Goal: Transaction & Acquisition: Download file/media

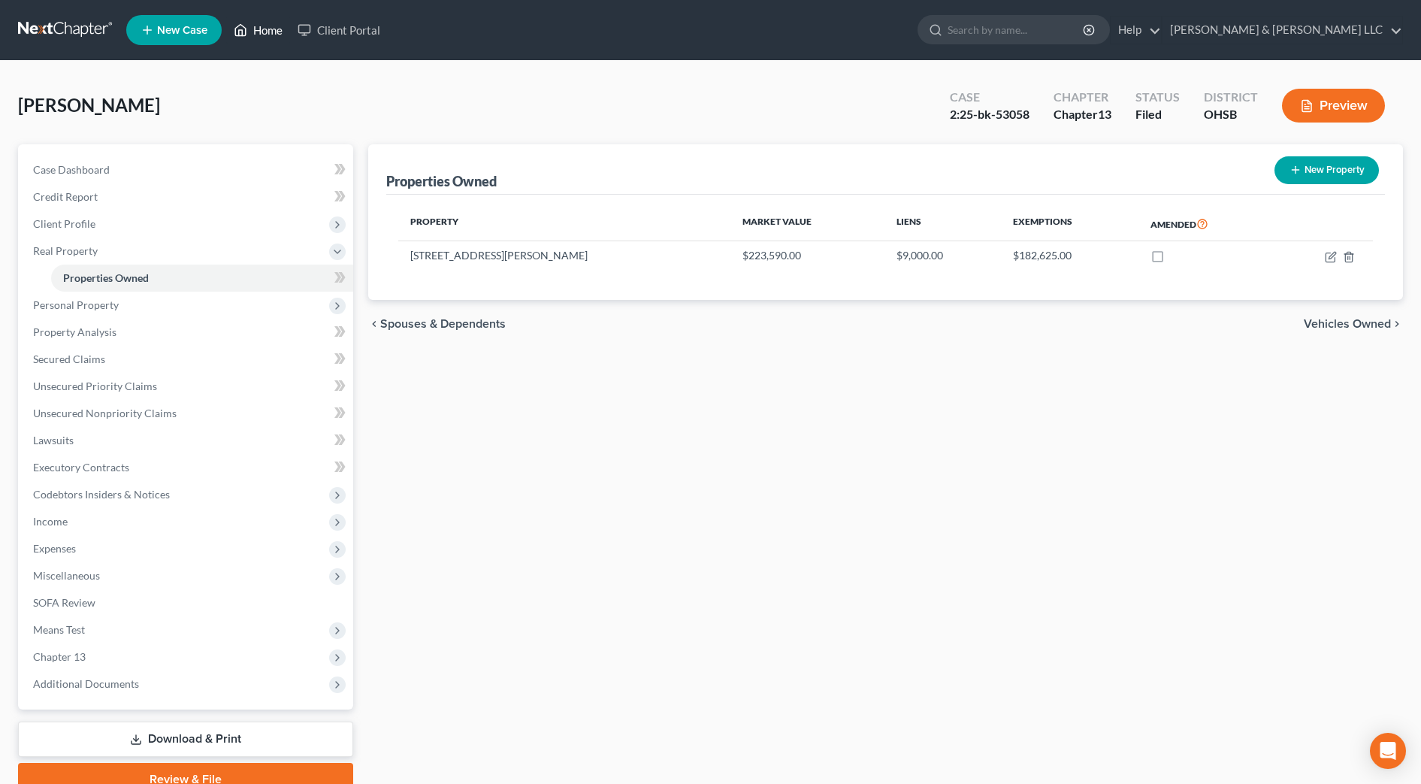
click at [265, 37] on link "Home" at bounding box center [258, 30] width 64 height 27
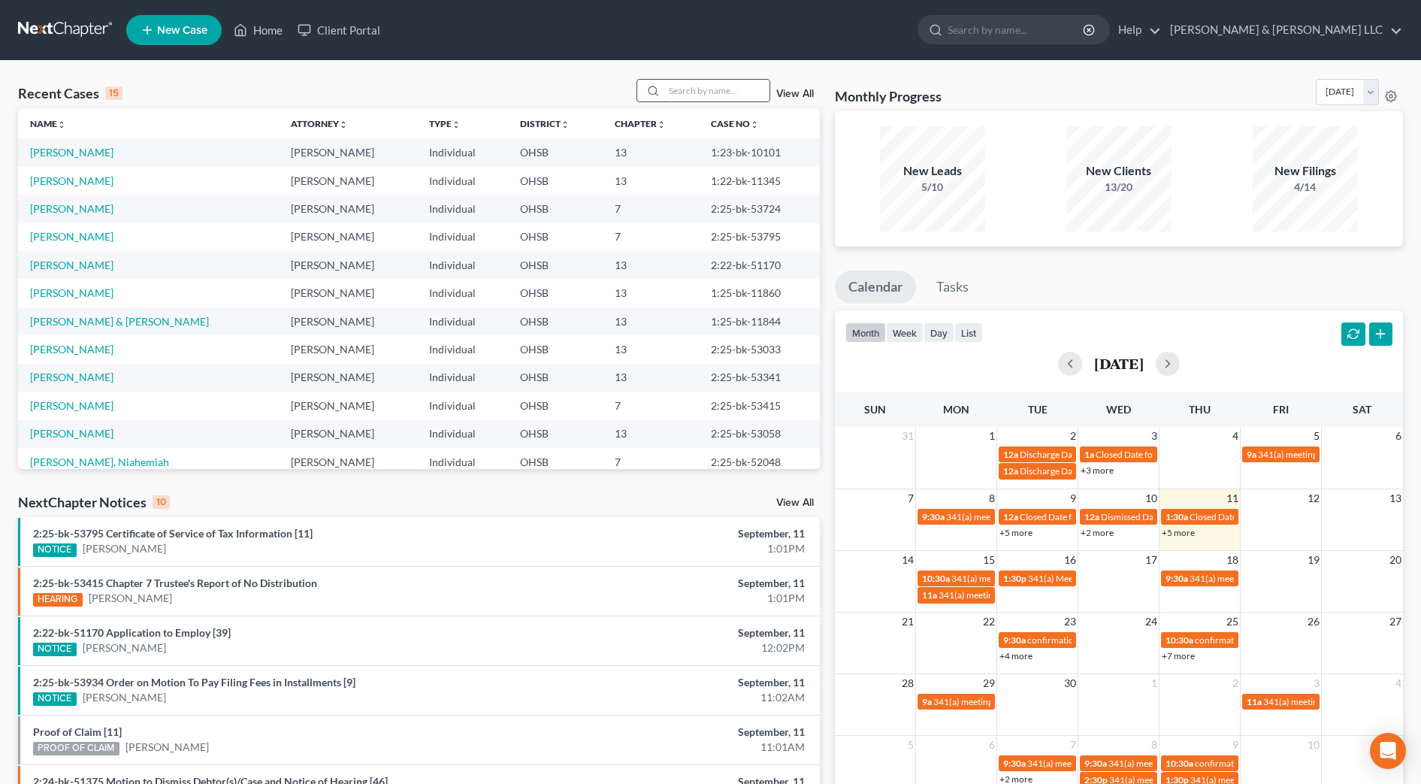
click at [746, 98] on input "search" at bounding box center [717, 91] width 105 height 22
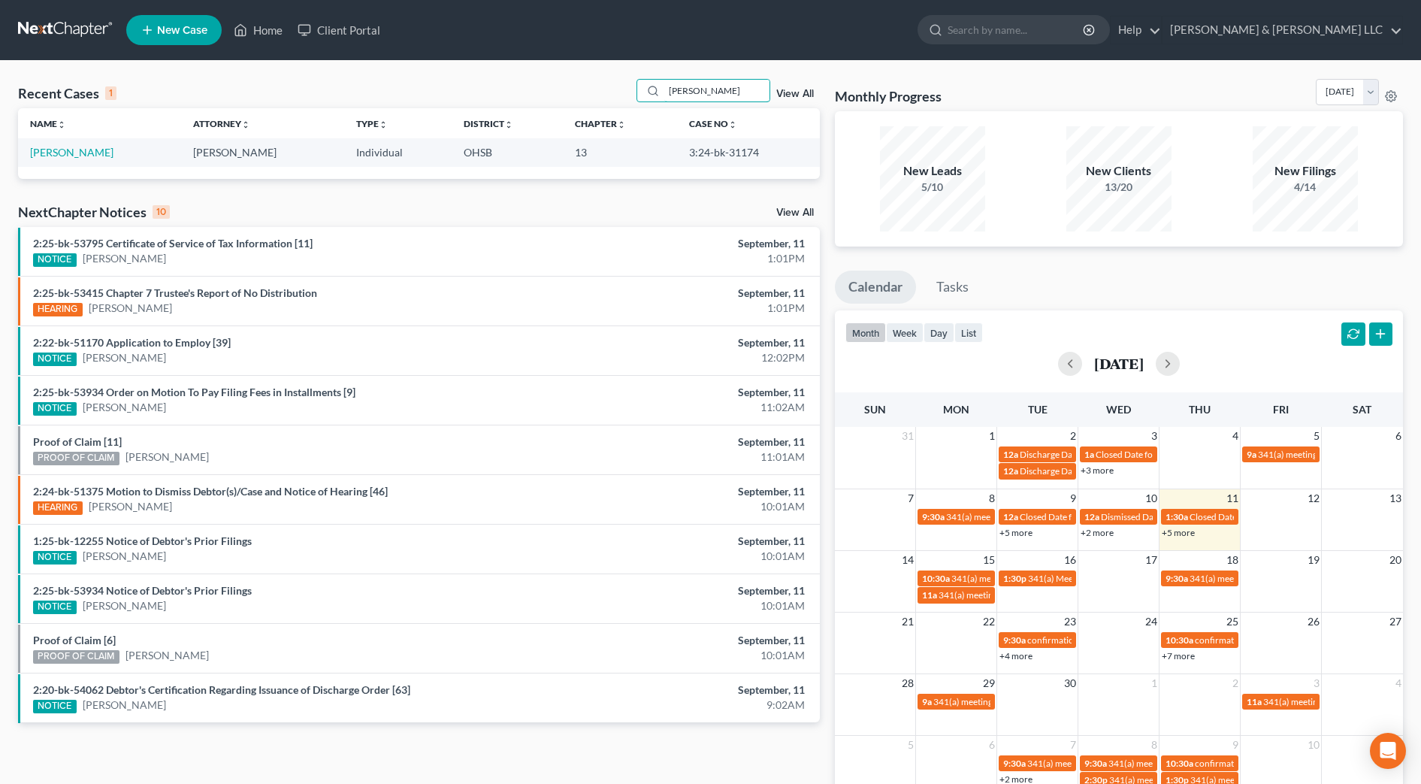
type input "gladney"
click at [86, 159] on td "[PERSON_NAME]" at bounding box center [99, 152] width 163 height 28
click at [89, 150] on link "[PERSON_NAME]" at bounding box center [71, 152] width 83 height 13
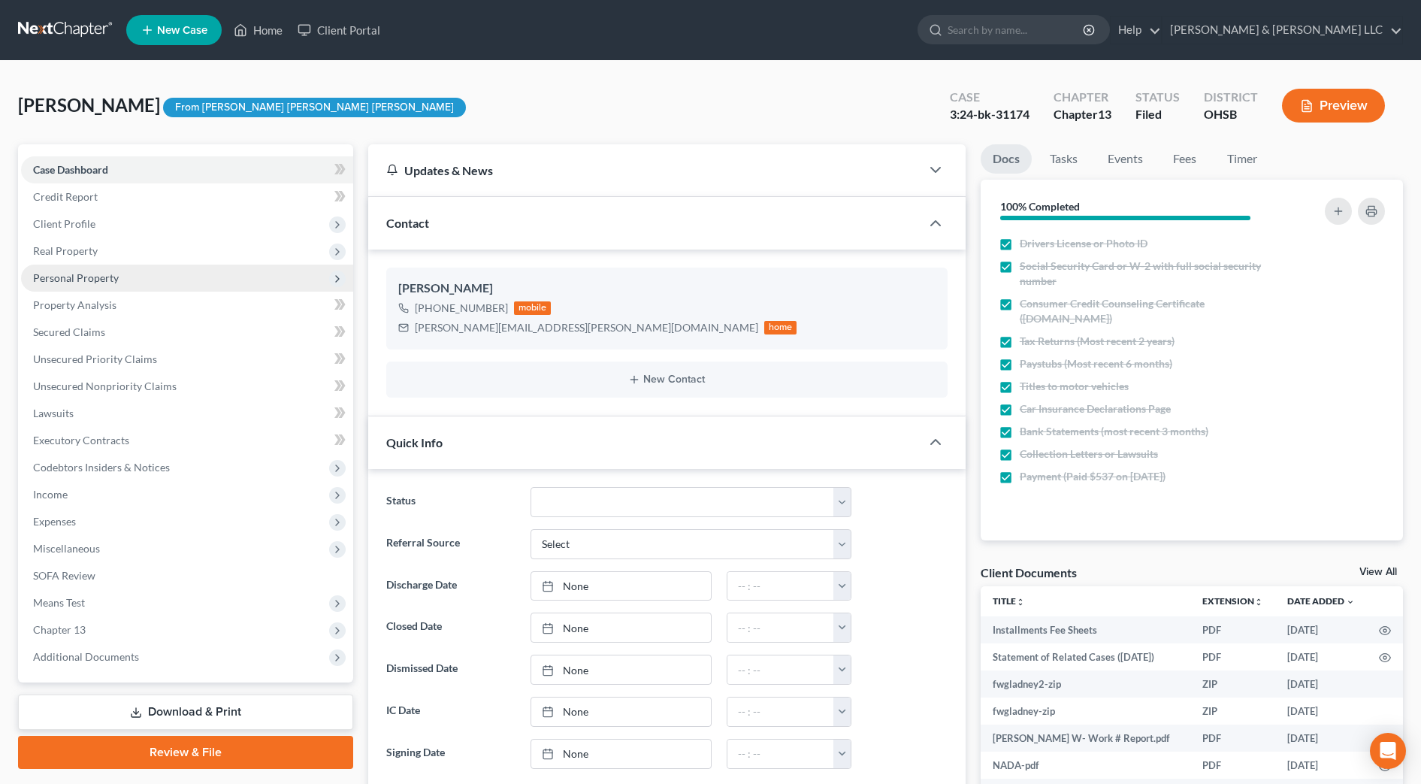
click at [78, 277] on span "Personal Property" at bounding box center [76, 277] width 86 height 13
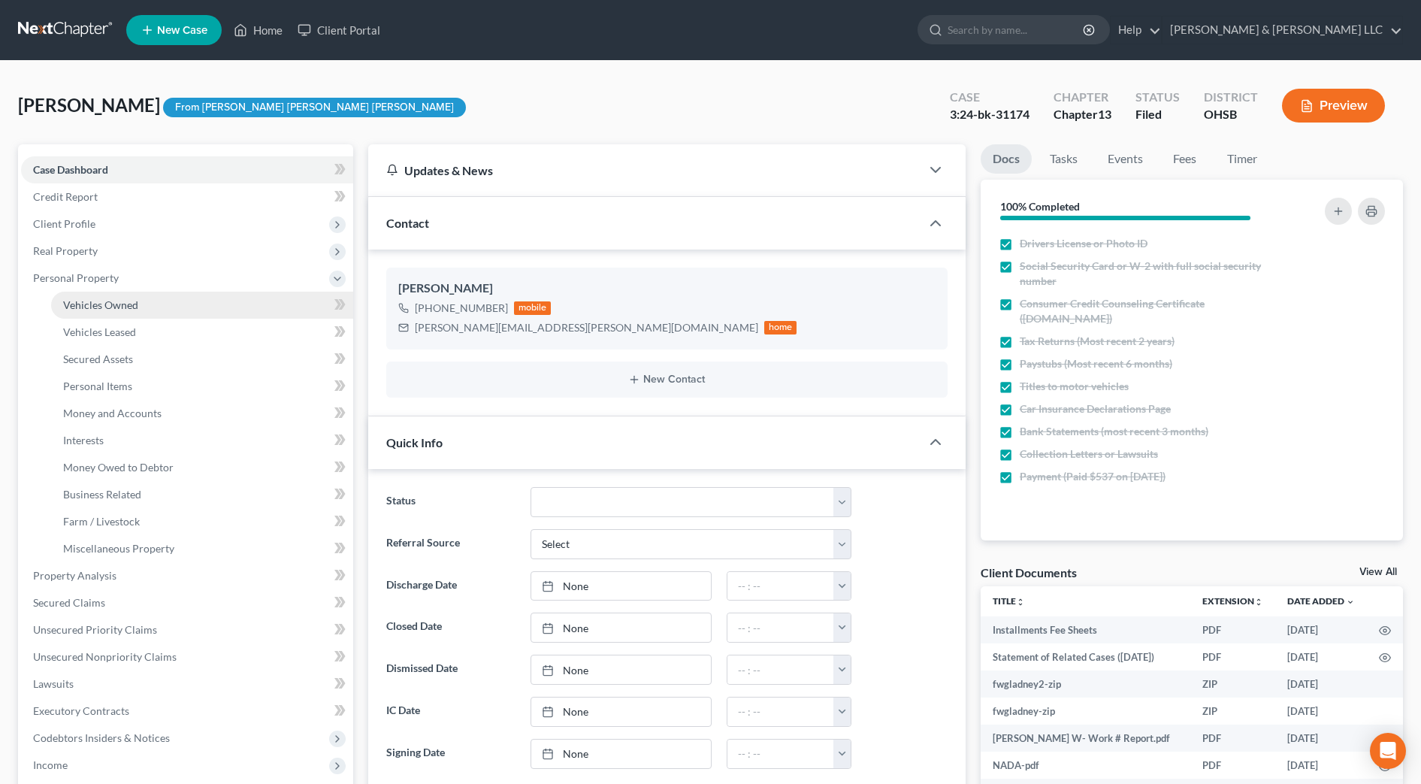
click at [92, 300] on span "Vehicles Owned" at bounding box center [100, 304] width 75 height 13
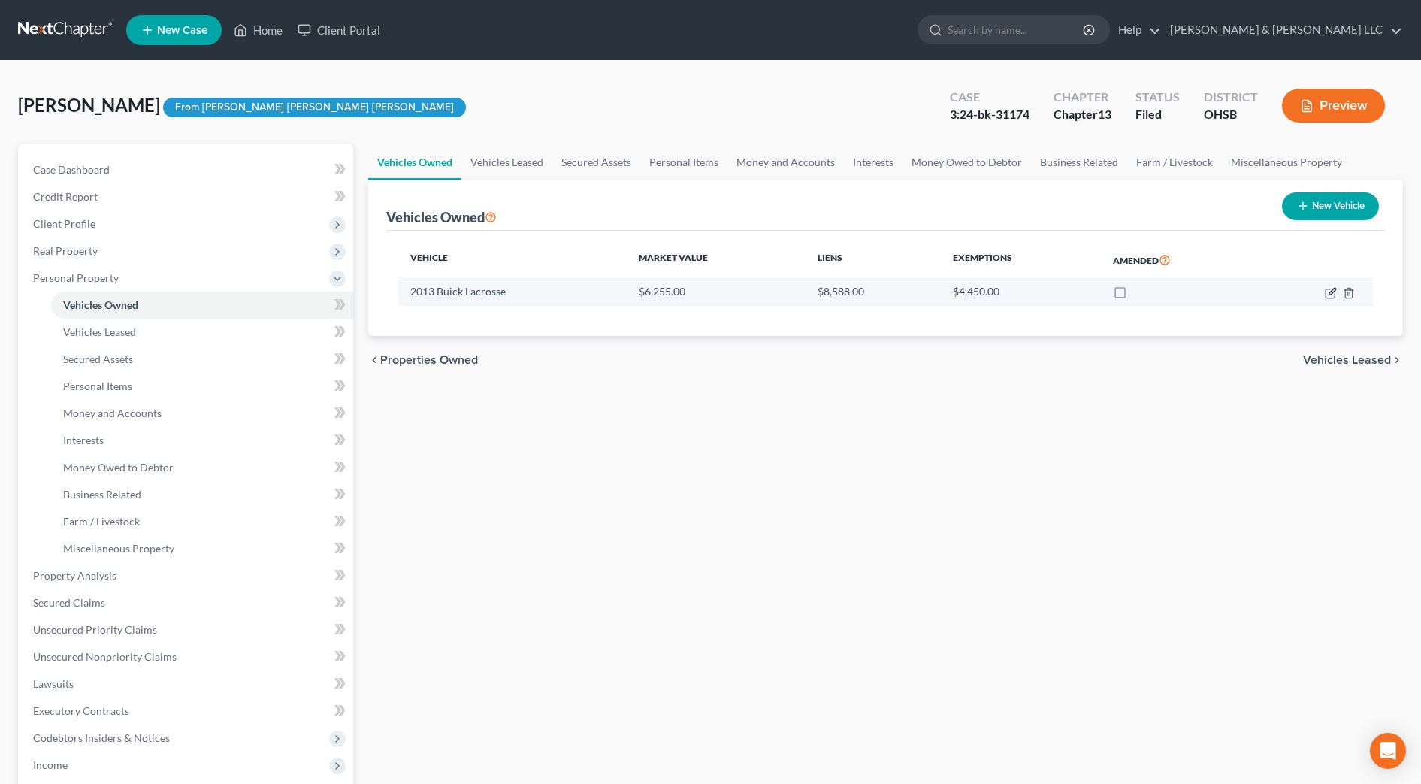
click at [1334, 294] on icon "button" at bounding box center [1331, 293] width 12 height 12
select select "0"
select select "13"
select select "2"
select select "0"
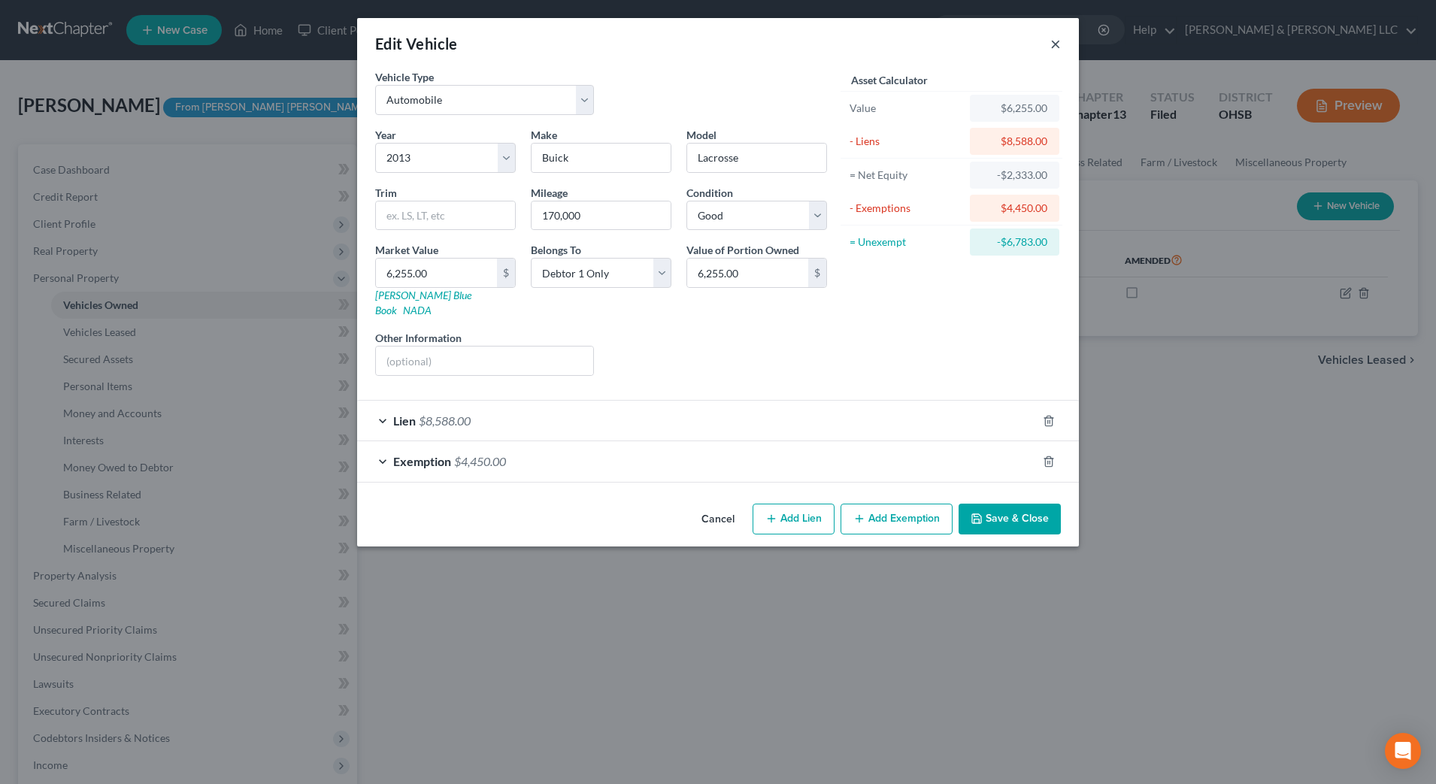
click at [1054, 50] on button "×" at bounding box center [1055, 44] width 11 height 18
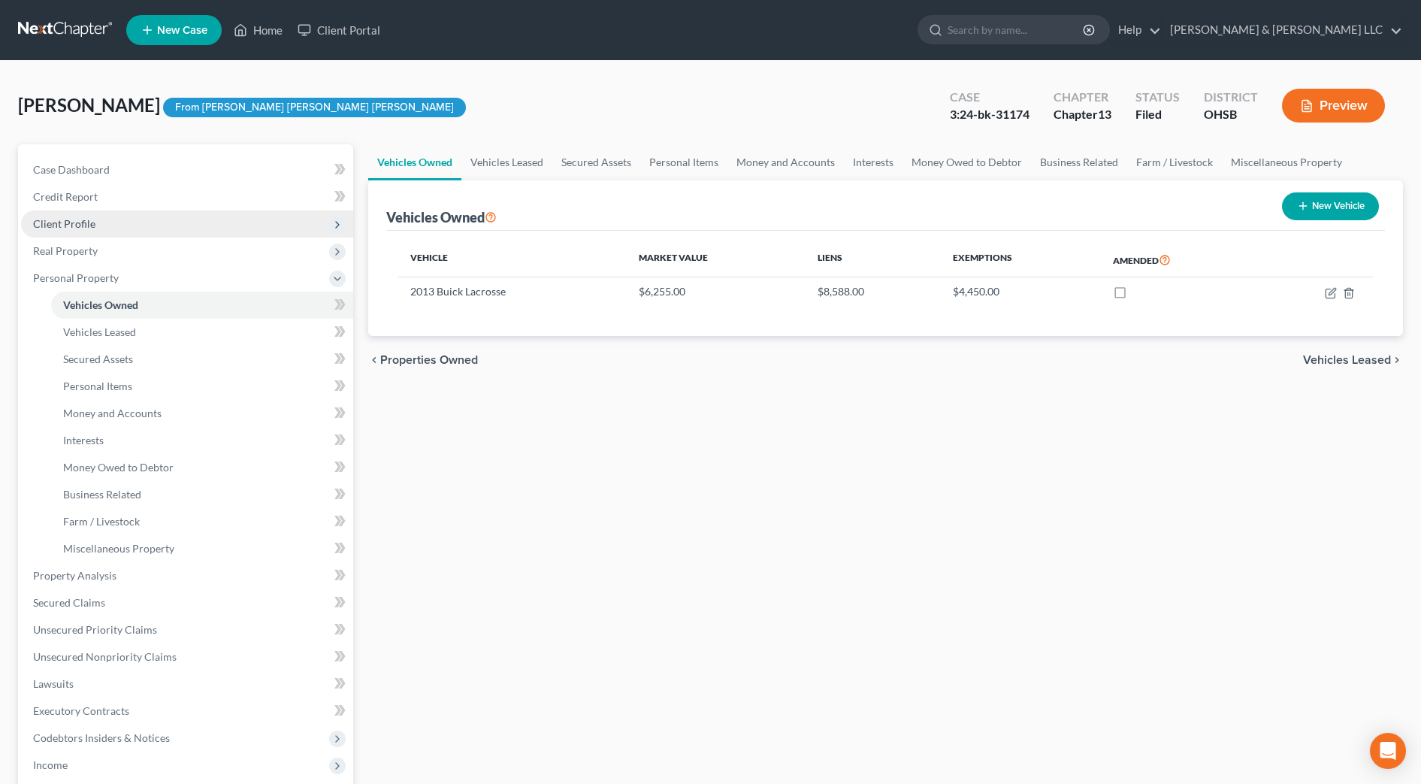
click at [141, 219] on span "Client Profile" at bounding box center [187, 223] width 332 height 27
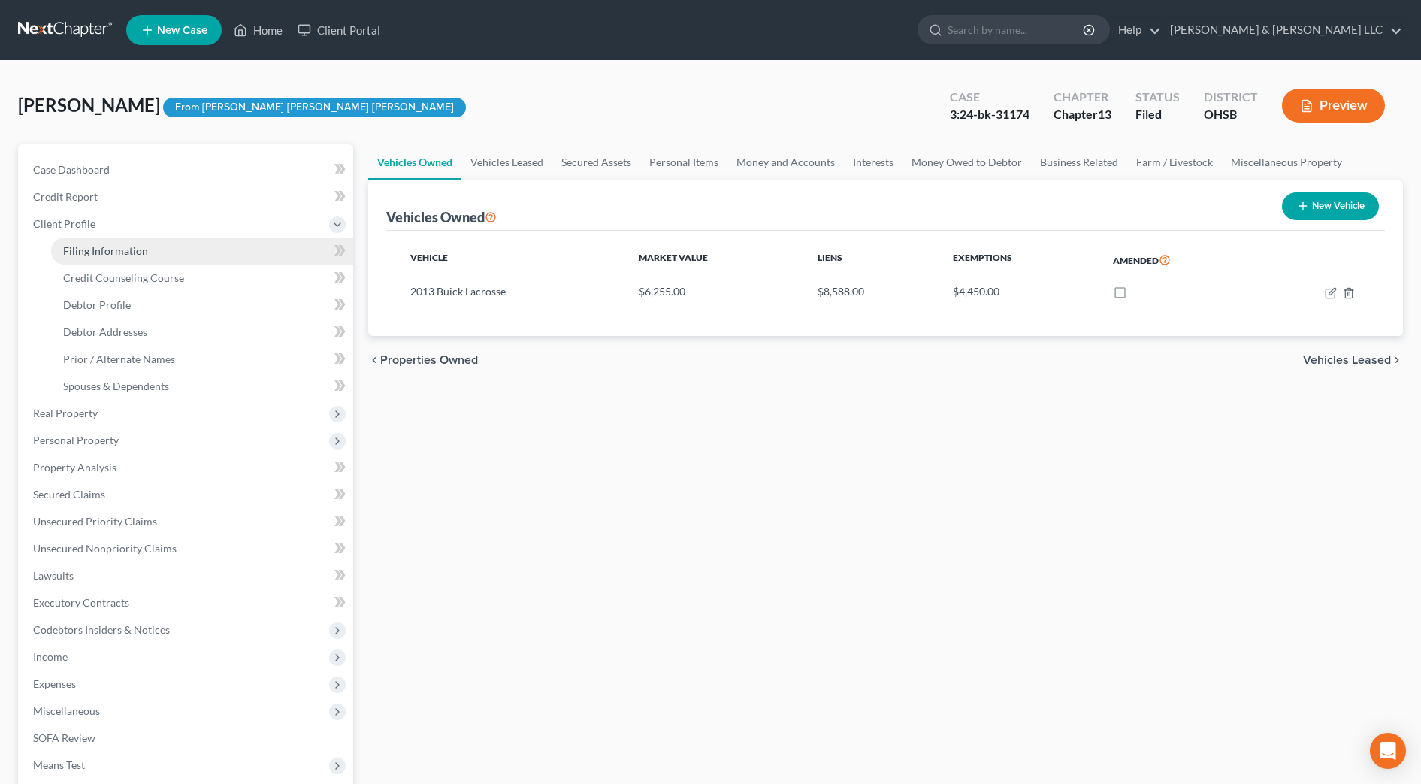
click at [150, 248] on link "Filing Information" at bounding box center [202, 251] width 302 height 27
select select "1"
select select "0"
select select "3"
select select "62"
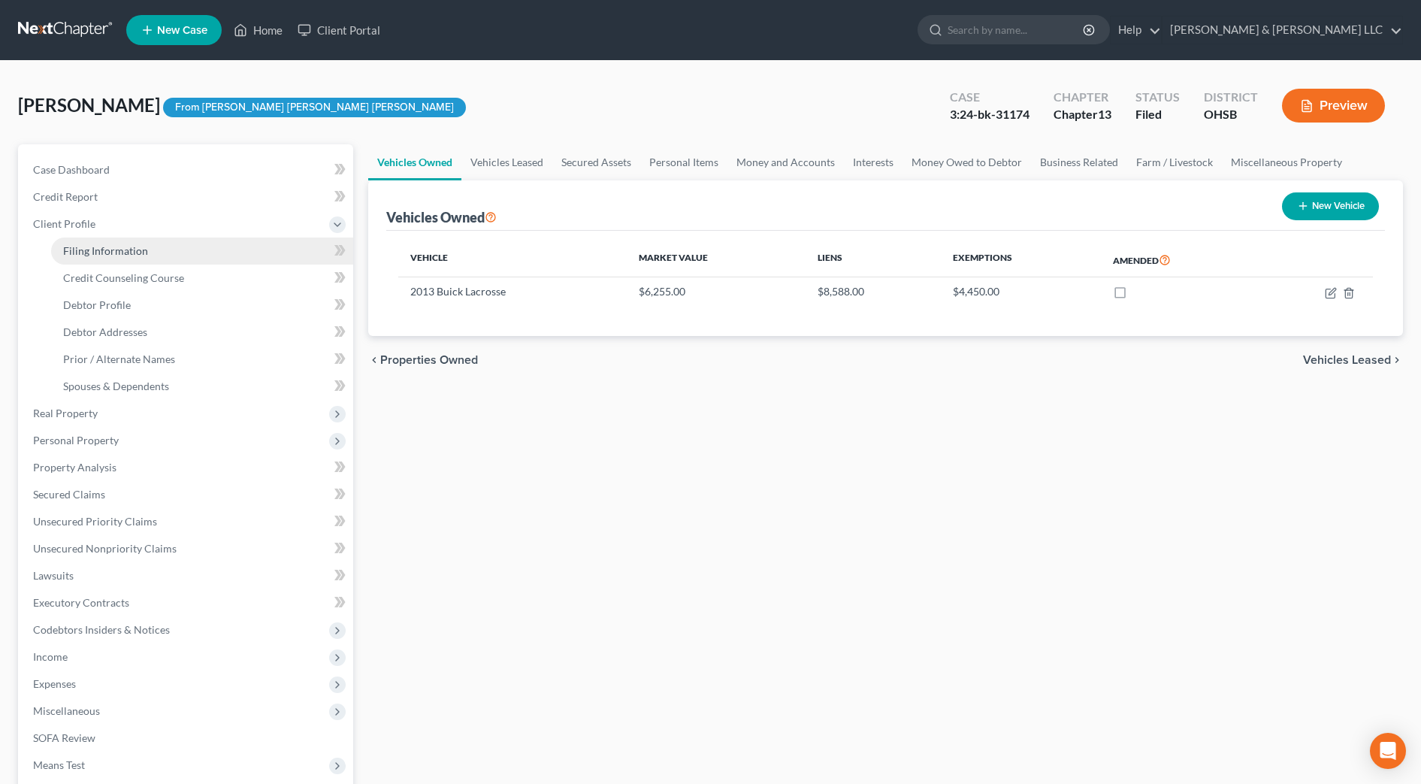
select select "2"
select select "36"
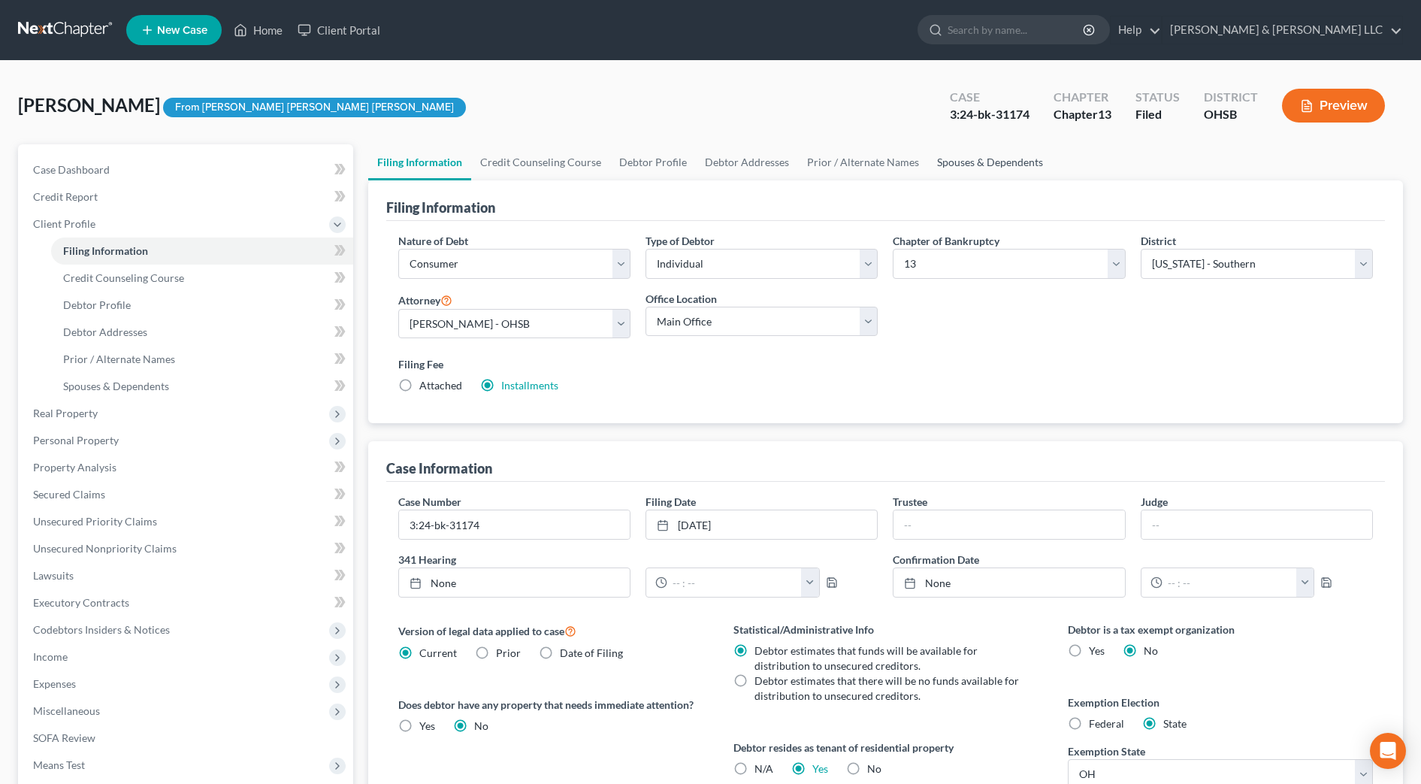
click at [974, 168] on link "Spouses & Dependents" at bounding box center [990, 162] width 124 height 36
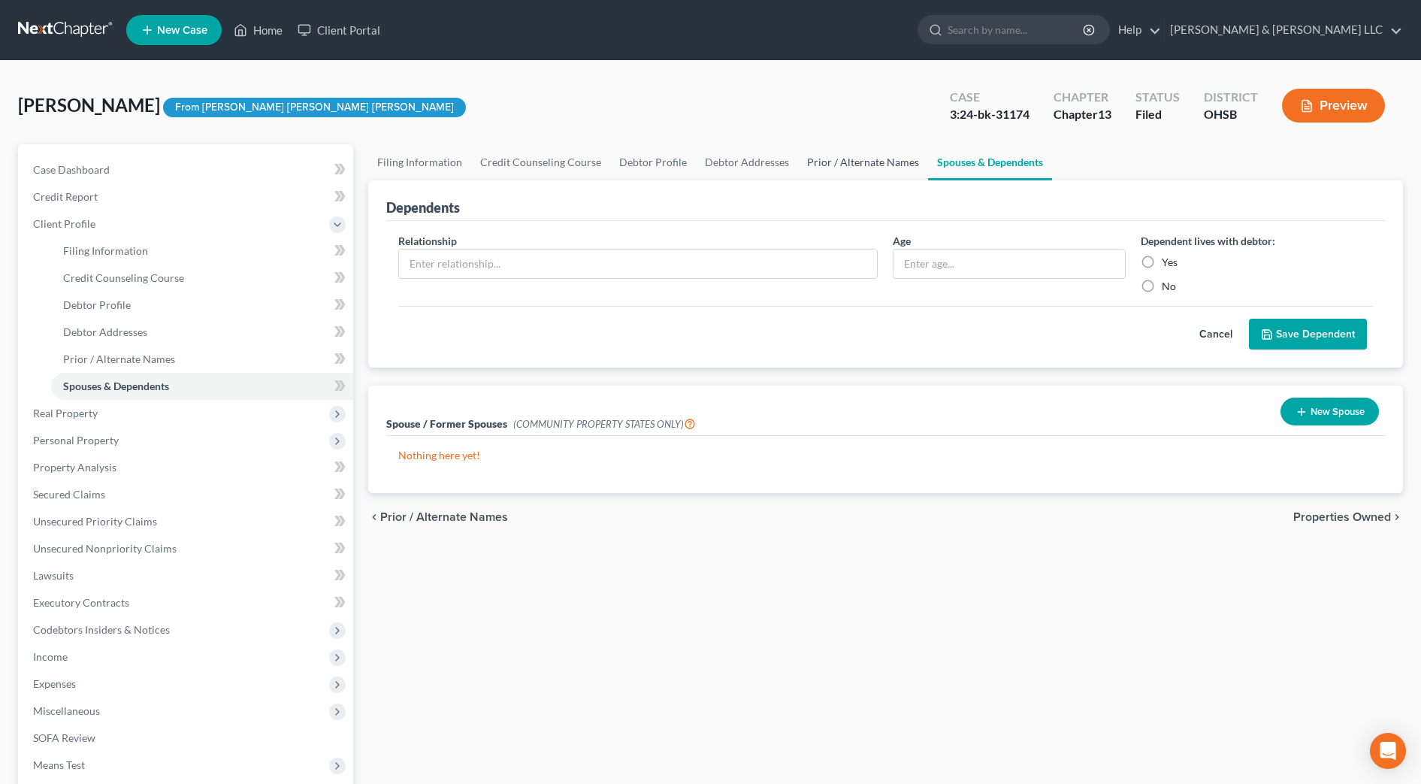
click at [859, 161] on link "Prior / Alternate Names" at bounding box center [863, 162] width 130 height 36
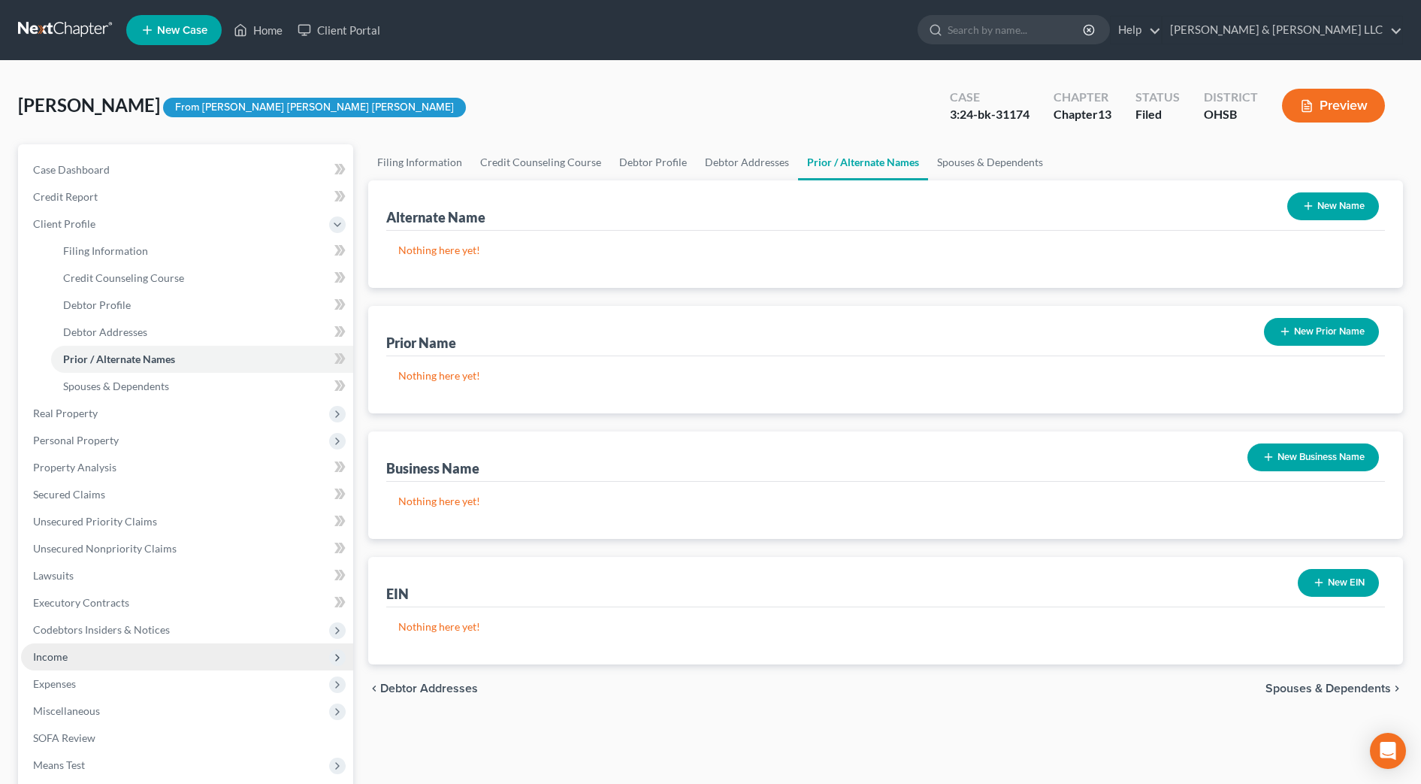
click at [81, 652] on span "Income" at bounding box center [187, 656] width 332 height 27
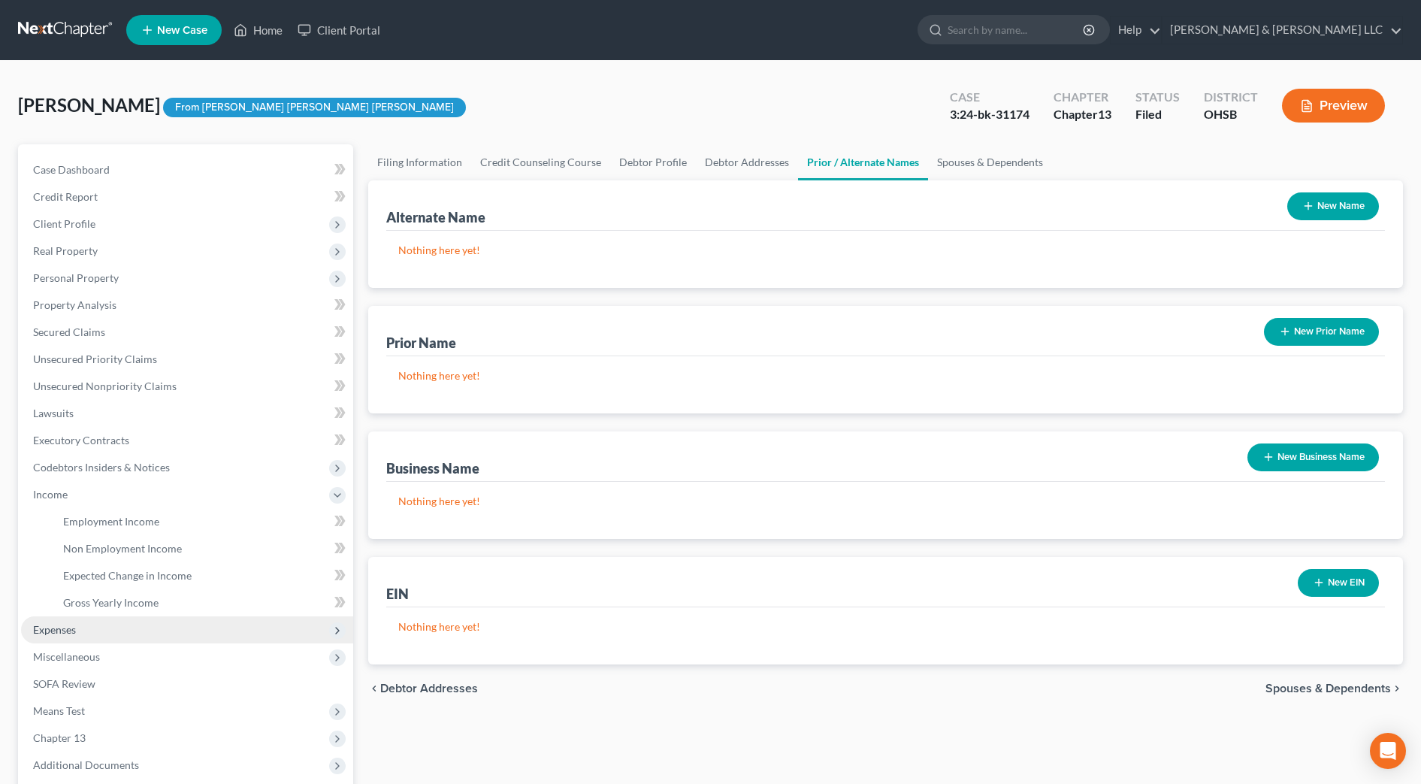
click at [86, 636] on span "Expenses" at bounding box center [187, 629] width 332 height 27
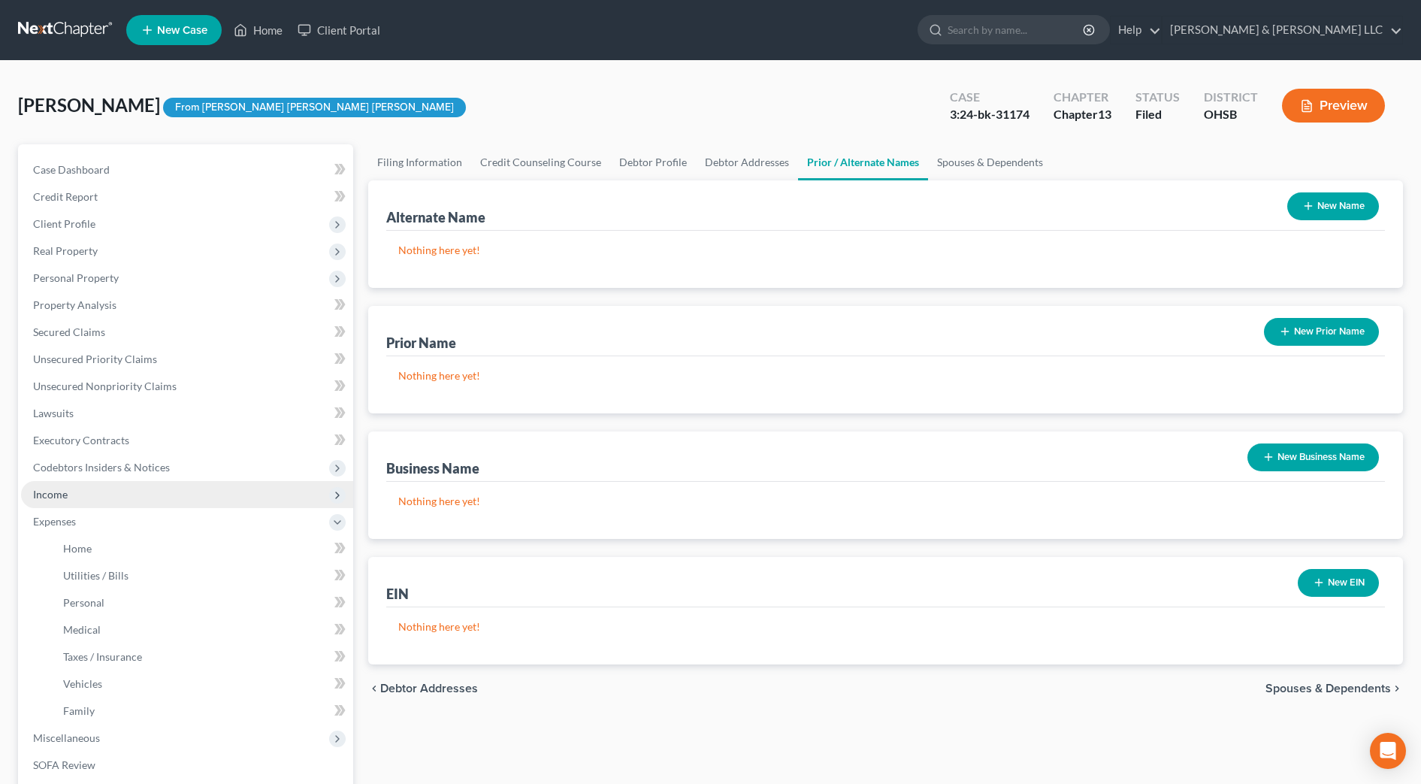
click at [99, 500] on span "Income" at bounding box center [187, 494] width 332 height 27
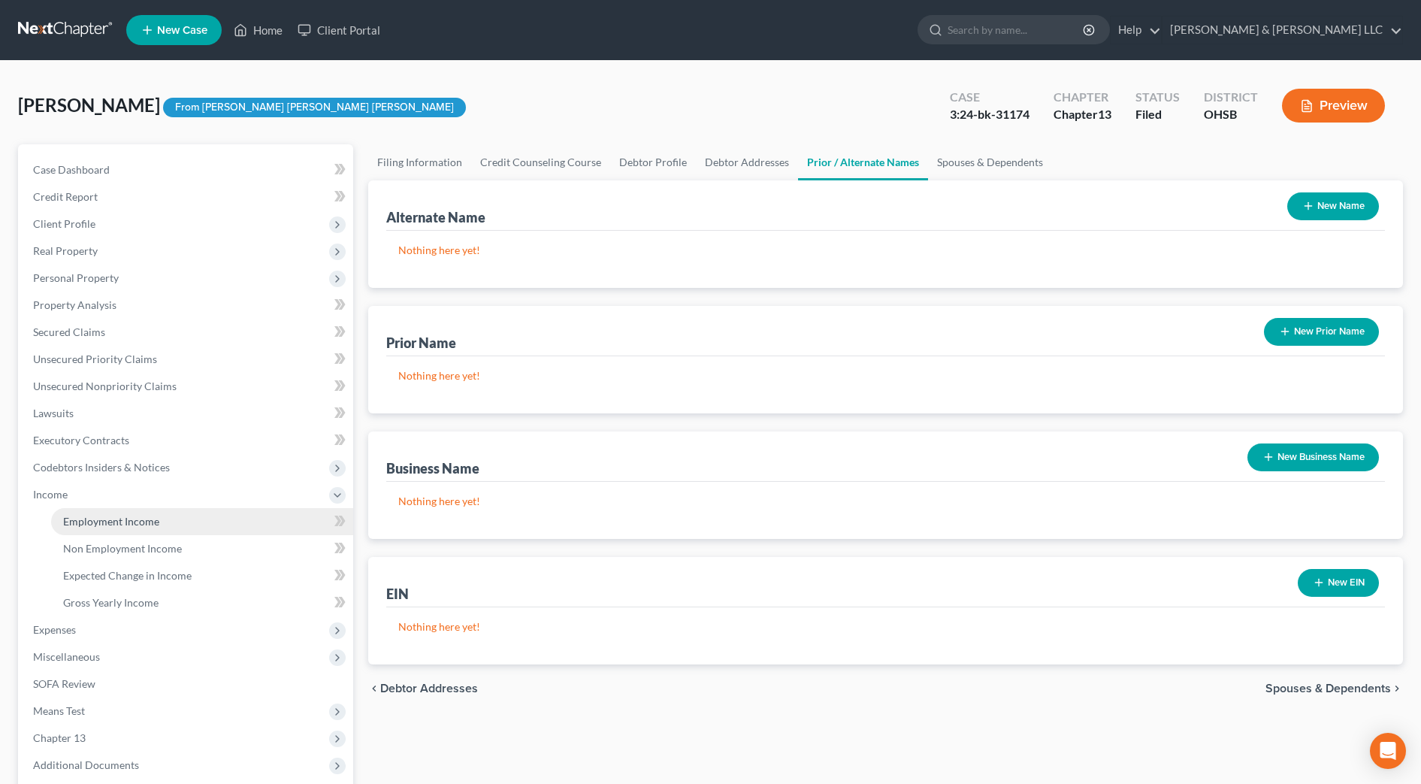
click at [103, 520] on span "Employment Income" at bounding box center [111, 521] width 96 height 13
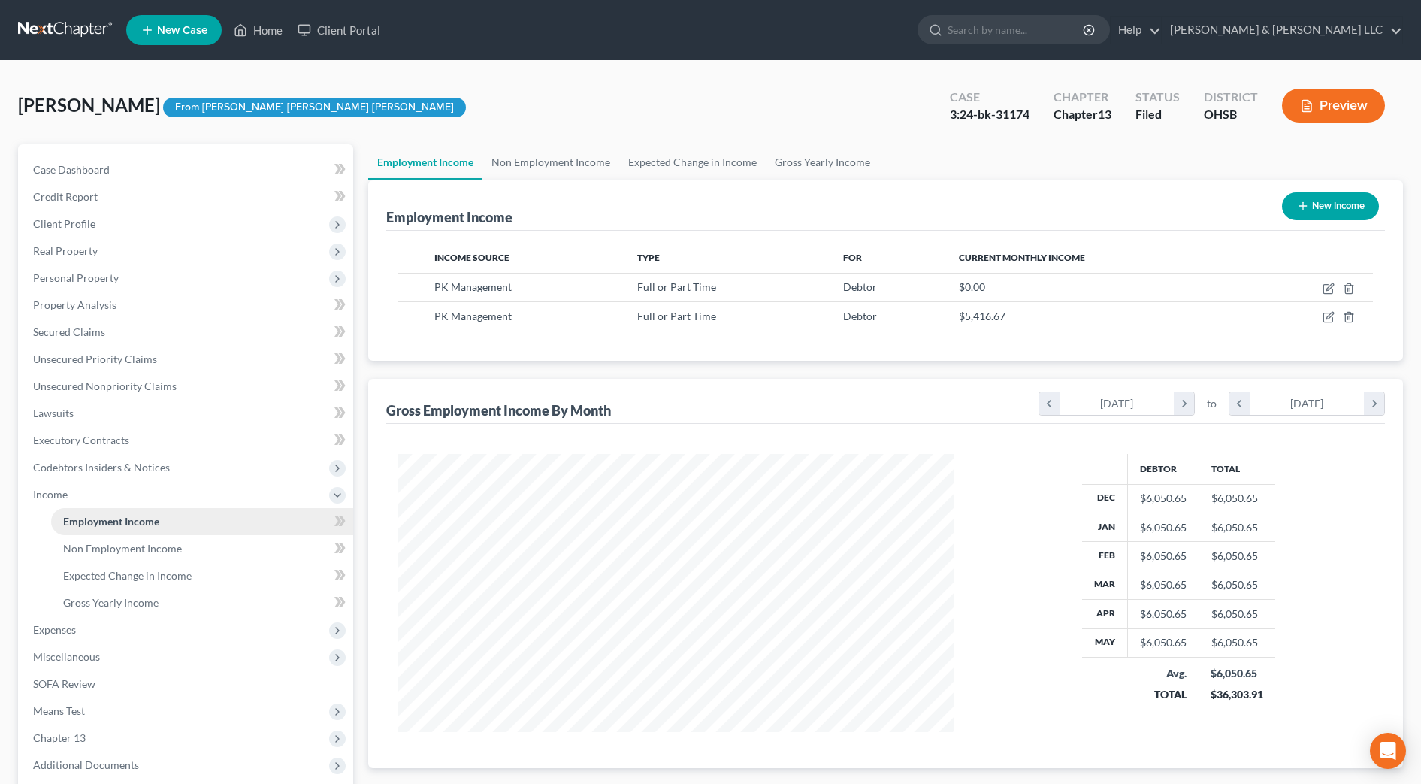
scroll to position [278, 586]
click at [547, 152] on link "Non Employment Income" at bounding box center [551, 162] width 137 height 36
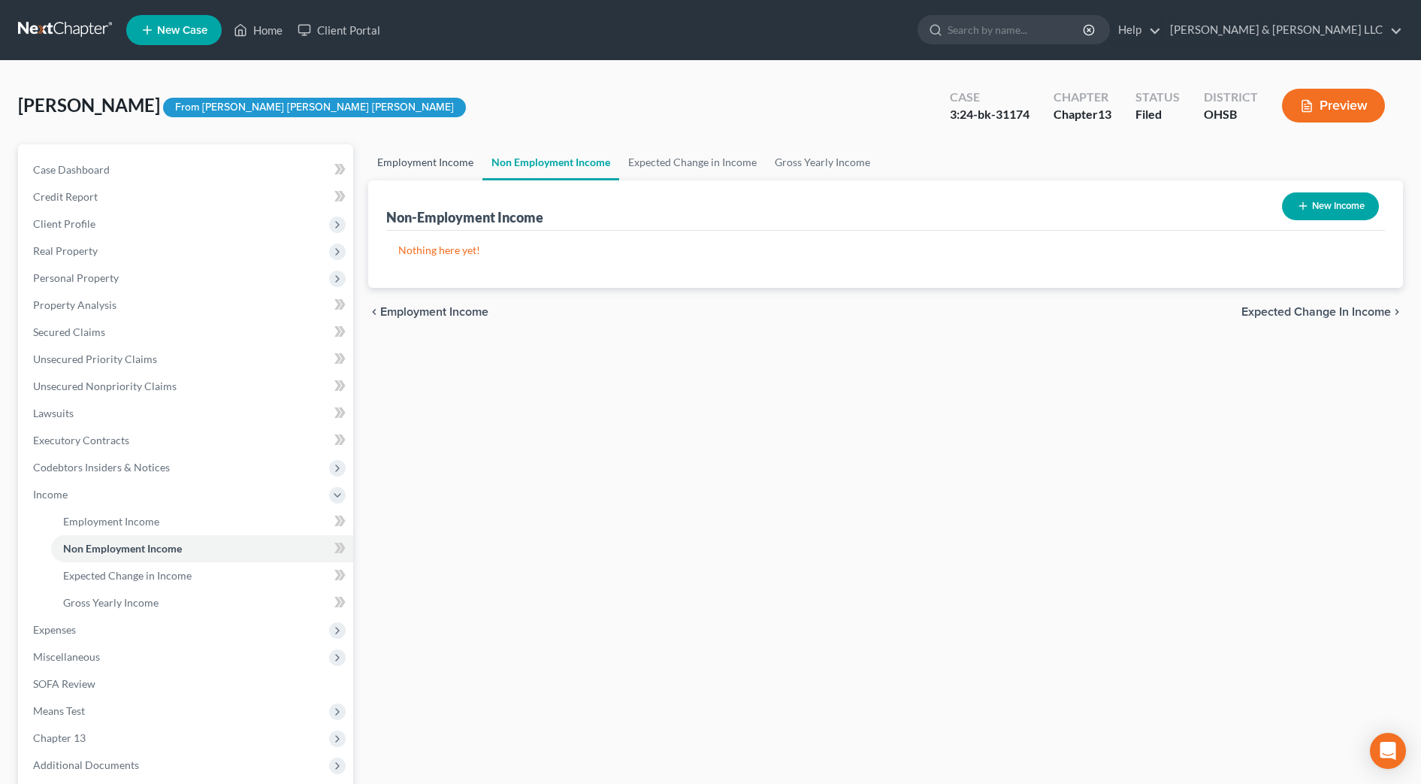
click at [420, 166] on link "Employment Income" at bounding box center [425, 162] width 114 height 36
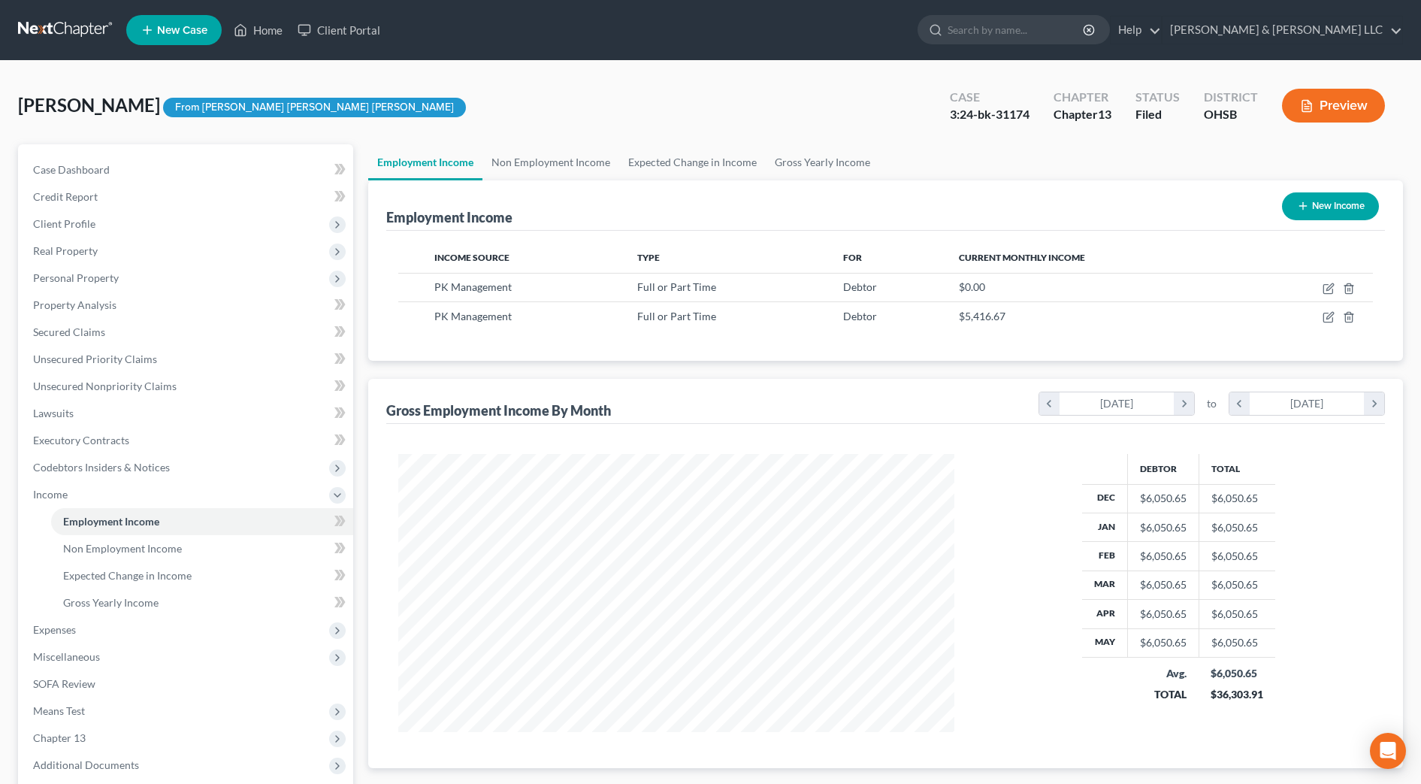
scroll to position [278, 586]
click at [147, 625] on span "Expenses" at bounding box center [187, 629] width 332 height 27
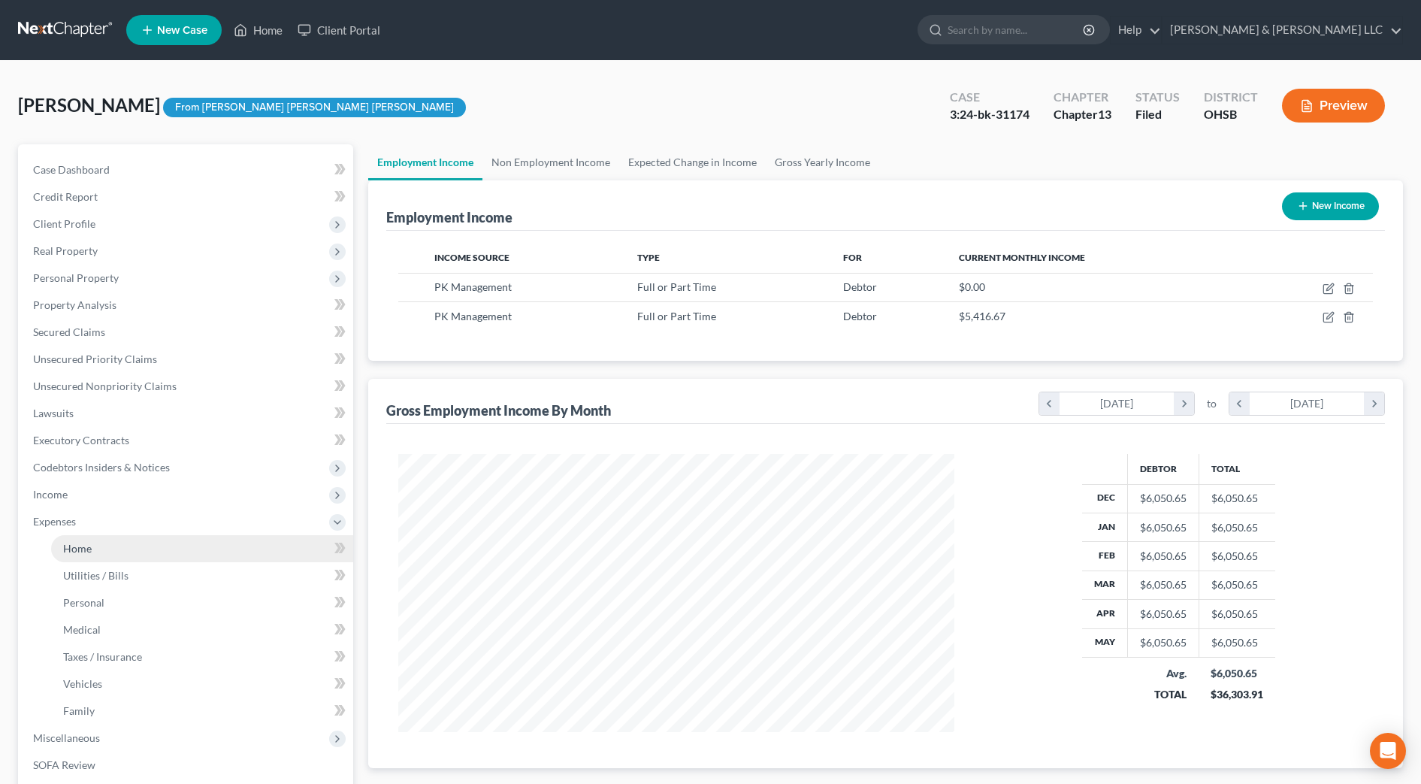
click at [87, 549] on span "Home" at bounding box center [77, 548] width 29 height 13
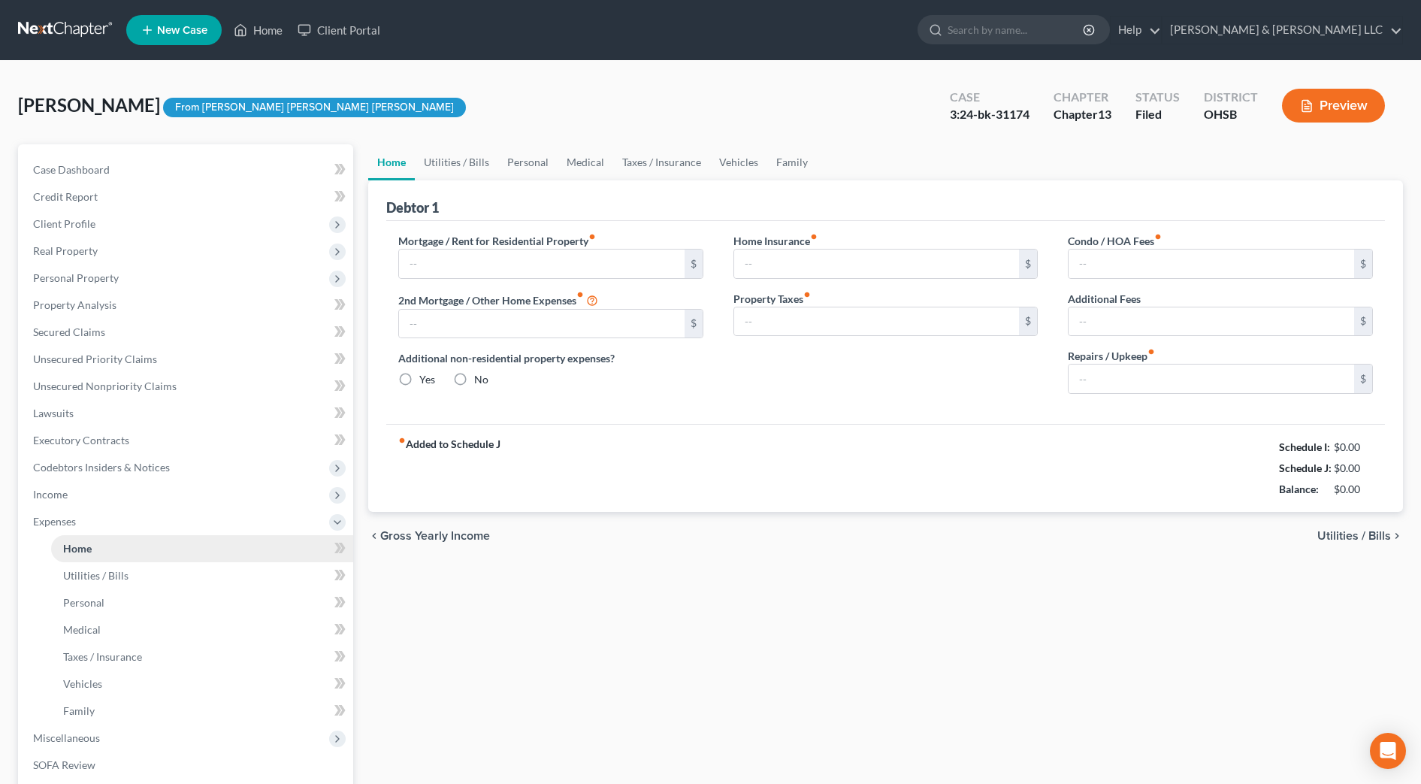
type input "800.00"
type input "0.00"
radio input "true"
type input "20.00"
type input "0.00"
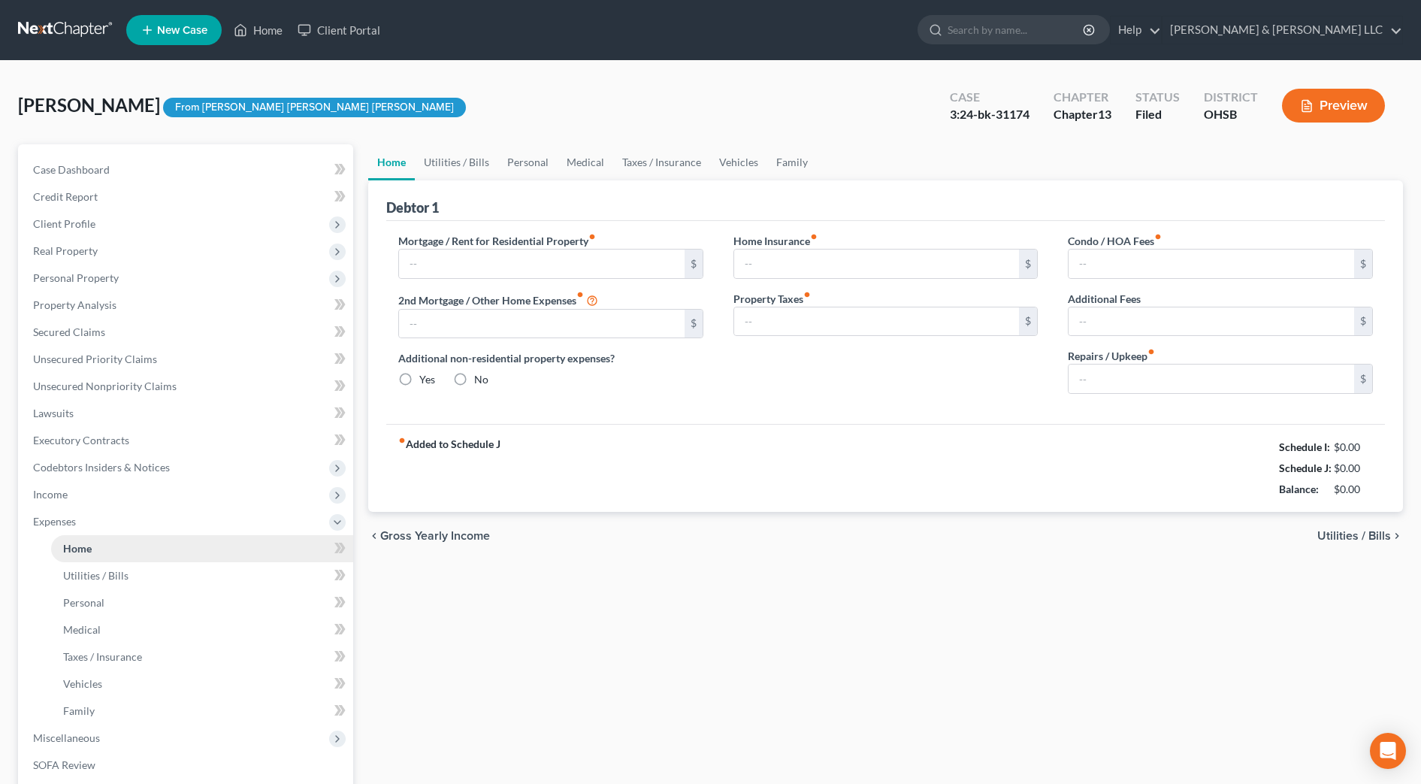
type input "0.00"
type input "40.00"
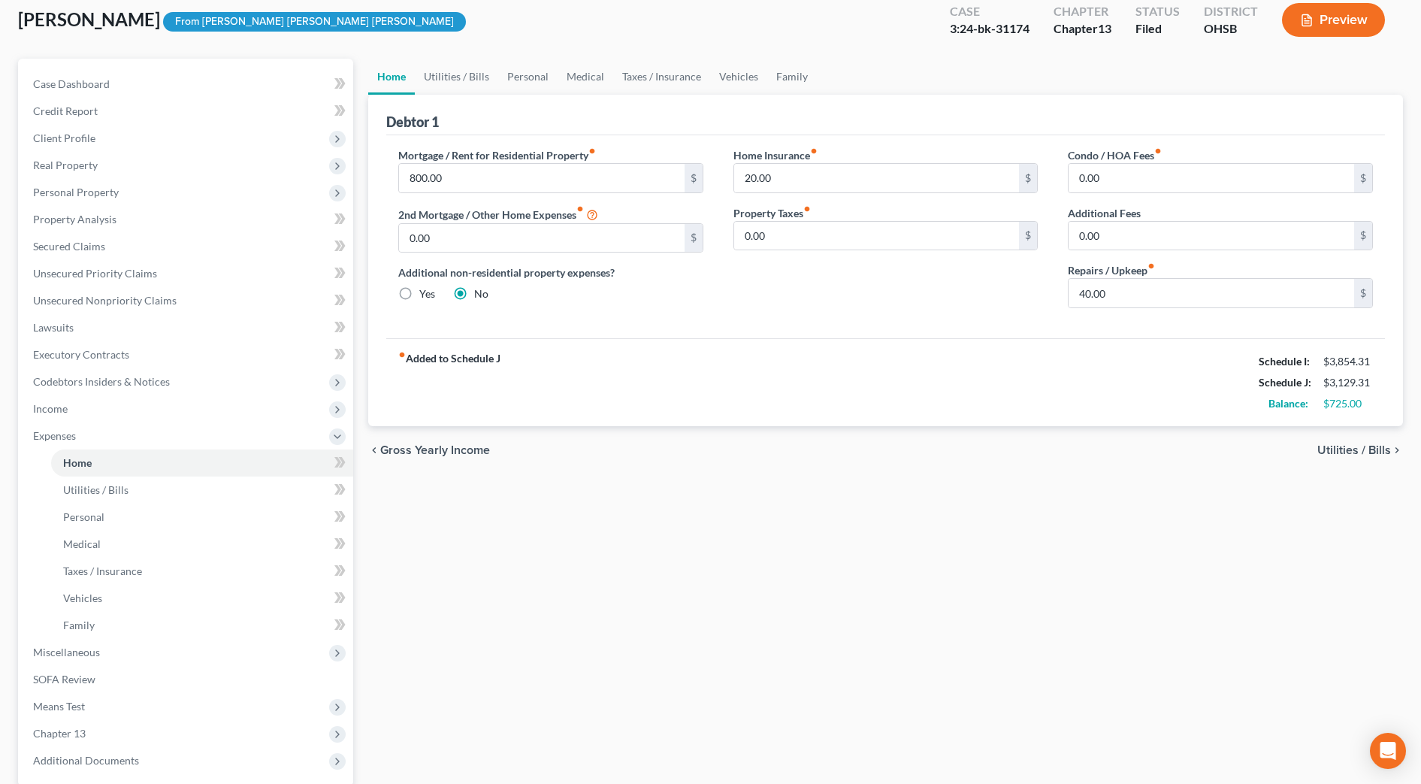
scroll to position [188, 0]
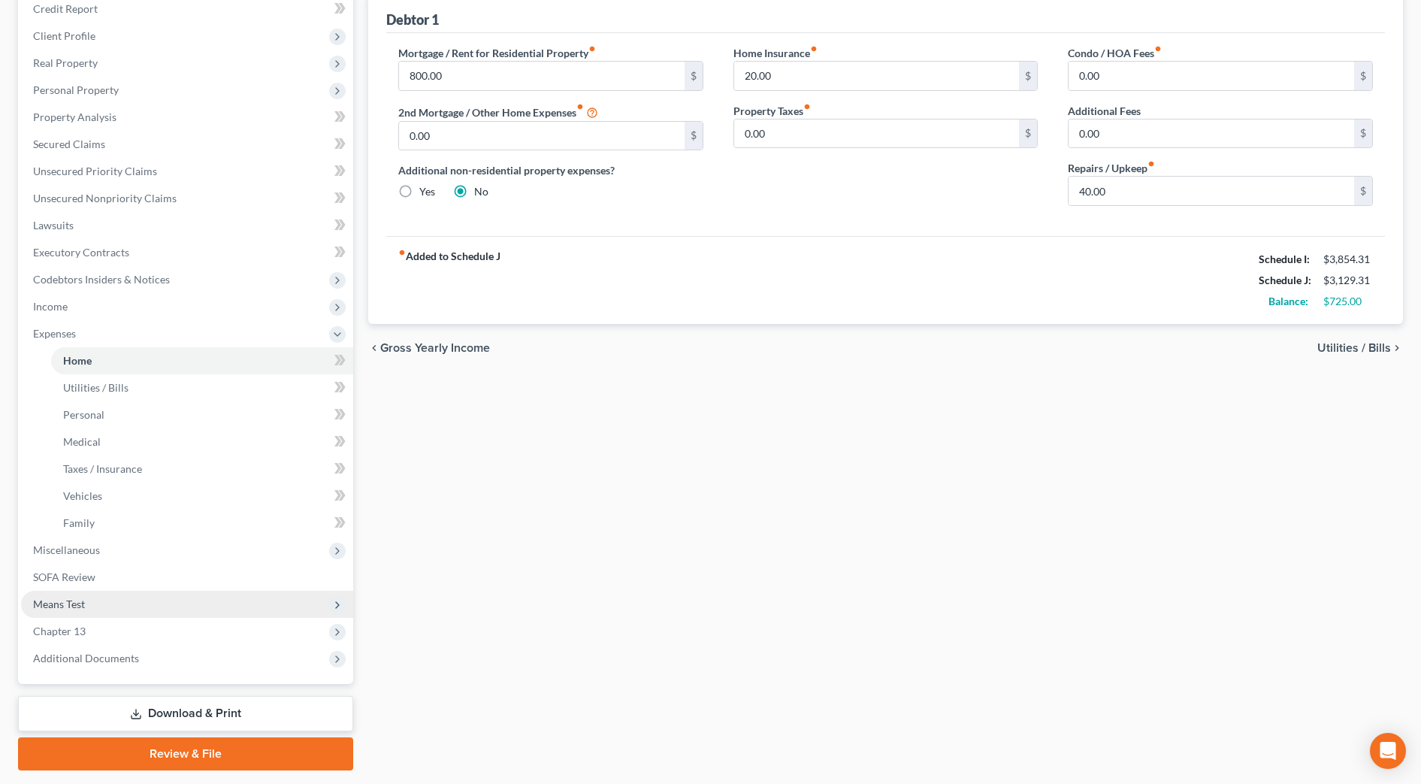
click at [126, 604] on span "Means Test" at bounding box center [187, 604] width 332 height 27
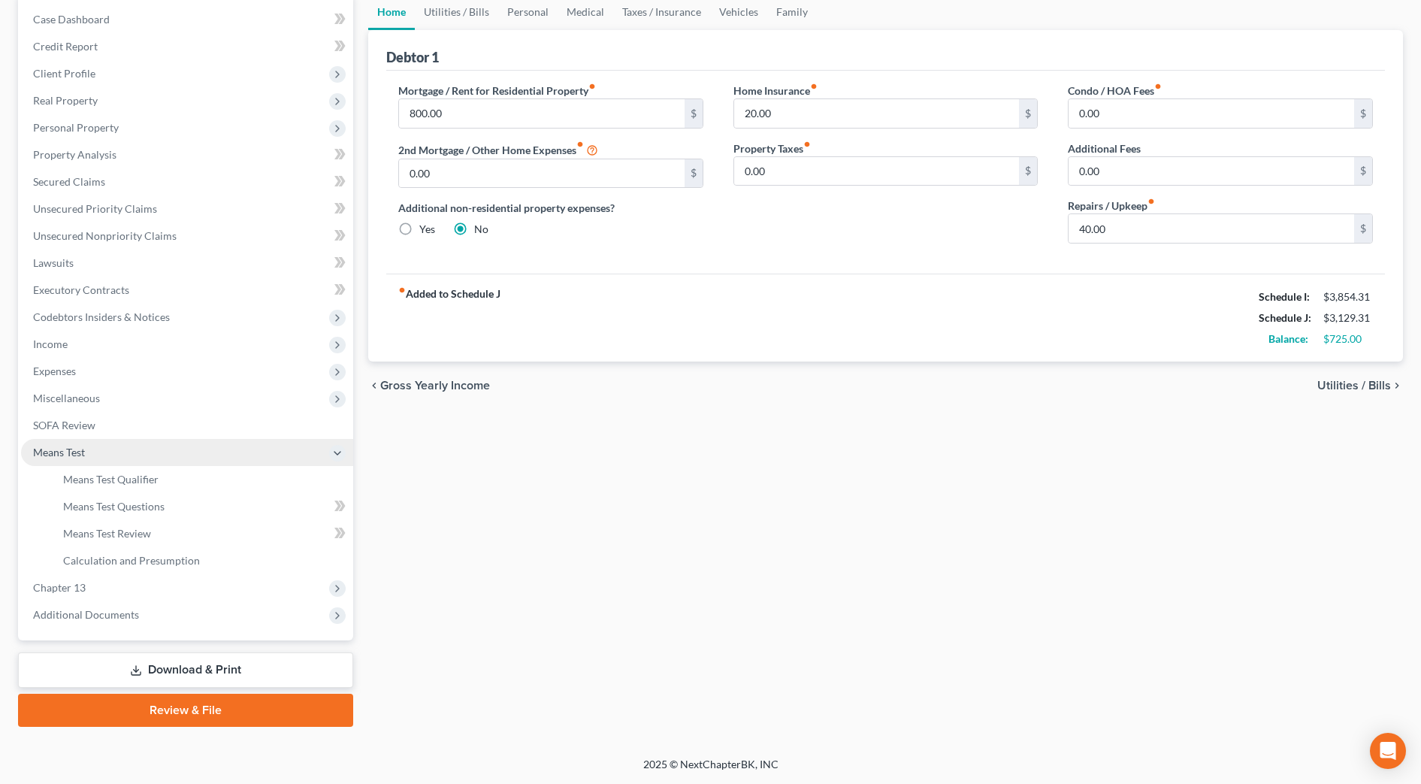
scroll to position [150, 0]
click at [194, 483] on link "Means Test Qualifier" at bounding box center [202, 479] width 302 height 27
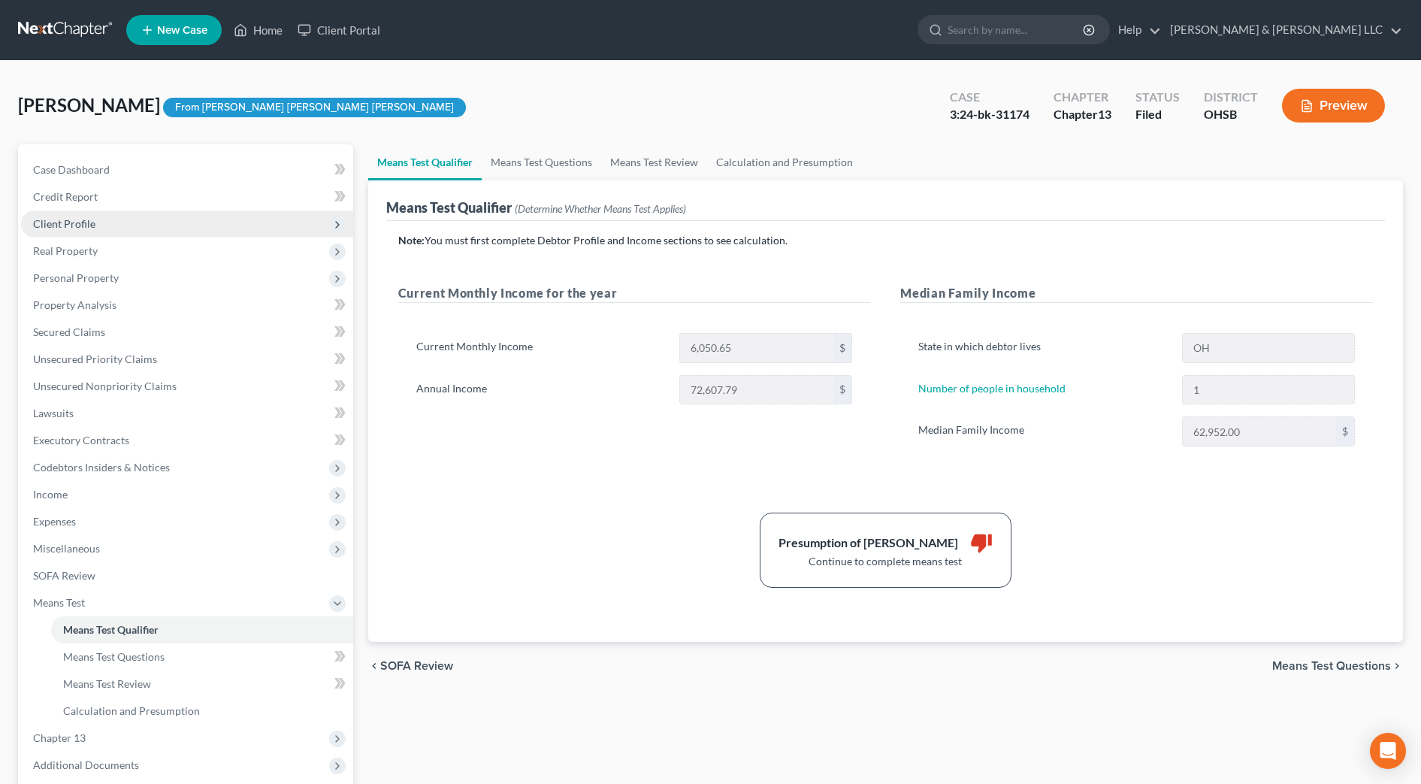
click at [105, 217] on span "Client Profile" at bounding box center [187, 223] width 332 height 27
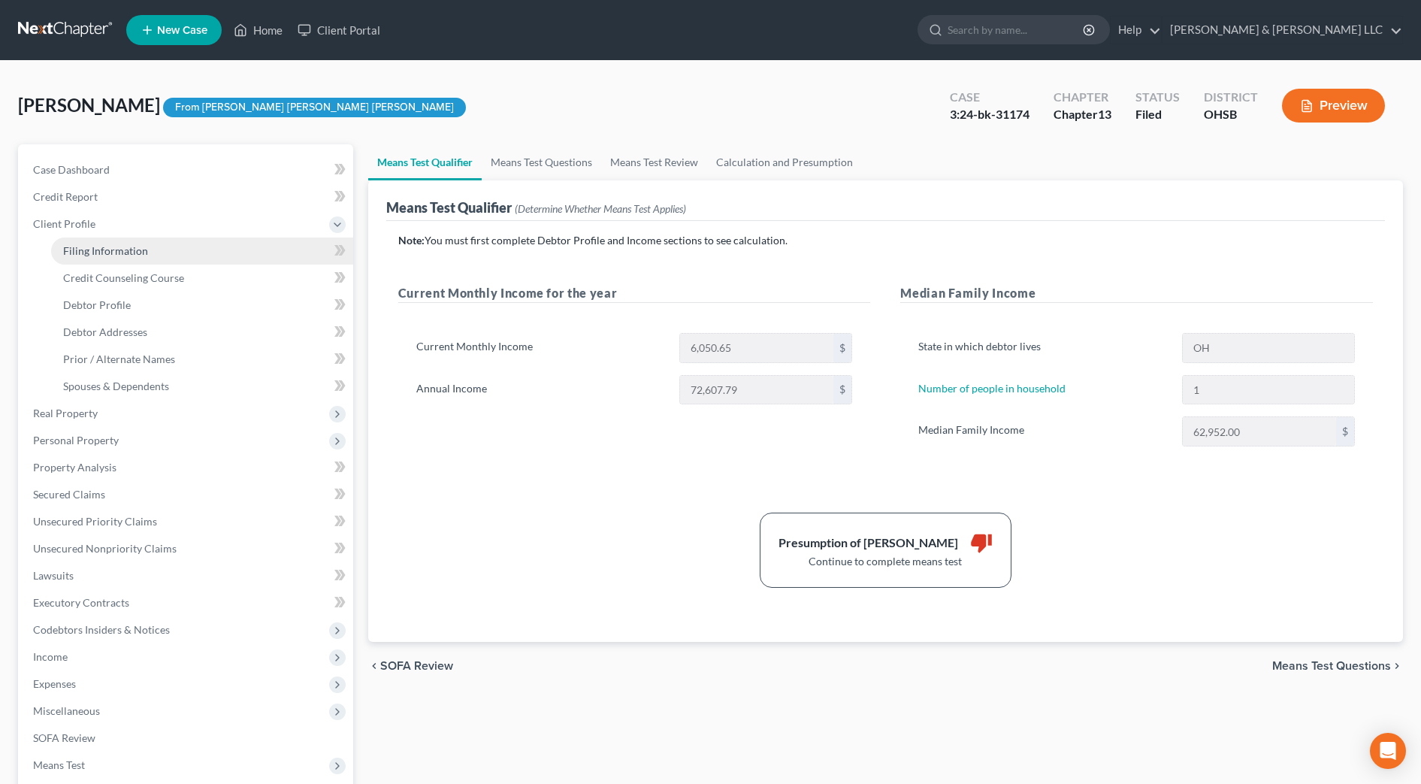
click at [110, 244] on span "Filing Information" at bounding box center [105, 250] width 85 height 13
select select "1"
select select "0"
select select "3"
select select "62"
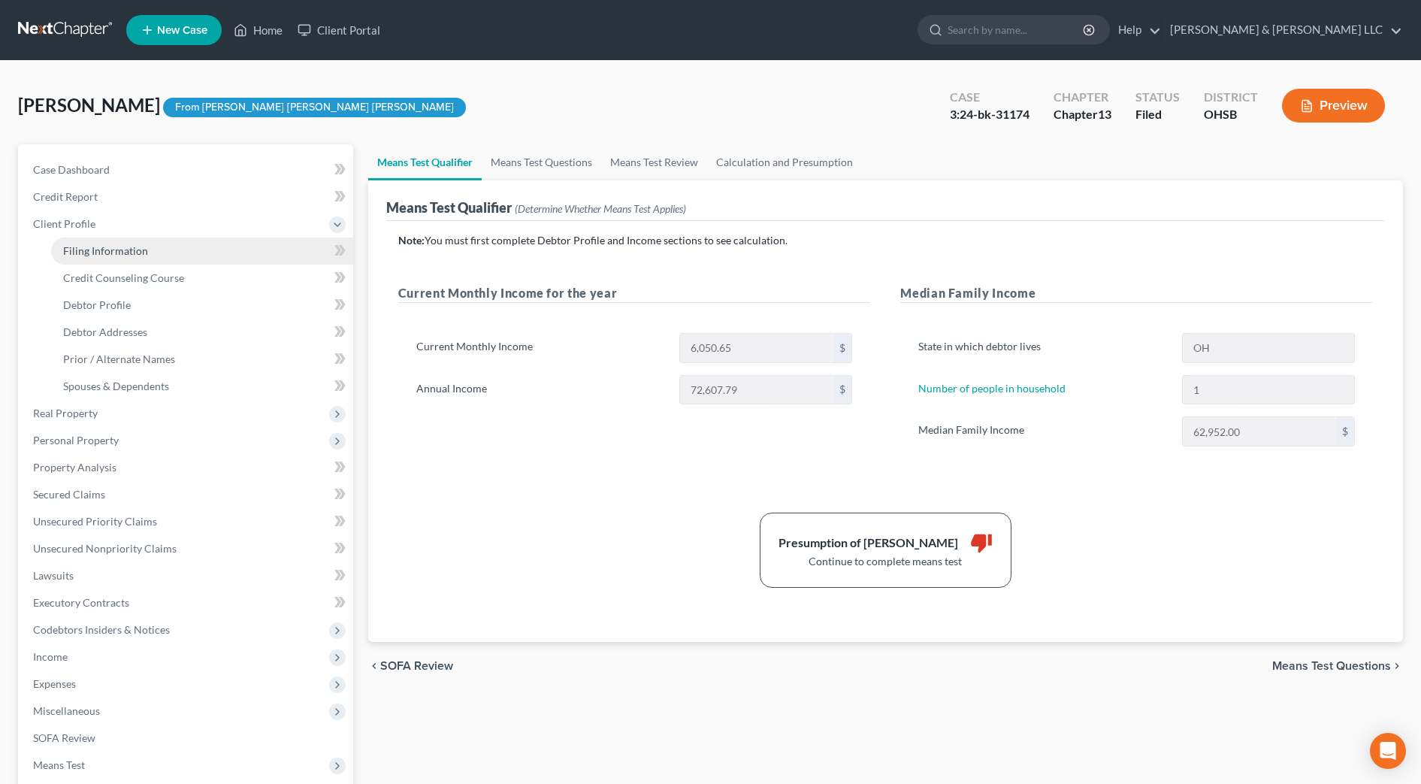
select select "2"
select select "36"
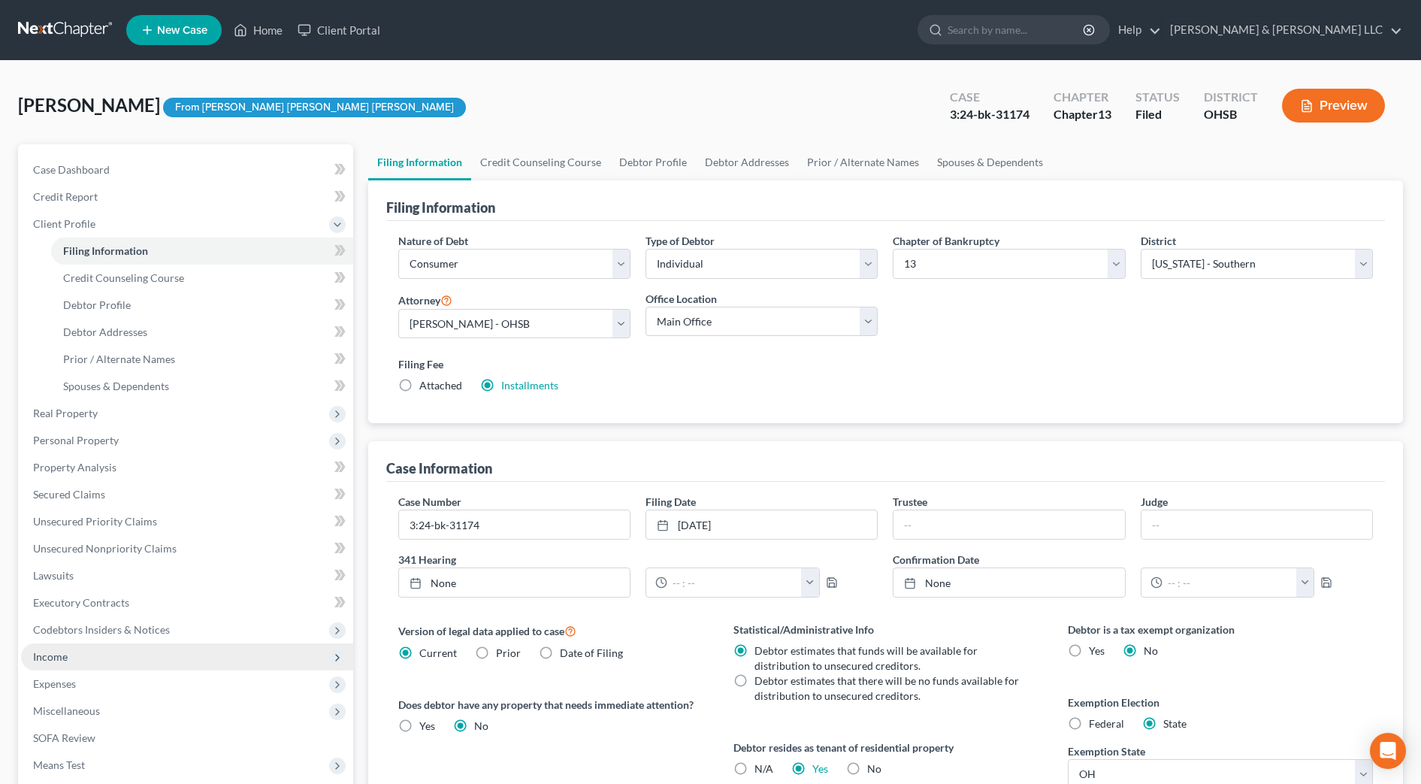
click at [89, 660] on span "Income" at bounding box center [187, 656] width 332 height 27
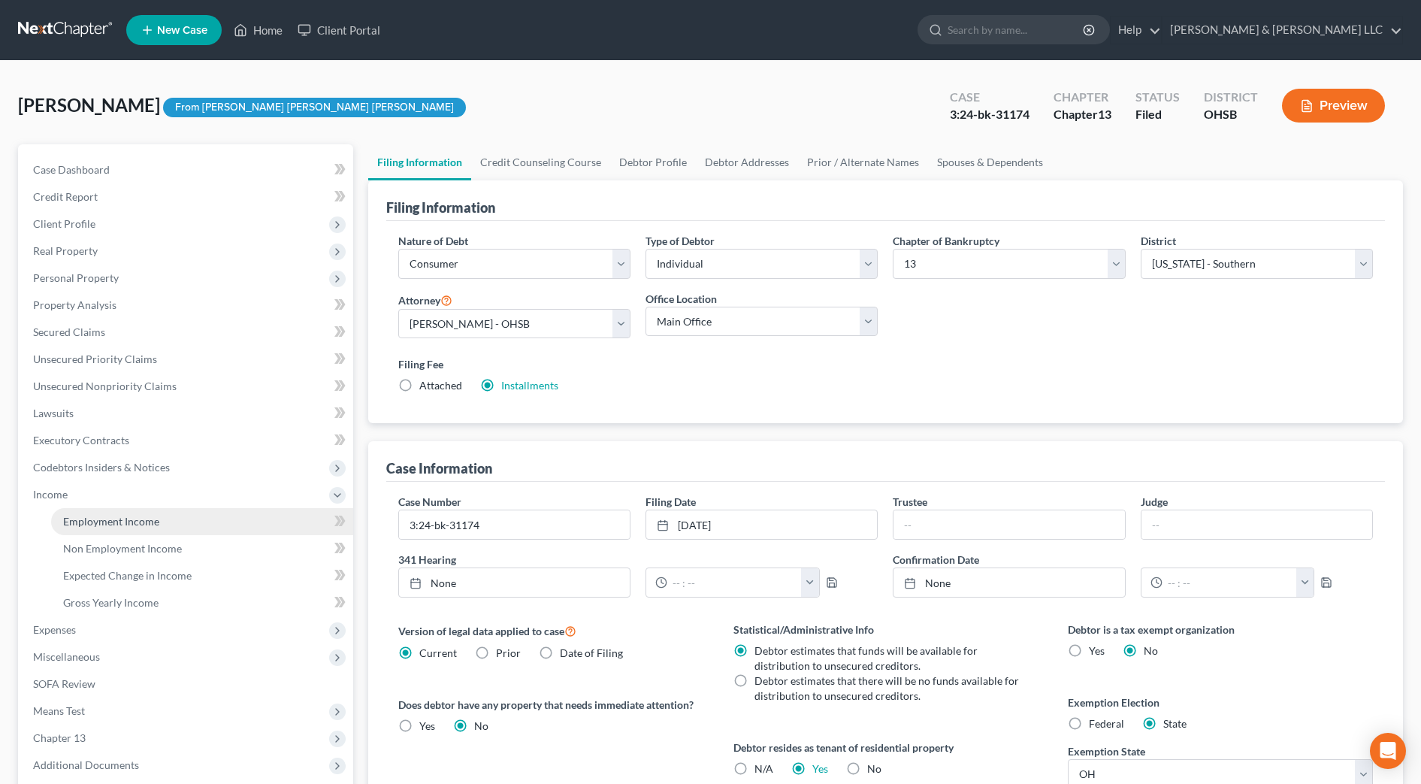
click at [101, 510] on link "Employment Income" at bounding box center [202, 521] width 302 height 27
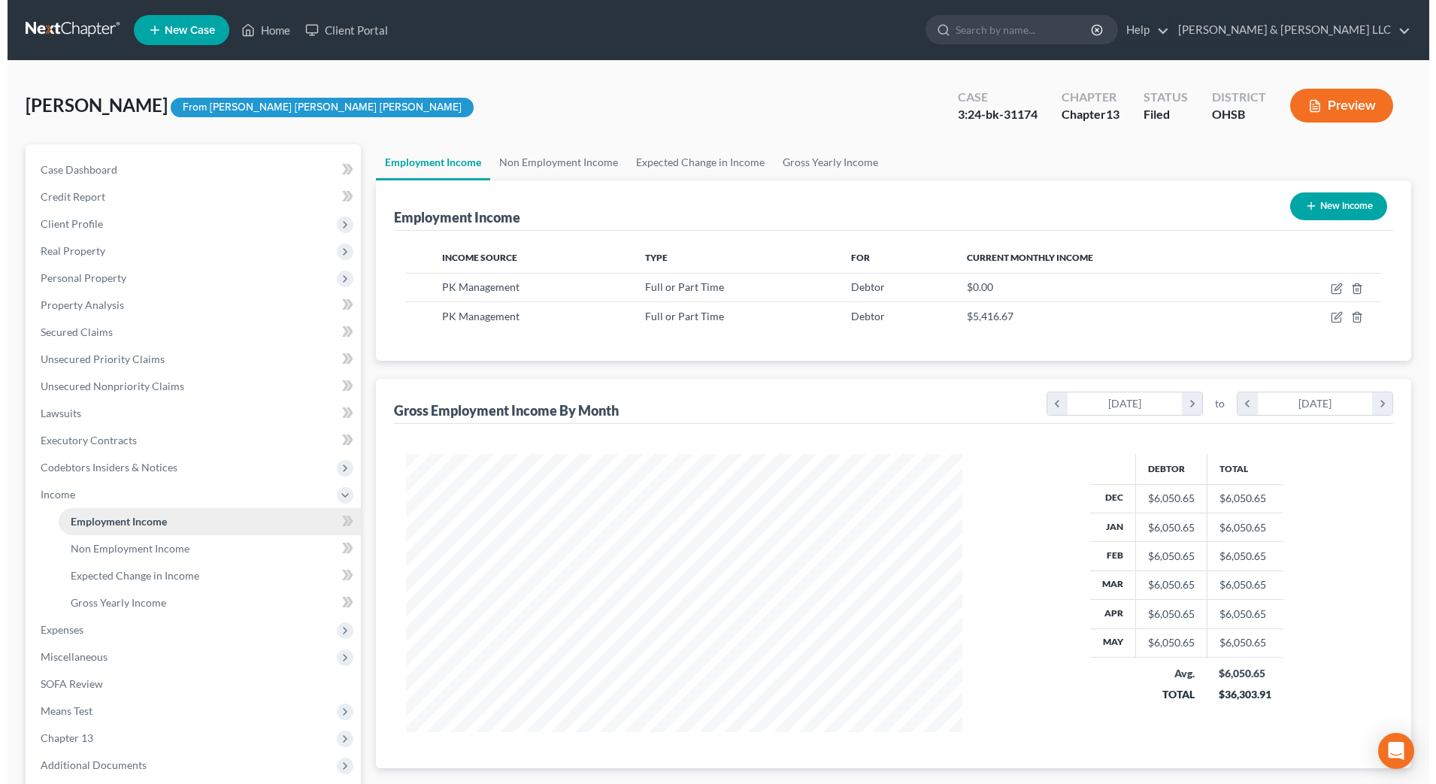
scroll to position [278, 586]
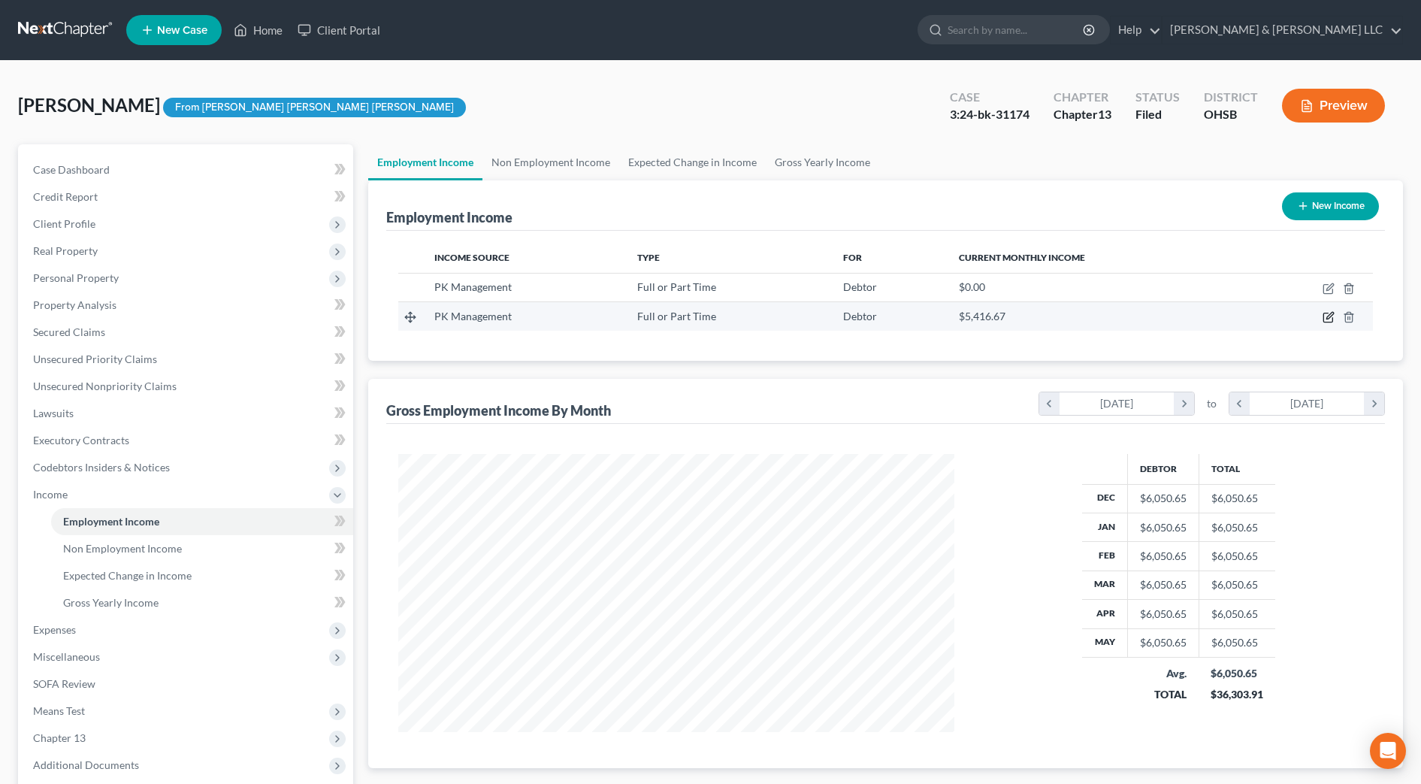
click at [1331, 320] on icon "button" at bounding box center [1329, 317] width 12 height 12
select select "0"
select select "42"
select select "2"
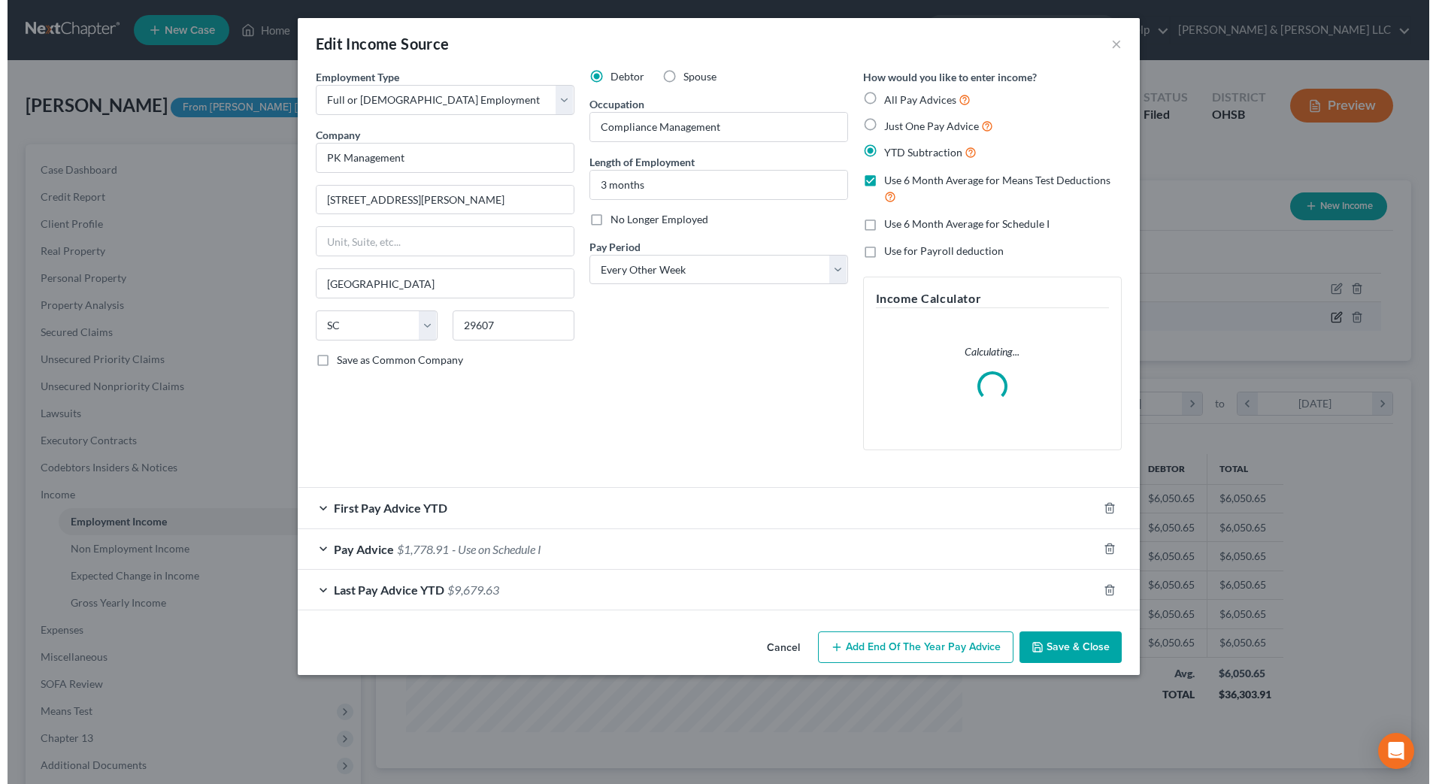
scroll to position [281, 593]
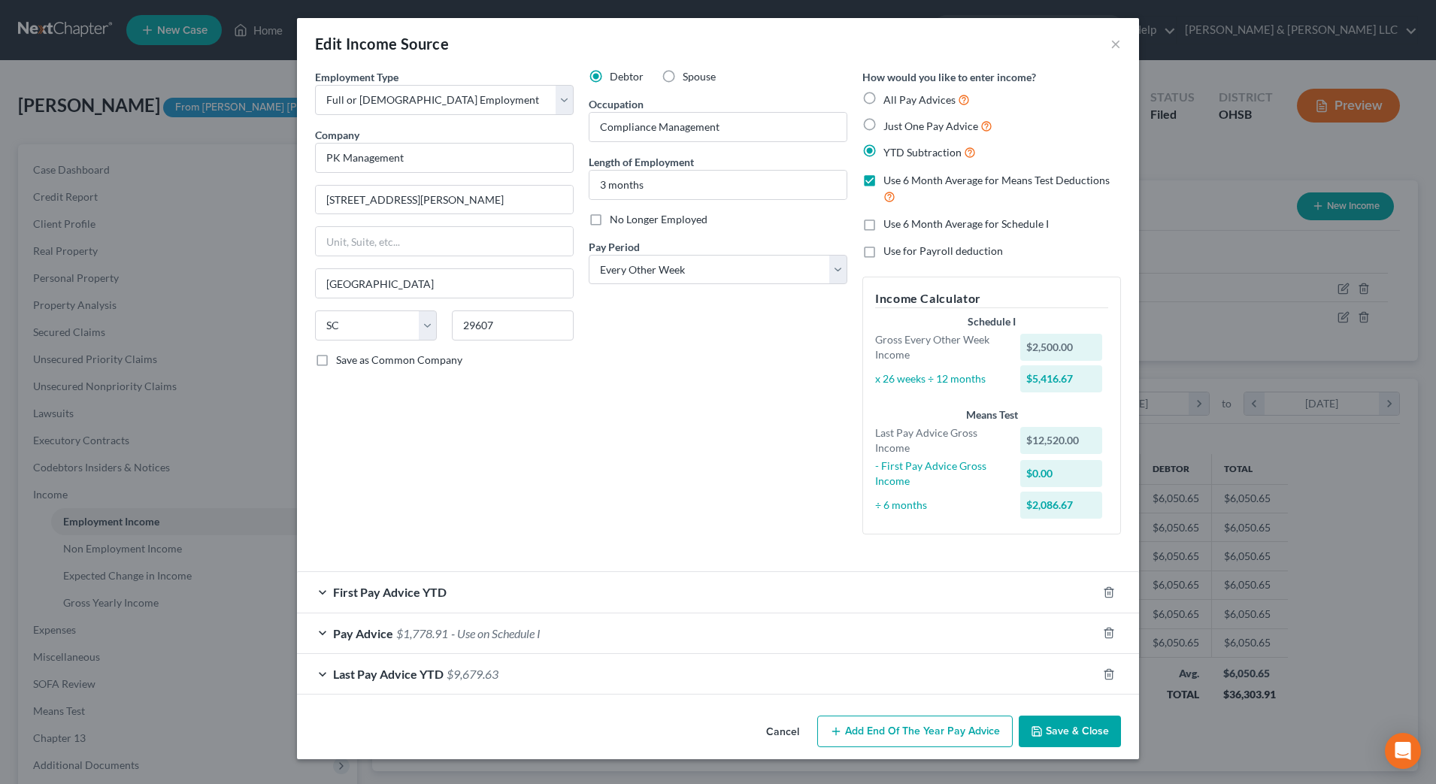
click at [704, 636] on div "Pay Advice $1,778.91 - Use on Schedule I" at bounding box center [697, 633] width 800 height 40
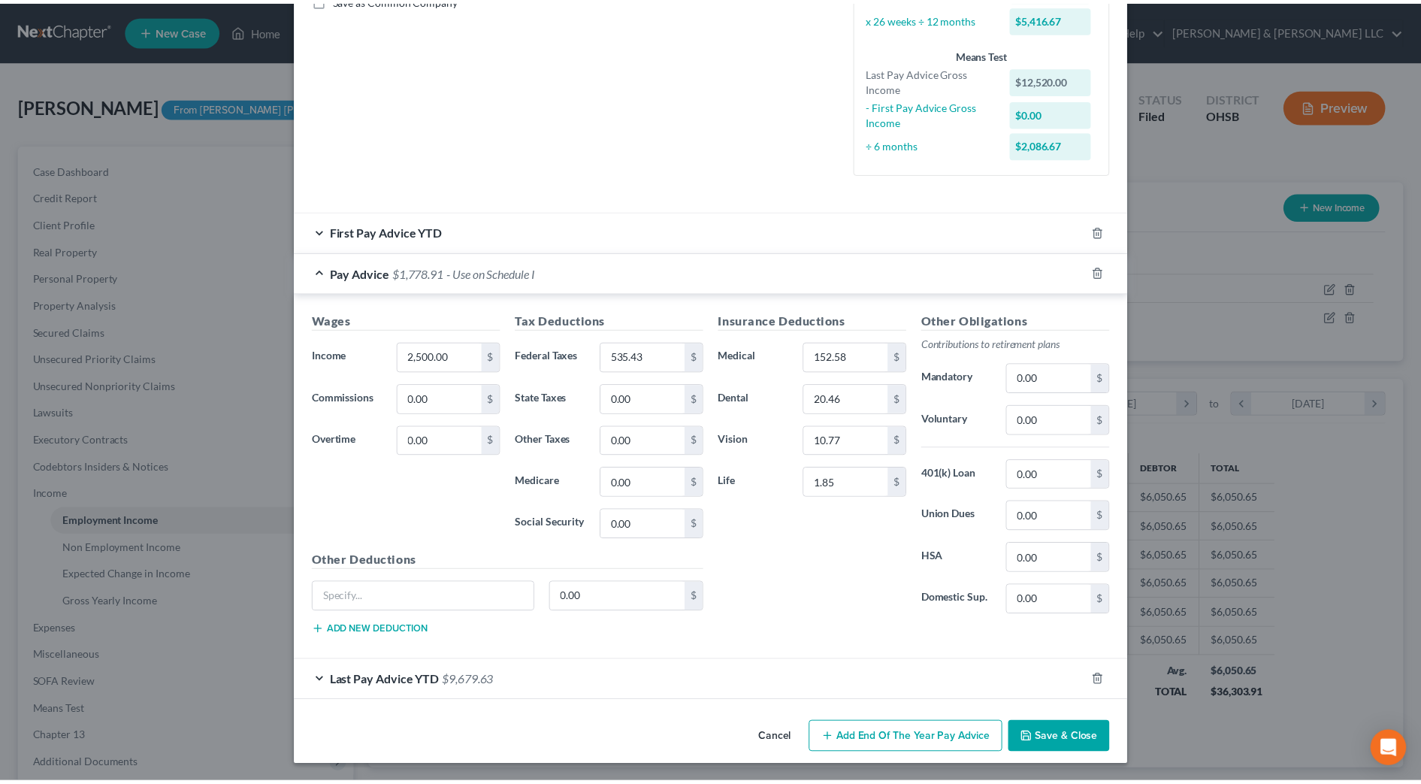
scroll to position [362, 0]
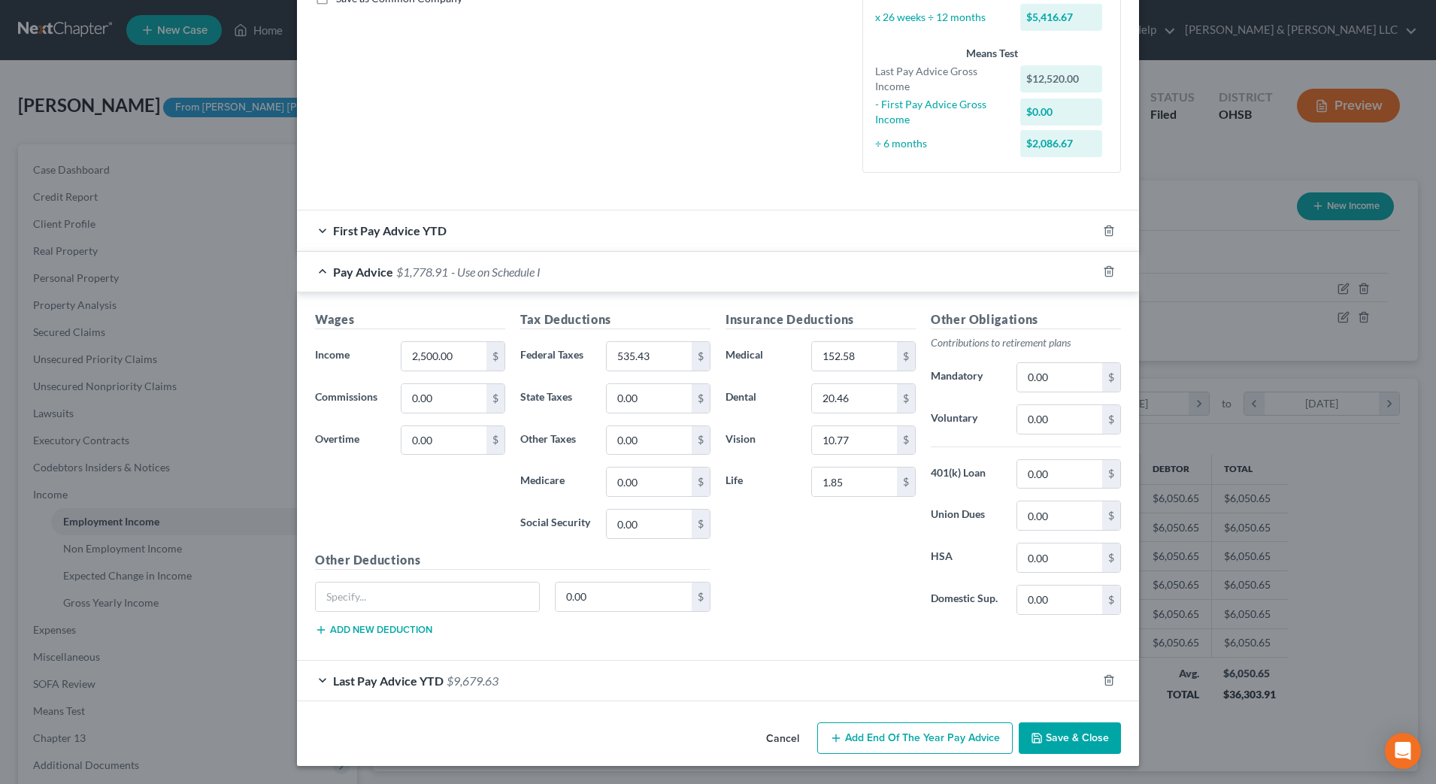
click at [792, 739] on button "Cancel" at bounding box center [782, 739] width 57 height 30
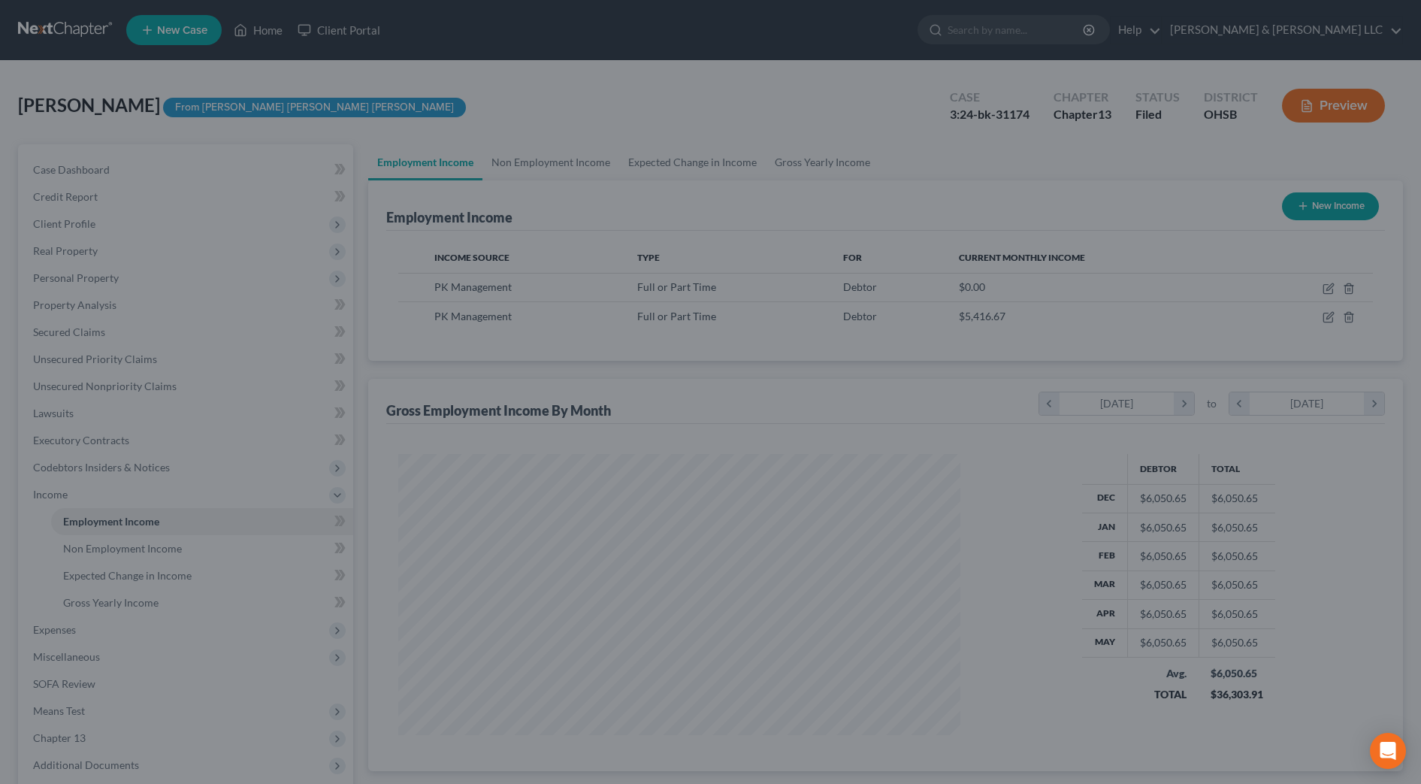
scroll to position [751424, 751116]
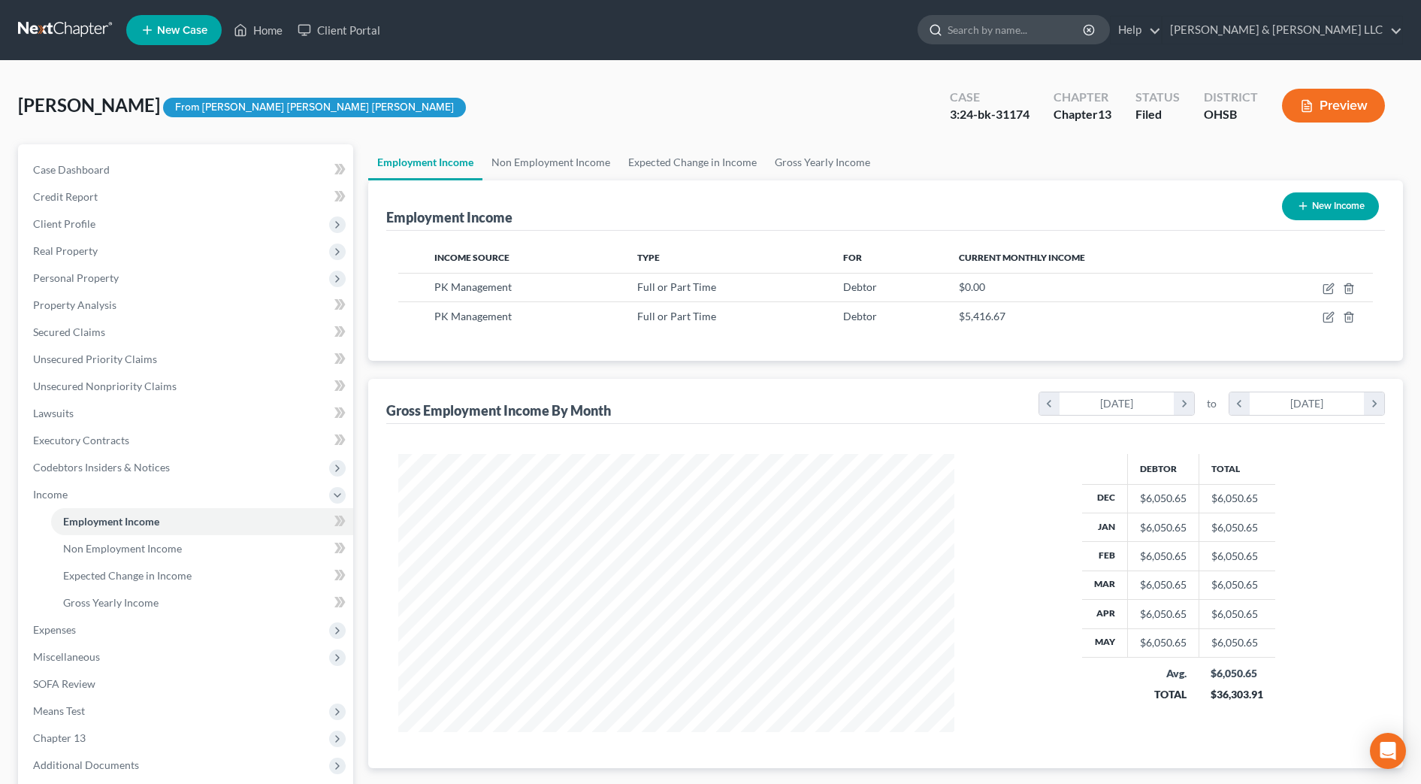
click at [1078, 35] on input "search" at bounding box center [1017, 30] width 138 height 28
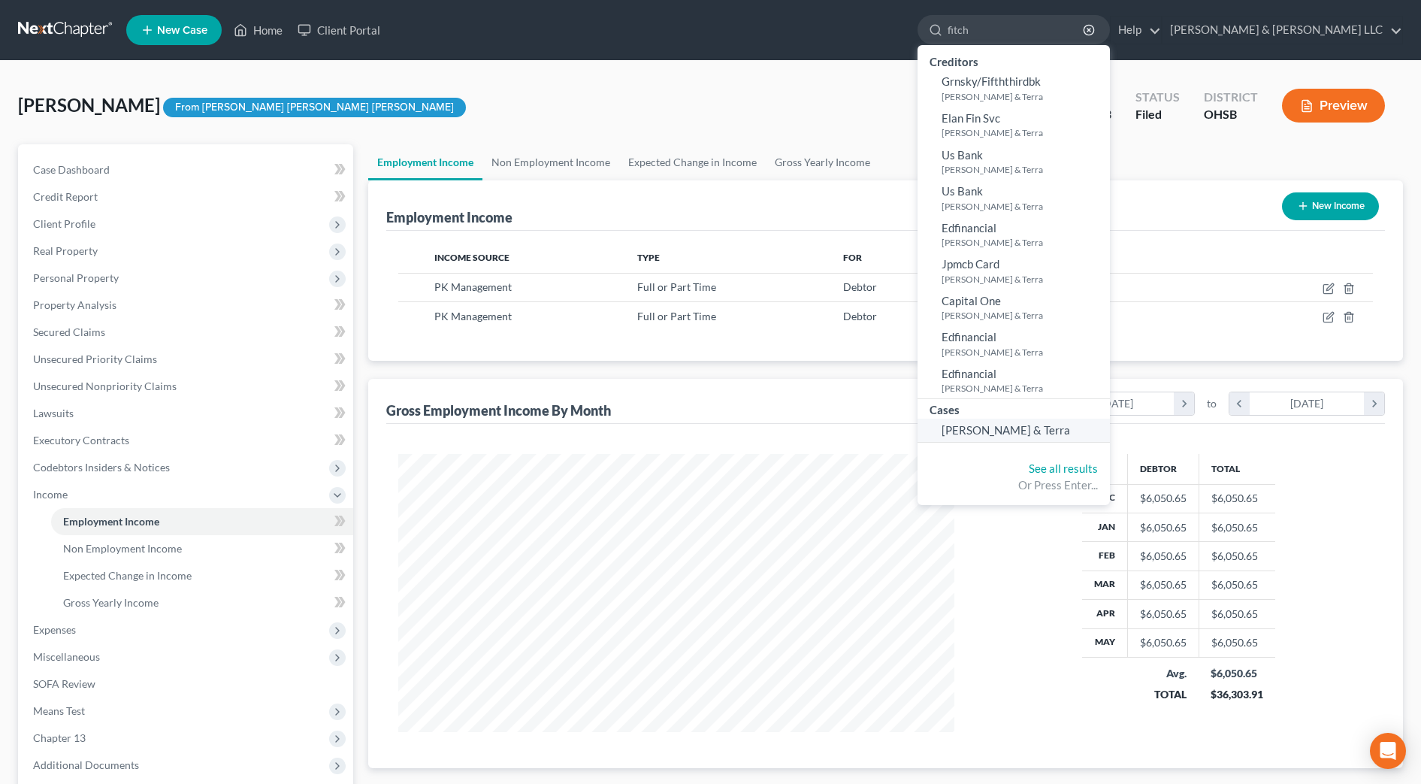
type input "fitch"
click at [1072, 438] on link "[PERSON_NAME] & Terra" at bounding box center [1014, 430] width 192 height 23
select select "4"
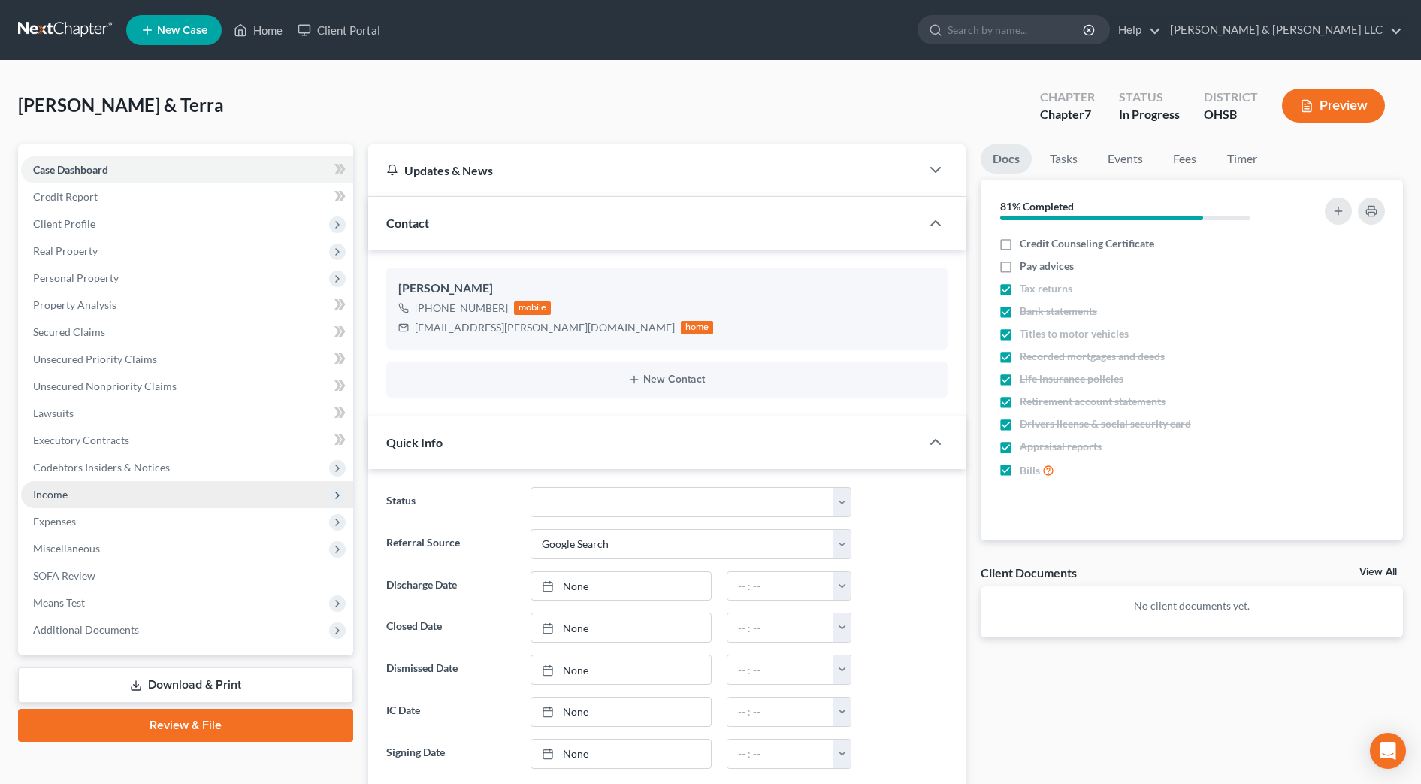
click at [44, 502] on span "Income" at bounding box center [187, 494] width 332 height 27
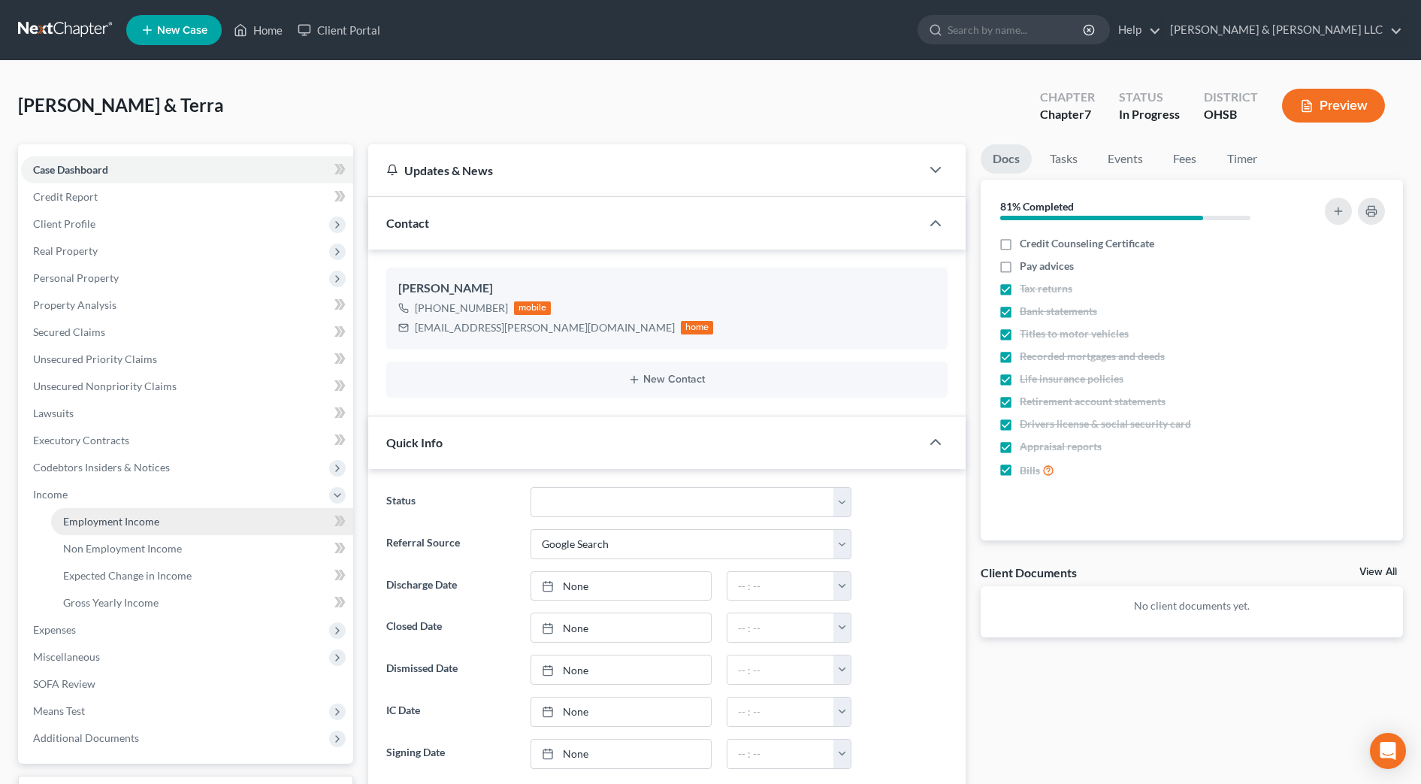
click at [95, 519] on span "Employment Income" at bounding box center [111, 521] width 96 height 13
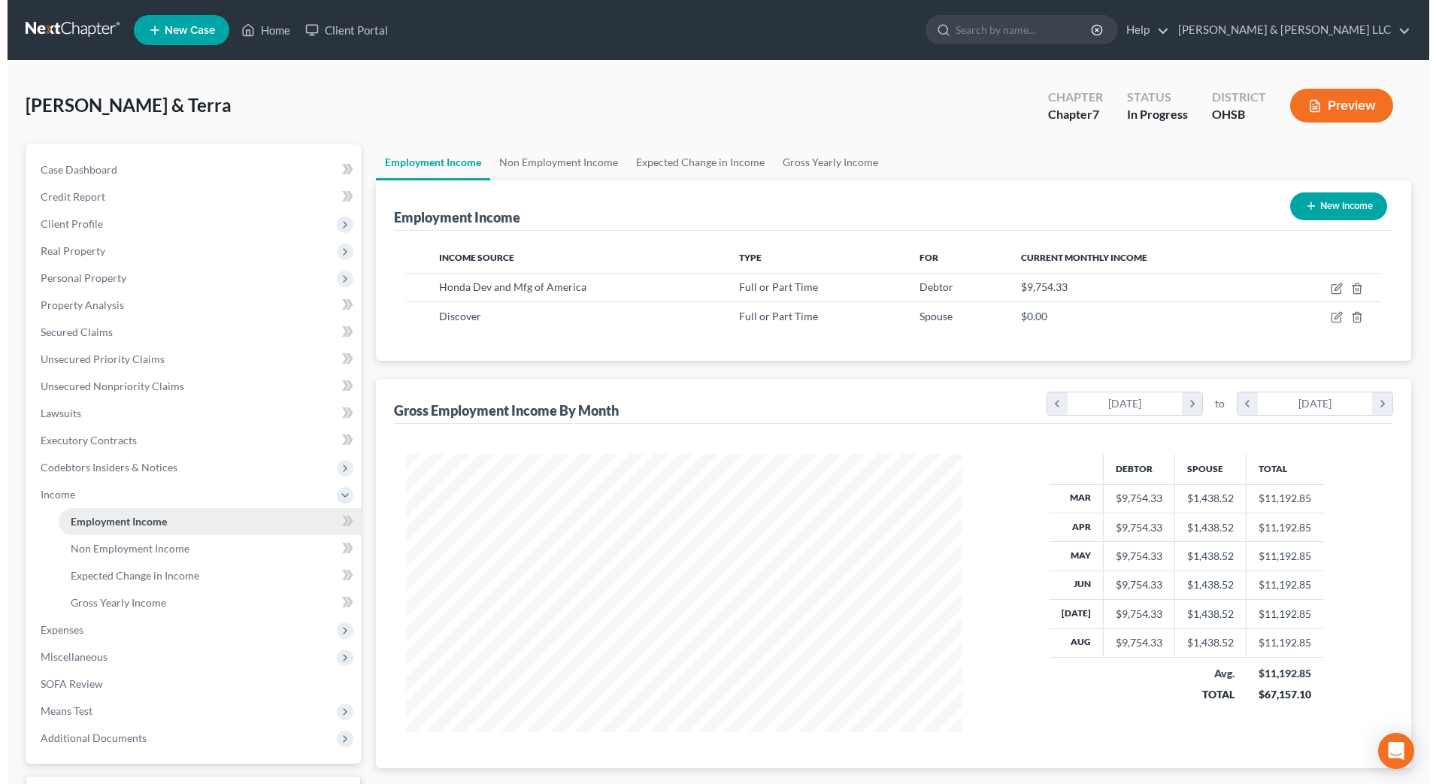
scroll to position [278, 586]
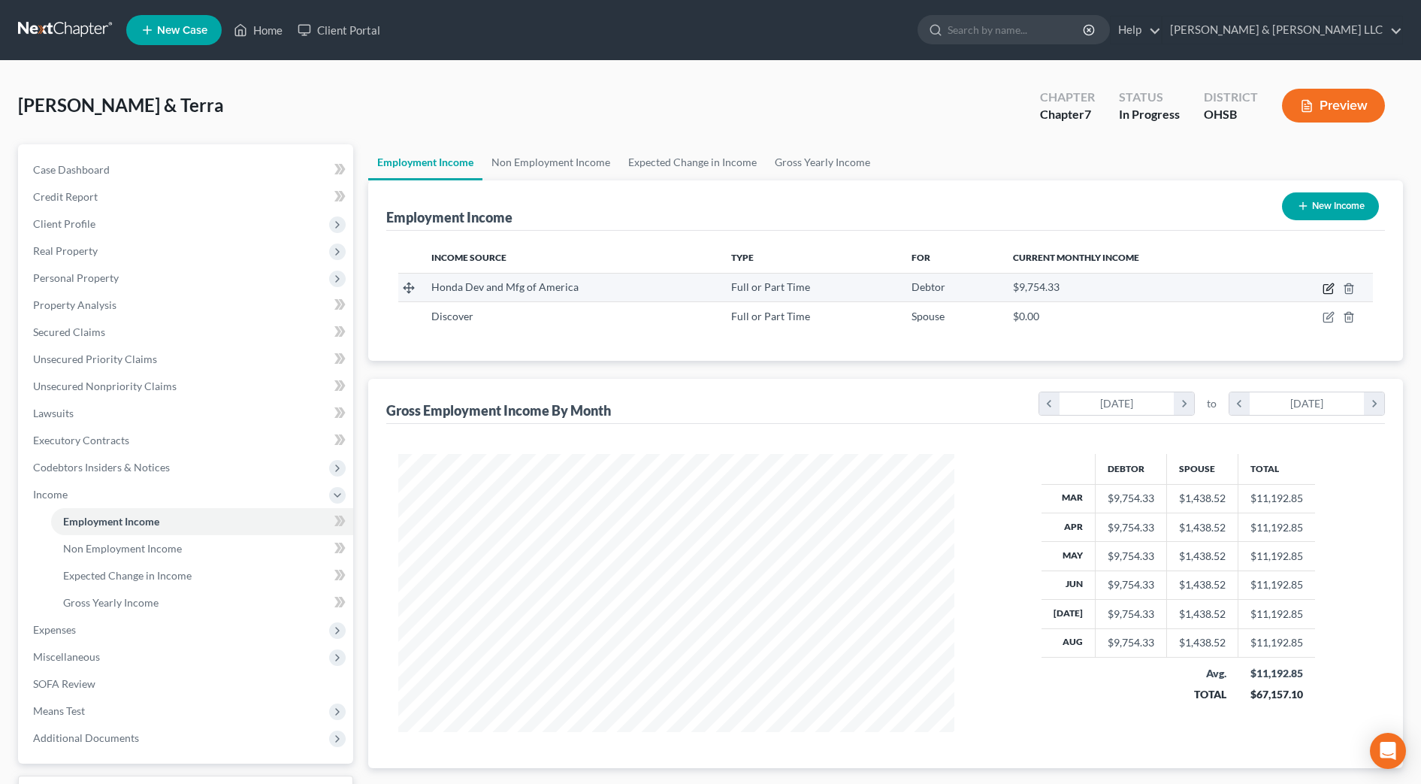
click at [1329, 283] on icon "button" at bounding box center [1329, 289] width 12 height 12
select select "0"
select select "36"
select select "3"
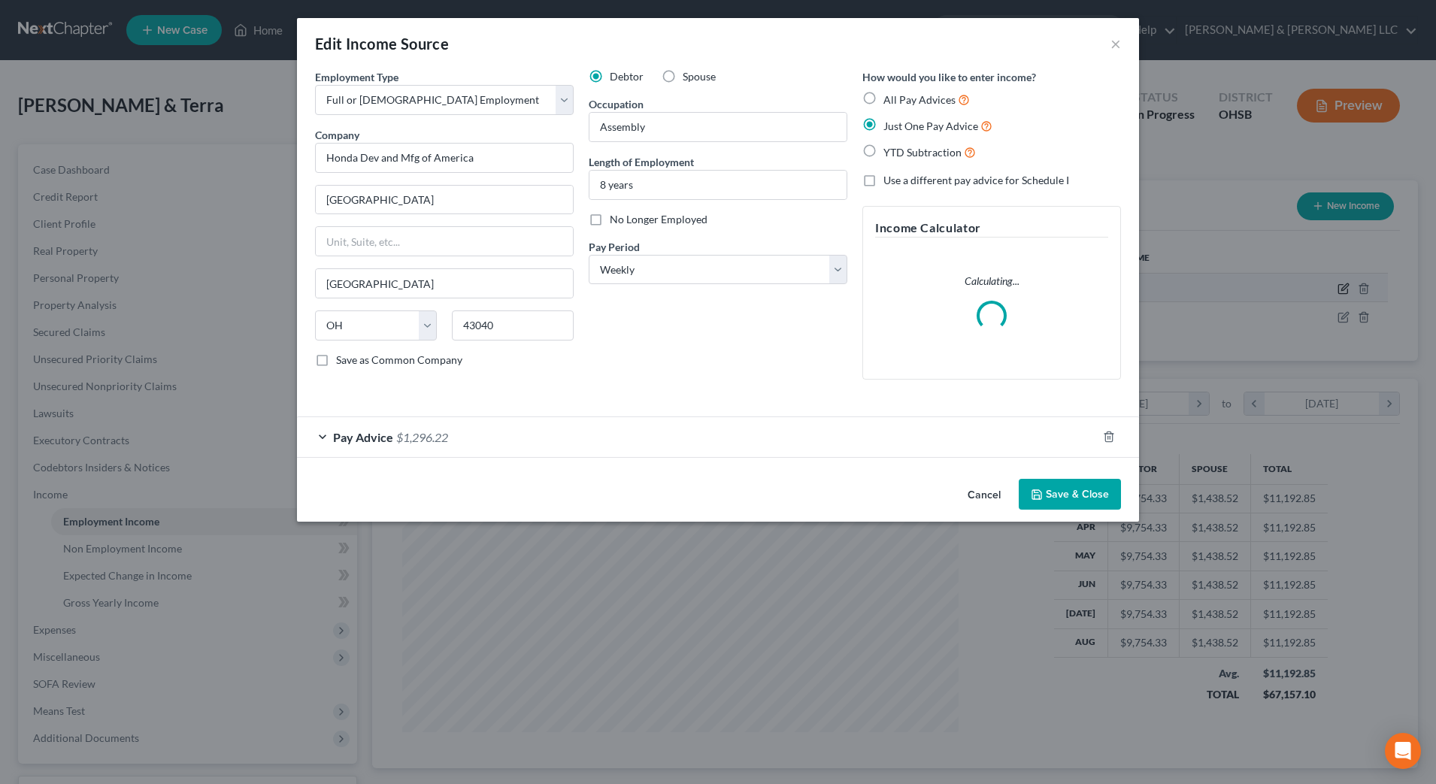
scroll to position [281, 593]
click at [937, 159] on label "YTD Subtraction" at bounding box center [929, 152] width 92 height 17
click at [899, 153] on input "YTD Subtraction" at bounding box center [894, 149] width 10 height 10
radio input "true"
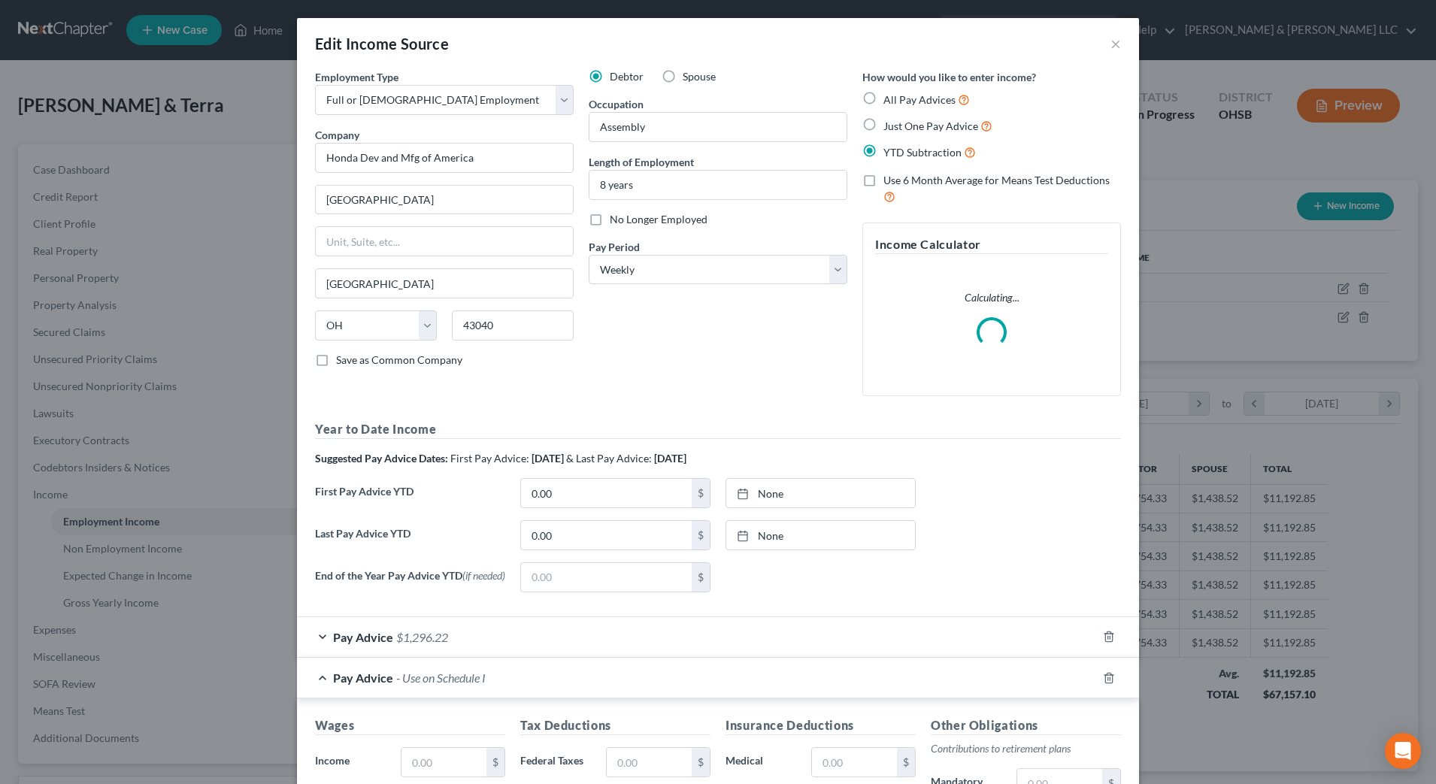
scroll to position [188, 0]
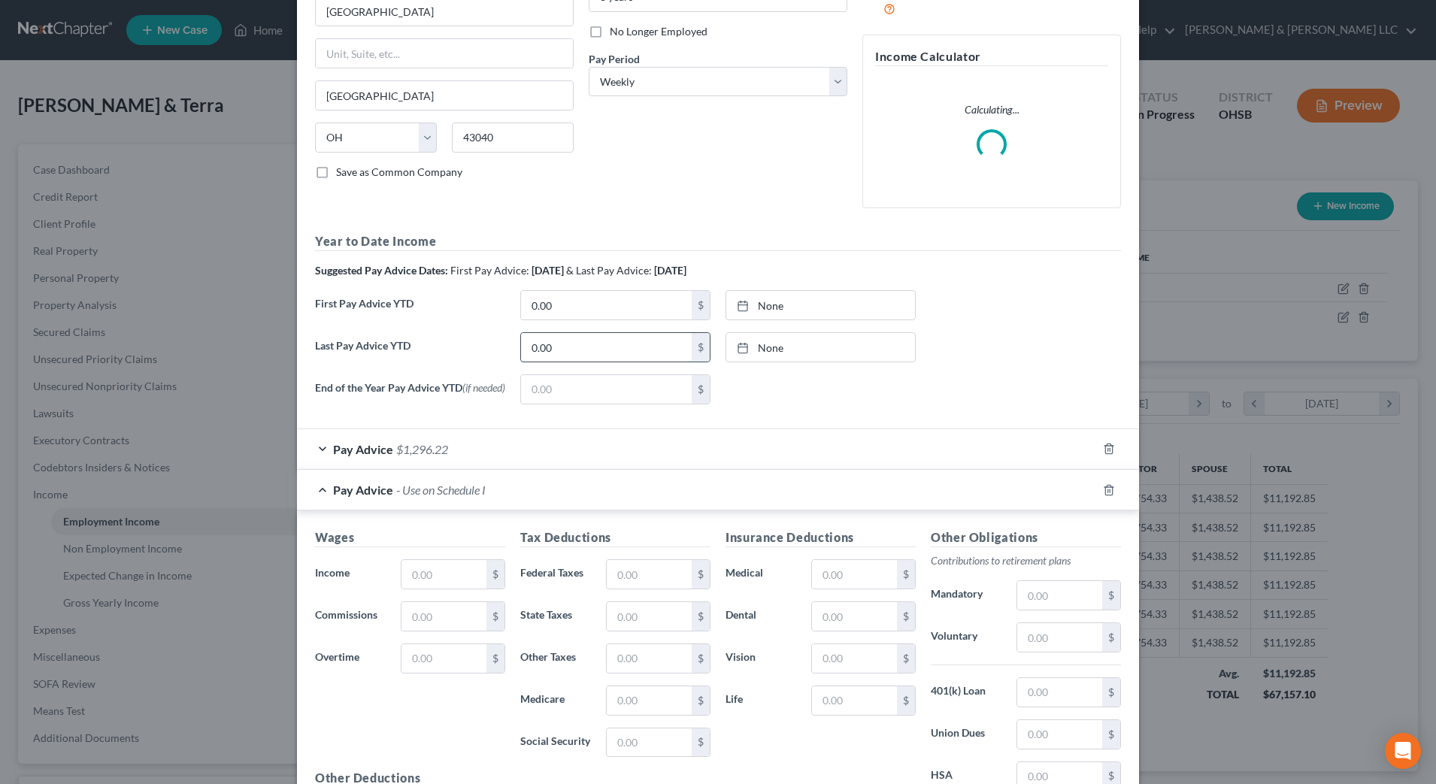
click at [560, 341] on input "0.00" at bounding box center [606, 347] width 171 height 29
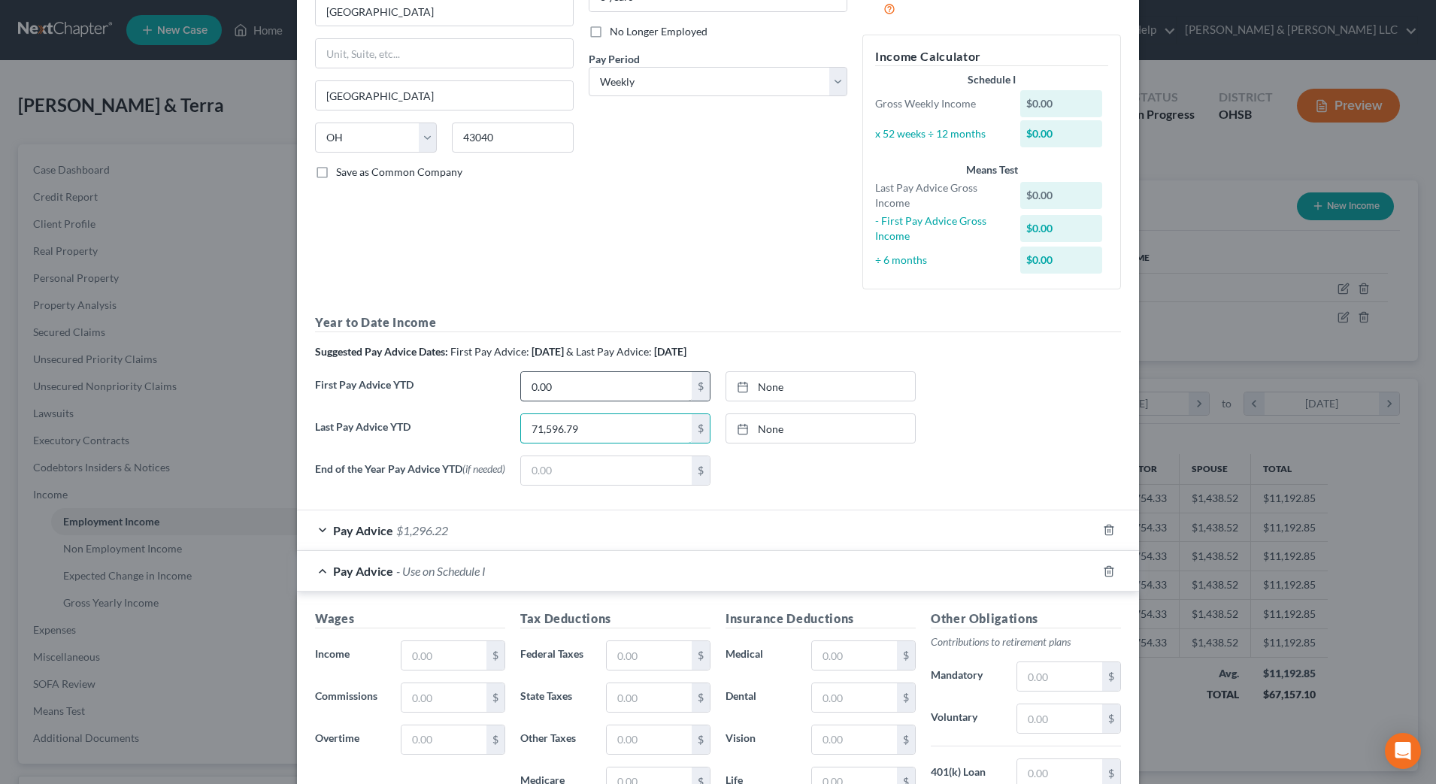
type input "71,596.79"
click at [587, 383] on input "0.00" at bounding box center [606, 386] width 171 height 29
type input "16,018.69"
click at [1000, 577] on div "Pay Advice - Use on Schedule I" at bounding box center [697, 571] width 800 height 40
click at [452, 534] on div "Pay Advice $1,296.22" at bounding box center [697, 530] width 800 height 40
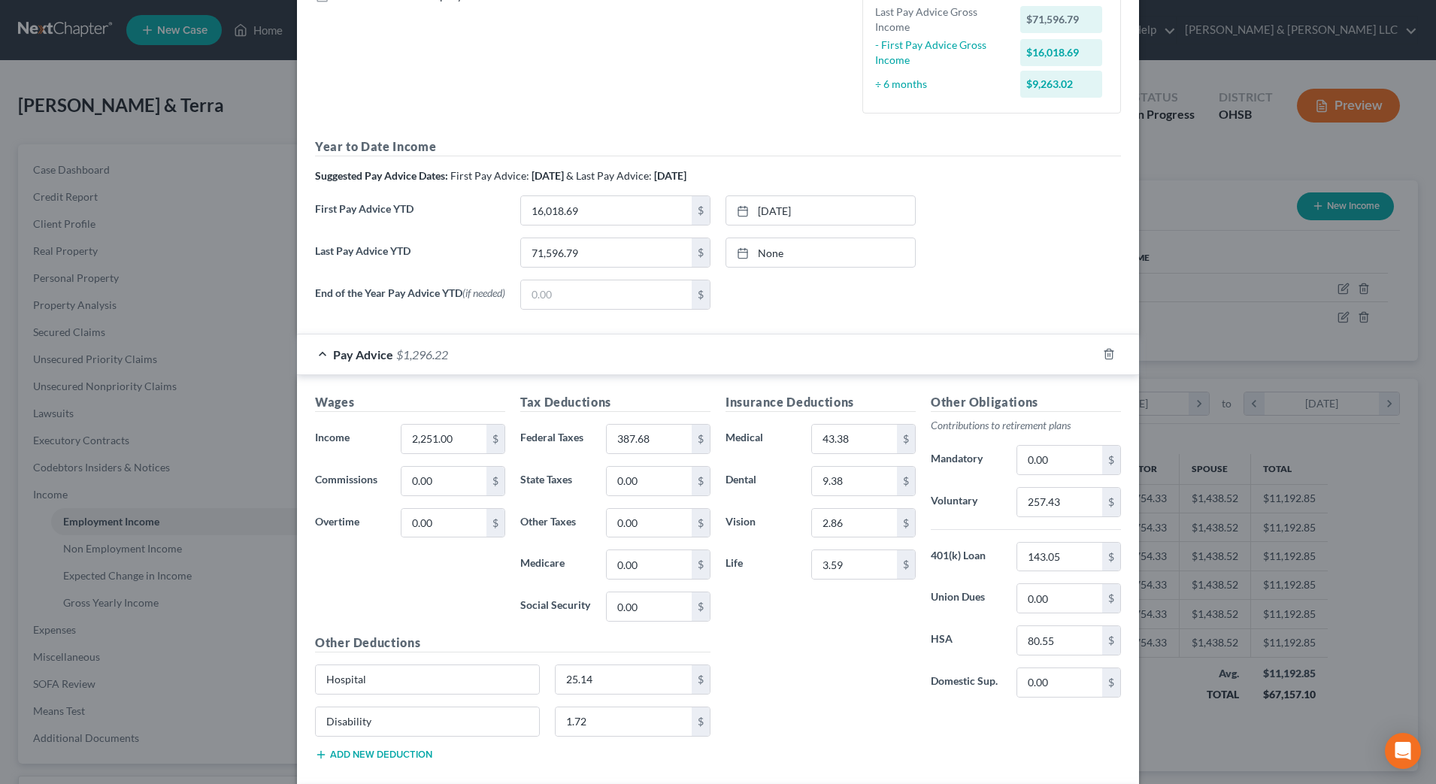
scroll to position [376, 0]
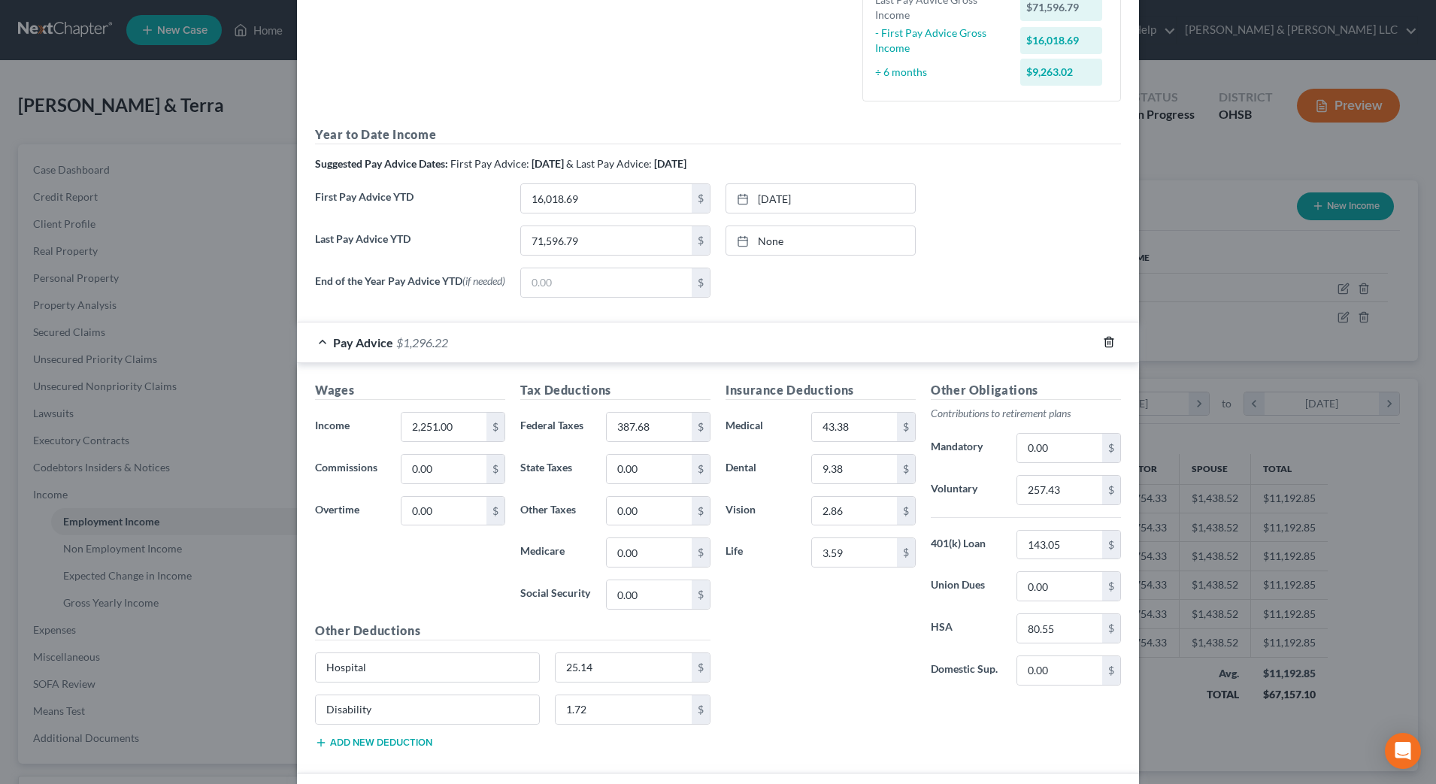
click at [1103, 344] on icon "button" at bounding box center [1109, 342] width 12 height 12
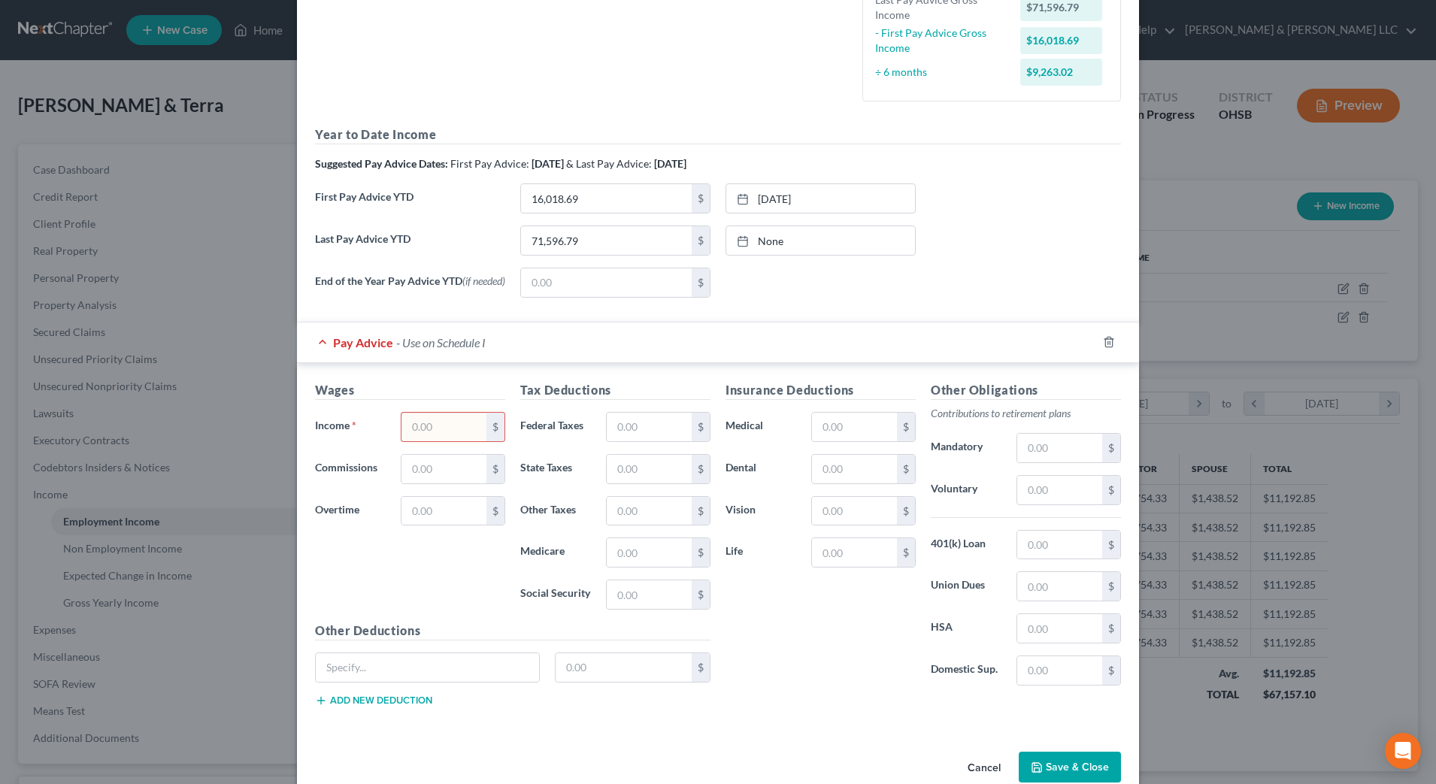
click at [471, 416] on input "text" at bounding box center [443, 427] width 85 height 29
type input "3,742.32"
click at [645, 437] on input "text" at bounding box center [649, 427] width 85 height 29
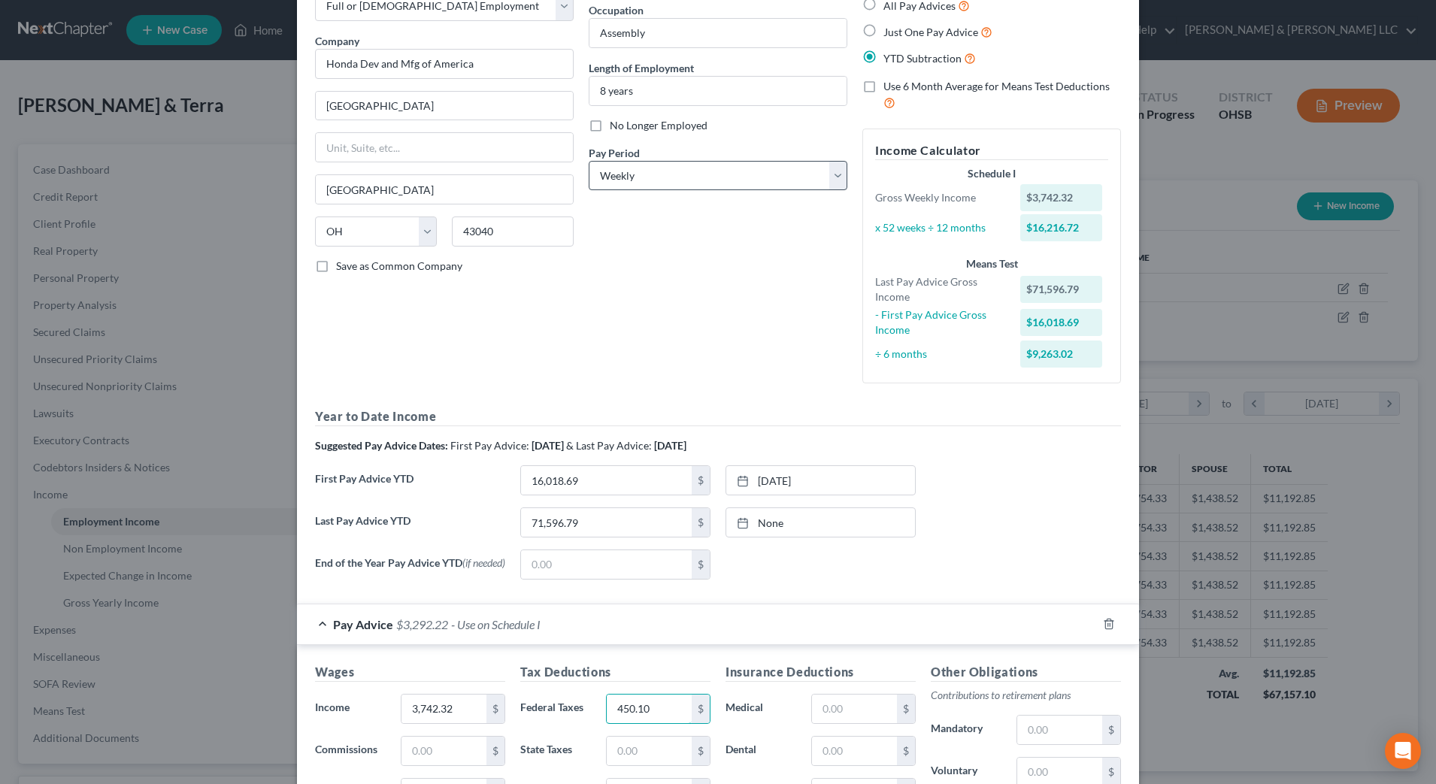
type input "450.10"
click at [758, 178] on select "Select Monthly Twice Monthly Every Other Week Weekly" at bounding box center [718, 176] width 259 height 30
select select "2"
click at [589, 161] on select "Select Monthly Twice Monthly Every Other Week Weekly" at bounding box center [718, 176] width 259 height 30
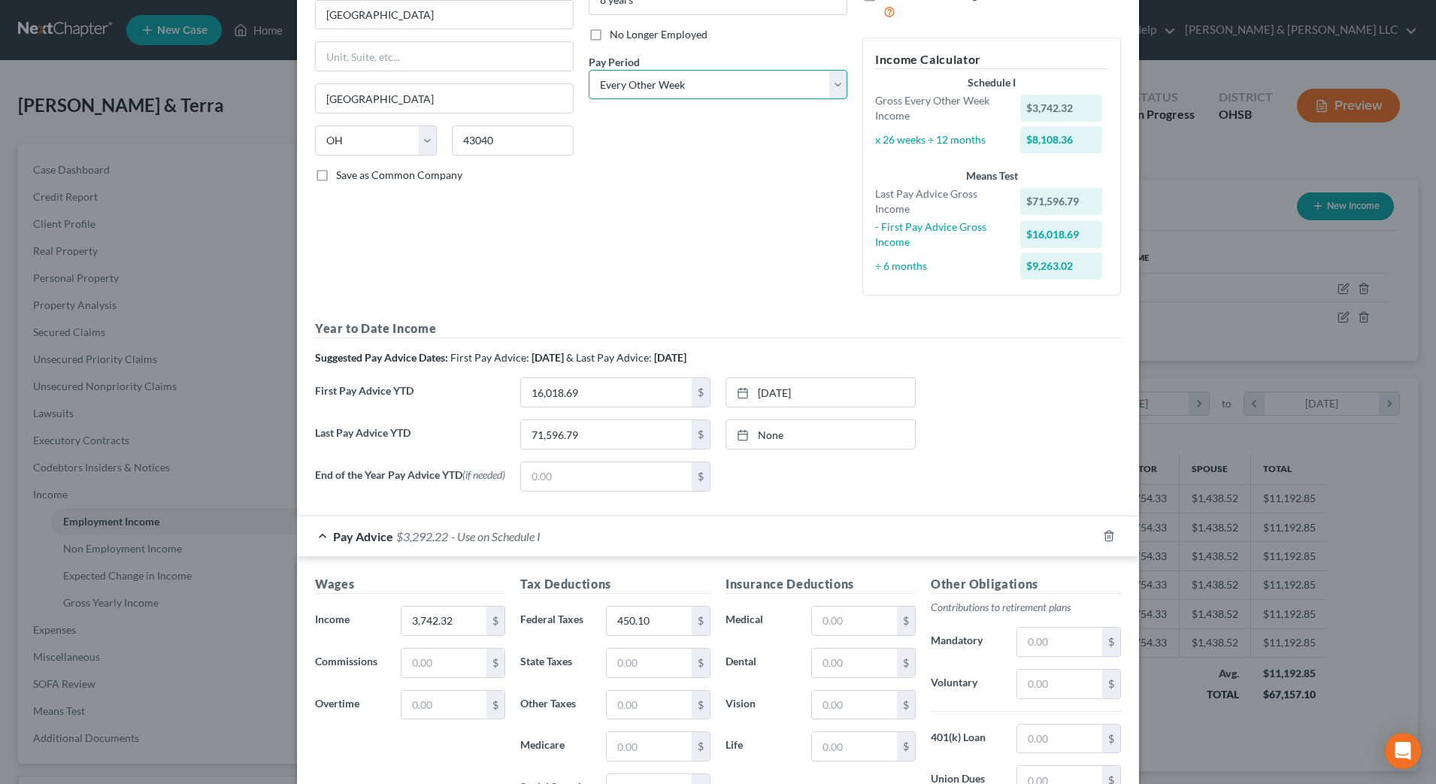
scroll to position [188, 0]
click at [411, 665] on input "text" at bounding box center [443, 660] width 85 height 29
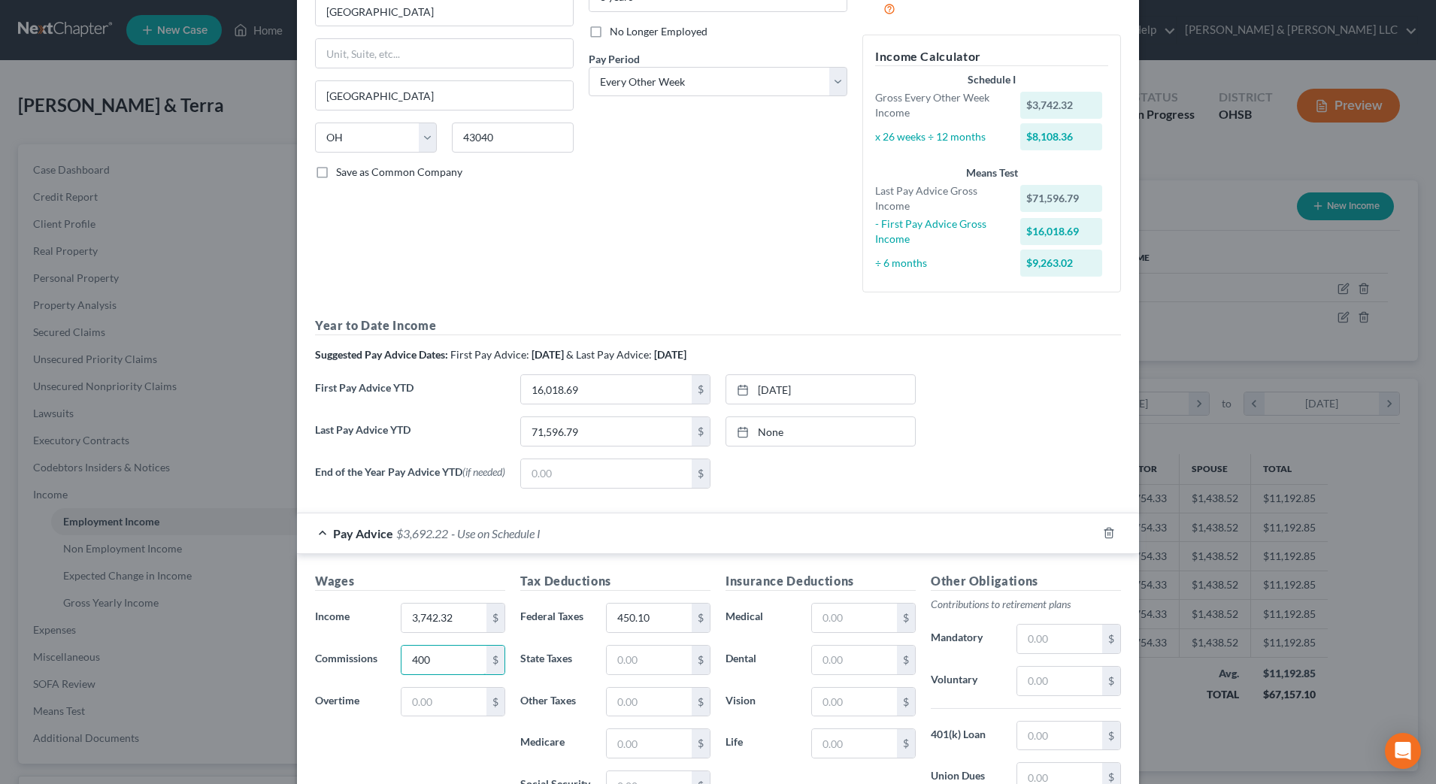
type input "400"
click at [940, 463] on div "End of the Year Pay Advice YTD (if needed) $ None close Date Time chevron_left …" at bounding box center [717, 480] width 821 height 42
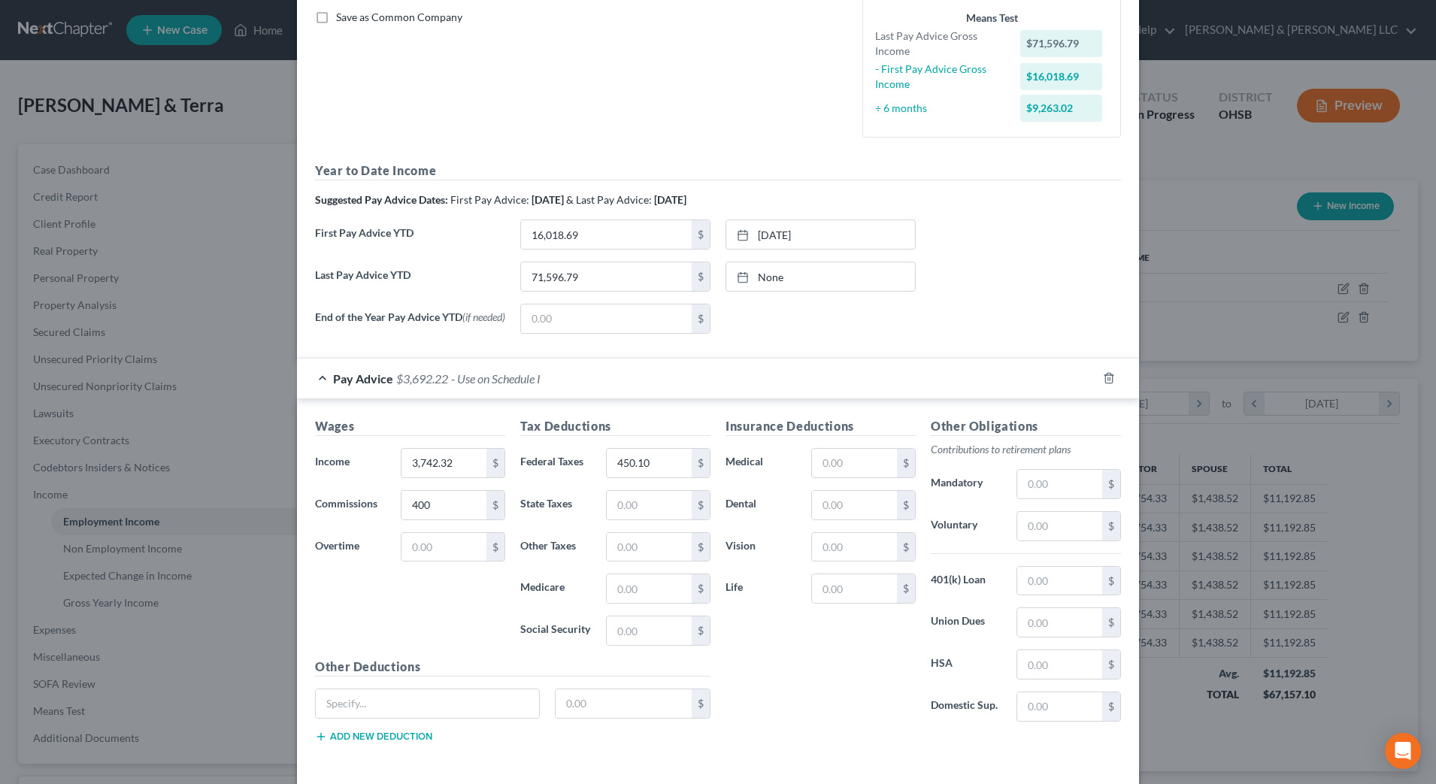
scroll to position [376, 0]
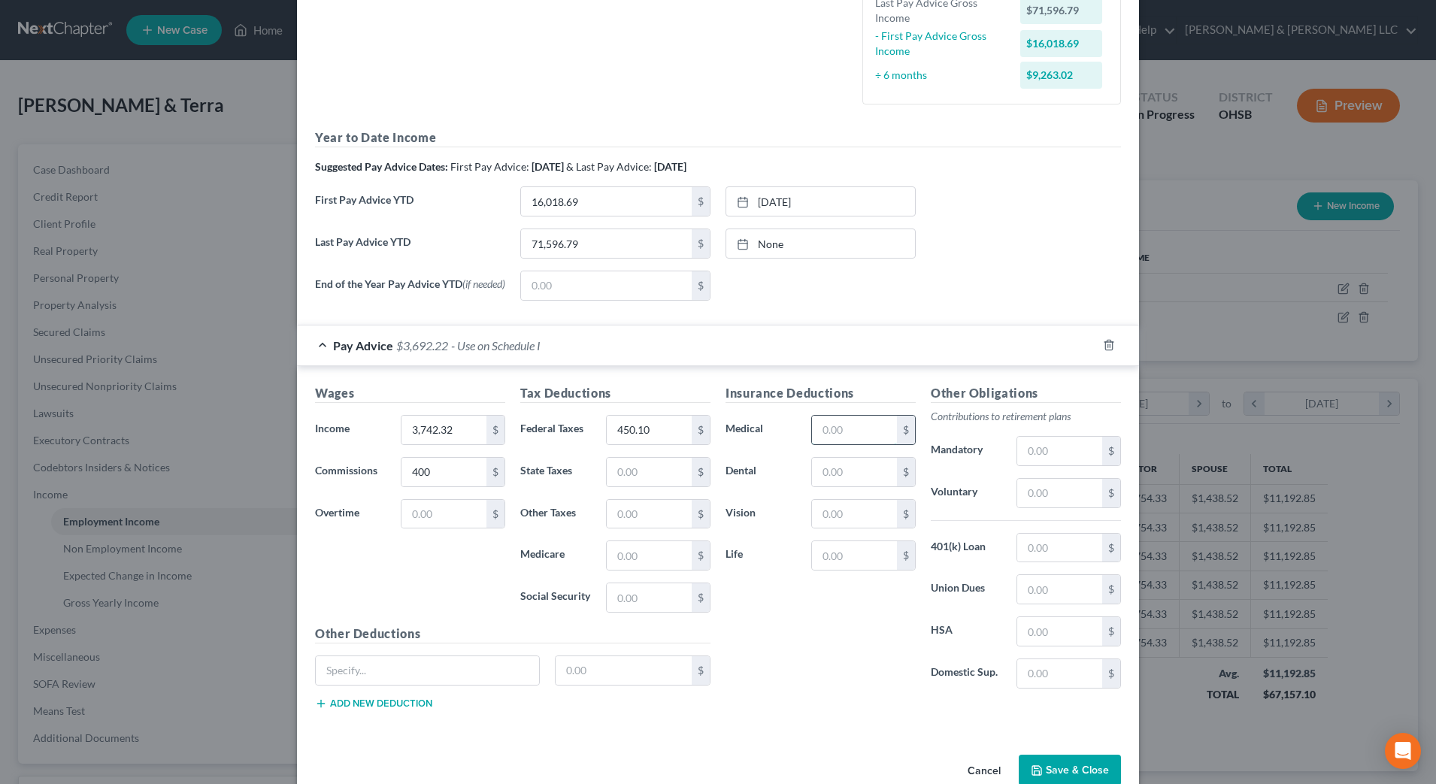
click at [825, 431] on input "text" at bounding box center [854, 430] width 85 height 29
click at [670, 443] on input "450.10" at bounding box center [649, 430] width 85 height 29
click at [762, 635] on div "Insurance Deductions Medical $ Dental $ Vision $ Life $" at bounding box center [820, 542] width 205 height 316
type input "523.30"
click at [741, 589] on div "Insurance Deductions Medical $ Dental $ Vision $ Life $" at bounding box center [820, 542] width 205 height 316
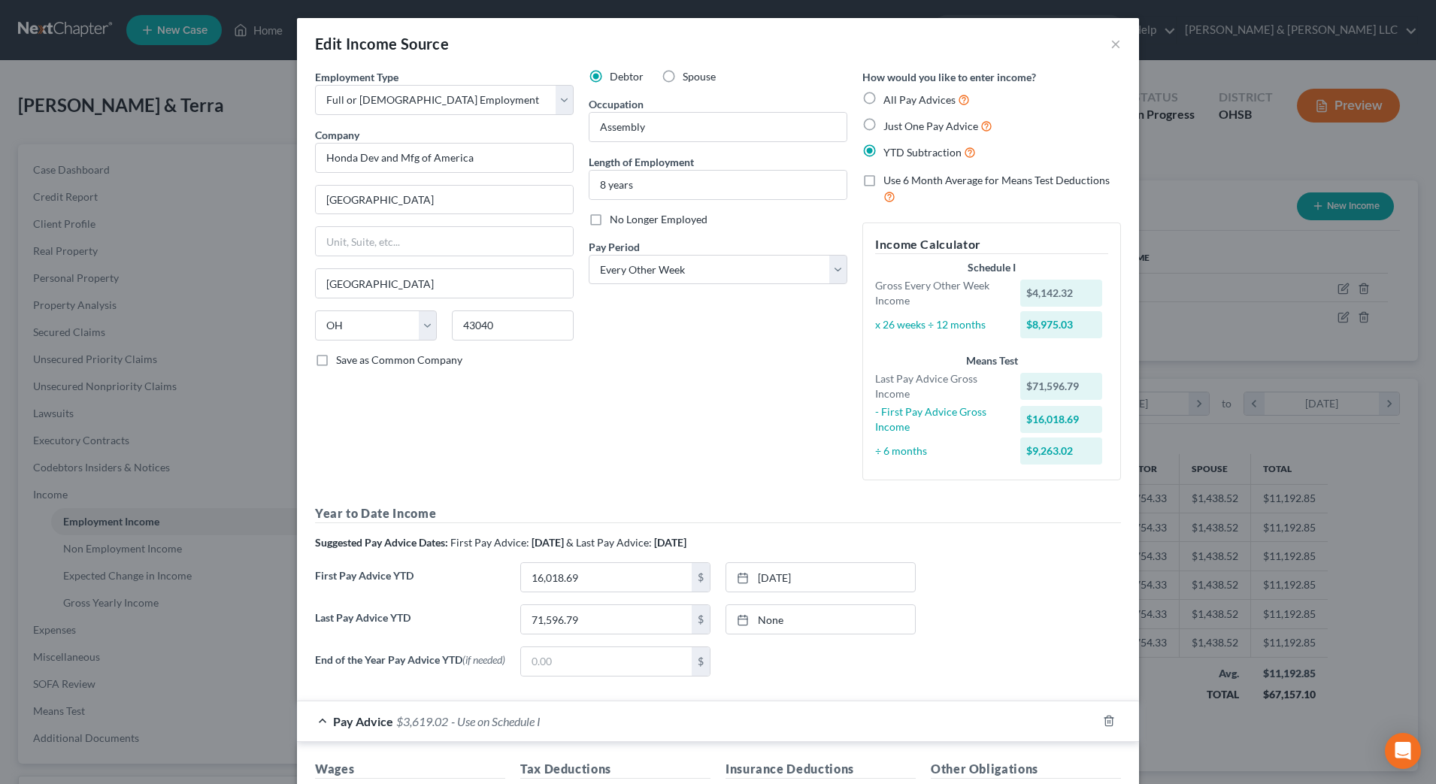
scroll to position [188, 0]
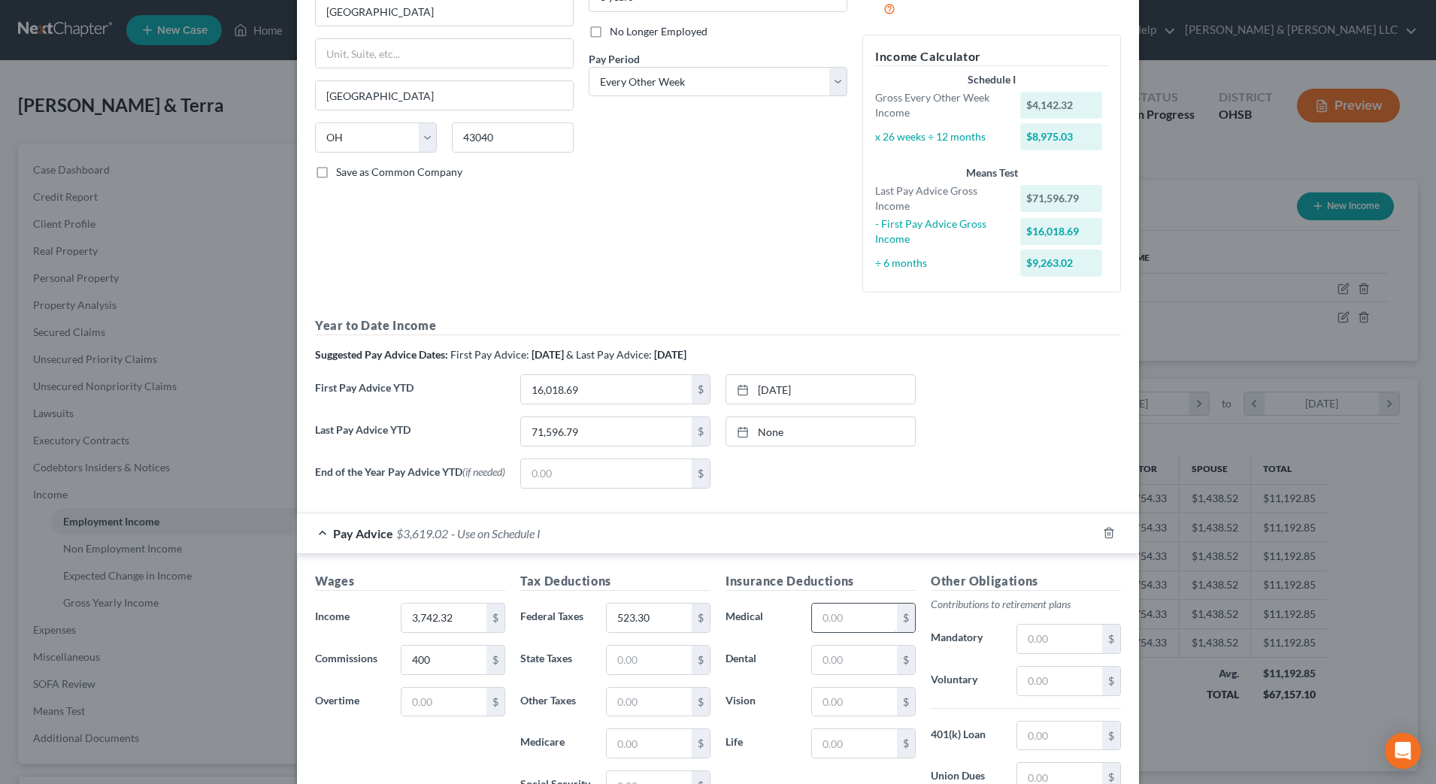
click at [825, 619] on input "text" at bounding box center [854, 618] width 85 height 29
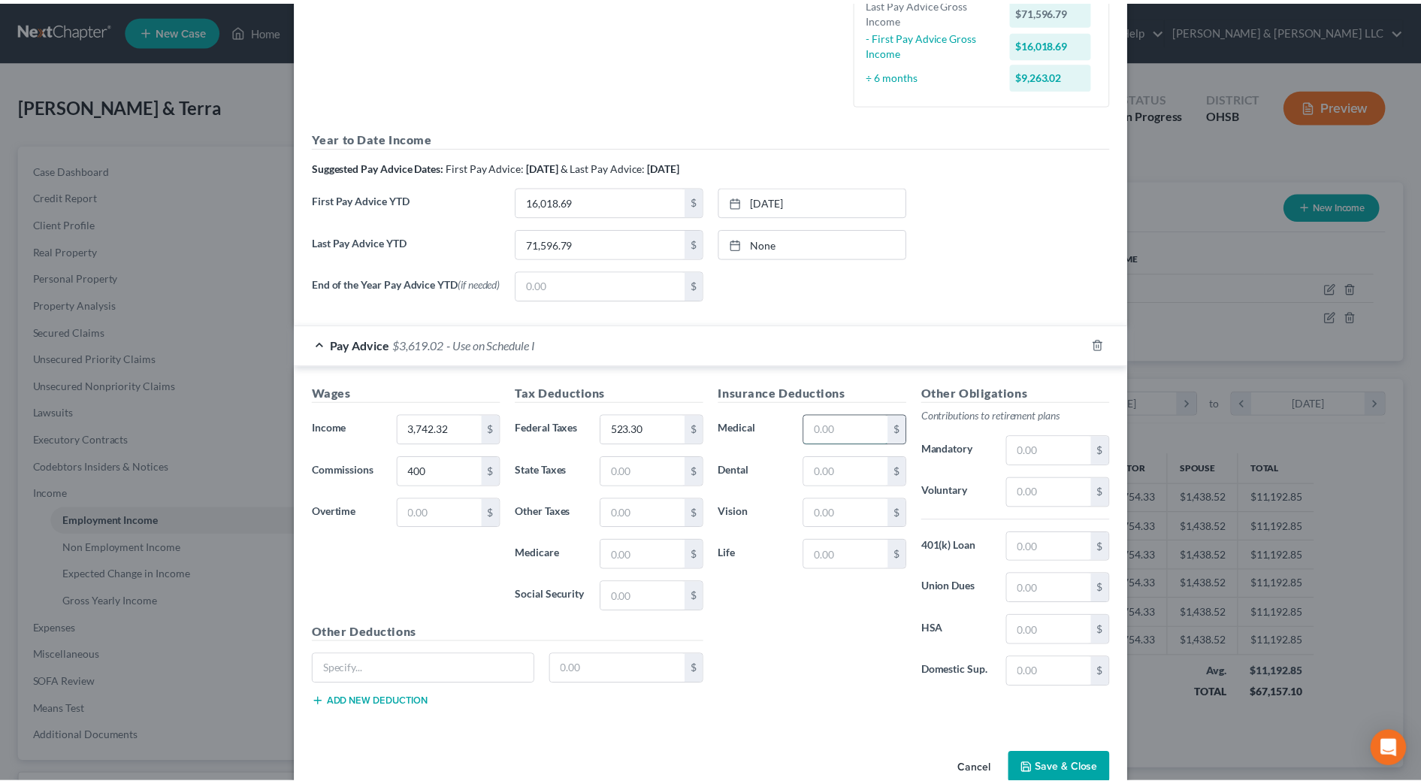
scroll to position [411, 0]
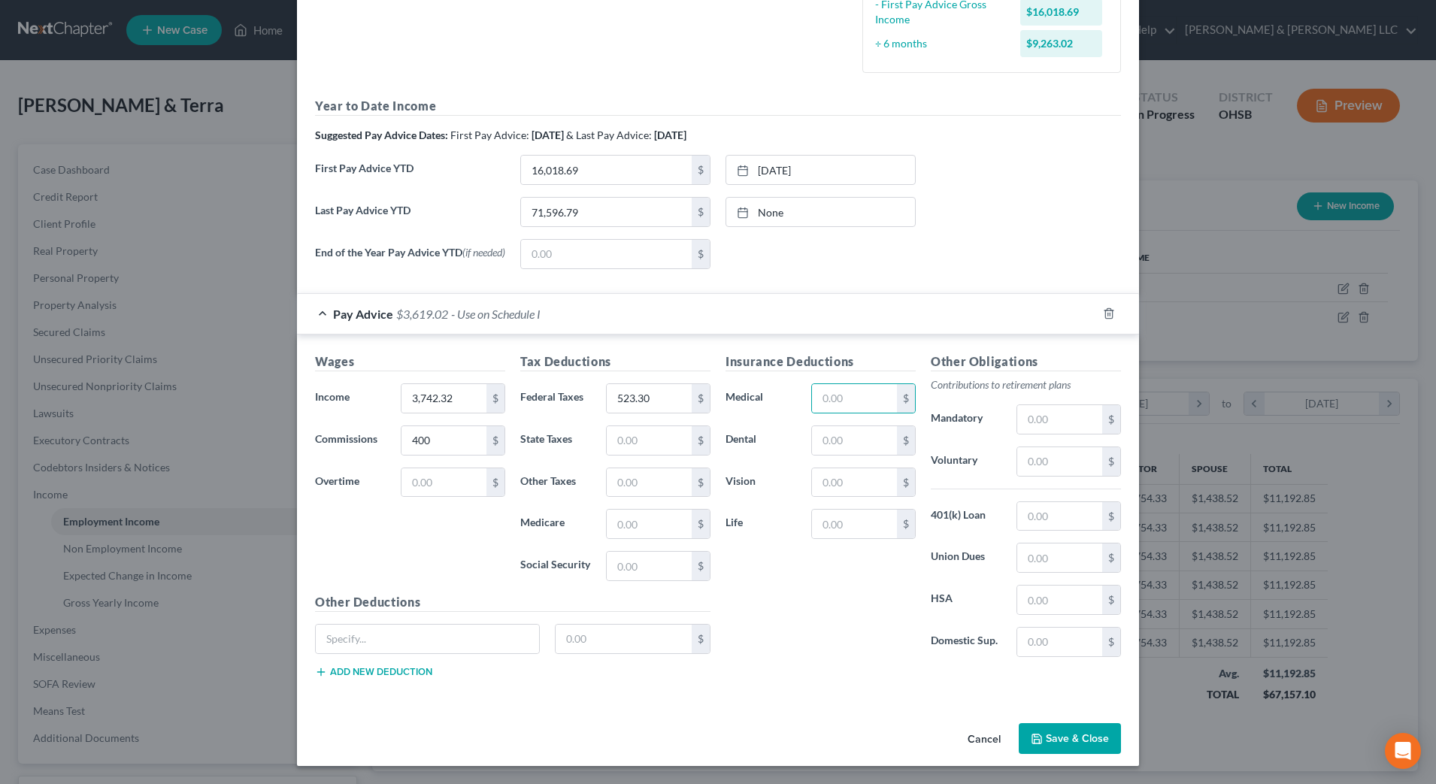
click at [755, 514] on label "Life" at bounding box center [761, 524] width 86 height 30
click at [843, 395] on input "text" at bounding box center [854, 398] width 85 height 29
type input "43.38"
click at [846, 434] on input "text" at bounding box center [854, 440] width 85 height 29
type input "9.38"
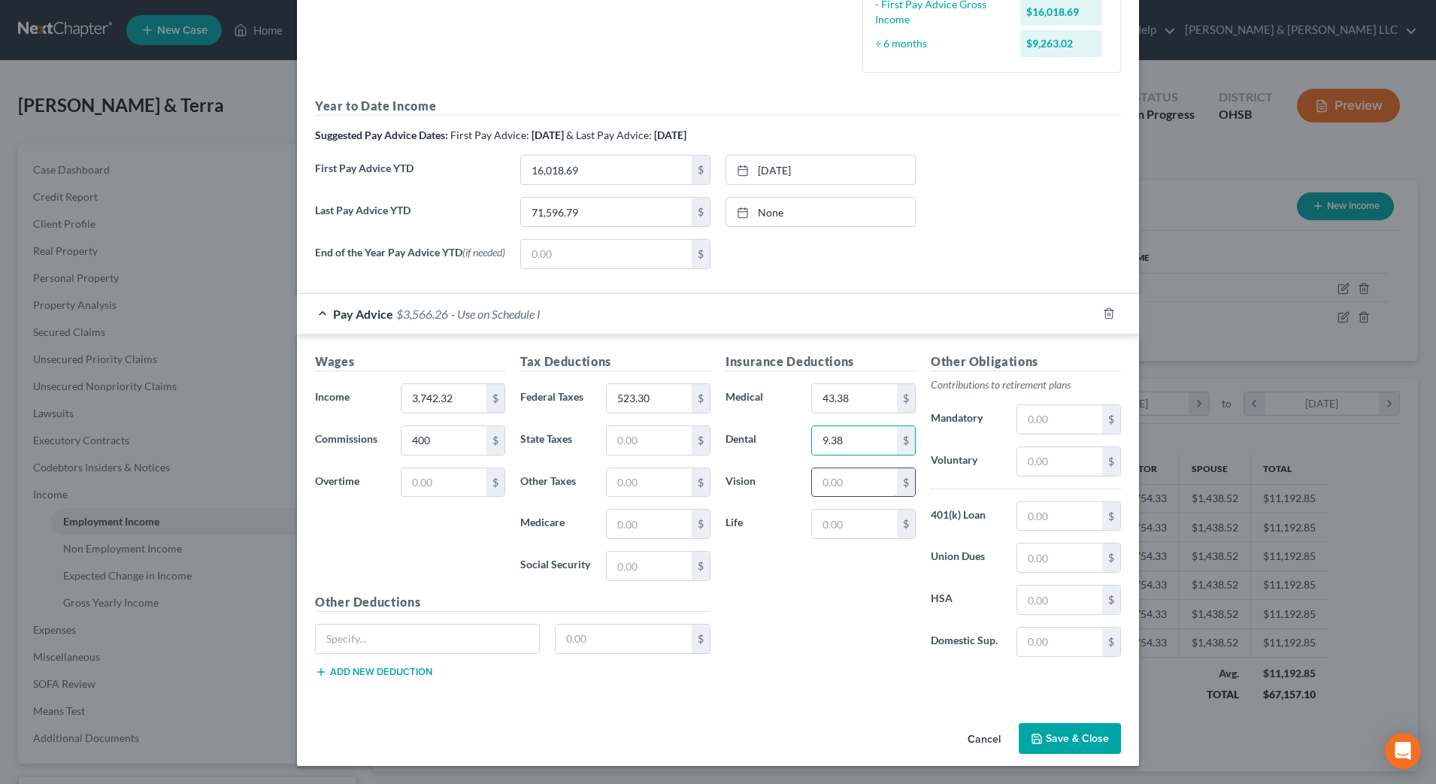
click at [855, 479] on input "text" at bounding box center [854, 482] width 85 height 29
type input "2.86"
click at [1046, 599] on input "text" at bounding box center [1059, 600] width 85 height 29
type input "80.55"
click at [815, 615] on div "Insurance Deductions Medical 43.38 $ Dental 9.38 $ Vision 2.86 $ Life $" at bounding box center [820, 511] width 205 height 316
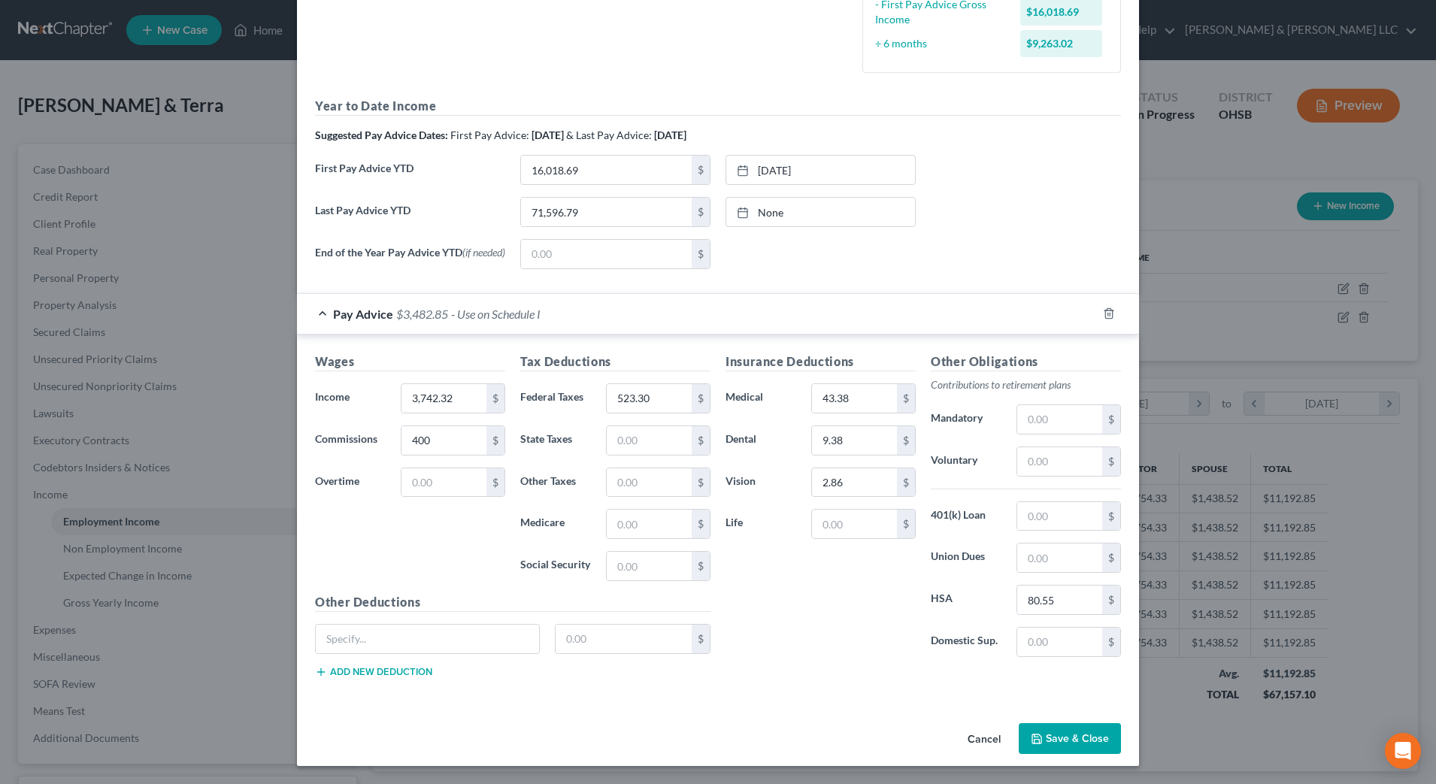
click at [815, 615] on div "Insurance Deductions Medical 43.38 $ Dental 9.38 $ Vision 2.86 $ Life $" at bounding box center [820, 511] width 205 height 316
click at [1061, 460] on input "text" at bounding box center [1059, 461] width 85 height 29
type input "274.13"
click at [761, 613] on div "Insurance Deductions Medical 43.38 $ Dental 9.38 $ Vision 2.86 $ Life $" at bounding box center [820, 511] width 205 height 316
click at [873, 509] on div "$" at bounding box center [863, 524] width 104 height 30
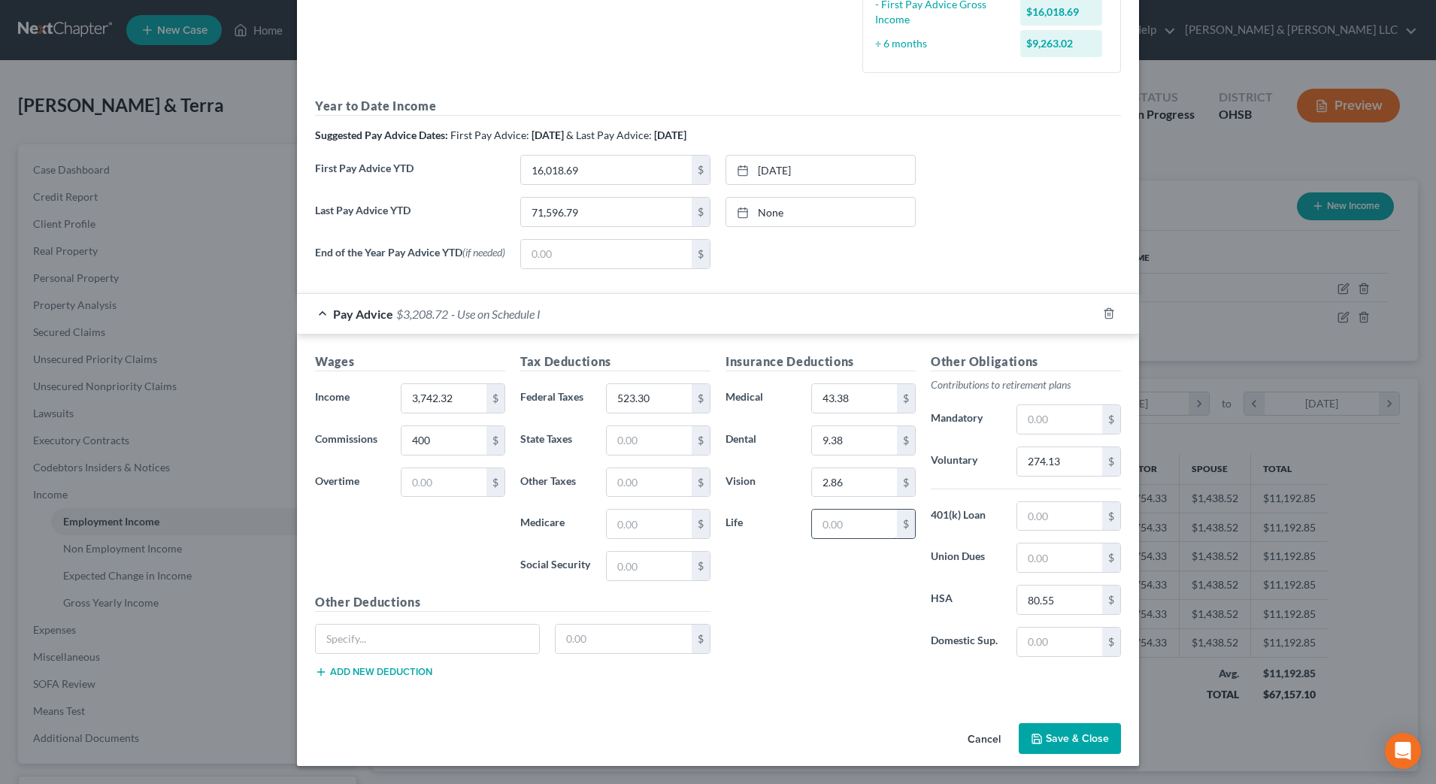
click at [871, 524] on input "text" at bounding box center [854, 524] width 85 height 29
type input "3.59"
click at [577, 638] on input "text" at bounding box center [624, 639] width 137 height 29
type input "25.14"
click at [480, 637] on input "text" at bounding box center [427, 639] width 223 height 29
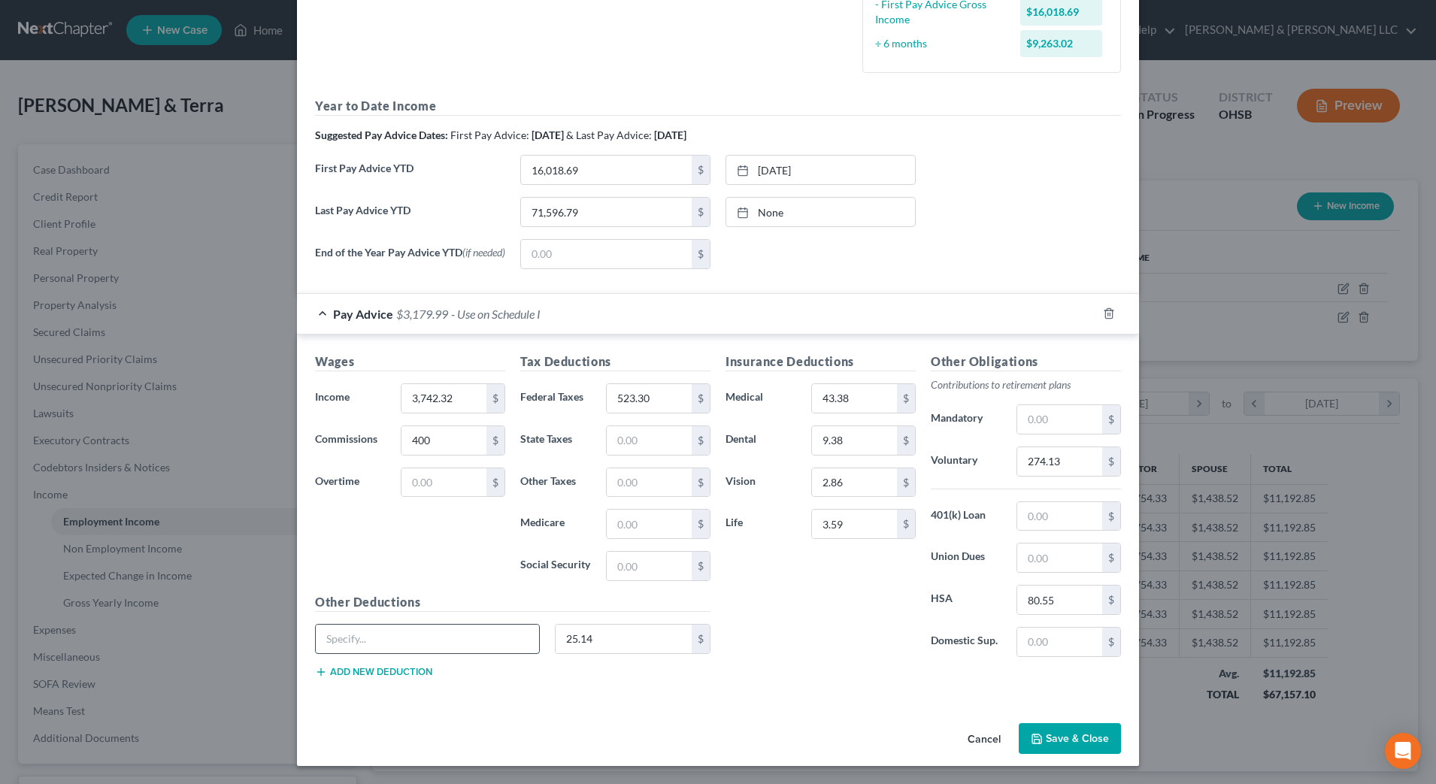
type input "Accidental"
click at [462, 642] on input "Accidental" at bounding box center [427, 639] width 223 height 29
click at [462, 635] on input "Accidental" at bounding box center [427, 639] width 223 height 29
drag, startPoint x: 462, startPoint y: 635, endPoint x: 213, endPoint y: 634, distance: 248.1
click at [213, 634] on div "Edit Income Source × Employment Type * Select Full or Part Time Employment Self…" at bounding box center [718, 392] width 1436 height 784
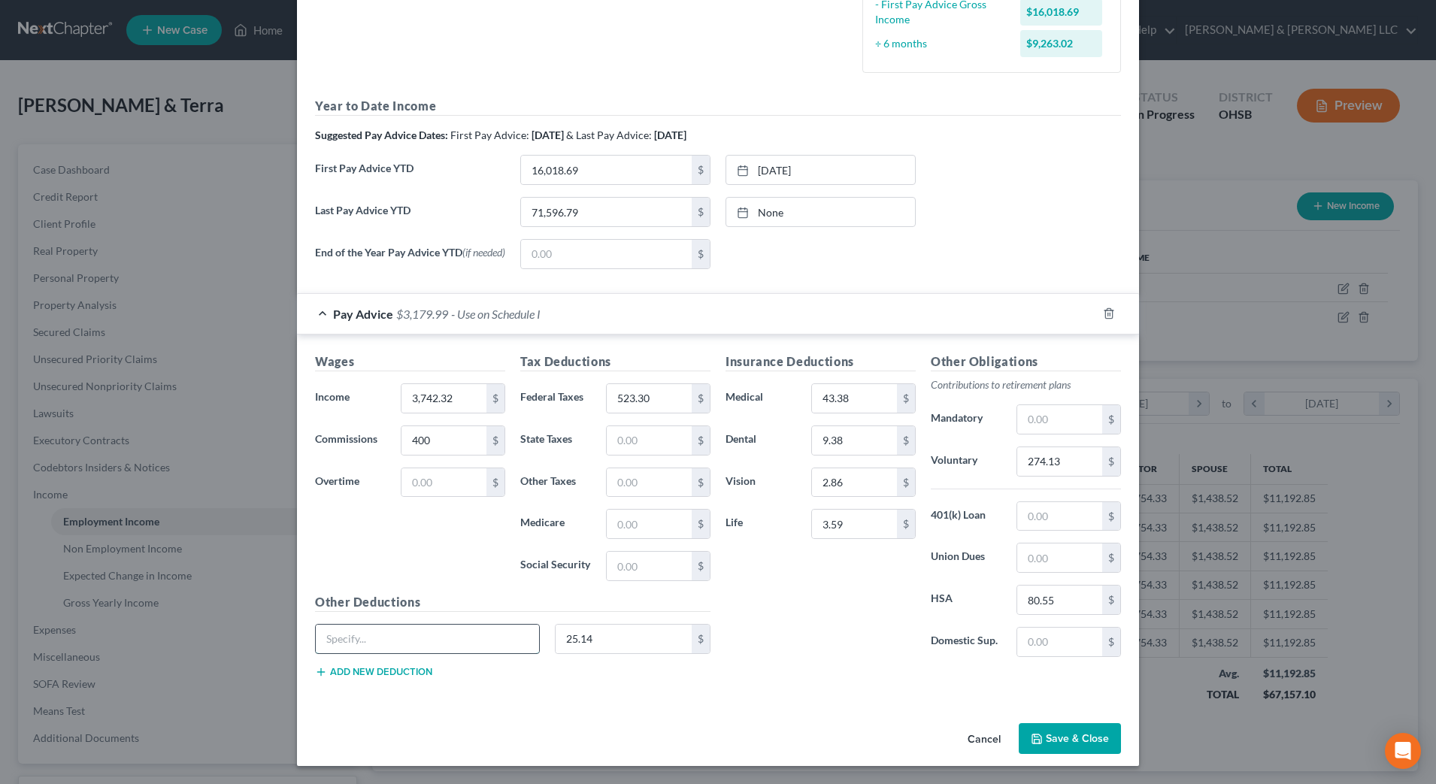
click at [331, 649] on input "text" at bounding box center [427, 639] width 223 height 29
type input "Hospital"
click at [1048, 510] on input "text" at bounding box center [1059, 516] width 85 height 29
type input "143.05"
click at [826, 634] on div "Insurance Deductions Medical 43.38 $ Dental 9.38 $ Vision 2.86 $ Life 3.59 $" at bounding box center [820, 511] width 205 height 316
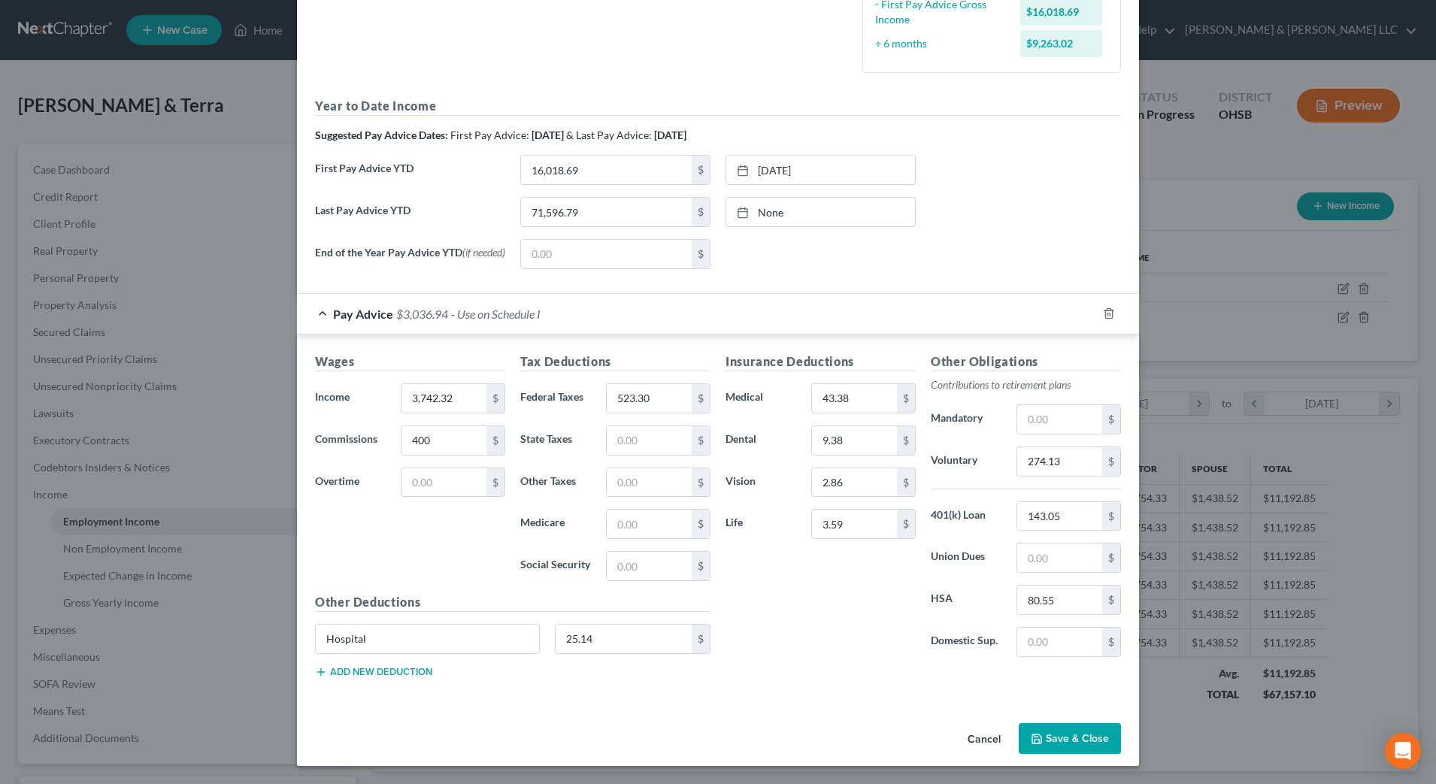
click at [1054, 725] on button "Save & Close" at bounding box center [1070, 739] width 102 height 32
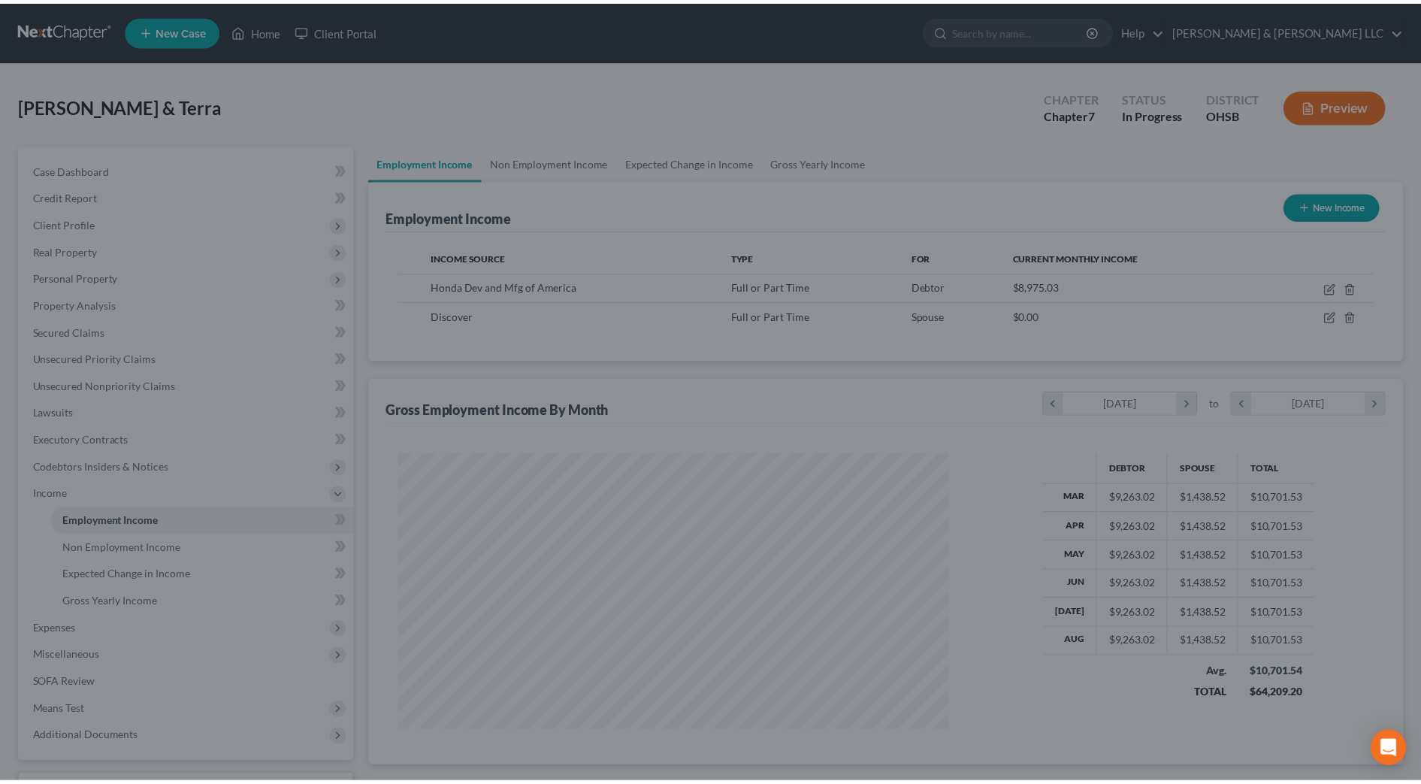
scroll to position [751424, 751116]
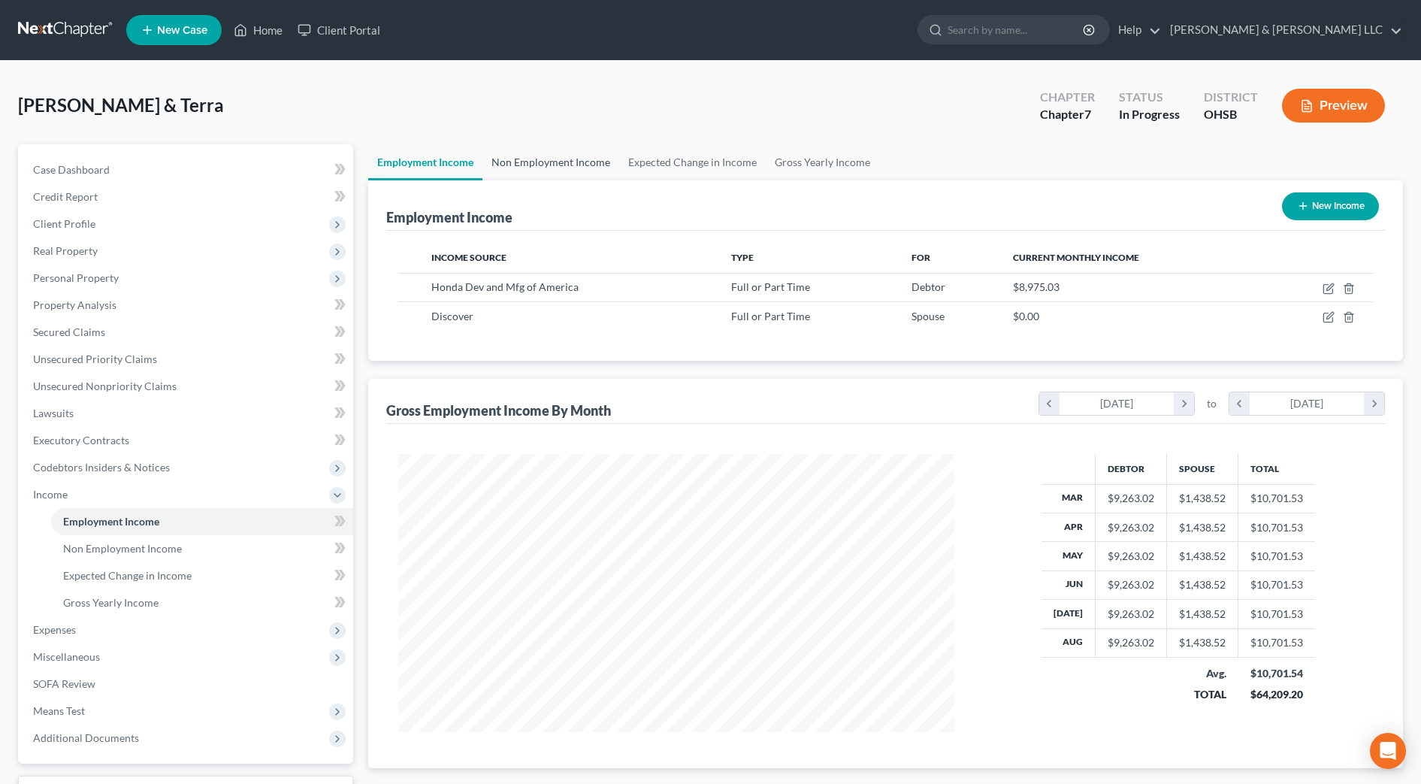
click at [556, 158] on link "Non Employment Income" at bounding box center [551, 162] width 137 height 36
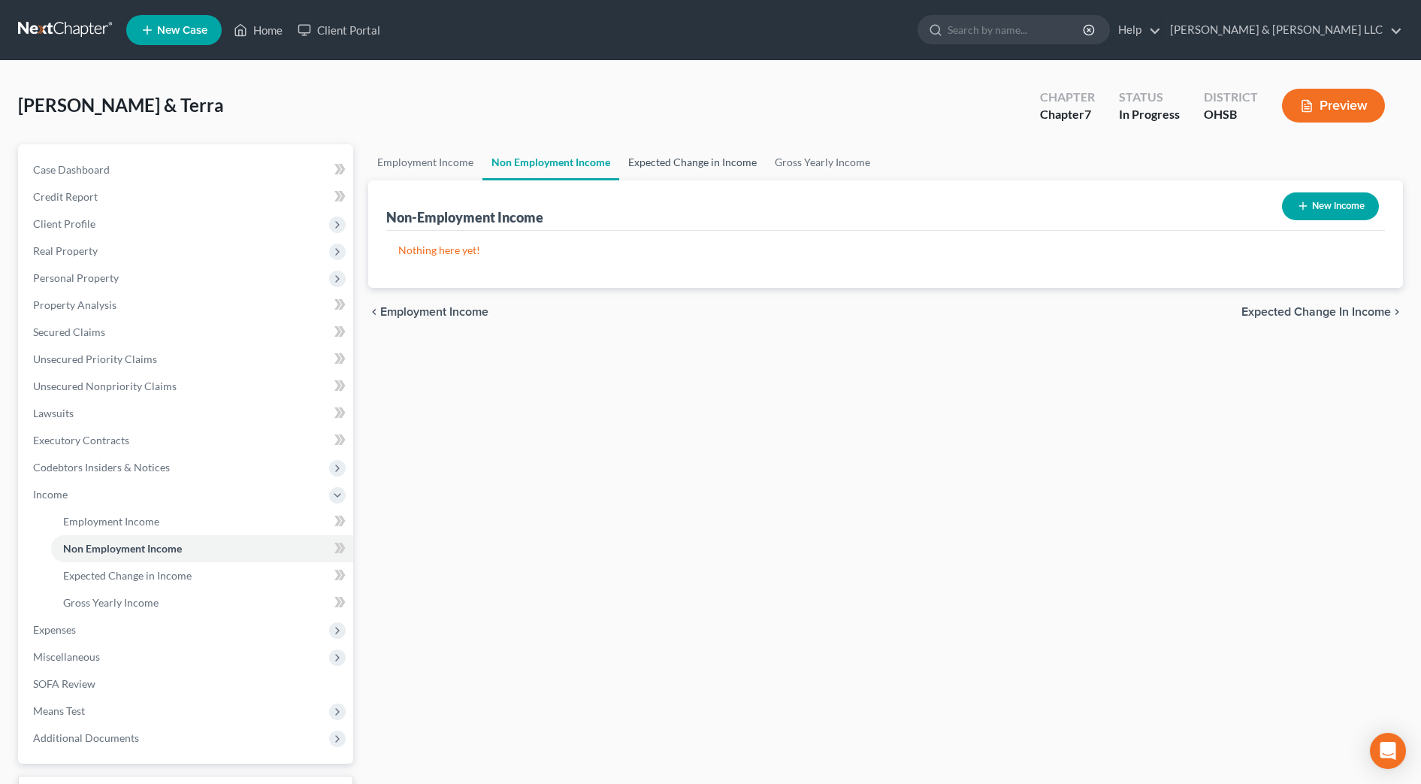
click at [651, 157] on link "Expected Change in Income" at bounding box center [692, 162] width 147 height 36
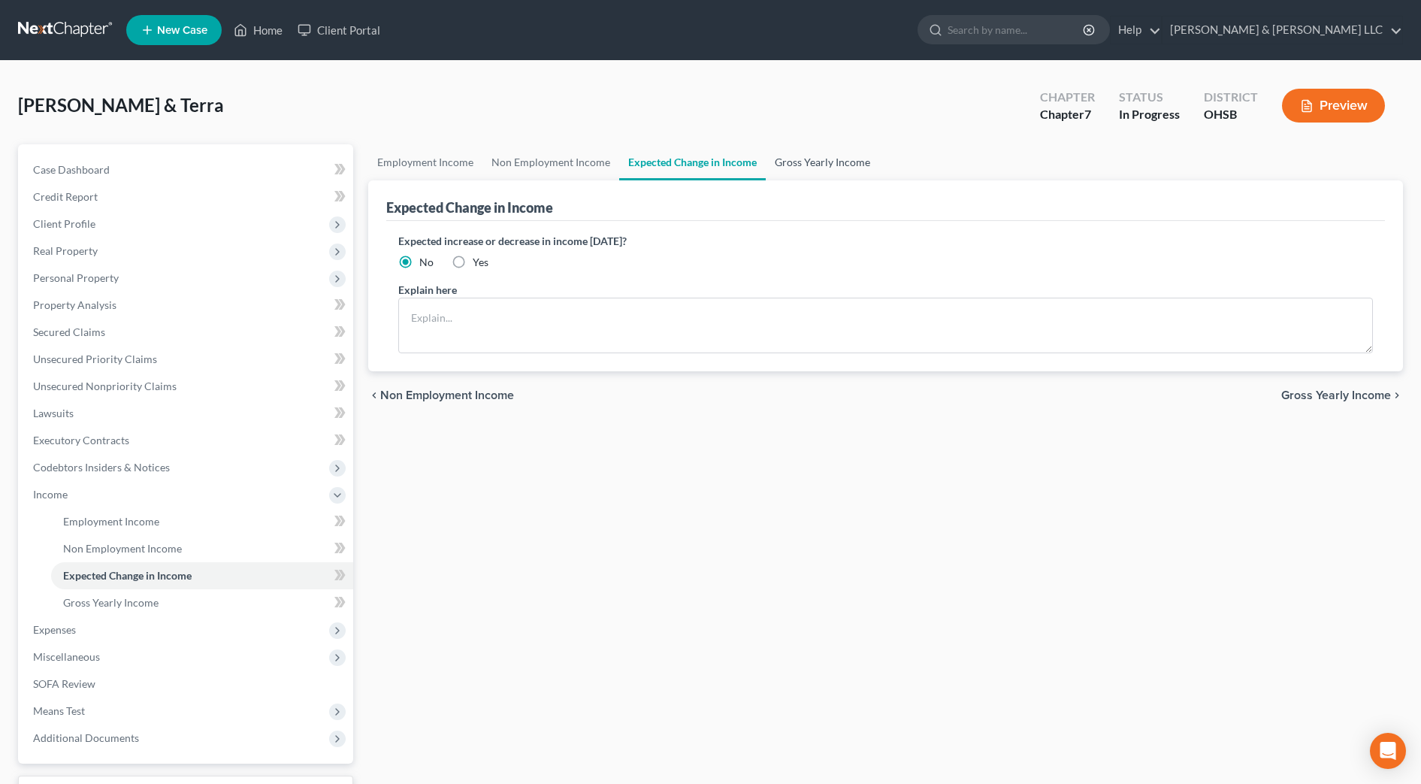
click at [830, 161] on link "Gross Yearly Income" at bounding box center [823, 162] width 114 height 36
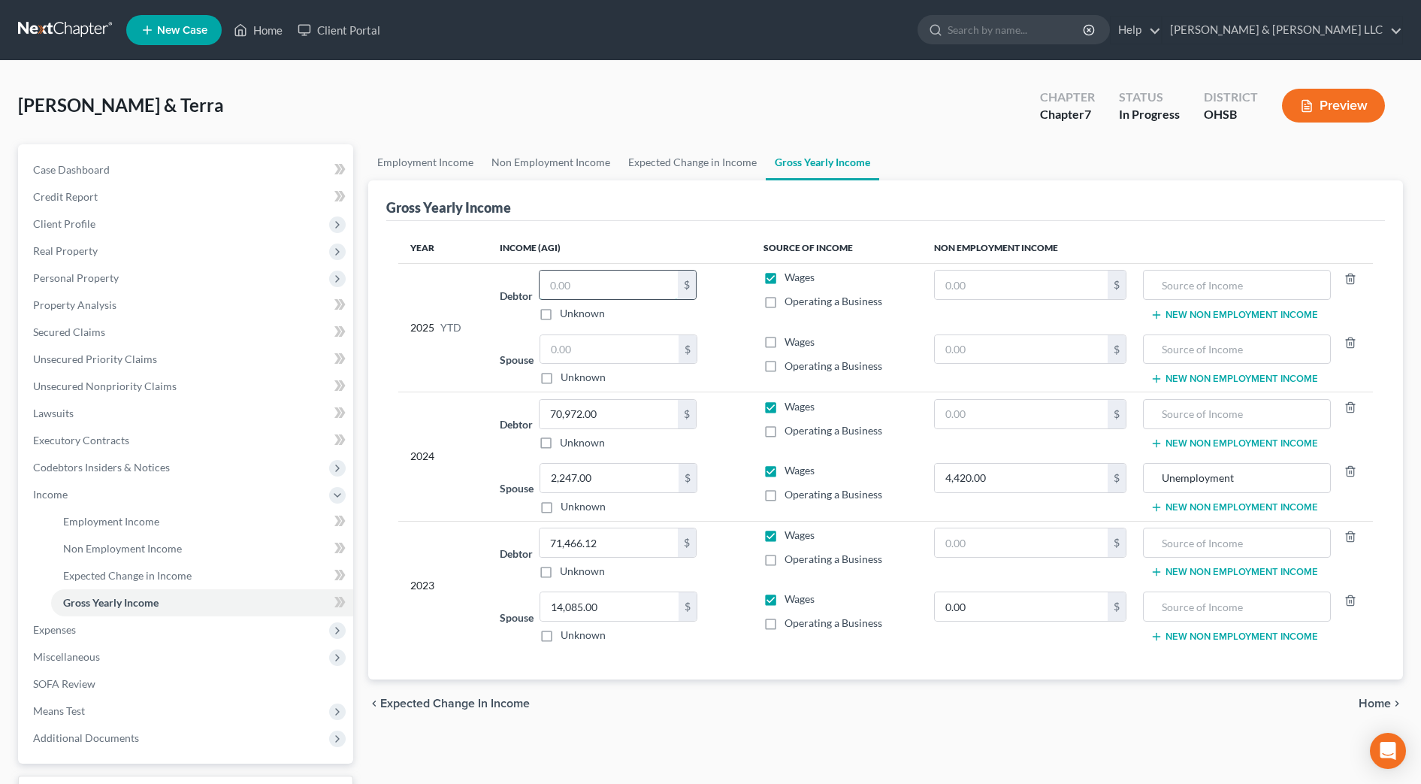
click at [598, 281] on input "text" at bounding box center [609, 285] width 138 height 29
type input "71,596.79"
click at [116, 626] on span "Expenses" at bounding box center [187, 629] width 332 height 27
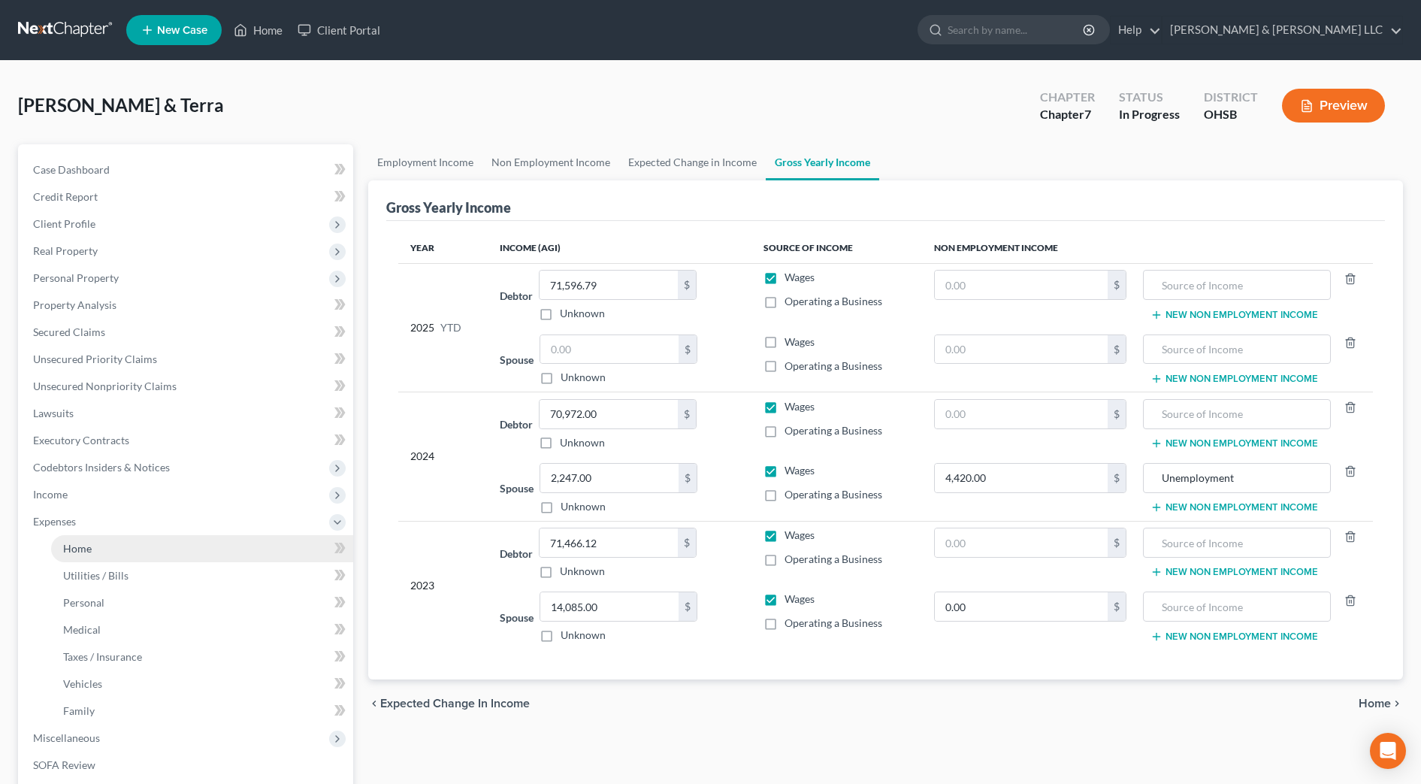
click at [113, 552] on link "Home" at bounding box center [202, 548] width 302 height 27
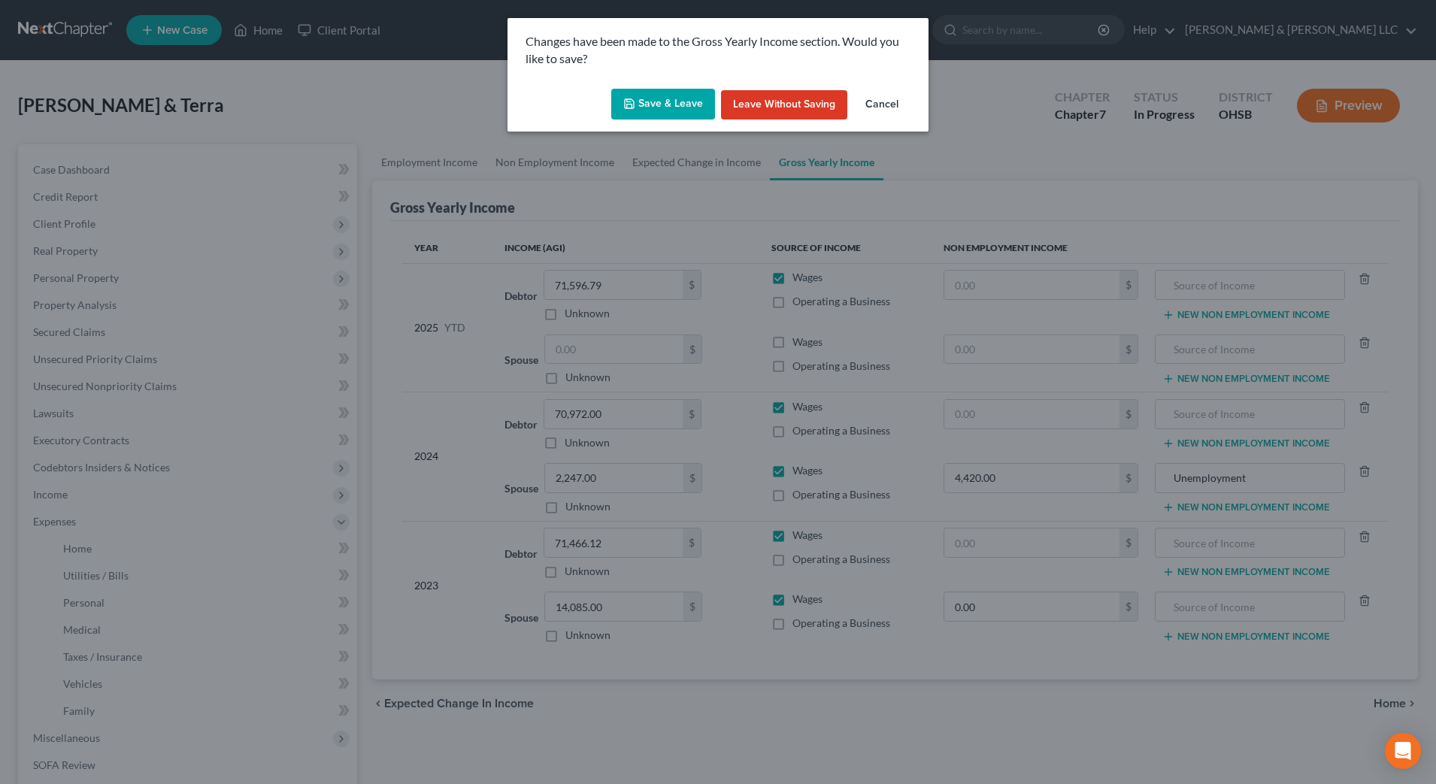
click at [674, 94] on button "Save & Leave" at bounding box center [663, 105] width 104 height 32
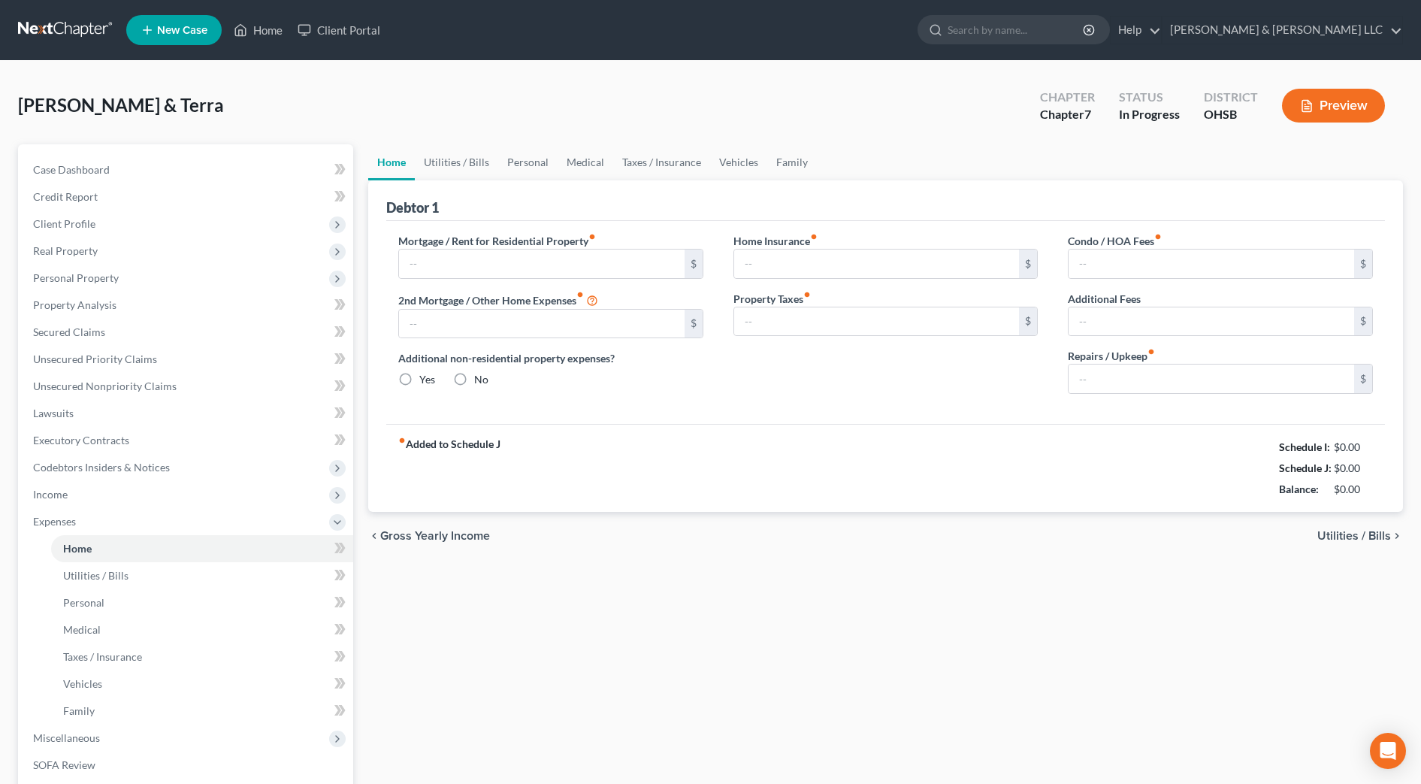
type input "1,260.00"
type input "350.00"
radio input "true"
type input "0.00"
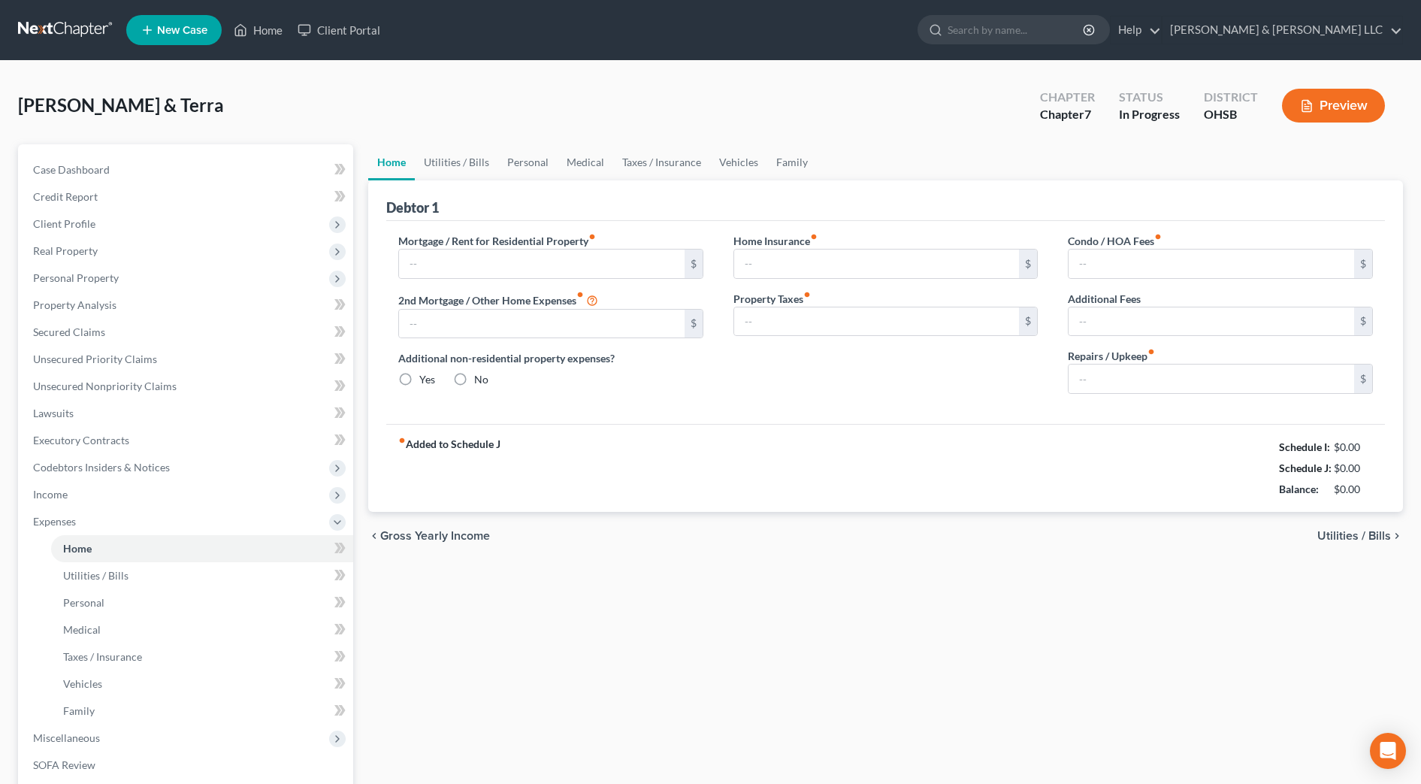
type input "50.00"
type input "0.00"
type input "150.00"
click at [480, 164] on link "Utilities / Bills" at bounding box center [456, 162] width 83 height 36
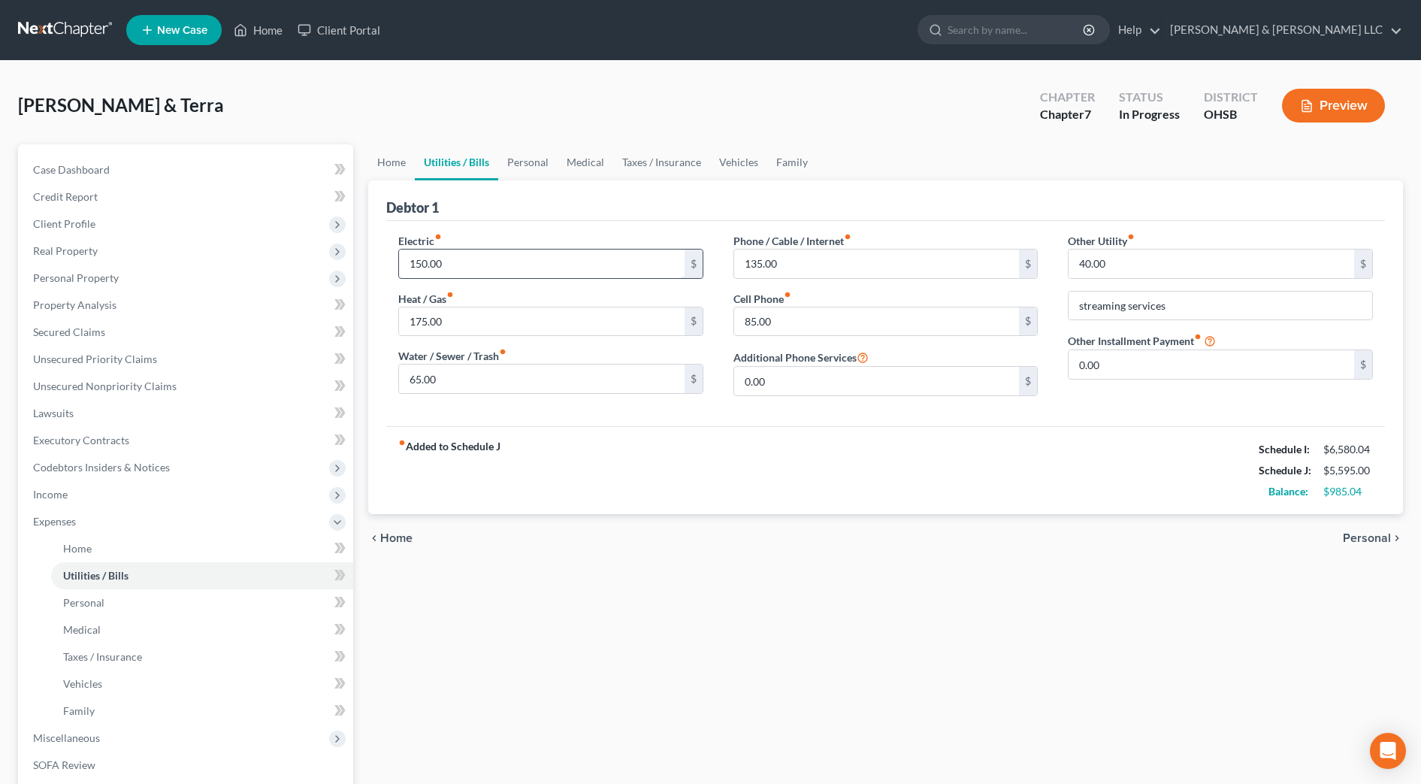
click at [477, 253] on input "150.00" at bounding box center [542, 264] width 286 height 29
type input "300"
click at [520, 168] on link "Personal" at bounding box center [527, 162] width 59 height 36
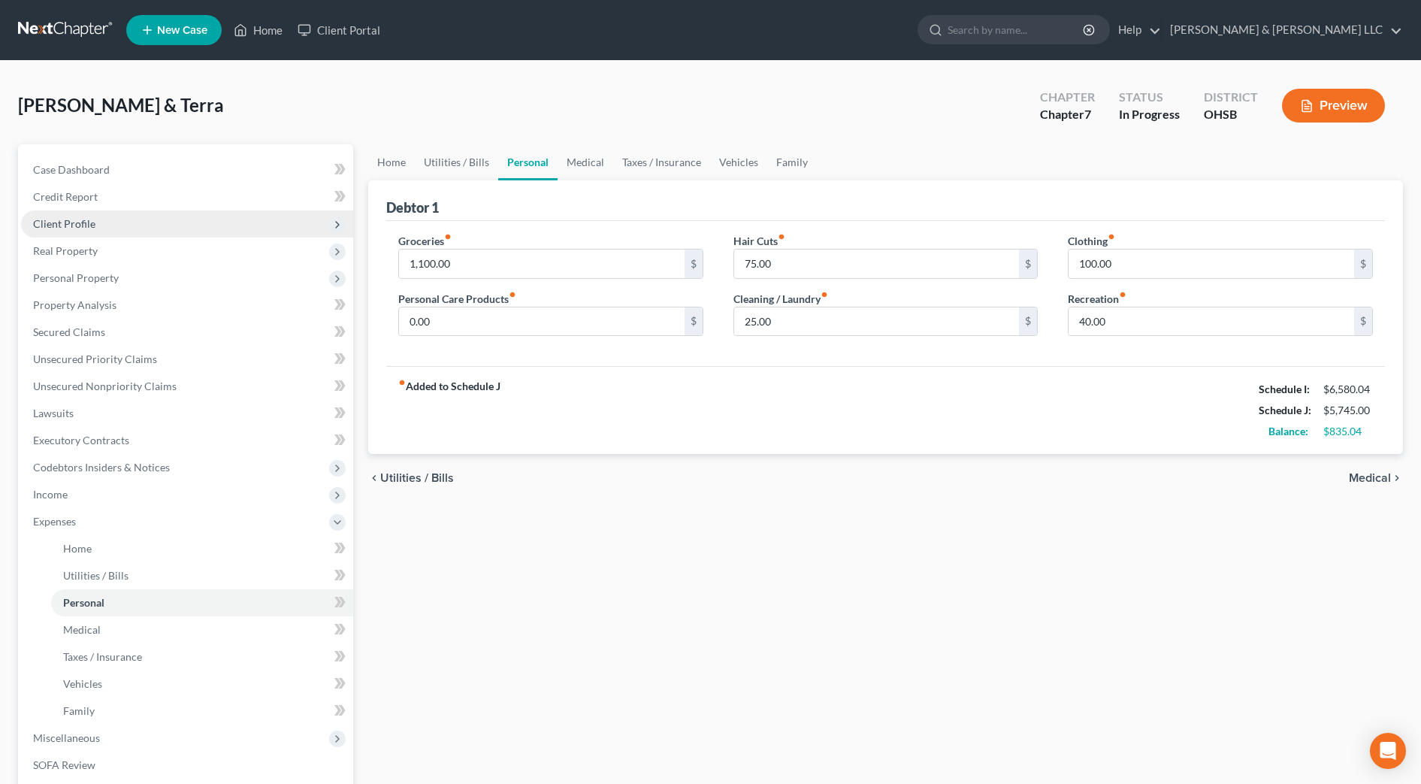
click at [82, 220] on span "Client Profile" at bounding box center [64, 223] width 62 height 13
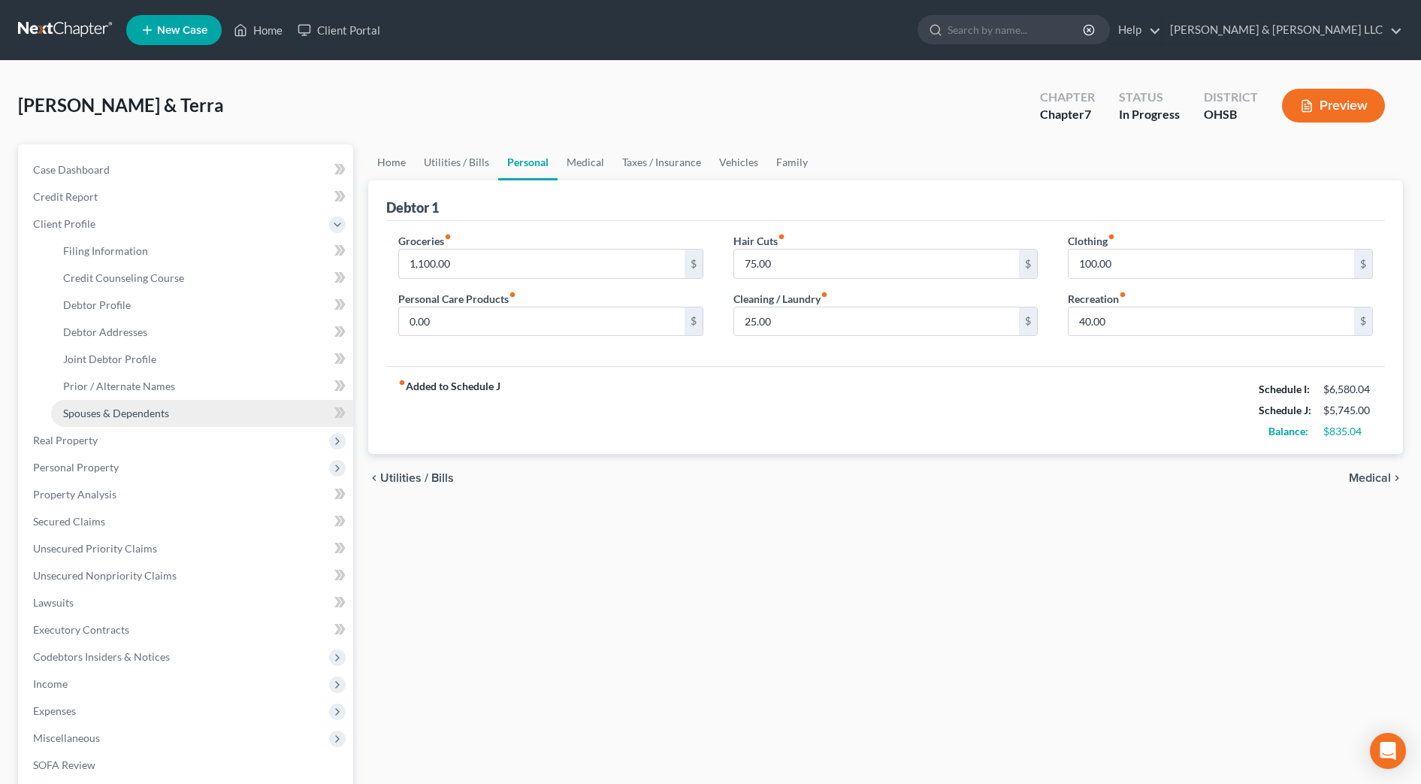
click at [209, 407] on link "Spouses & Dependents" at bounding box center [202, 413] width 302 height 27
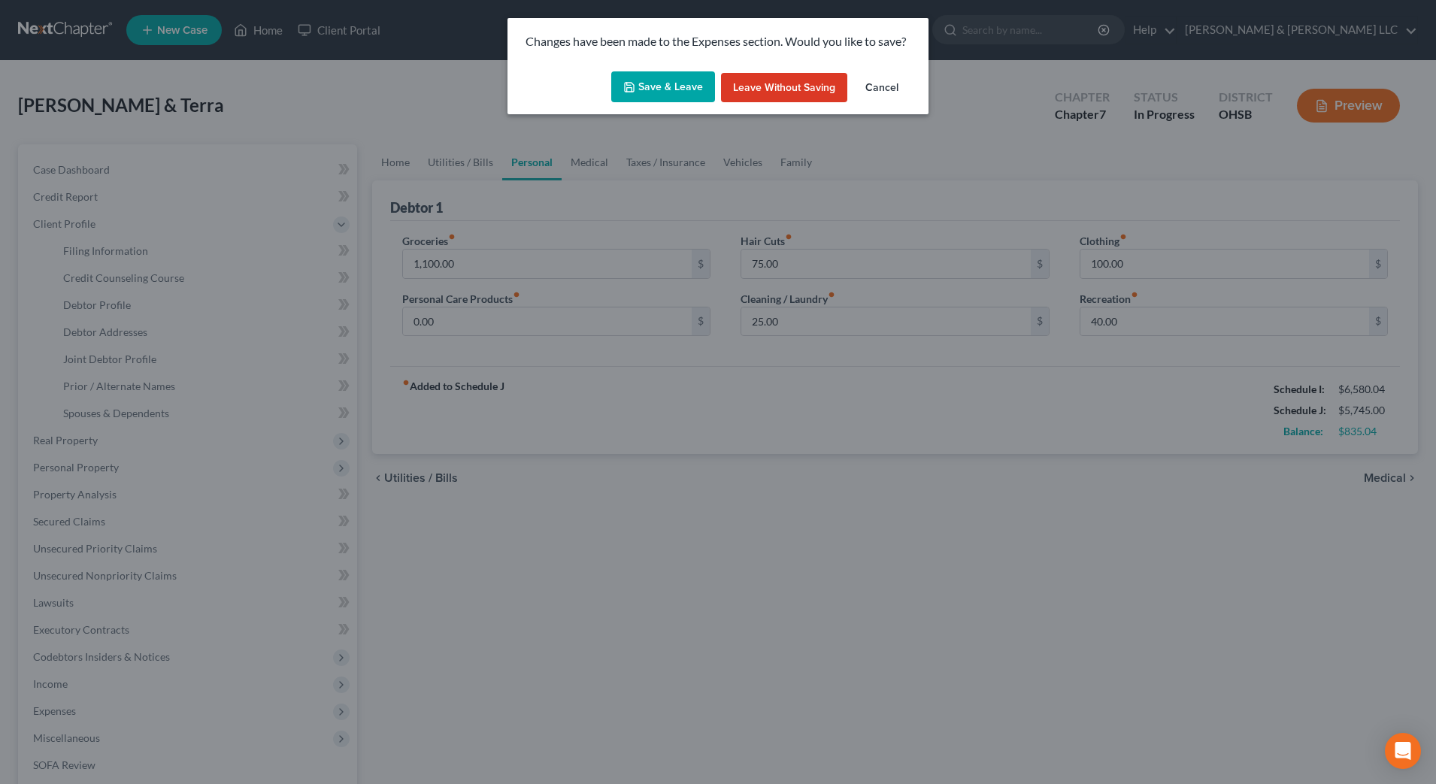
click at [674, 80] on button "Save & Leave" at bounding box center [663, 87] width 104 height 32
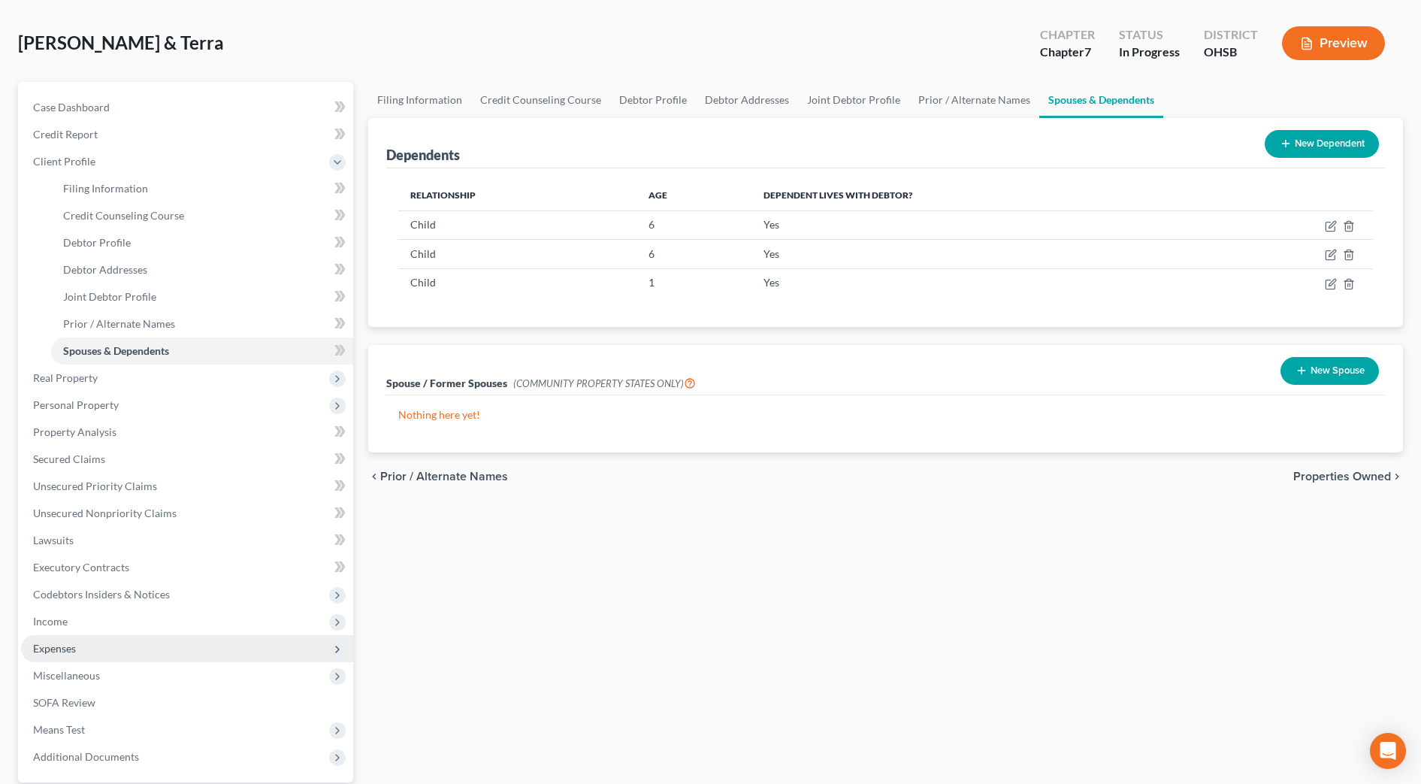
scroll to position [94, 0]
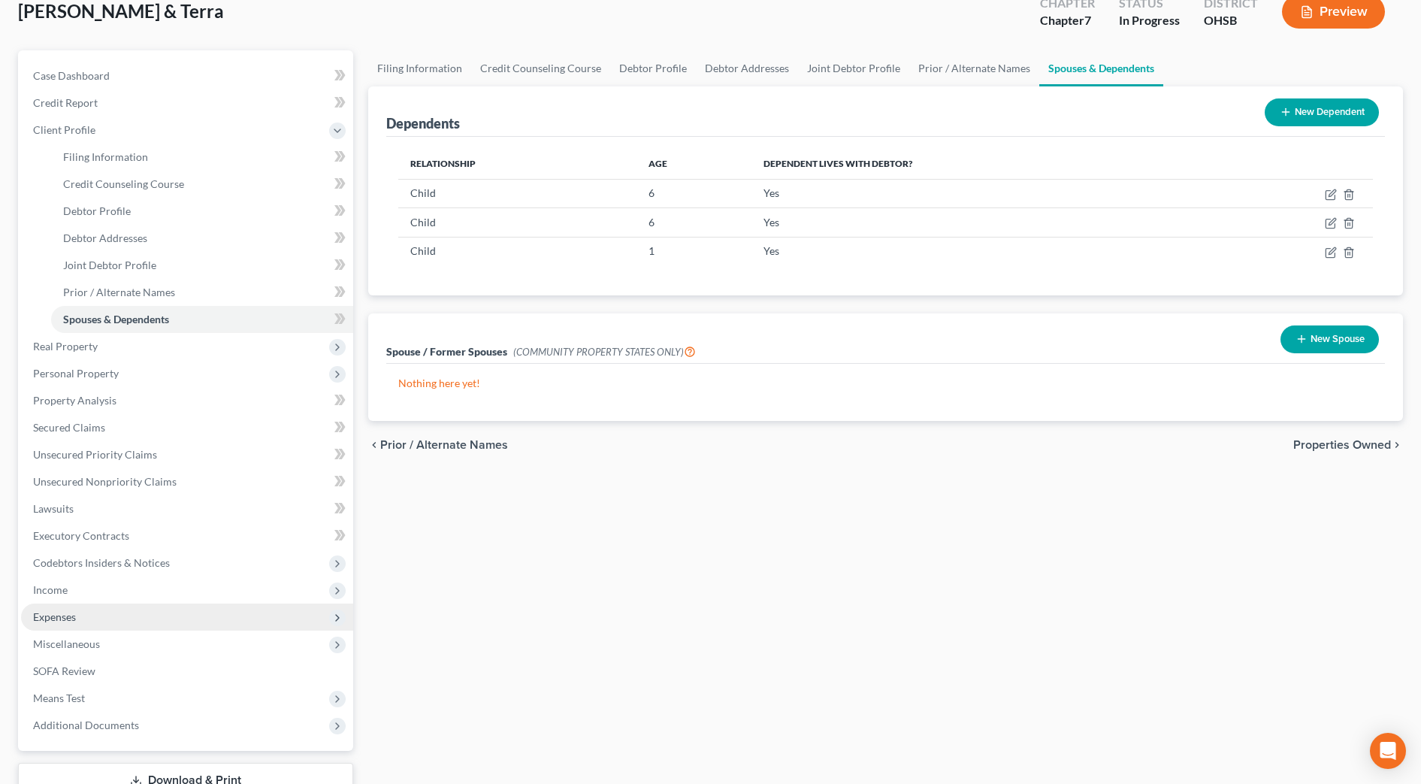
click at [68, 612] on span "Expenses" at bounding box center [54, 616] width 43 height 13
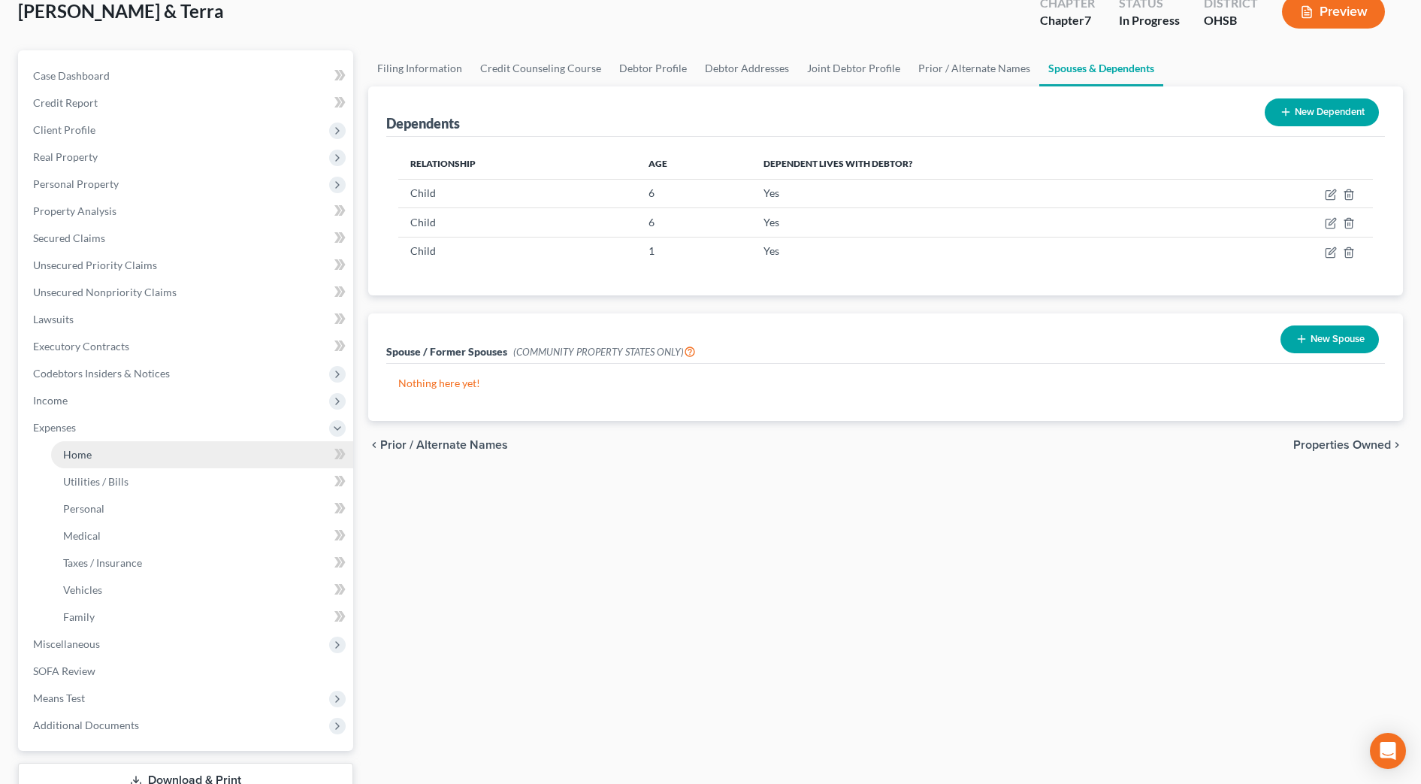
click at [129, 449] on link "Home" at bounding box center [202, 454] width 302 height 27
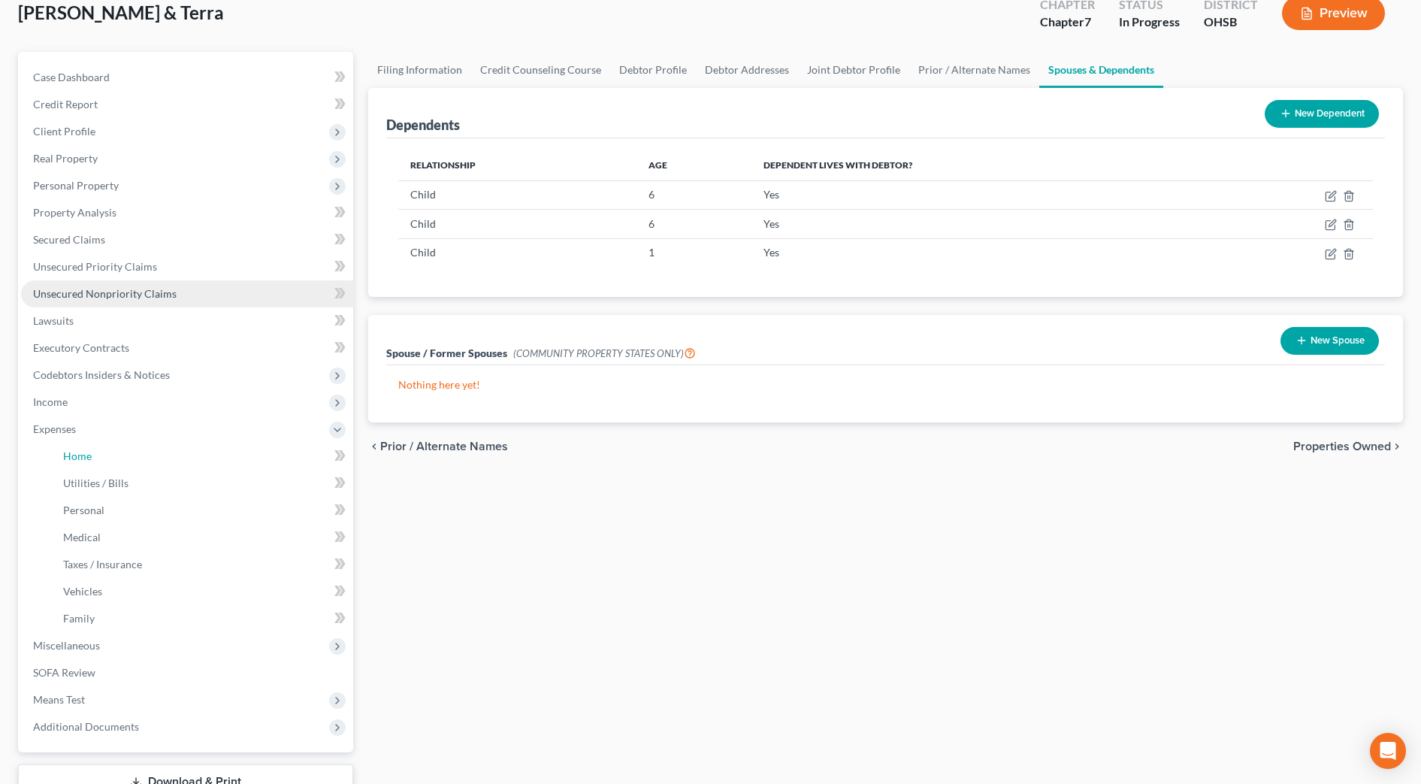
scroll to position [28, 0]
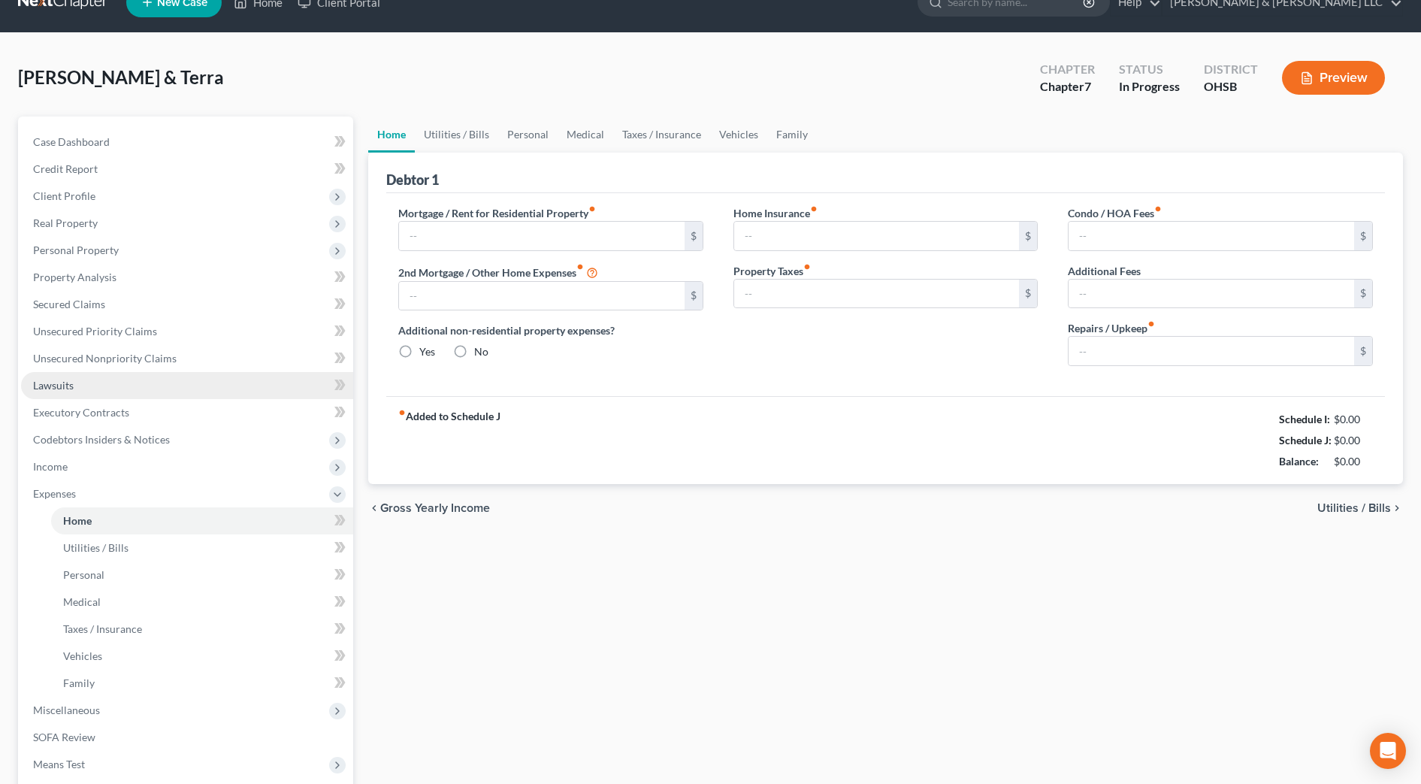
type input "1,260.00"
type input "350.00"
radio input "true"
type input "0.00"
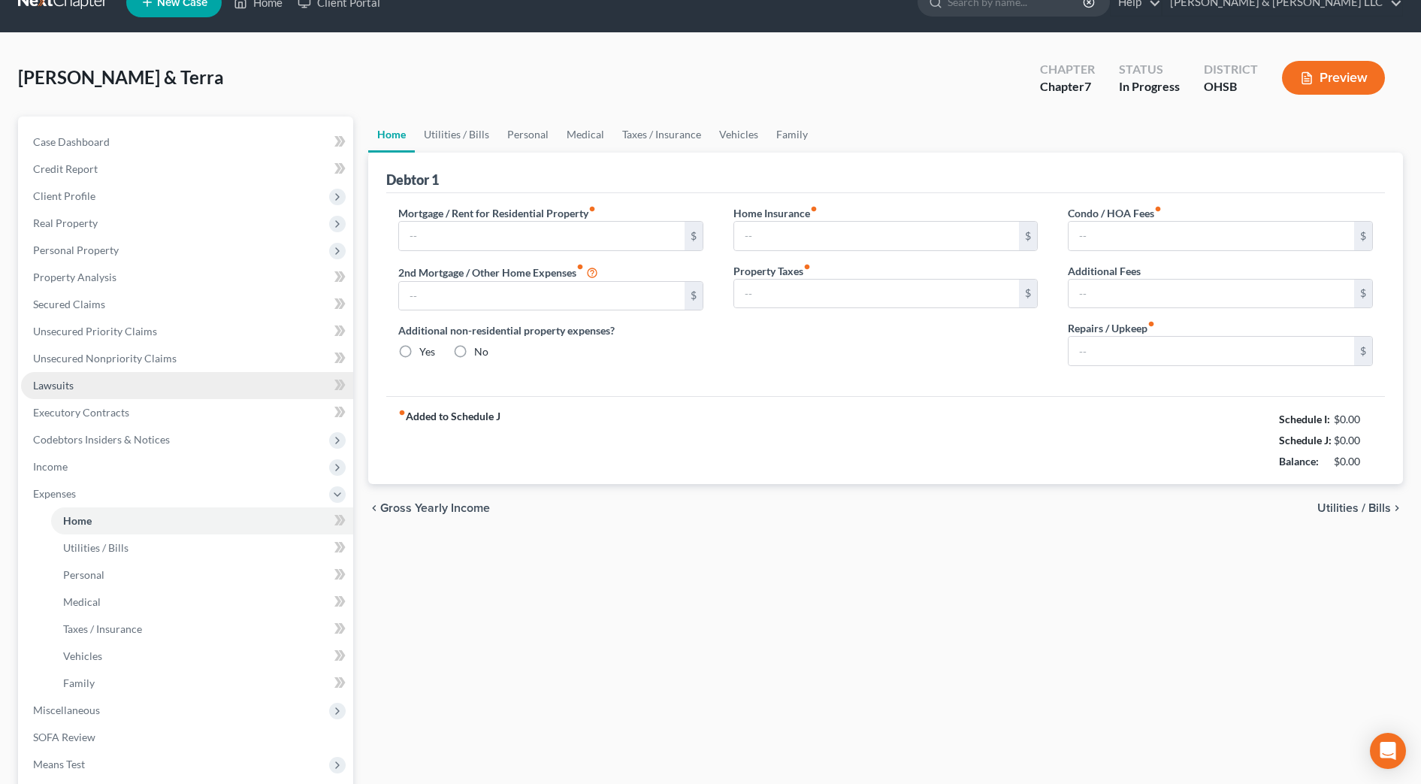
type input "50.00"
type input "0.00"
type input "150.00"
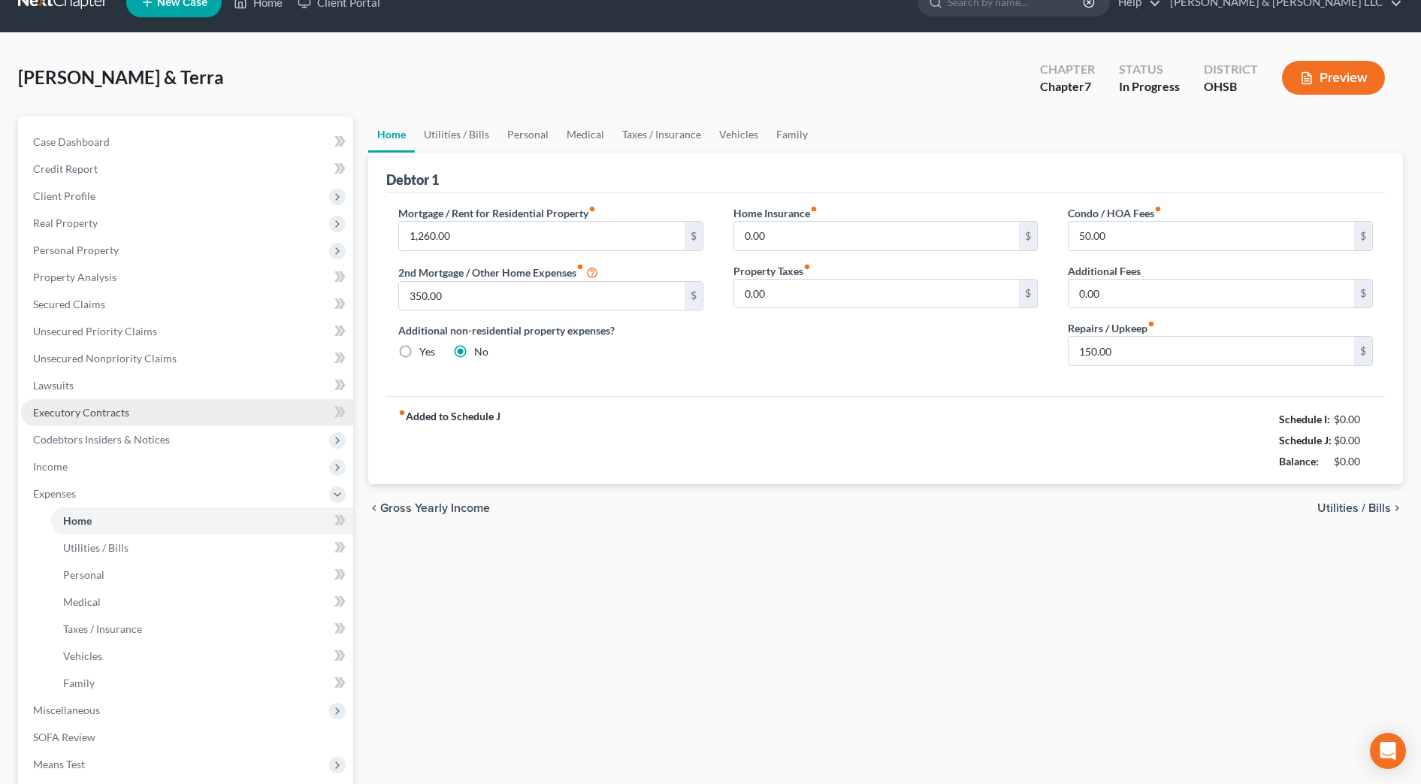
scroll to position [0, 0]
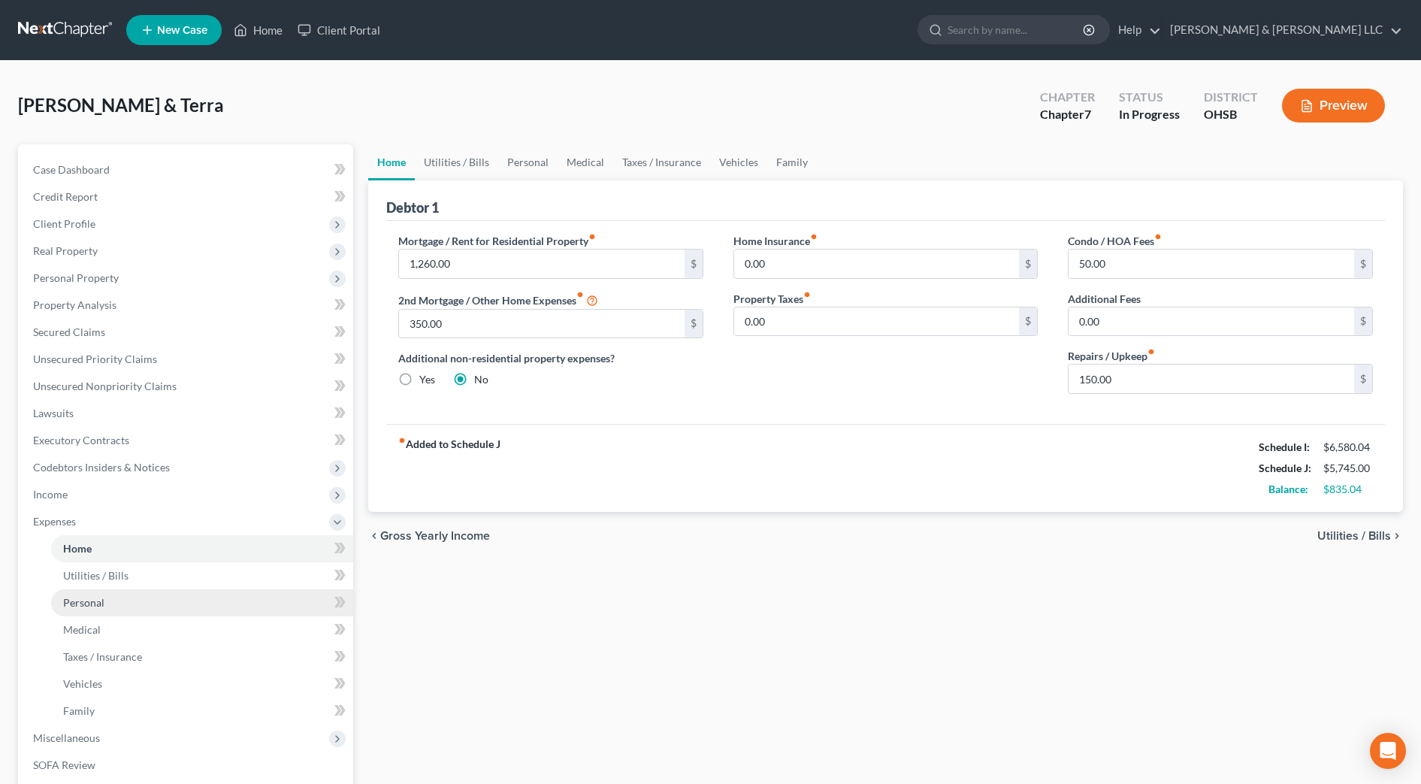
click at [96, 598] on span "Personal" at bounding box center [83, 602] width 41 height 13
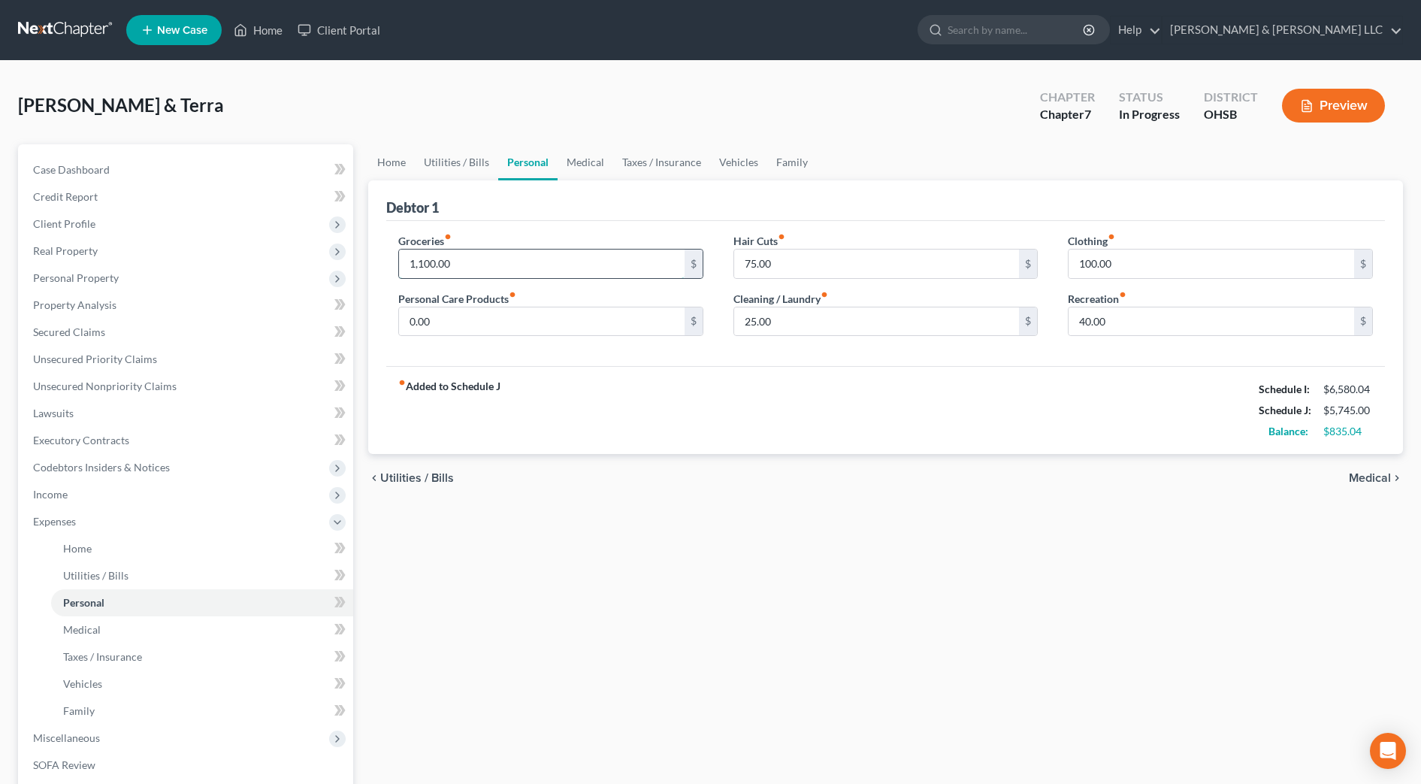
click at [501, 263] on input "1,100.00" at bounding box center [542, 264] width 286 height 29
type input "1,400"
click at [704, 366] on div "fiber_manual_record Added to Schedule J Schedule I: $6,580.04 Schedule J: $6,04…" at bounding box center [885, 410] width 999 height 88
click at [1161, 259] on input "100.00" at bounding box center [1212, 264] width 286 height 29
type input "300"
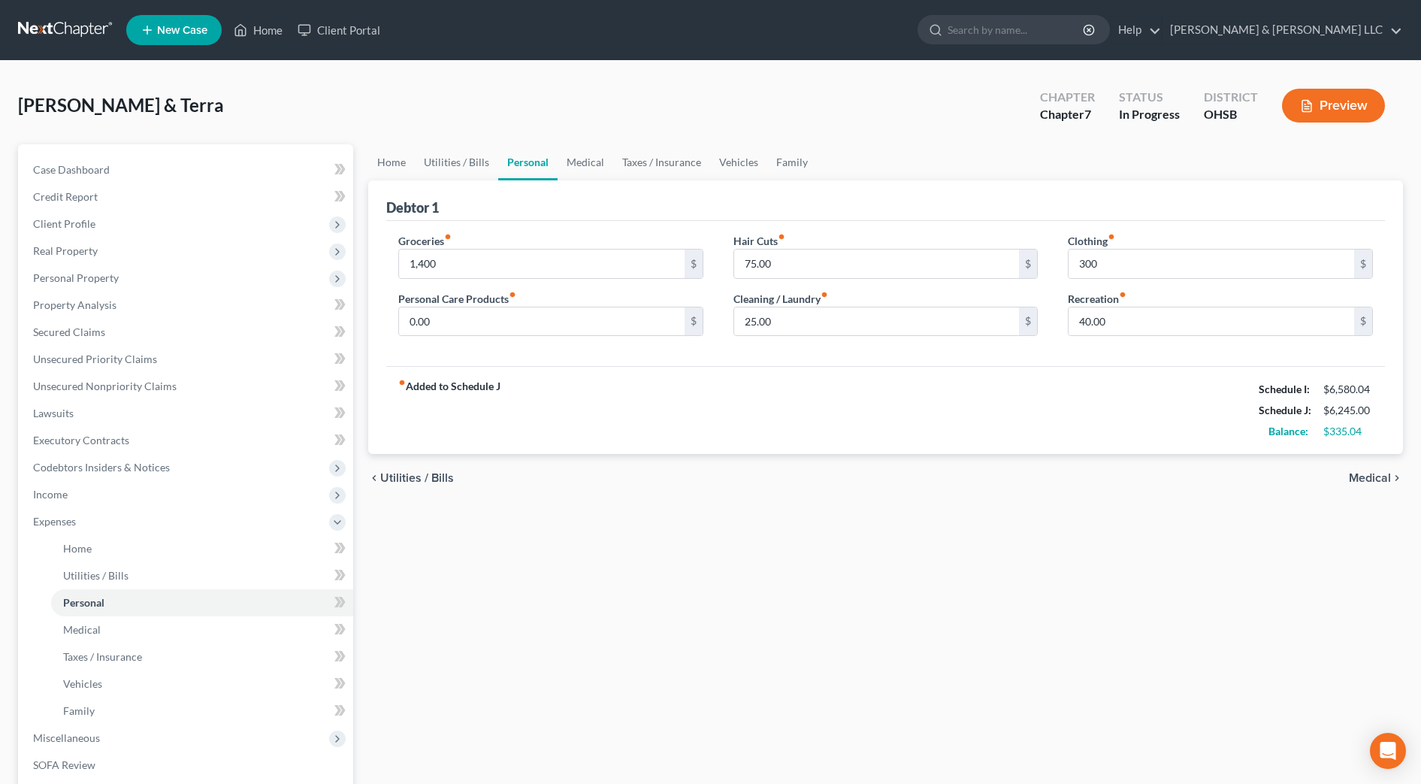
click at [857, 344] on div "Hair Cuts fiber_manual_record 75.00 $ Cleaning / Laundry fiber_manual_record 25…" at bounding box center [886, 291] width 335 height 116
click at [837, 263] on input "75.00" at bounding box center [877, 264] width 286 height 29
type input "125"
click at [1111, 321] on input "40.00" at bounding box center [1212, 321] width 286 height 29
type input "75.00"
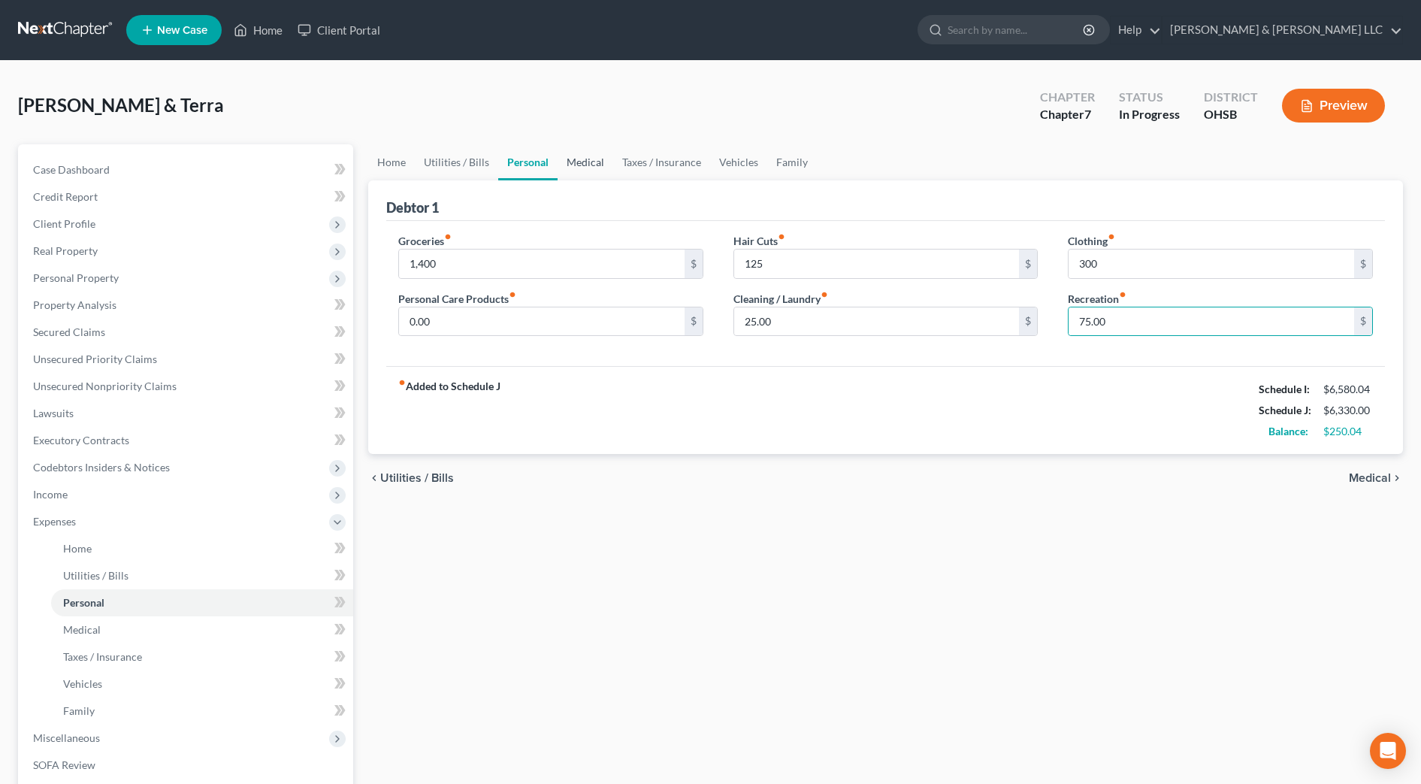
click at [606, 159] on link "Medical" at bounding box center [586, 162] width 56 height 36
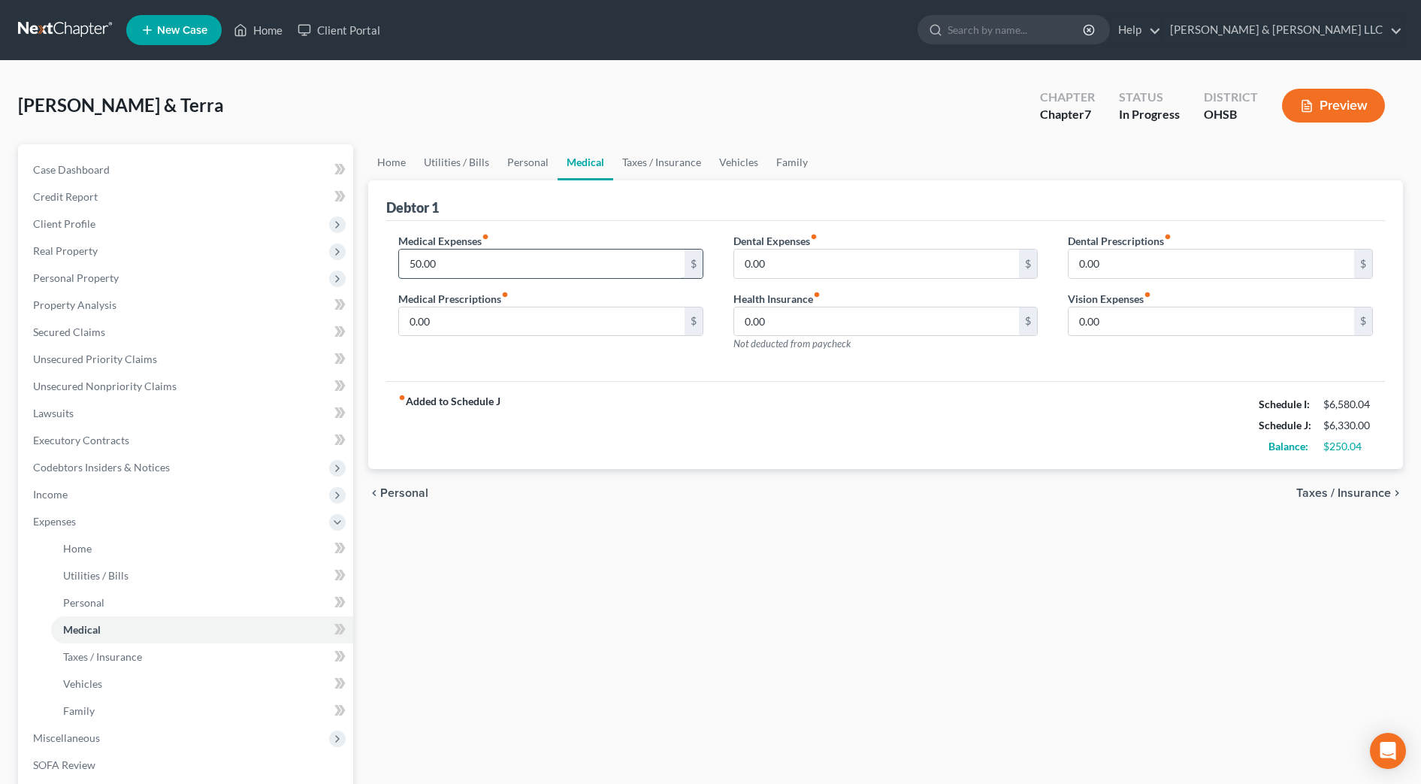
click at [499, 256] on input "50.00" at bounding box center [542, 264] width 286 height 29
type input "250"
click at [905, 404] on div "fiber_manual_record Added to Schedule J Schedule I: $6,580.04 Schedule J: $6,53…" at bounding box center [885, 425] width 999 height 88
click at [637, 159] on link "Taxes / Insurance" at bounding box center [661, 162] width 97 height 36
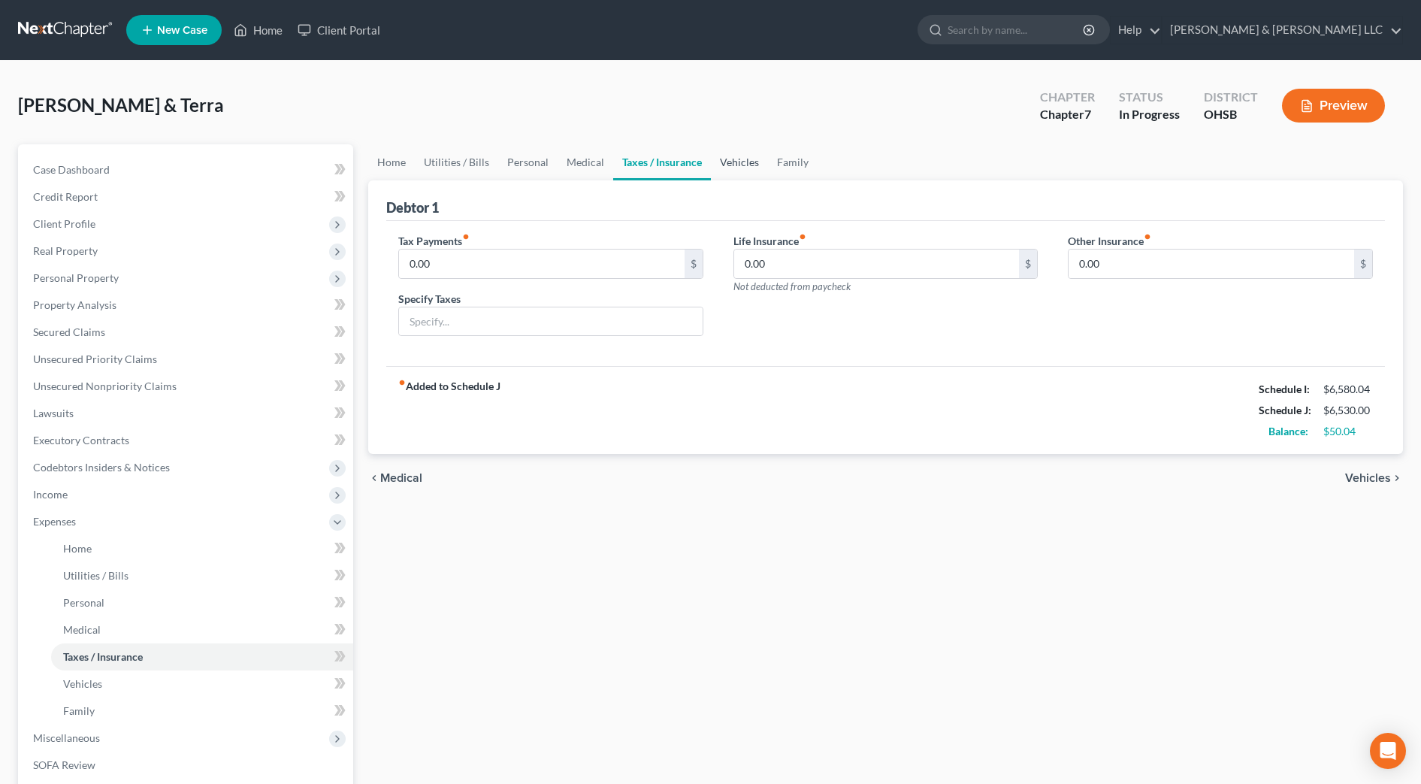
click at [736, 160] on link "Vehicles" at bounding box center [739, 162] width 57 height 36
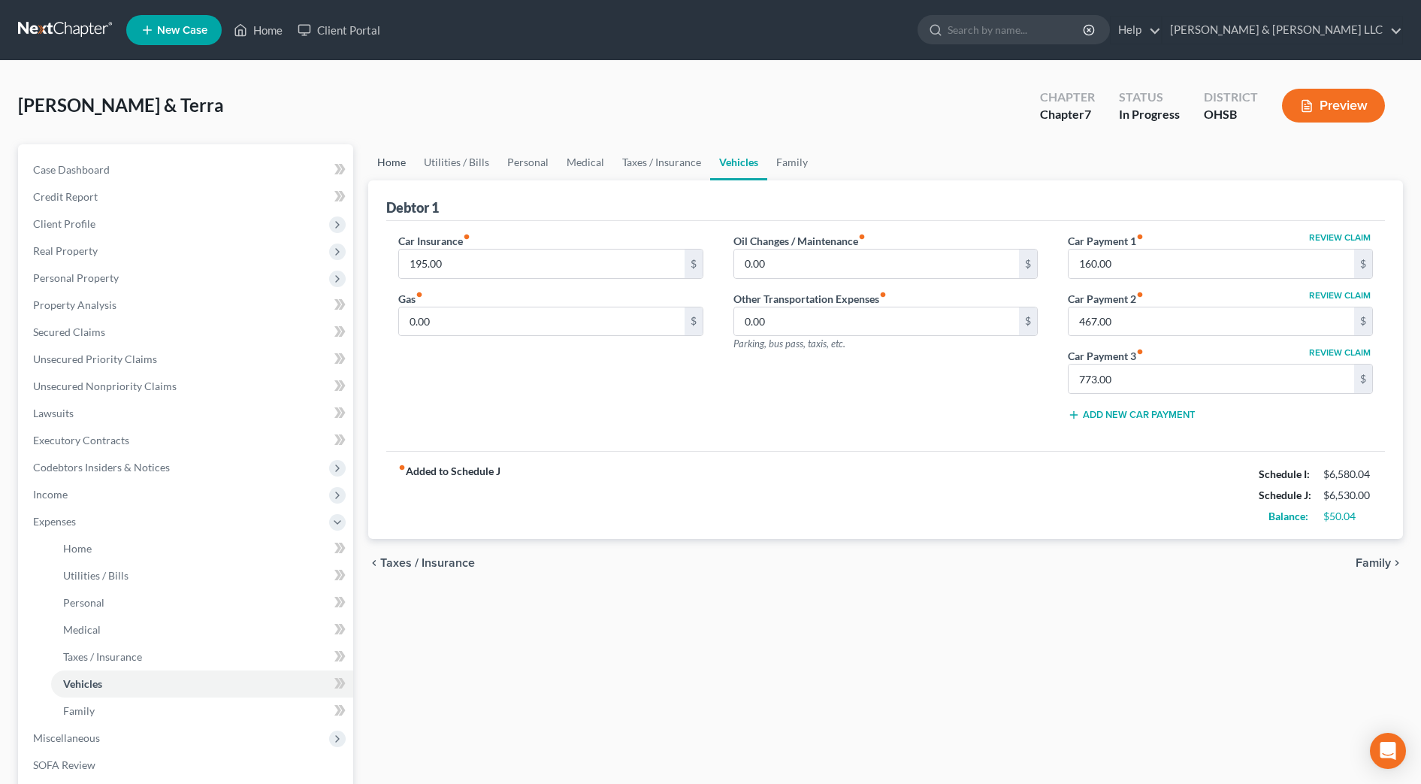
click at [403, 162] on link "Home" at bounding box center [391, 162] width 47 height 36
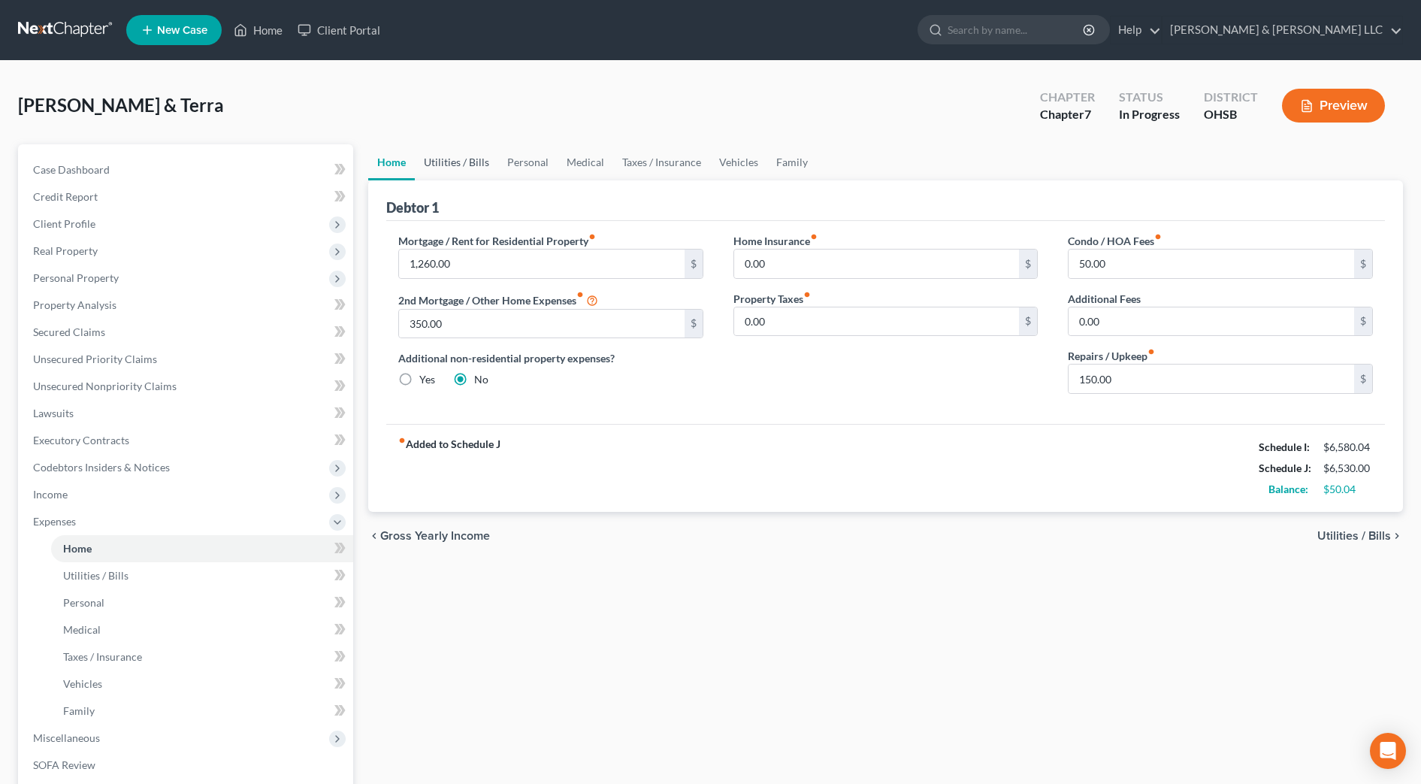
click at [481, 163] on link "Utilities / Bills" at bounding box center [456, 162] width 83 height 36
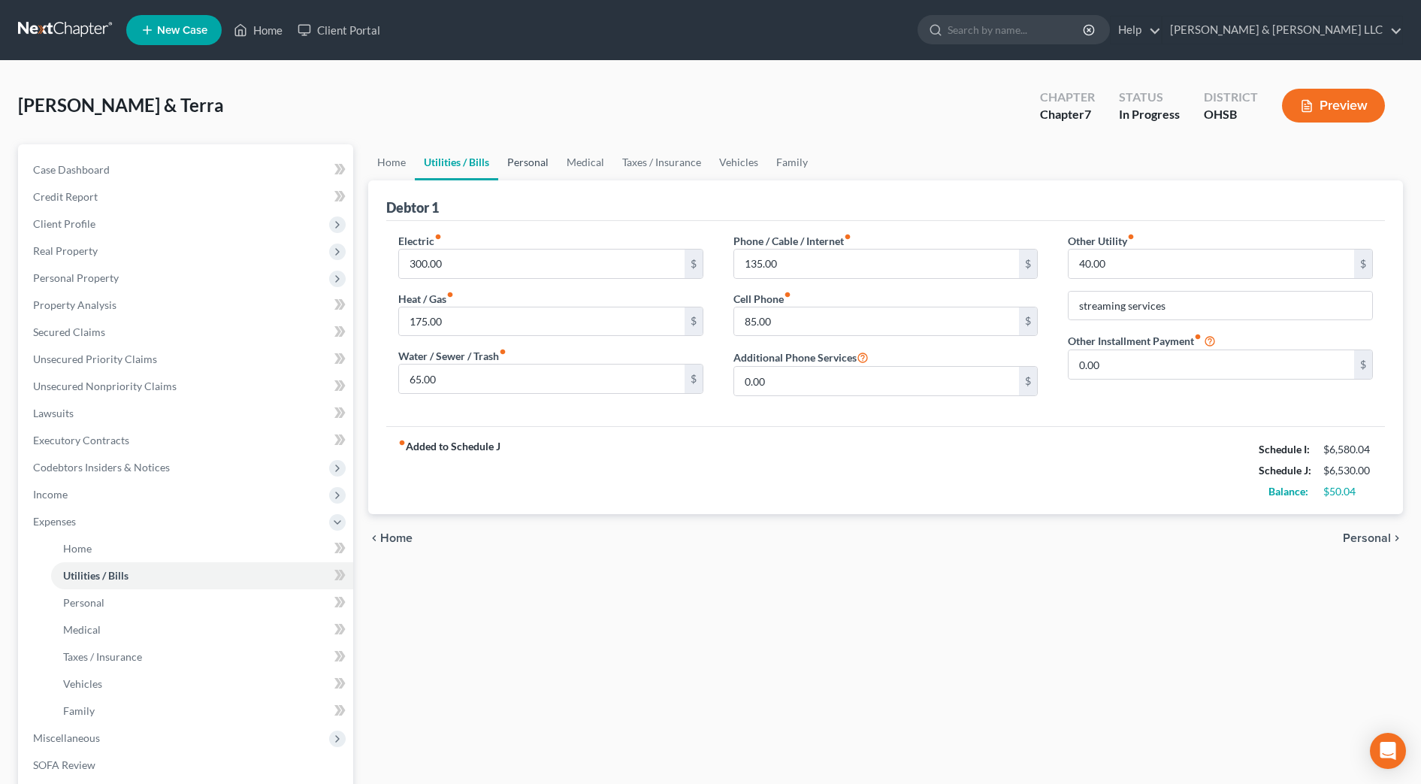
click at [518, 164] on link "Personal" at bounding box center [527, 162] width 59 height 36
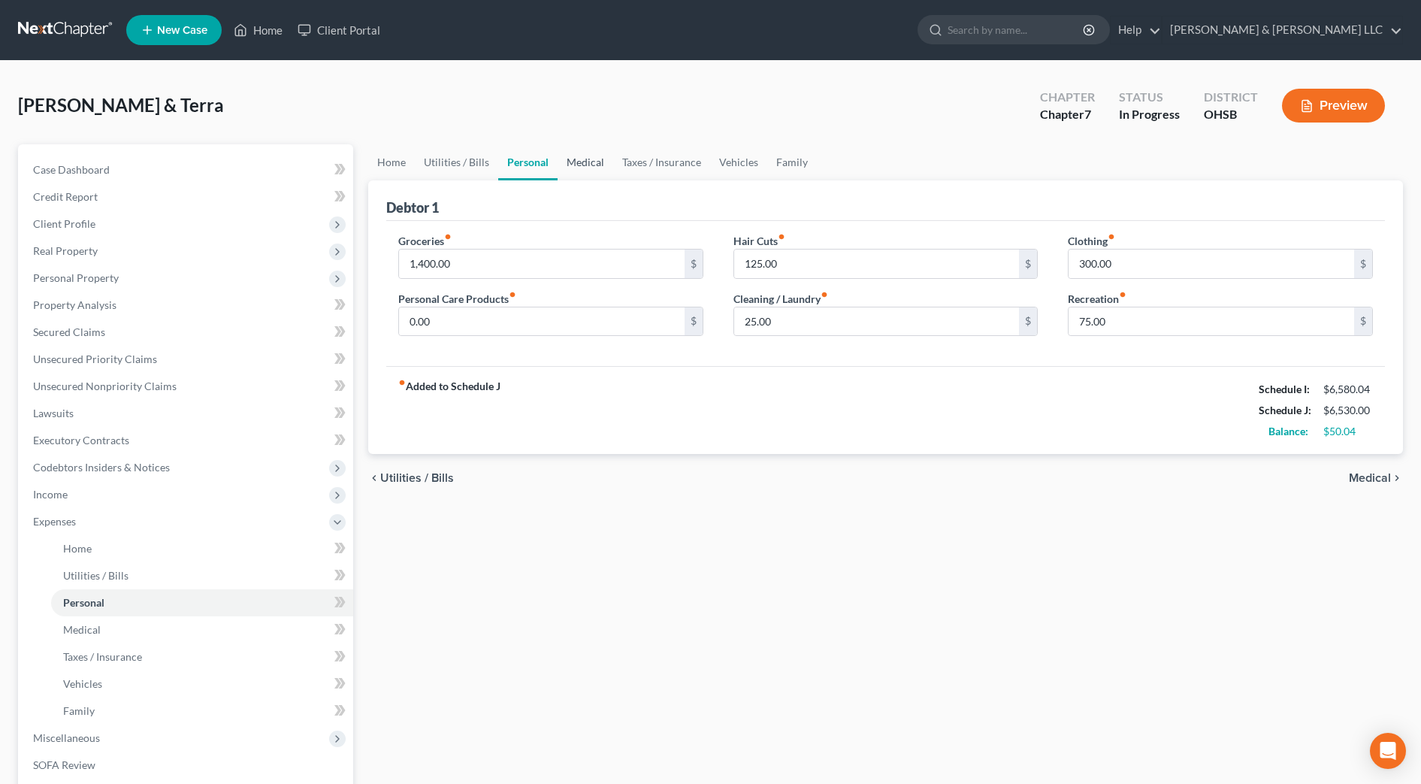
click at [574, 169] on link "Medical" at bounding box center [586, 162] width 56 height 36
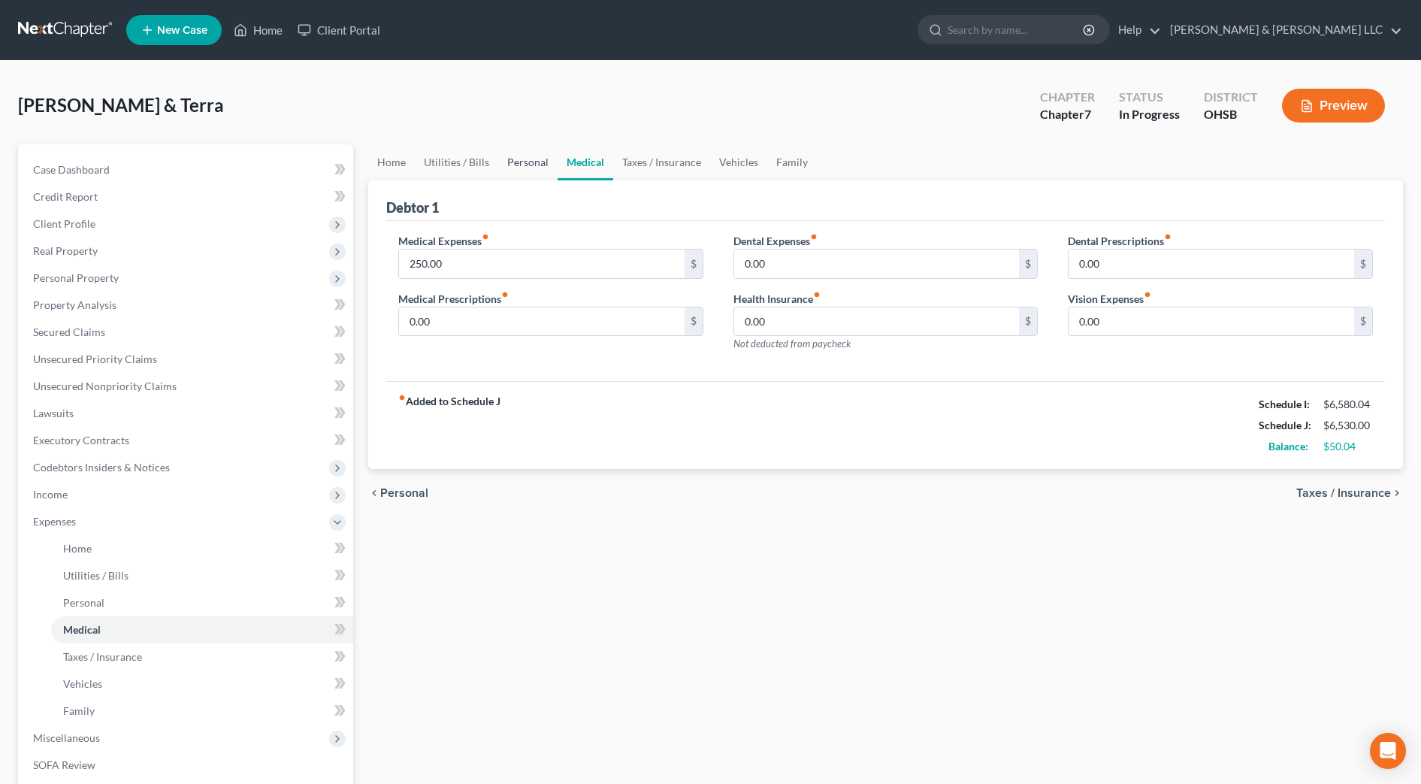
click at [521, 174] on link "Personal" at bounding box center [527, 162] width 59 height 36
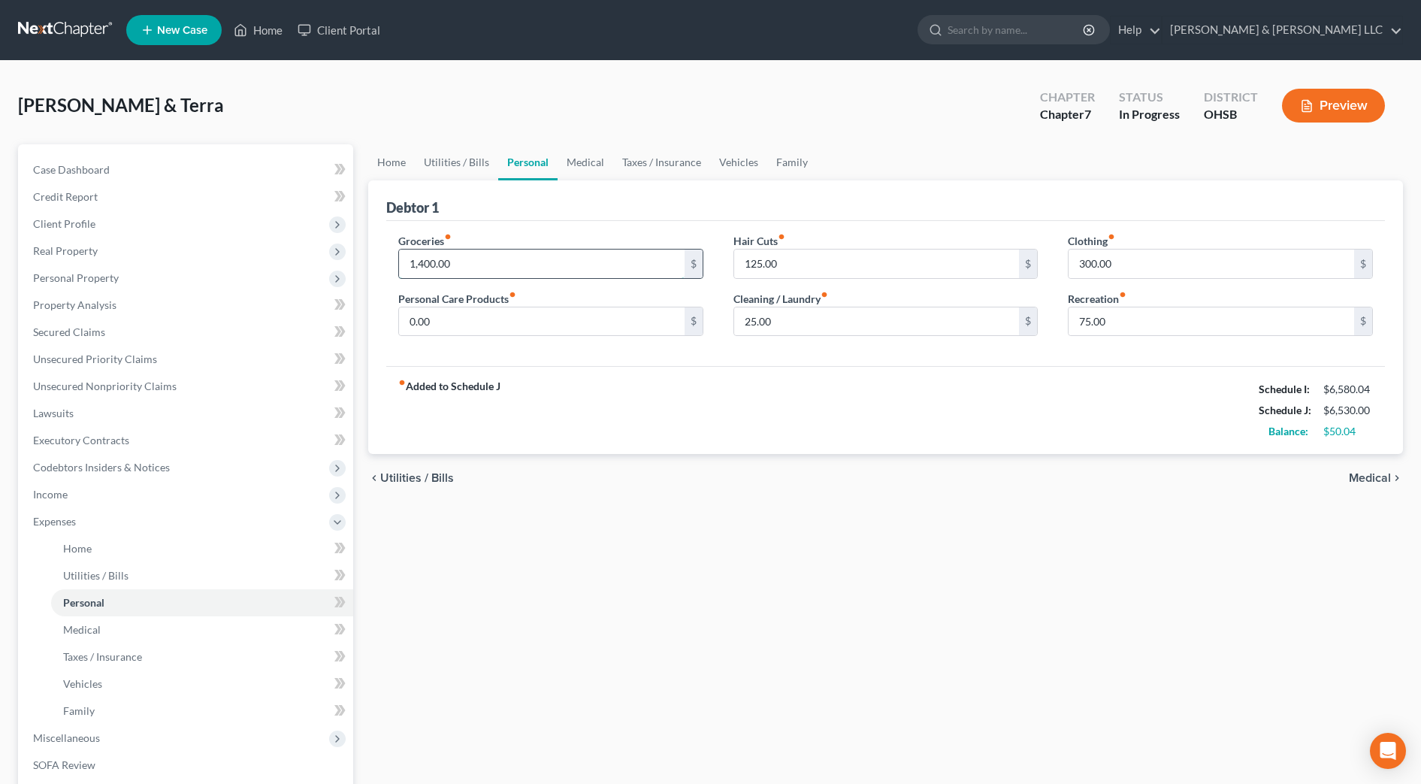
click at [465, 262] on input "1,400.00" at bounding box center [542, 264] width 286 height 29
type input "1,200"
click at [738, 158] on link "Vehicles" at bounding box center [738, 162] width 57 height 36
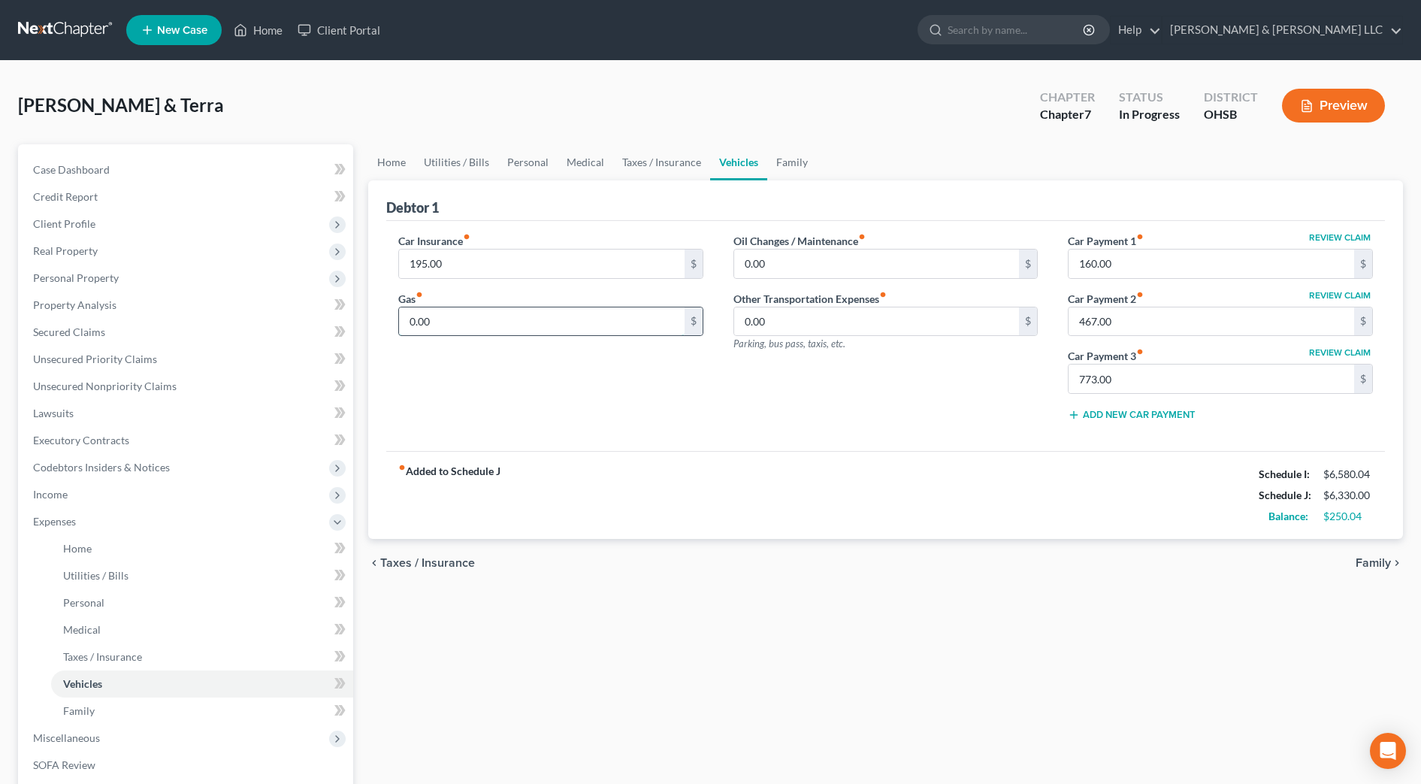
click at [476, 313] on input "0.00" at bounding box center [542, 321] width 286 height 29
click at [111, 319] on link "Secured Claims" at bounding box center [187, 332] width 332 height 27
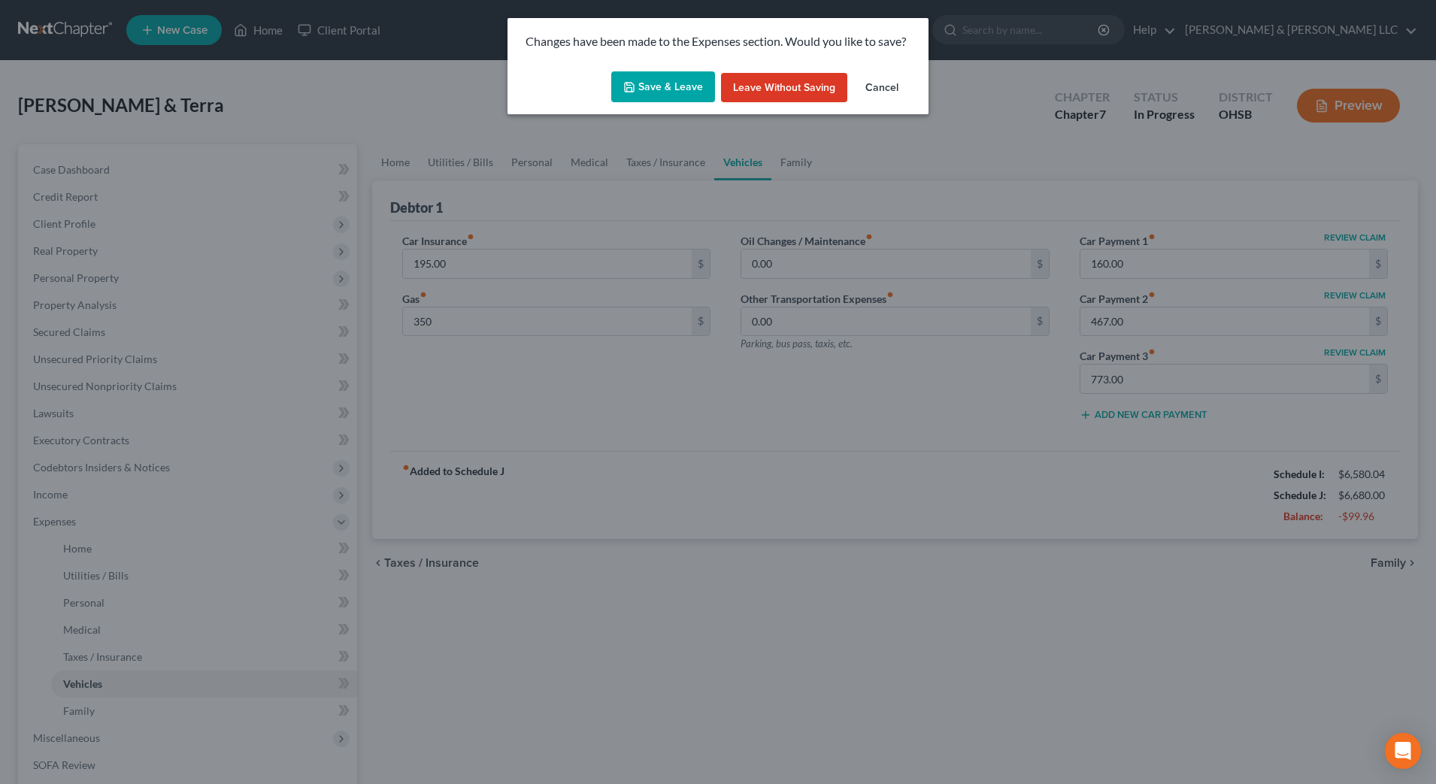
click at [652, 86] on button "Save & Leave" at bounding box center [663, 87] width 104 height 32
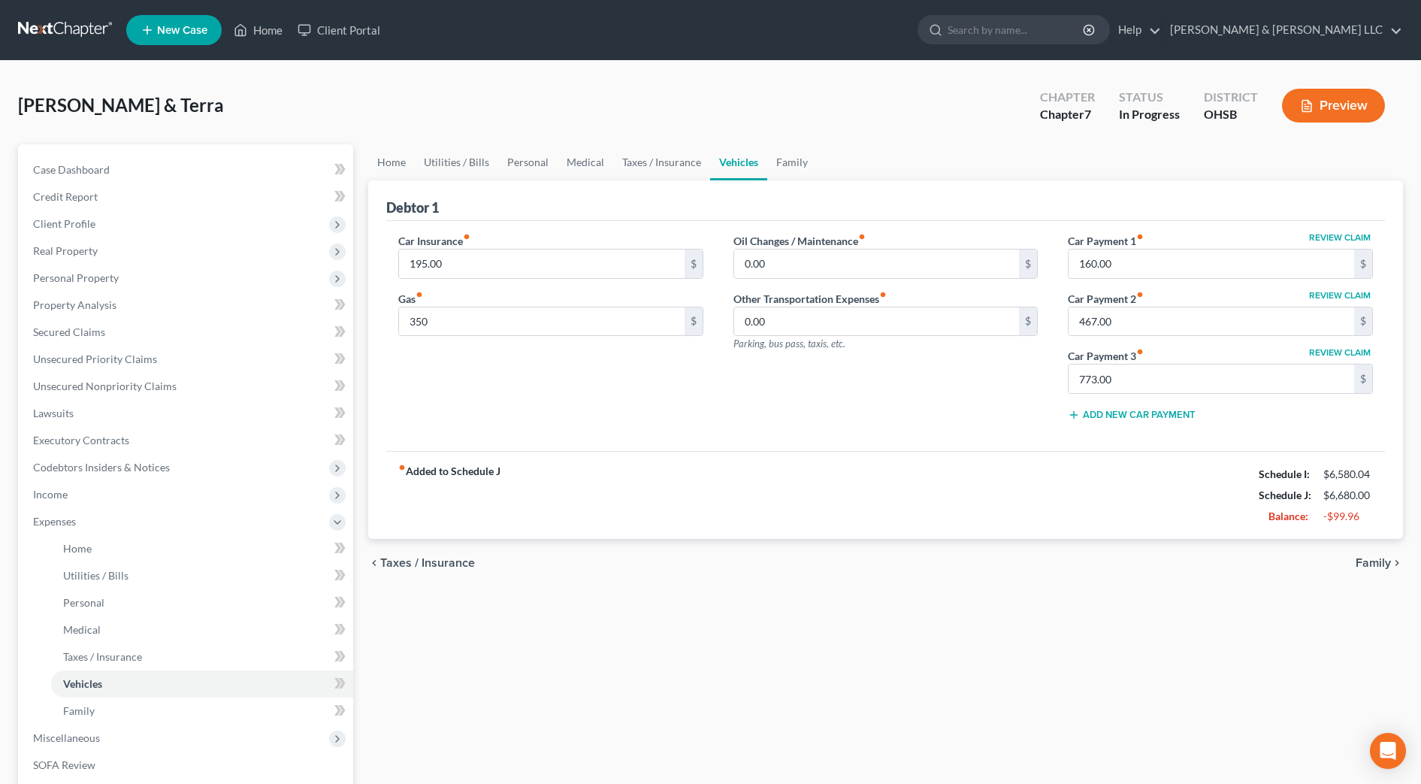
type input "350.00"
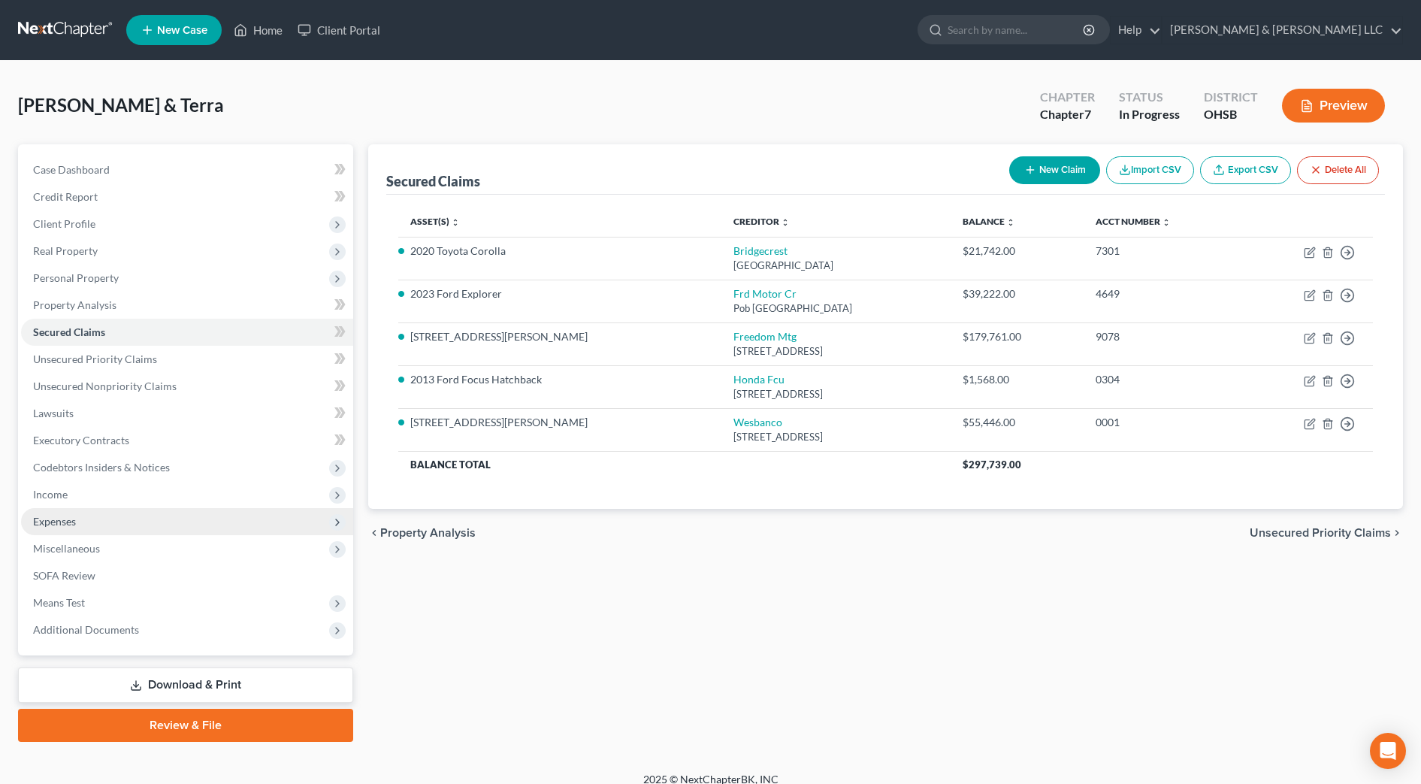
click at [120, 523] on span "Expenses" at bounding box center [187, 521] width 332 height 27
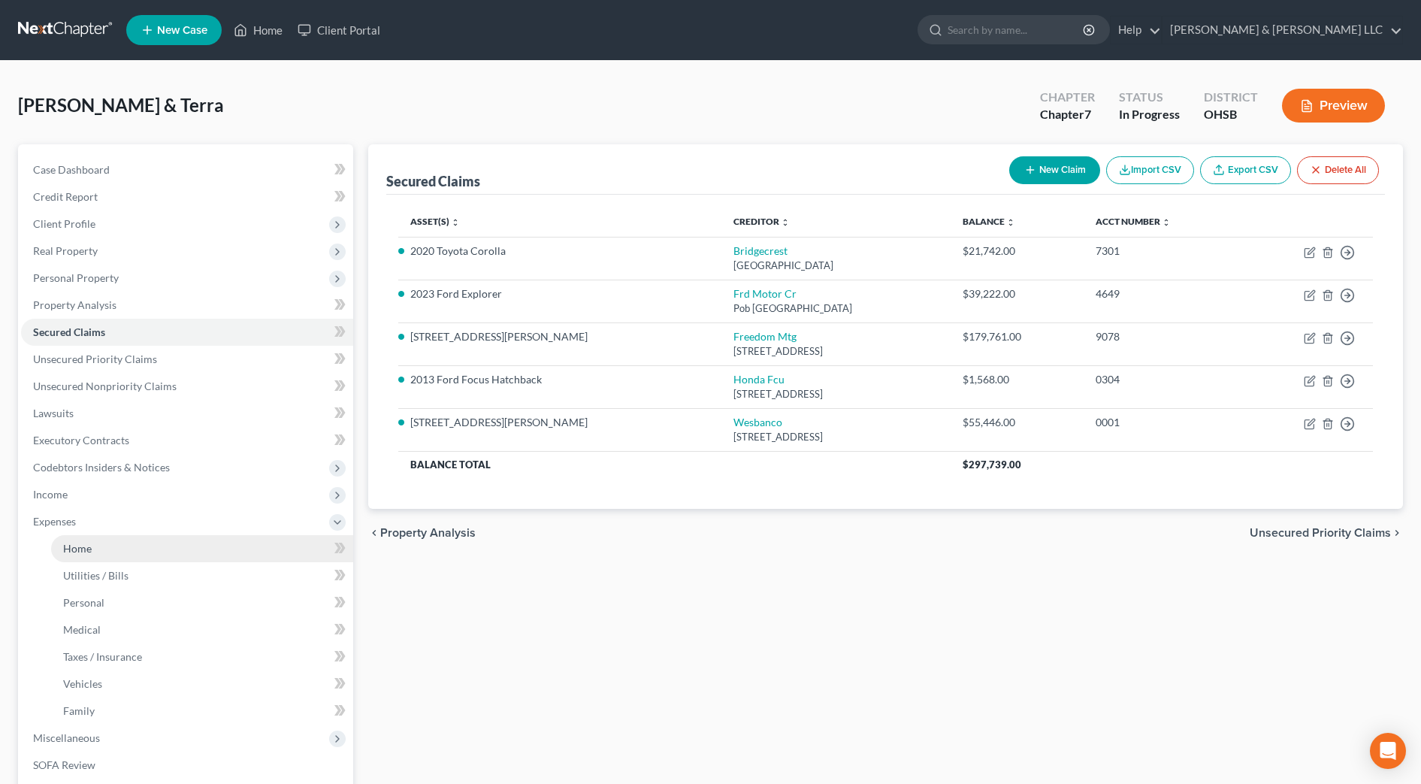
click at [120, 549] on link "Home" at bounding box center [202, 548] width 302 height 27
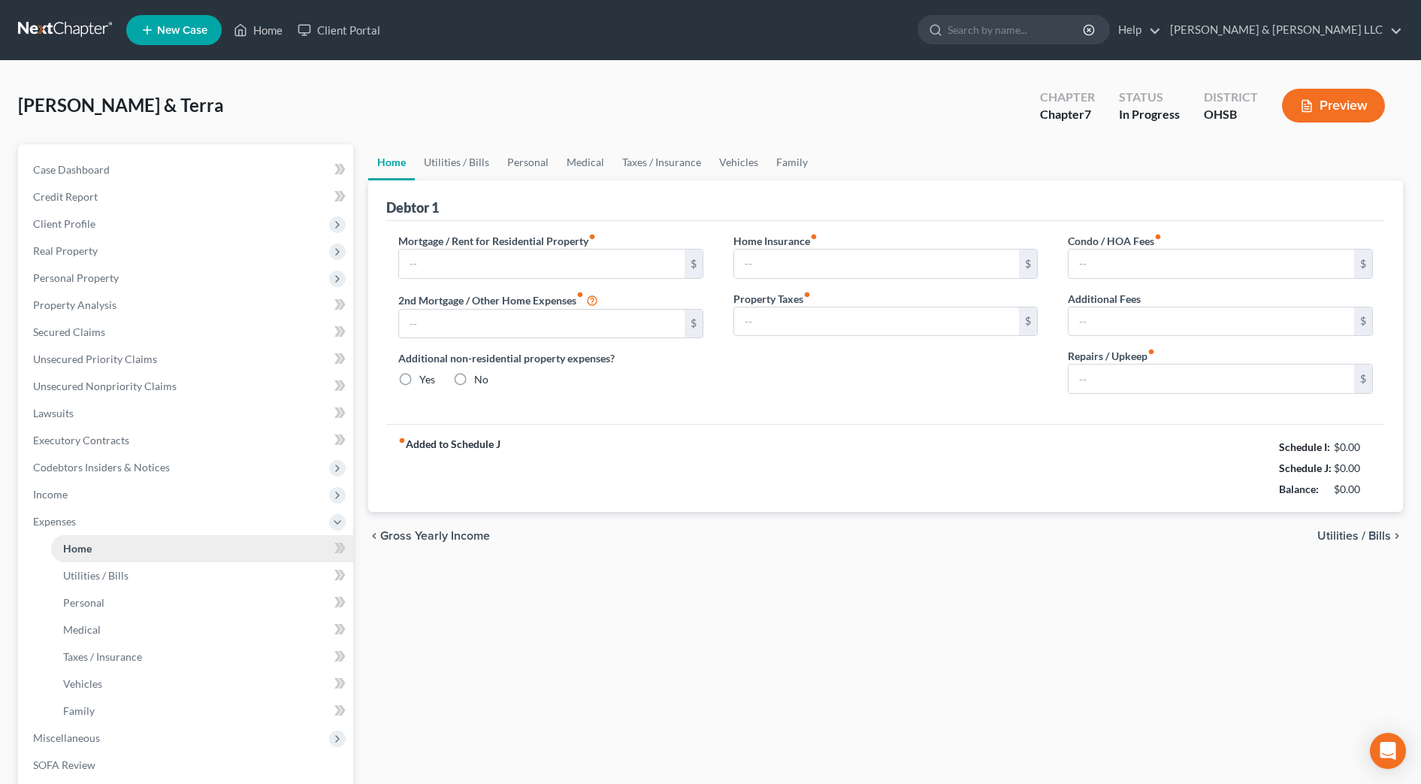
type input "1,260.00"
type input "350.00"
radio input "true"
type input "0.00"
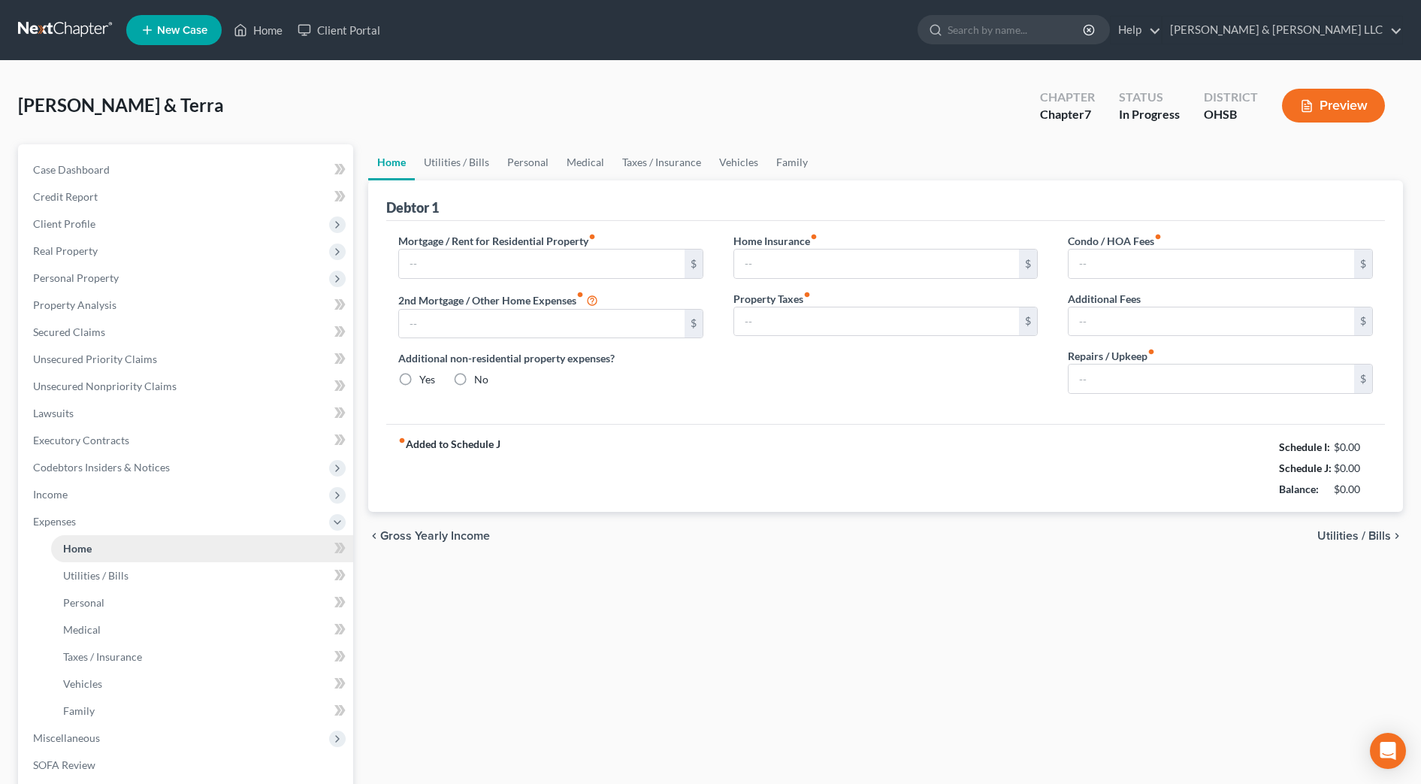
type input "50.00"
type input "0.00"
type input "150.00"
click at [819, 623] on div "Home Utilities / Bills Personal Medical Taxes / Insurance Vehicles Family Debto…" at bounding box center [886, 537] width 1050 height 787
click at [786, 168] on link "Family" at bounding box center [792, 162] width 50 height 36
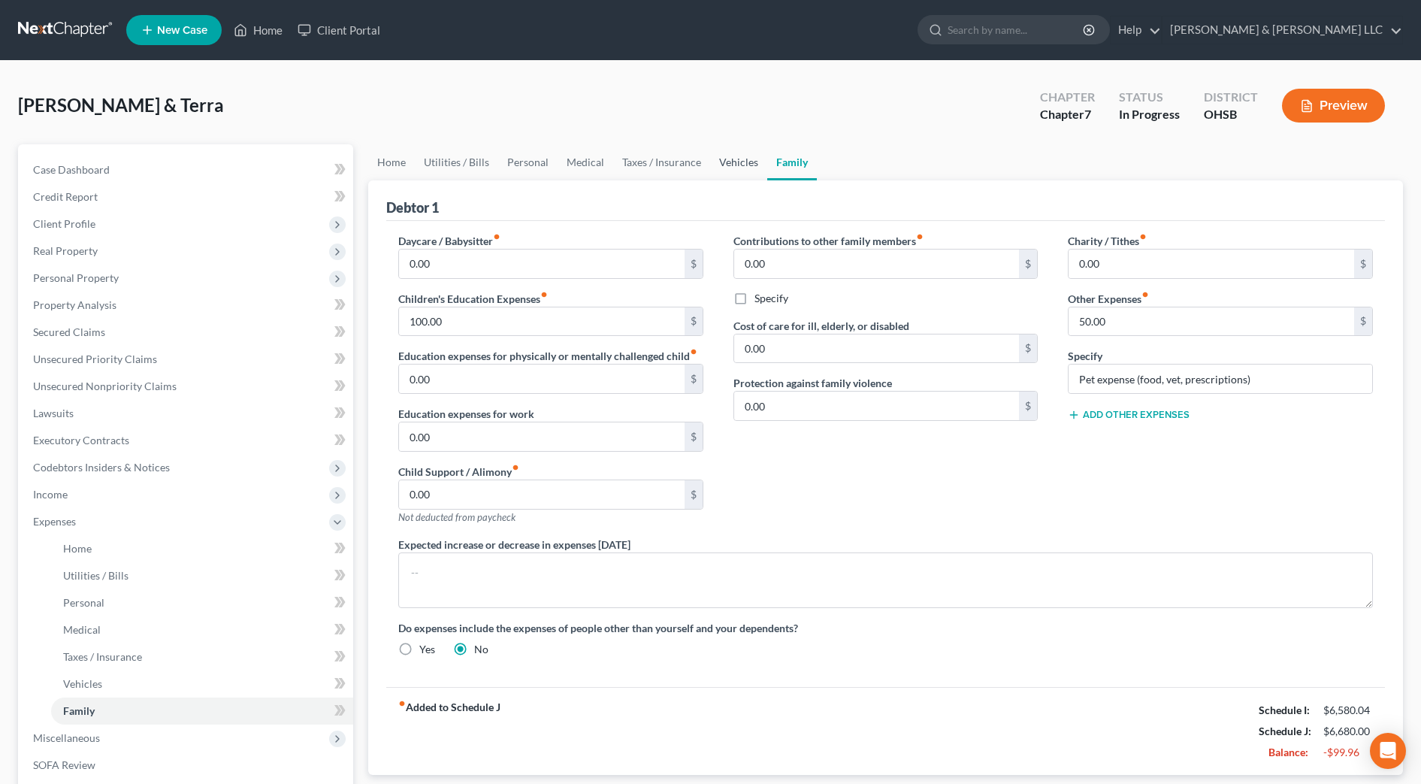
click at [749, 163] on link "Vehicles" at bounding box center [738, 162] width 57 height 36
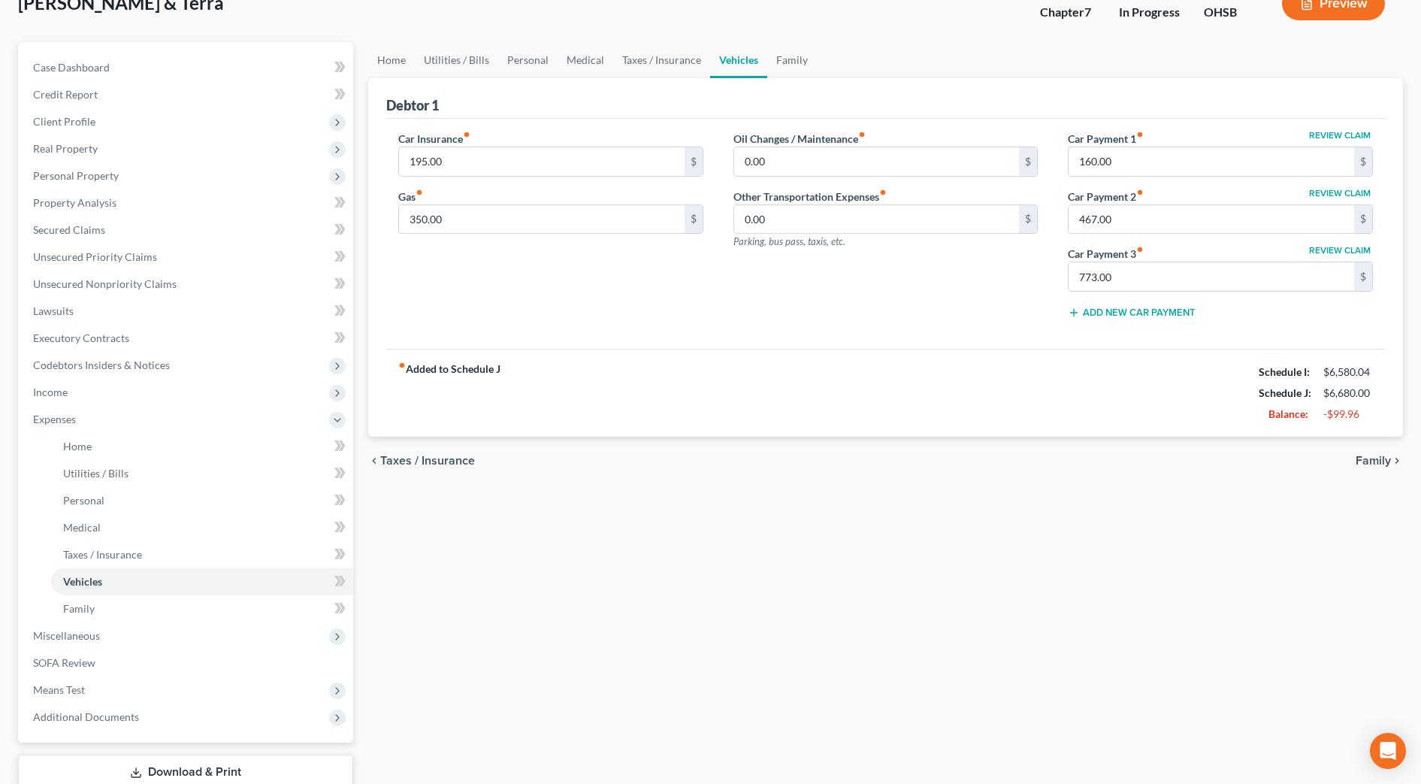
scroll to position [204, 0]
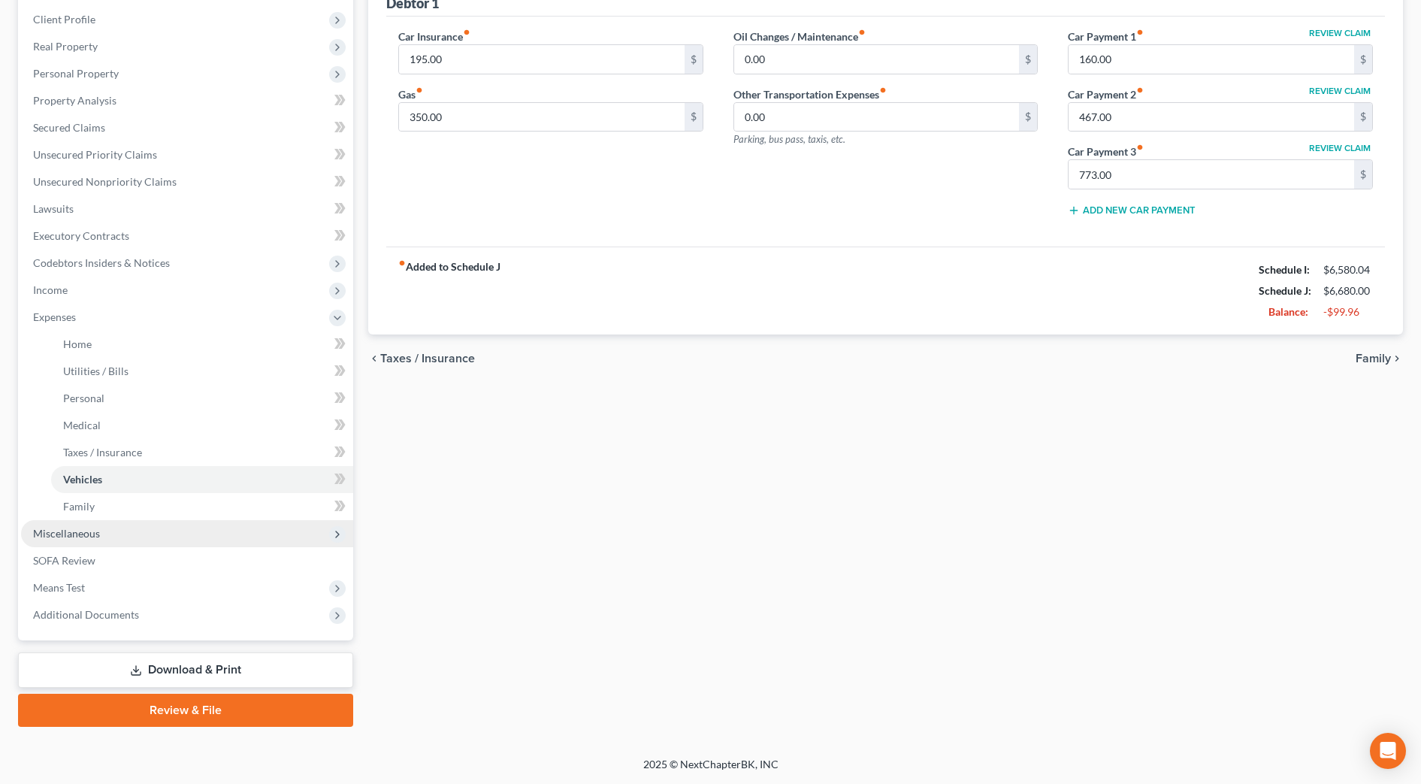
click at [99, 529] on span "Miscellaneous" at bounding box center [187, 533] width 332 height 27
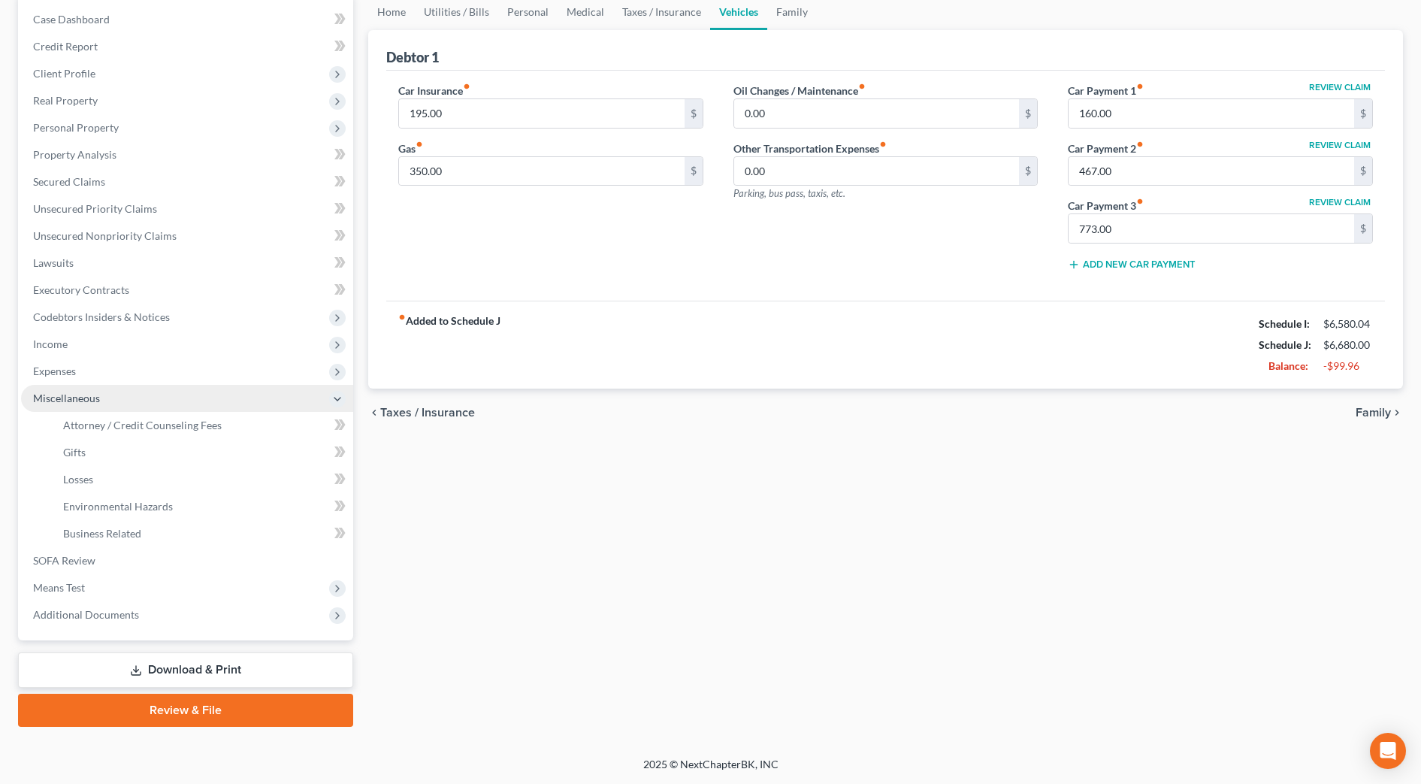
scroll to position [150, 0]
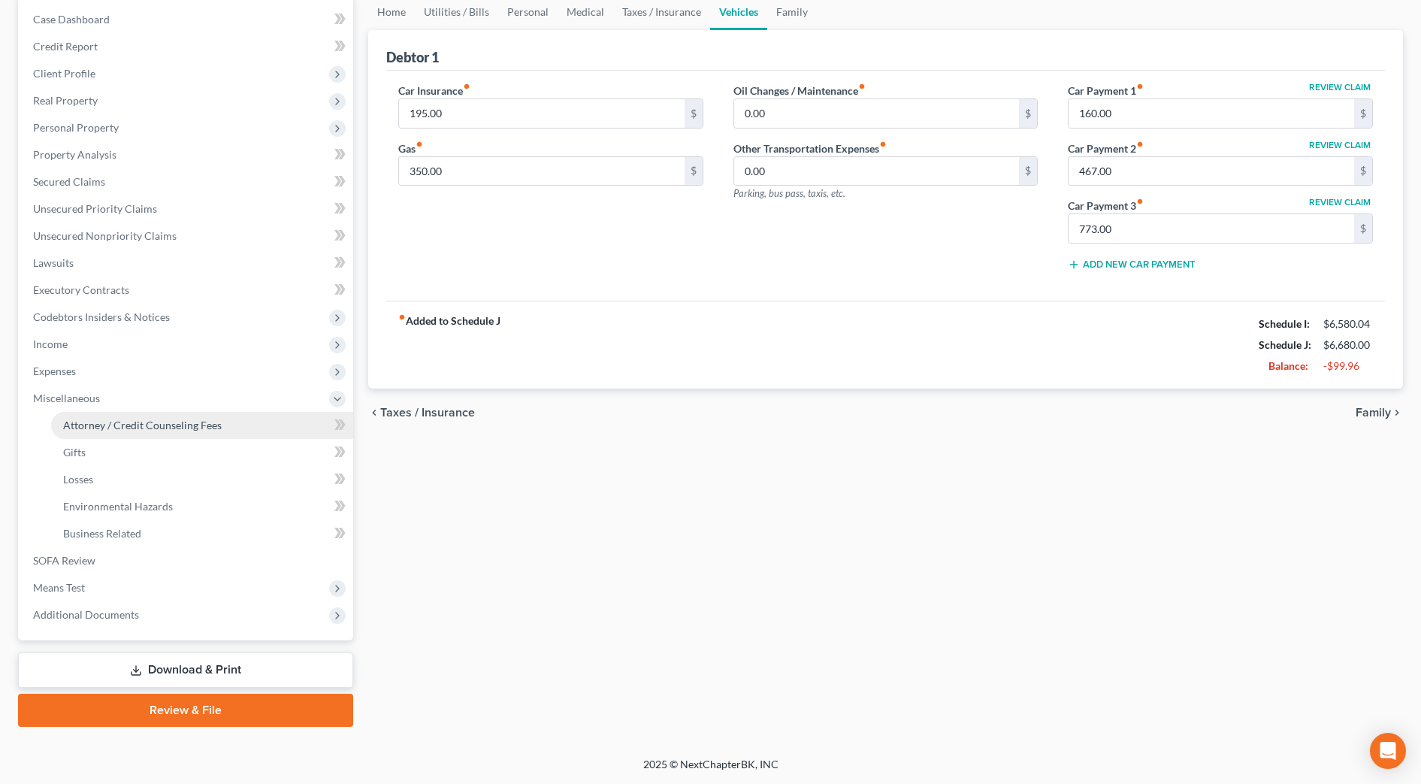
click at [152, 428] on span "Attorney / Credit Counseling Fees" at bounding box center [142, 425] width 159 height 13
select select "0"
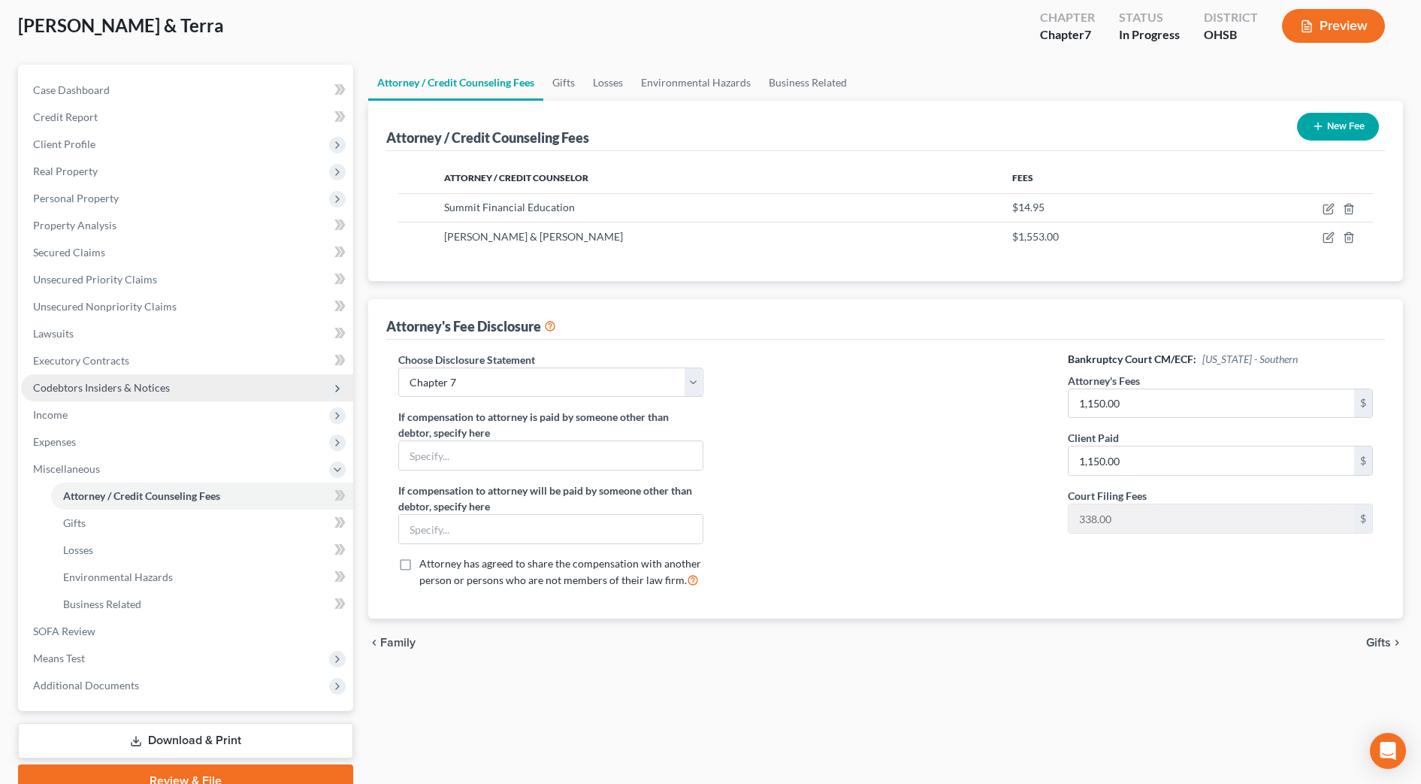
scroll to position [150, 0]
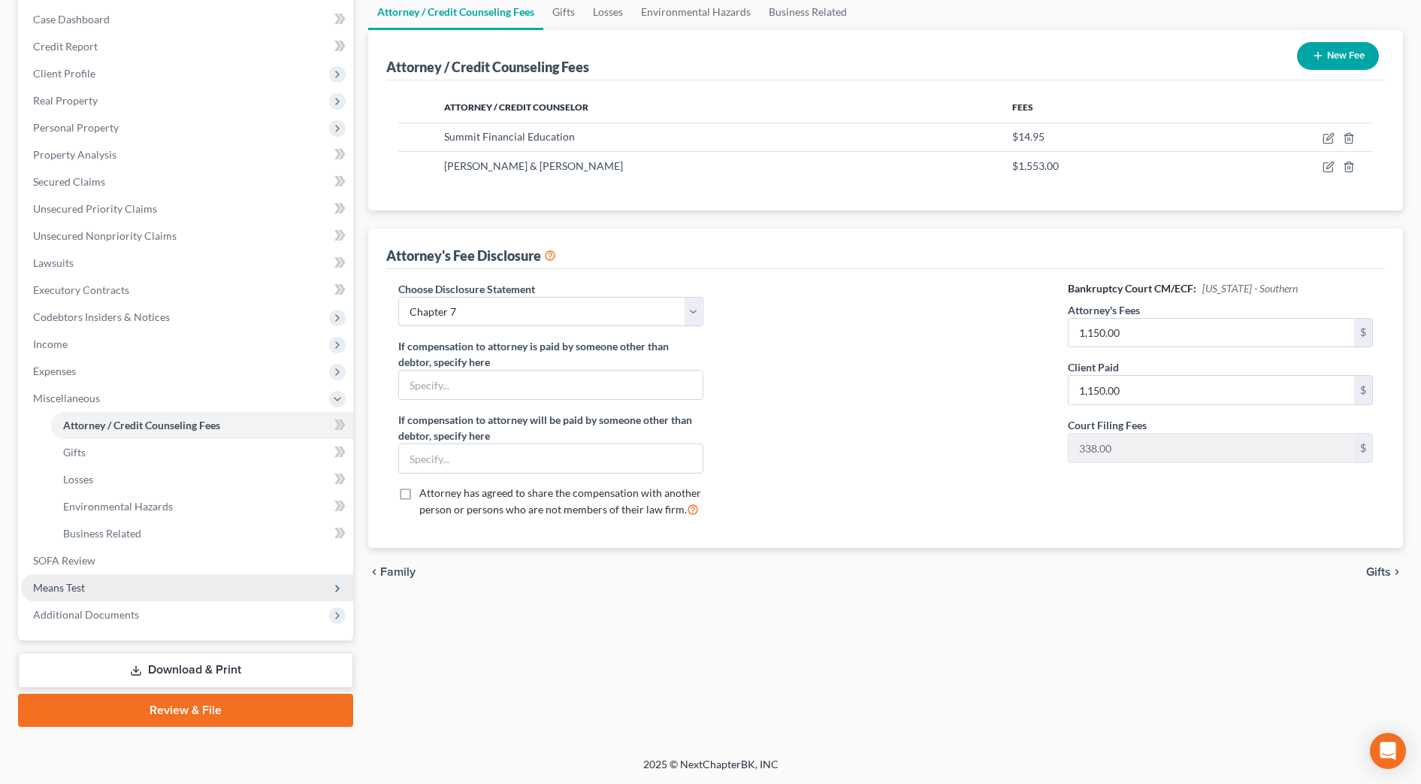
click at [73, 596] on span "Means Test" at bounding box center [187, 587] width 332 height 27
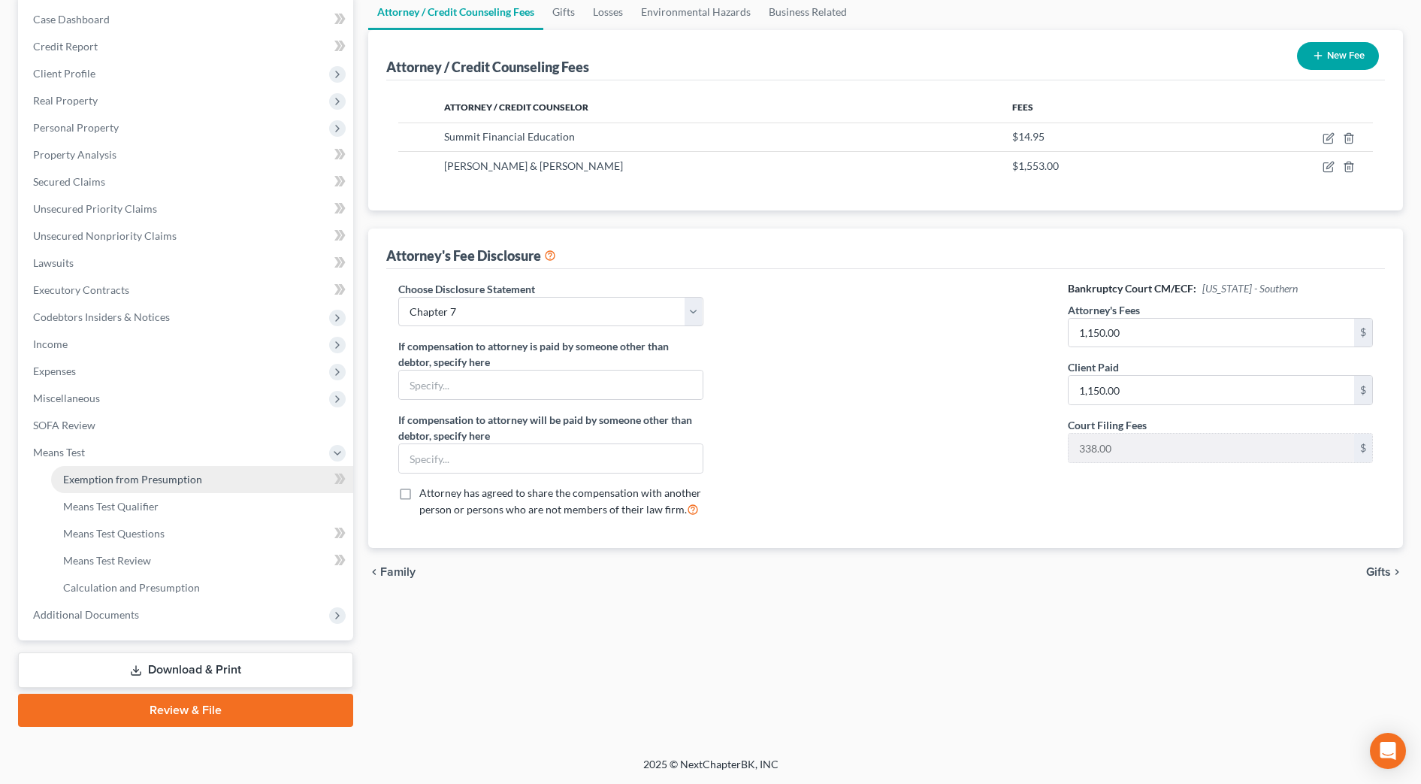
click at [144, 479] on span "Exemption from Presumption" at bounding box center [132, 479] width 139 height 13
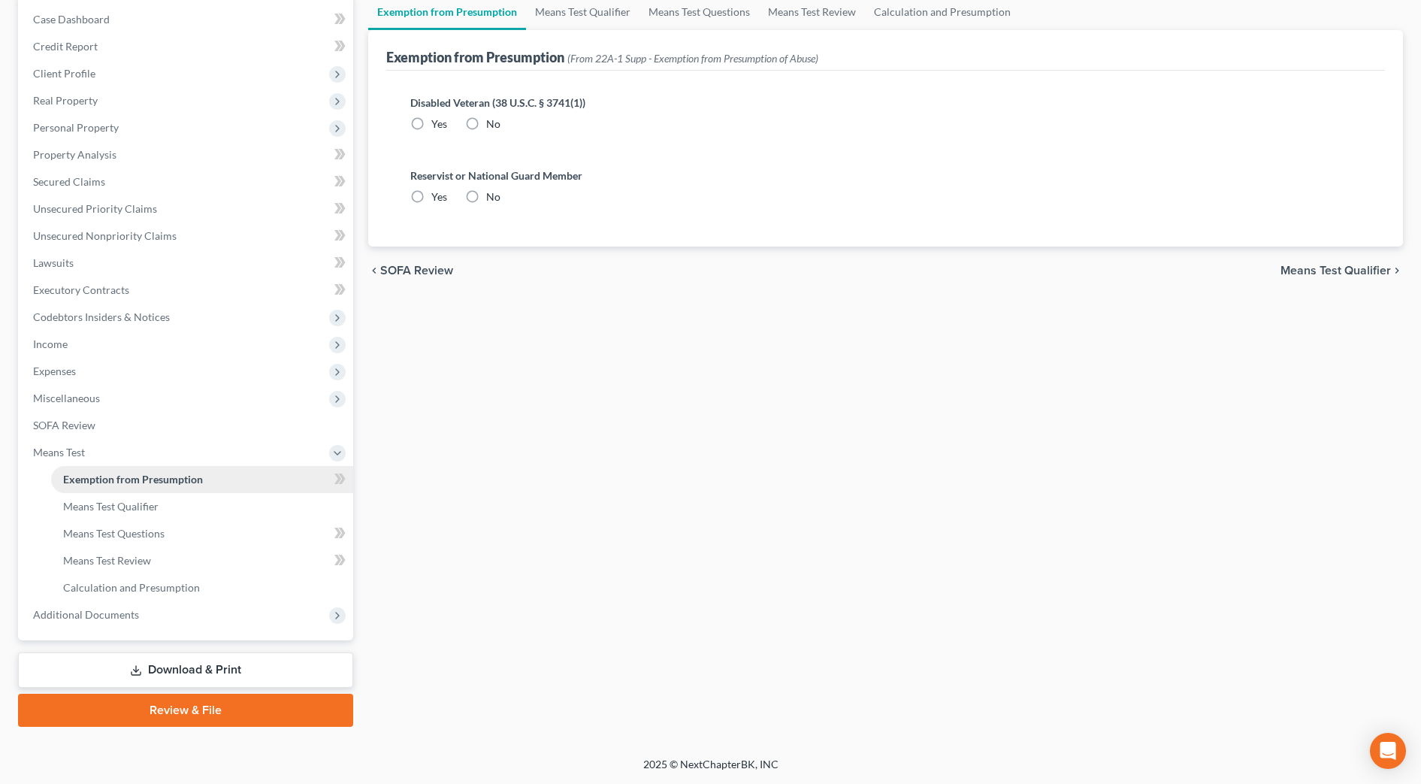
radio input "true"
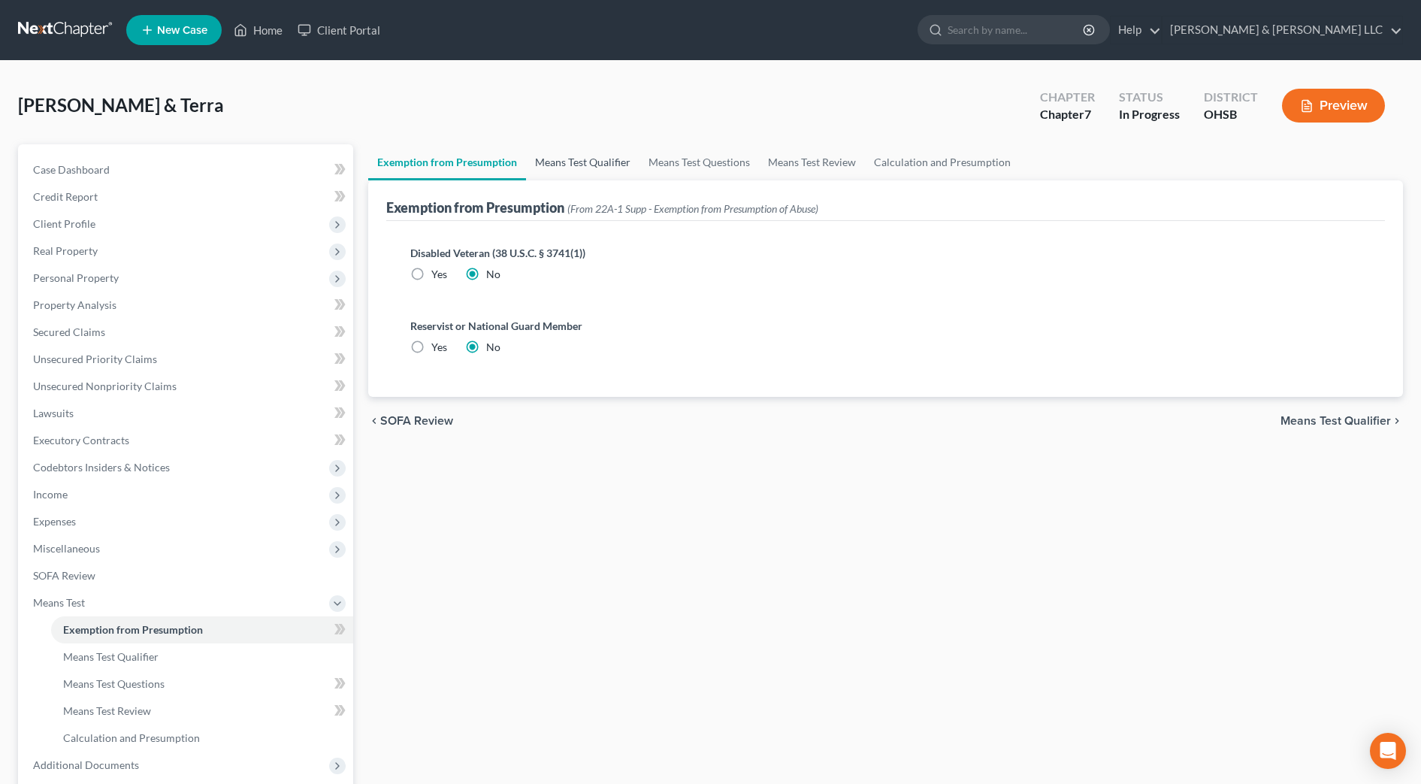
click at [586, 159] on link "Means Test Qualifier" at bounding box center [583, 162] width 114 height 36
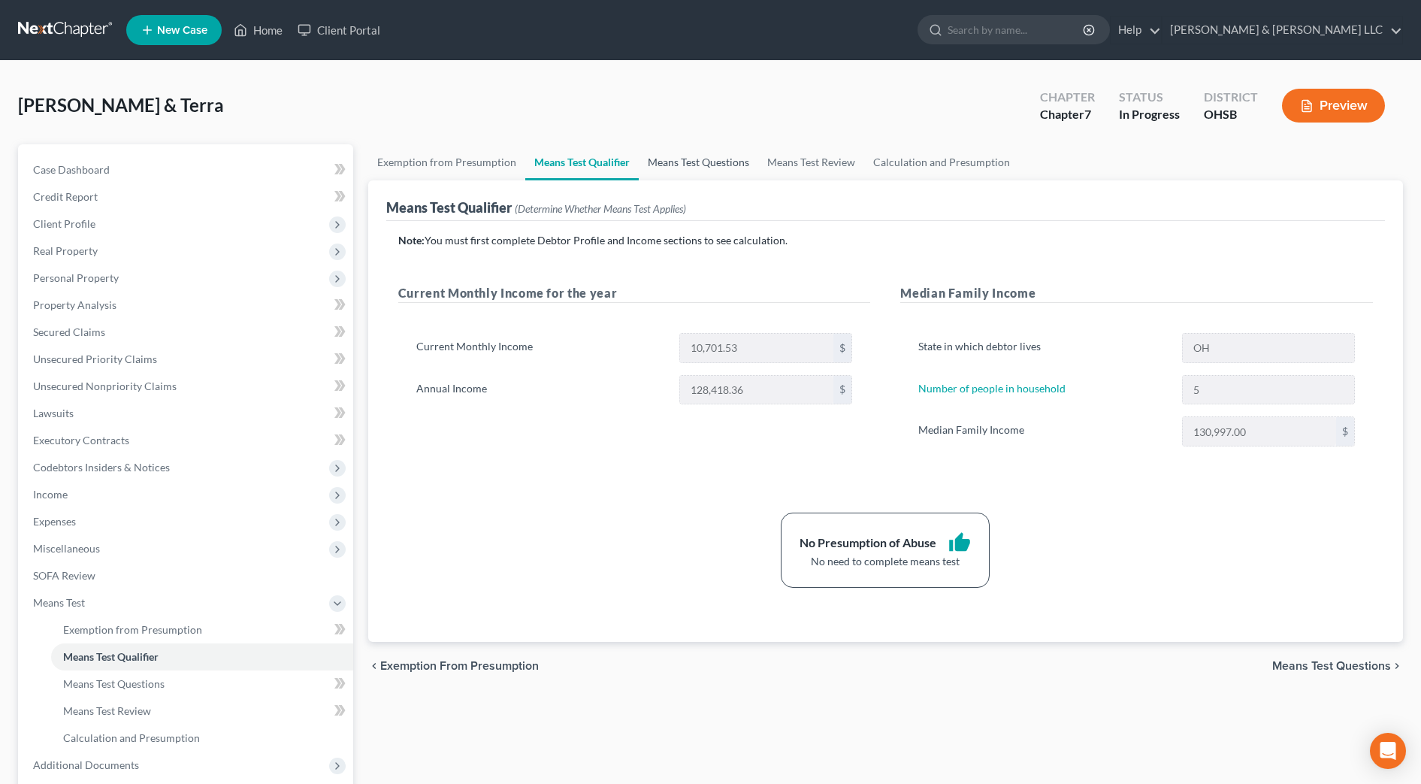
click at [731, 175] on link "Means Test Questions" at bounding box center [699, 162] width 120 height 36
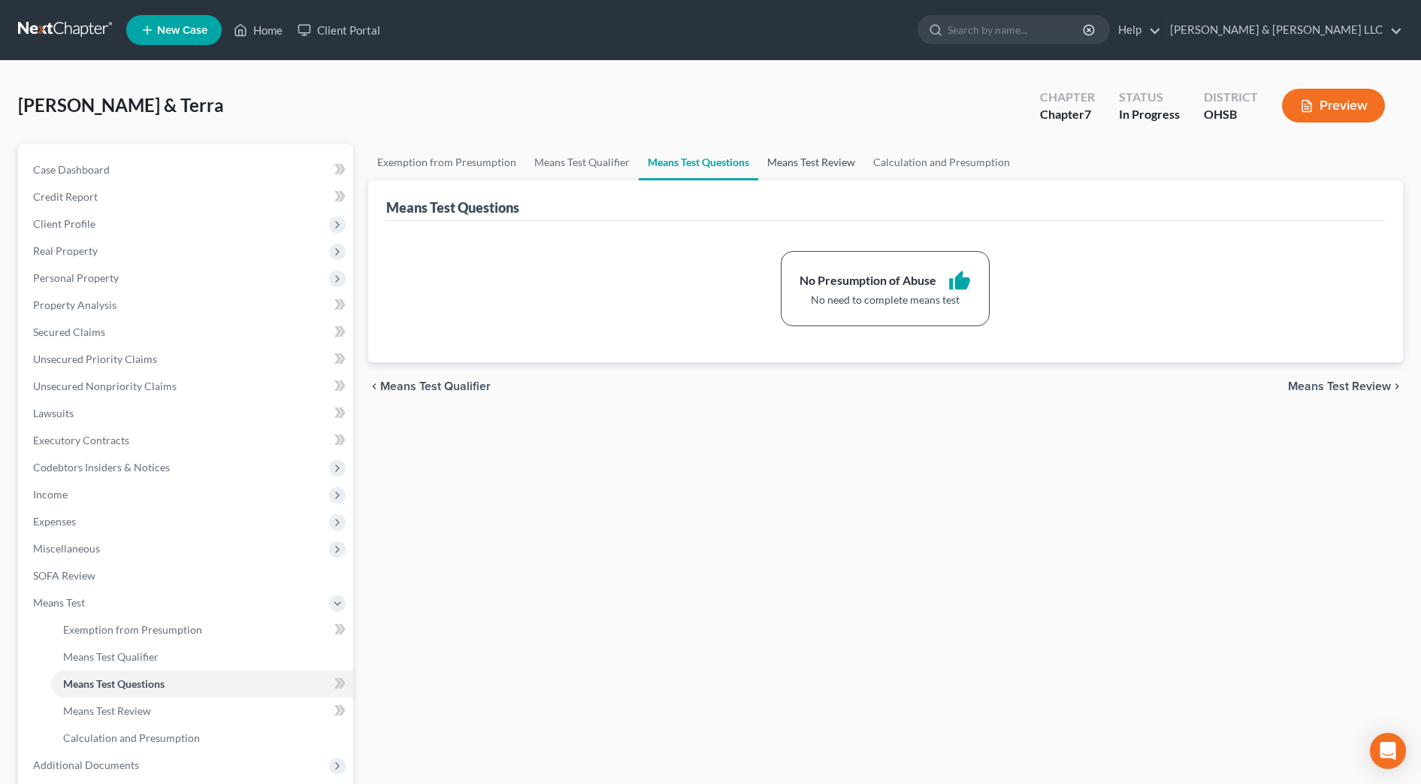
click at [801, 167] on link "Means Test Review" at bounding box center [811, 162] width 106 height 36
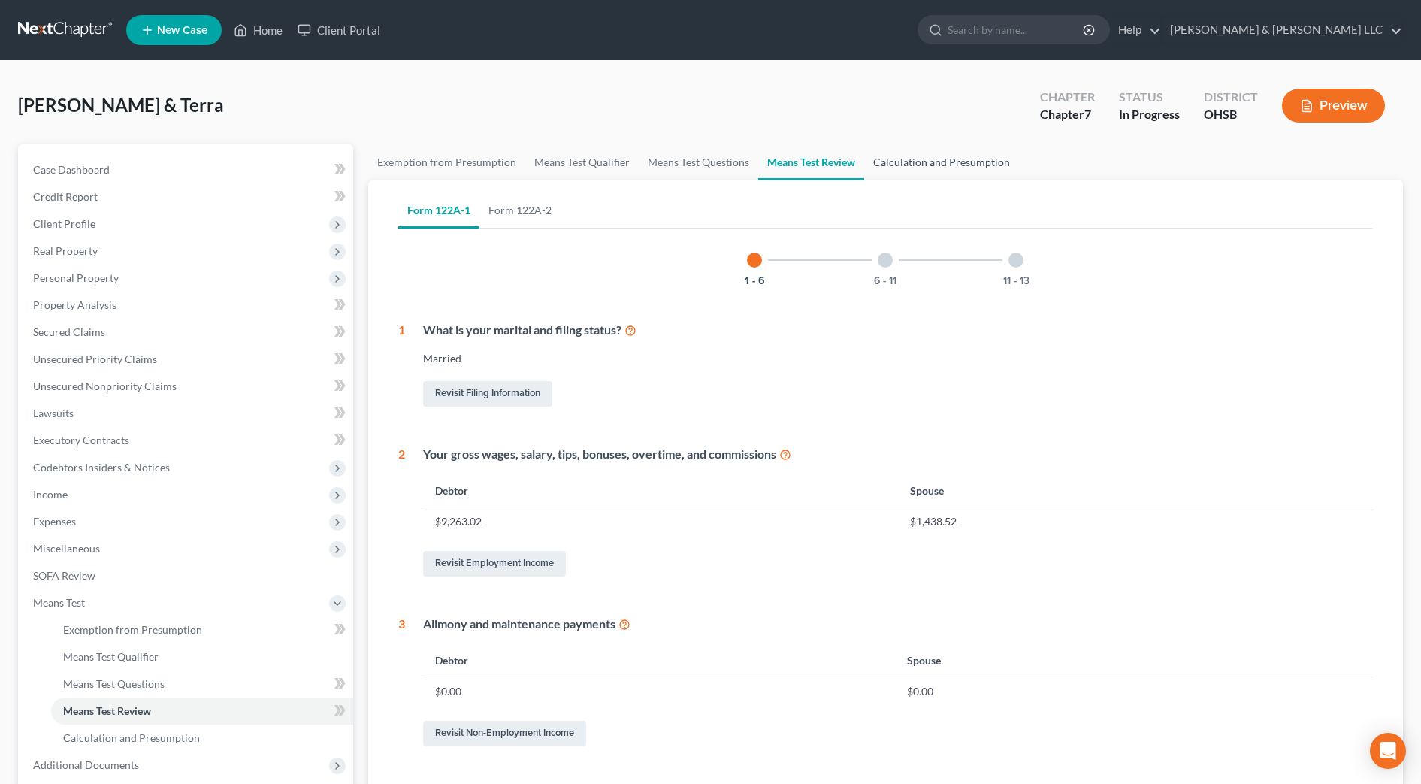
click at [907, 168] on link "Calculation and Presumption" at bounding box center [941, 162] width 155 height 36
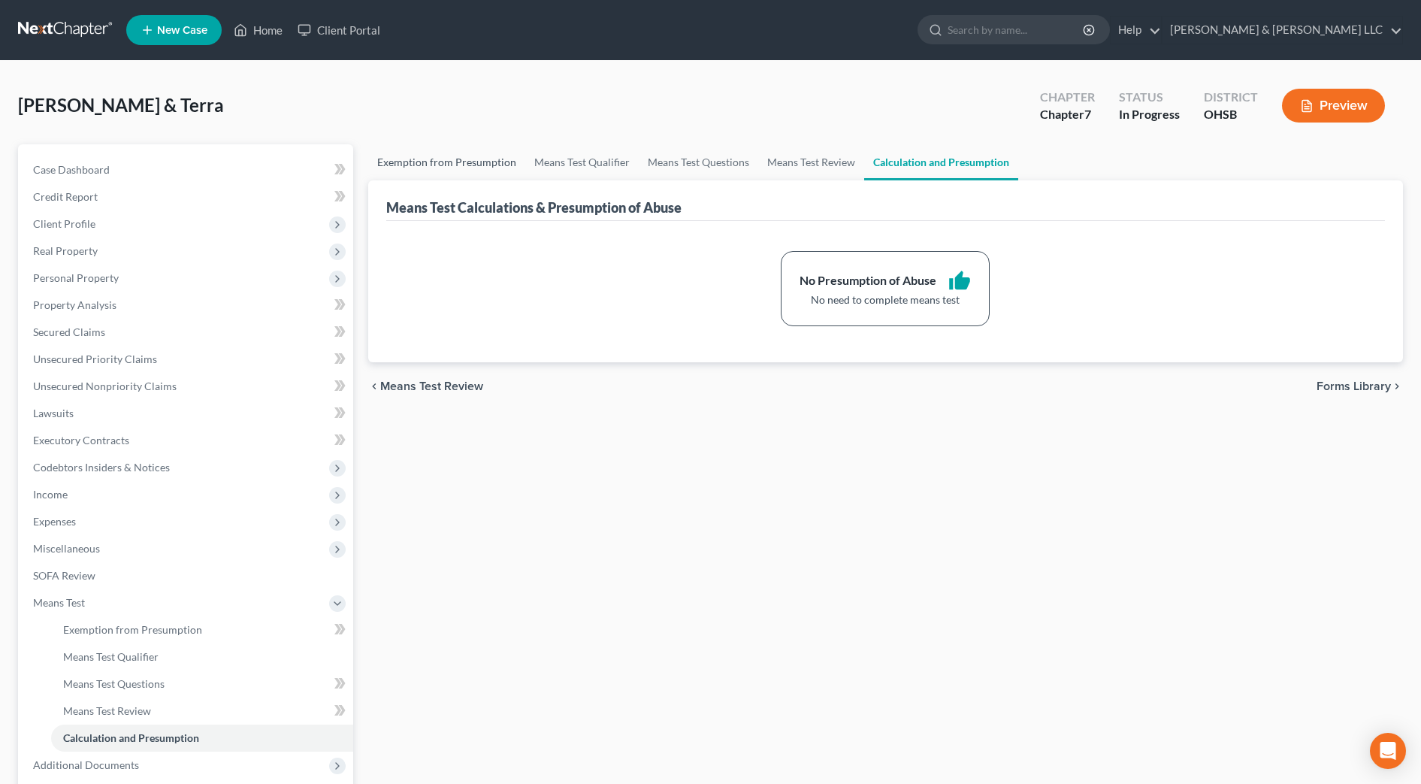
click at [444, 149] on link "Exemption from Presumption" at bounding box center [446, 162] width 157 height 36
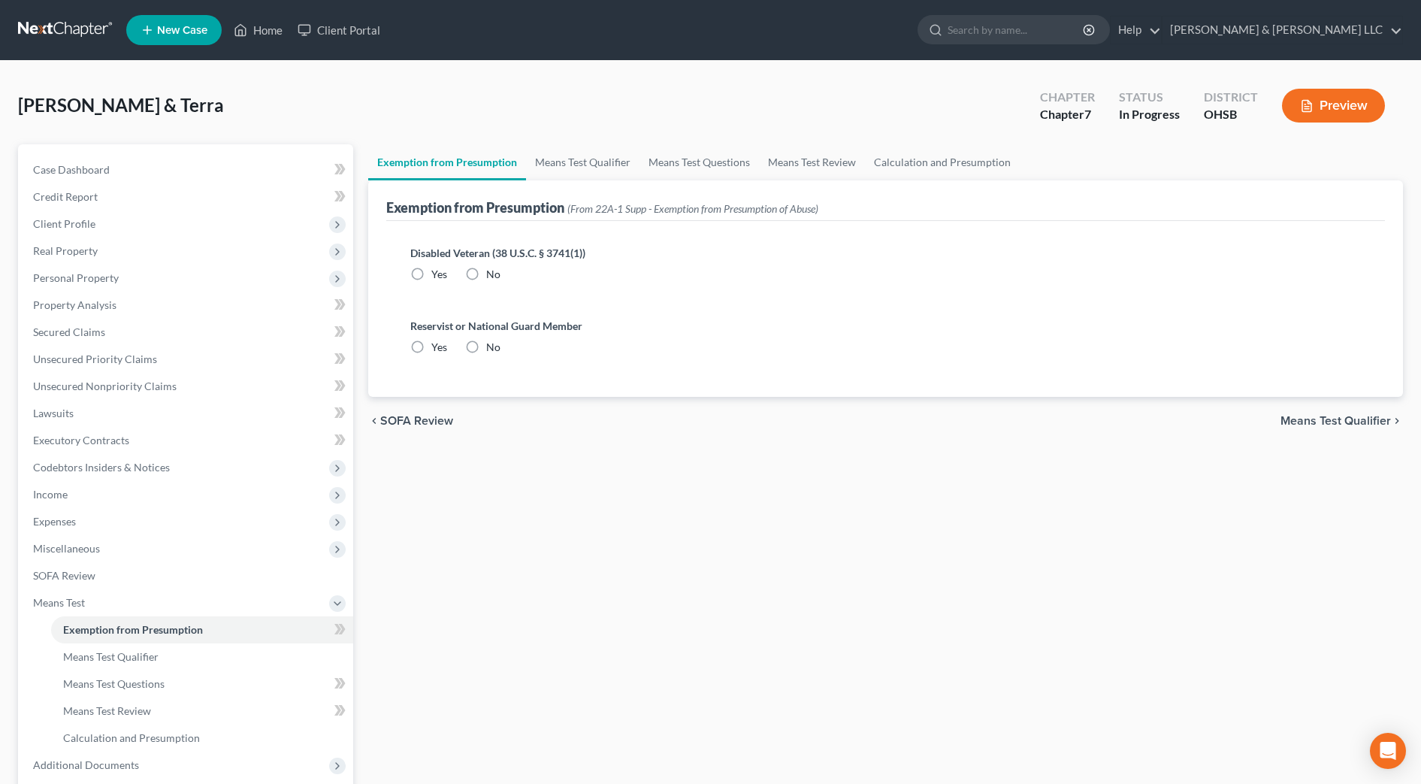
radio input "true"
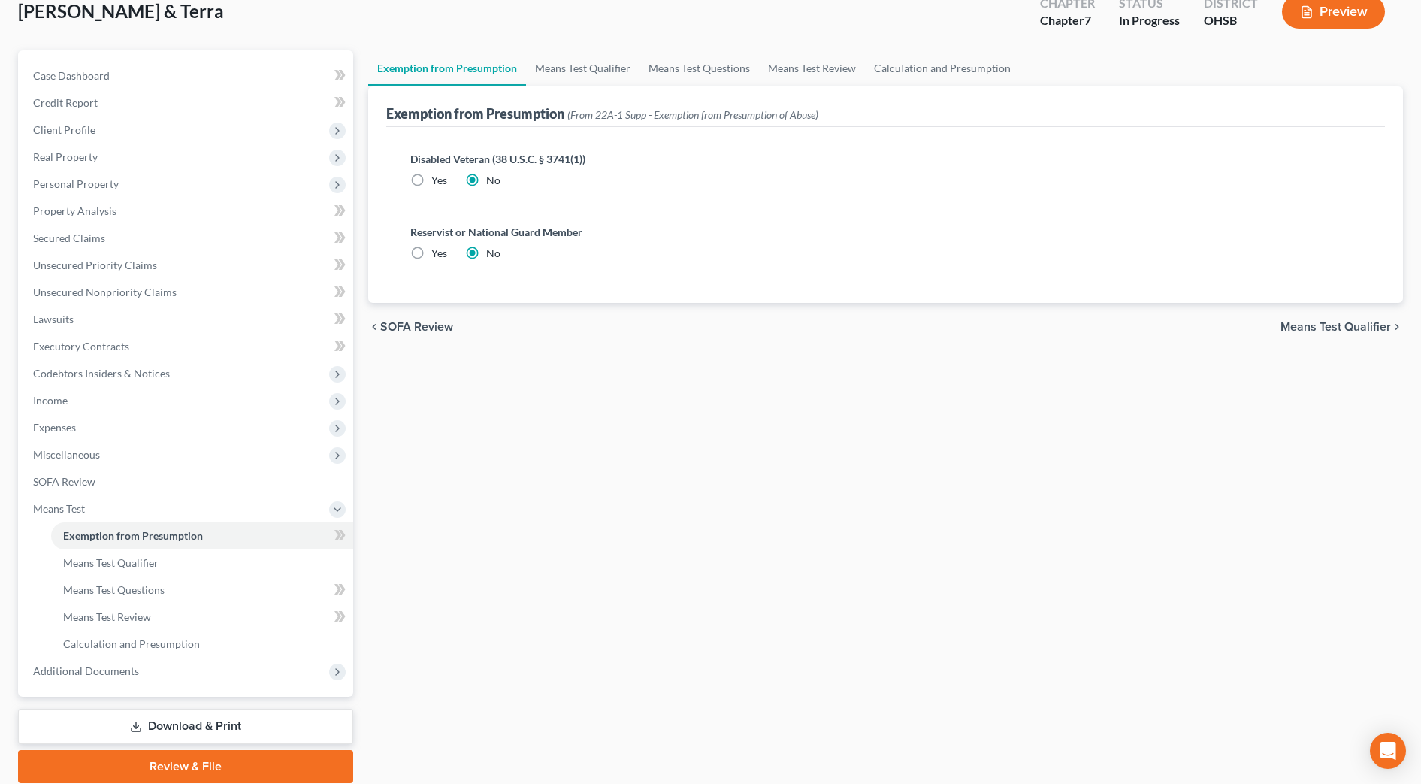
click at [565, 447] on div "Exemption from Presumption Means Test Qualifier Means Test Questions Means Test…" at bounding box center [886, 416] width 1050 height 733
click at [123, 665] on span "Additional Documents" at bounding box center [86, 671] width 106 height 13
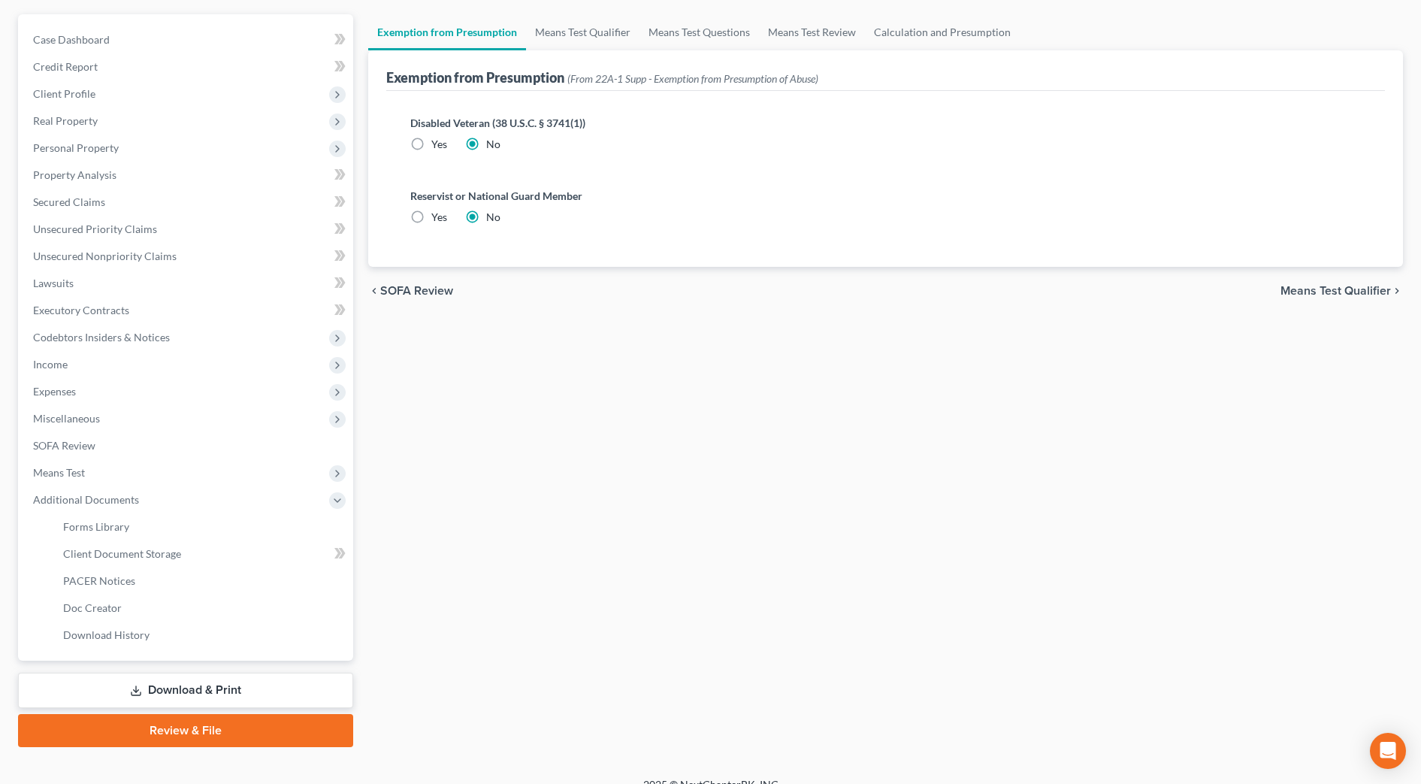
scroll to position [150, 0]
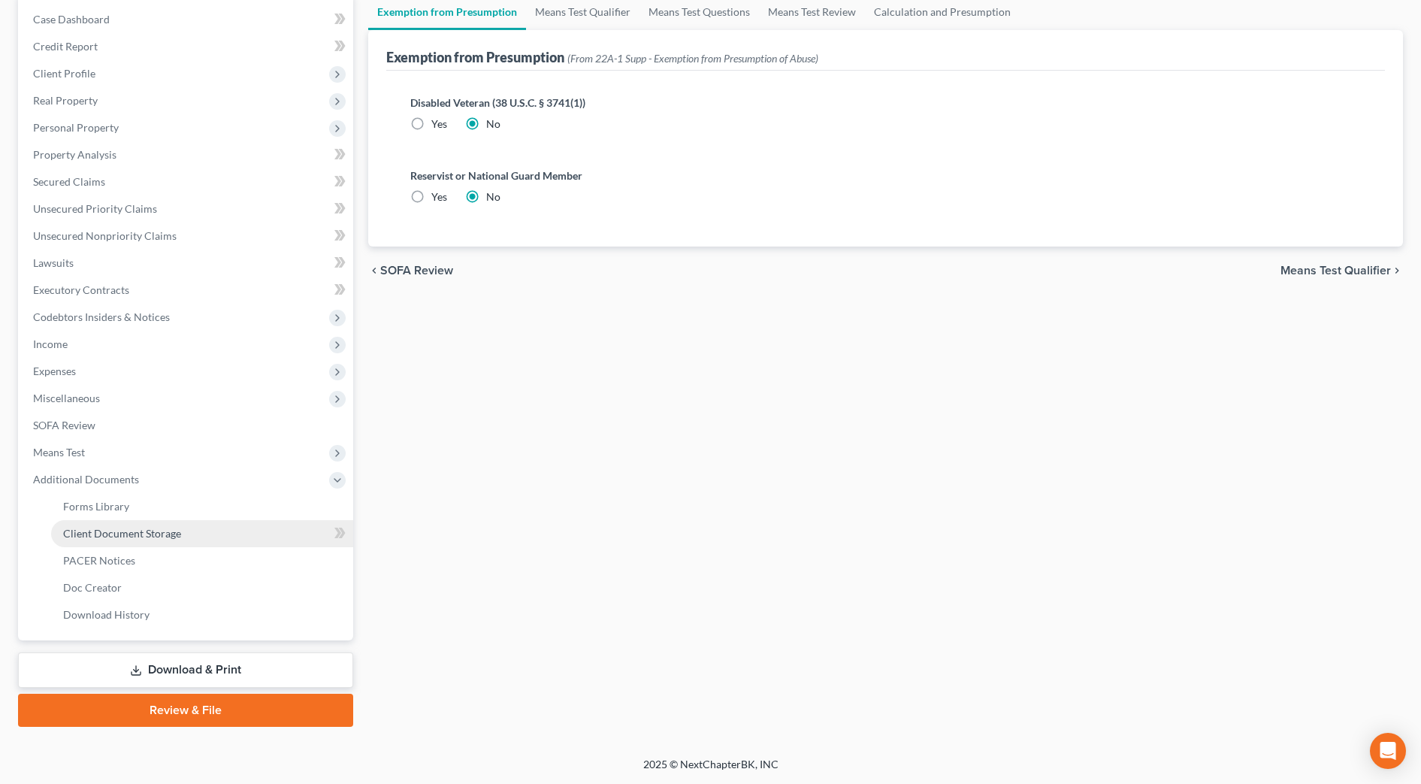
click at [214, 541] on link "Client Document Storage" at bounding box center [202, 533] width 302 height 27
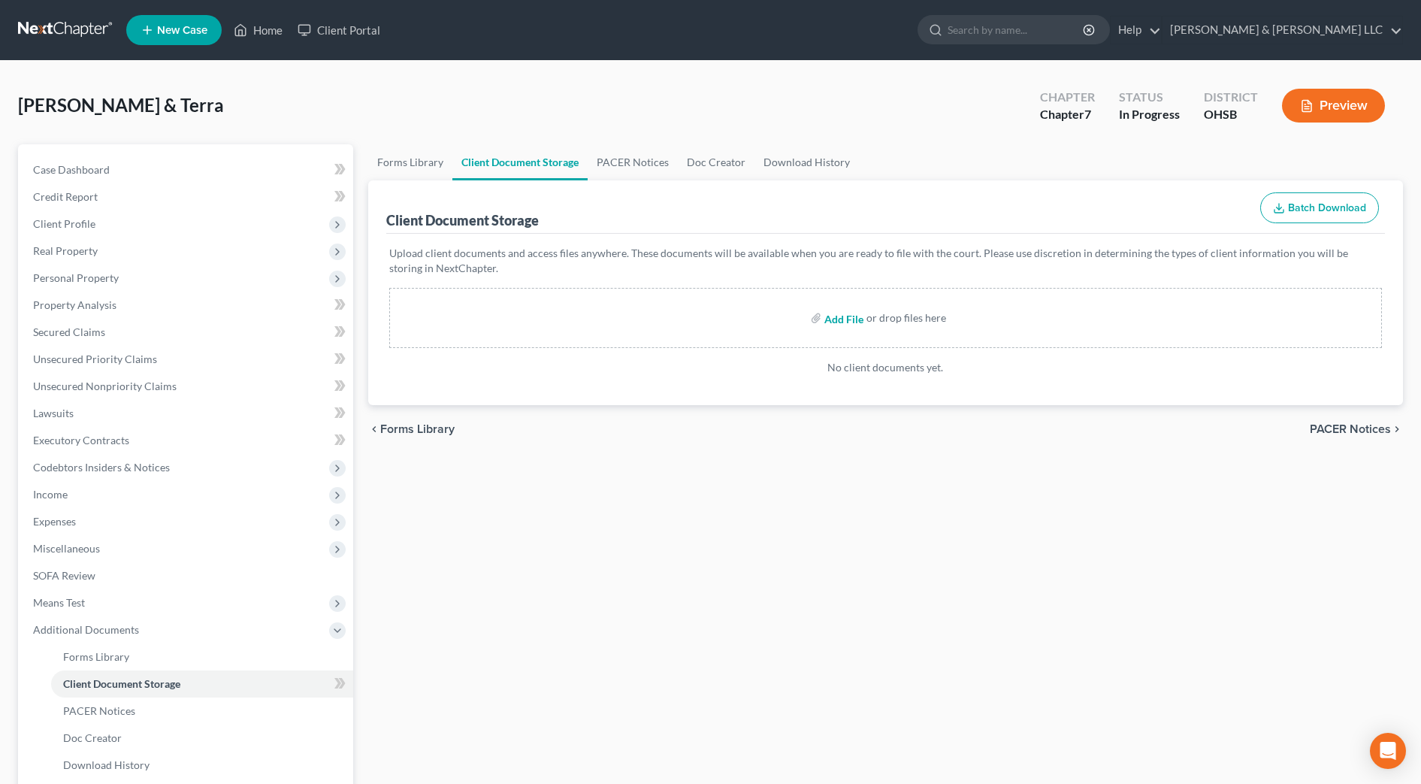
click at [855, 319] on input "file" at bounding box center [843, 317] width 36 height 27
type input "C:\fakepath\CCC Bryce.pdf"
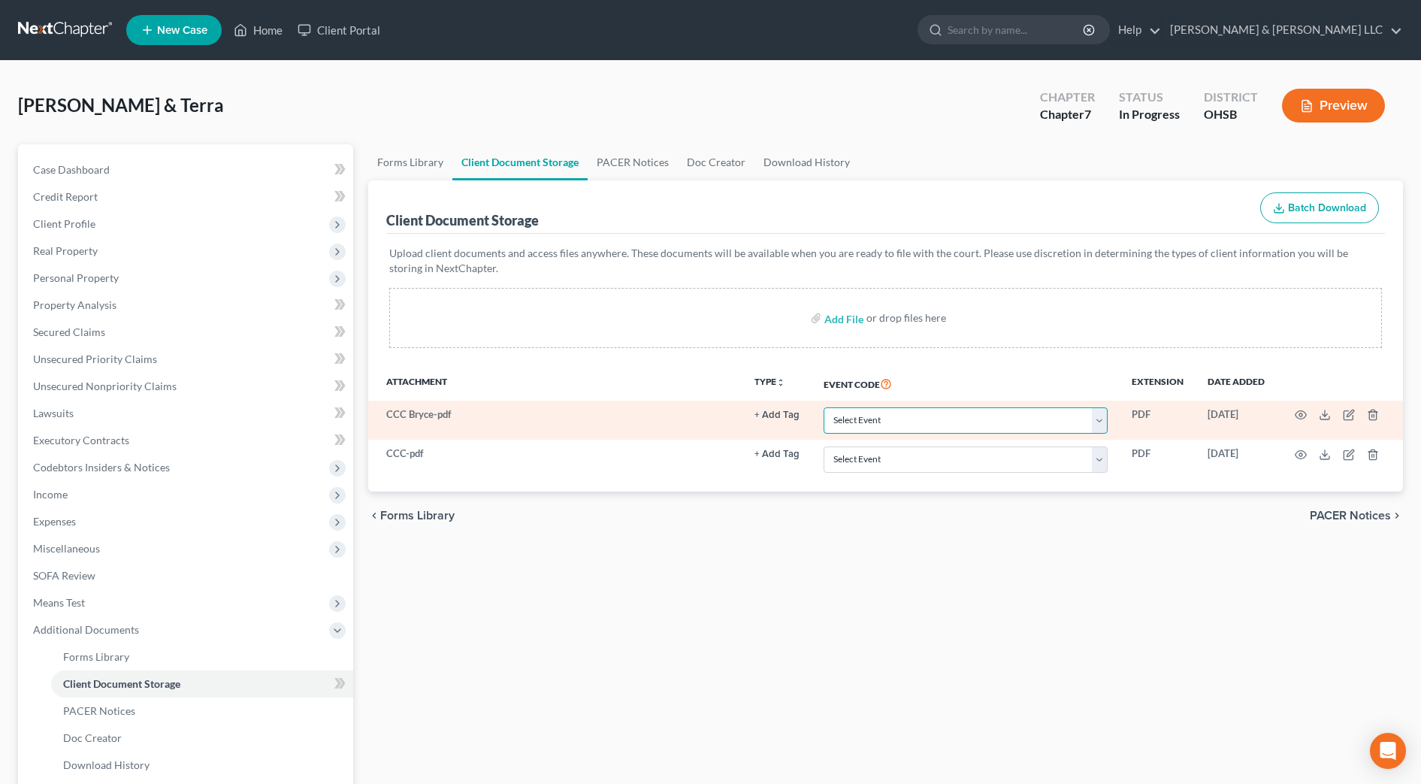
click at [958, 417] on select "Select Event 20 Largest Unsecured Creditors Amended Document Amended List of Cr…" at bounding box center [966, 420] width 284 height 26
select select "7"
click at [824, 407] on select "Select Event 20 Largest Unsecured Creditors Amended Document Amended List of Cr…" at bounding box center [966, 420] width 284 height 26
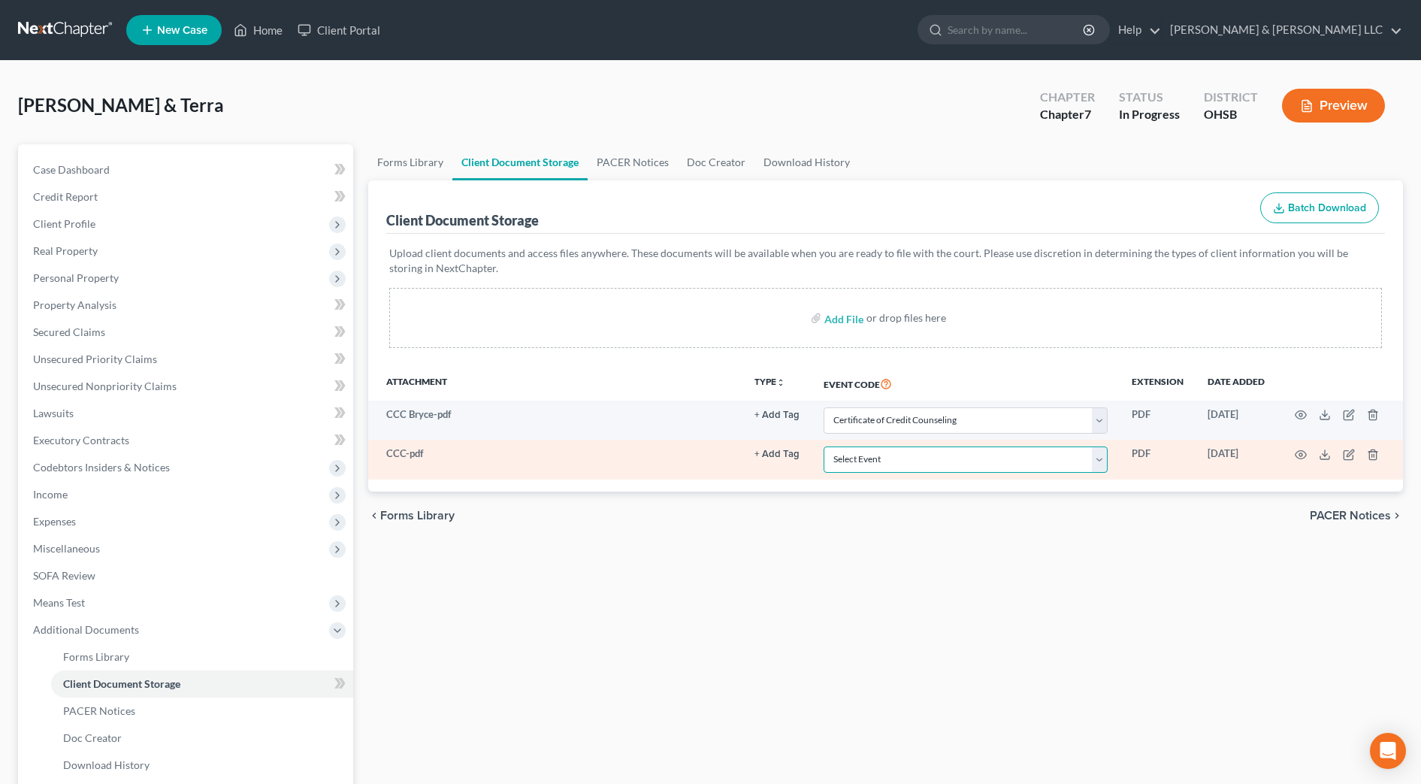
click at [916, 464] on select "Select Event 20 Largest Unsecured Creditors Amended Document Amended List of Cr…" at bounding box center [966, 460] width 284 height 26
select select "7"
click at [824, 447] on select "Select Event 20 Largest Unsecured Creditors Amended Document Amended List of Cr…" at bounding box center [966, 460] width 284 height 26
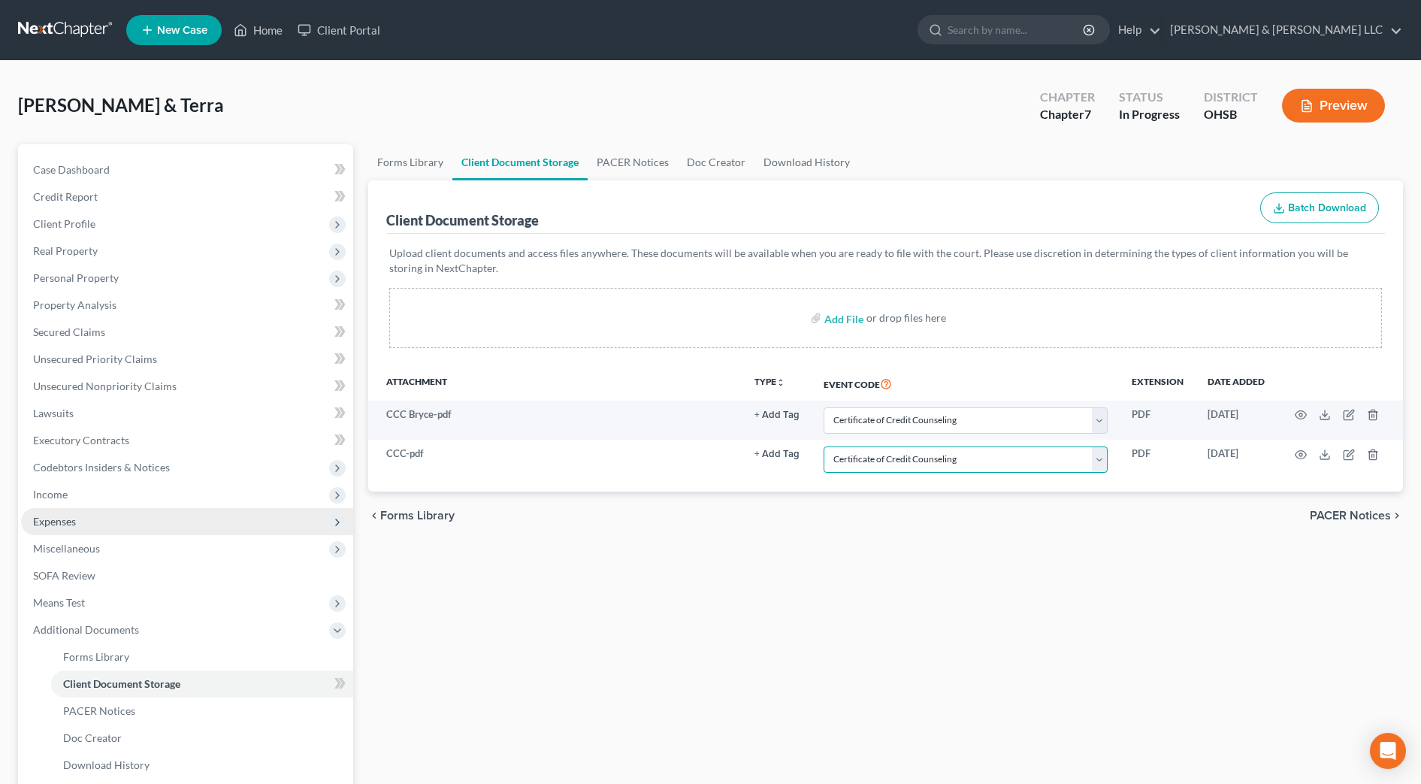
scroll to position [94, 0]
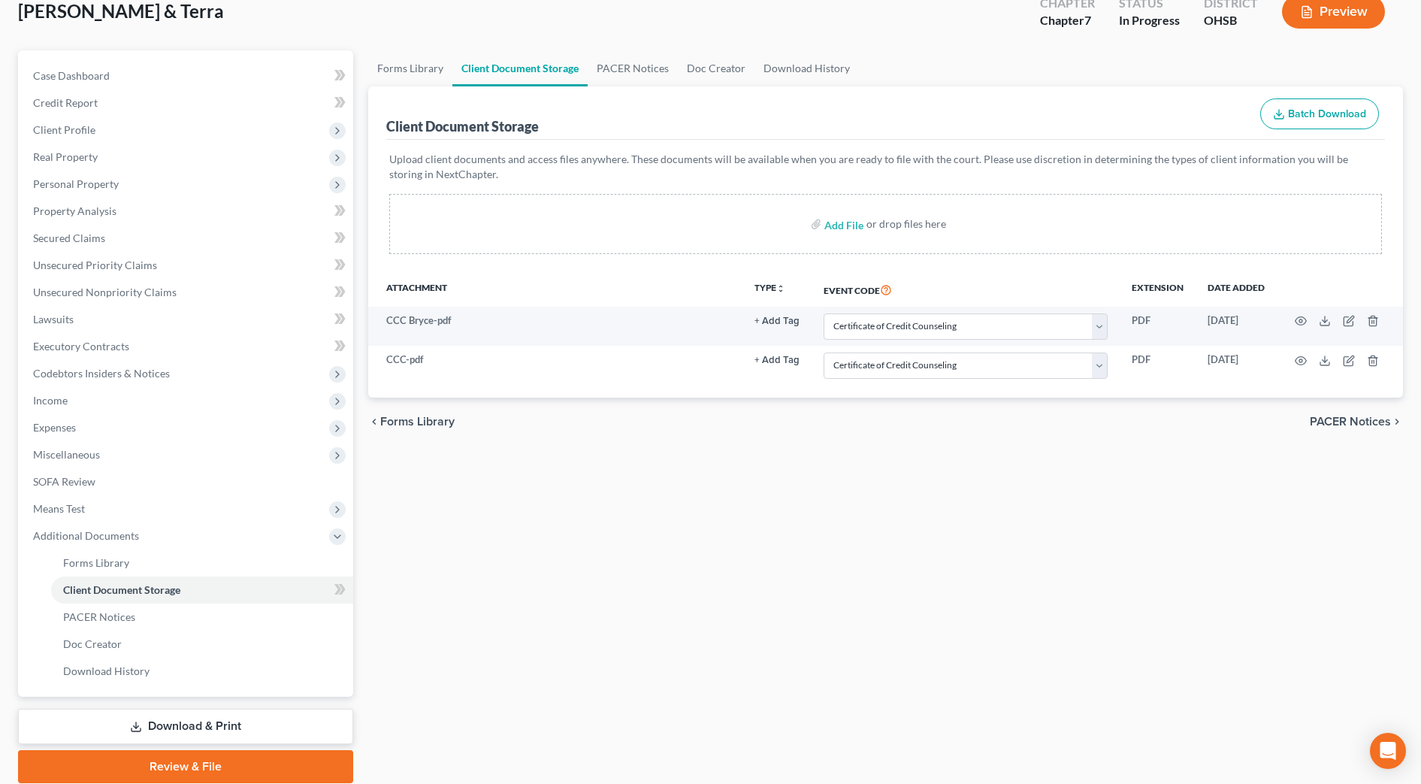
click at [798, 650] on div "Forms Library Client Document Storage PACER Notices Doc Creator Download Histor…" at bounding box center [886, 416] width 1050 height 733
click at [111, 69] on link "Case Dashboard" at bounding box center [187, 75] width 332 height 27
select select "4"
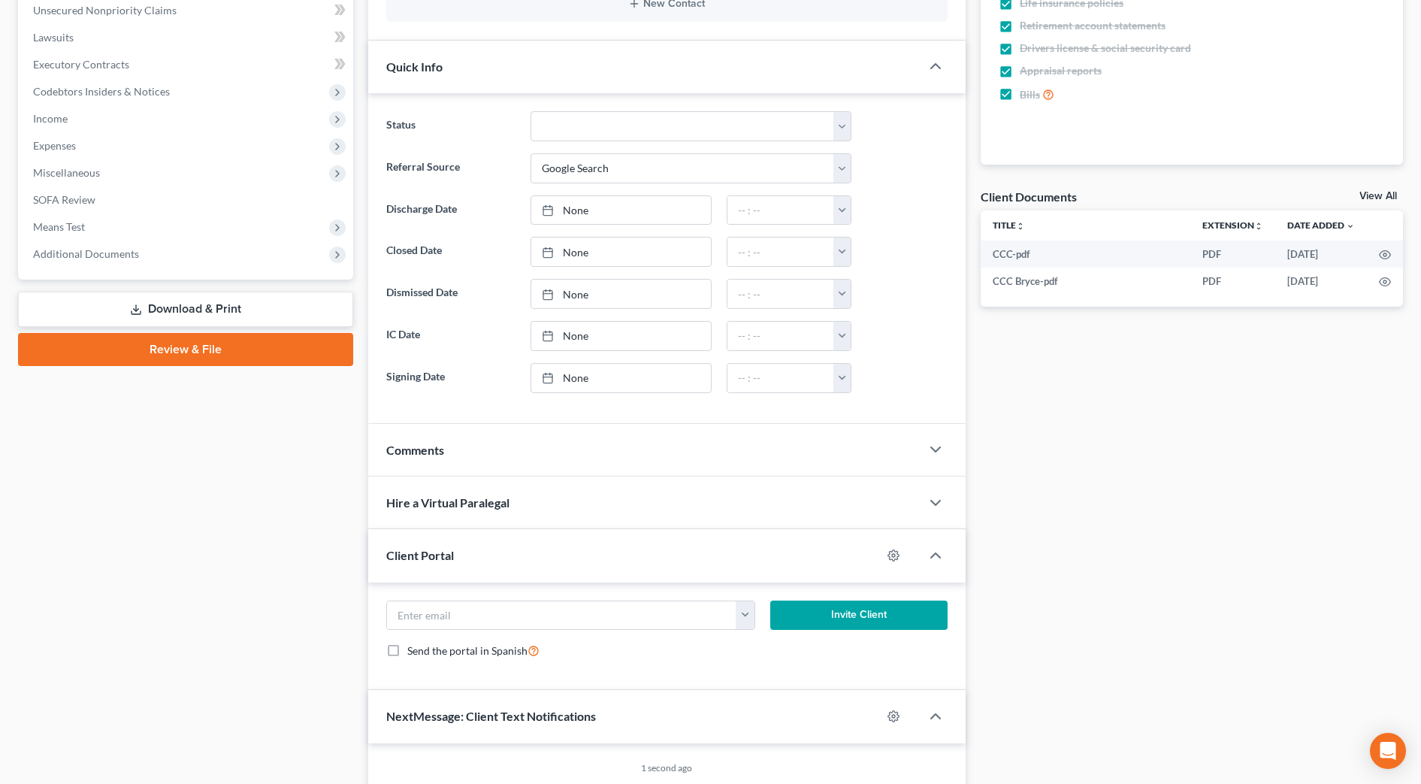
scroll to position [282, 0]
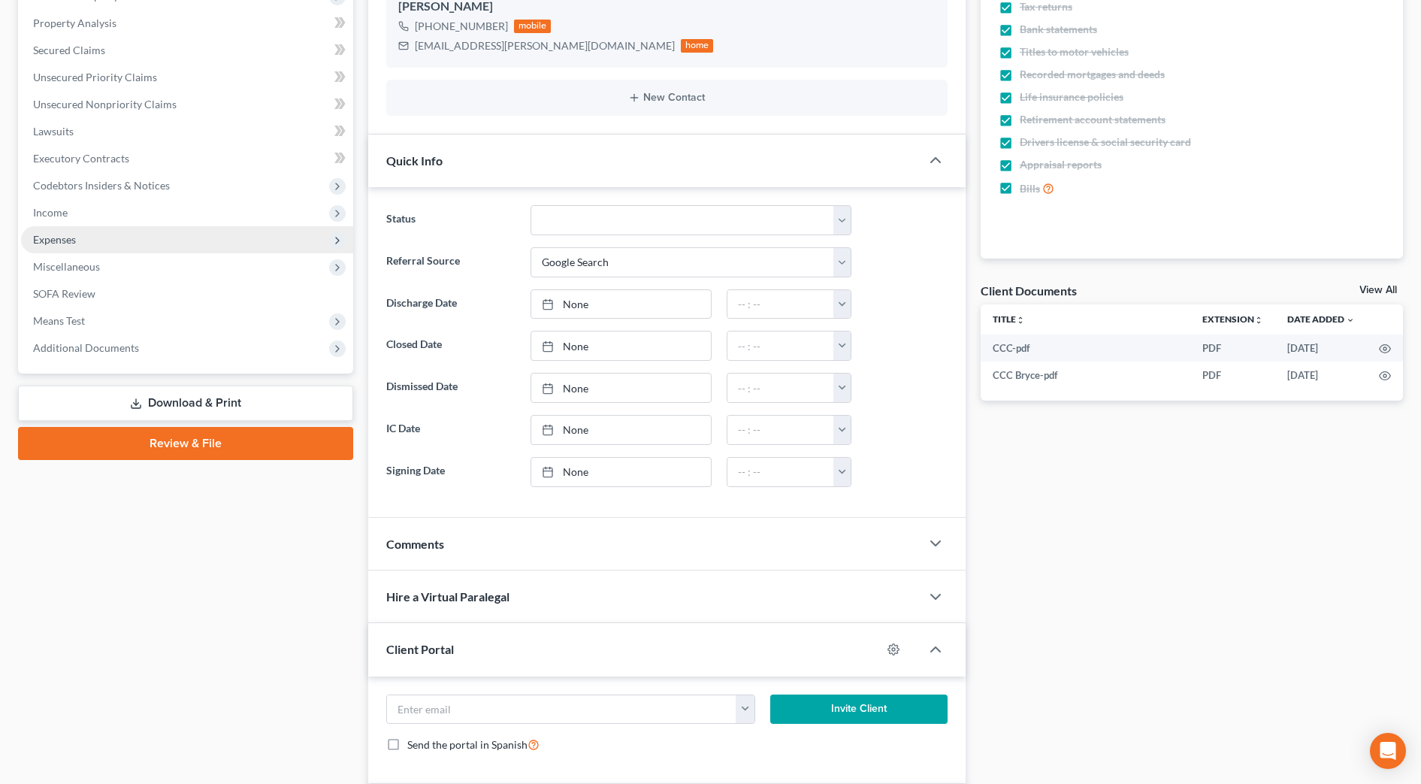
click at [68, 239] on span "Expenses" at bounding box center [54, 239] width 43 height 13
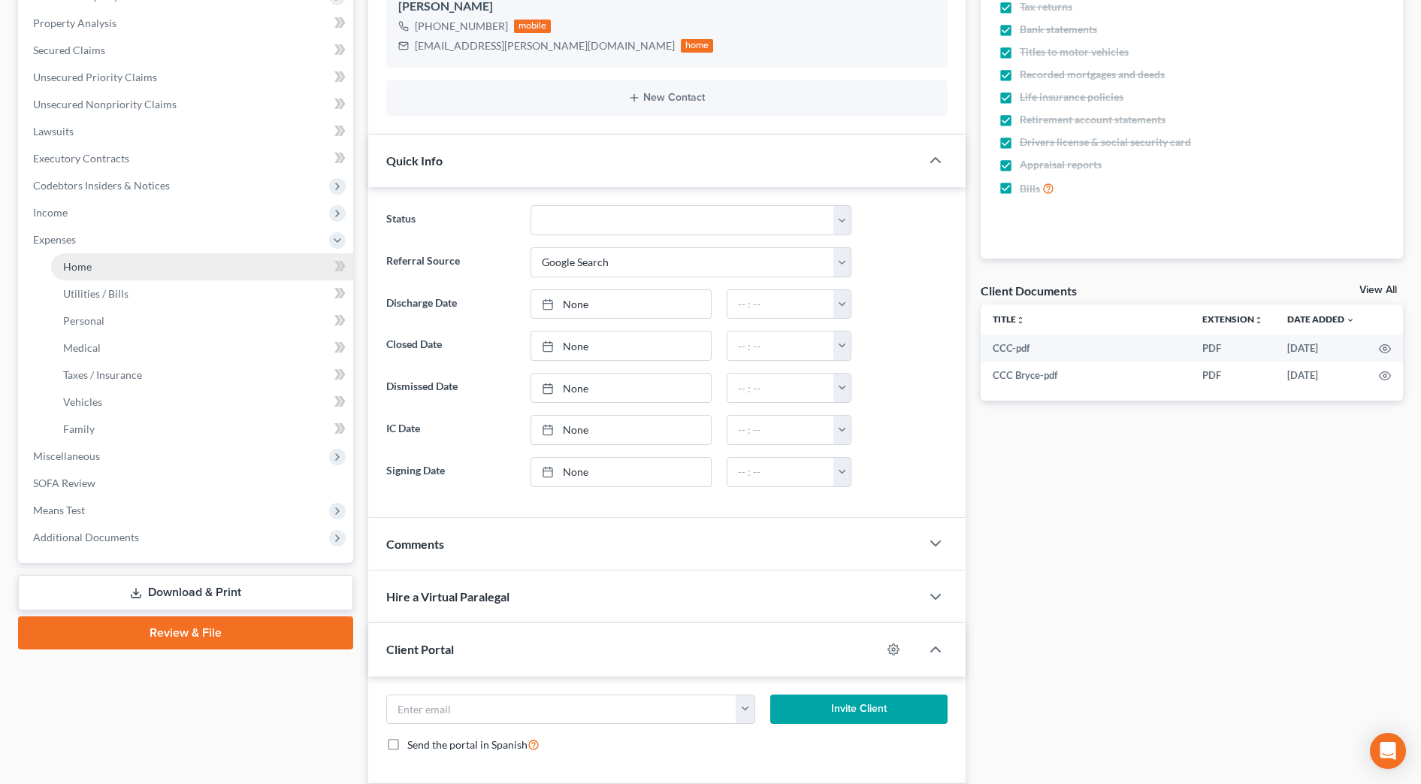
click at [80, 270] on span "Home" at bounding box center [77, 266] width 29 height 13
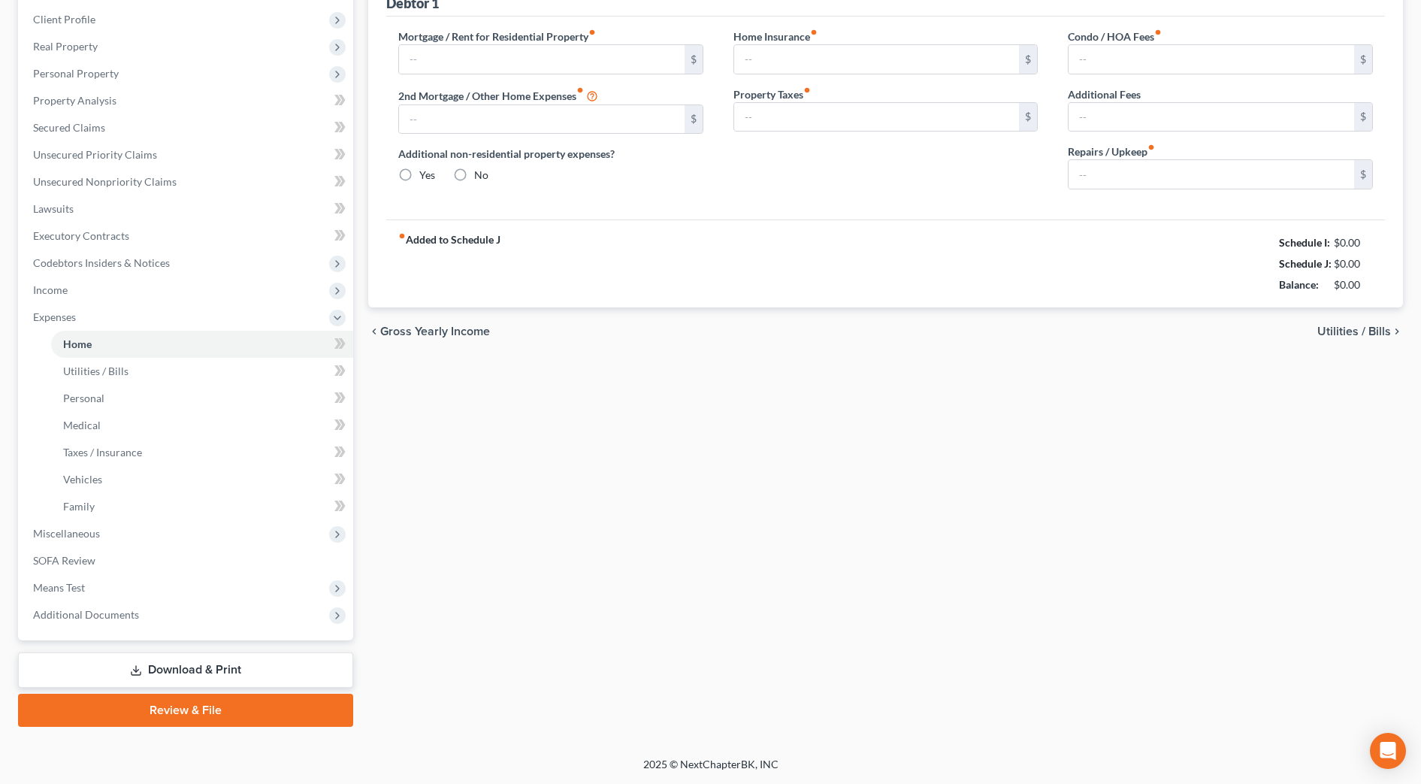
scroll to position [19, 0]
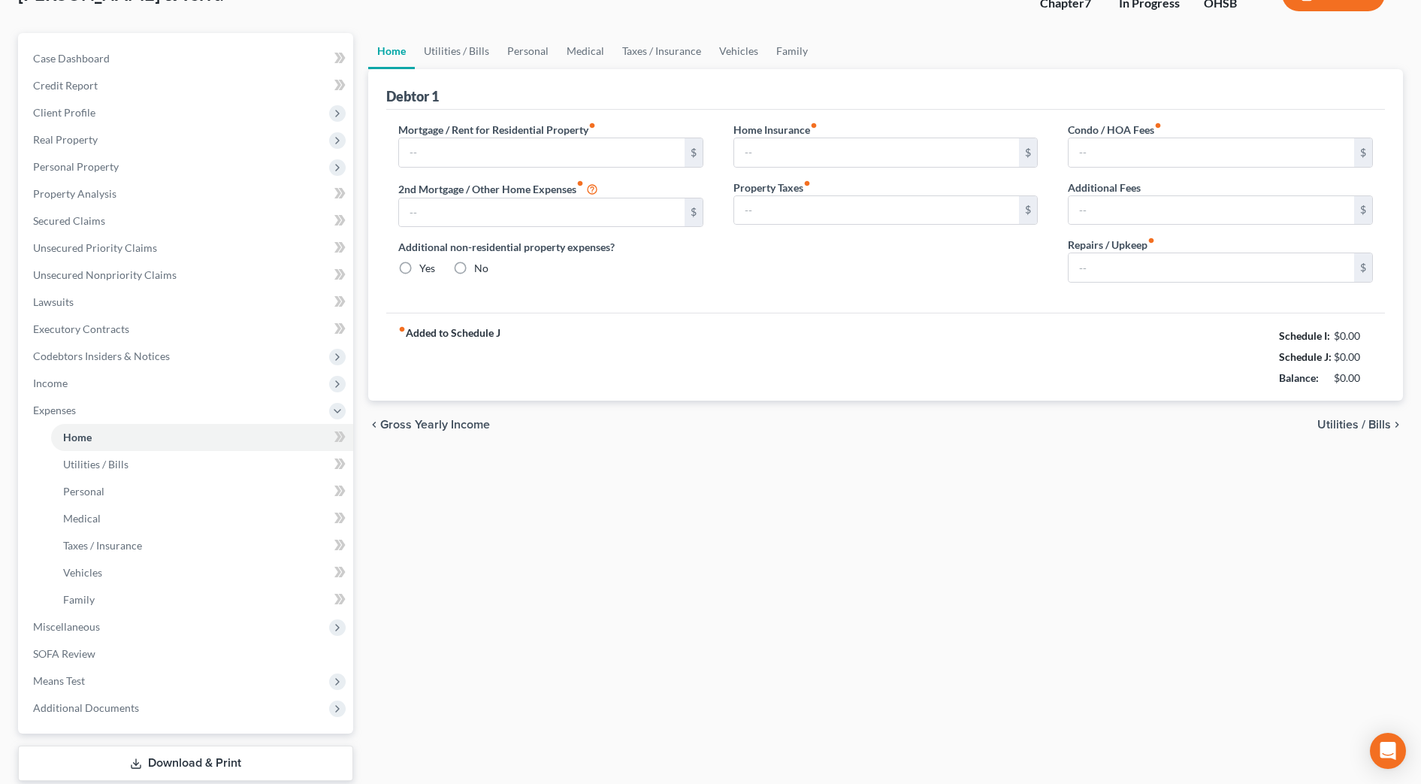
type input "1,260.00"
type input "350.00"
radio input "true"
type input "0.00"
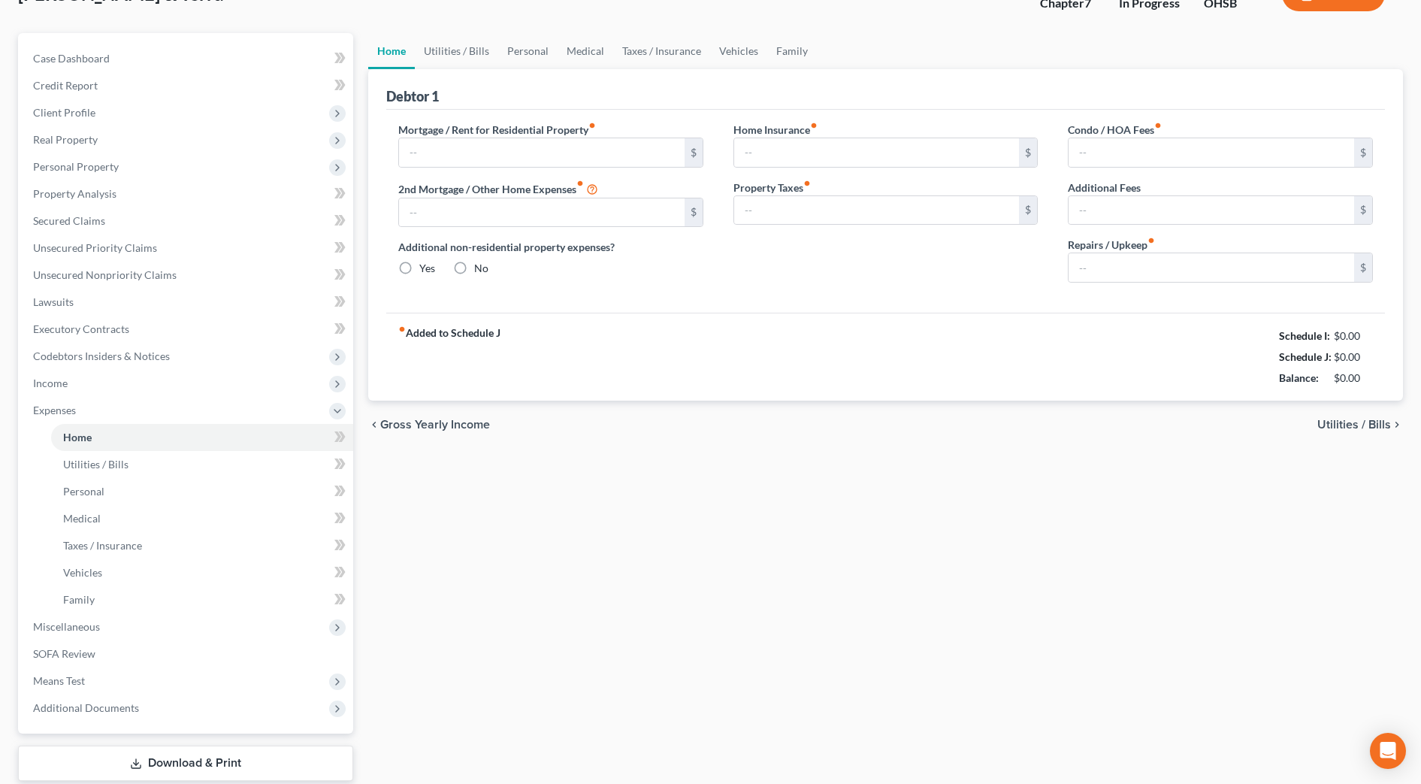
type input "50.00"
type input "0.00"
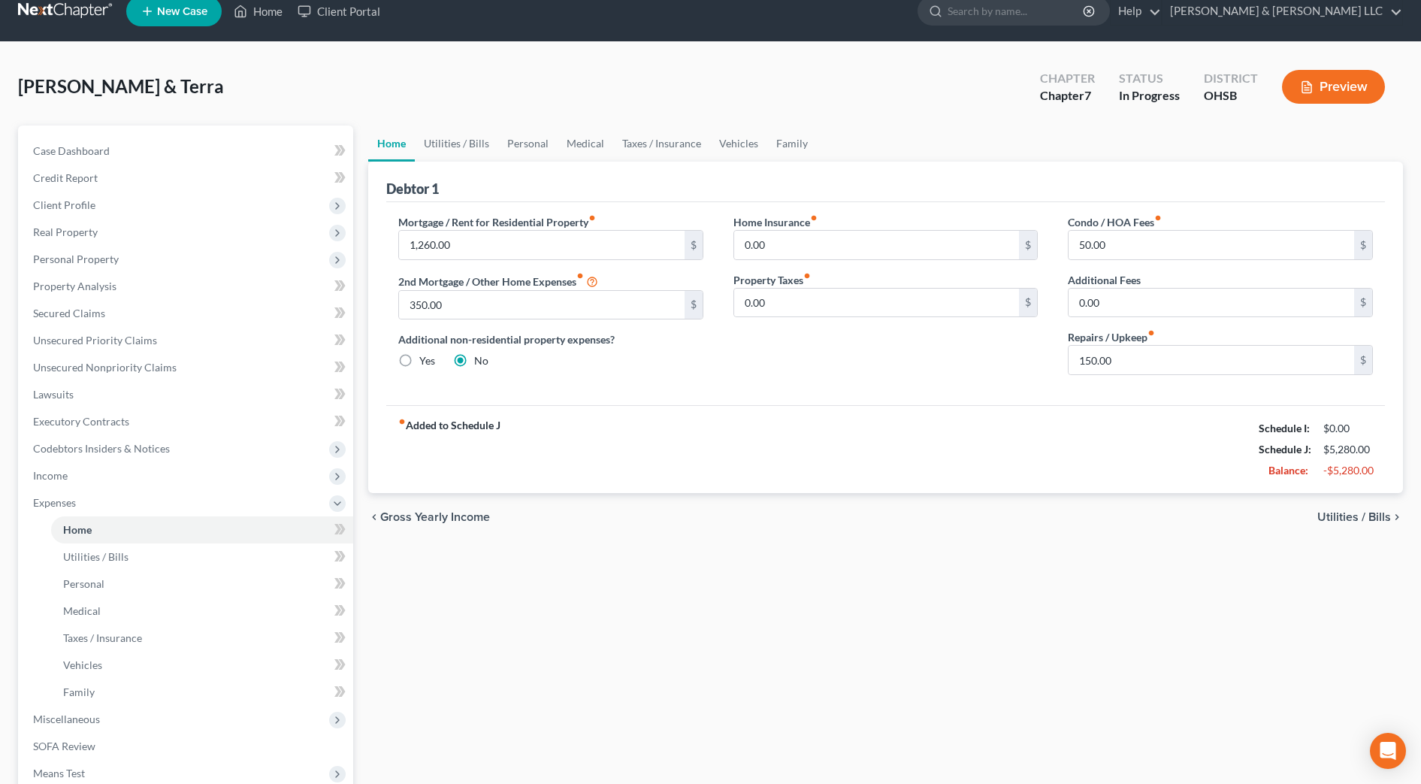
scroll to position [0, 0]
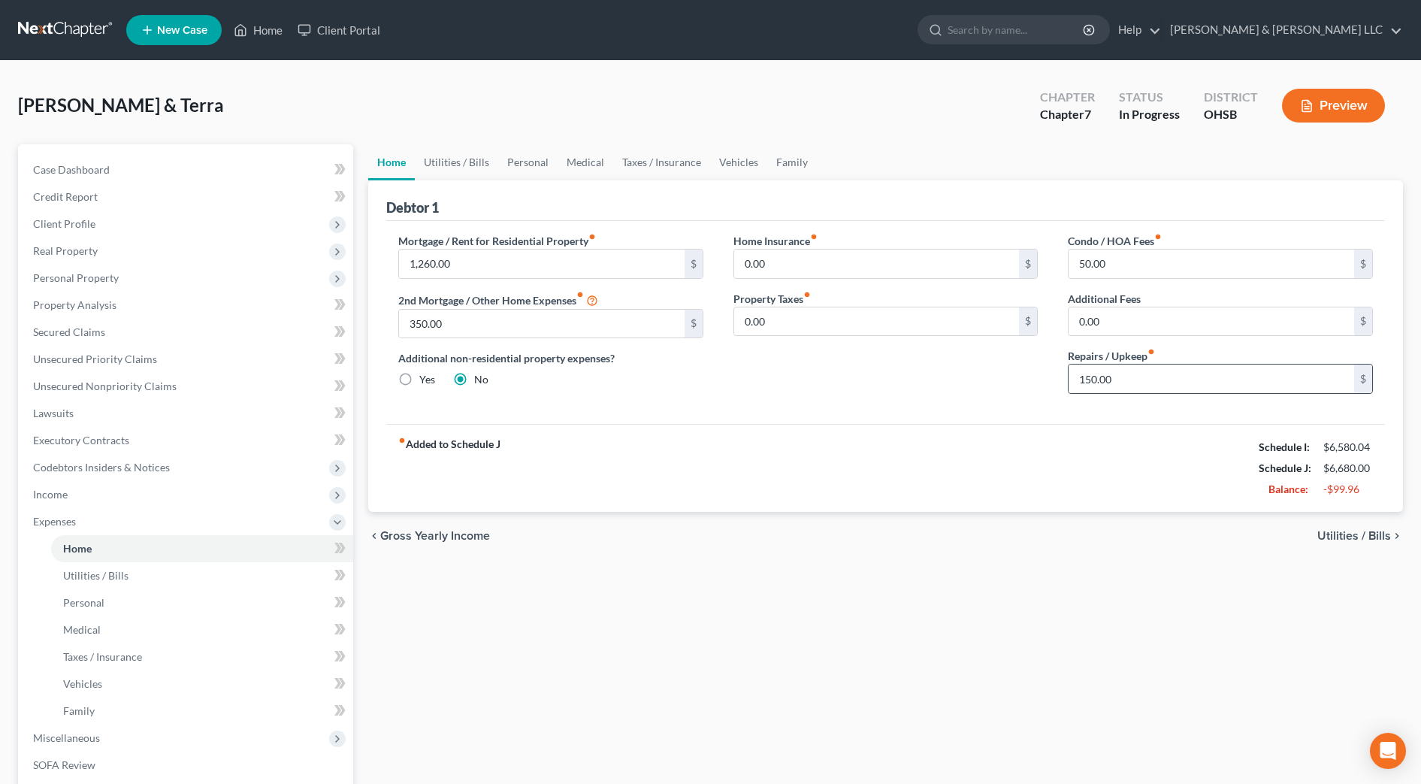
click at [1155, 364] on div "150.00 $" at bounding box center [1220, 379] width 305 height 30
click at [1151, 375] on input "150.00" at bounding box center [1212, 379] width 286 height 29
type input "100"
click at [955, 432] on div "fiber_manual_record Added to Schedule J Schedule I: $6,580.04 Schedule J: $6,63…" at bounding box center [885, 468] width 999 height 88
click at [468, 168] on link "Utilities / Bills" at bounding box center [456, 162] width 83 height 36
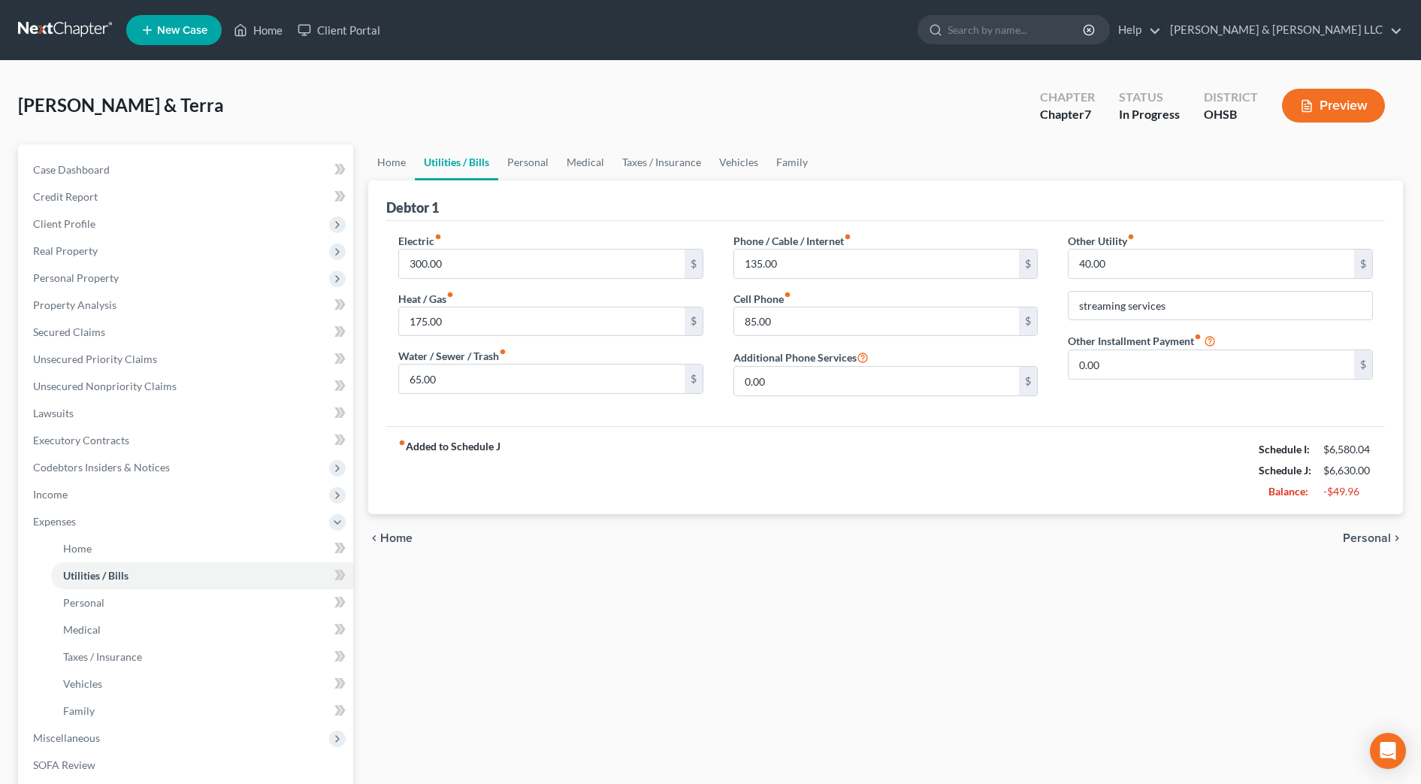
click at [737, 188] on div "Debtor 1" at bounding box center [885, 200] width 999 height 41
click at [744, 165] on link "Vehicles" at bounding box center [738, 162] width 57 height 36
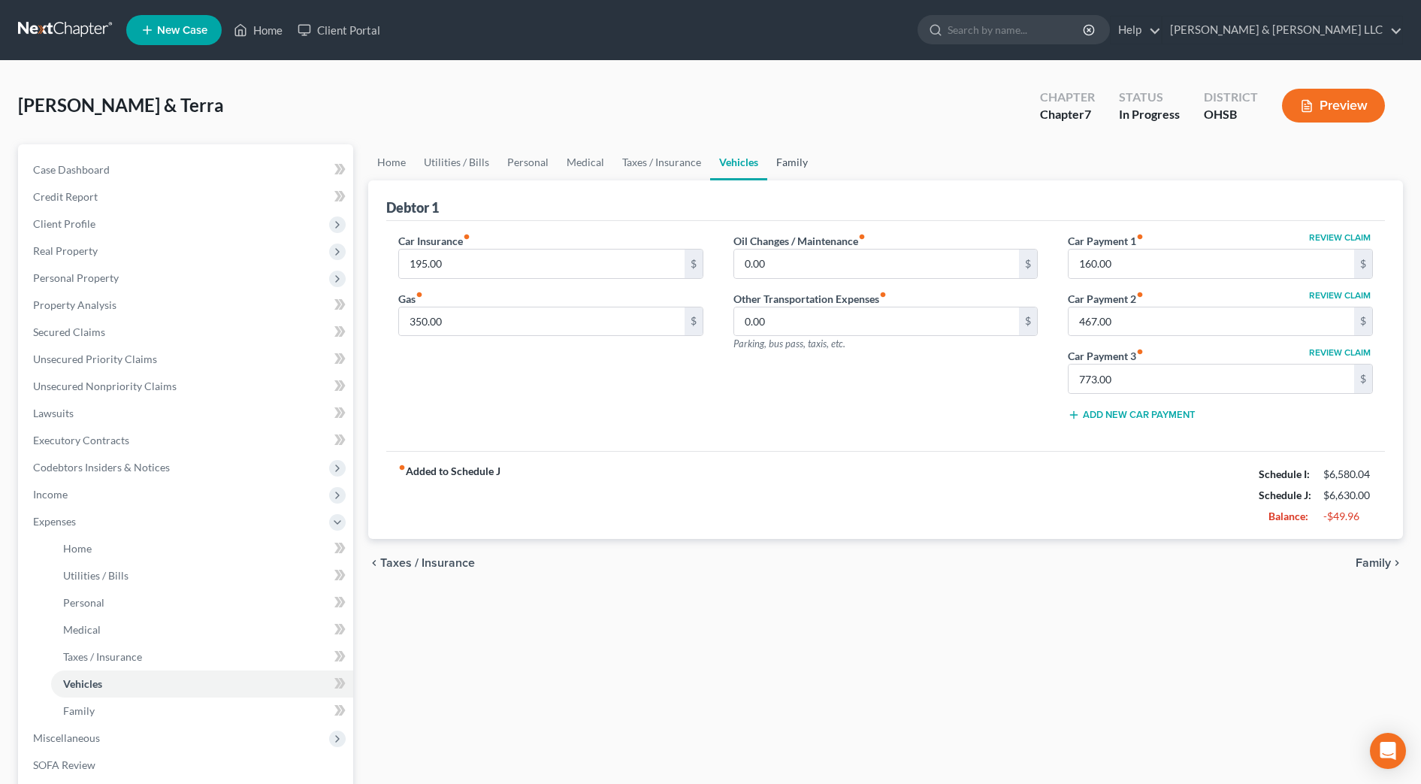
click at [785, 156] on link "Family" at bounding box center [792, 162] width 50 height 36
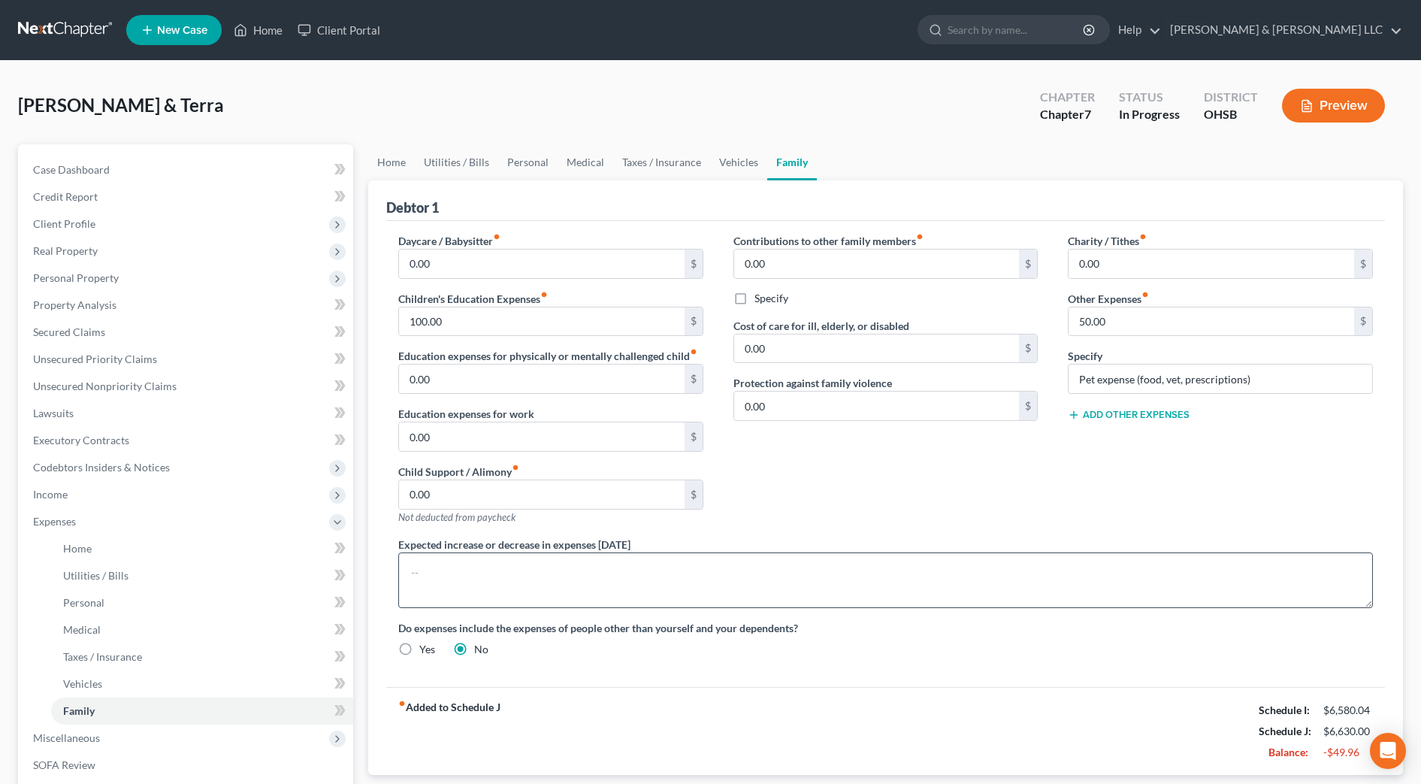
click at [594, 534] on div "Daycare / Babysitter fiber_manual_record 0.00 $ Children's Education Expenses f…" at bounding box center [550, 385] width 335 height 304
click at [598, 566] on textarea at bounding box center [885, 581] width 975 height 56
type textarea "Student loans are currently deferred."
click at [739, 162] on link "Vehicles" at bounding box center [738, 162] width 57 height 36
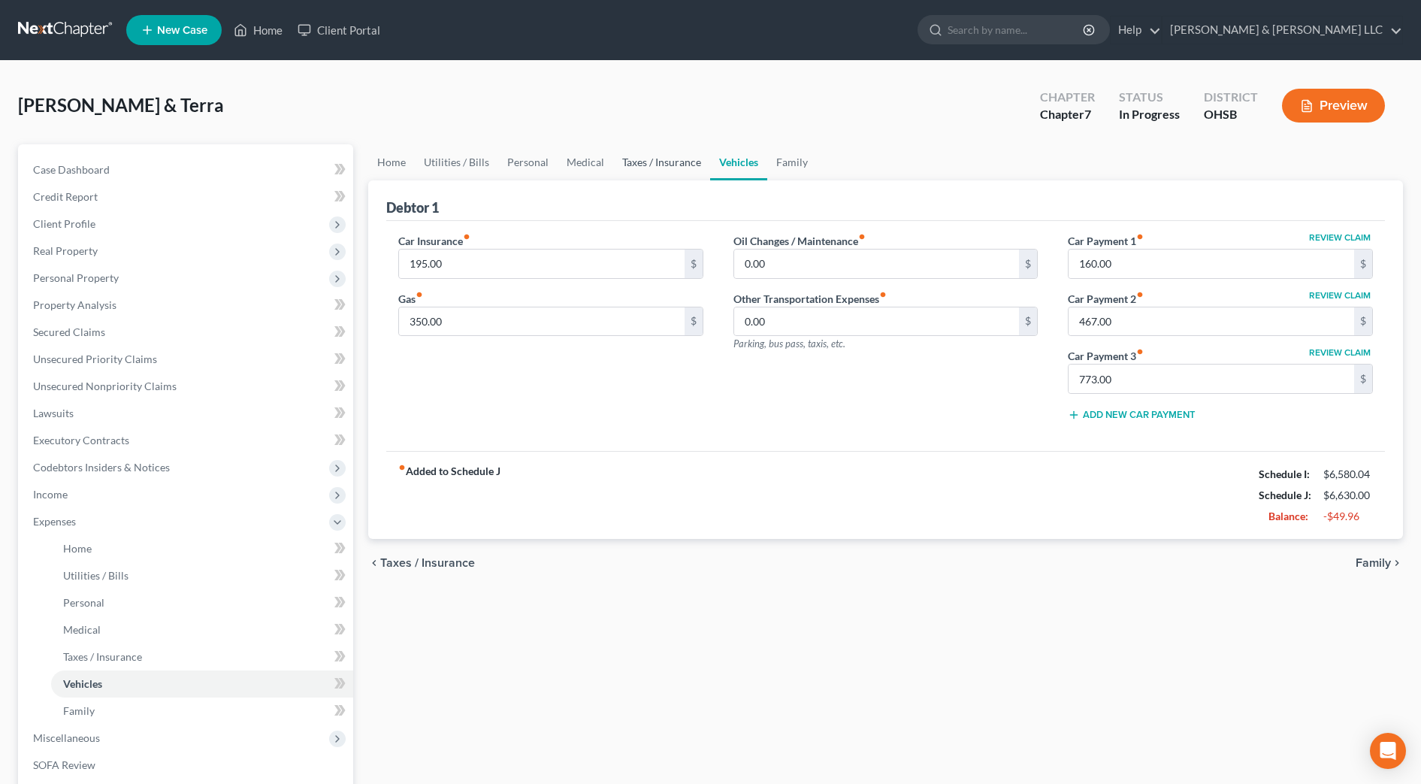
click at [638, 159] on link "Taxes / Insurance" at bounding box center [661, 162] width 97 height 36
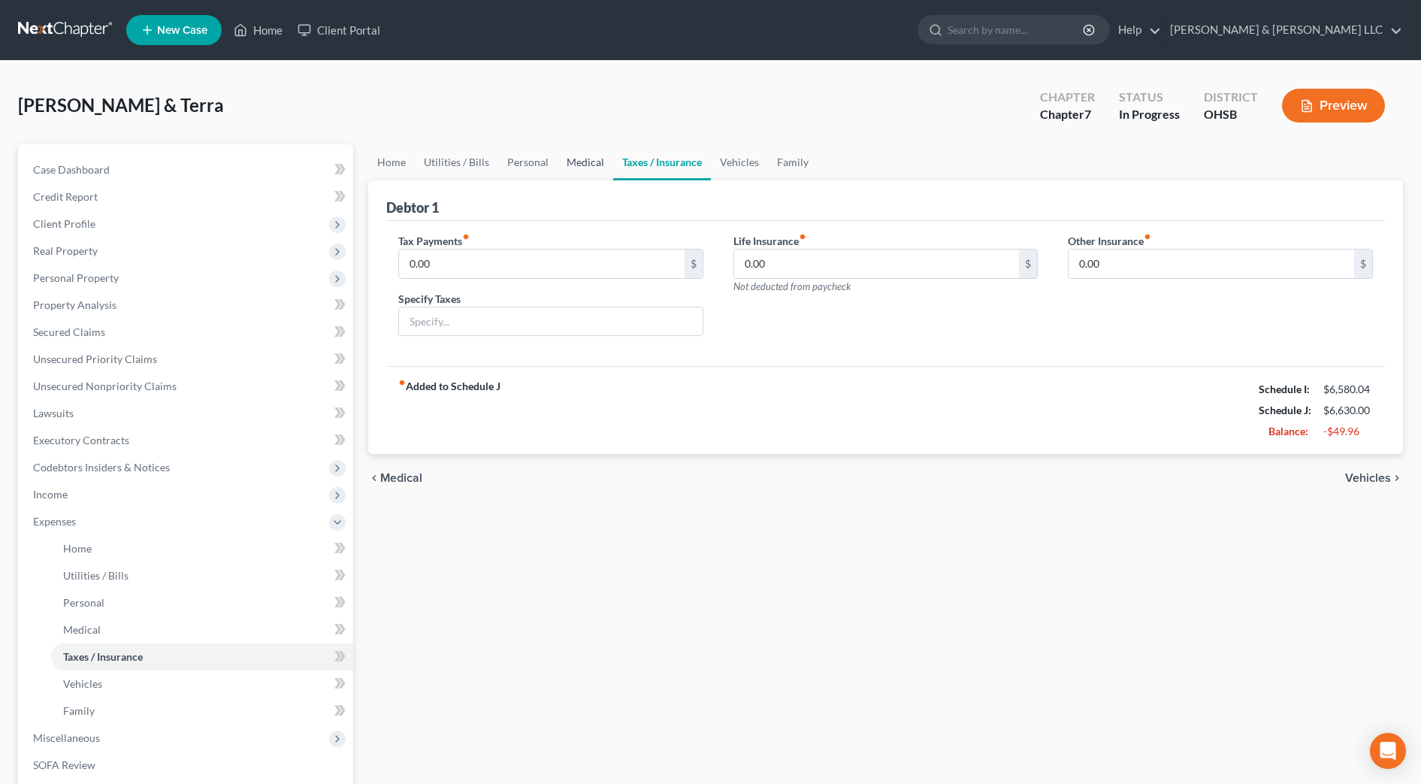
click at [576, 163] on link "Medical" at bounding box center [586, 162] width 56 height 36
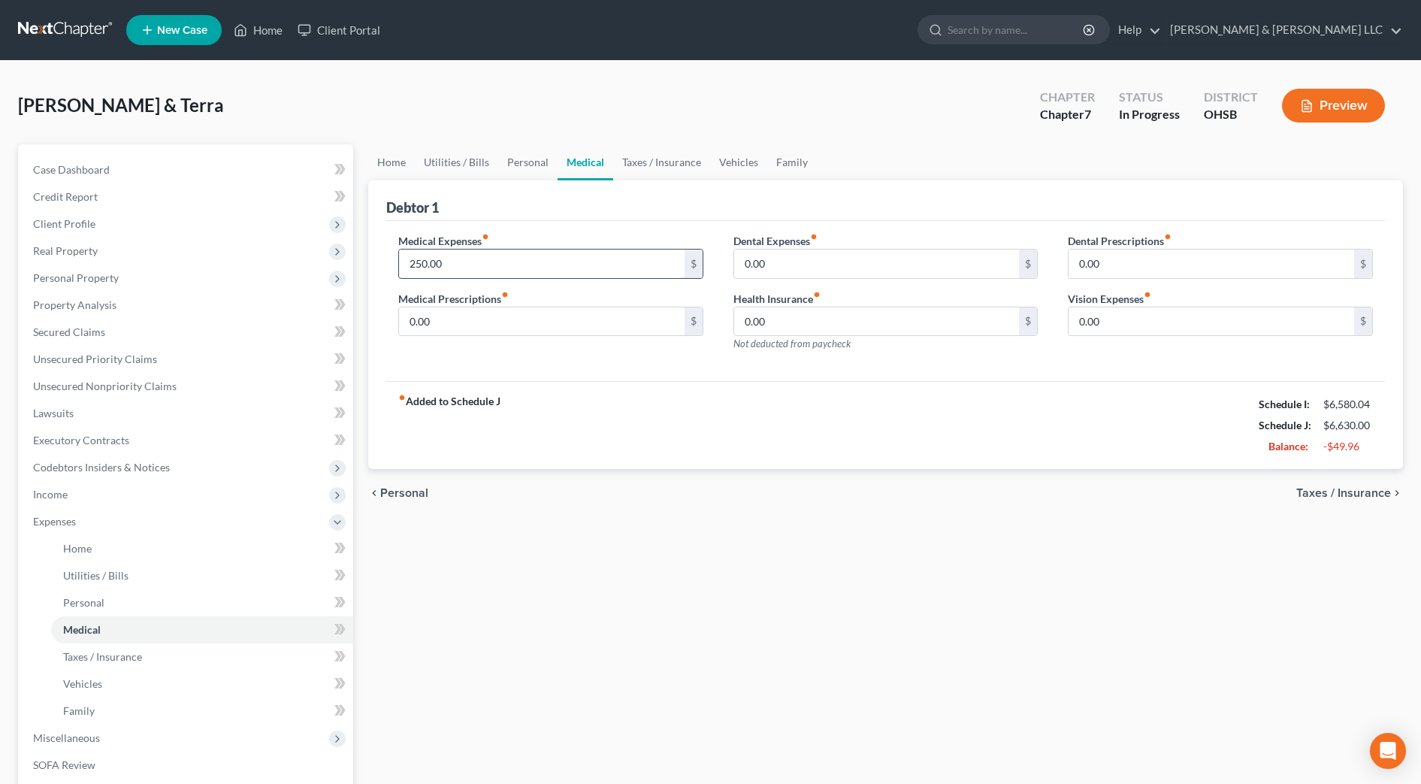
click at [501, 256] on input "250.00" at bounding box center [542, 264] width 286 height 29
type input "200"
click at [526, 148] on link "Personal" at bounding box center [527, 162] width 59 height 36
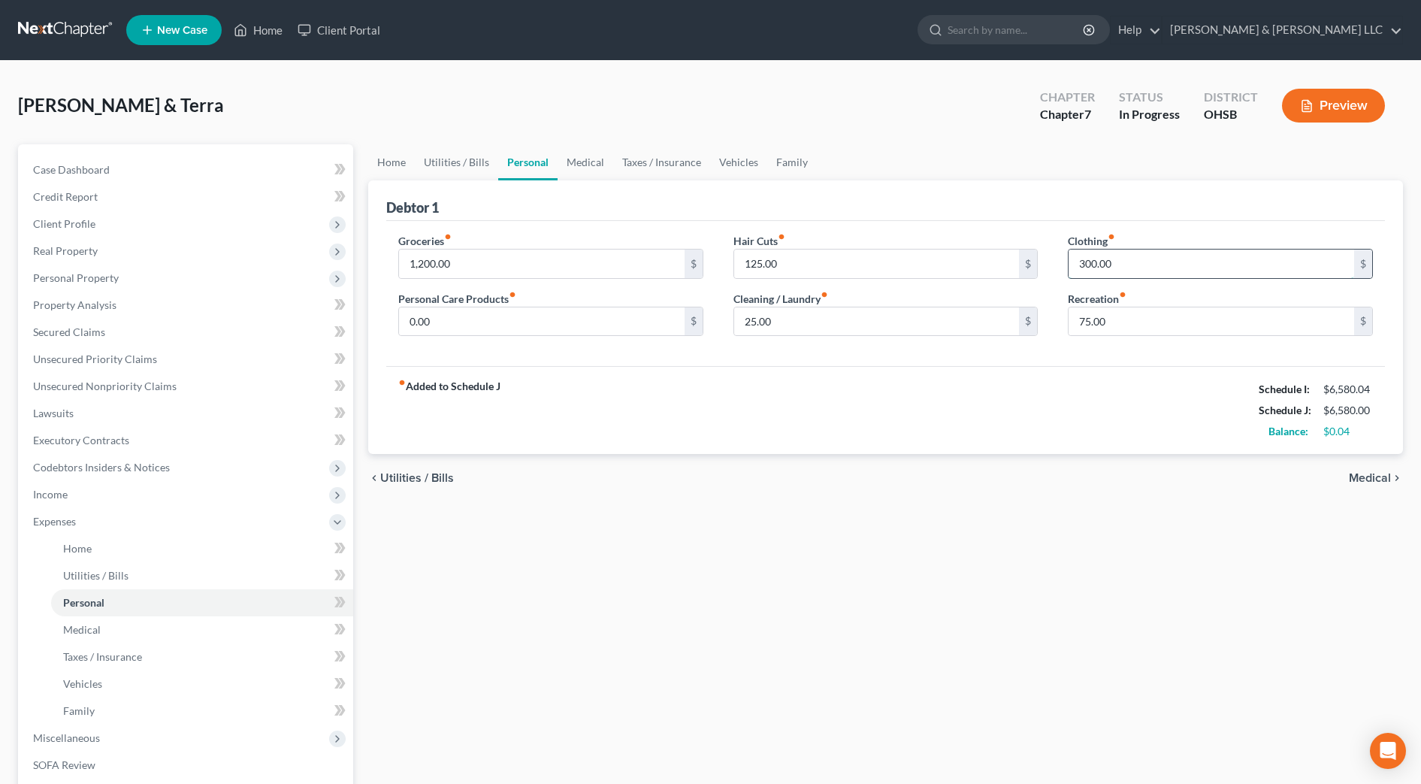
click at [1177, 258] on input "300.00" at bounding box center [1212, 264] width 286 height 29
click at [1112, 419] on div "fiber_manual_record Added to Schedule J Schedule I: $6,580.04 Schedule J: $6,55…" at bounding box center [885, 410] width 999 height 88
click at [98, 272] on span "Personal Property" at bounding box center [76, 277] width 86 height 13
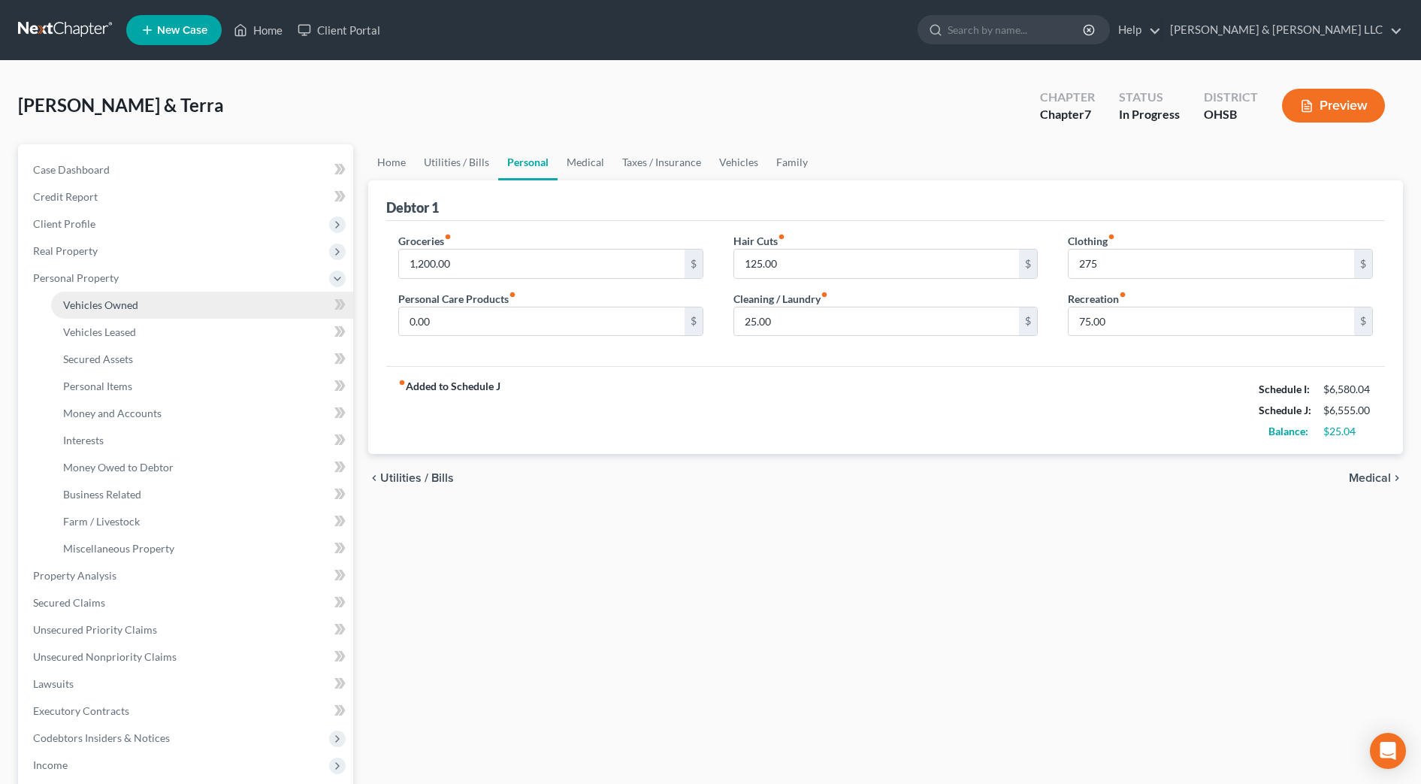
click at [104, 301] on span "Vehicles Owned" at bounding box center [100, 304] width 75 height 13
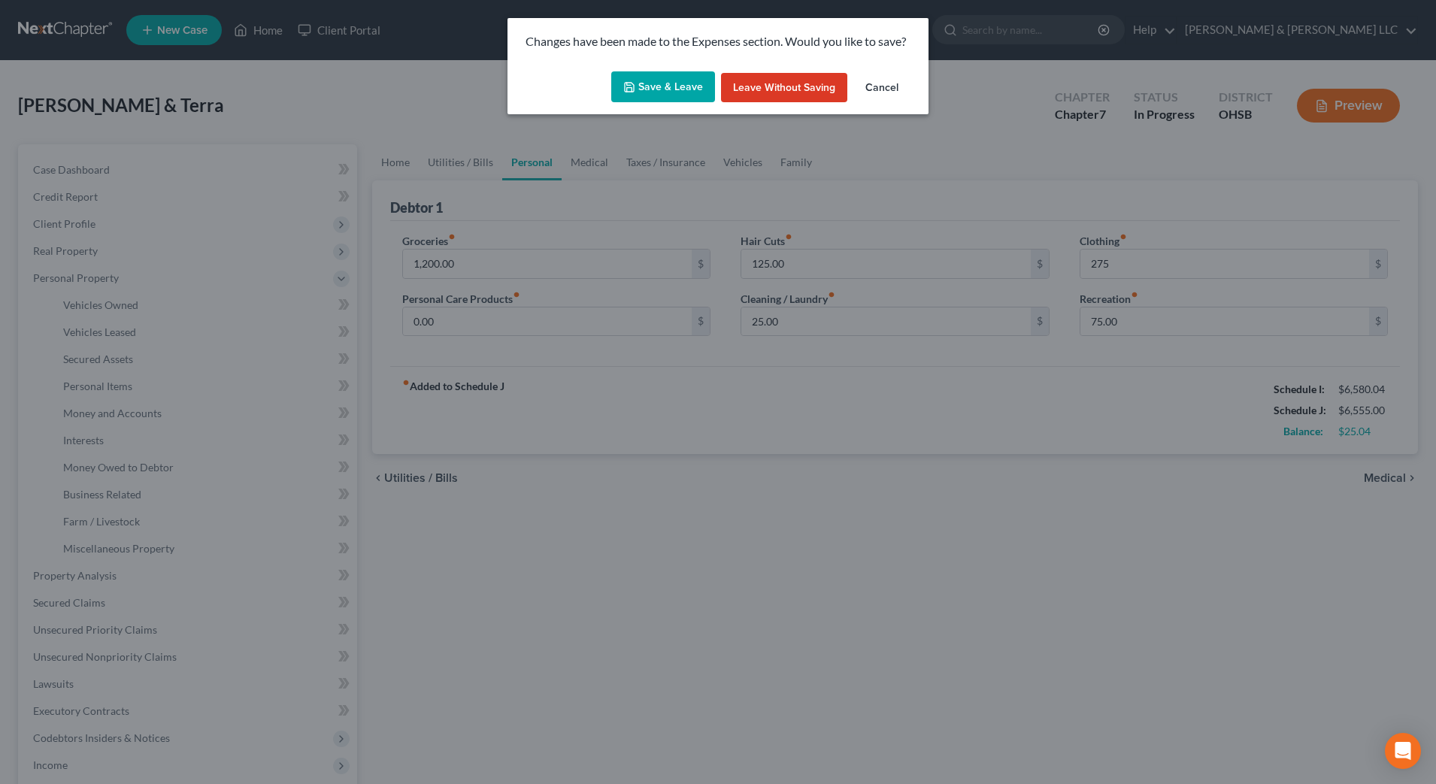
click at [683, 89] on button "Save & Leave" at bounding box center [663, 87] width 104 height 32
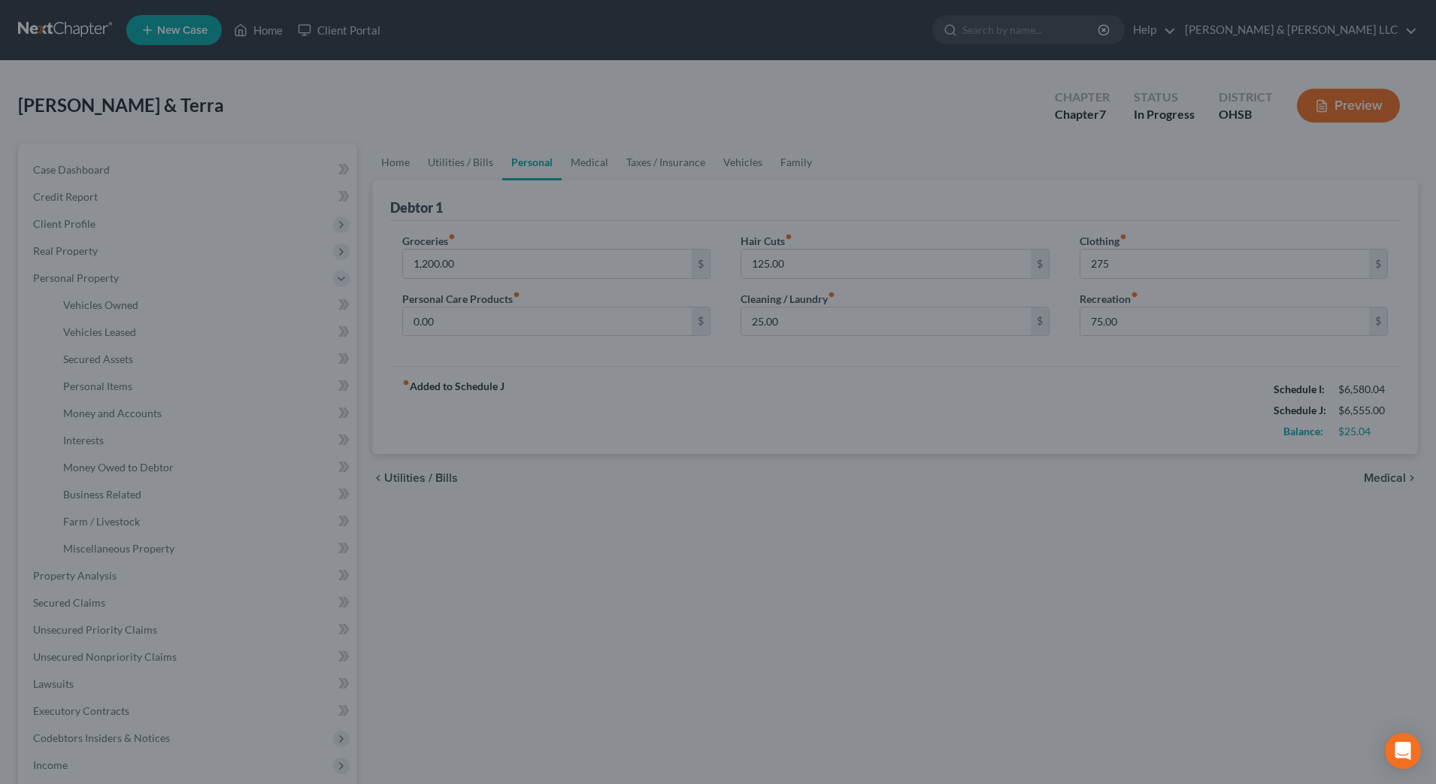
type input "275.00"
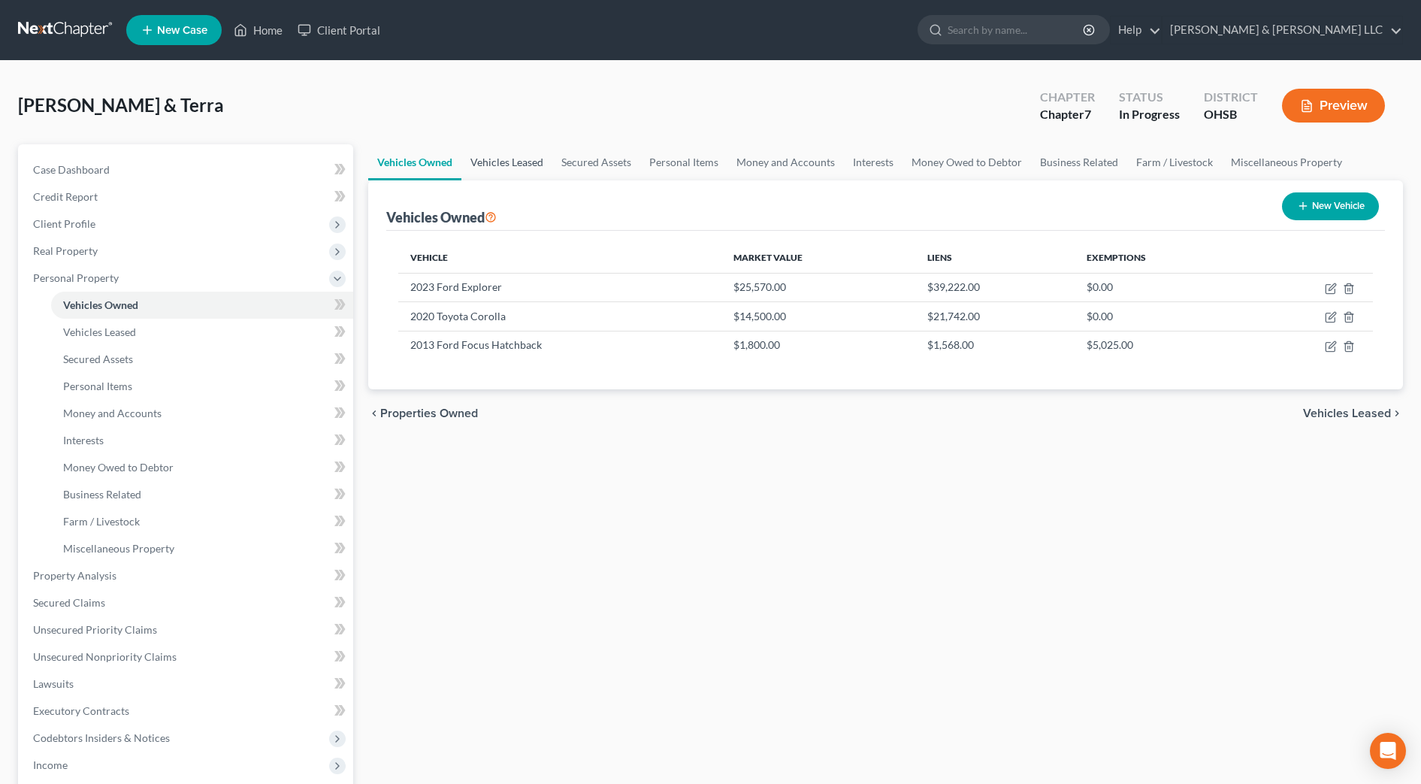
click at [519, 170] on link "Vehicles Leased" at bounding box center [507, 162] width 91 height 36
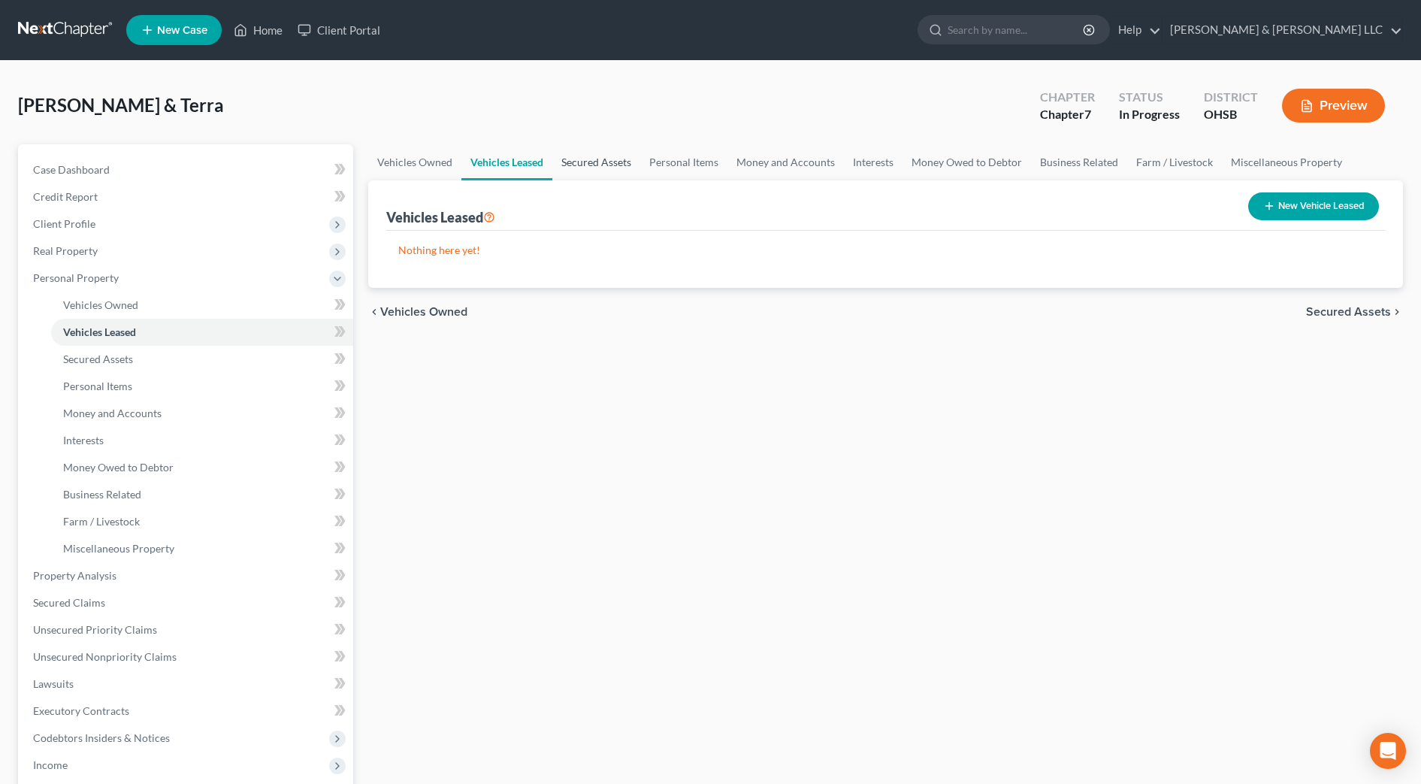
click at [616, 164] on link "Secured Assets" at bounding box center [597, 162] width 88 height 36
click at [643, 160] on link "Personal Items" at bounding box center [684, 162] width 87 height 36
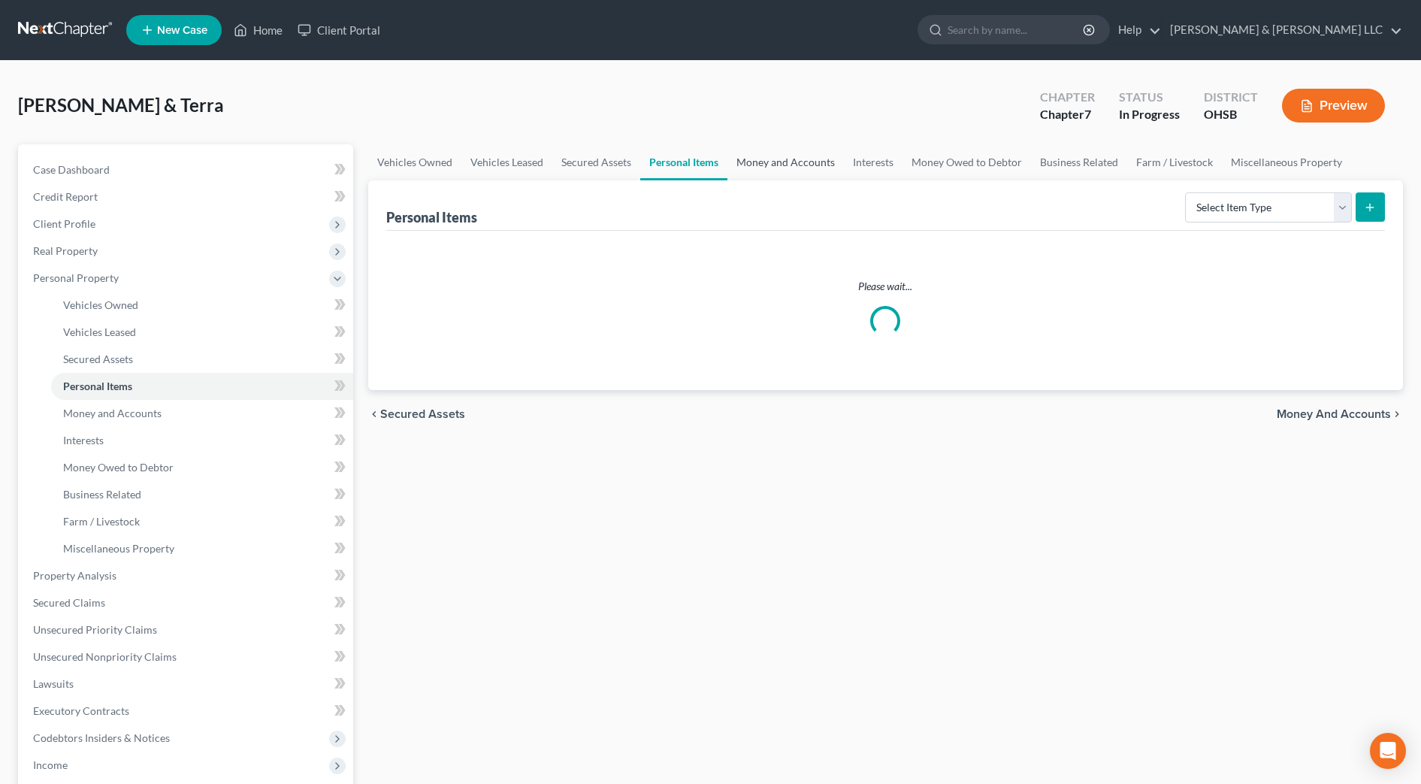
click at [766, 164] on link "Money and Accounts" at bounding box center [786, 162] width 117 height 36
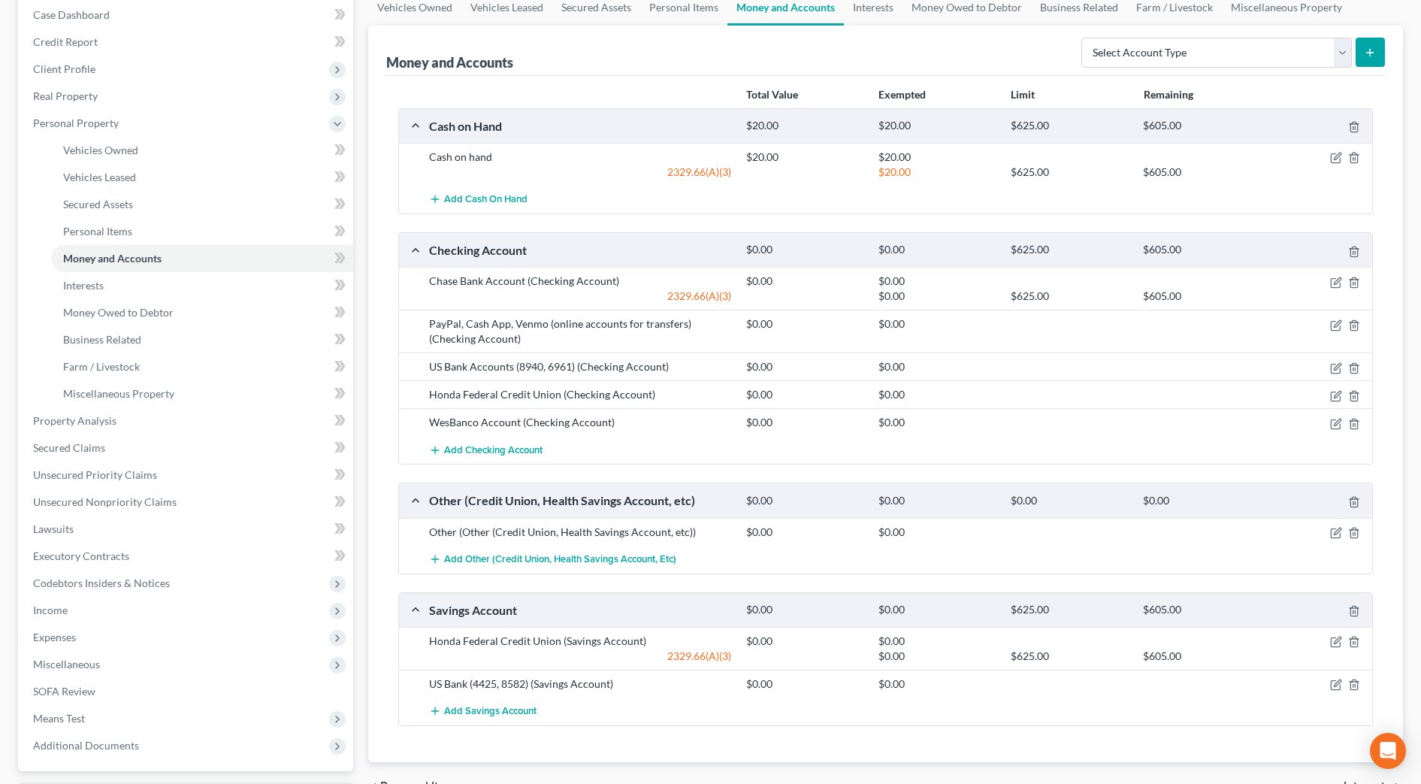
scroll to position [188, 0]
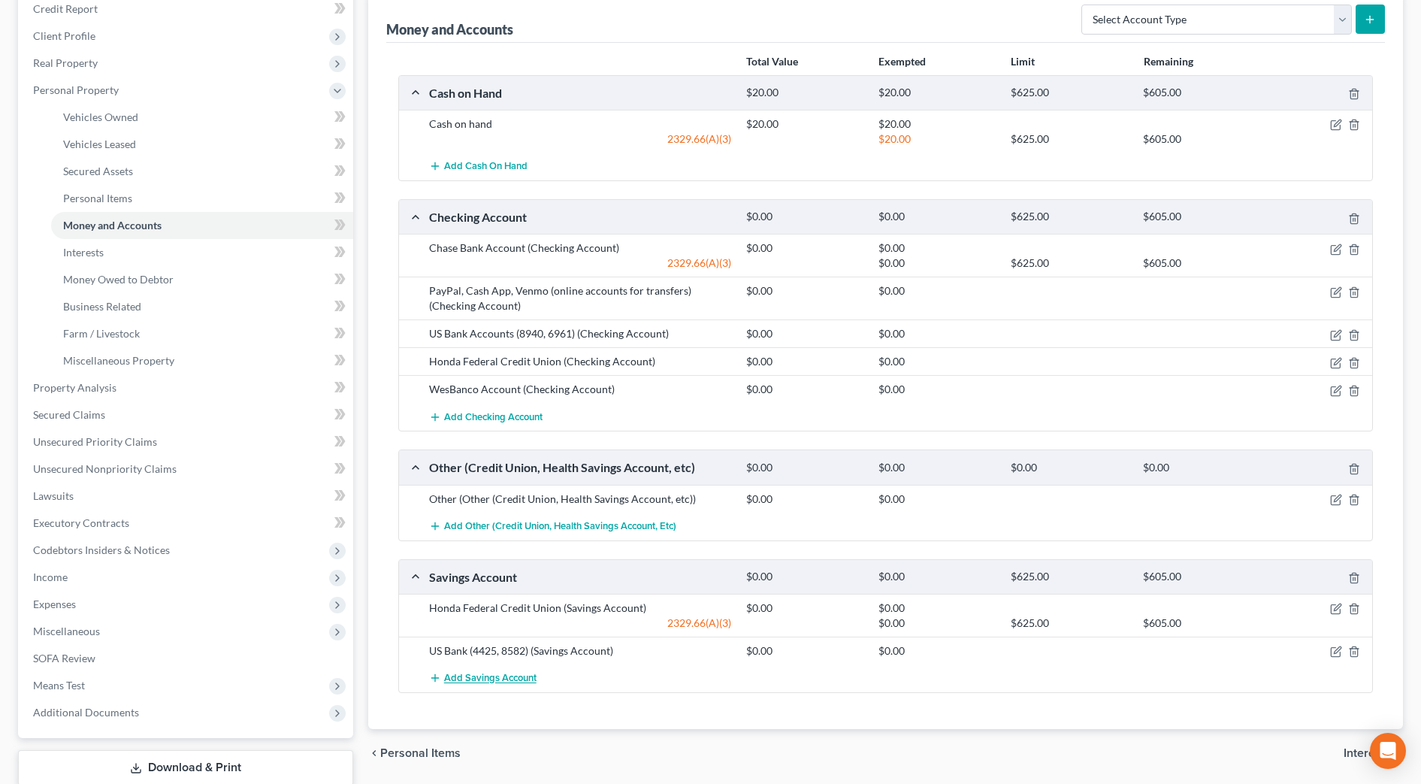
click at [527, 677] on span "Add Savings Account" at bounding box center [490, 679] width 92 height 12
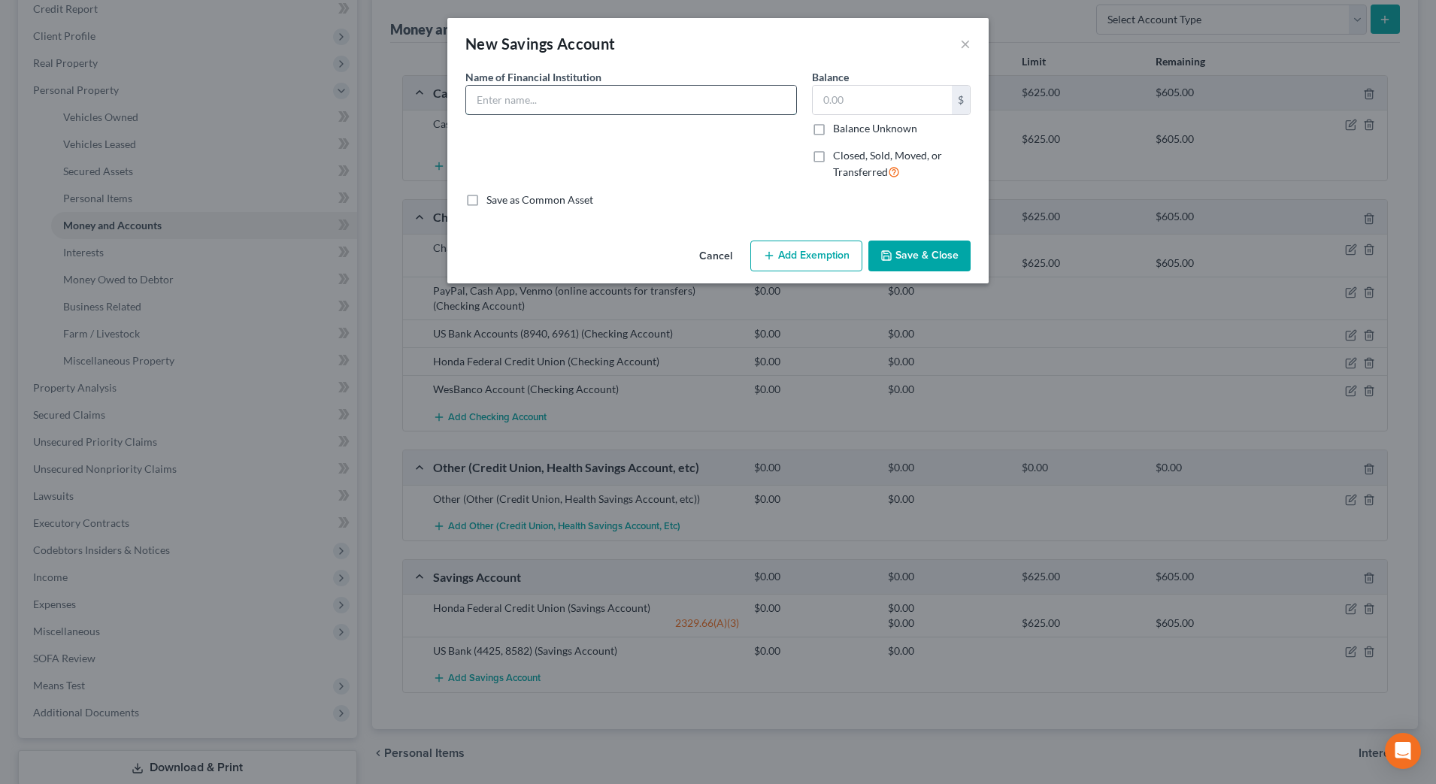
click at [634, 104] on input "text" at bounding box center [631, 100] width 330 height 29
type input "Health Savings Account"
click at [935, 247] on button "Save & Close" at bounding box center [919, 257] width 102 height 32
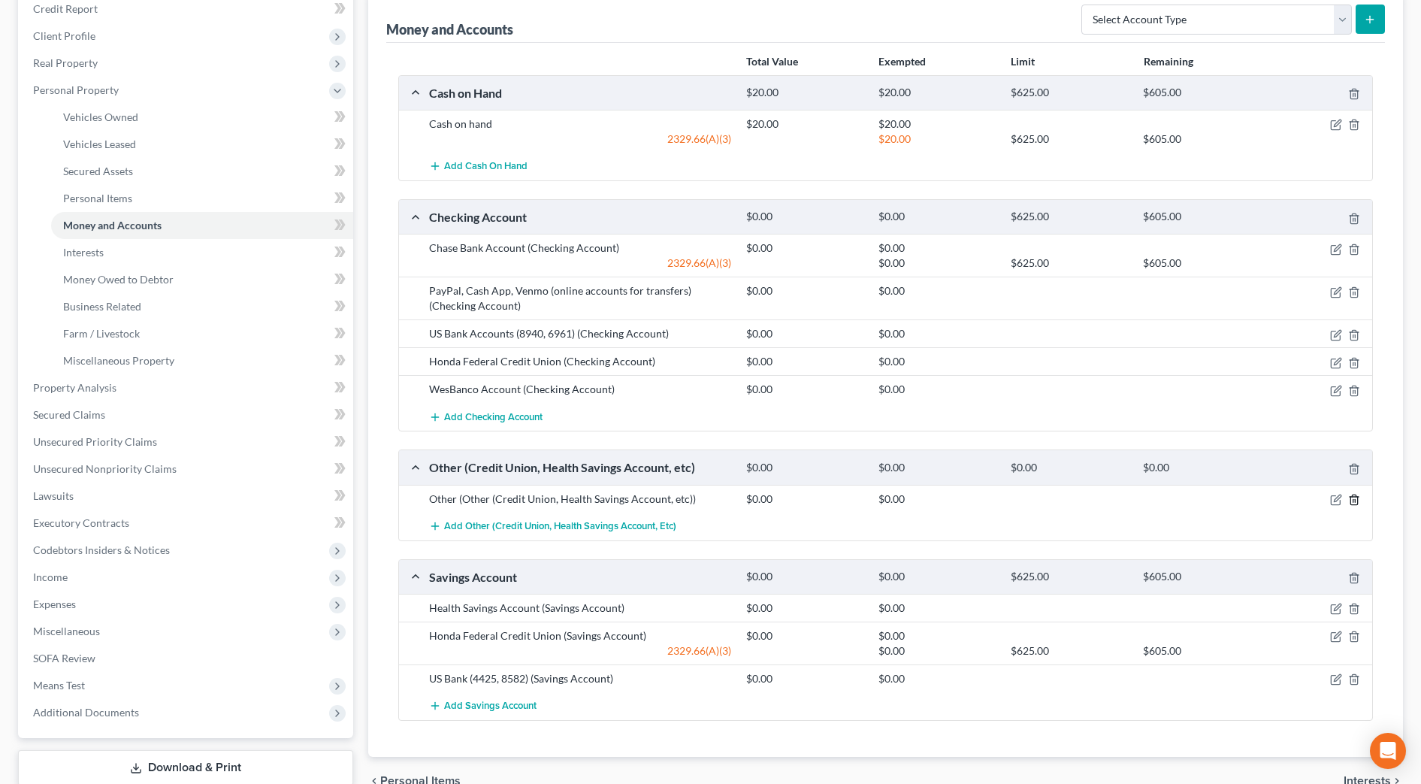
click at [1352, 501] on icon "button" at bounding box center [1355, 500] width 12 height 12
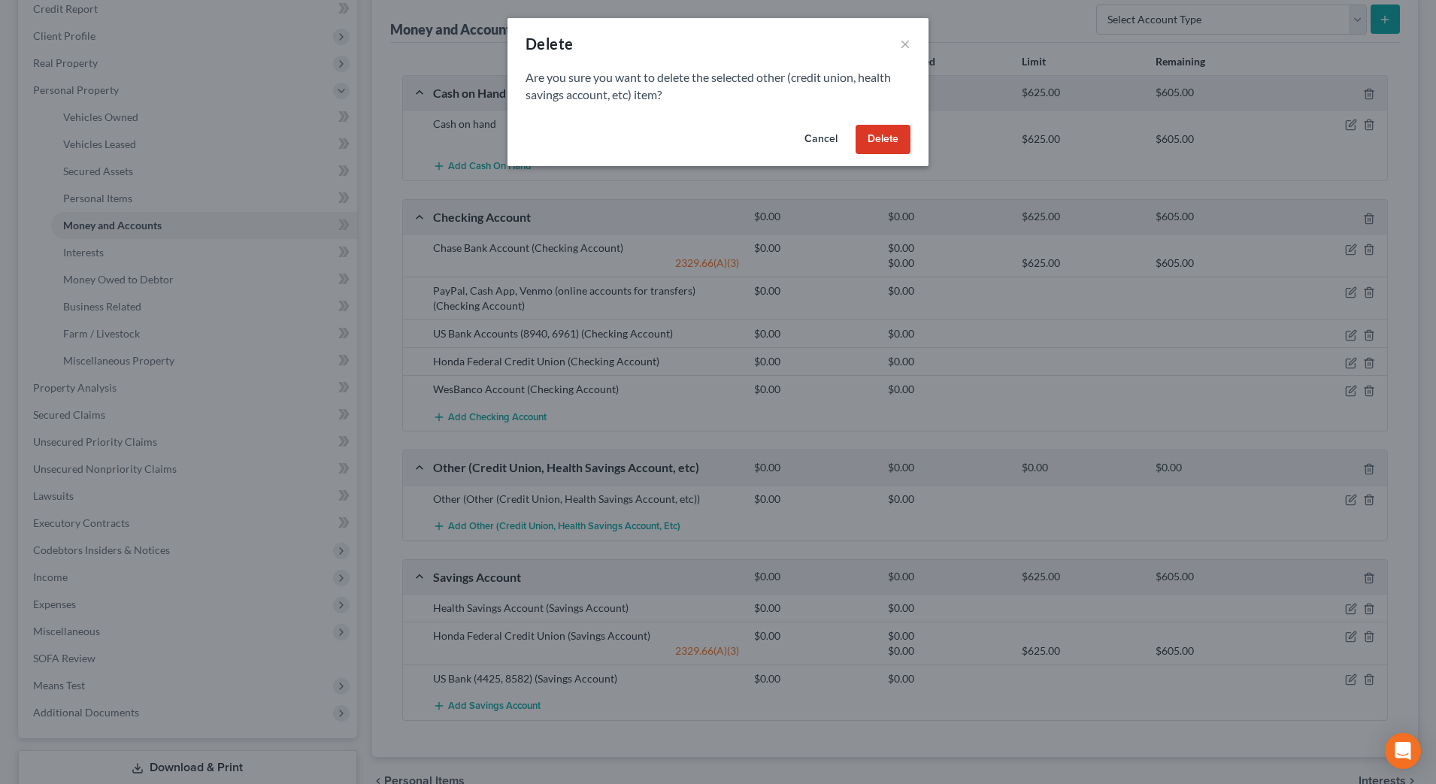
click at [863, 139] on button "Delete" at bounding box center [882, 140] width 55 height 30
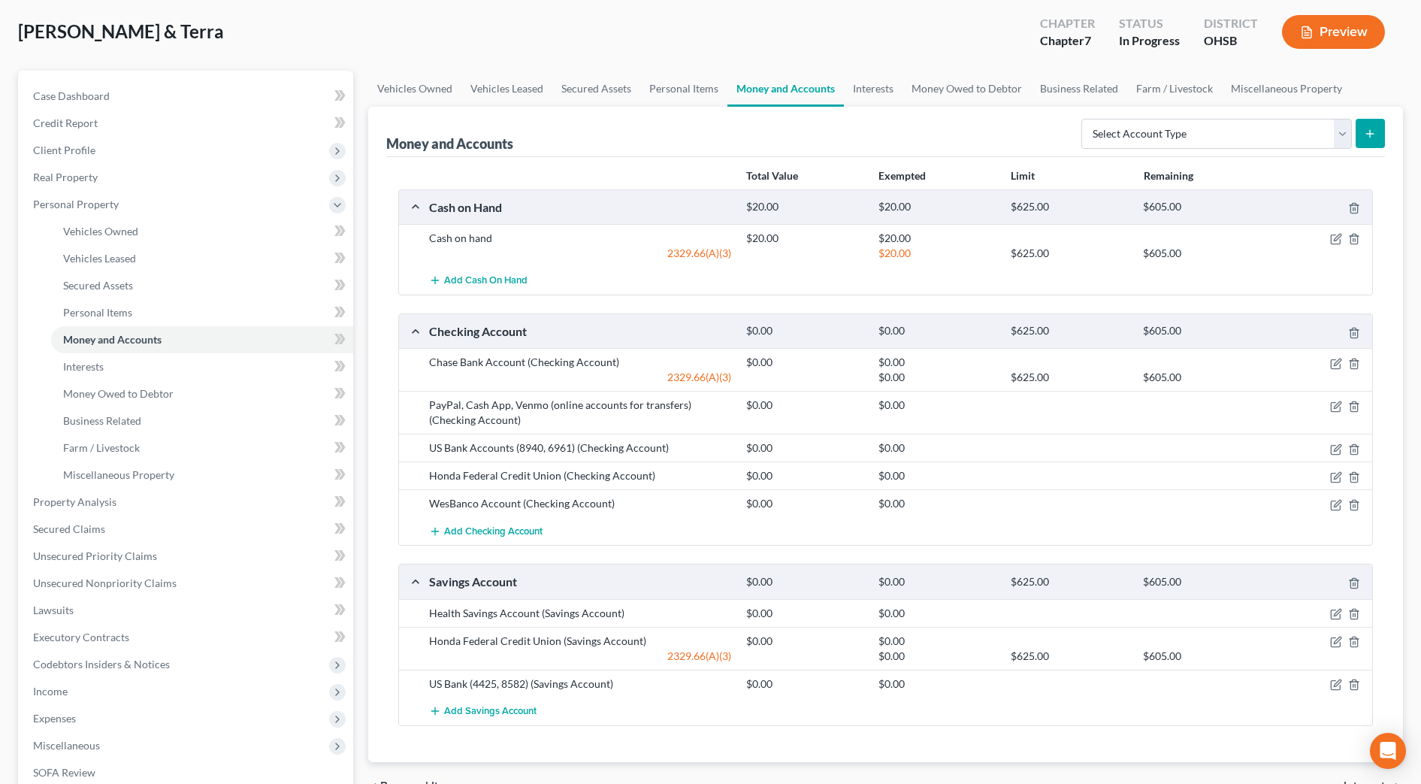
scroll to position [0, 0]
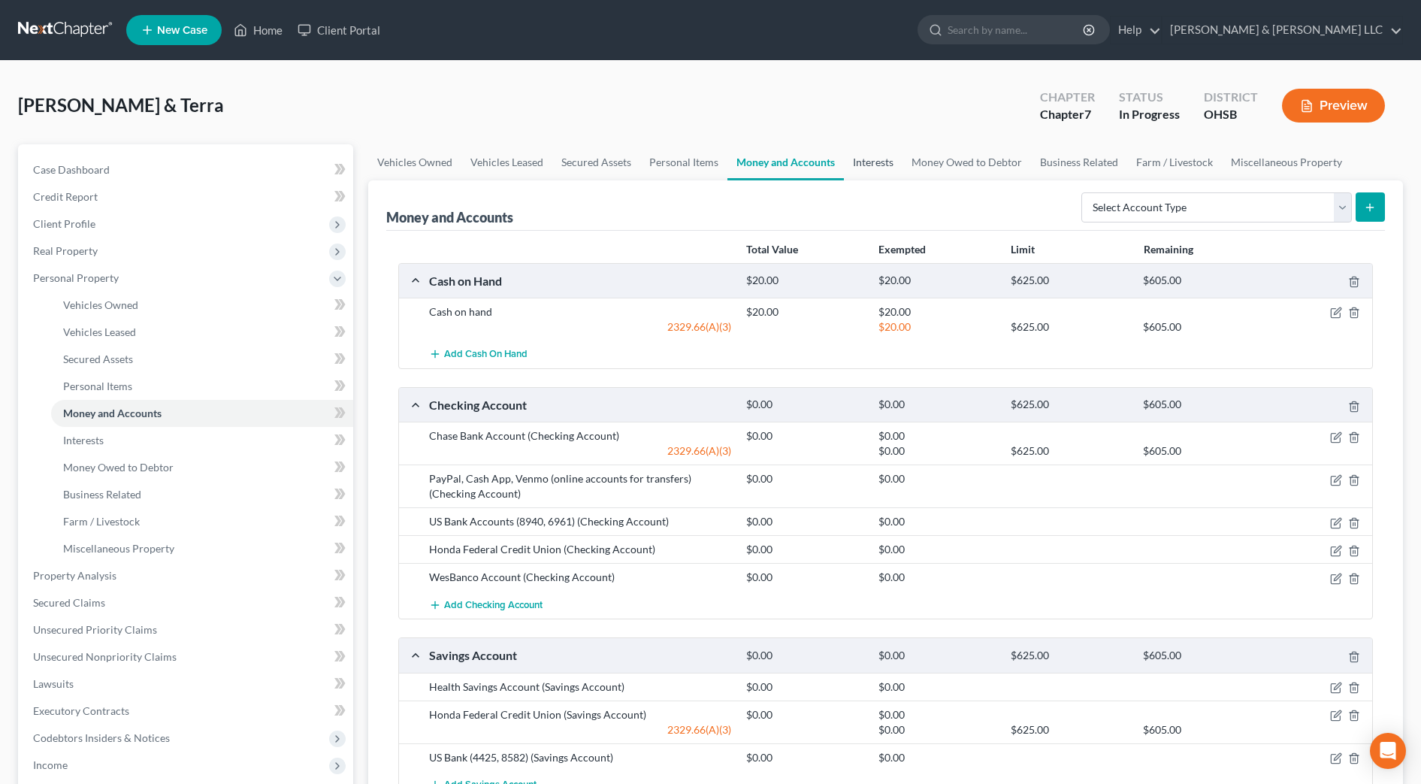
click at [884, 165] on link "Interests" at bounding box center [873, 162] width 59 height 36
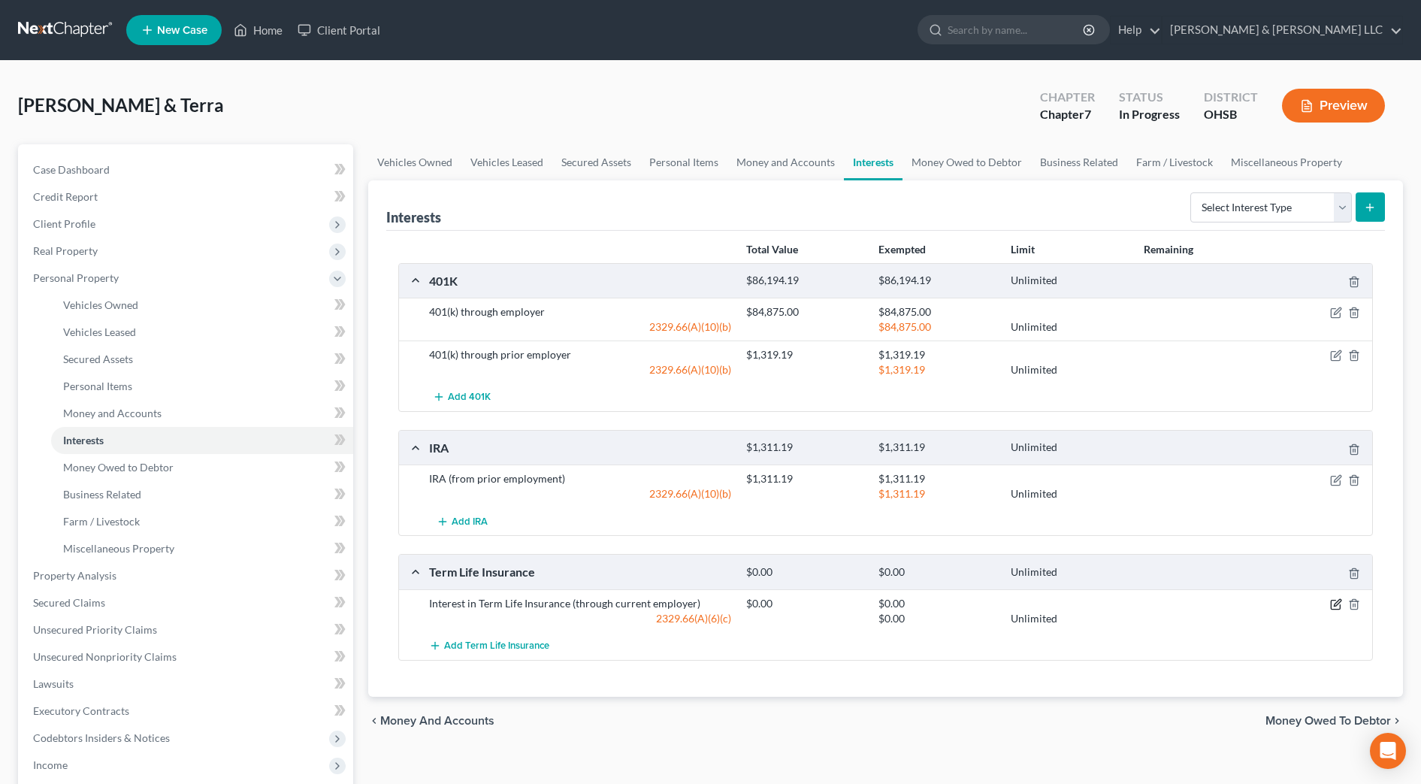
click at [1335, 606] on icon "button" at bounding box center [1337, 602] width 7 height 7
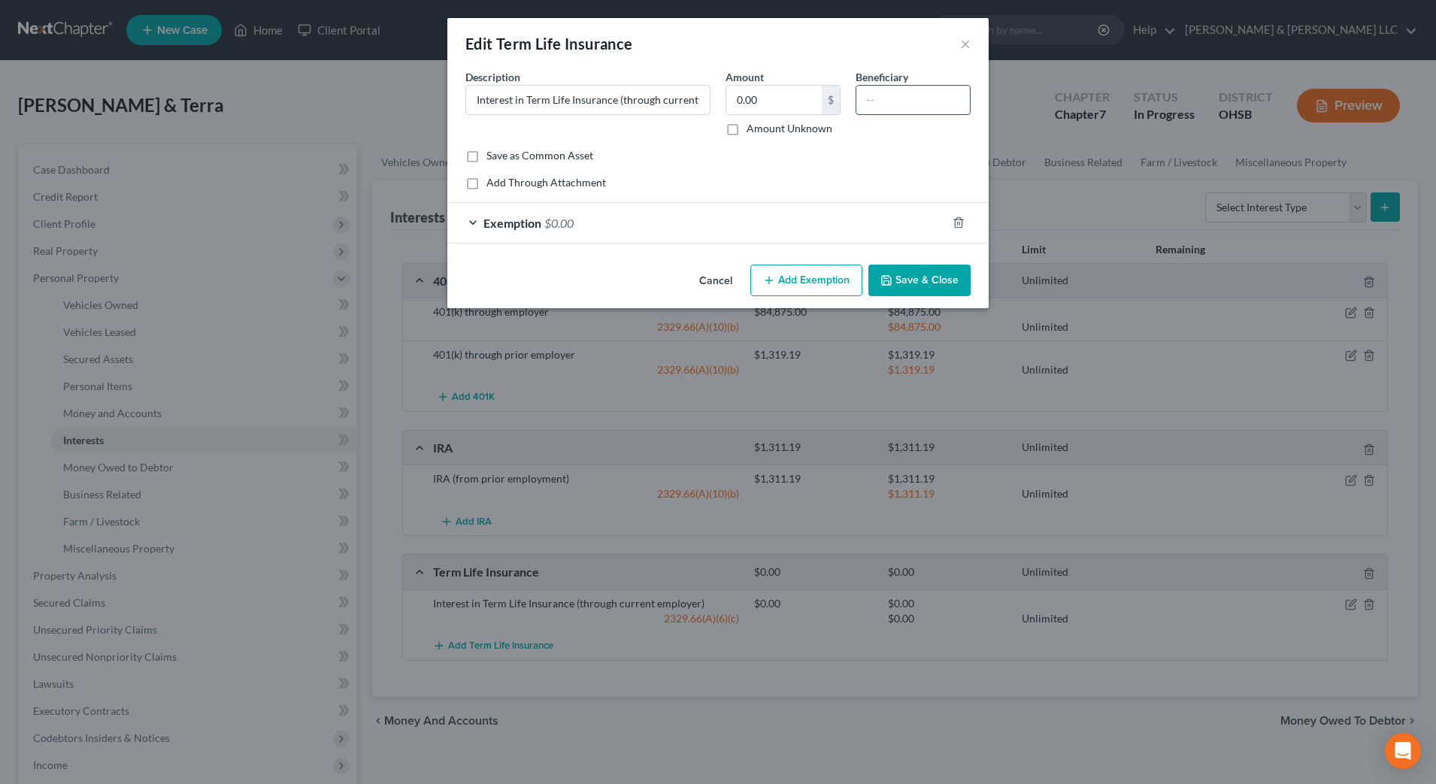
click at [881, 88] on input "text" at bounding box center [913, 100] width 114 height 29
type input "Spouse"
click at [948, 290] on button "Save & Close" at bounding box center [919, 281] width 102 height 32
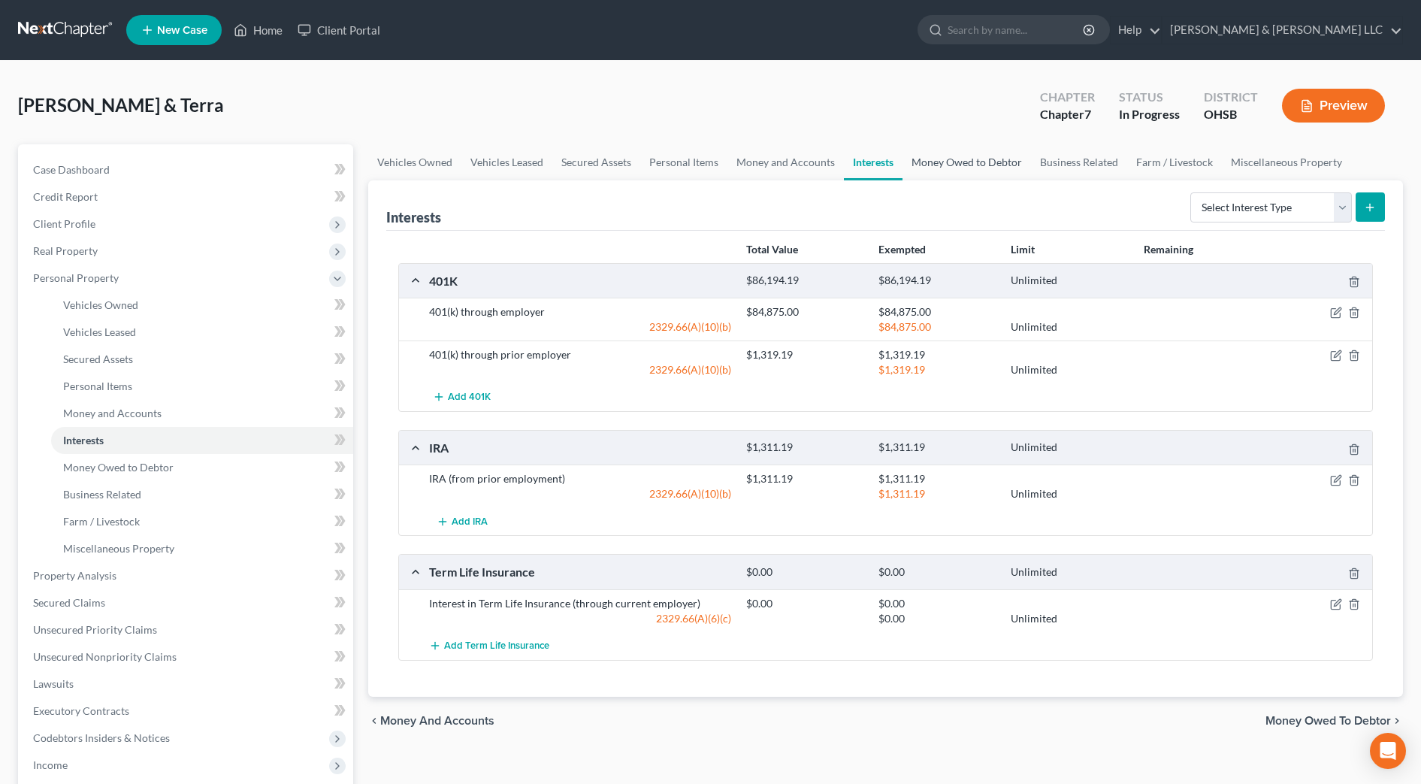
click at [967, 156] on link "Money Owed to Debtor" at bounding box center [967, 162] width 129 height 36
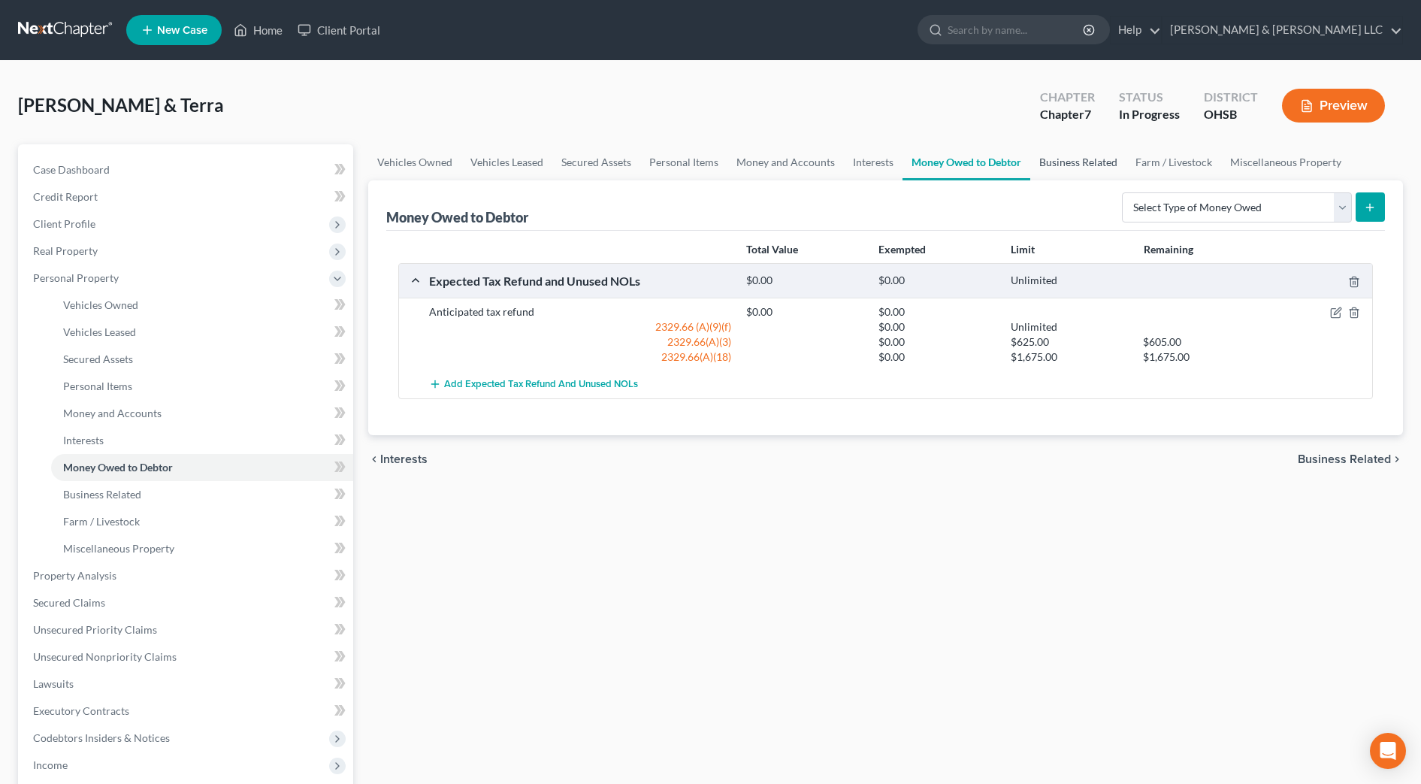
click at [1078, 162] on link "Business Related" at bounding box center [1079, 162] width 96 height 36
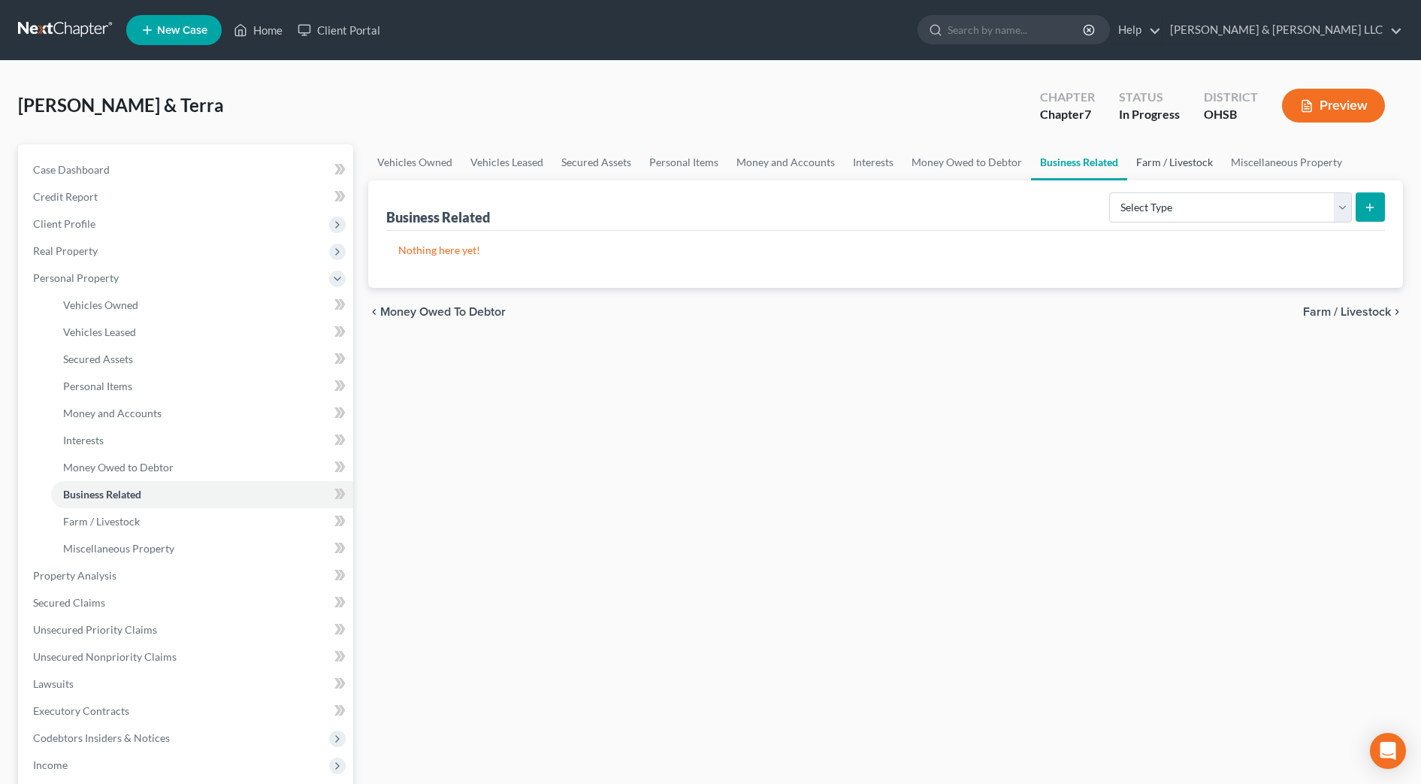
click at [1146, 165] on link "Farm / Livestock" at bounding box center [1175, 162] width 95 height 36
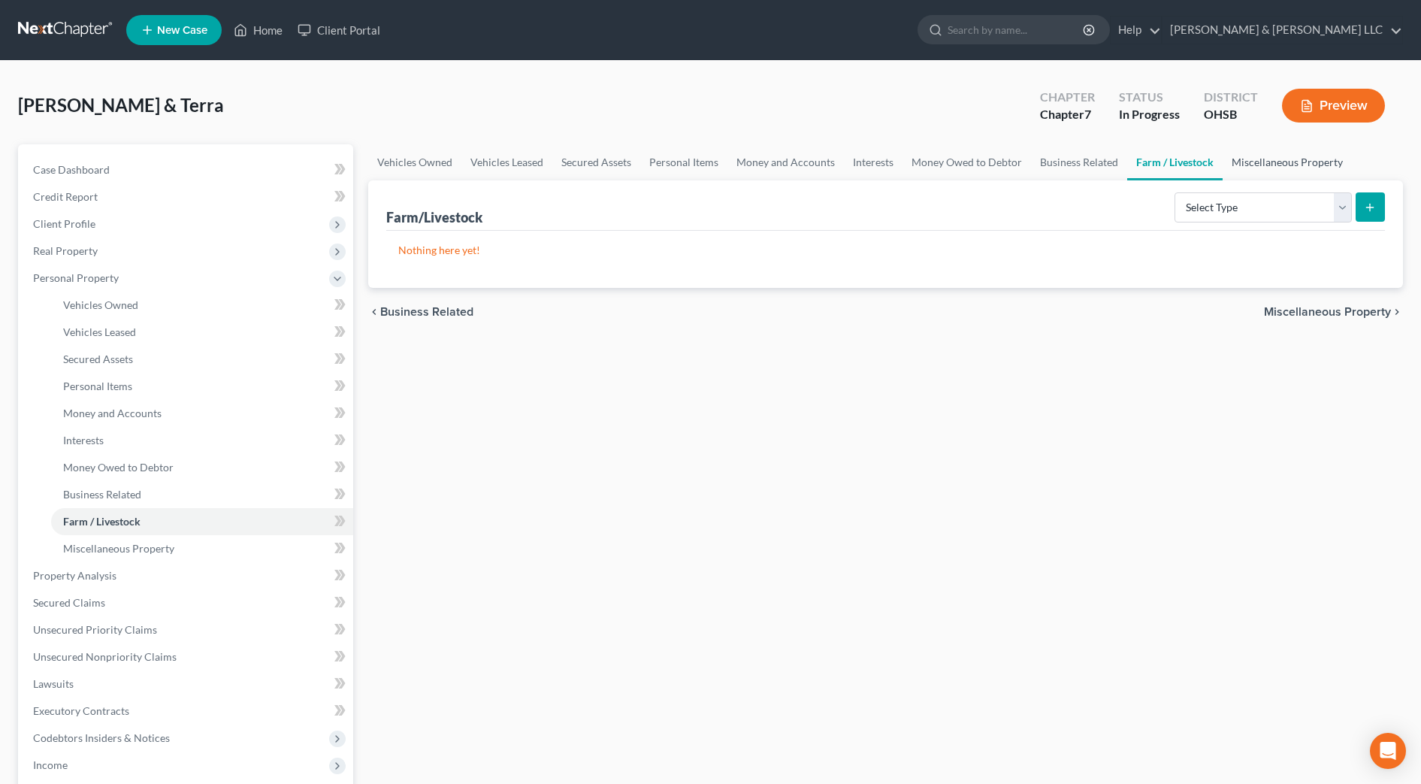
click at [1243, 166] on link "Miscellaneous Property" at bounding box center [1287, 162] width 129 height 36
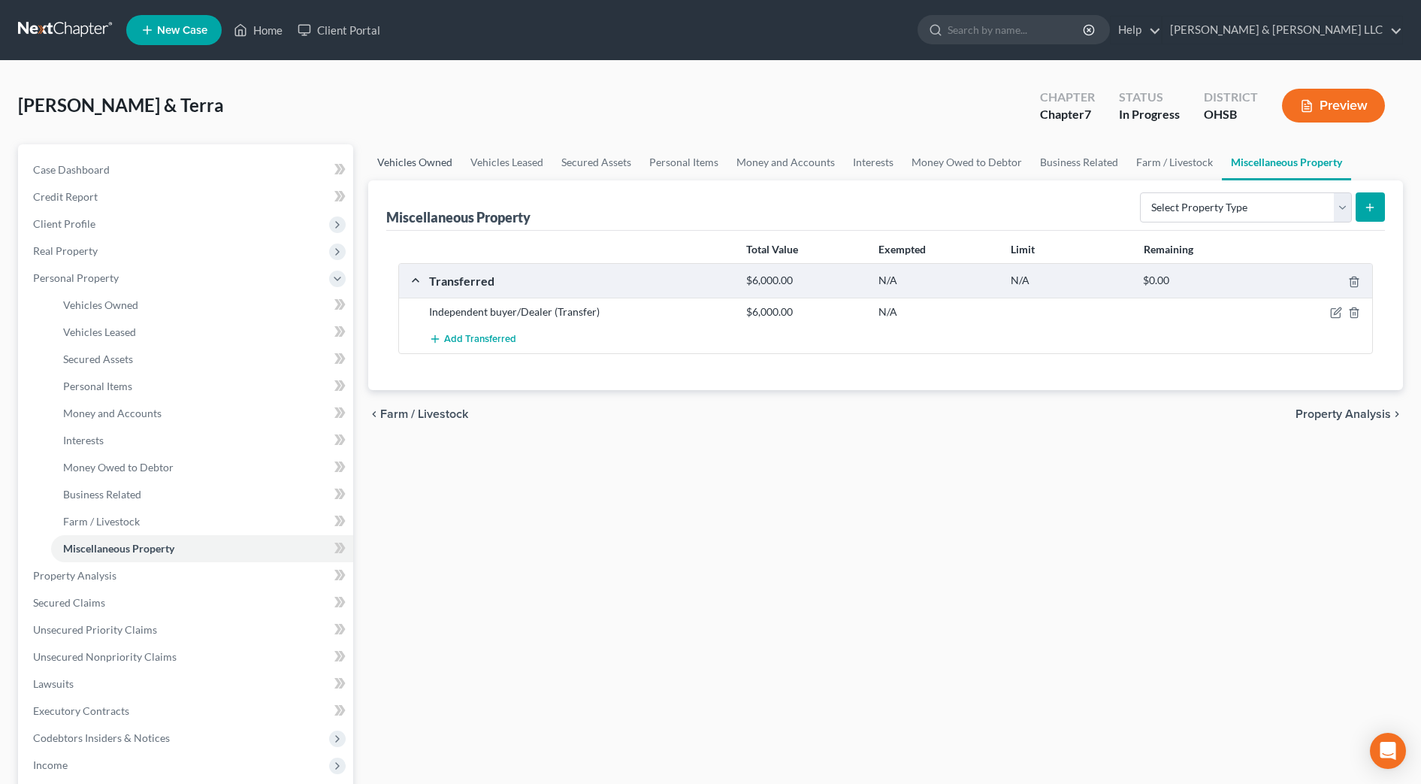
click at [428, 167] on link "Vehicles Owned" at bounding box center [414, 162] width 93 height 36
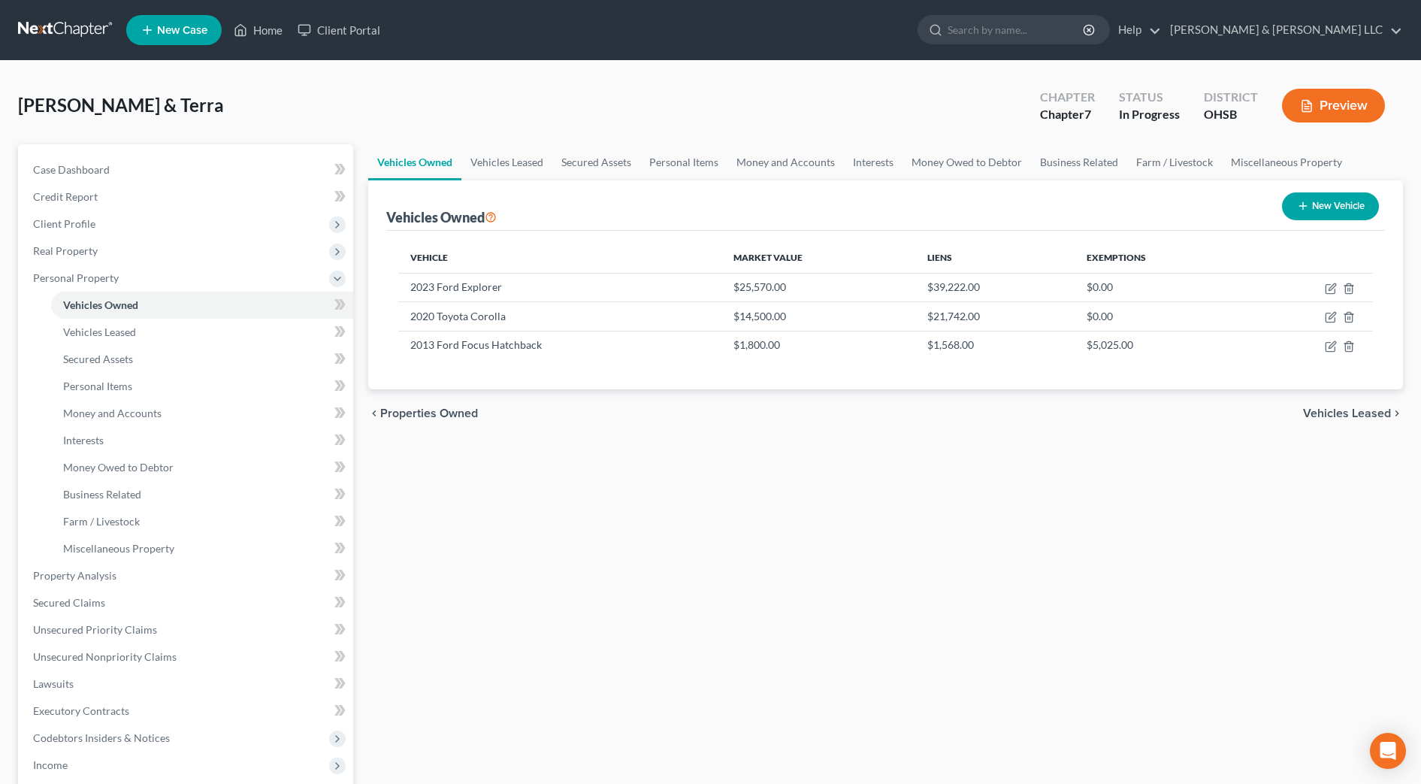
click at [532, 435] on div "chevron_left Properties Owned Vehicles Leased chevron_right" at bounding box center [885, 413] width 1035 height 48
click at [1334, 284] on icon "button" at bounding box center [1332, 286] width 7 height 7
select select "0"
select select "3"
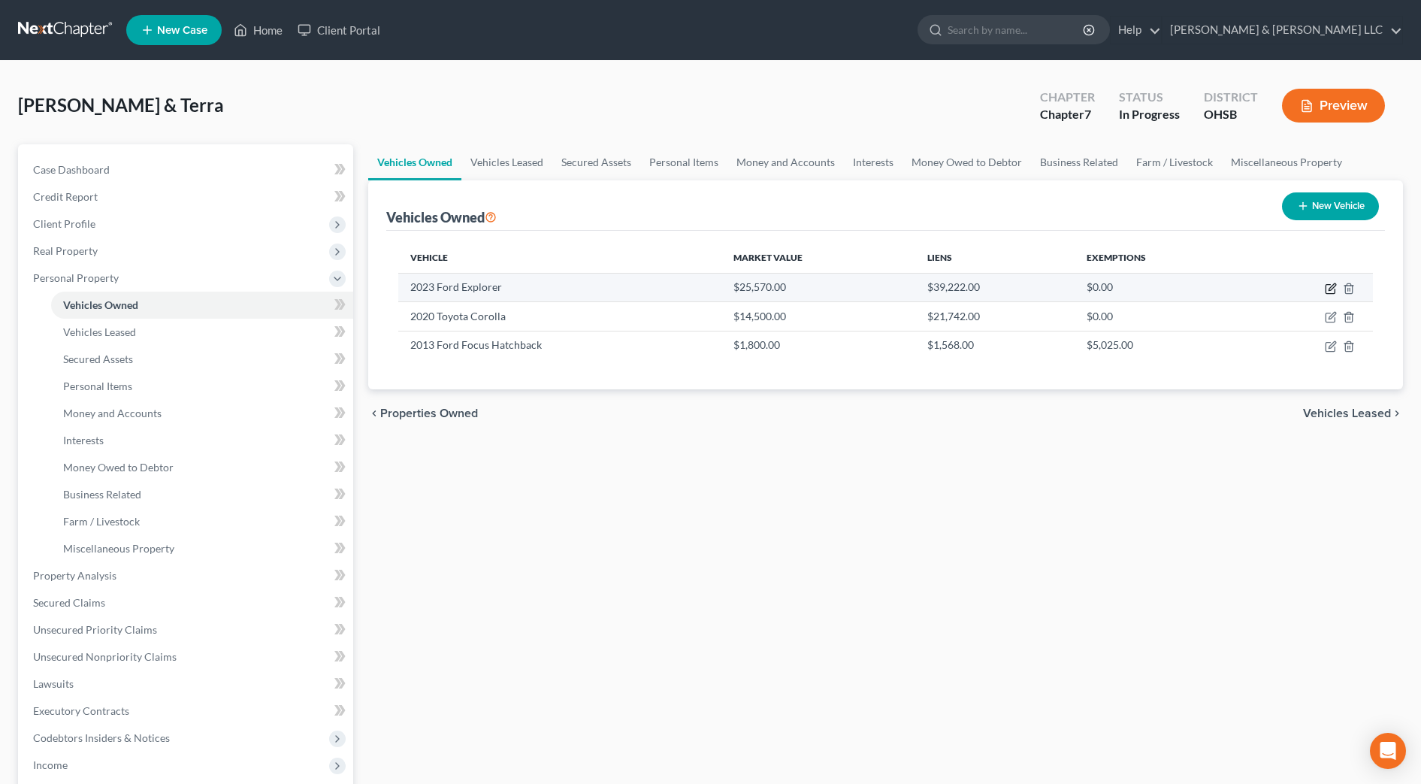
select select "2"
select select "1"
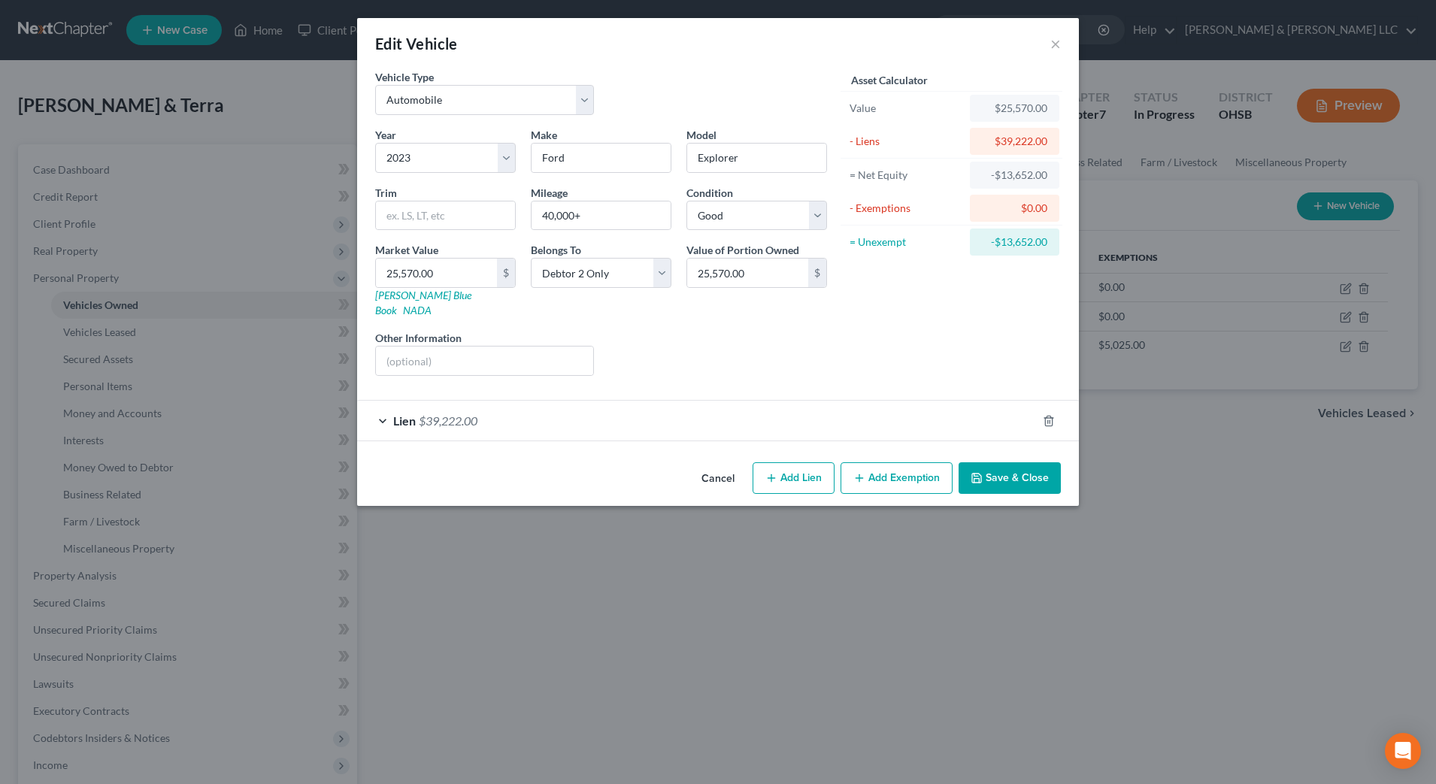
click at [770, 401] on div "Lien $39,222.00" at bounding box center [697, 421] width 680 height 40
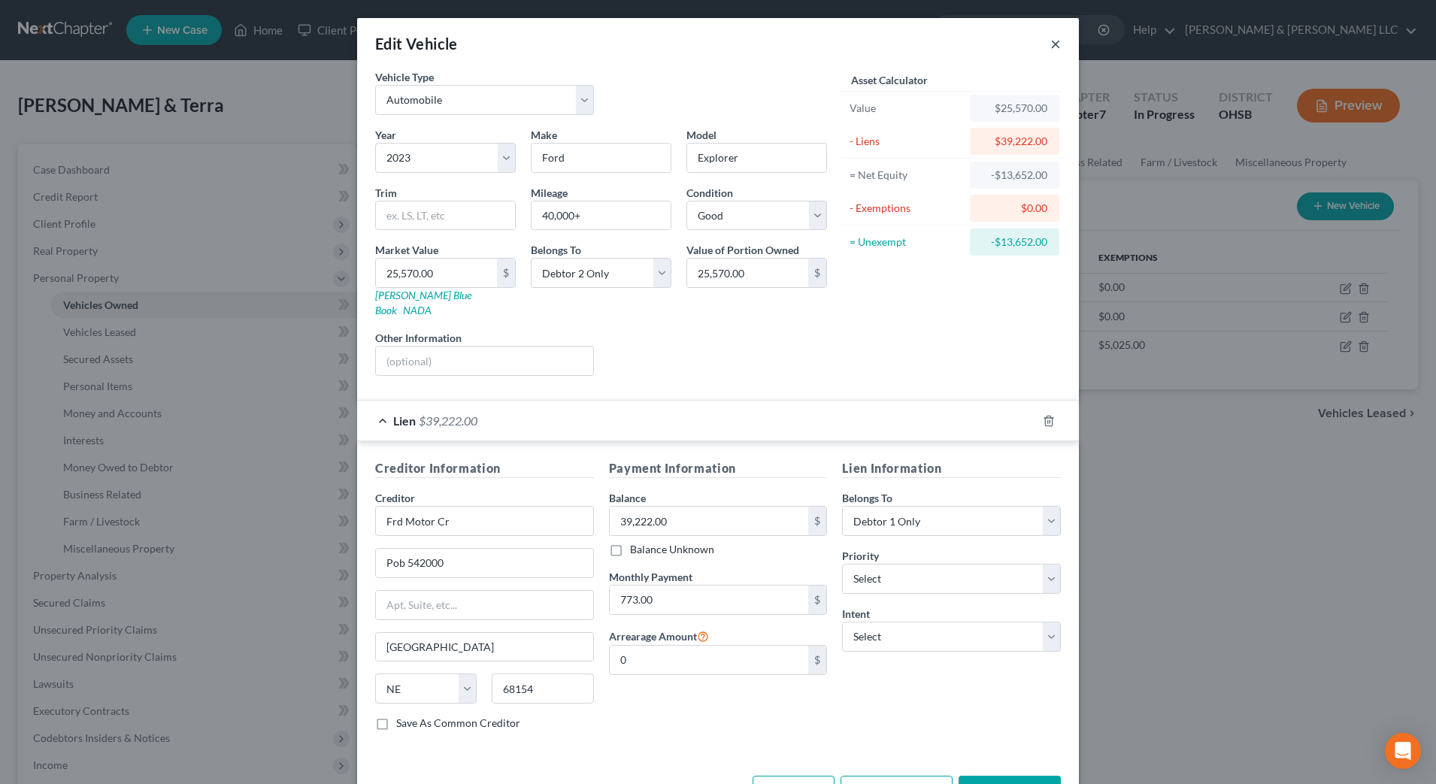
click at [1050, 42] on button "×" at bounding box center [1055, 44] width 11 height 18
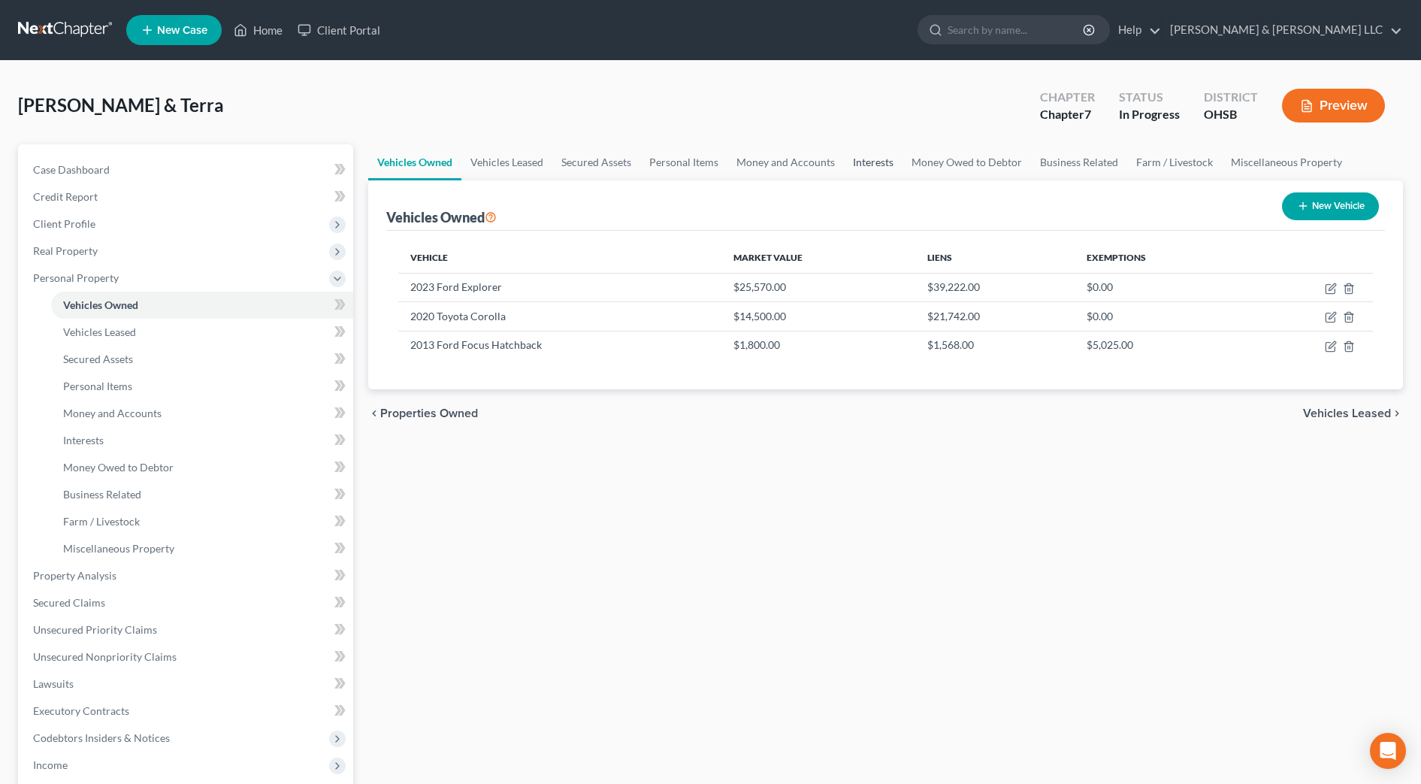
click at [872, 162] on link "Interests" at bounding box center [873, 162] width 59 height 36
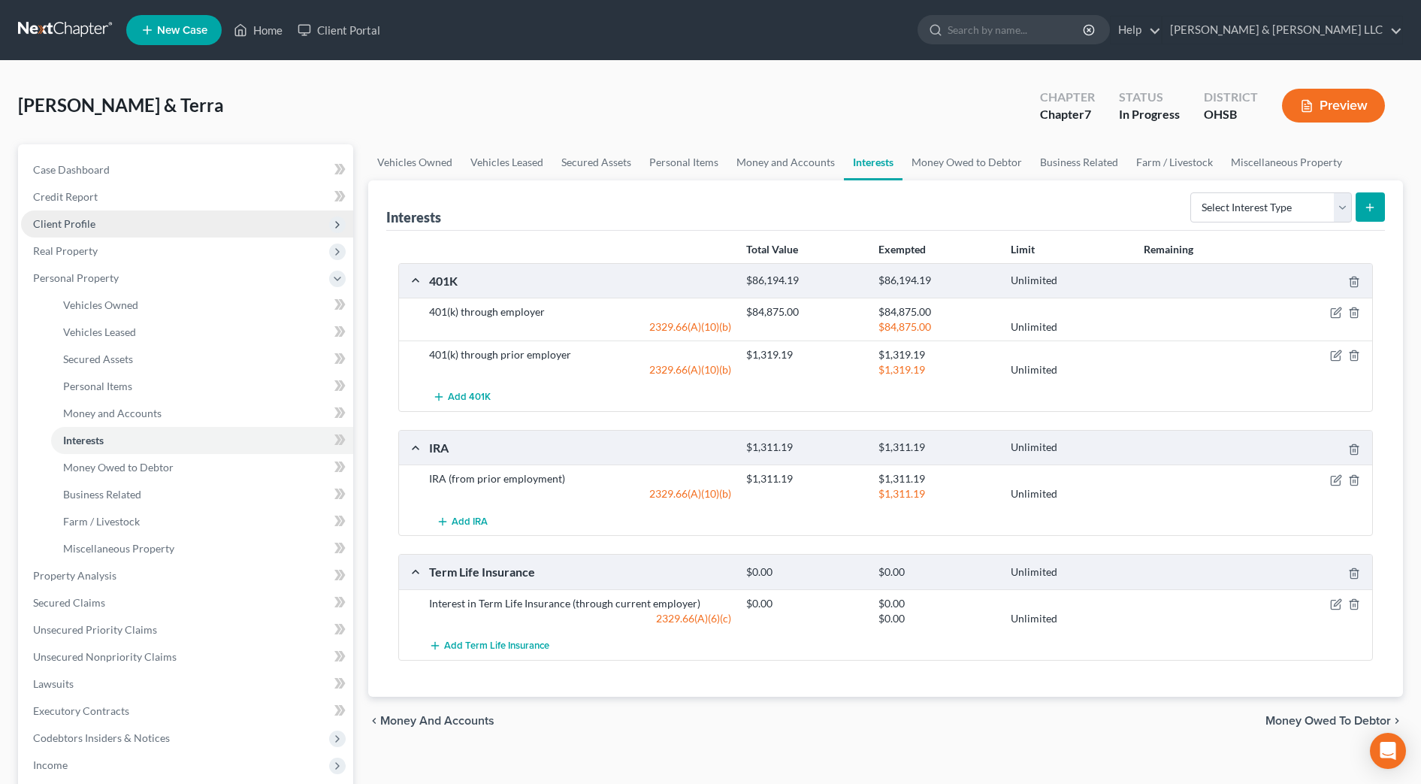
click at [87, 225] on span "Client Profile" at bounding box center [64, 223] width 62 height 13
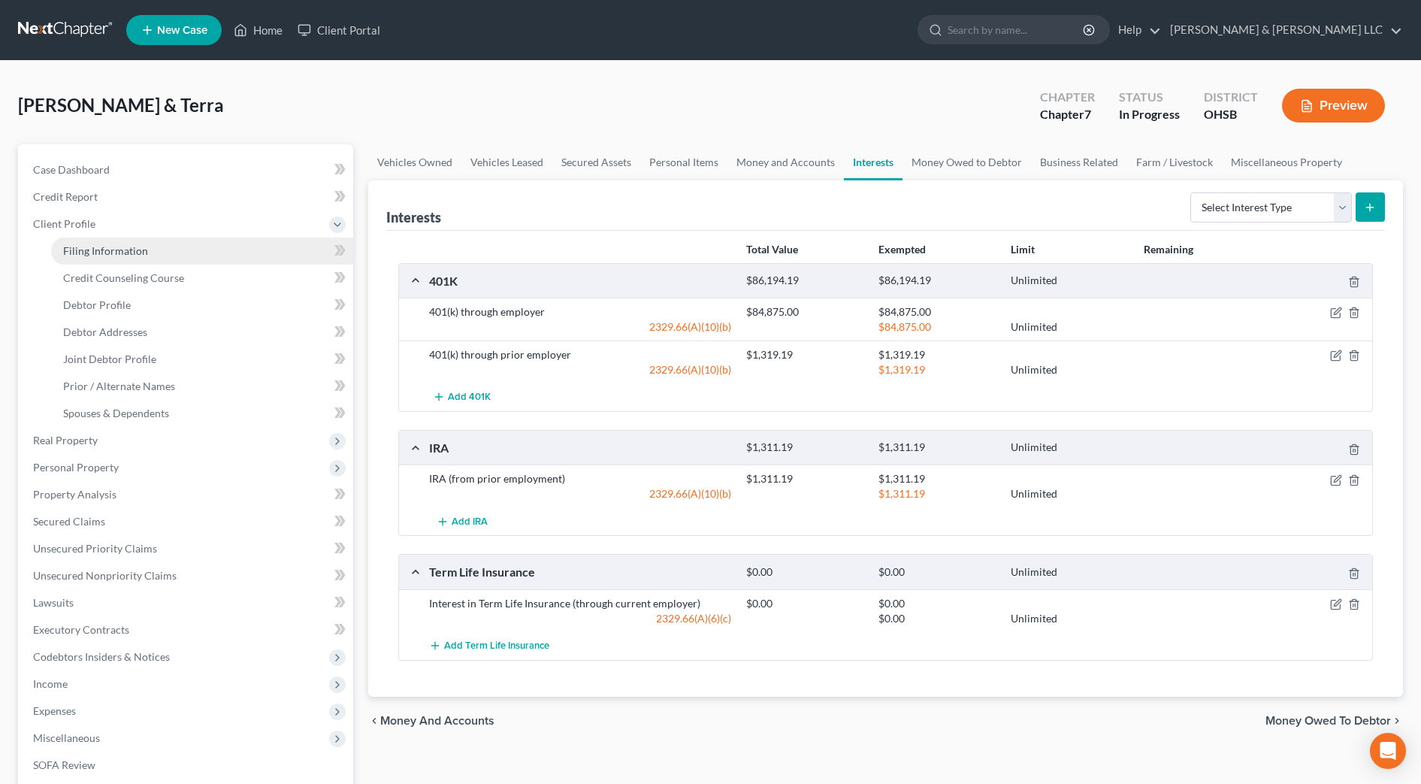
click at [95, 256] on span "Filing Information" at bounding box center [105, 250] width 85 height 13
select select "1"
select select "0"
select select "62"
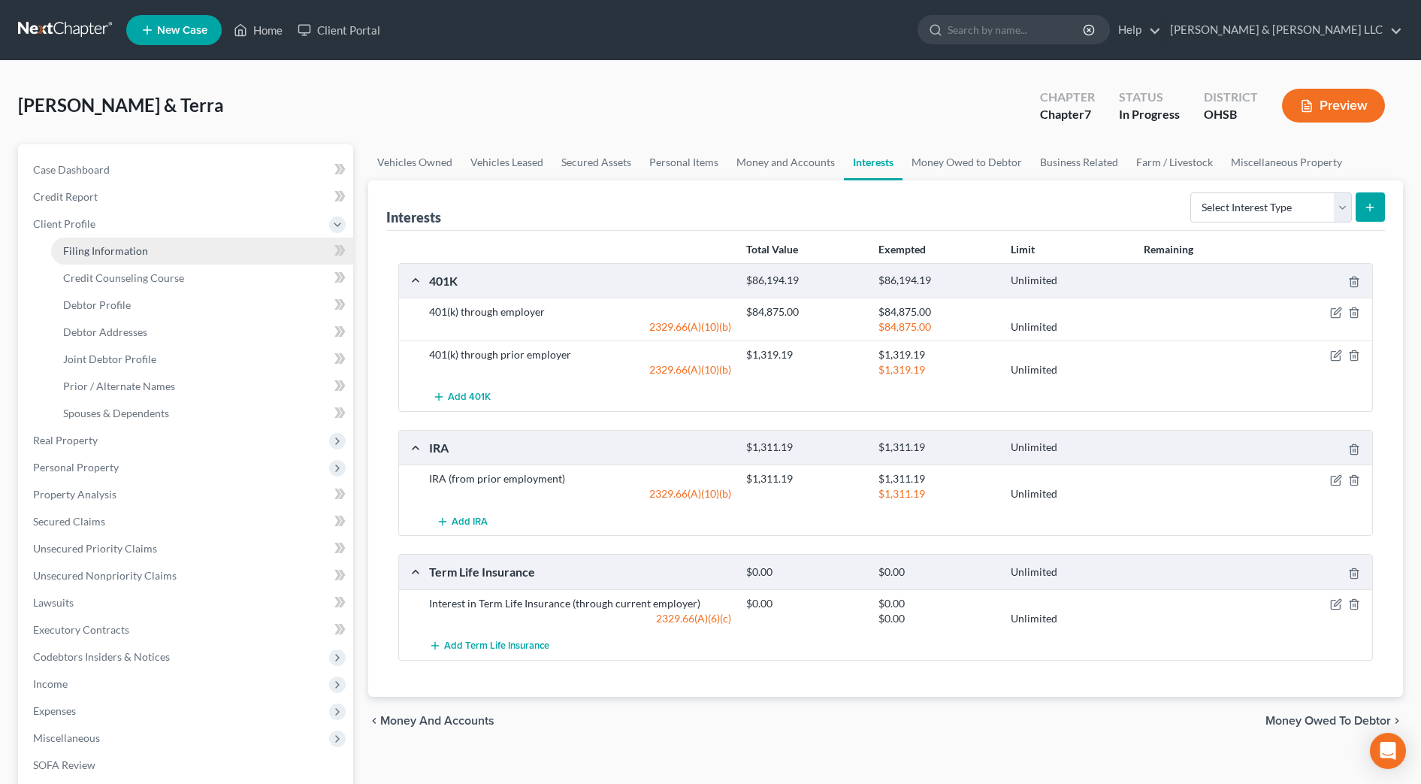
select select "2"
select select "36"
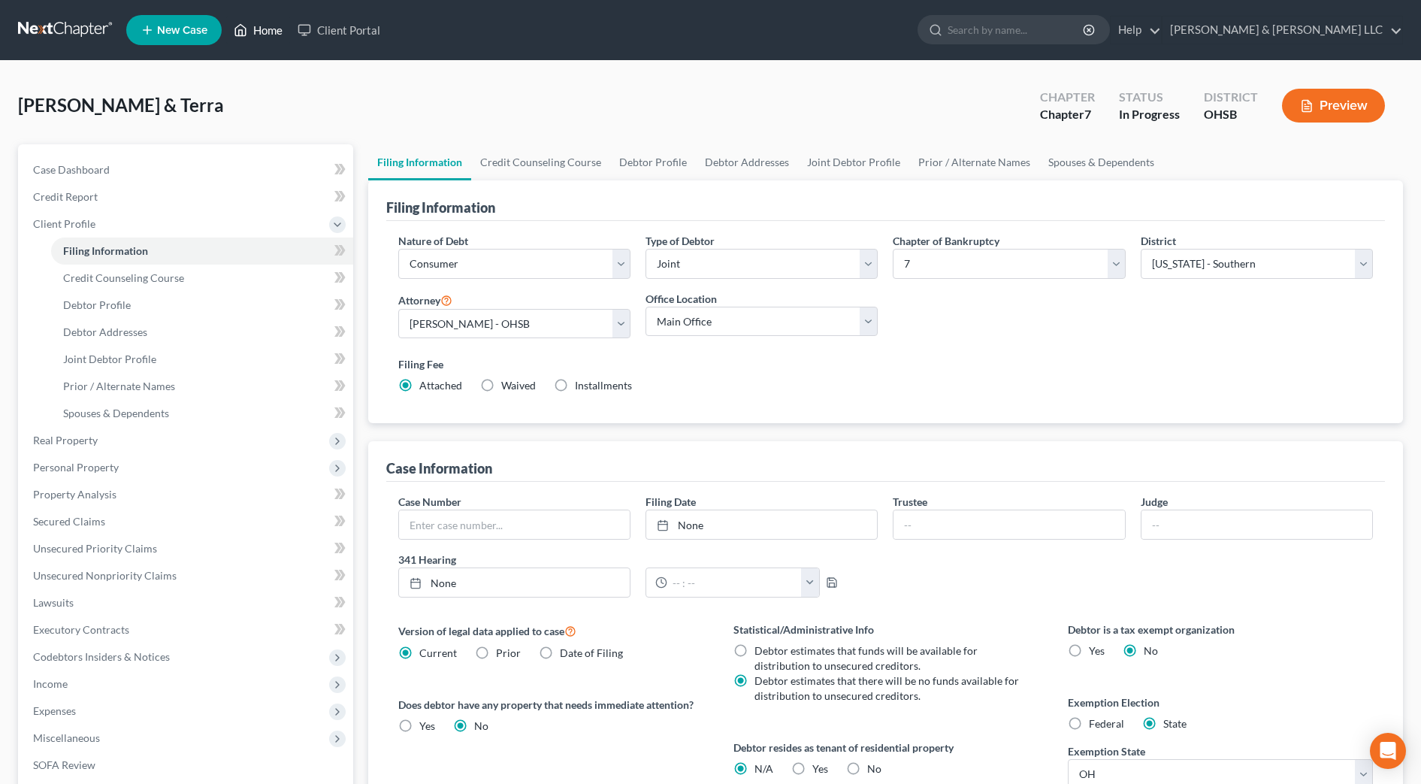
click at [274, 29] on link "Home" at bounding box center [258, 30] width 64 height 27
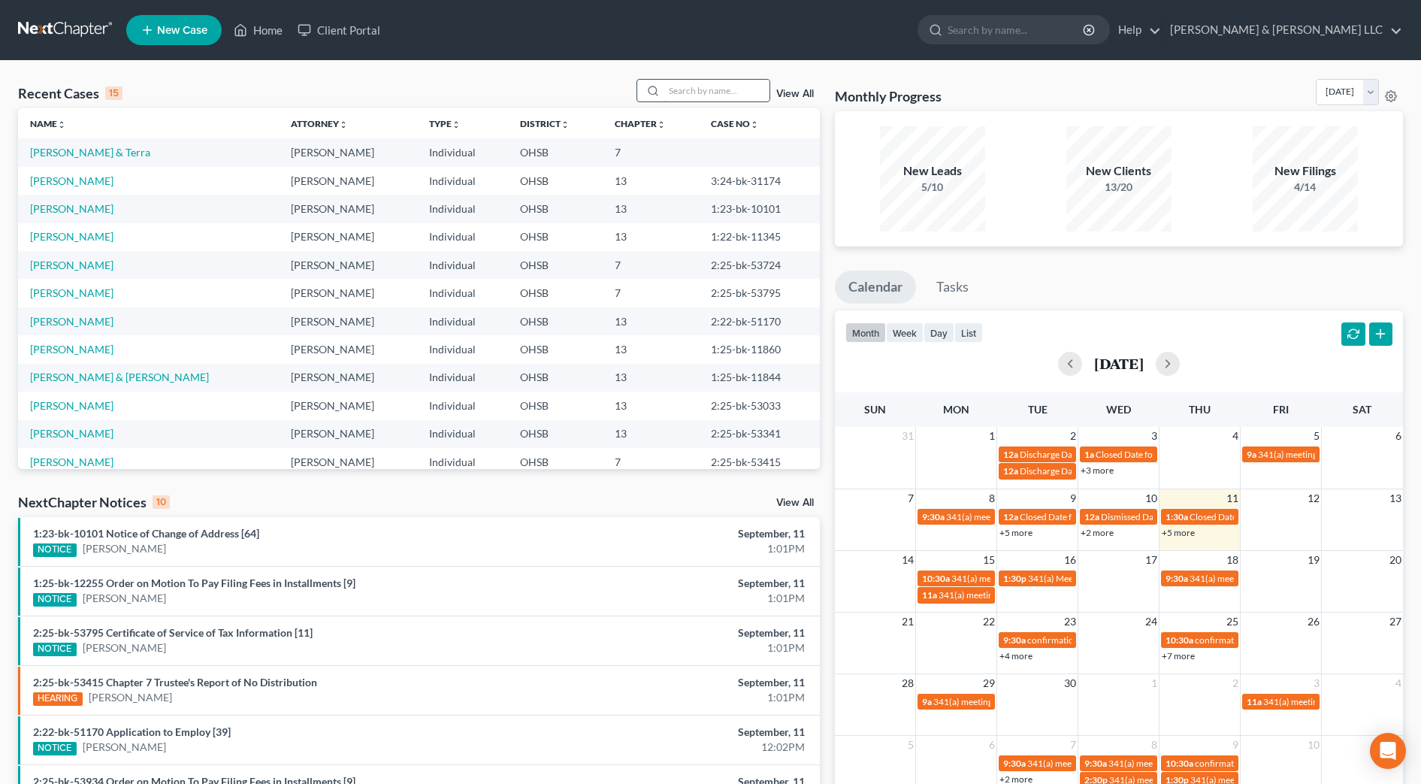
click at [737, 88] on input "search" at bounding box center [717, 91] width 105 height 22
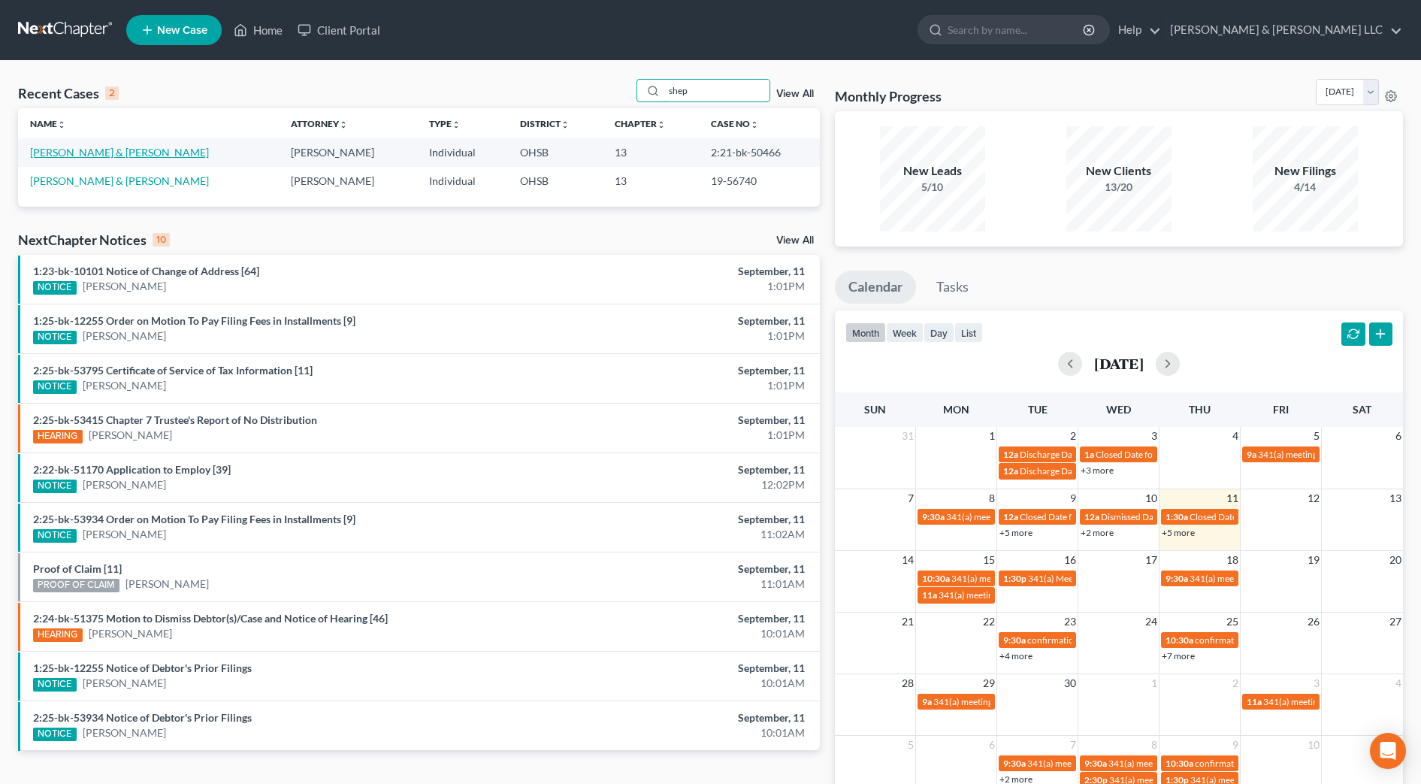
type input "shep"
click at [44, 149] on link "[PERSON_NAME] & [PERSON_NAME]" at bounding box center [119, 152] width 179 height 13
select select "2"
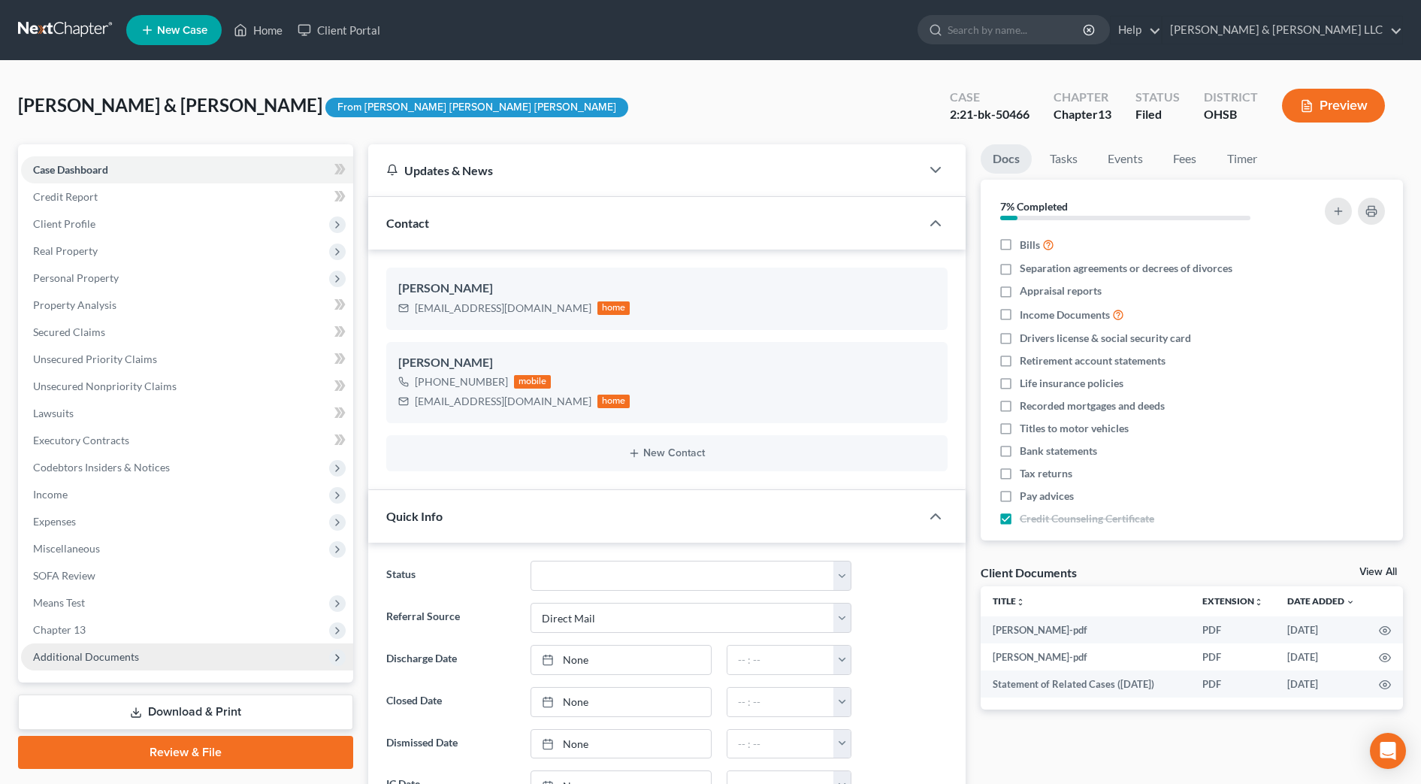
click at [99, 664] on span "Additional Documents" at bounding box center [187, 656] width 332 height 27
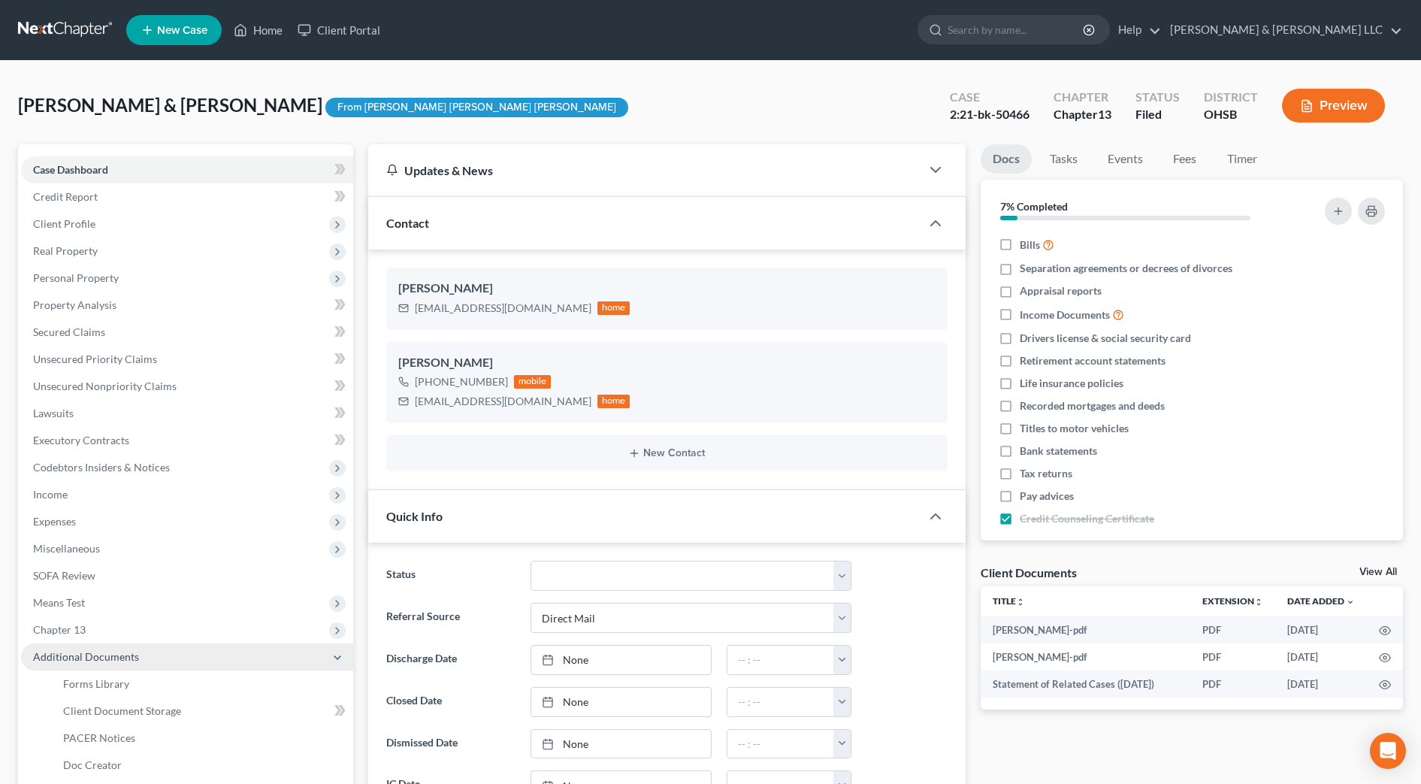
scroll to position [188, 0]
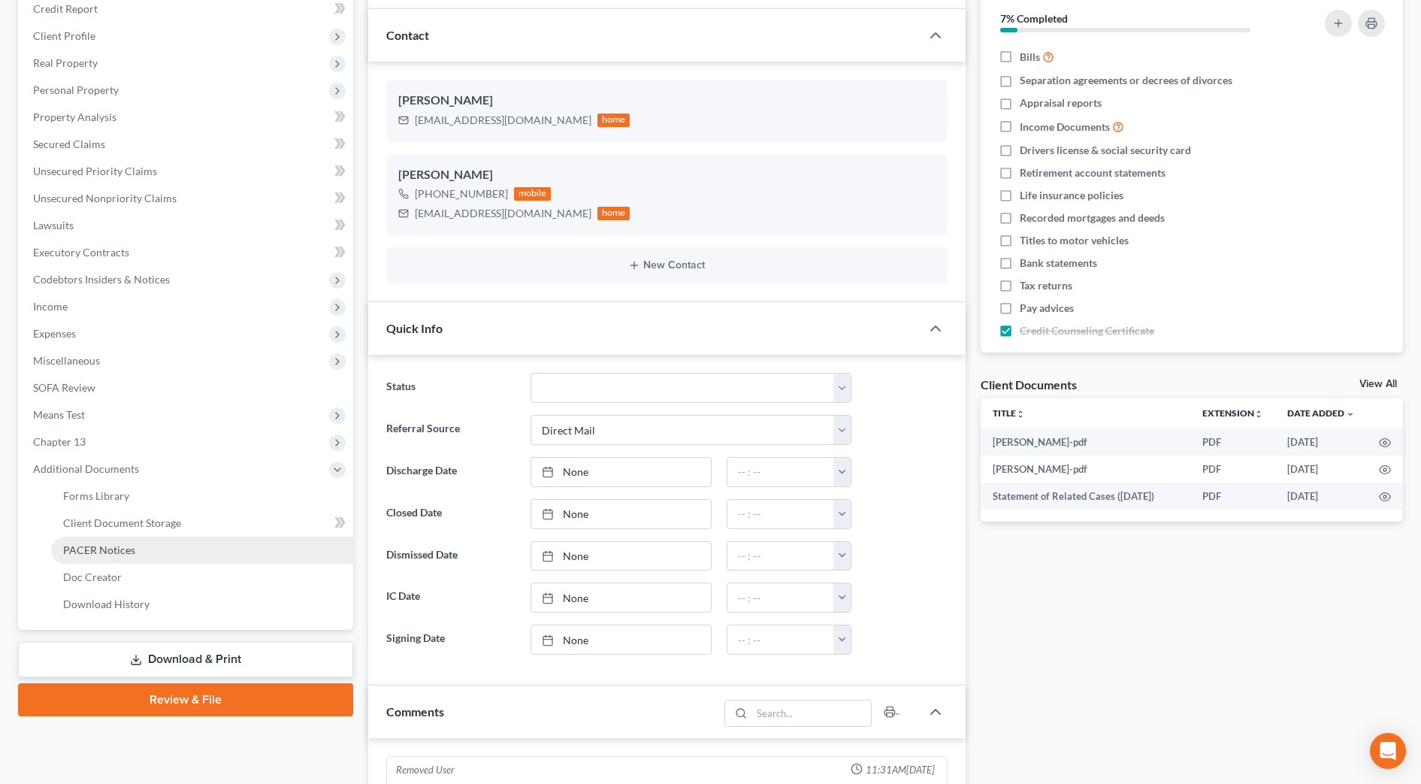
click at [98, 546] on span "PACER Notices" at bounding box center [99, 549] width 72 height 13
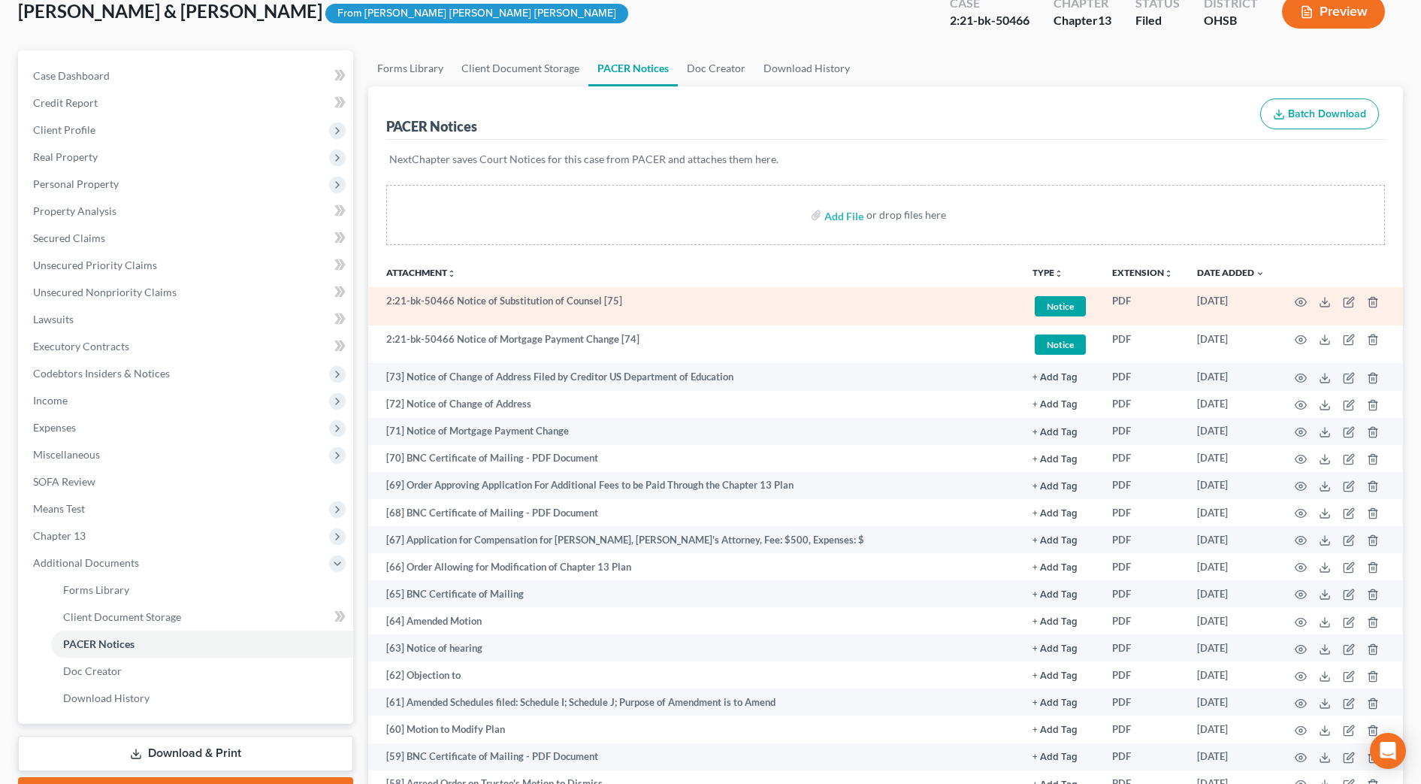
scroll to position [188, 0]
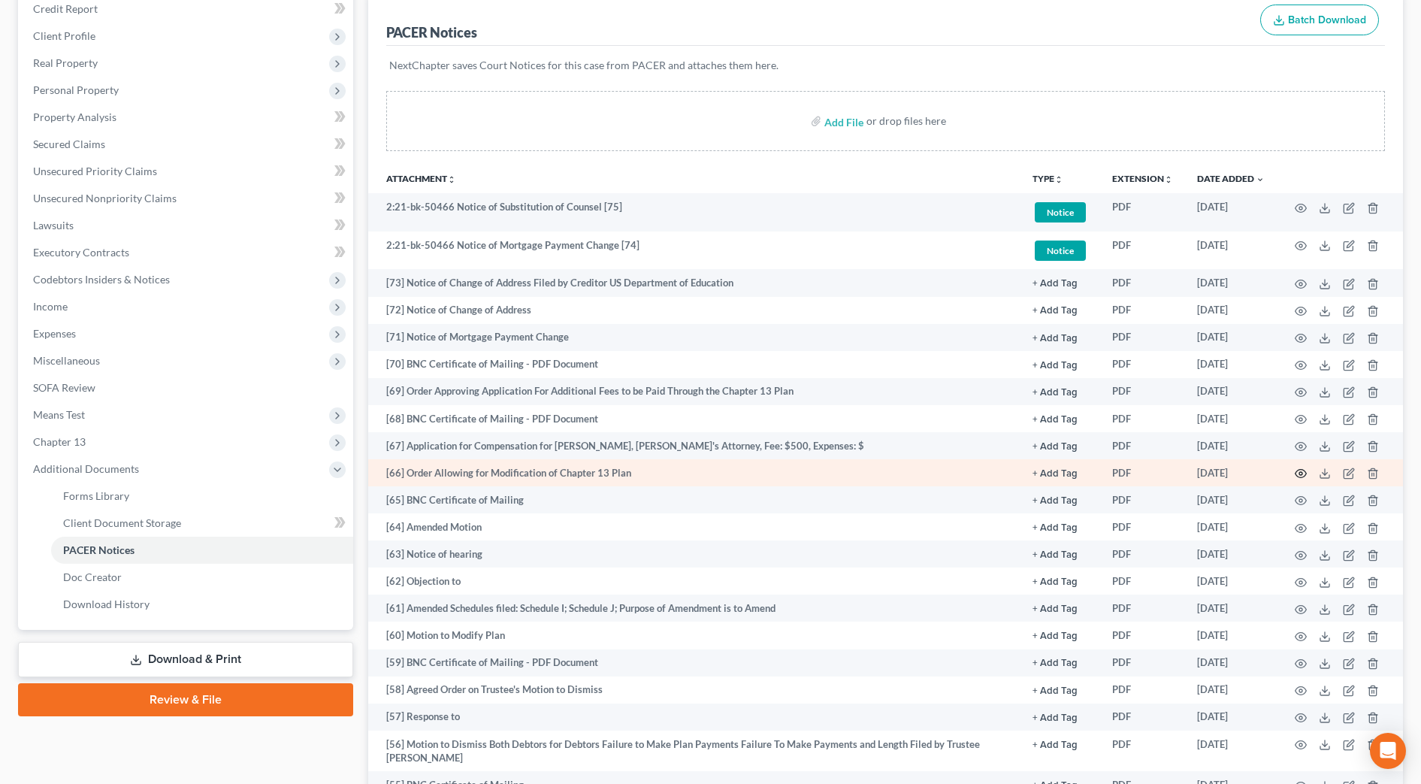
click at [1301, 470] on icon "button" at bounding box center [1301, 474] width 11 height 8
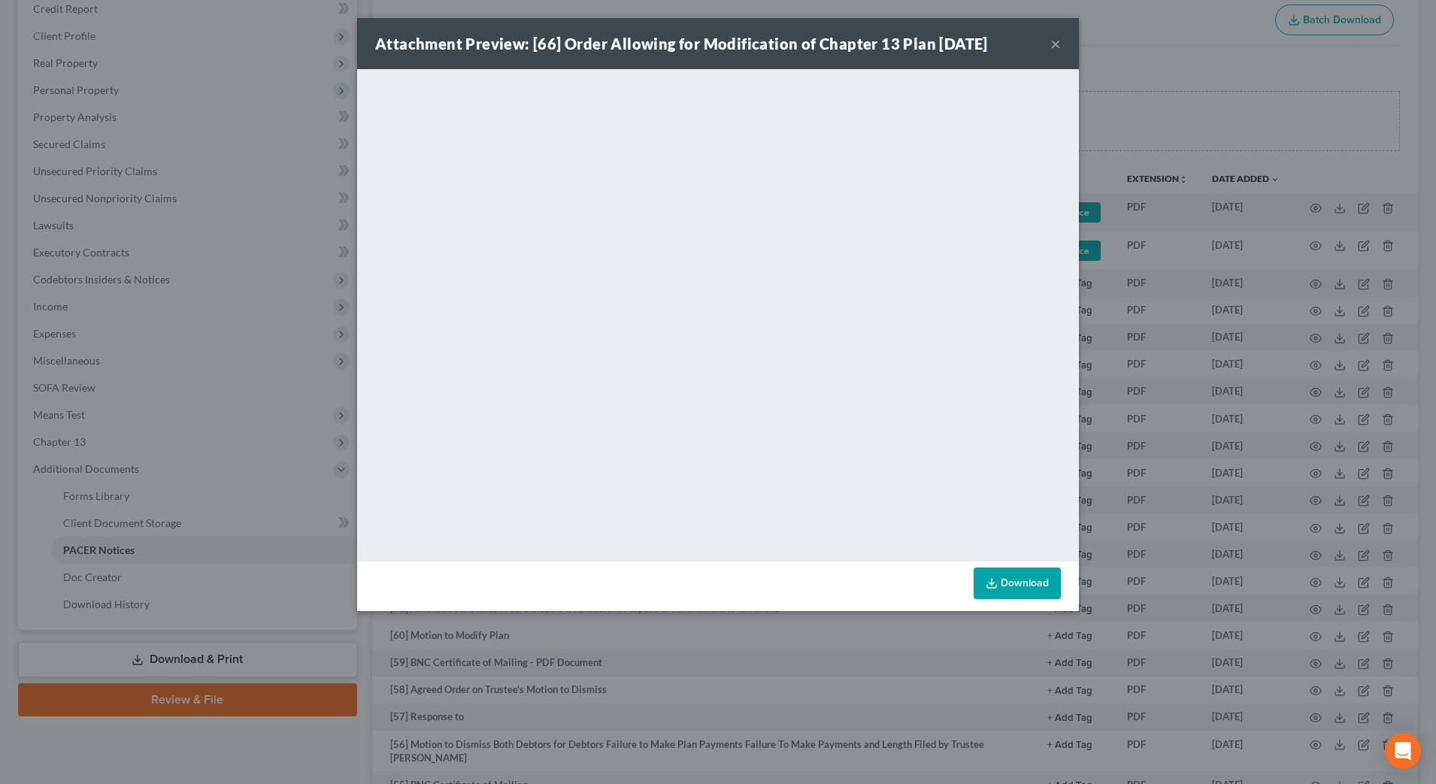
click at [1051, 50] on button "×" at bounding box center [1055, 44] width 11 height 18
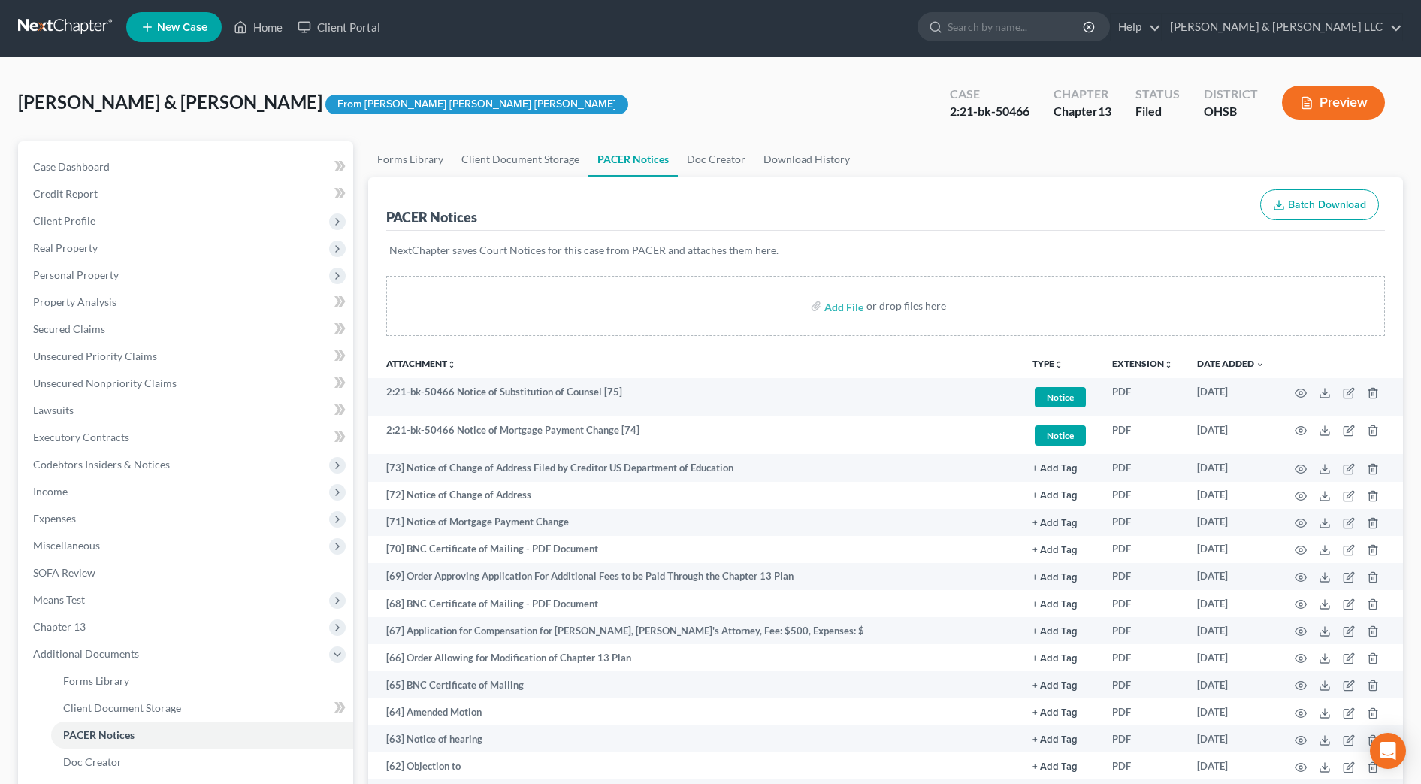
scroll to position [0, 0]
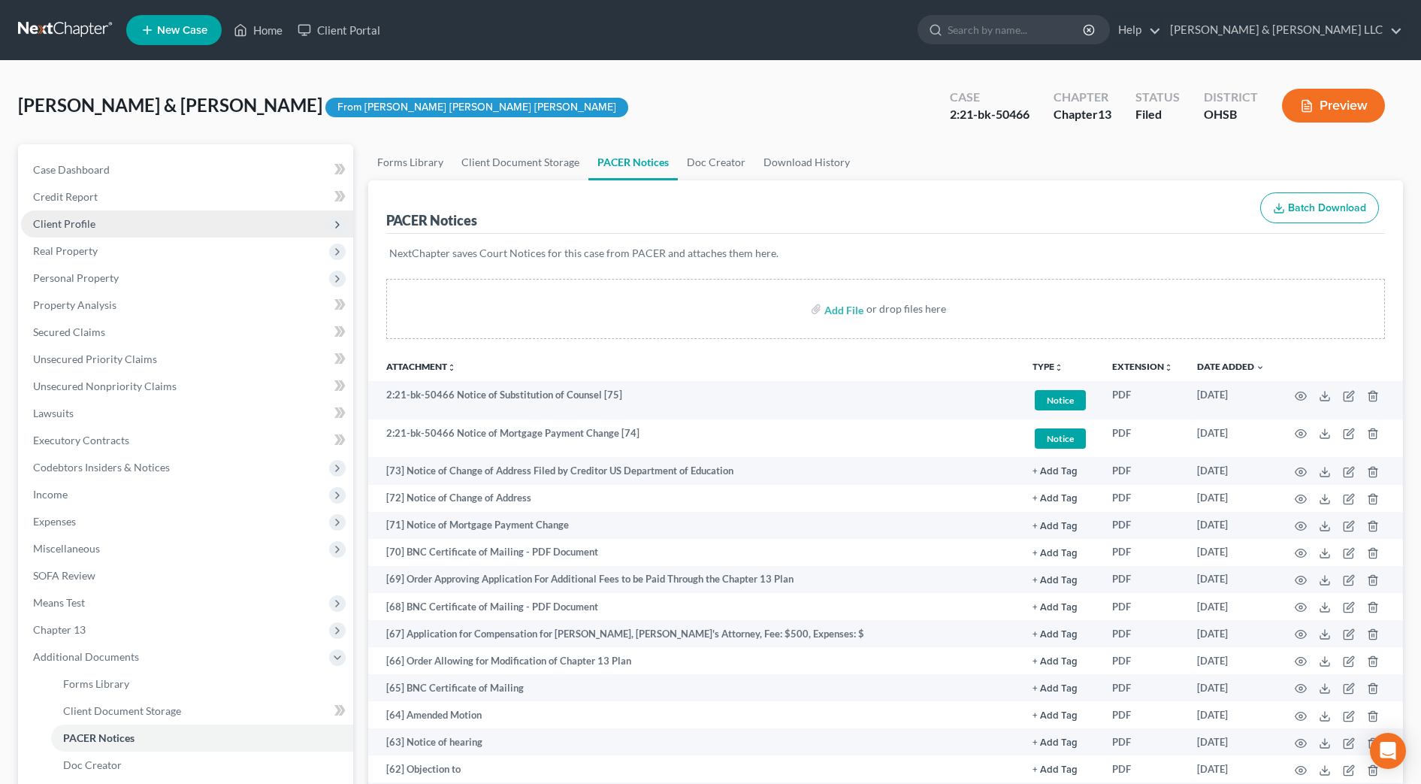
click at [97, 219] on span "Client Profile" at bounding box center [187, 223] width 332 height 27
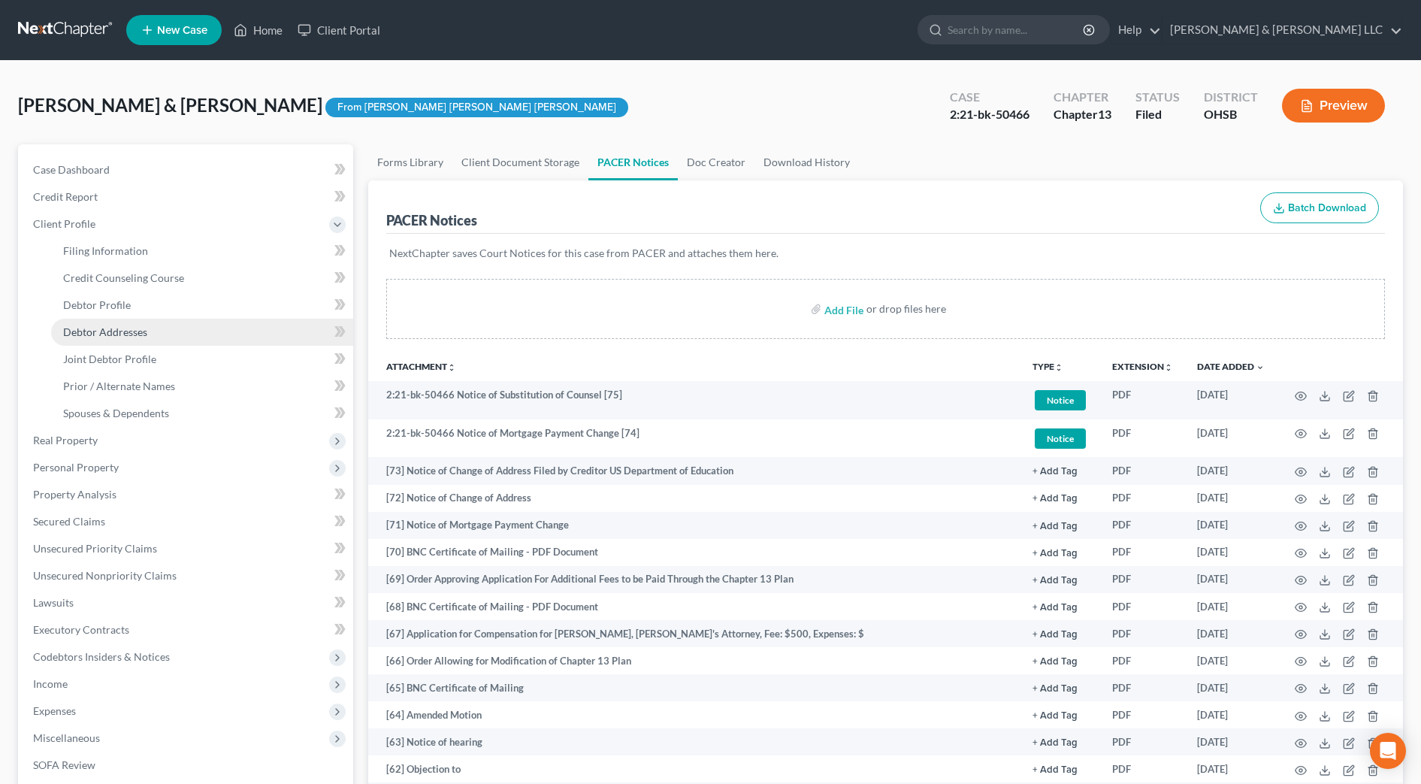
click at [120, 328] on span "Debtor Addresses" at bounding box center [105, 331] width 84 height 13
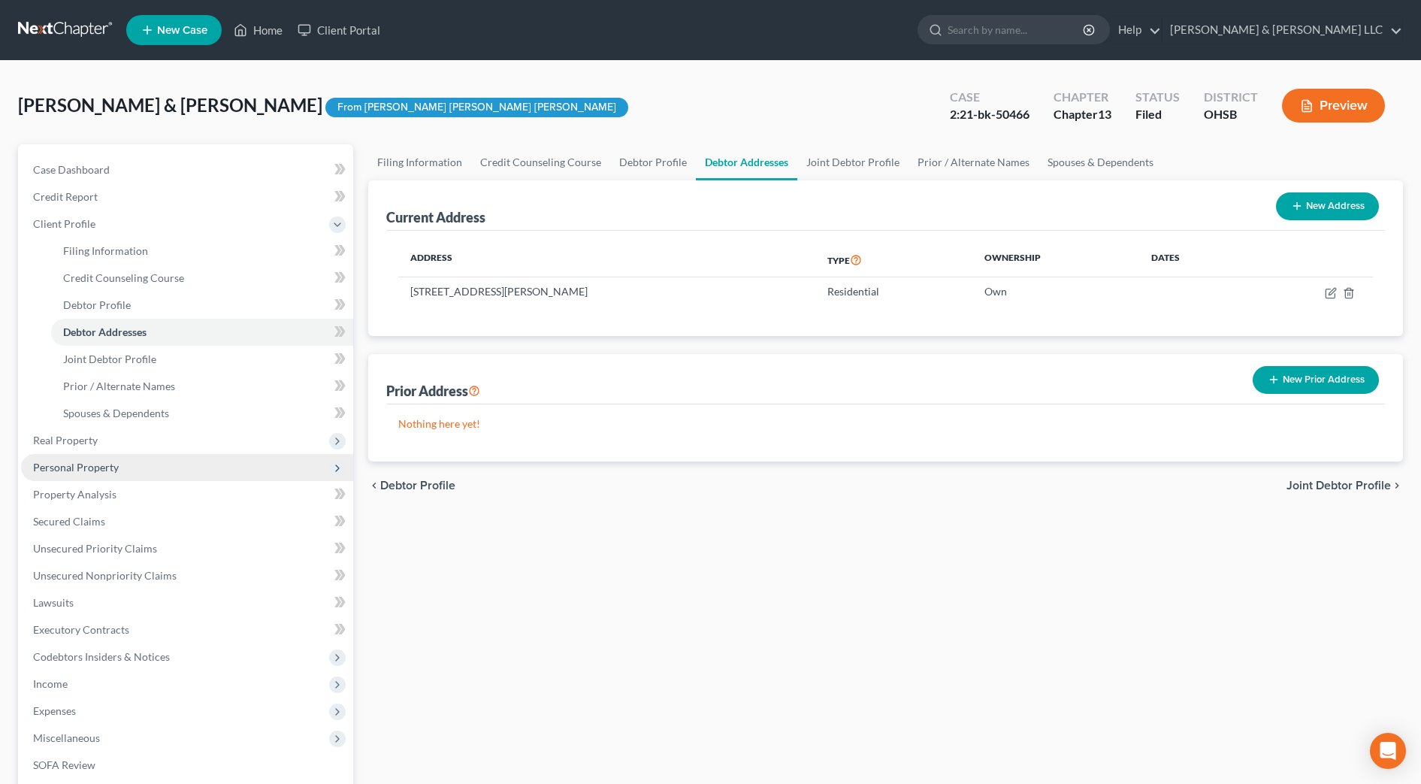
click at [80, 472] on span "Personal Property" at bounding box center [76, 467] width 86 height 13
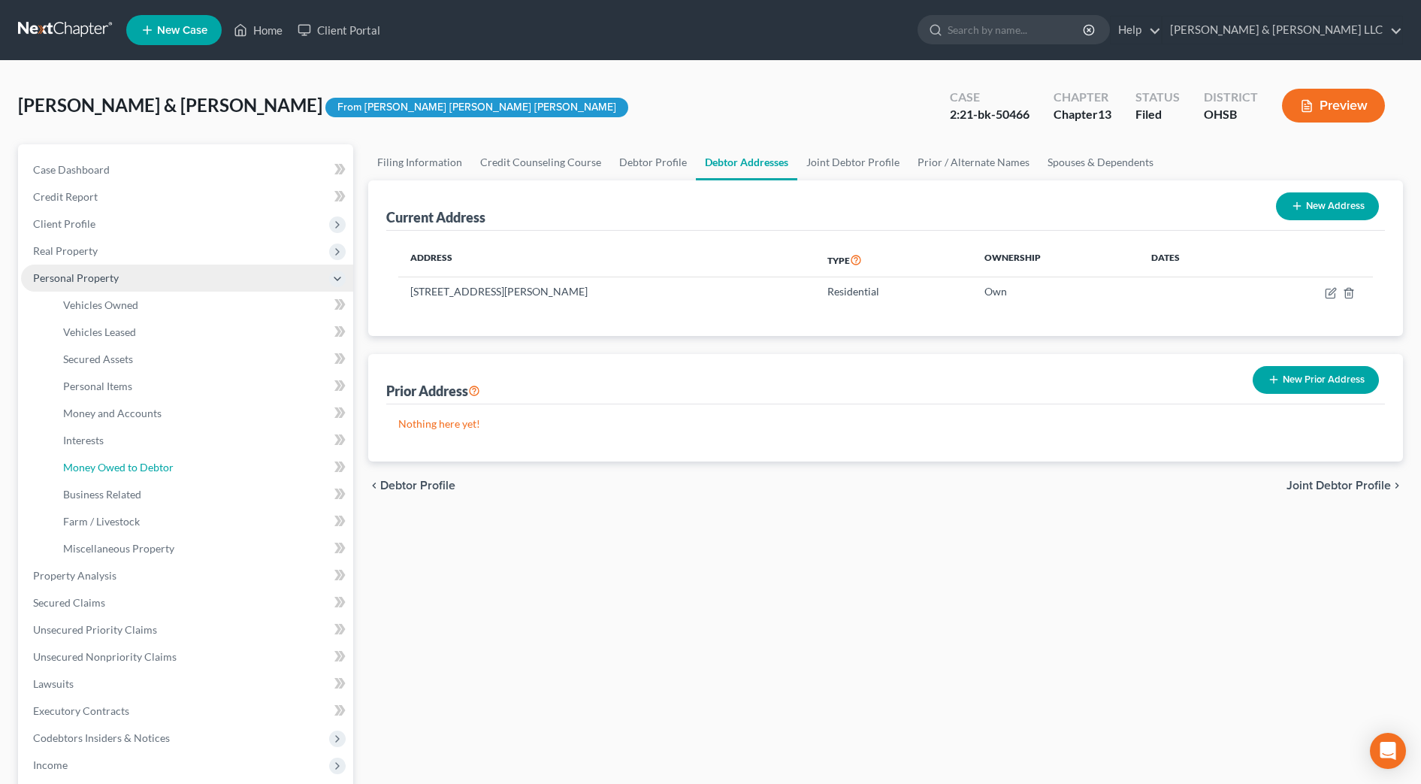
click at [80, 472] on span "Money Owed to Debtor" at bounding box center [118, 467] width 111 height 13
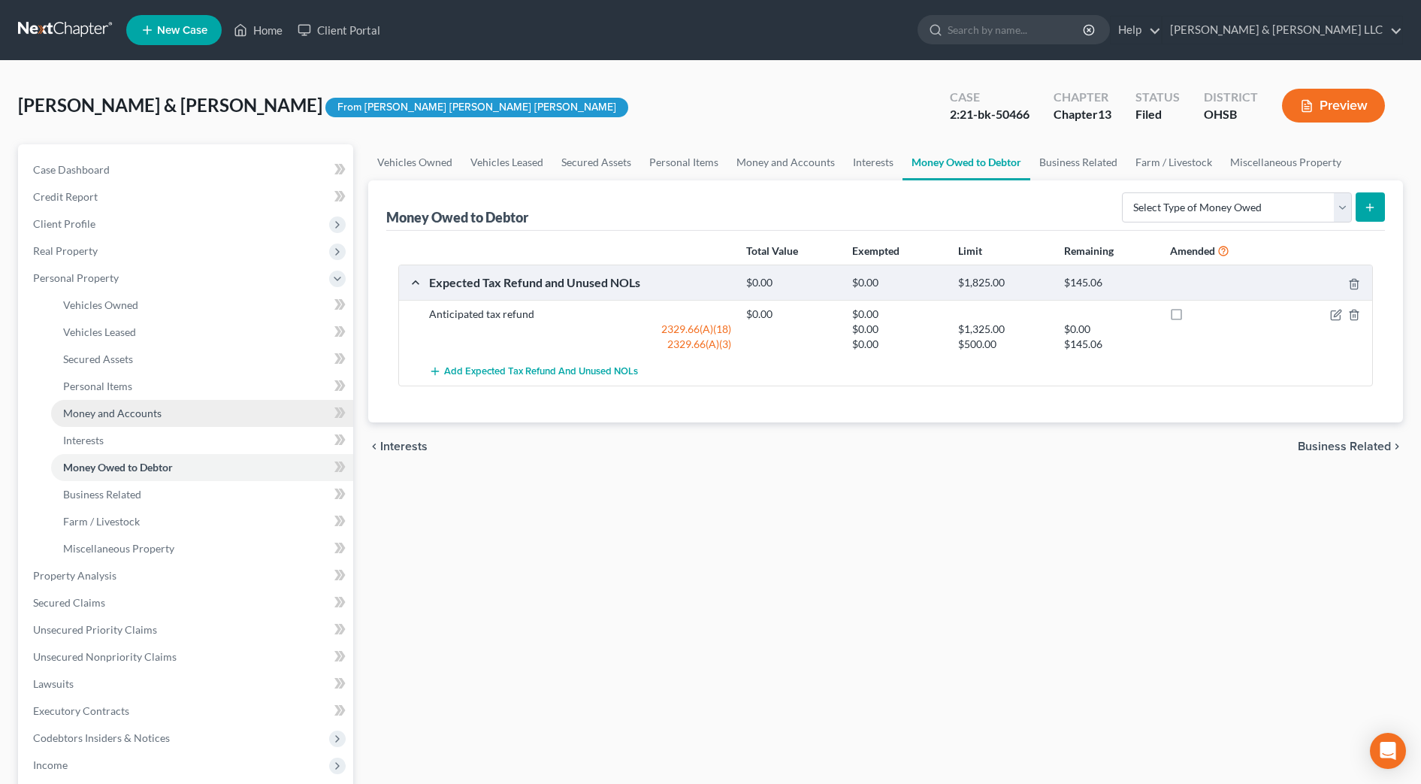
click at [80, 422] on link "Money and Accounts" at bounding box center [202, 413] width 302 height 27
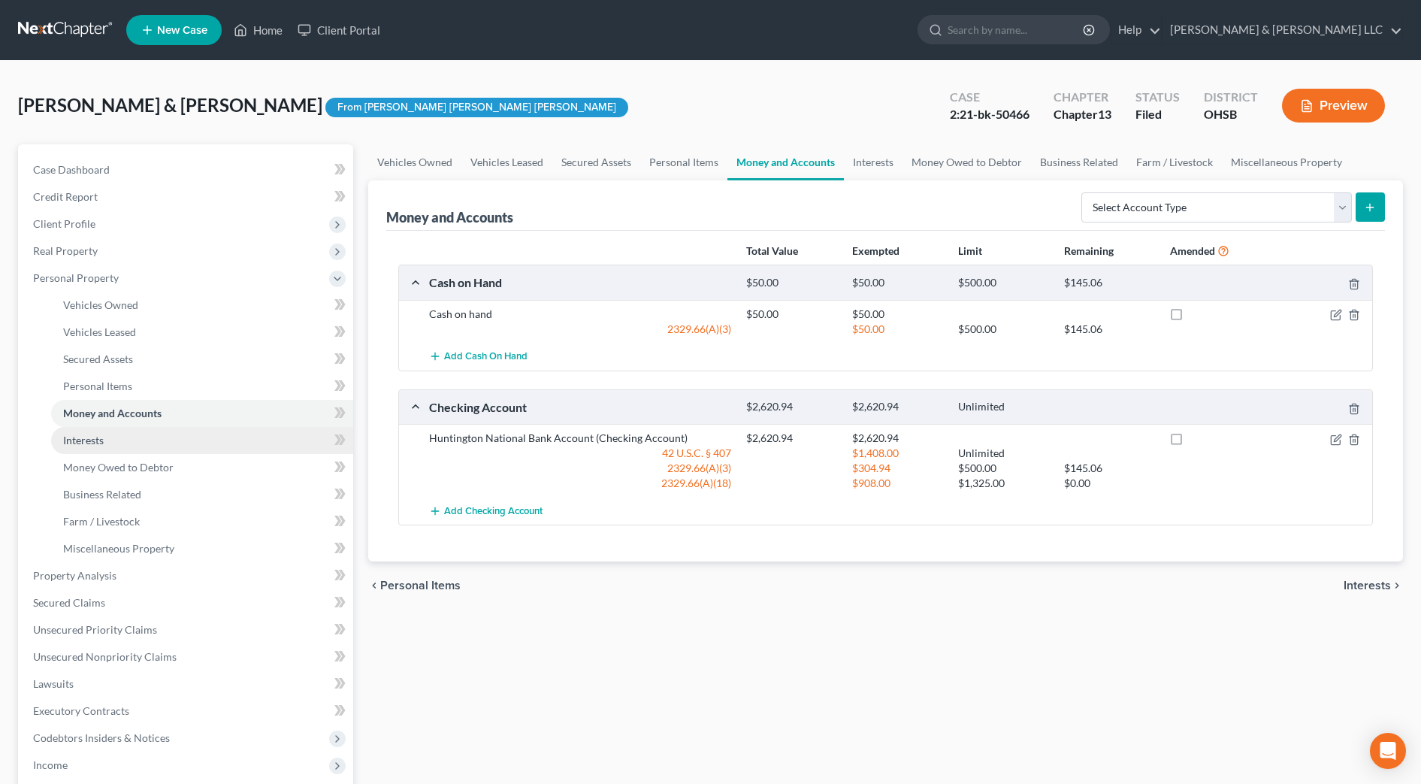
click at [83, 439] on span "Interests" at bounding box center [83, 440] width 41 height 13
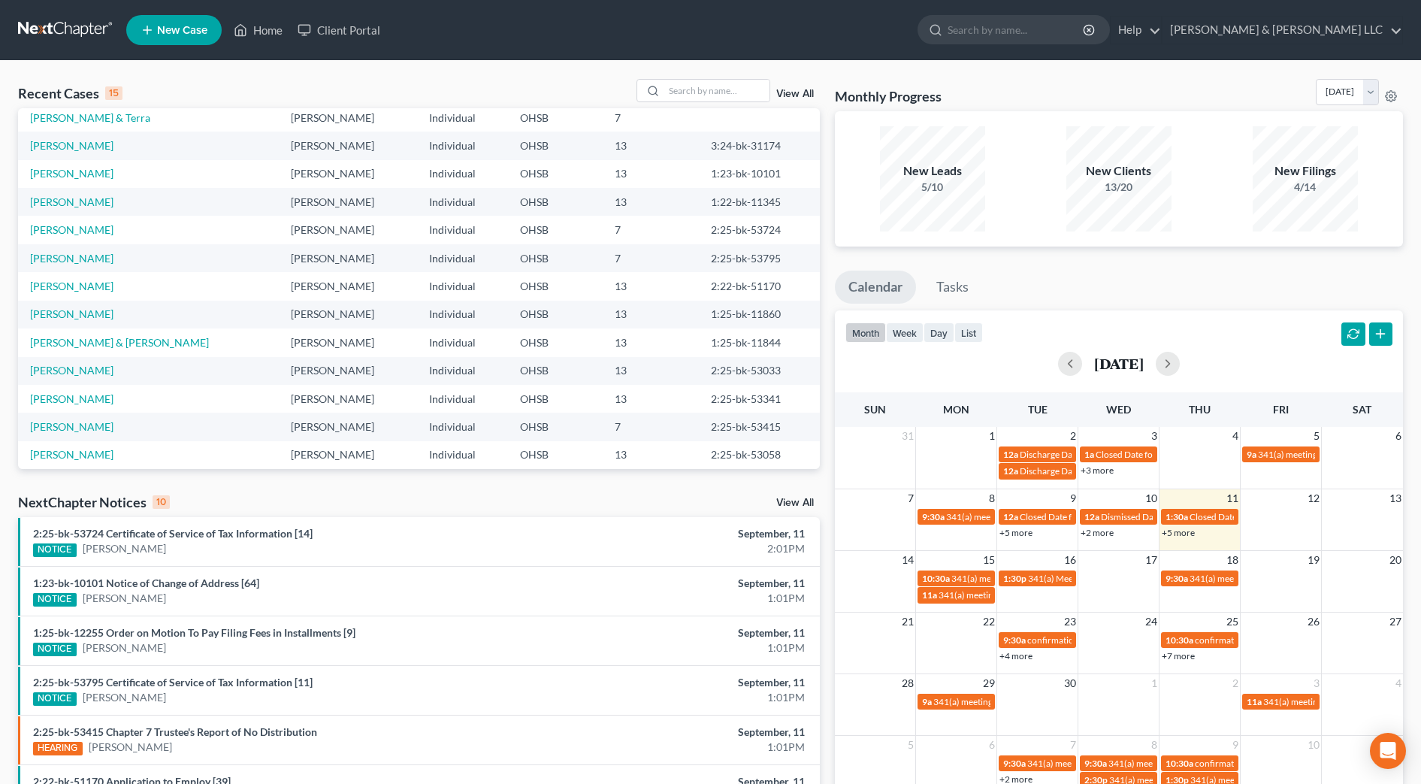
scroll to position [94, 0]
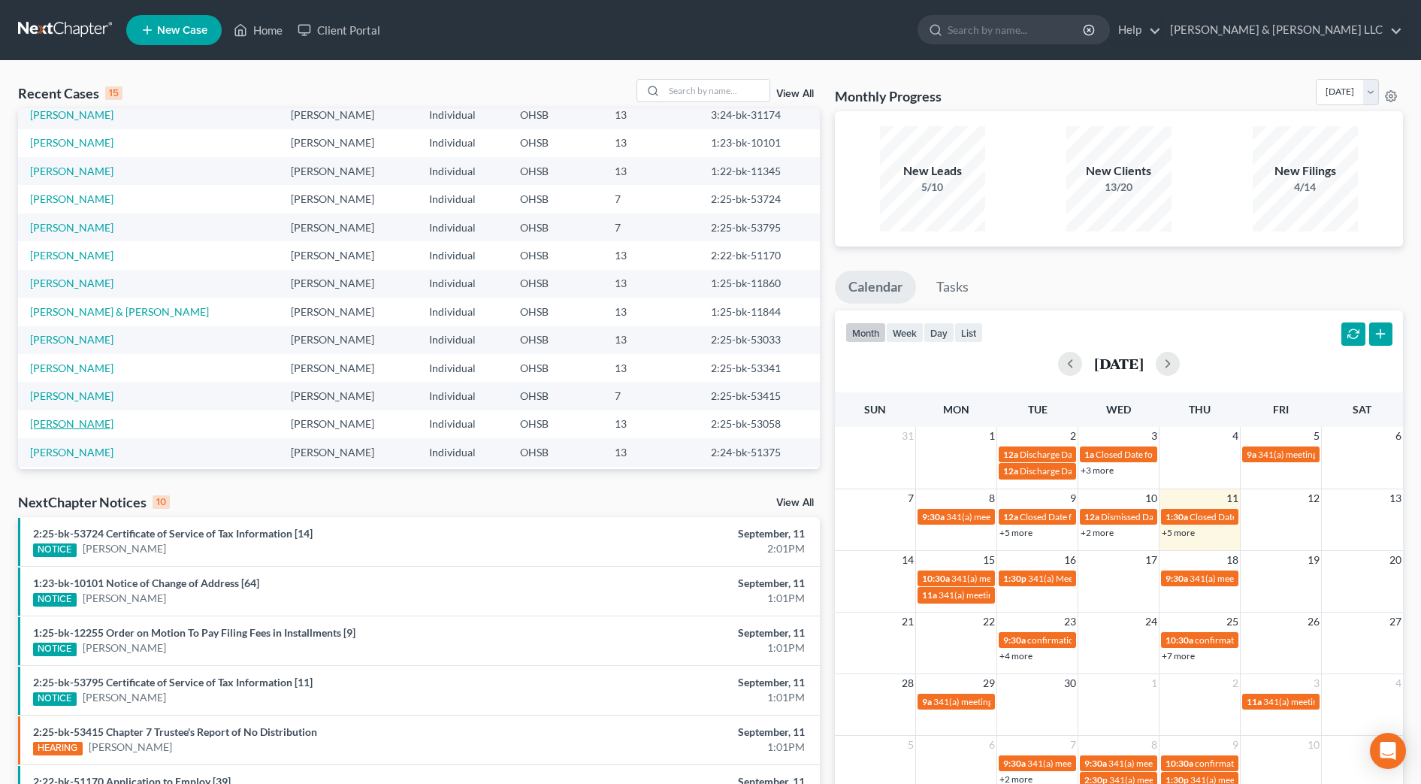
click at [93, 426] on link "[PERSON_NAME]" at bounding box center [71, 423] width 83 height 13
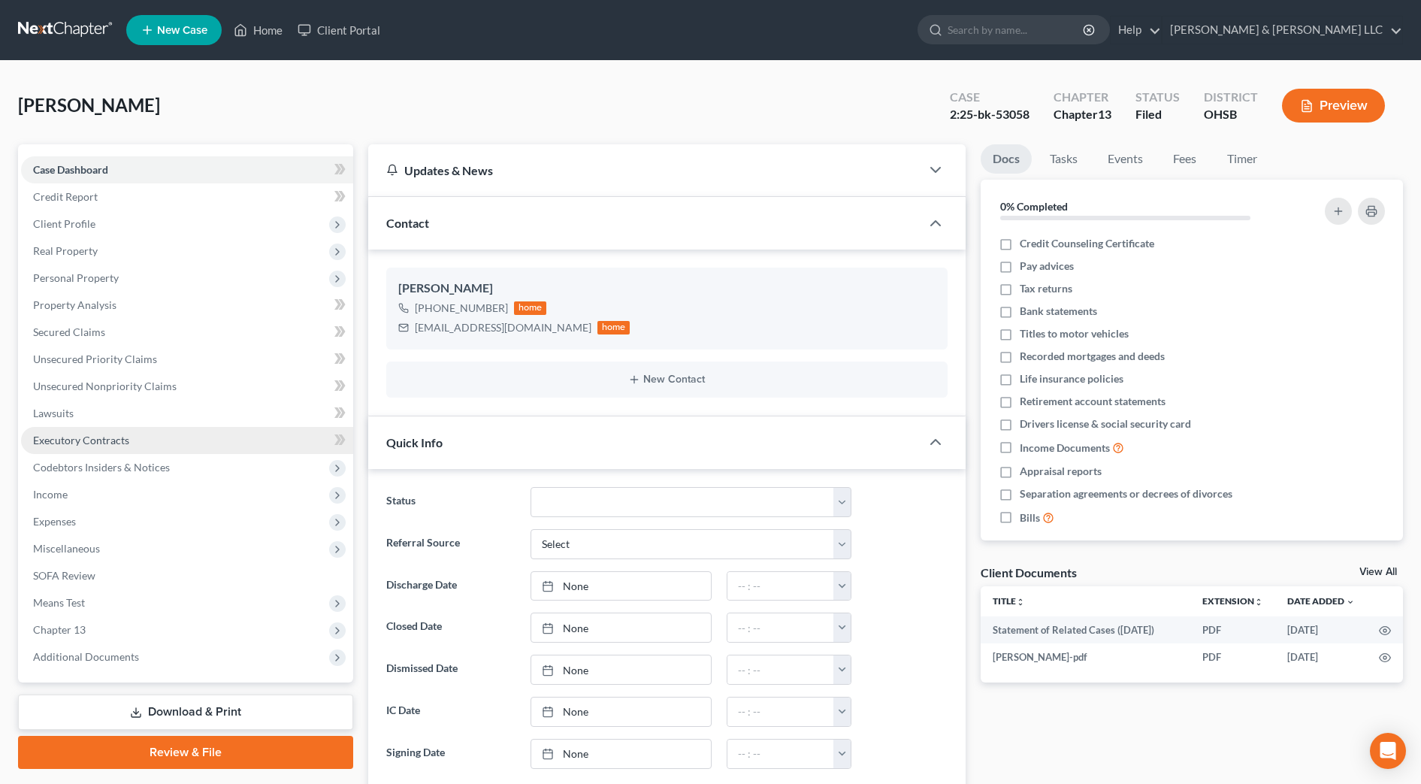
scroll to position [1015, 0]
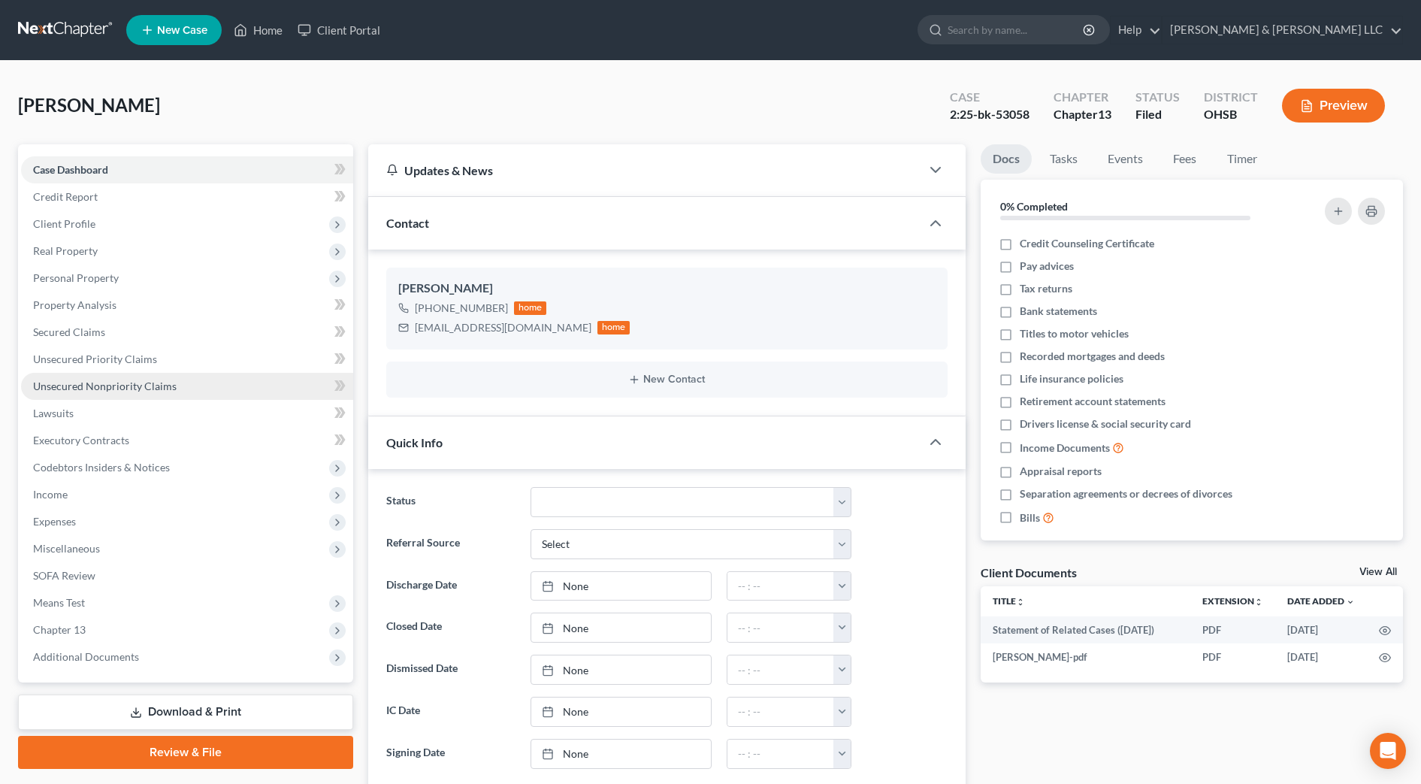
click at [108, 388] on span "Unsecured Nonpriority Claims" at bounding box center [105, 386] width 144 height 13
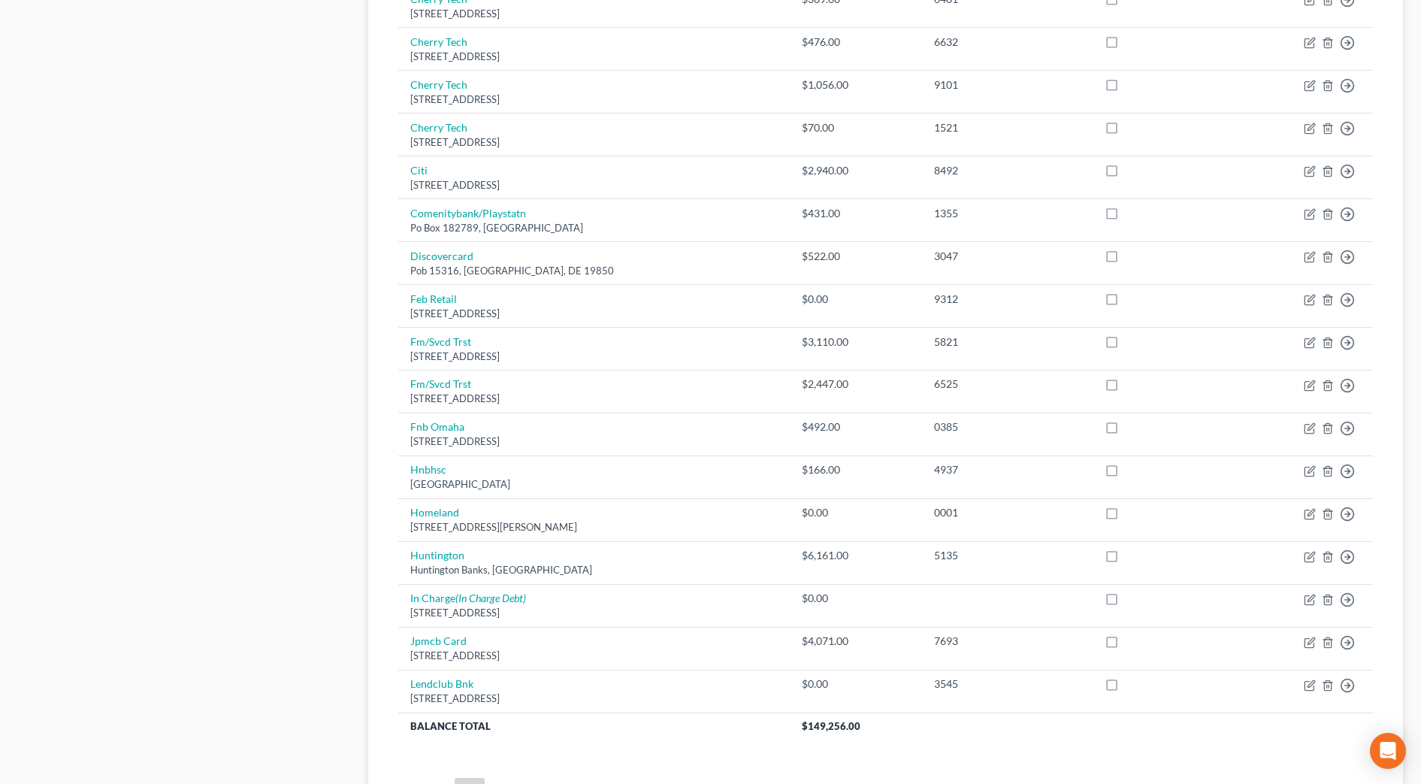
scroll to position [846, 0]
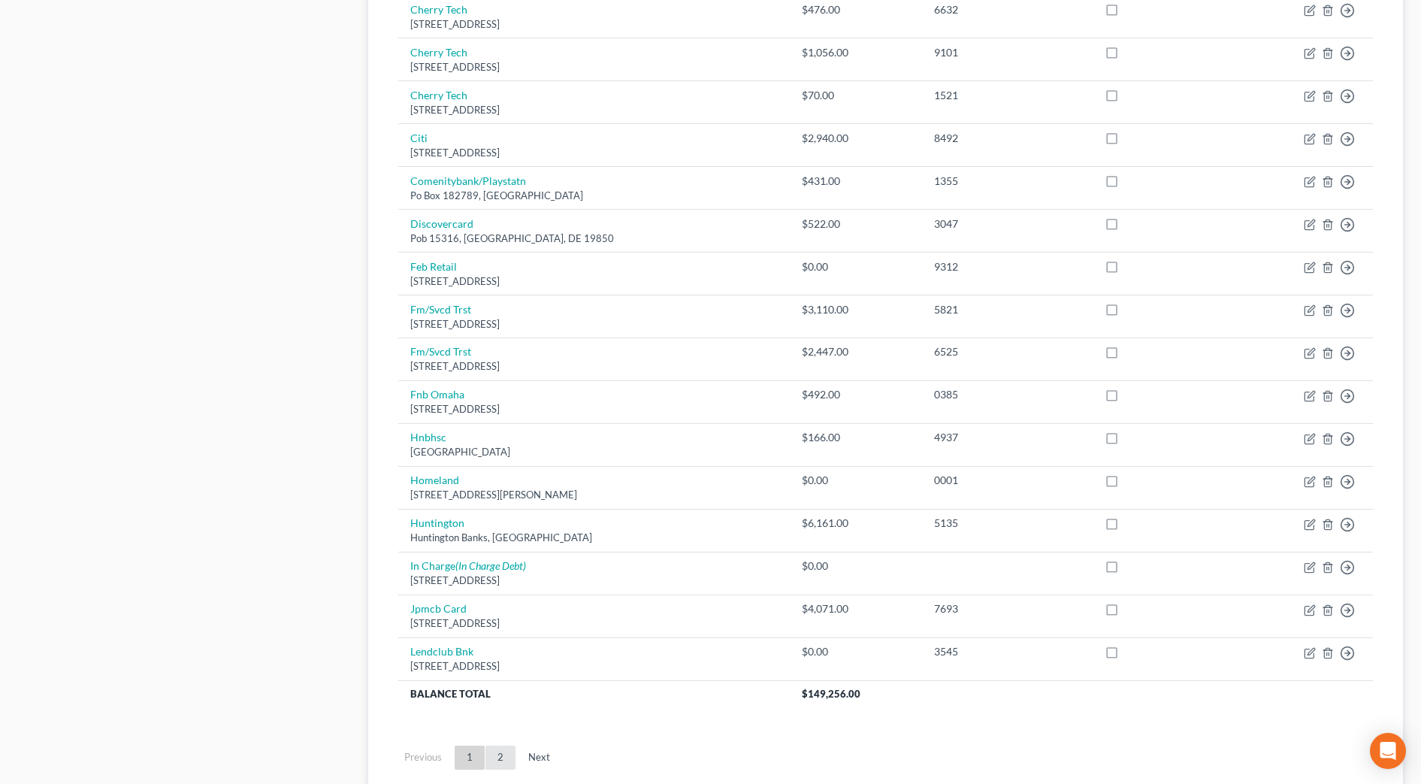
click at [503, 759] on link "2" at bounding box center [501, 758] width 30 height 24
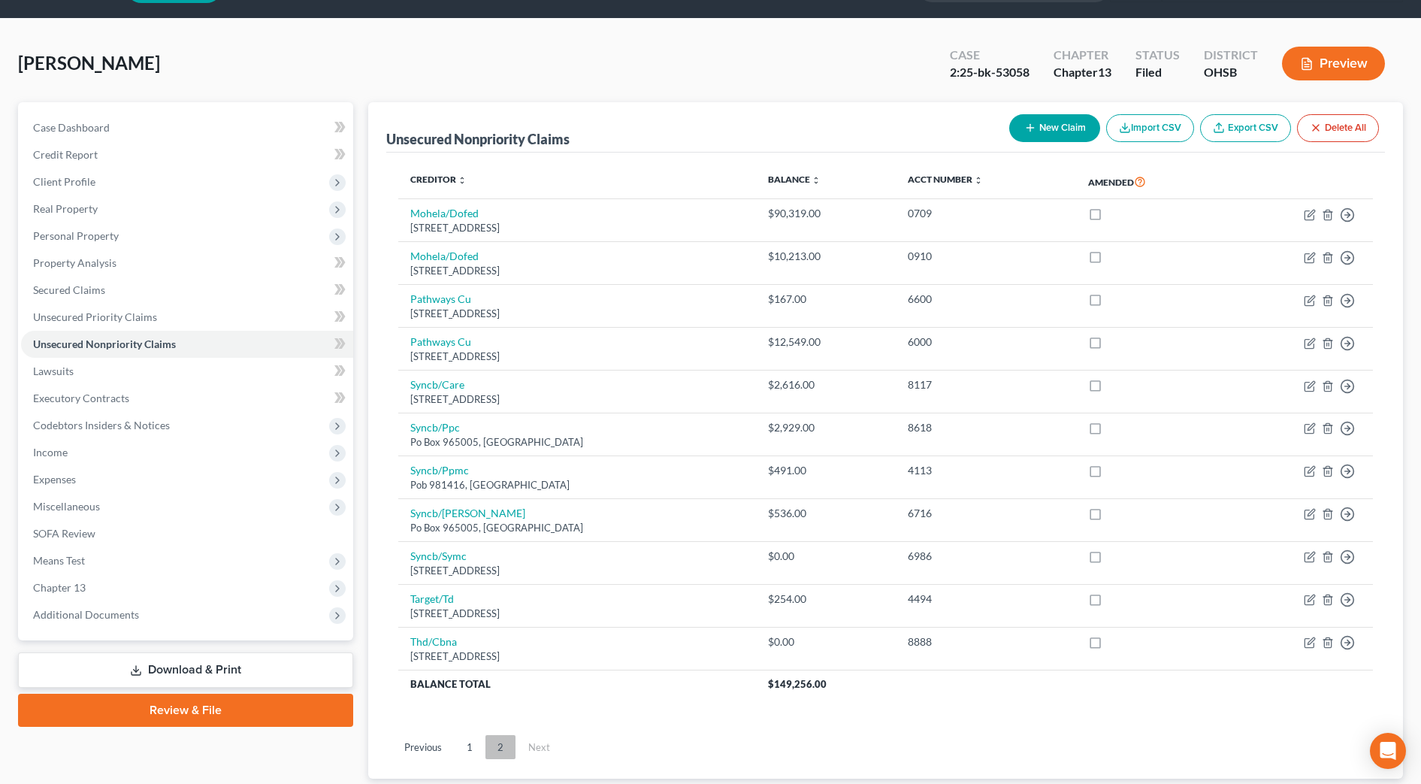
scroll to position [142, 0]
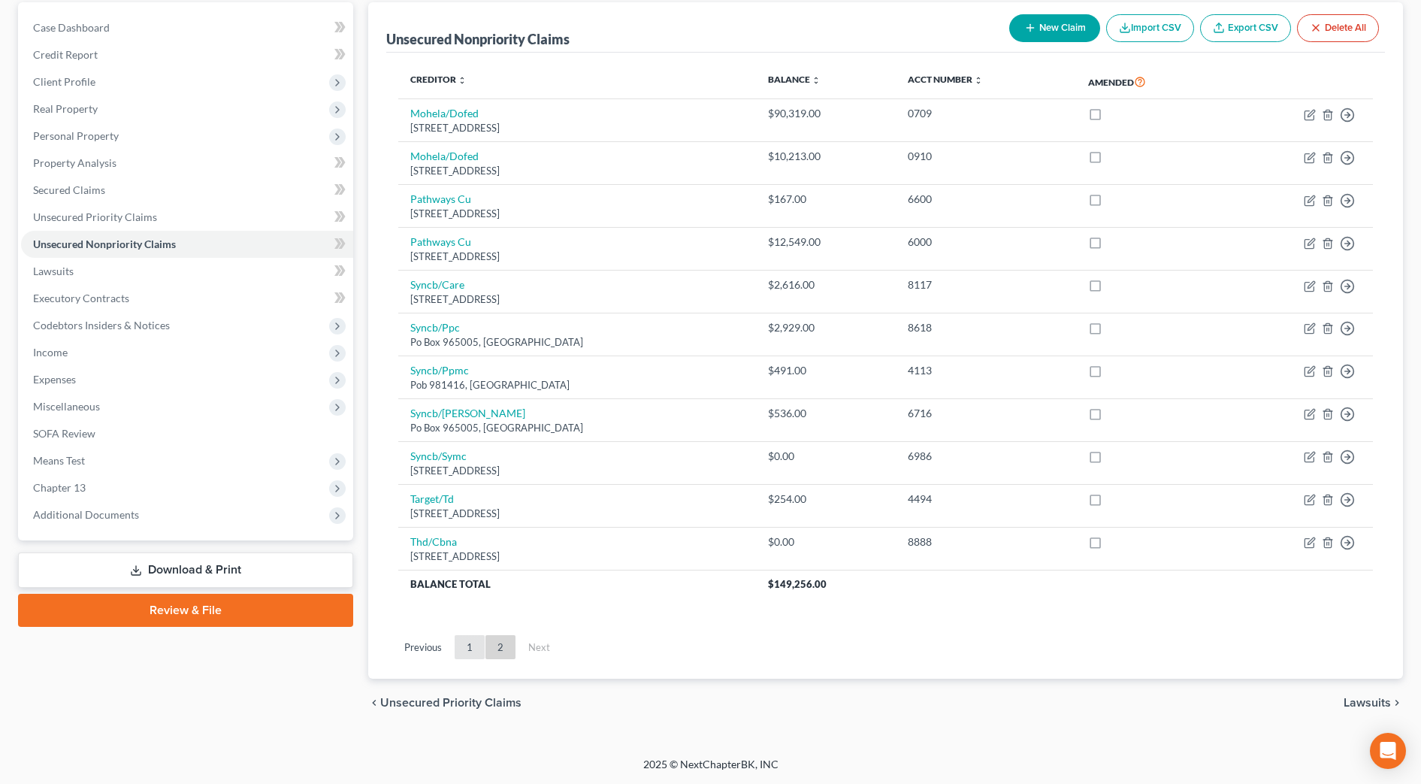
click at [467, 646] on link "1" at bounding box center [470, 647] width 30 height 24
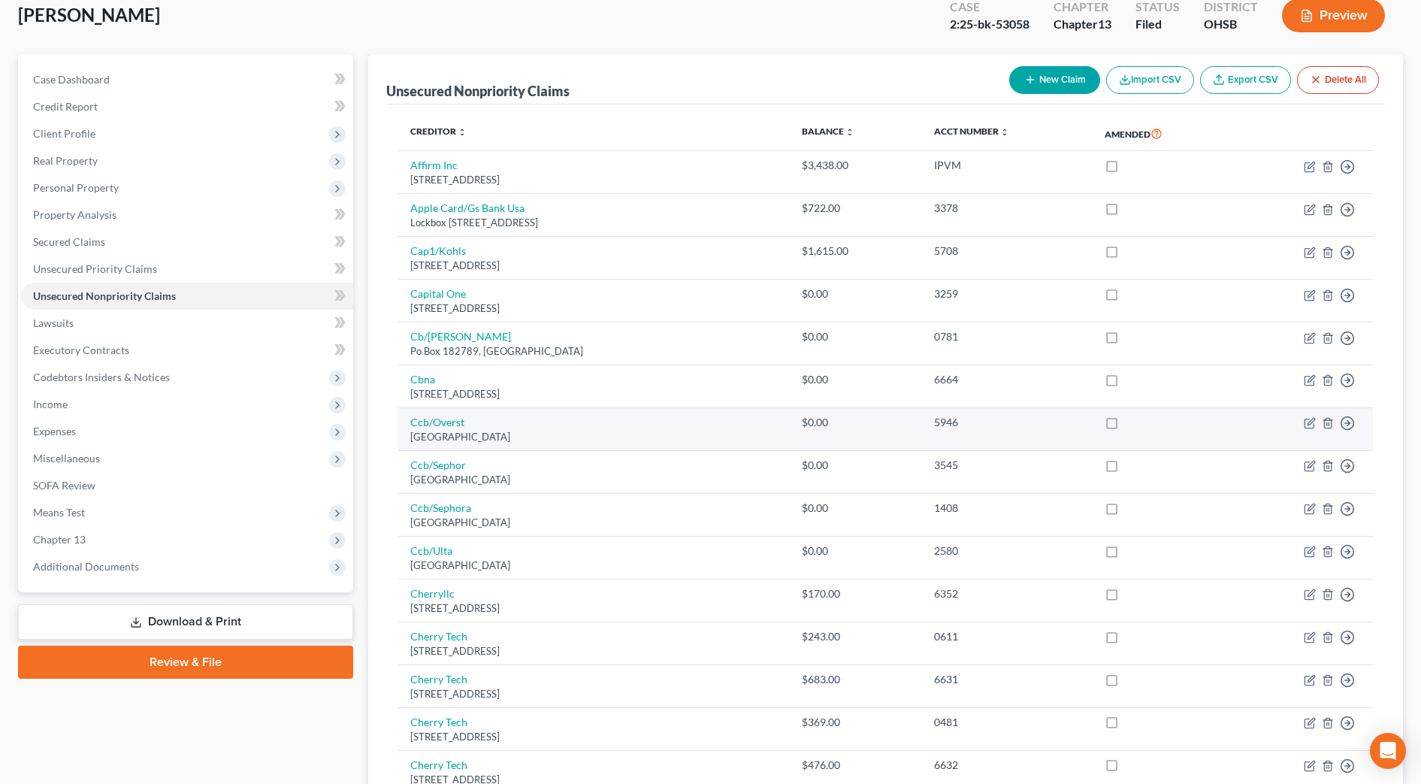
scroll to position [0, 0]
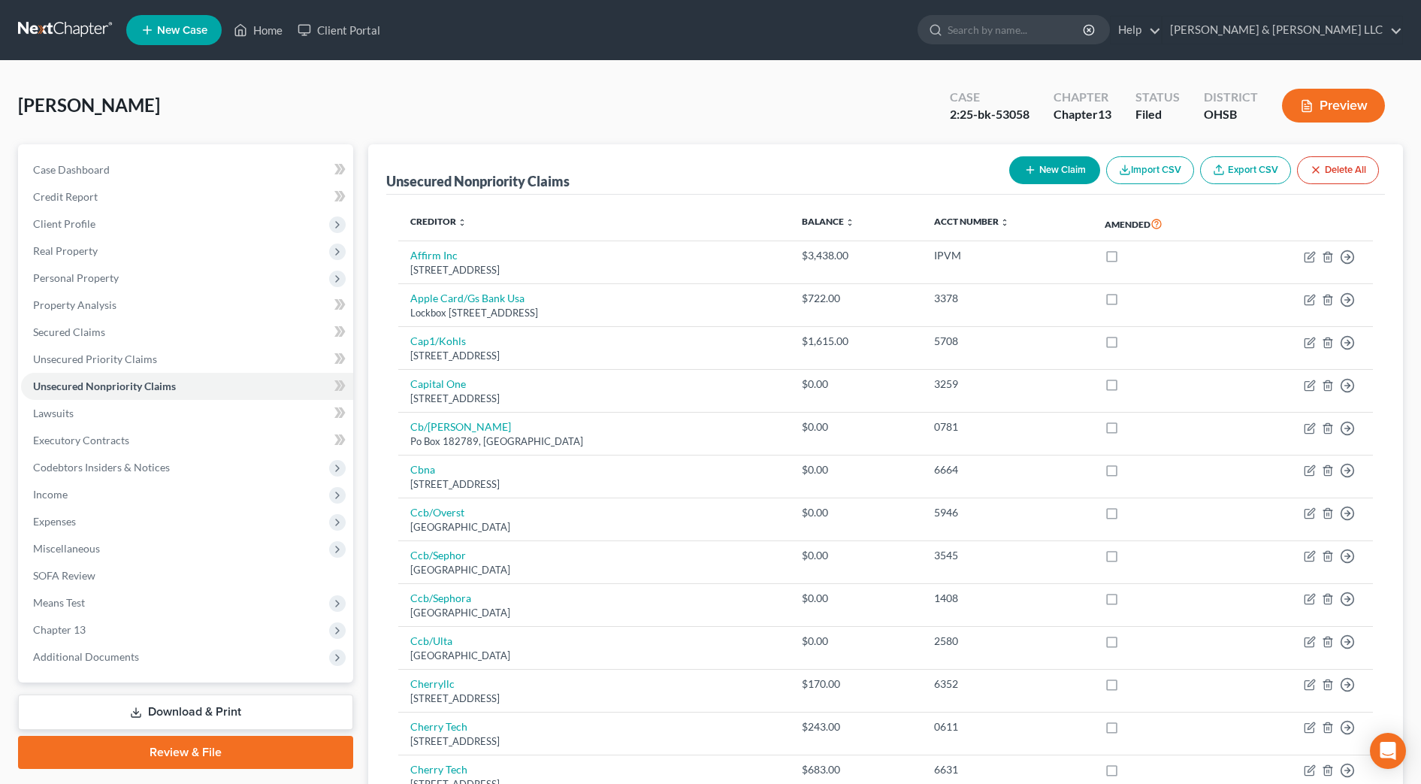
click at [121, 148] on div "Case Dashboard Payments Invoices Payments Payments Credit Report Client Profile…" at bounding box center [185, 413] width 335 height 538
click at [121, 173] on link "Case Dashboard" at bounding box center [187, 169] width 332 height 27
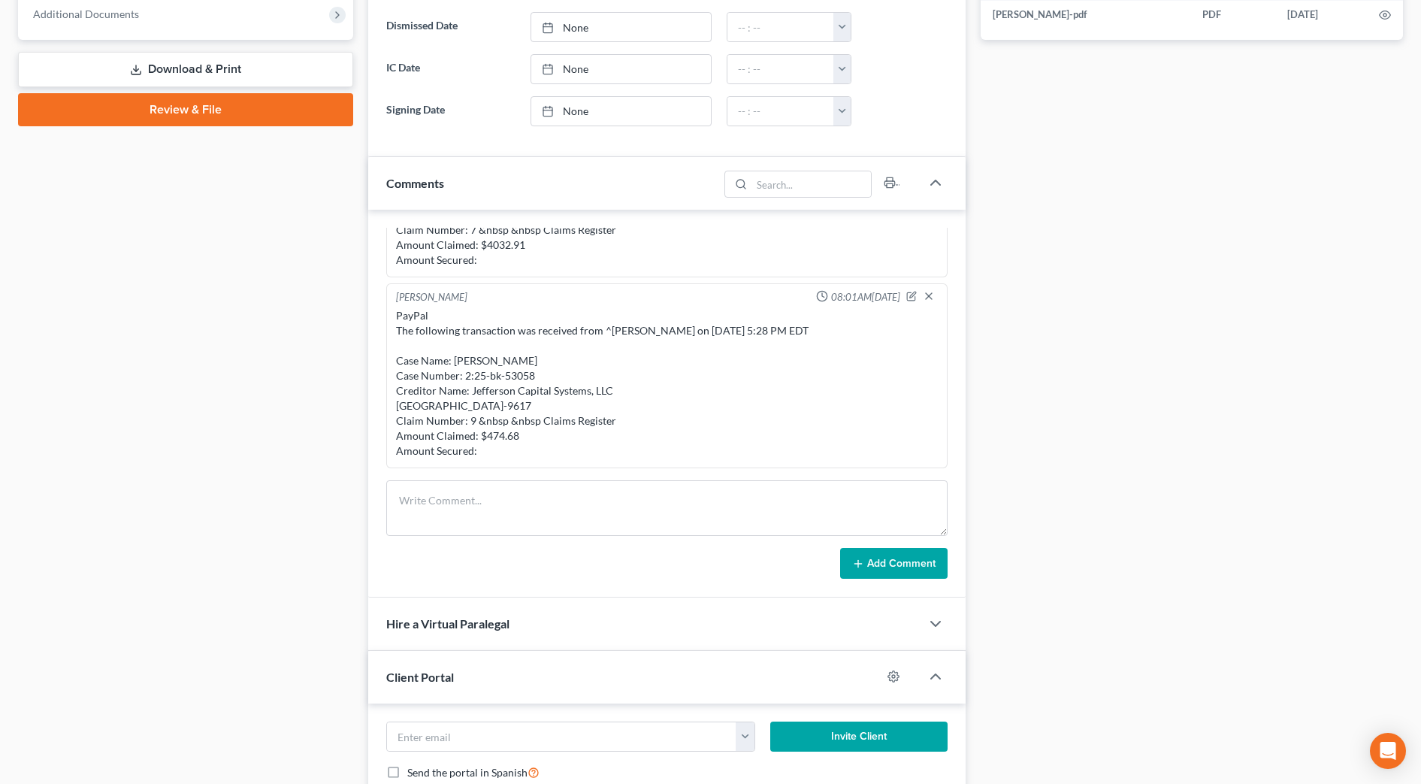
scroll to position [658, 0]
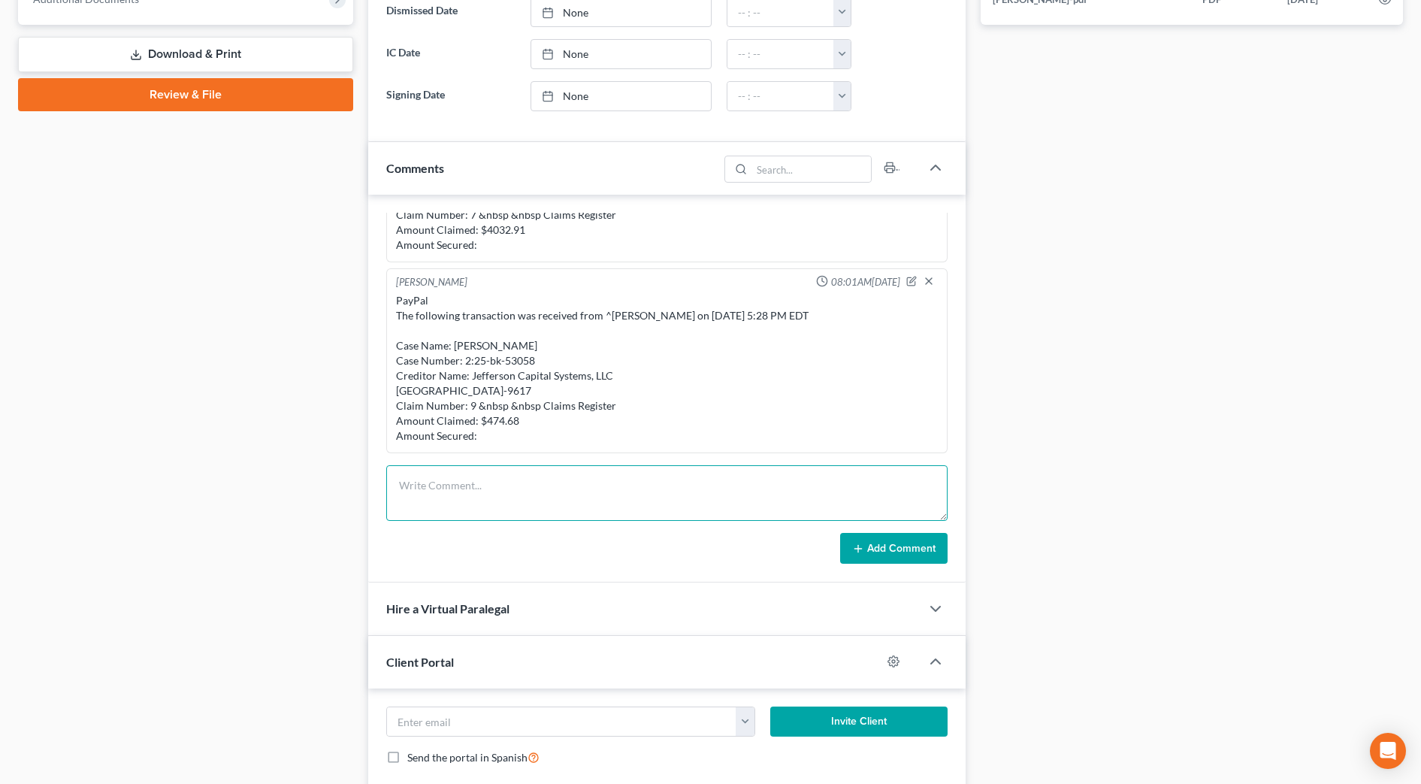
click at [450, 496] on textarea at bounding box center [667, 493] width 562 height 56
paste textarea "Case Name: [PERSON_NAME] Case Number: 2:25-bk-53058 Creditor Name: Citibank N.A…"
type textarea "Case Name: [PERSON_NAME] Case Number: 2:25-bk-53058 Creditor Name: Citibank N.A…"
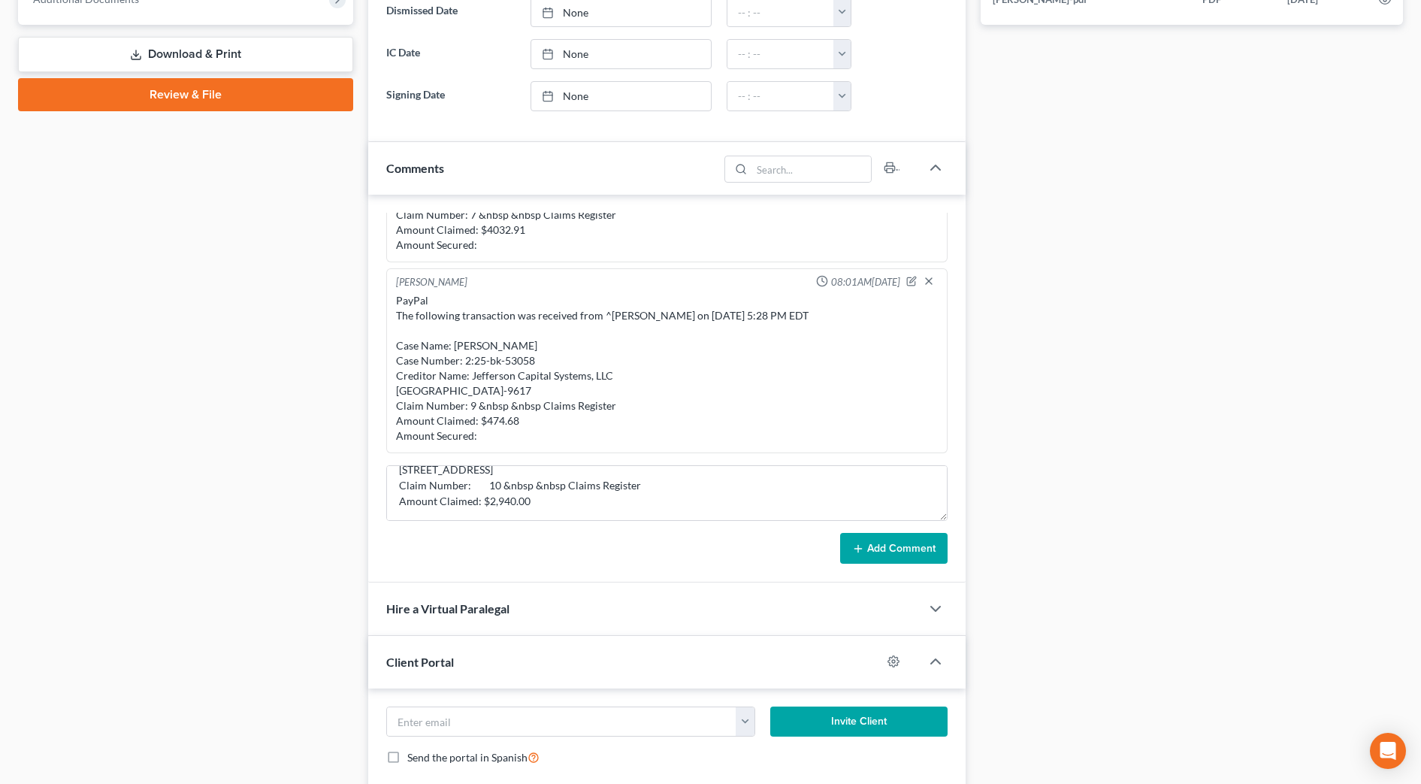
click at [860, 540] on button "Add Comment" at bounding box center [893, 549] width 107 height 32
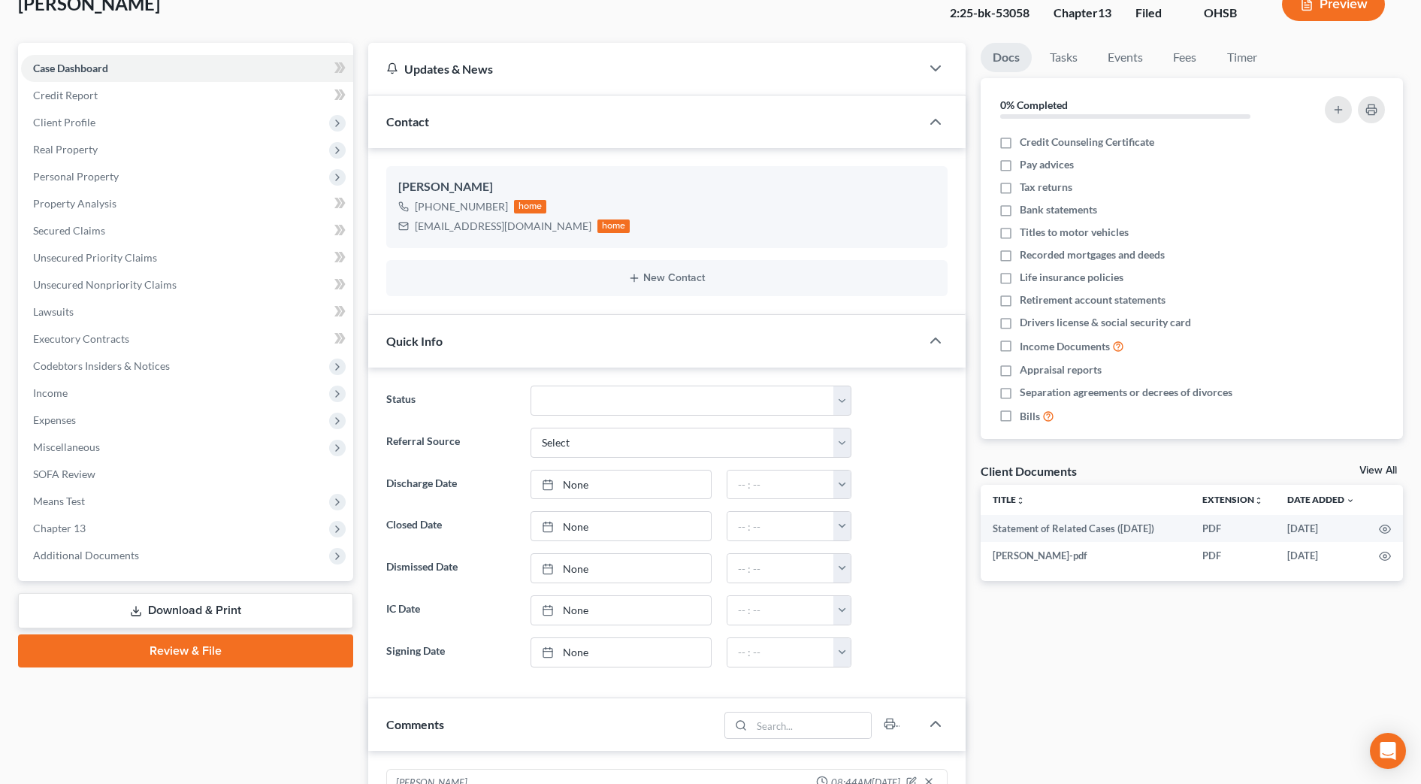
scroll to position [0, 0]
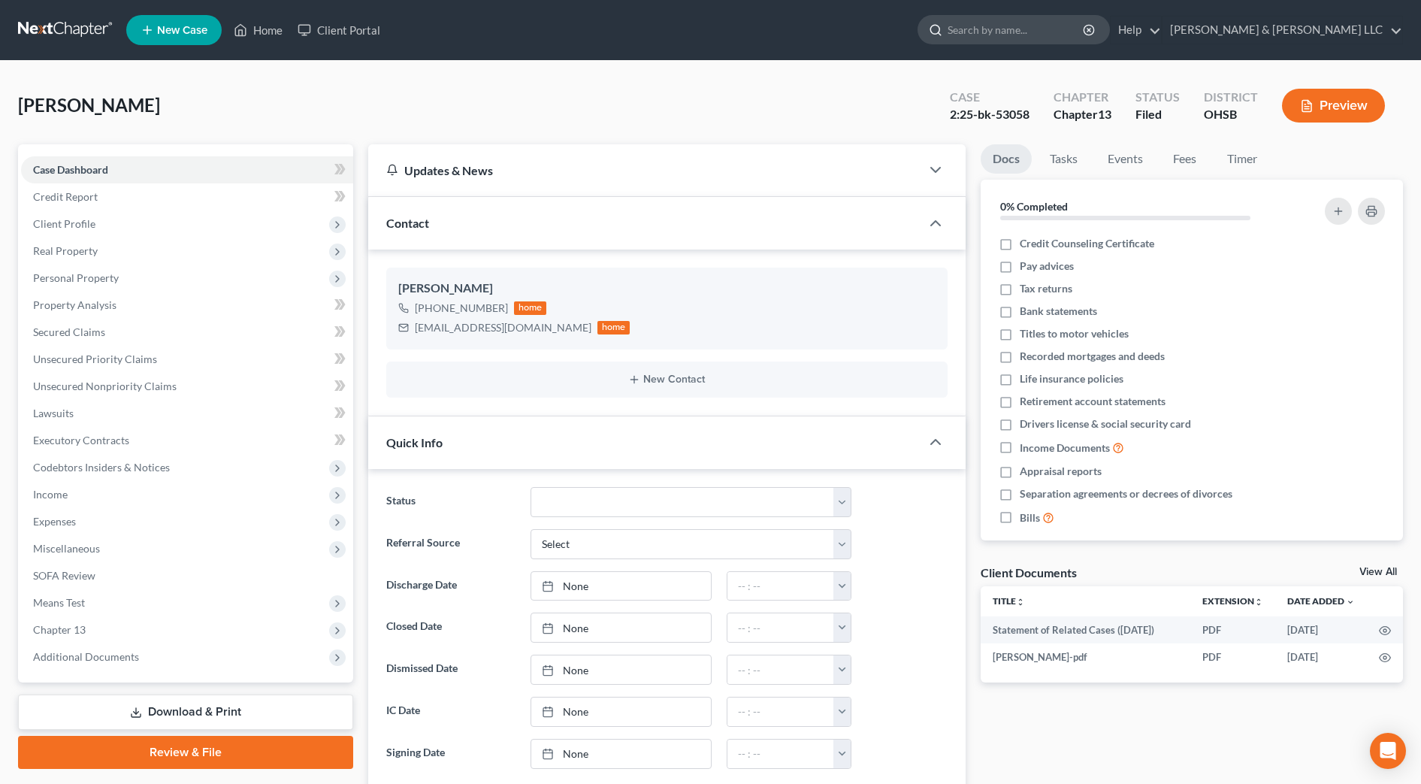
click at [1058, 24] on input "search" at bounding box center [1017, 30] width 138 height 28
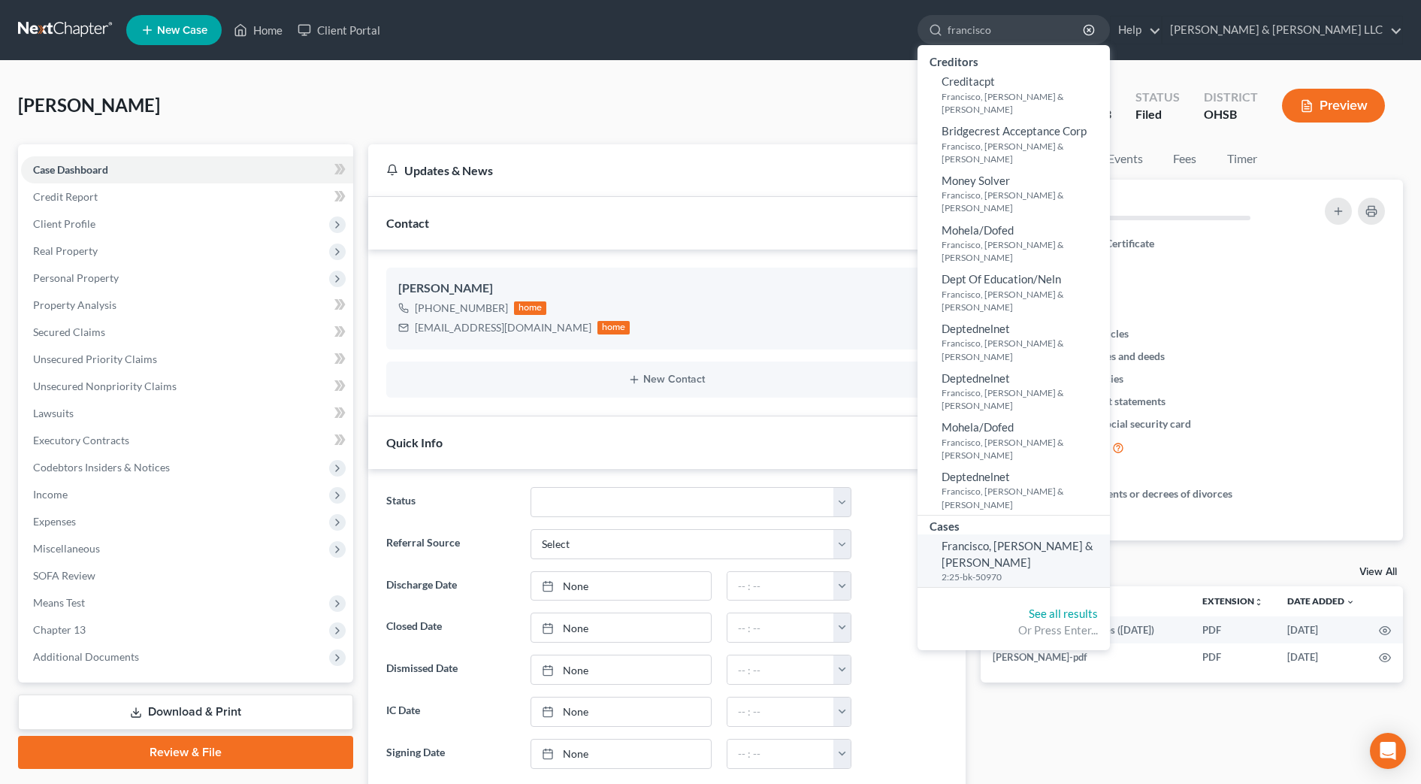
type input "francisco"
click at [1090, 539] on span "Francisco, [PERSON_NAME] & [PERSON_NAME]" at bounding box center [1018, 553] width 152 height 29
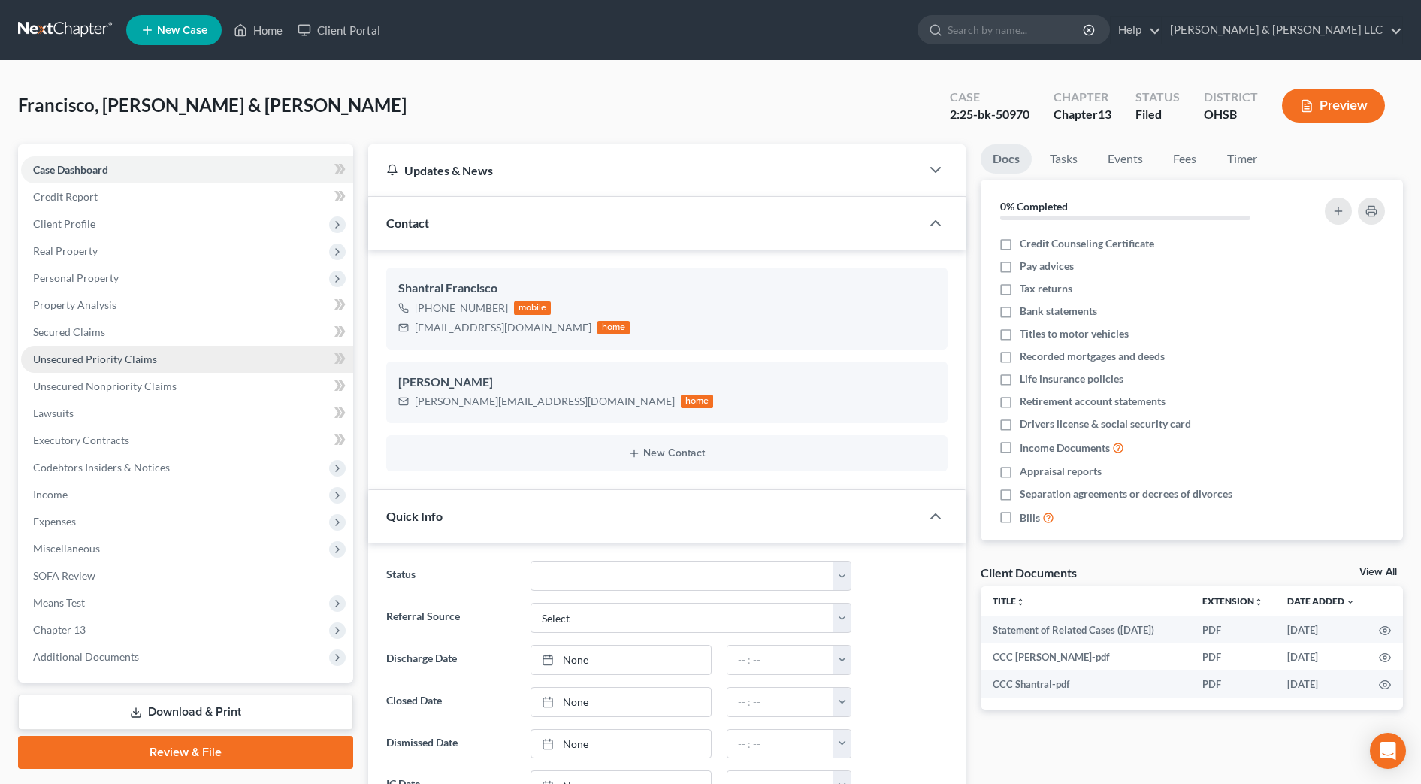
scroll to position [764, 0]
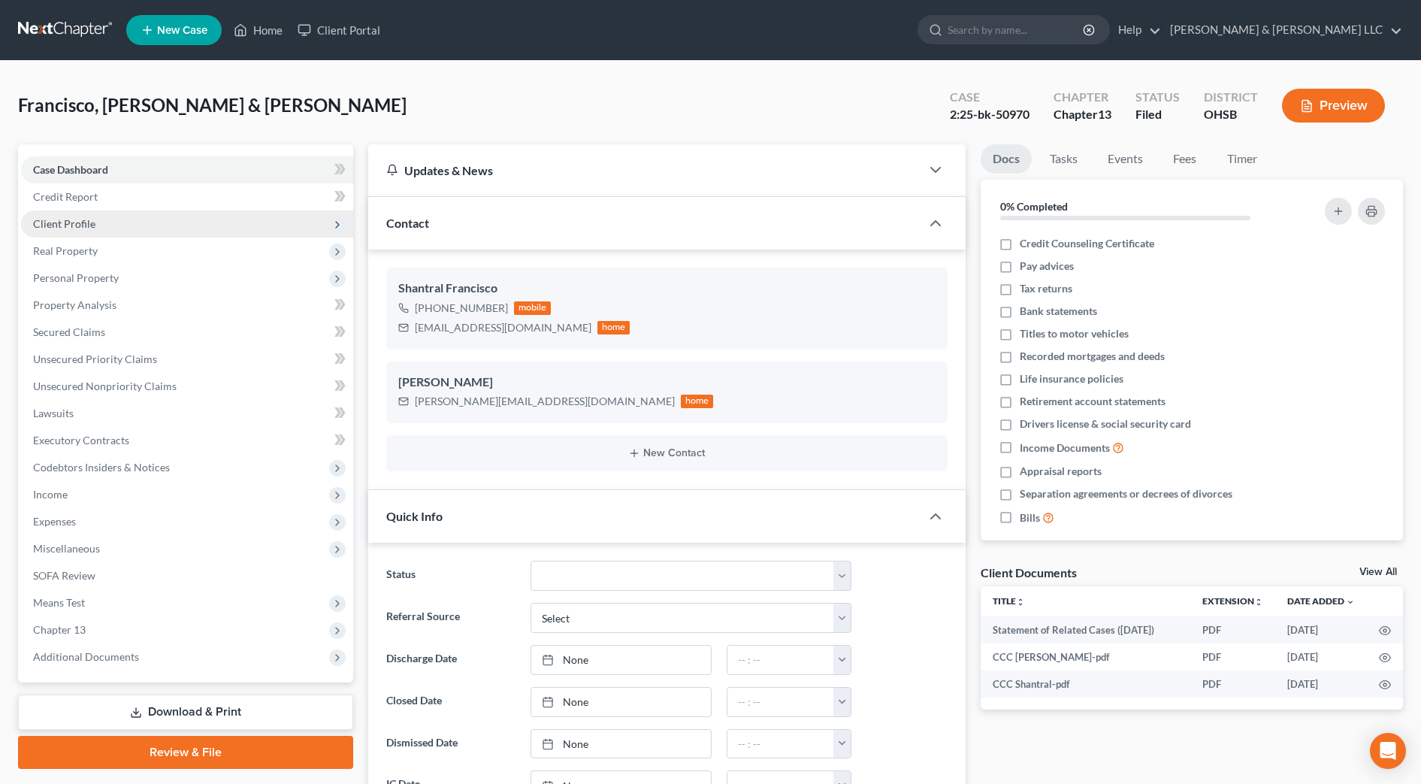
click at [92, 227] on span "Client Profile" at bounding box center [64, 223] width 62 height 13
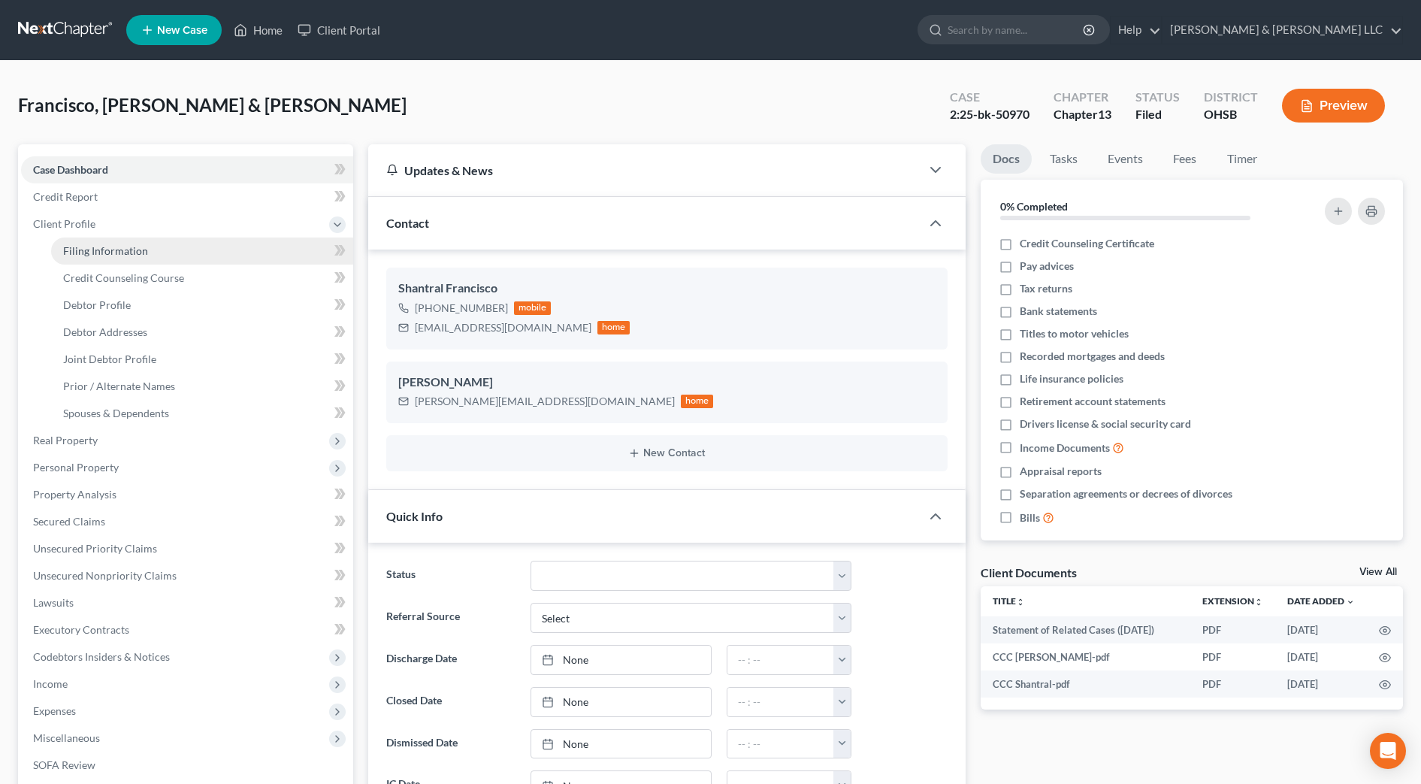
click at [95, 249] on span "Filing Information" at bounding box center [105, 250] width 85 height 13
select select "1"
select select "3"
select select "36"
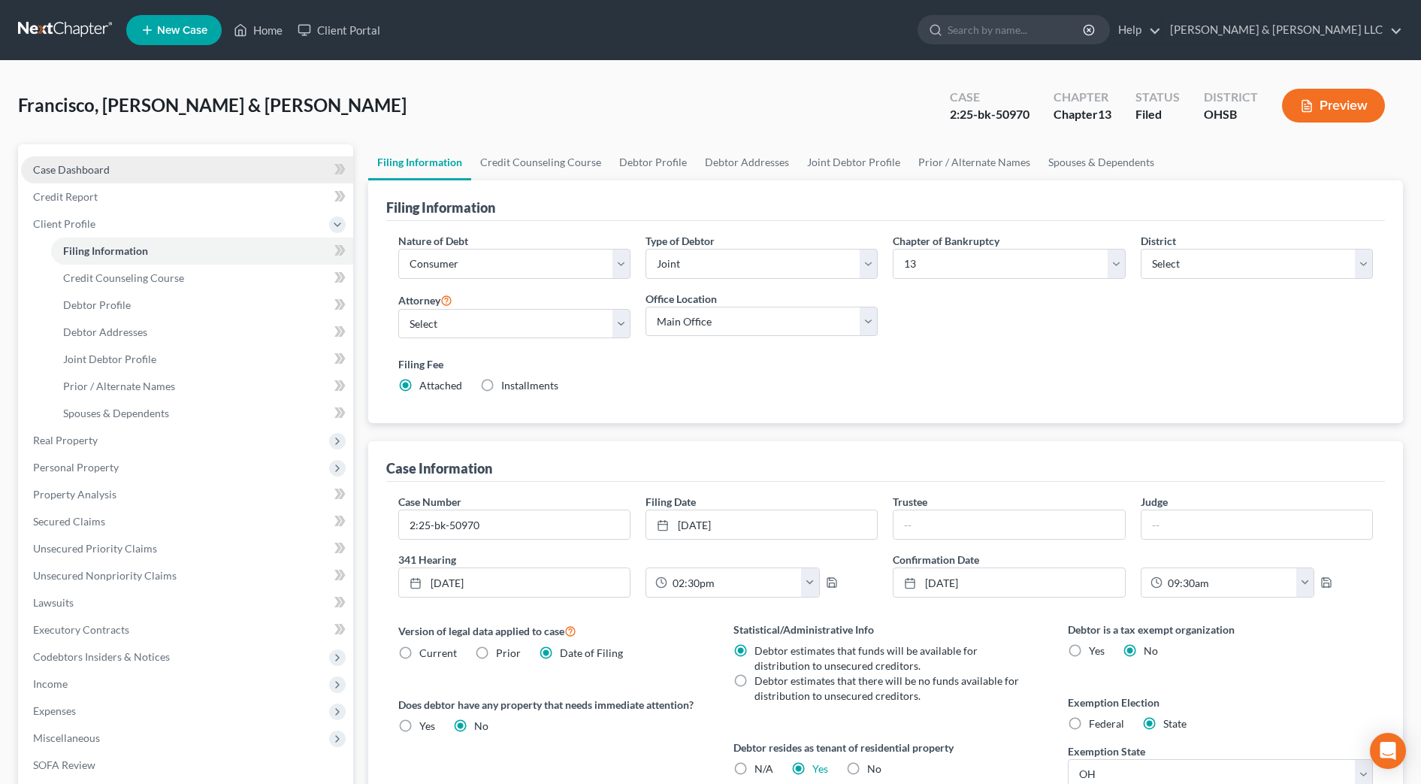
click at [97, 166] on span "Case Dashboard" at bounding box center [71, 169] width 77 height 13
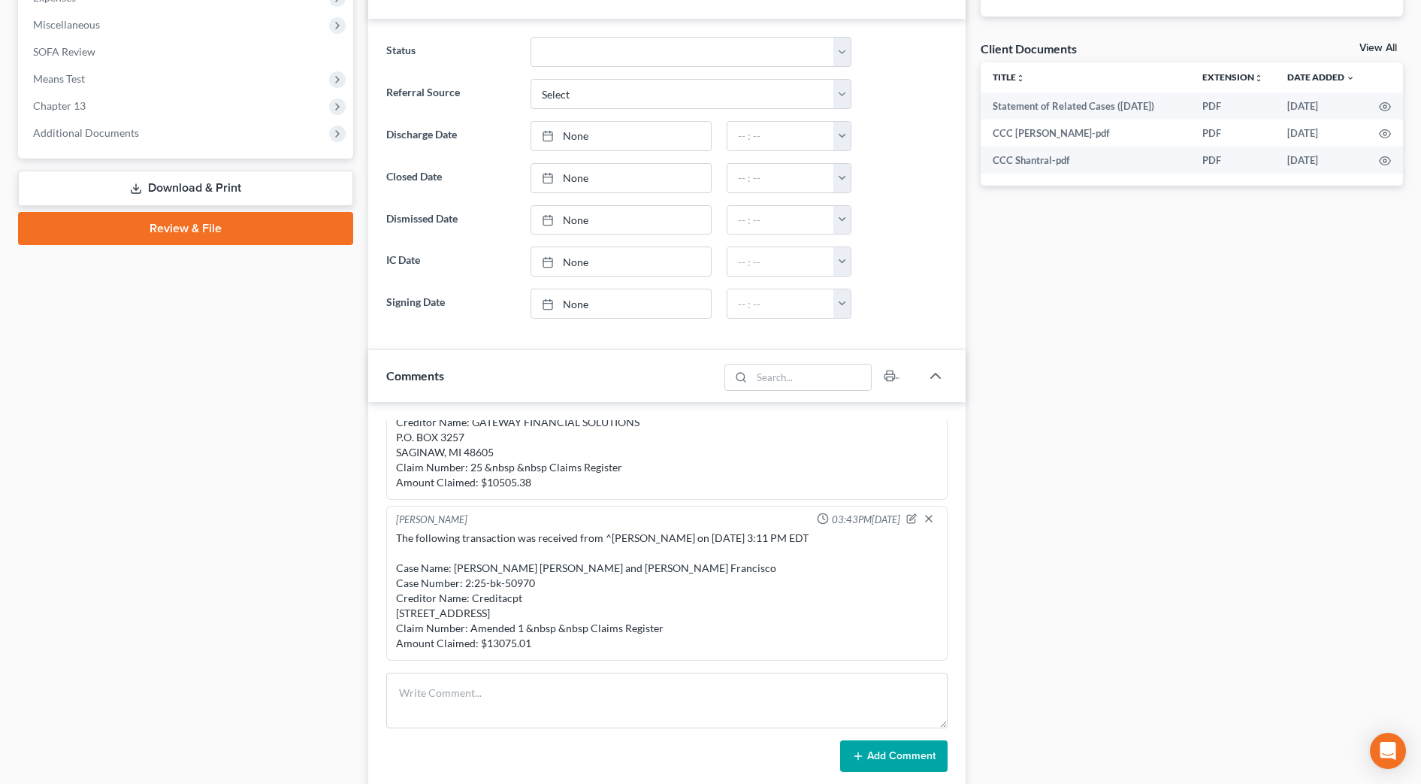
scroll to position [658, 0]
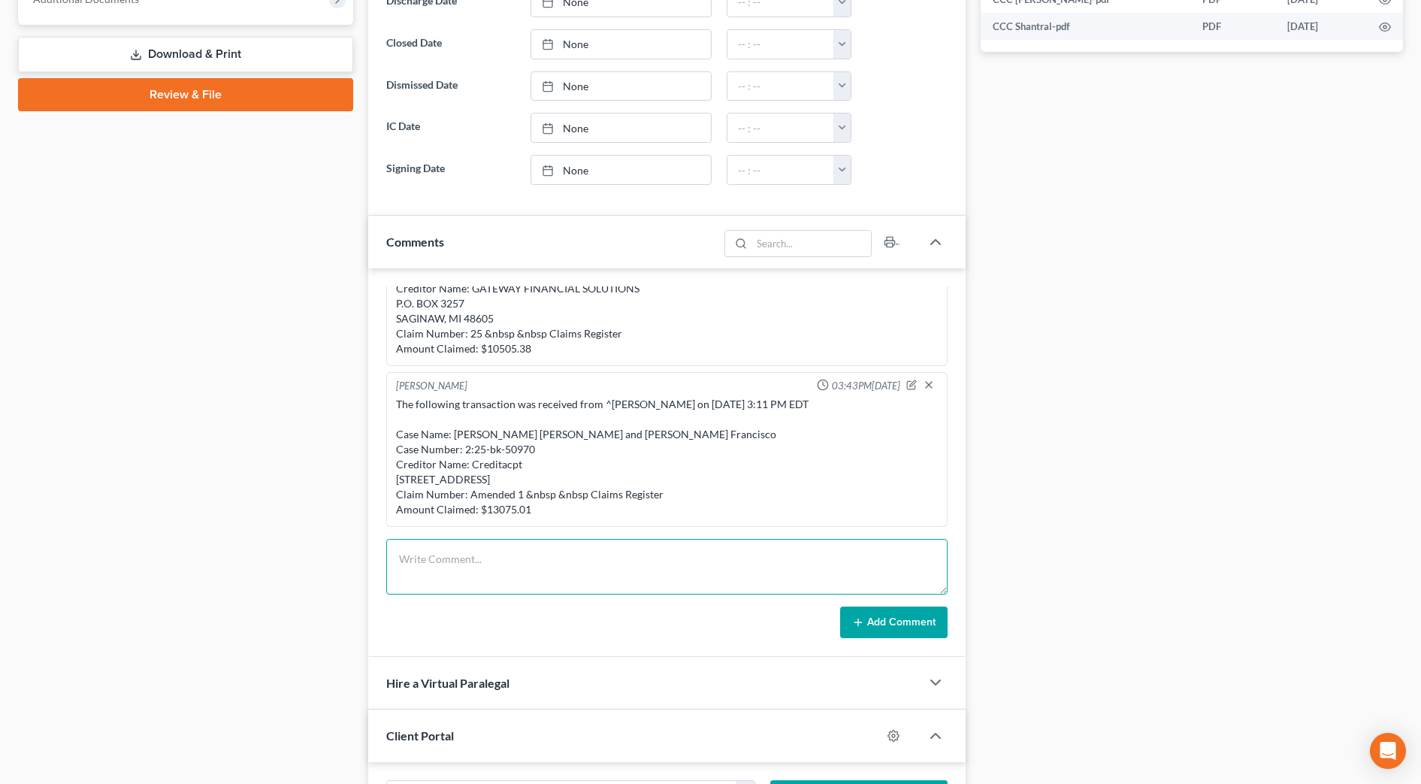
click at [453, 553] on textarea at bounding box center [667, 567] width 562 height 56
paste textarea "​Please note the following I received from the Chapter 13 Trustee's office on y…"
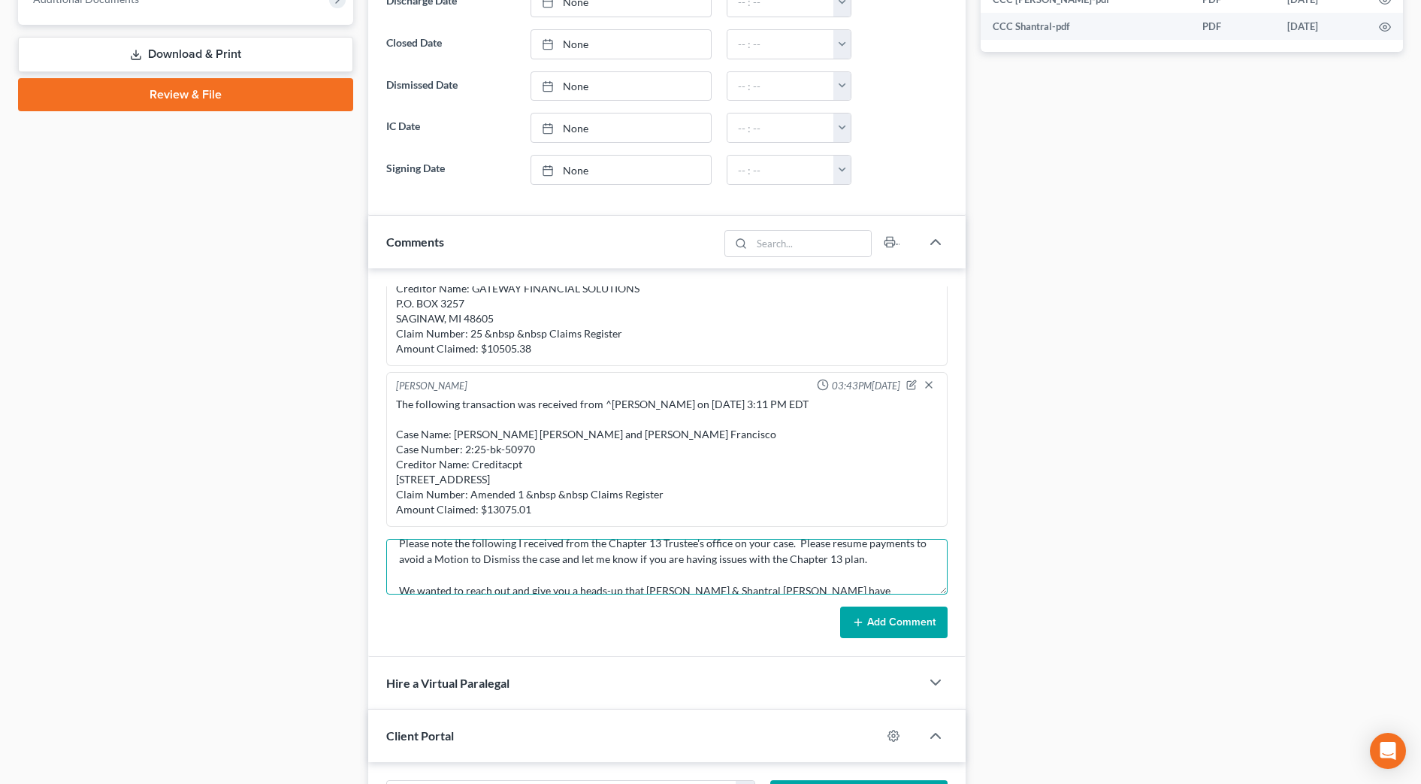
scroll to position [0, 0]
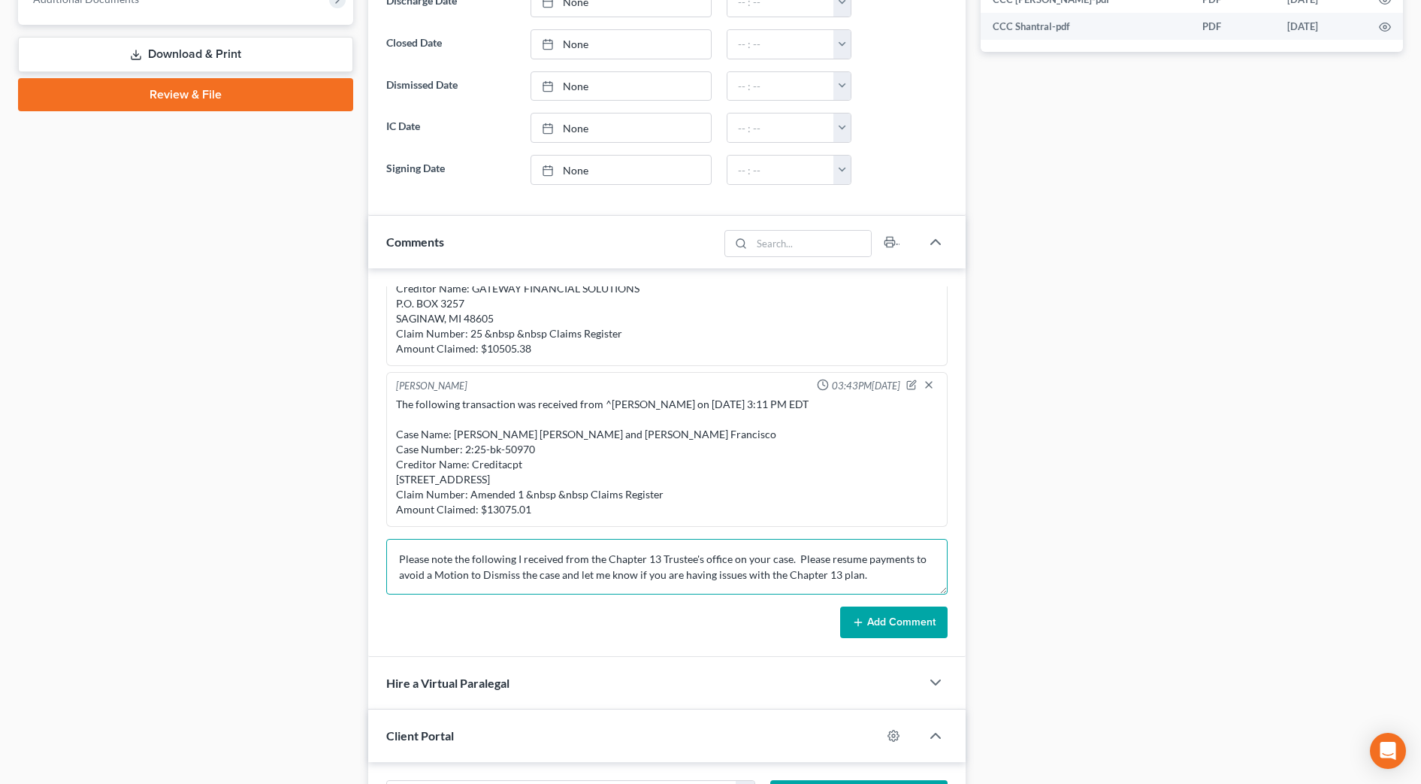
click at [414, 546] on textarea "​Please note the following I received from the Chapter 13 Trustee's office on y…" at bounding box center [667, 567] width 562 height 56
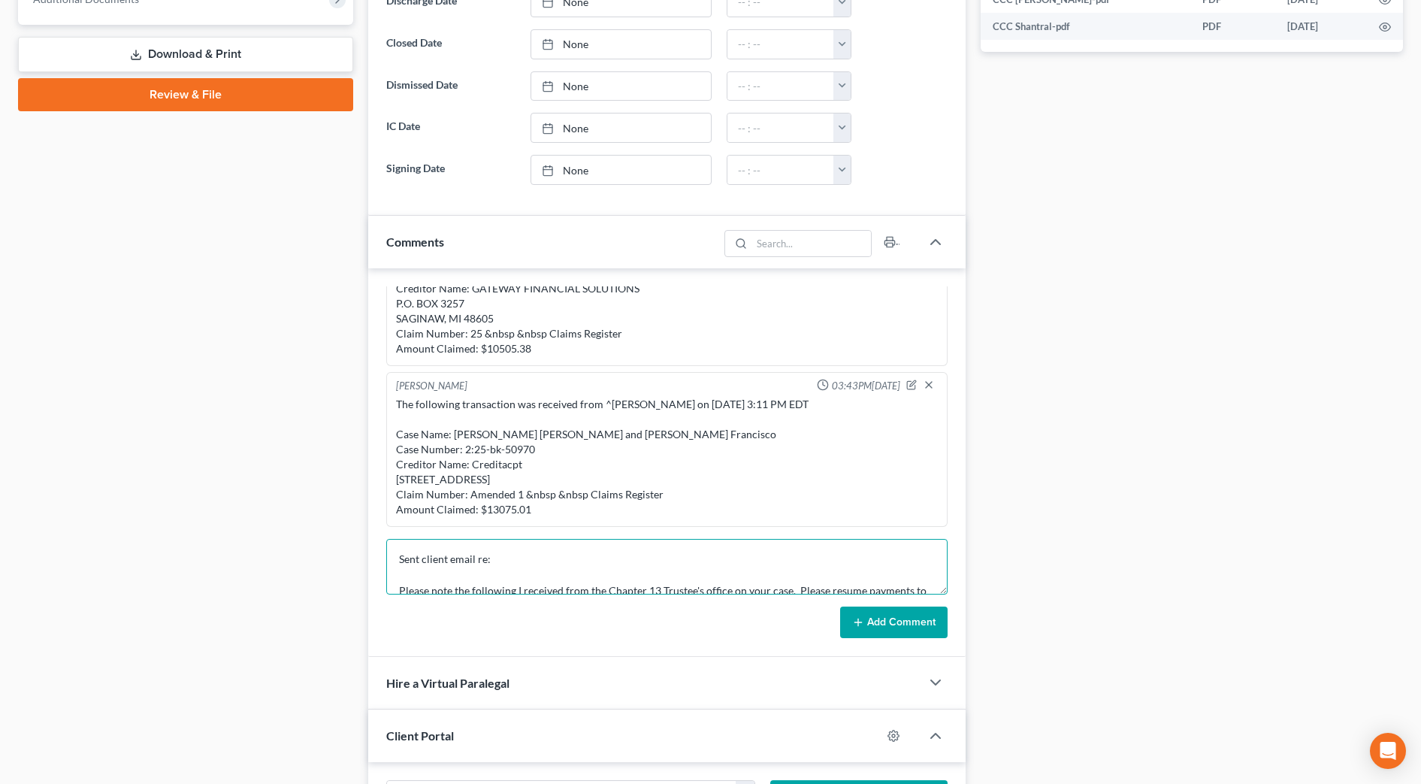
scroll to position [4, 0]
click at [483, 568] on textarea "Sent client email re: ​Please note the following I received from the Chapter 13…" at bounding box center [667, 567] width 562 height 56
click at [492, 566] on textarea "Sent client email re: ​Please note the following I received from the Chapter 13…" at bounding box center [667, 567] width 562 height 56
click at [498, 554] on textarea "Sent client email re: ​Please note the following I received from the Chapter 13…" at bounding box center [667, 567] width 562 height 56
type textarea "Sent client email re: missed payments ​Please note the following I received fro…"
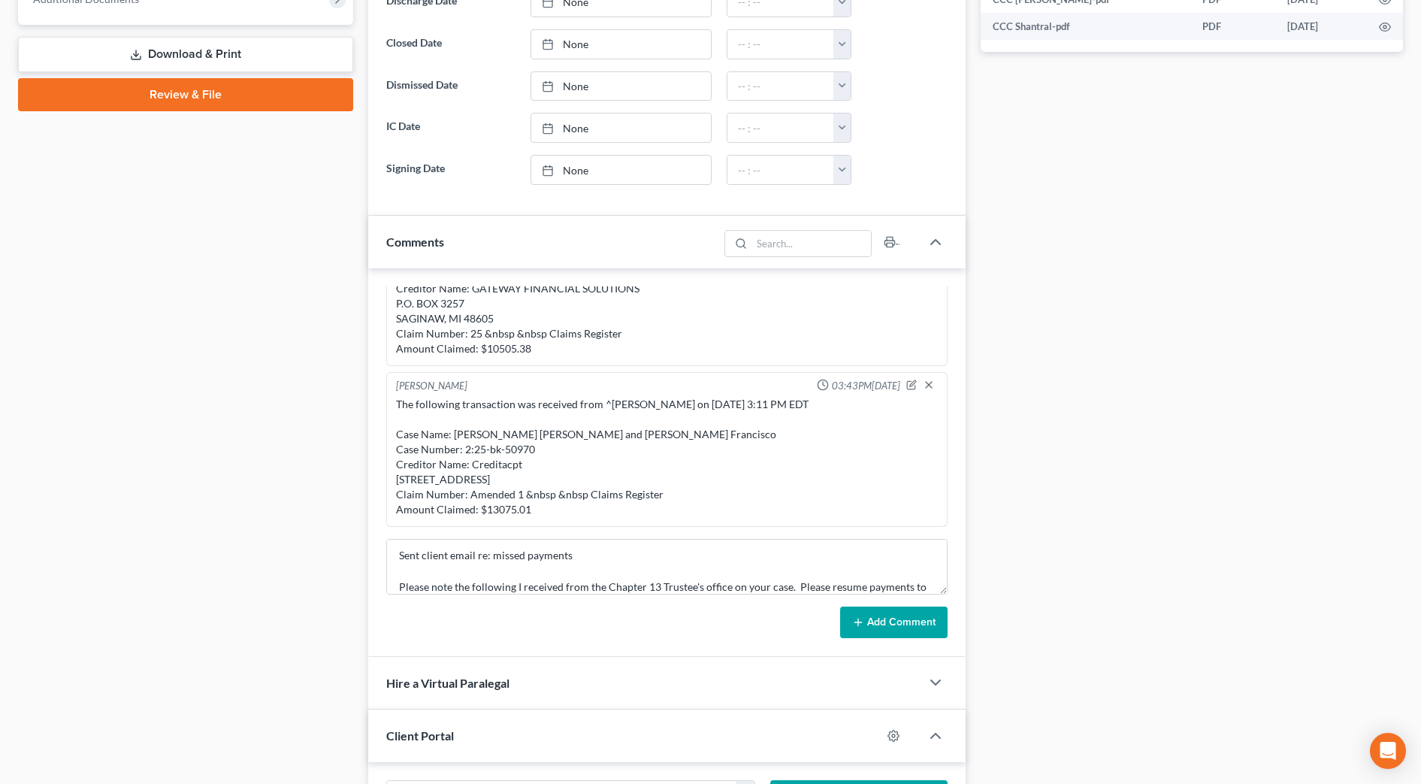
click at [889, 623] on button "Add Comment" at bounding box center [893, 623] width 107 height 32
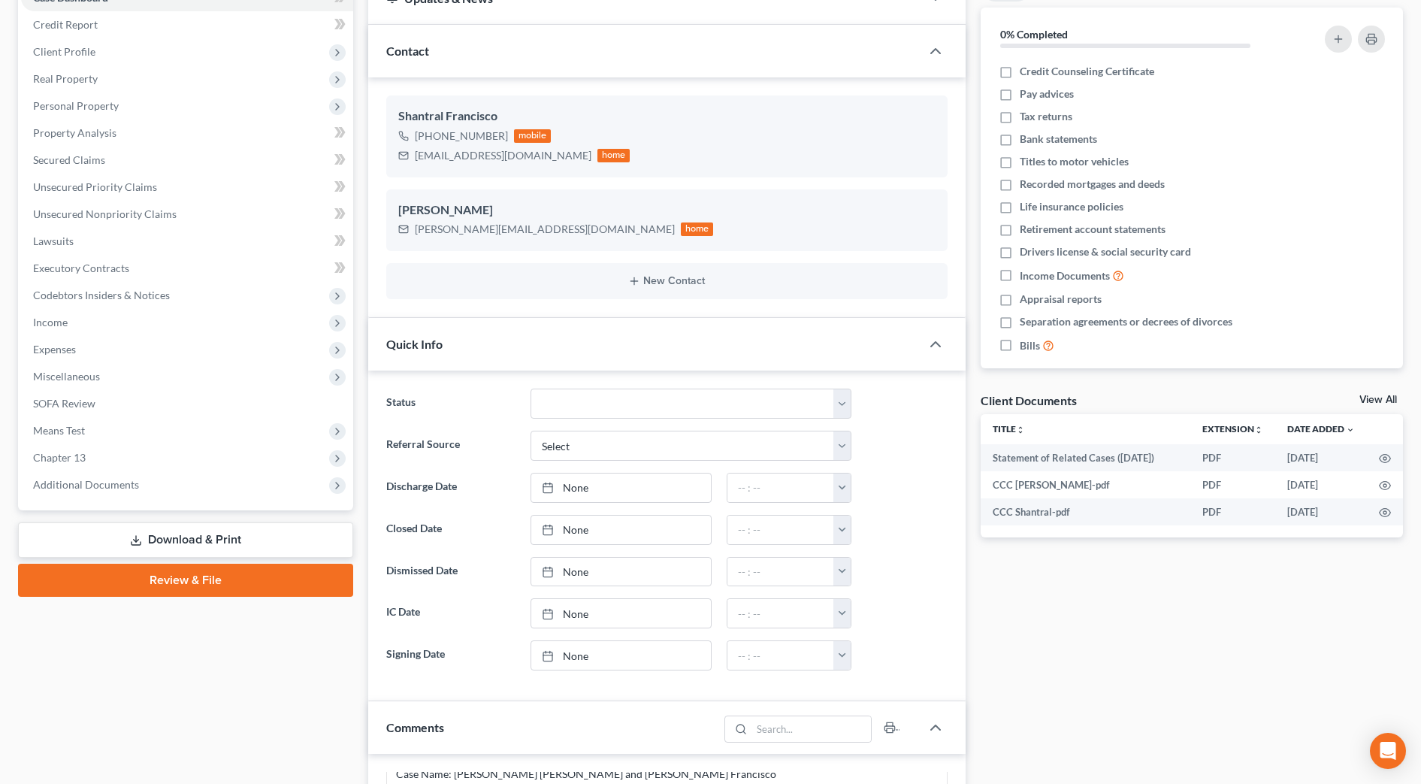
scroll to position [0, 0]
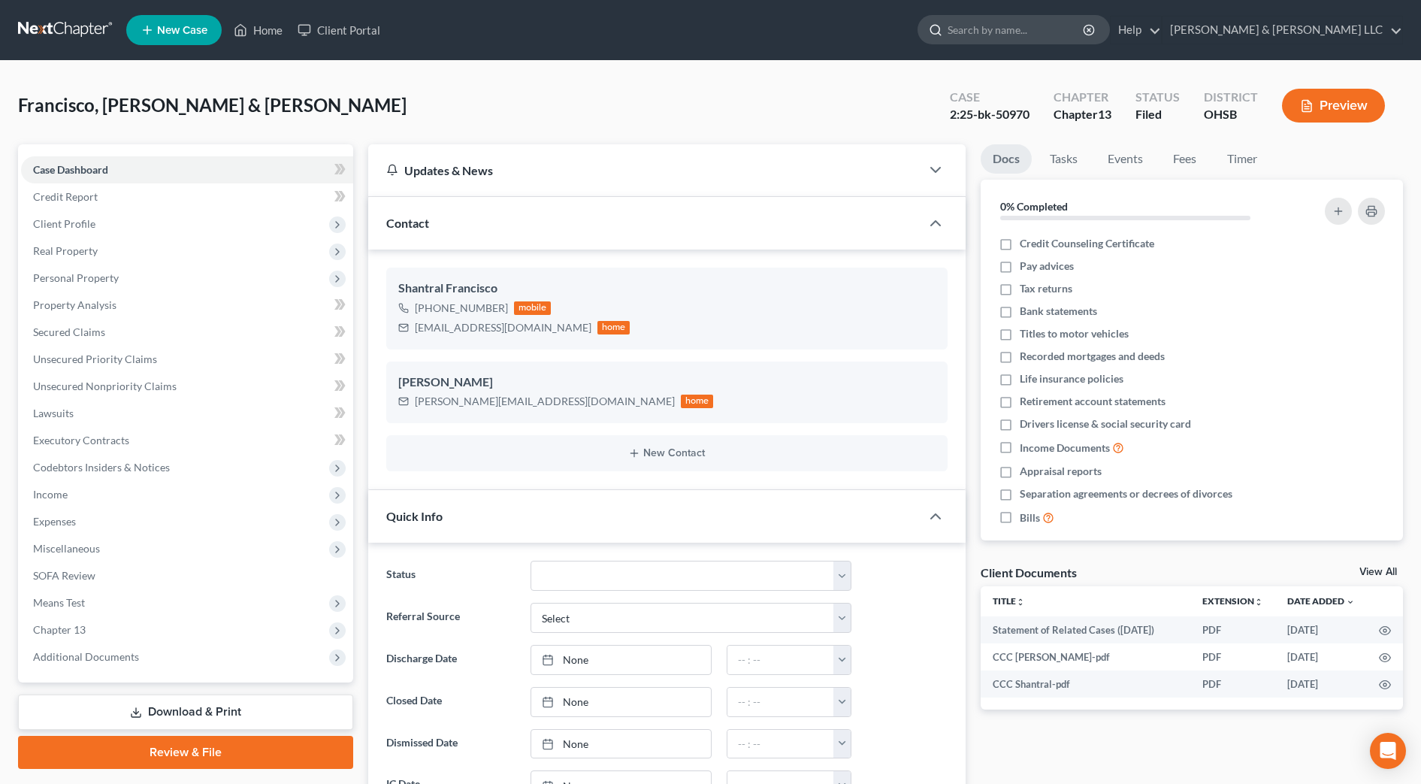
click at [1069, 37] on input "search" at bounding box center [1017, 30] width 138 height 28
type input "[PERSON_NAME]"
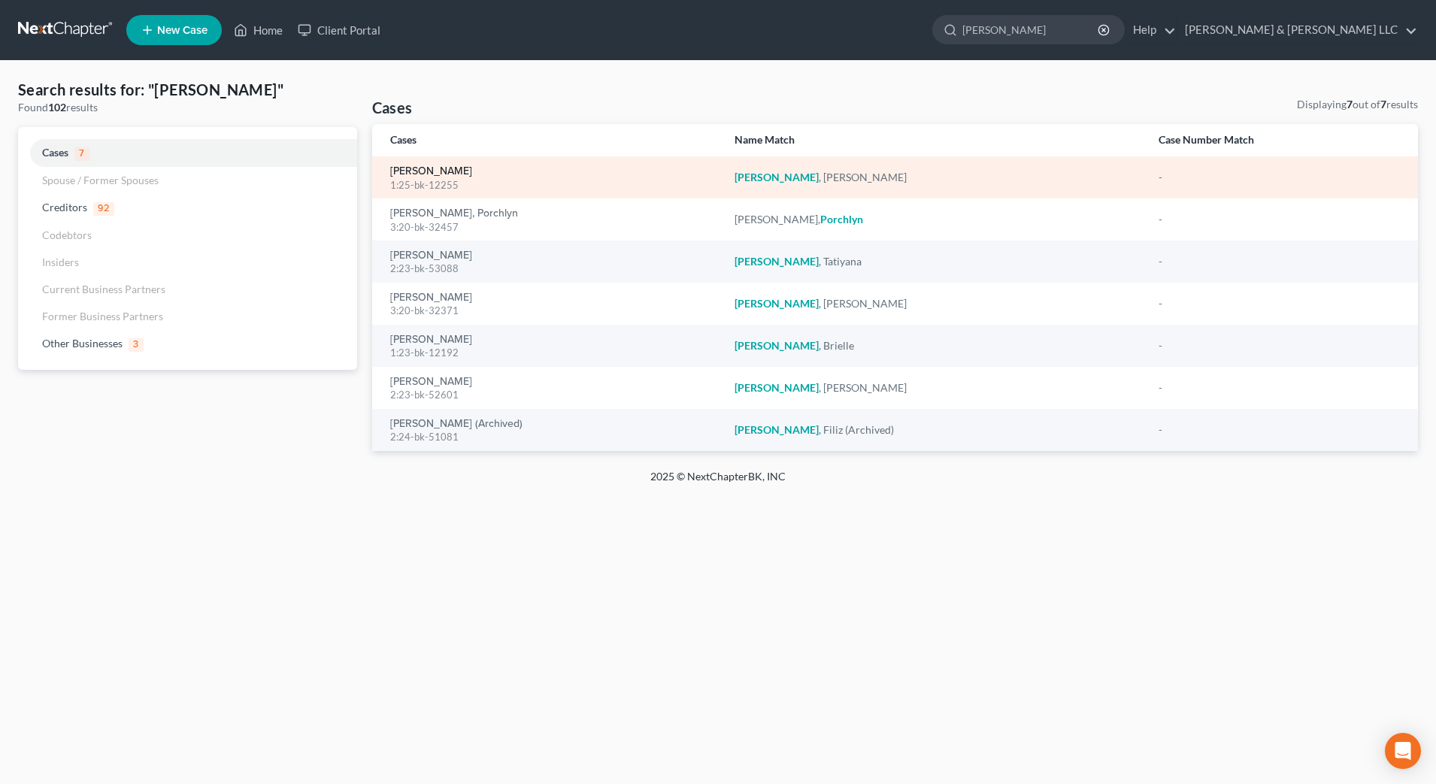
click at [445, 171] on link "[PERSON_NAME]" at bounding box center [431, 171] width 82 height 11
select select "6"
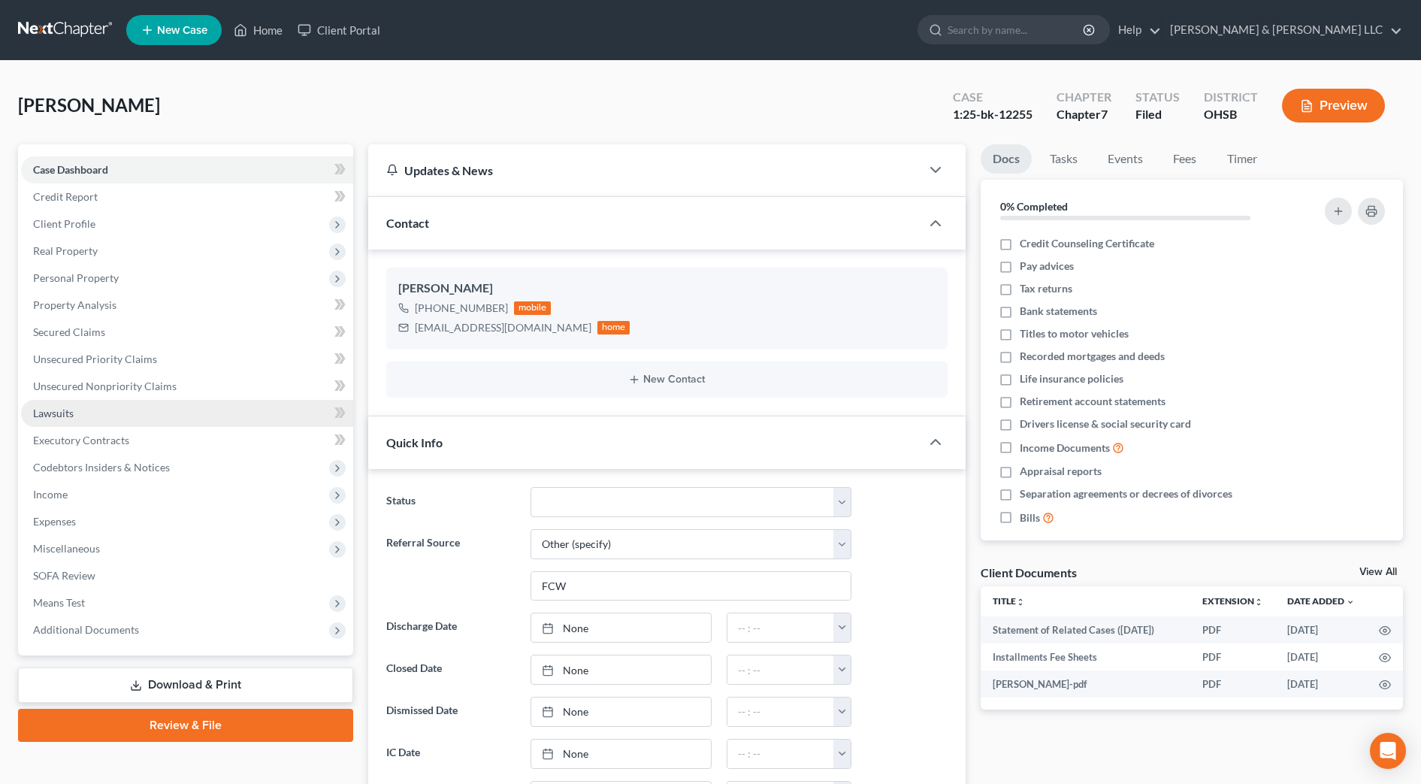
click at [53, 413] on span "Lawsuits" at bounding box center [53, 413] width 41 height 13
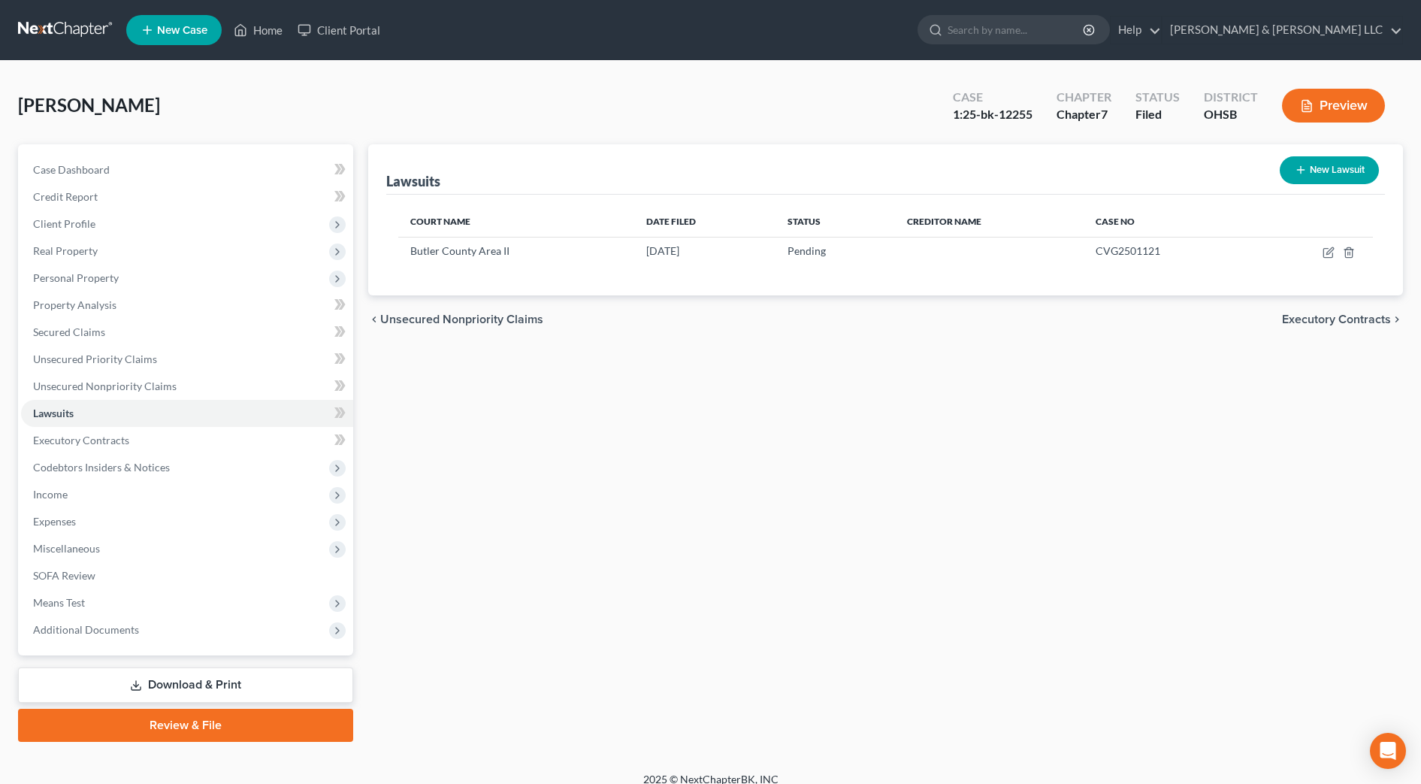
click at [765, 453] on div "Lawsuits New Lawsuit Court Name Date Filed Status Creditor Name Case No [GEOGRA…" at bounding box center [886, 443] width 1050 height 598
click at [1329, 255] on icon "button" at bounding box center [1329, 253] width 12 height 12
select select "36"
select select "0"
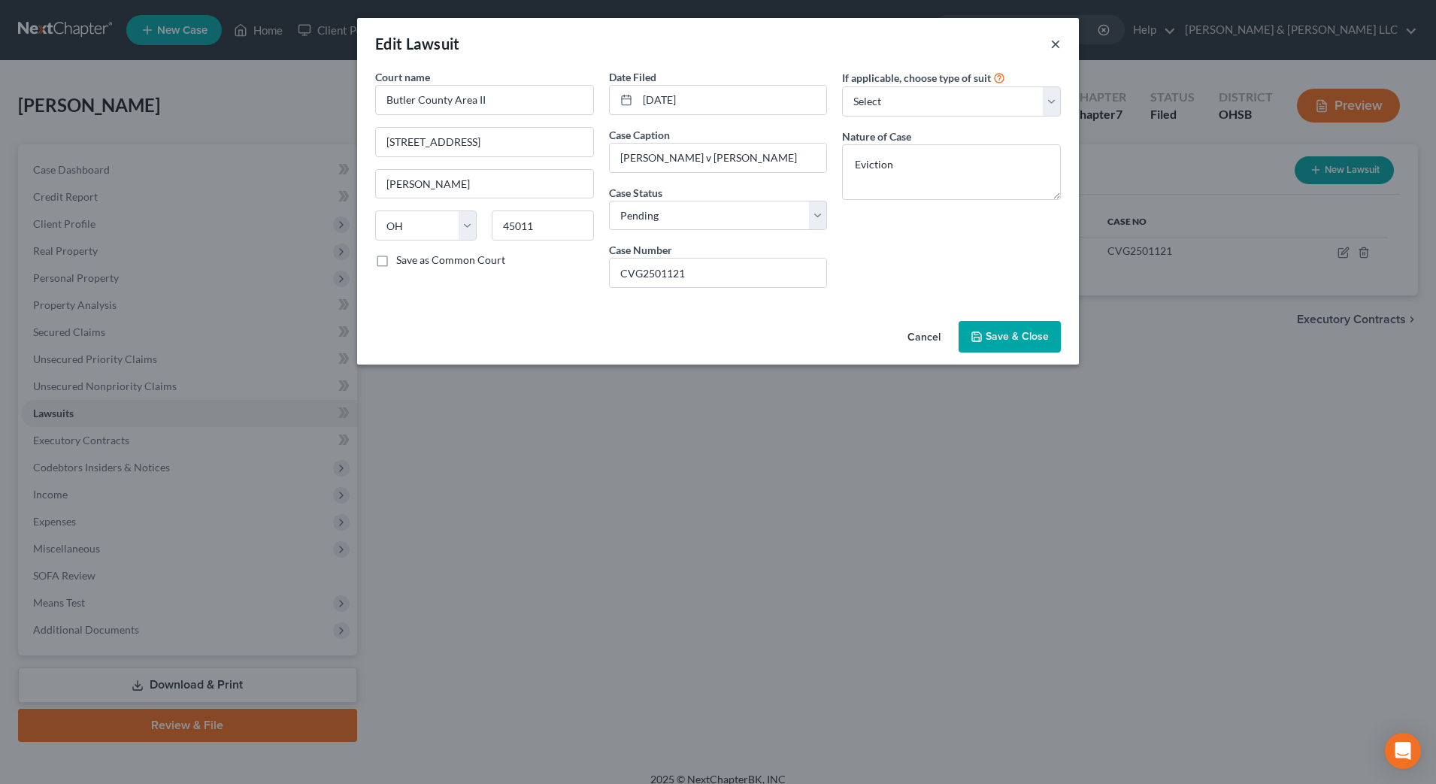
click at [1058, 48] on button "×" at bounding box center [1055, 44] width 11 height 18
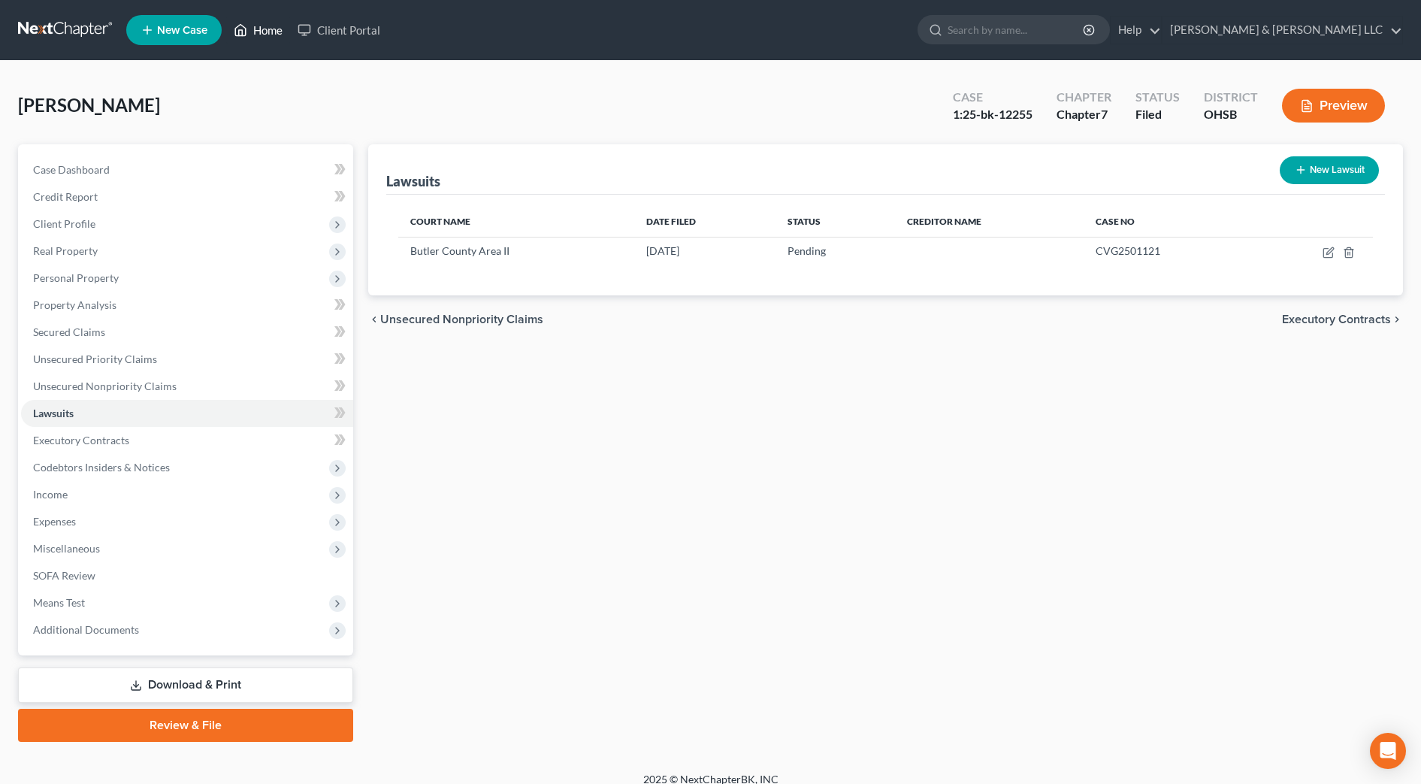
click at [272, 32] on link "Home" at bounding box center [258, 30] width 64 height 27
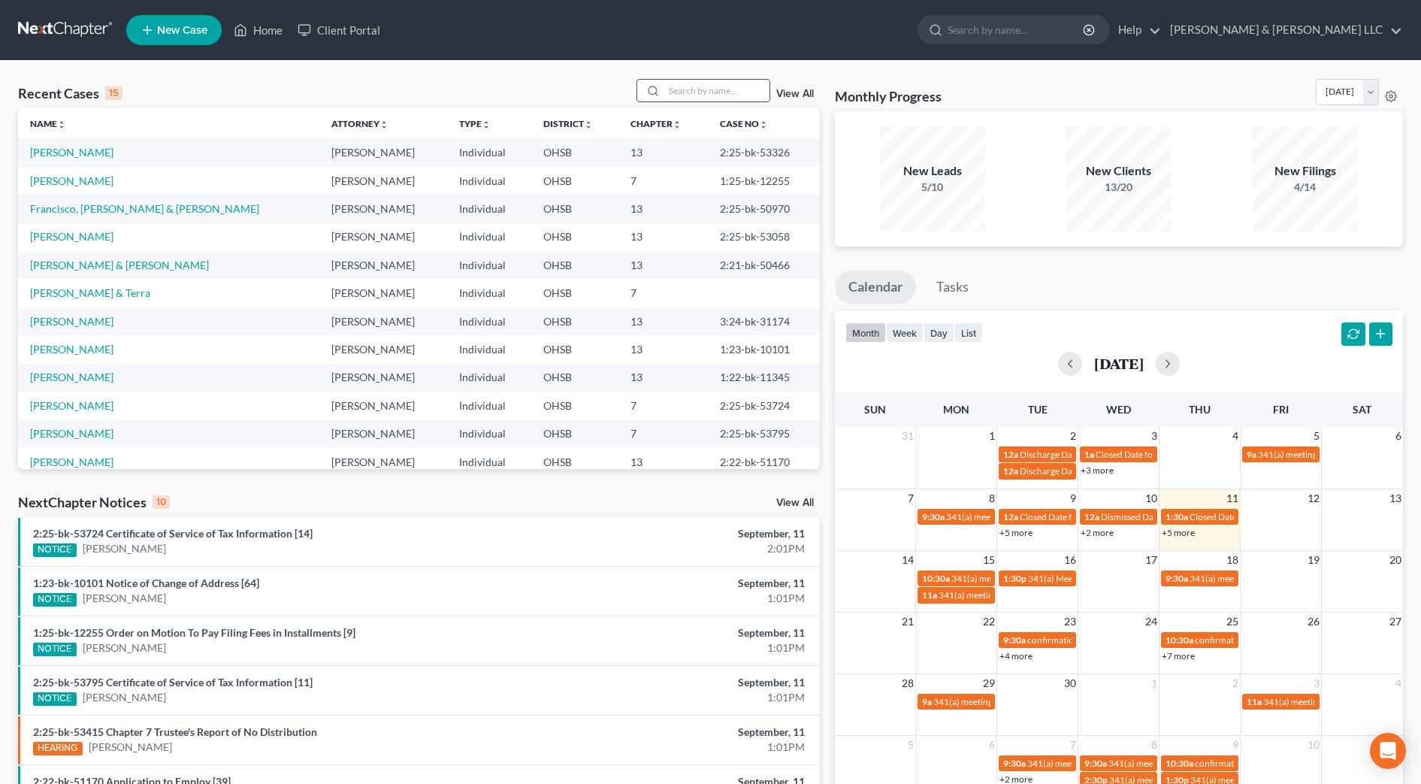
click at [724, 93] on input "search" at bounding box center [717, 91] width 105 height 22
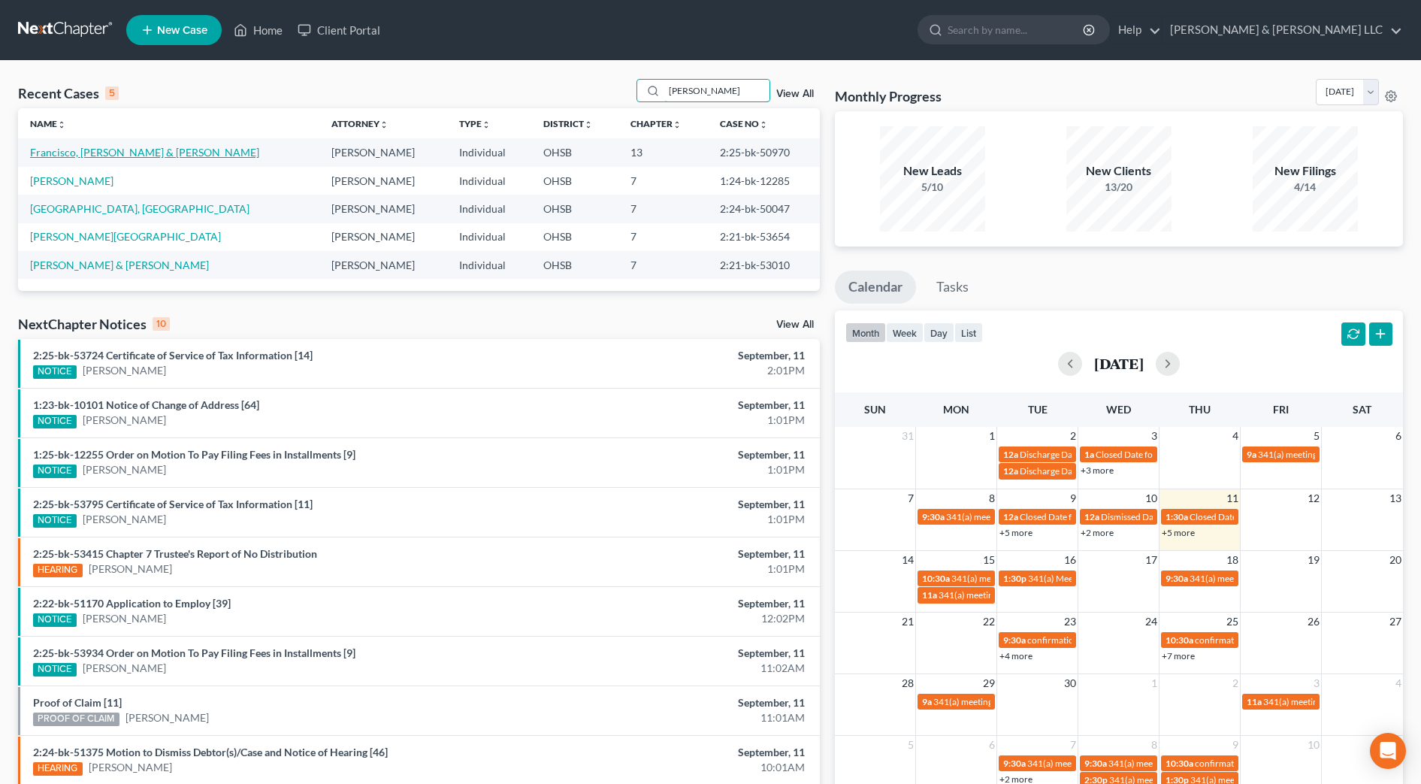
type input "[PERSON_NAME]"
click at [147, 153] on link "Francisco, [PERSON_NAME] & [PERSON_NAME]" at bounding box center [144, 152] width 229 height 13
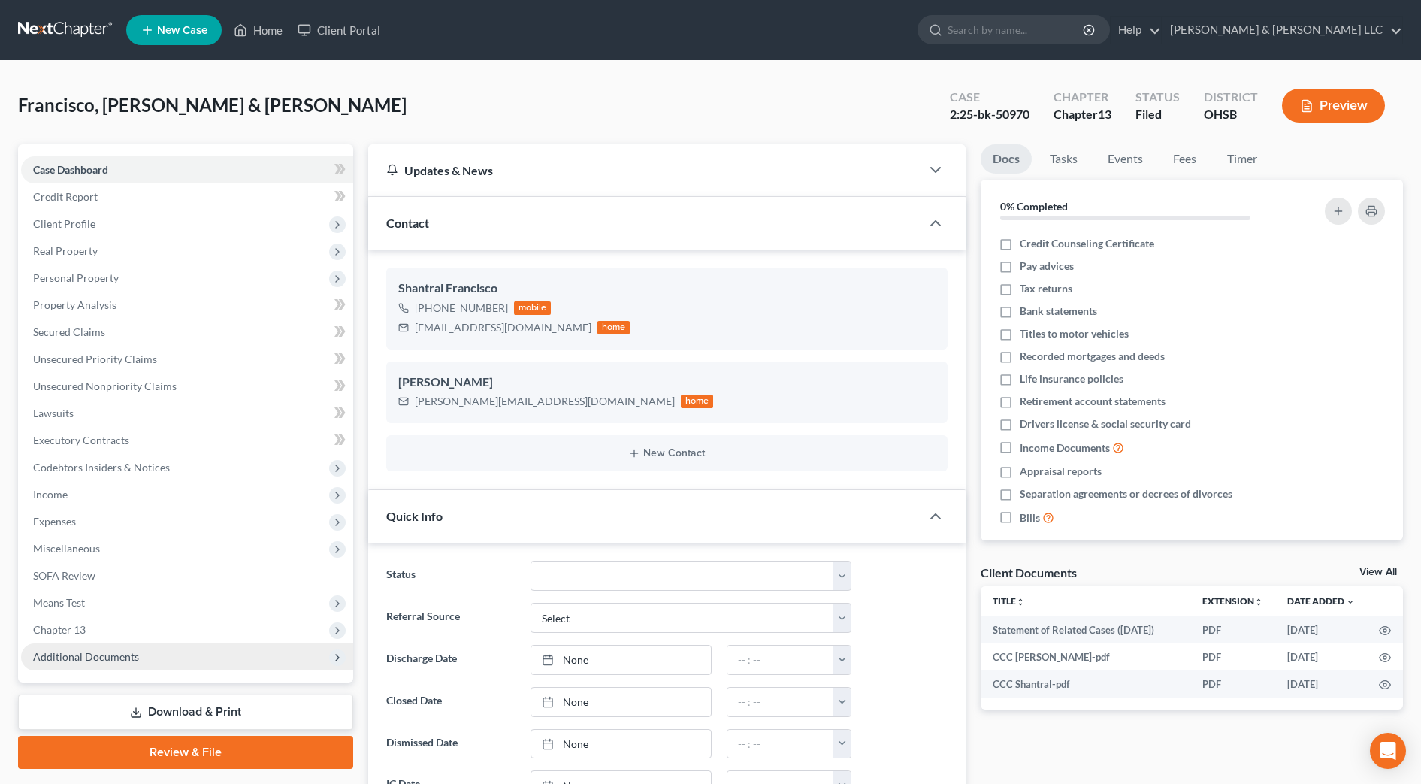
scroll to position [910, 0]
click at [129, 650] on span "Additional Documents" at bounding box center [86, 656] width 106 height 13
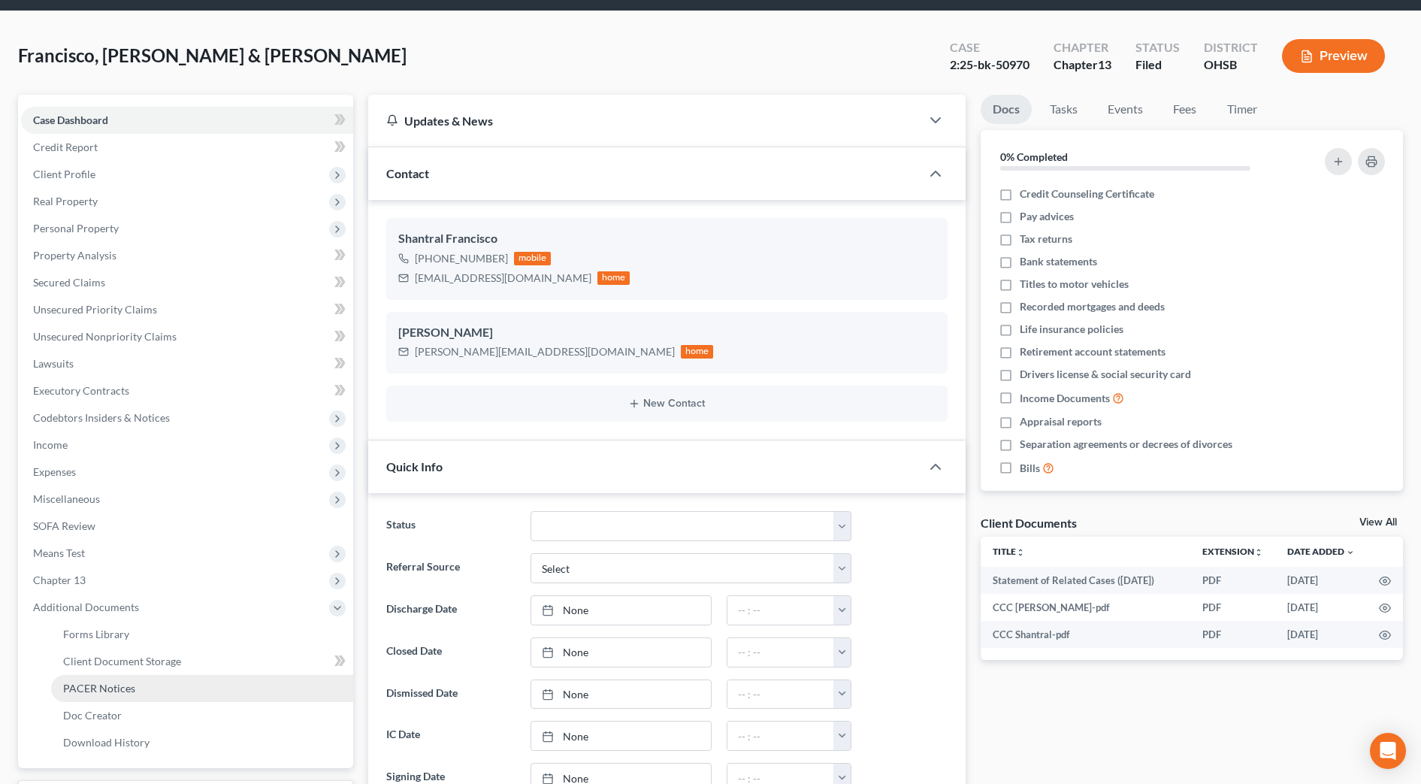
scroll to position [94, 0]
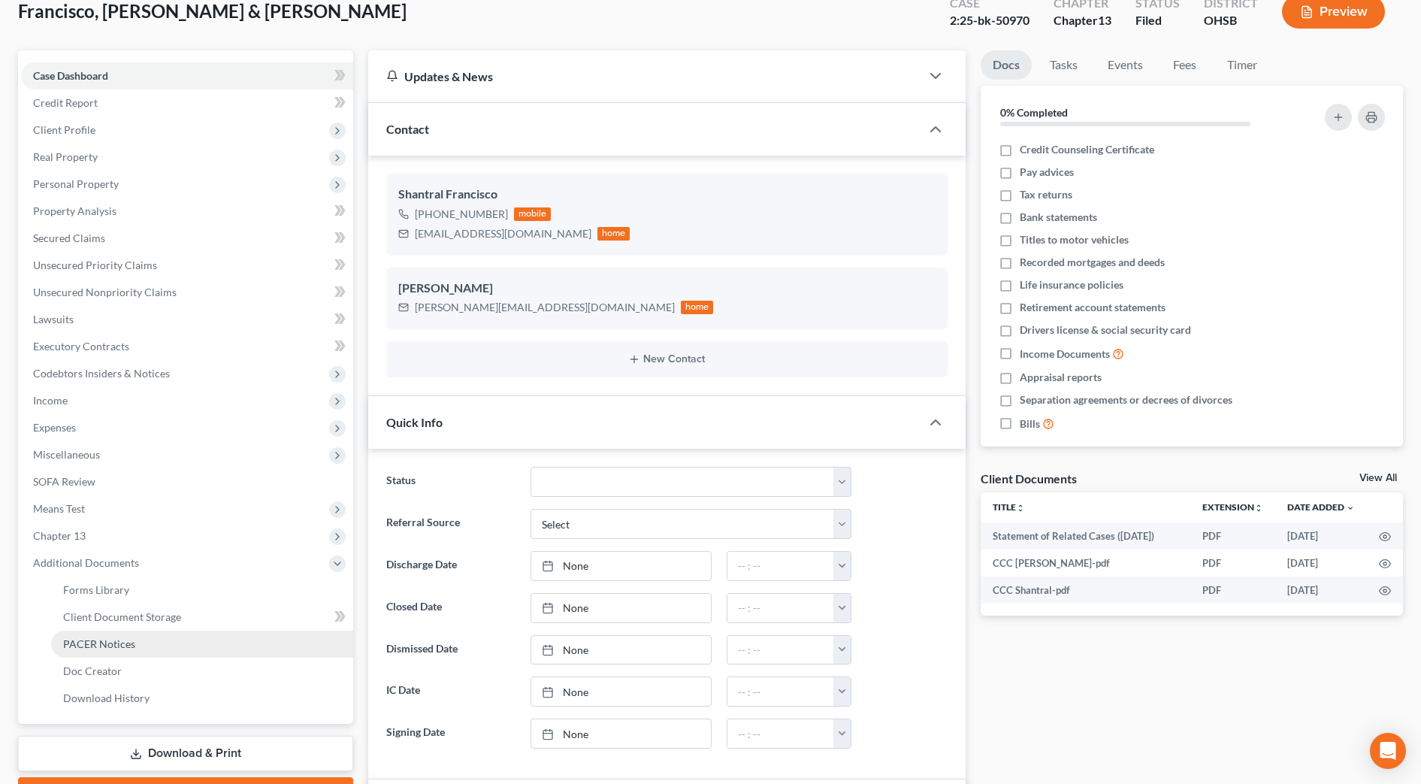
click at [142, 645] on link "PACER Notices" at bounding box center [202, 644] width 302 height 27
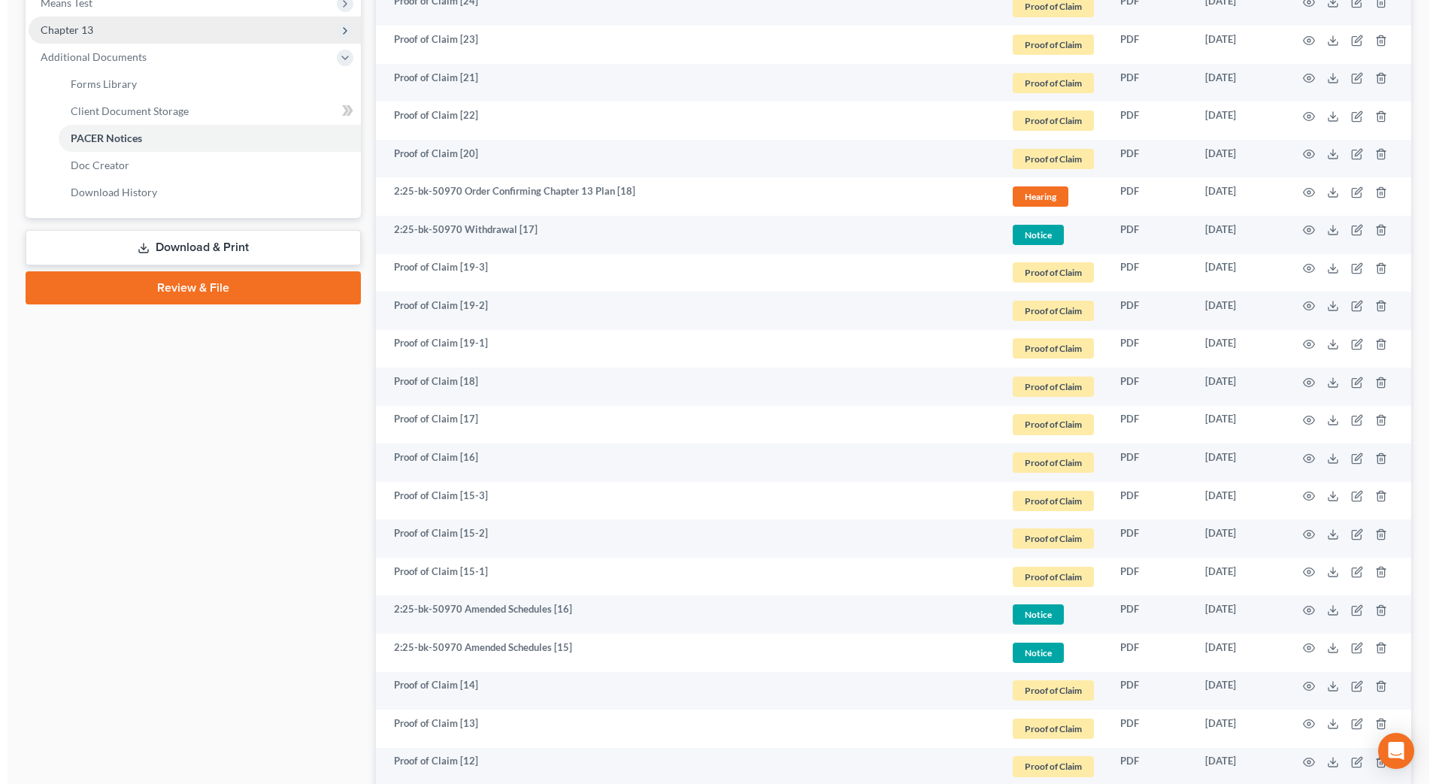
scroll to position [752, 0]
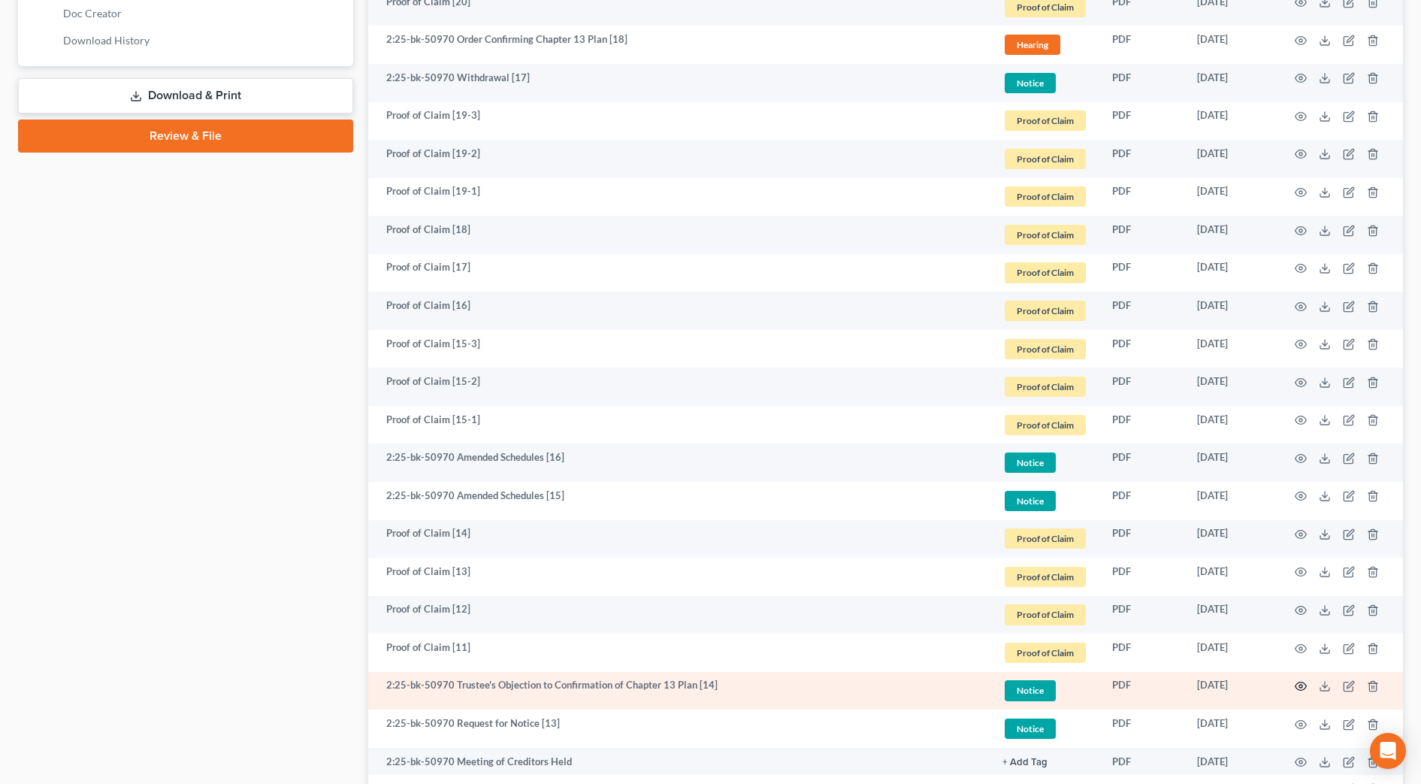
click at [1297, 680] on icon "button" at bounding box center [1301, 686] width 12 height 12
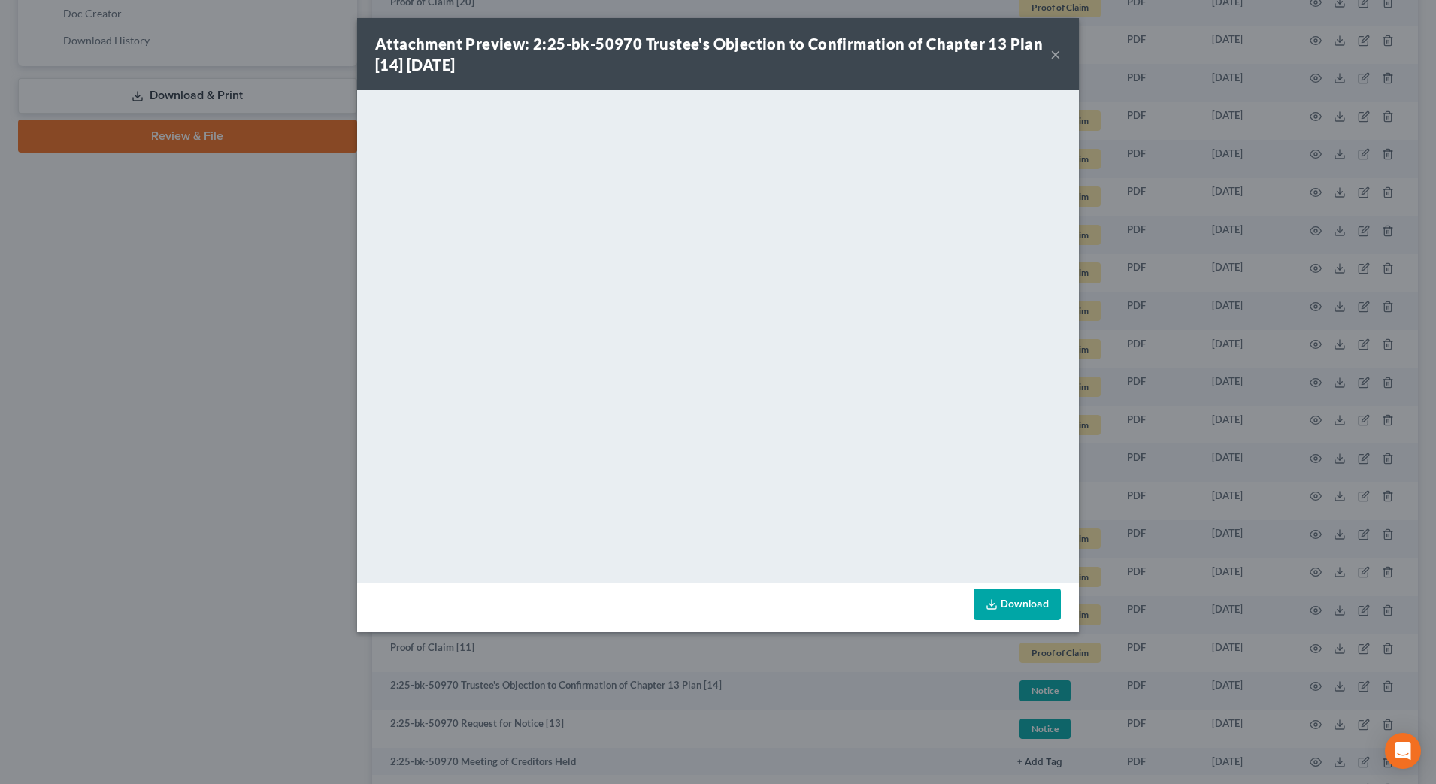
click at [1054, 53] on button "×" at bounding box center [1055, 54] width 11 height 18
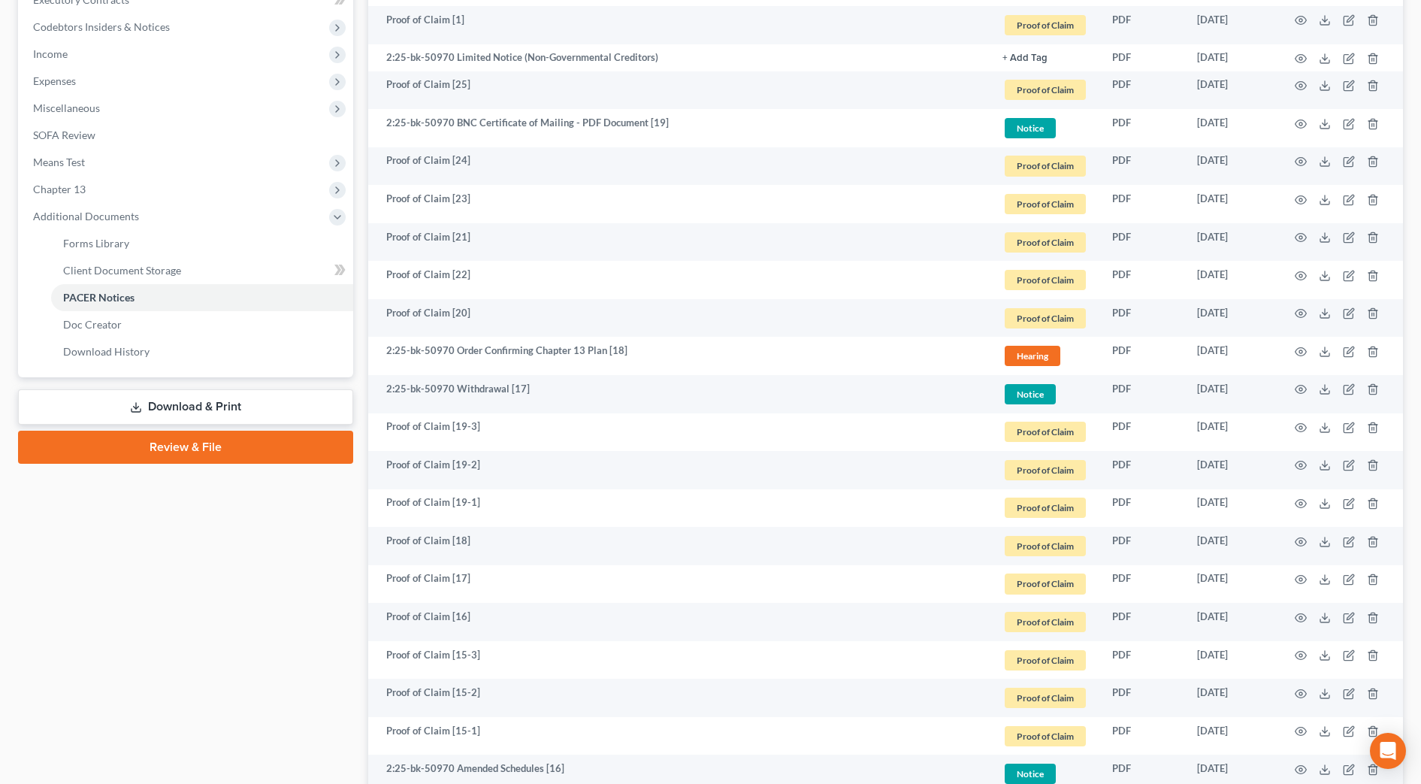
scroll to position [376, 0]
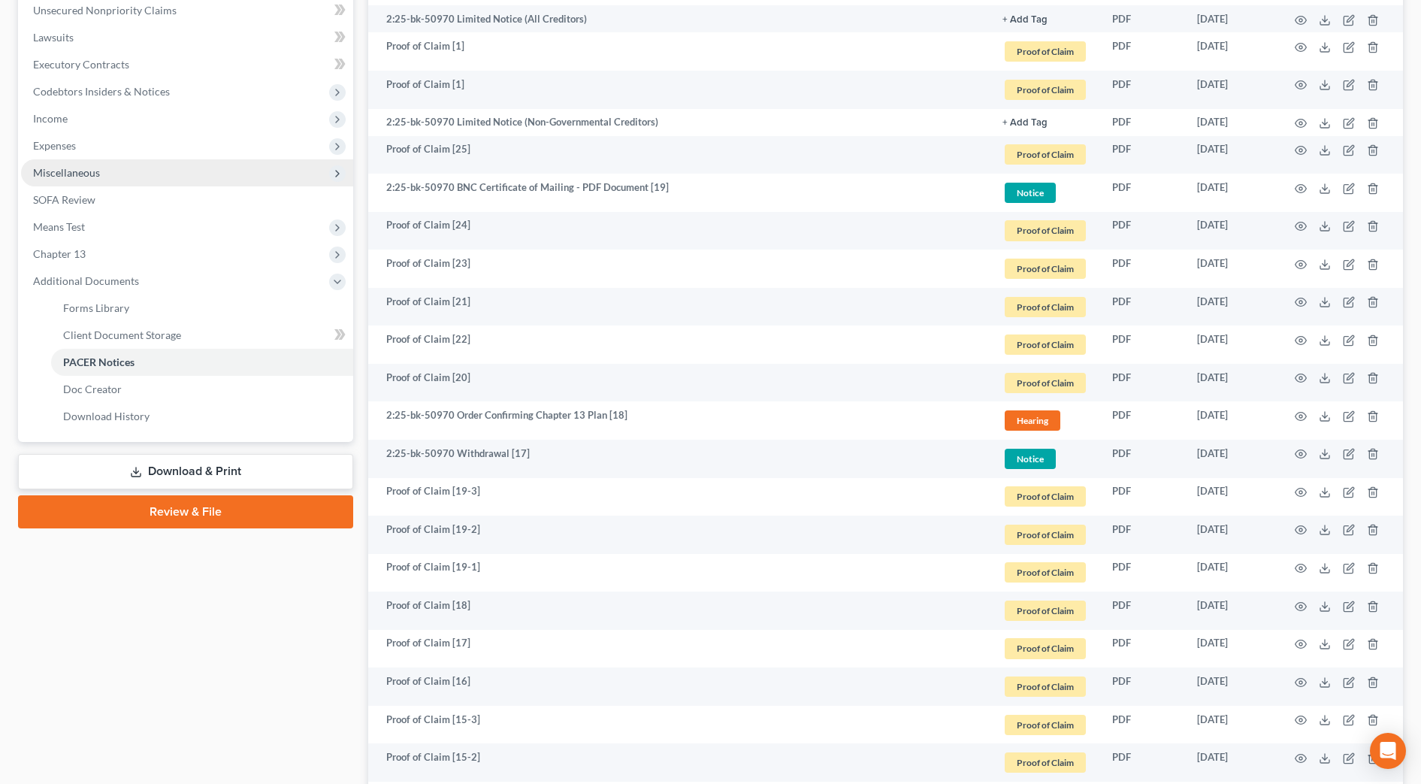
click at [47, 168] on span "Miscellaneous" at bounding box center [66, 172] width 67 height 13
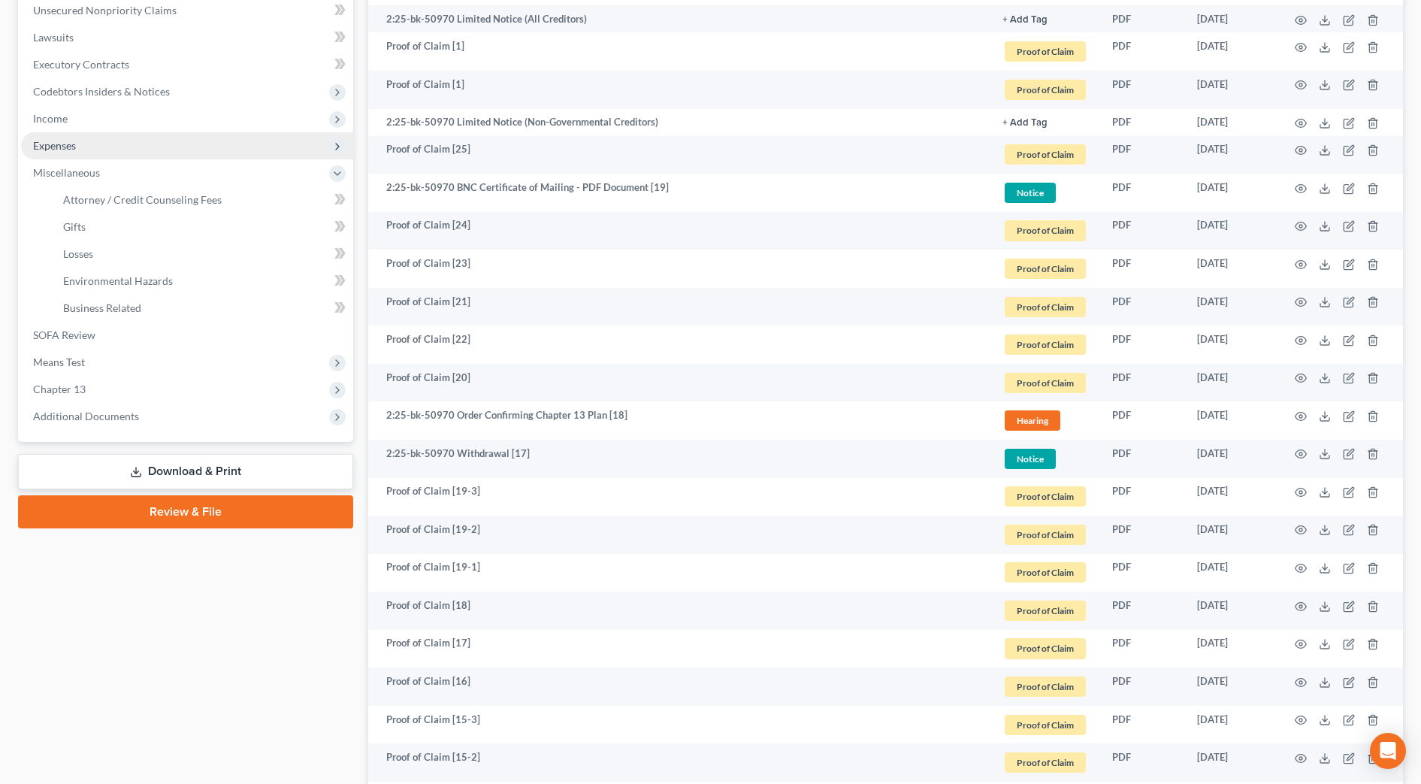
click at [51, 155] on span "Expenses" at bounding box center [187, 145] width 332 height 27
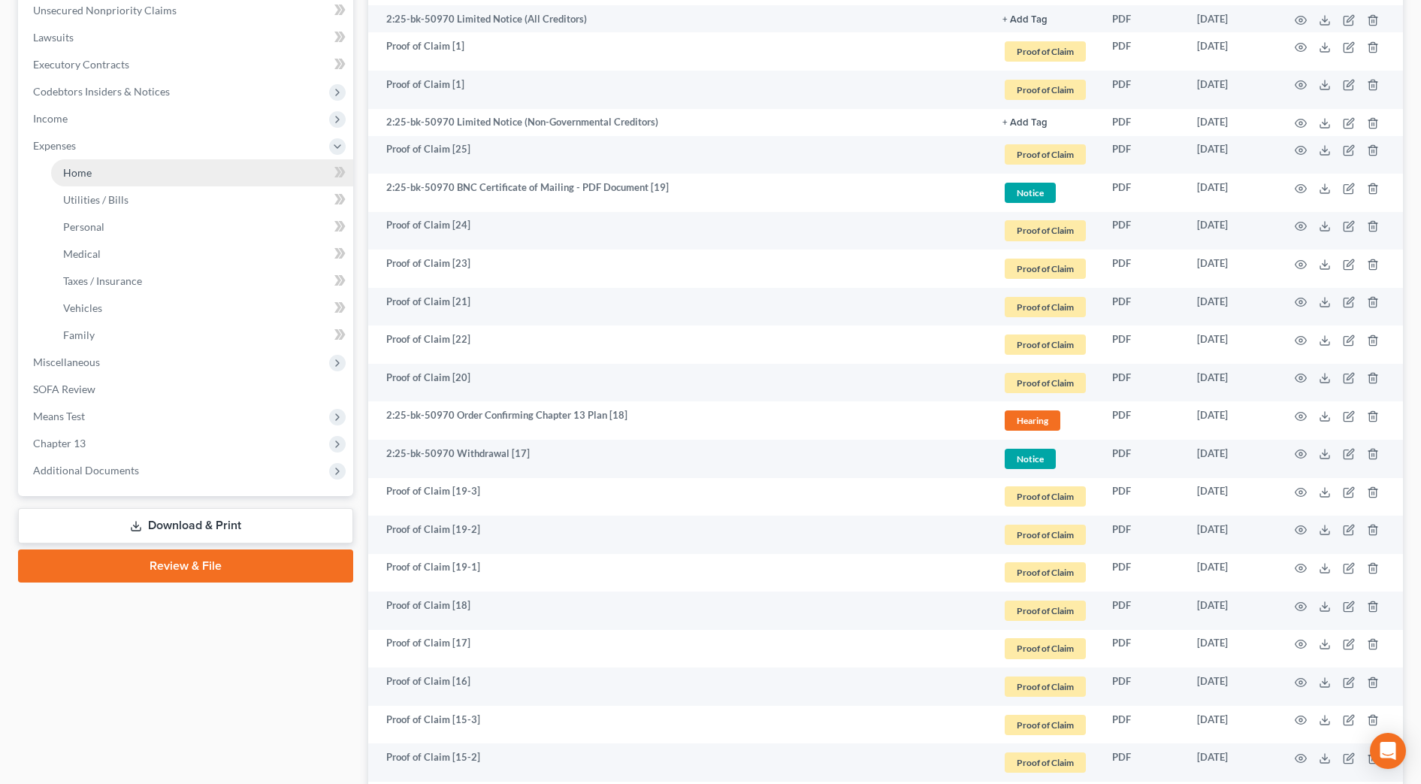
click at [65, 170] on span "Home" at bounding box center [77, 172] width 29 height 13
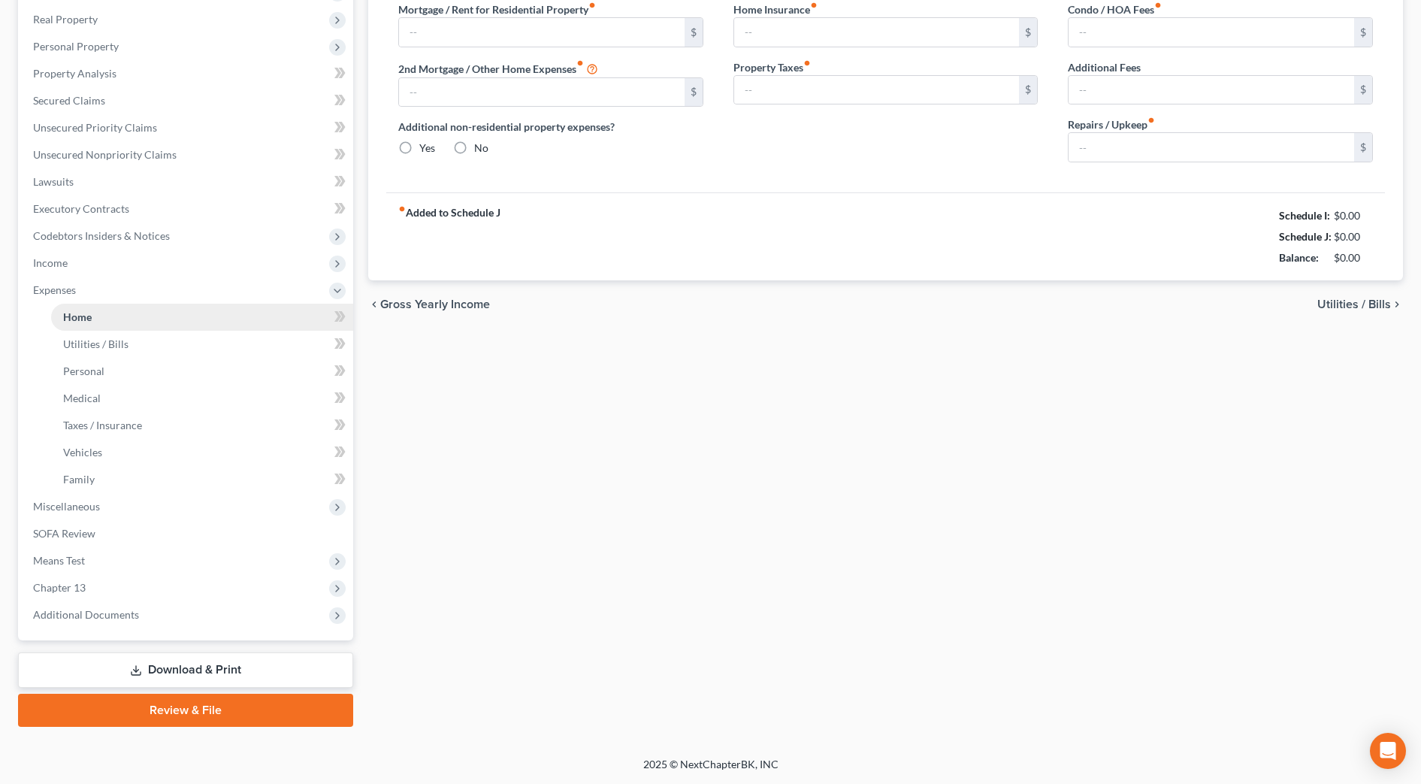
scroll to position [67, 0]
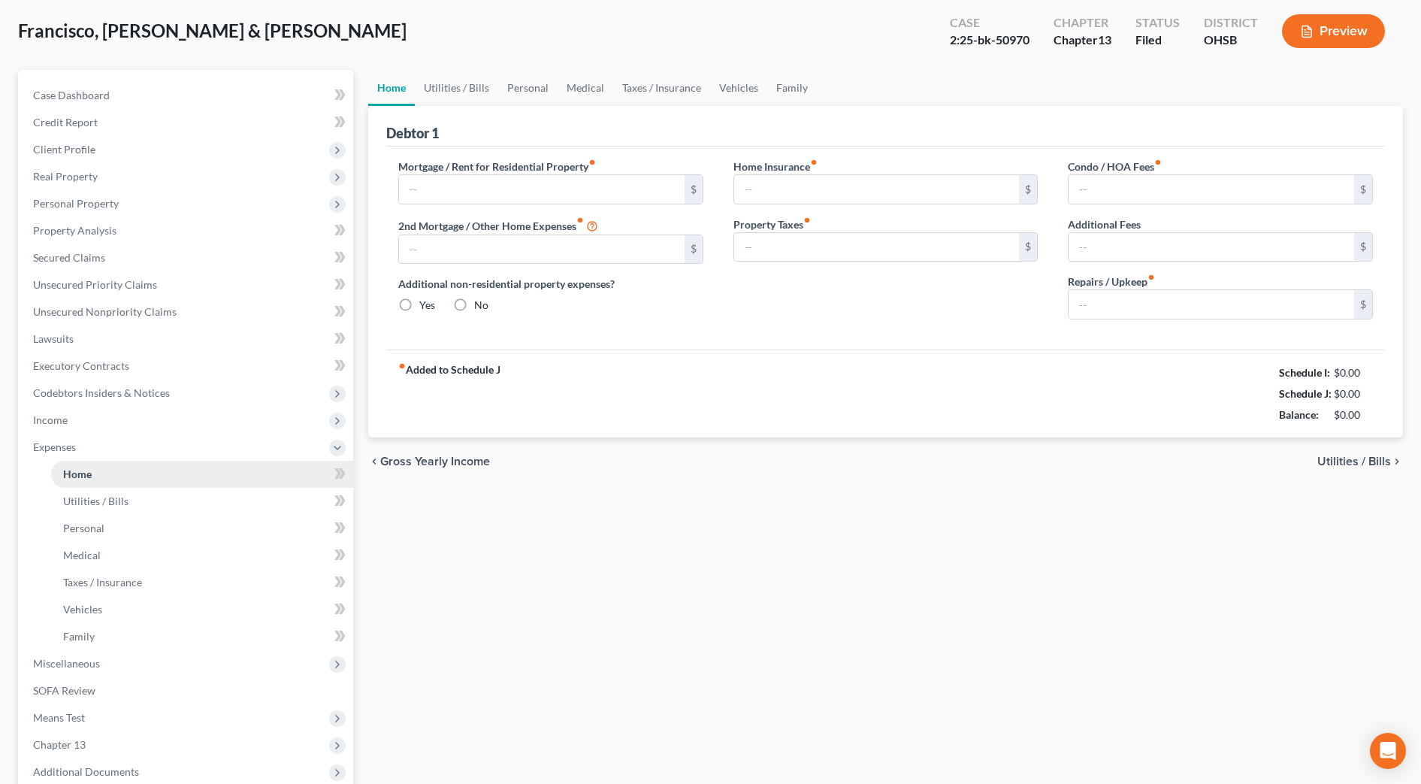
type input "2,385.00"
type input "0.00"
radio input "true"
type input "25.00"
type input "0.00"
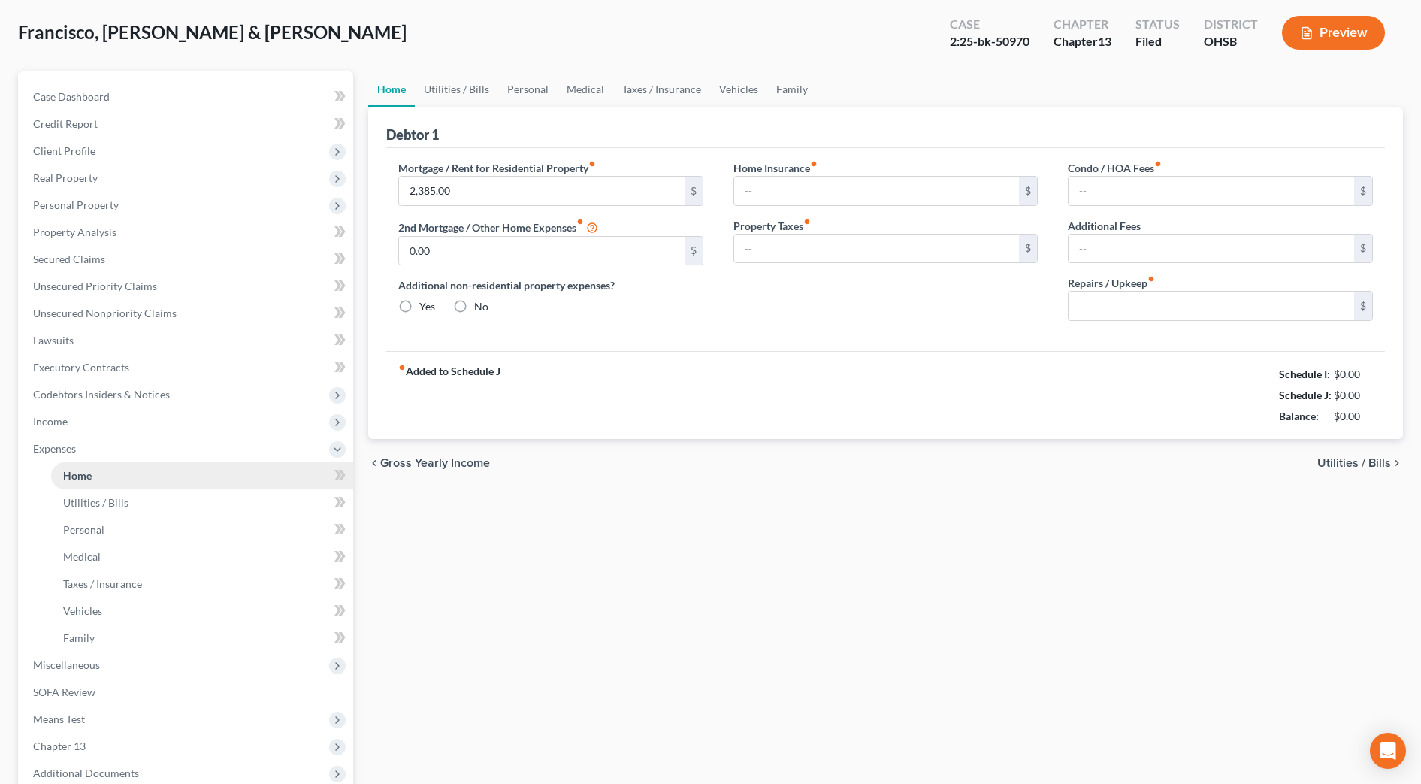
type input "0.00"
type input "25.00"
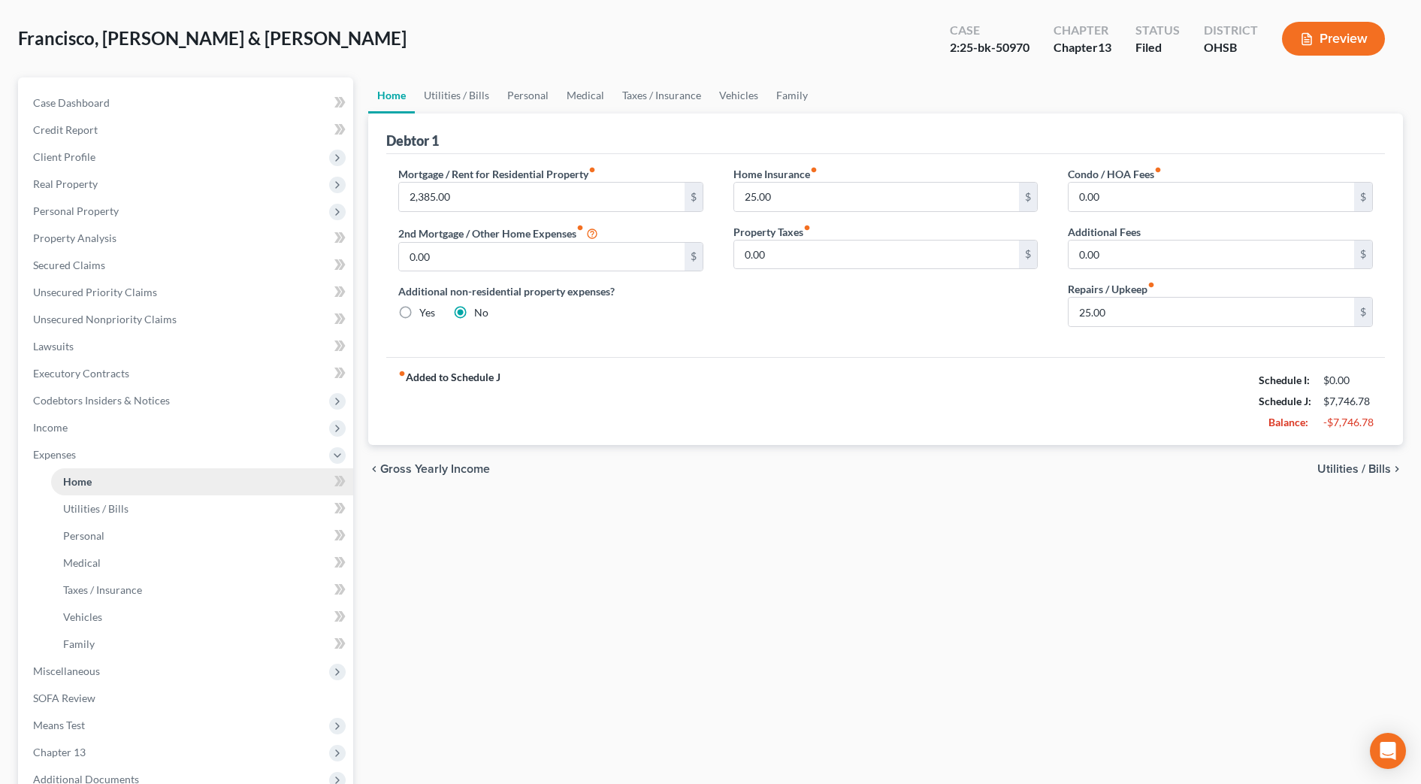
scroll to position [0, 0]
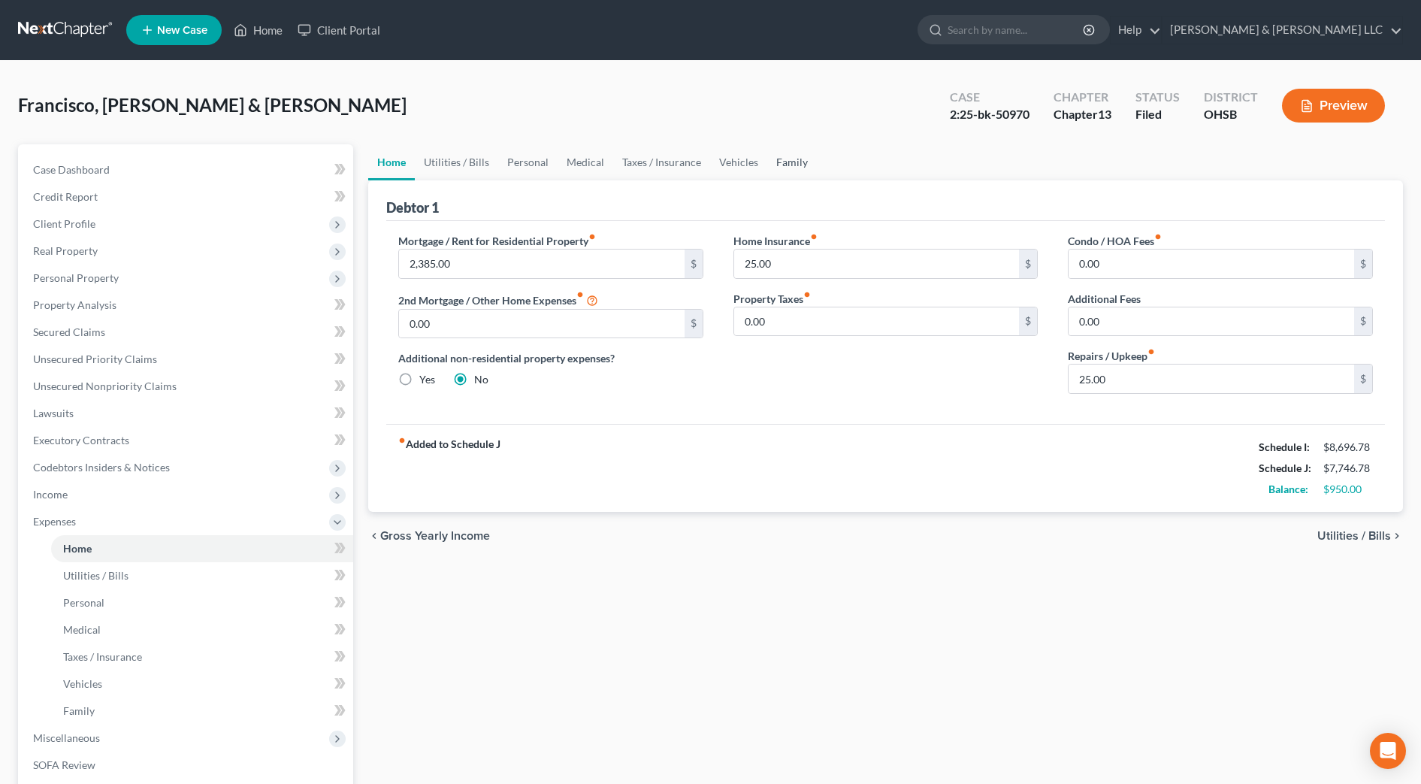
click at [794, 161] on link "Family" at bounding box center [792, 162] width 50 height 36
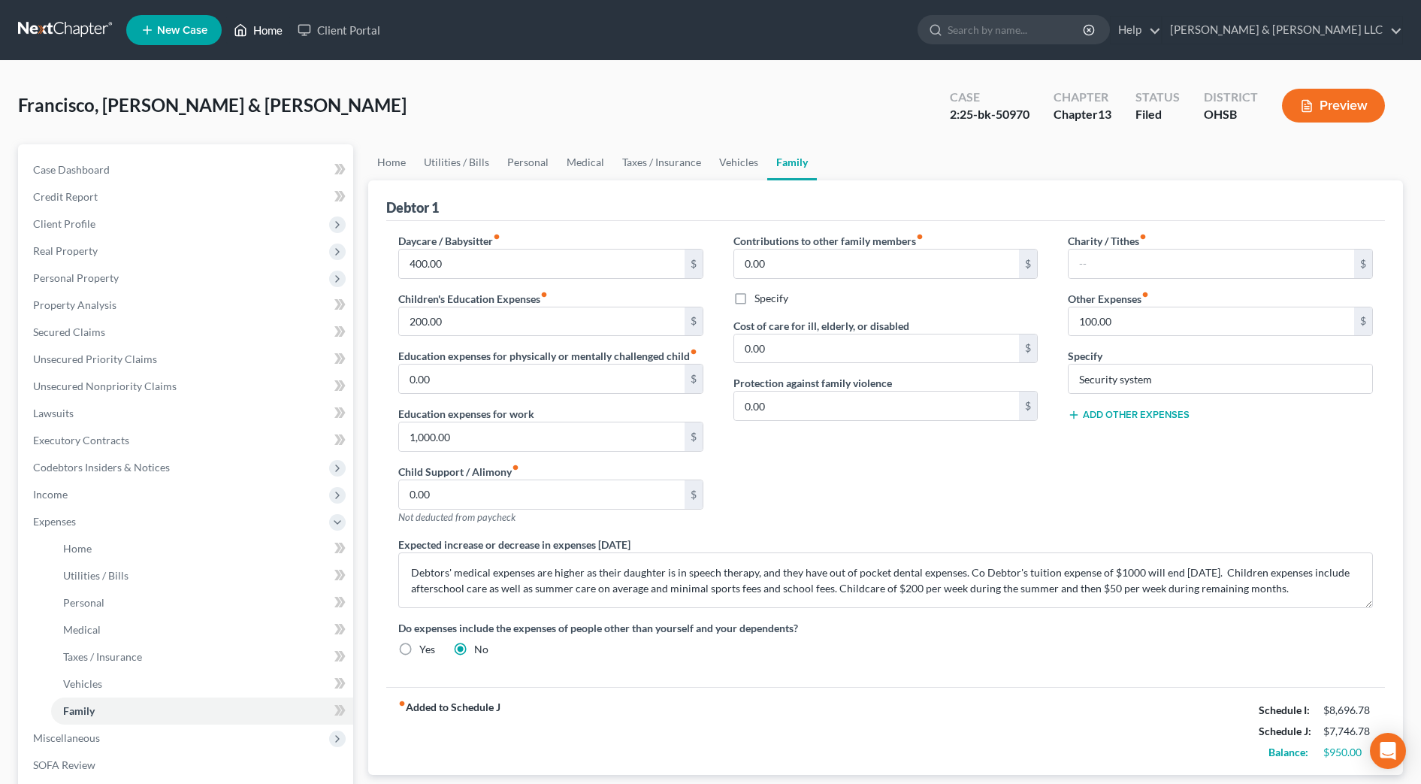
click at [274, 33] on link "Home" at bounding box center [258, 30] width 64 height 27
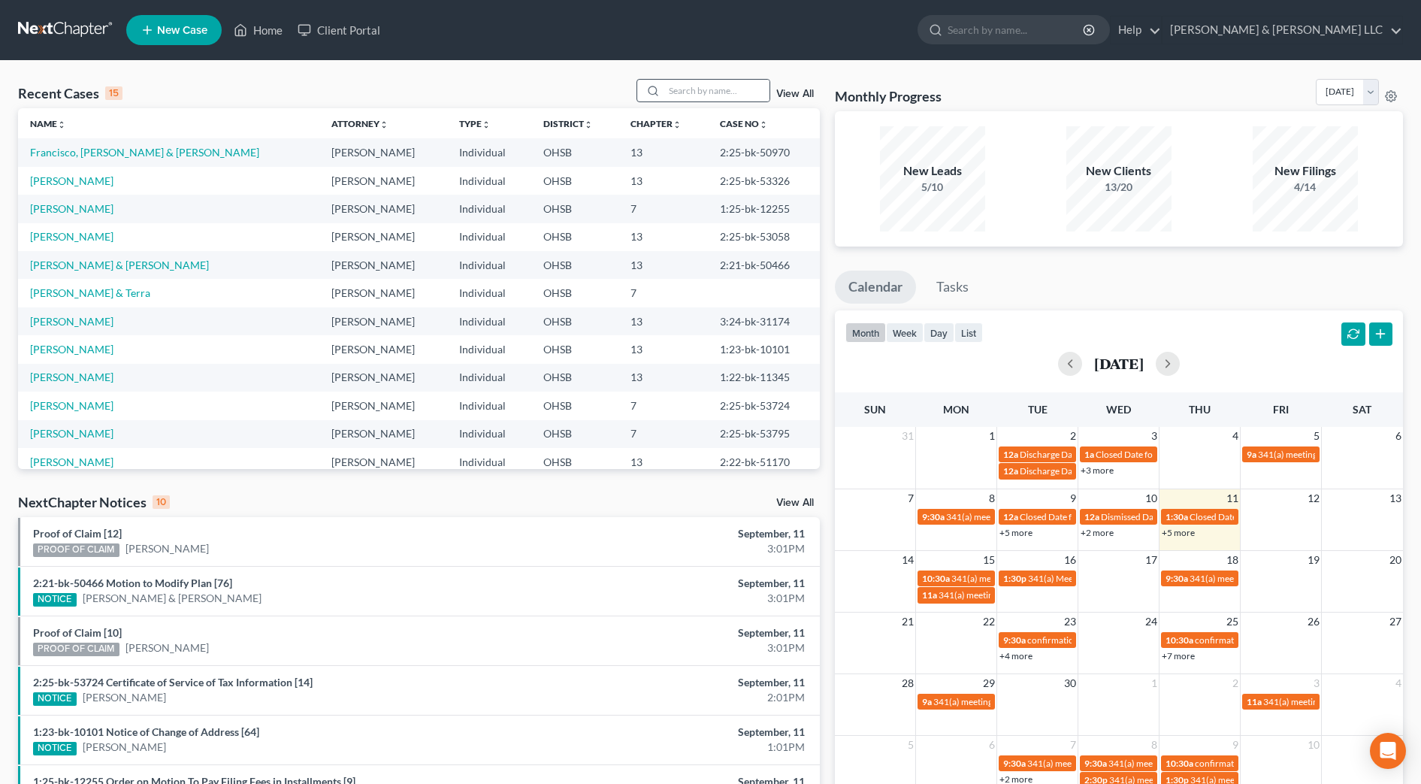
click at [664, 83] on div at bounding box center [650, 91] width 27 height 22
click at [716, 86] on input "search" at bounding box center [717, 91] width 105 height 22
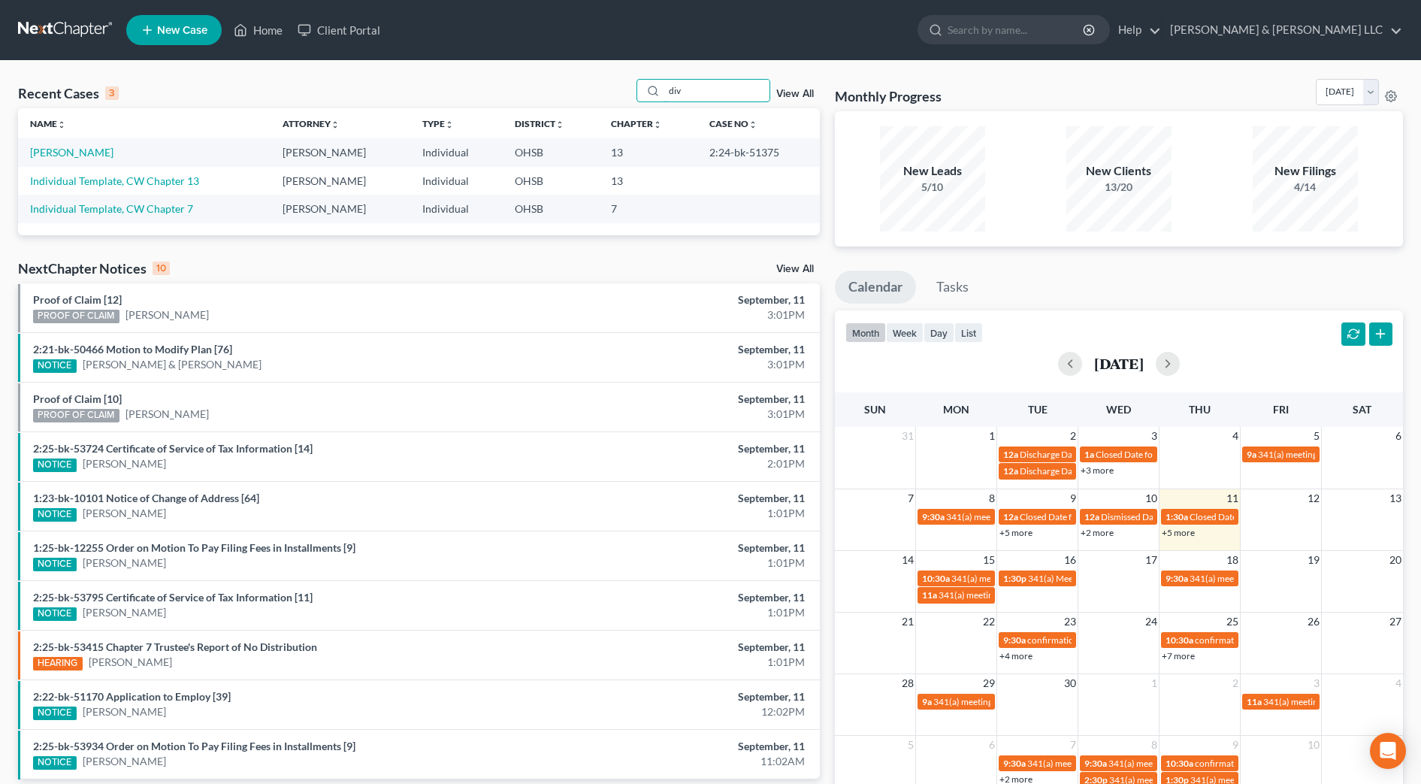
type input "div"
click at [83, 159] on td "[PERSON_NAME]" at bounding box center [144, 152] width 253 height 28
click at [85, 150] on link "[PERSON_NAME]" at bounding box center [71, 152] width 83 height 13
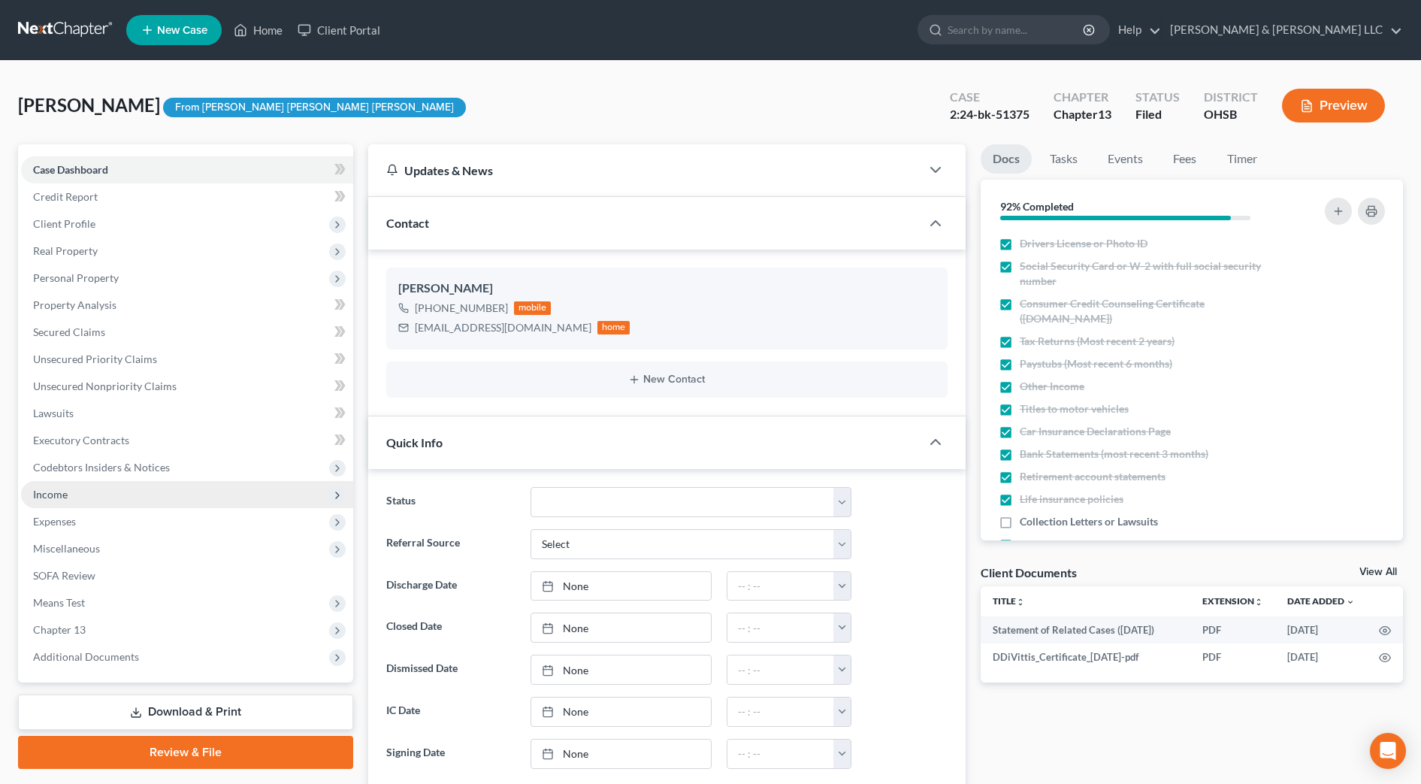
click at [108, 500] on span "Income" at bounding box center [187, 494] width 332 height 27
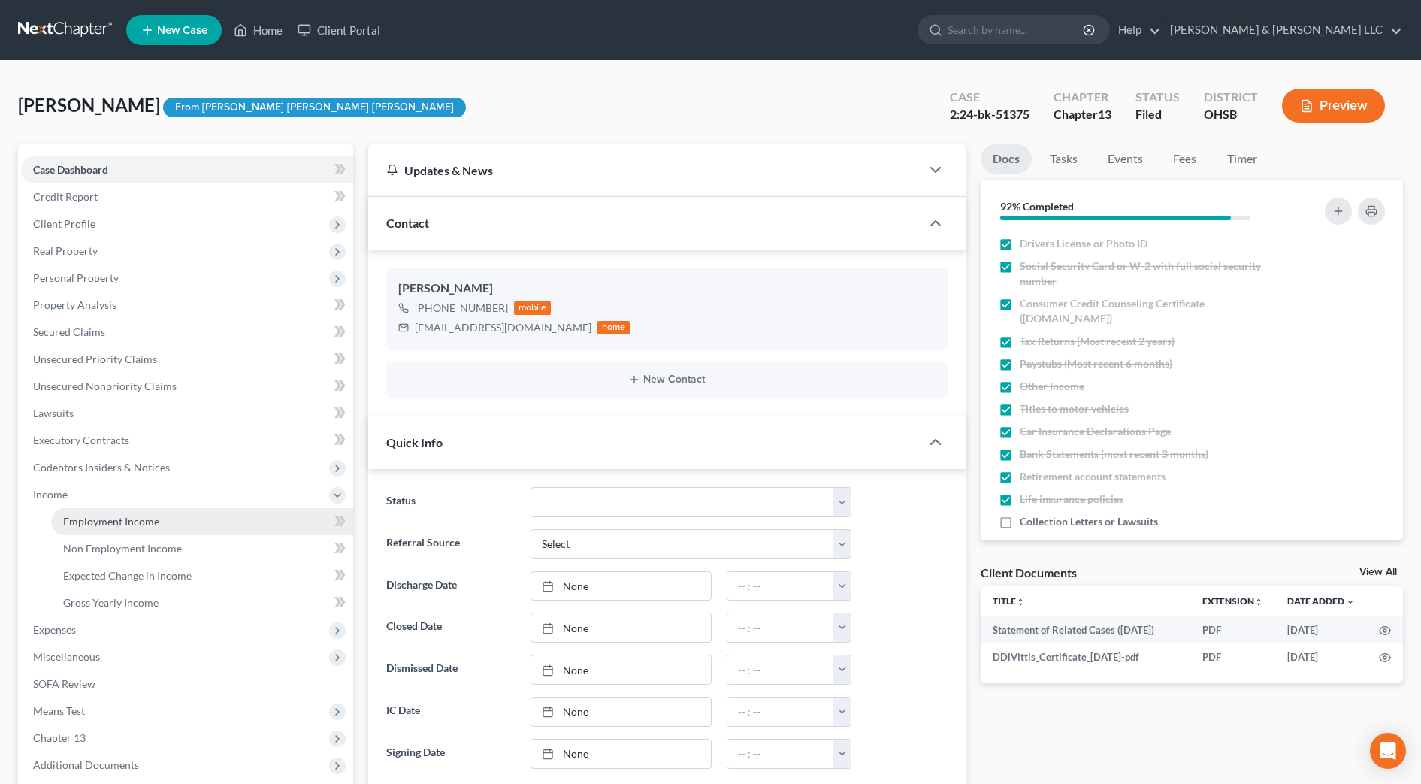
click at [119, 525] on span "Employment Income" at bounding box center [111, 521] width 96 height 13
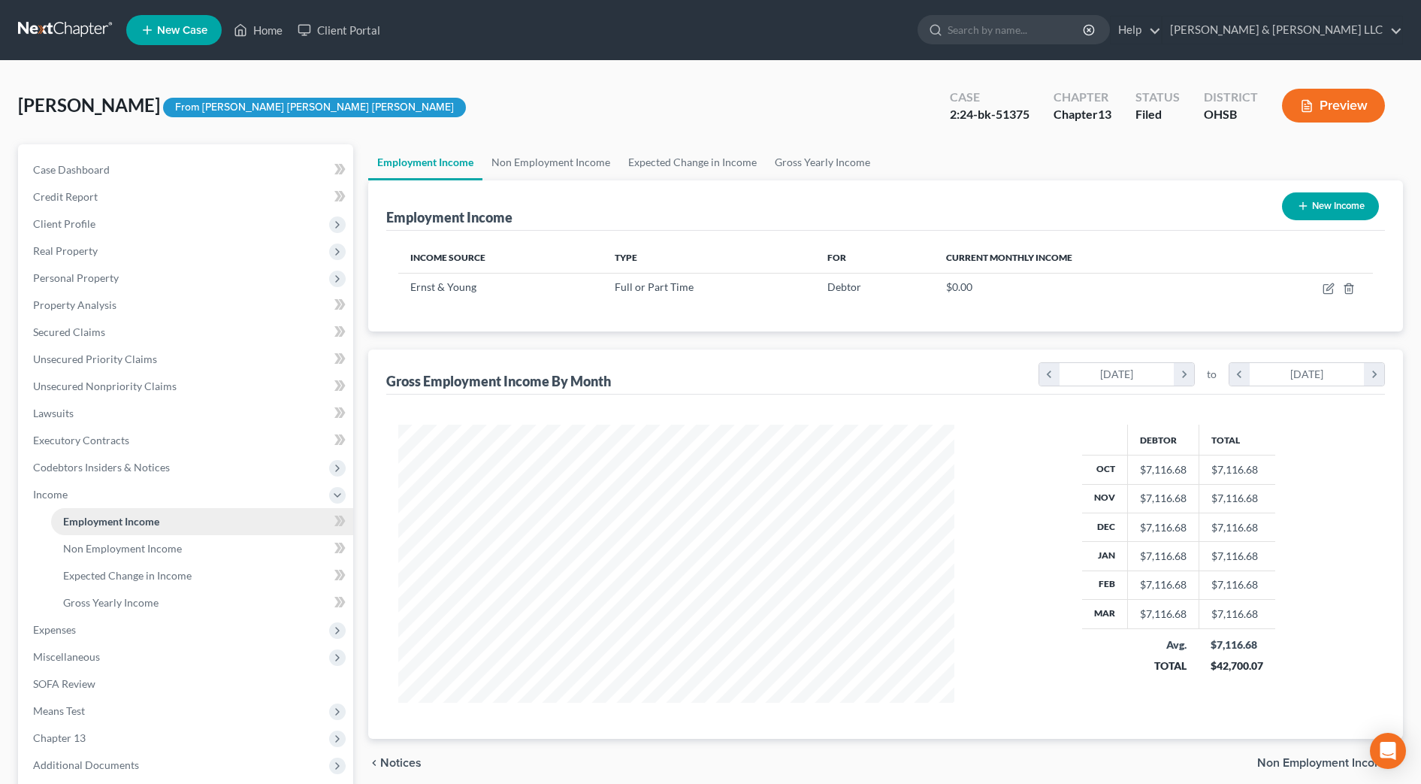
scroll to position [278, 586]
click at [118, 556] on link "Non Employment Income" at bounding box center [202, 548] width 302 height 27
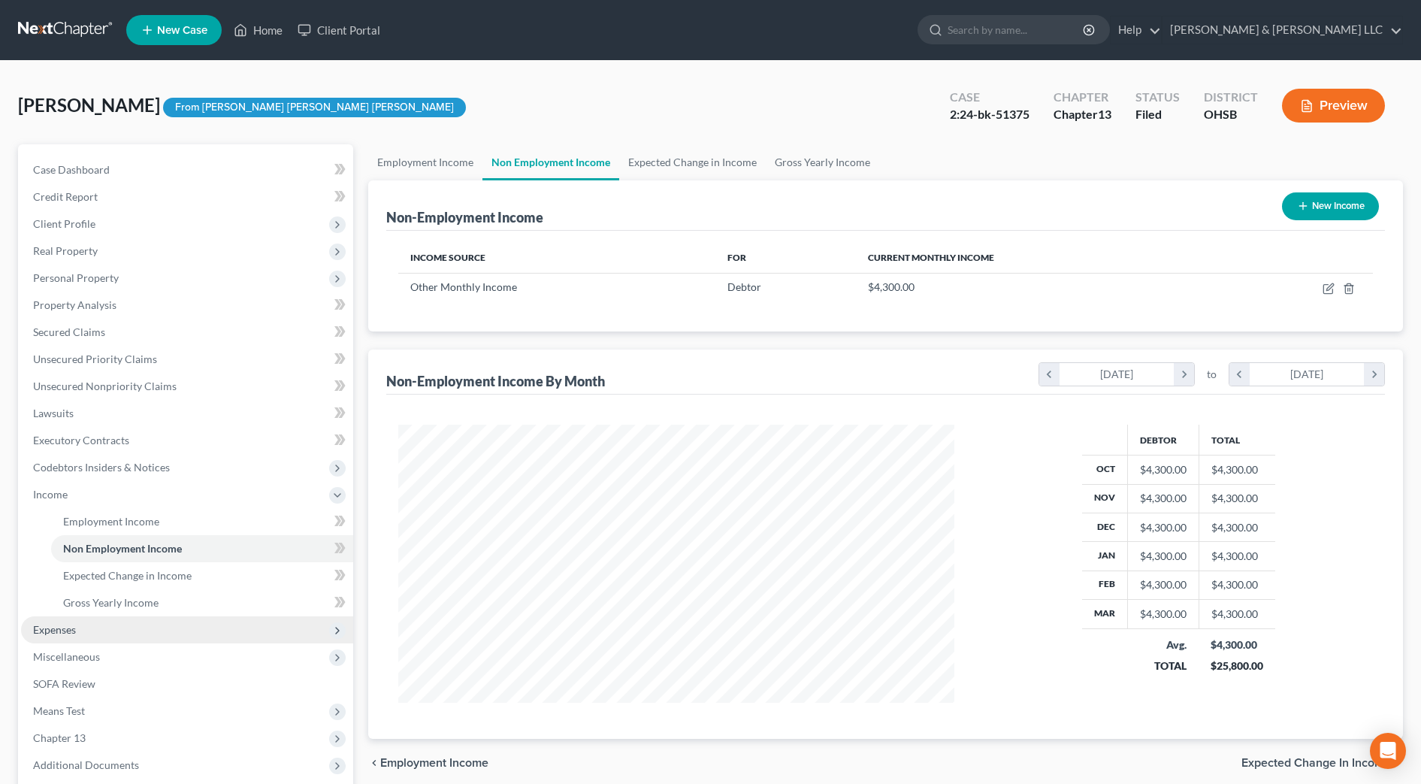
scroll to position [278, 586]
click at [87, 630] on span "Expenses" at bounding box center [187, 629] width 332 height 27
click at [96, 553] on link "Home" at bounding box center [202, 548] width 302 height 27
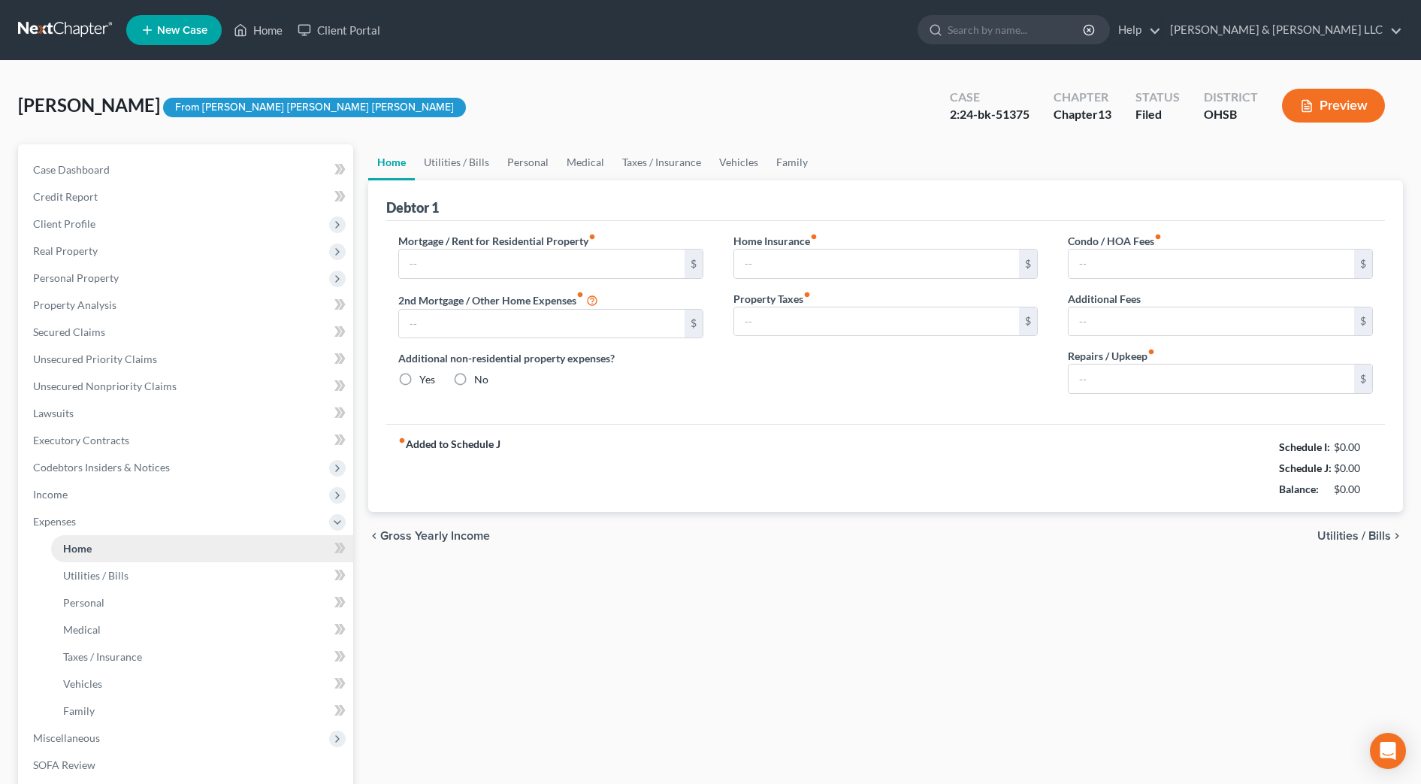
type input "1,250.00"
type input "0.00"
radio input "true"
type input "0.00"
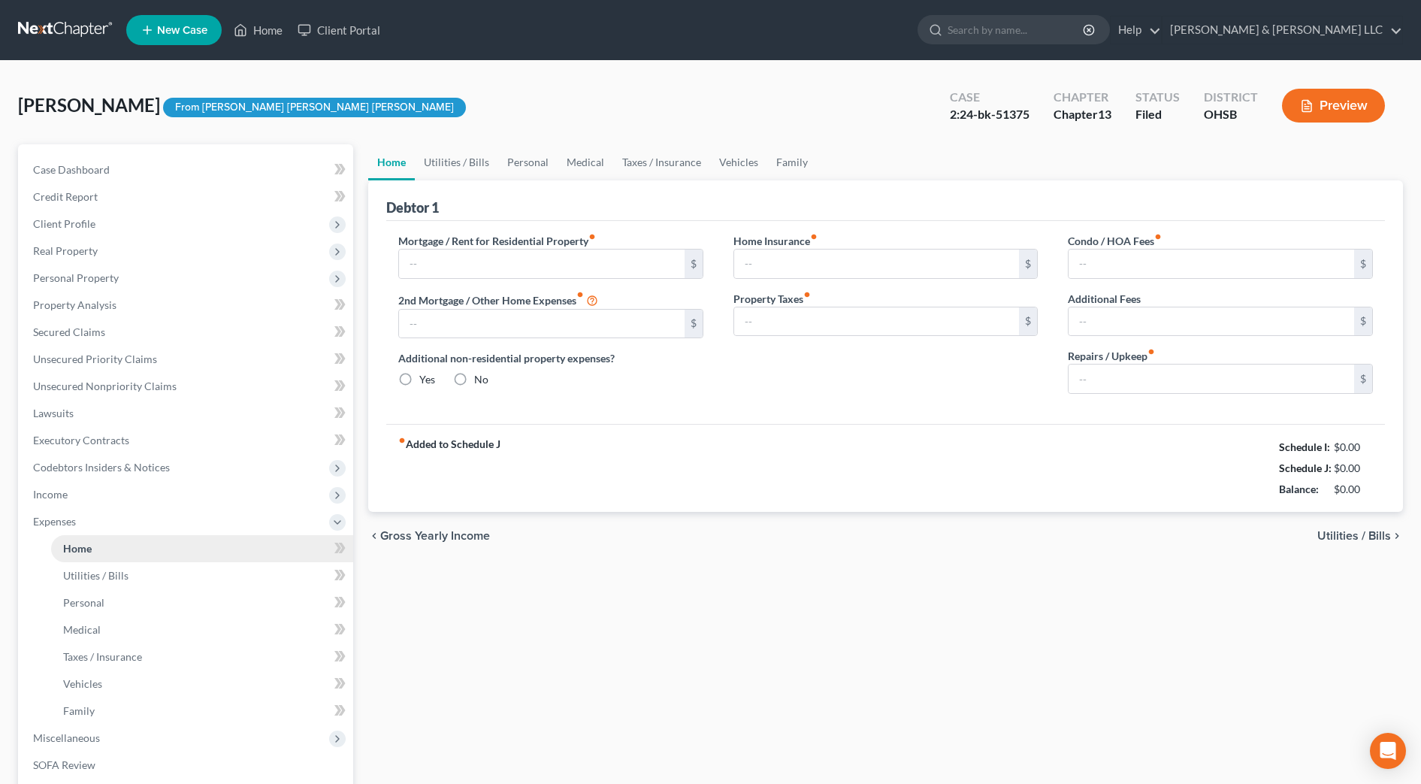
type input "0.00"
type input "50.00"
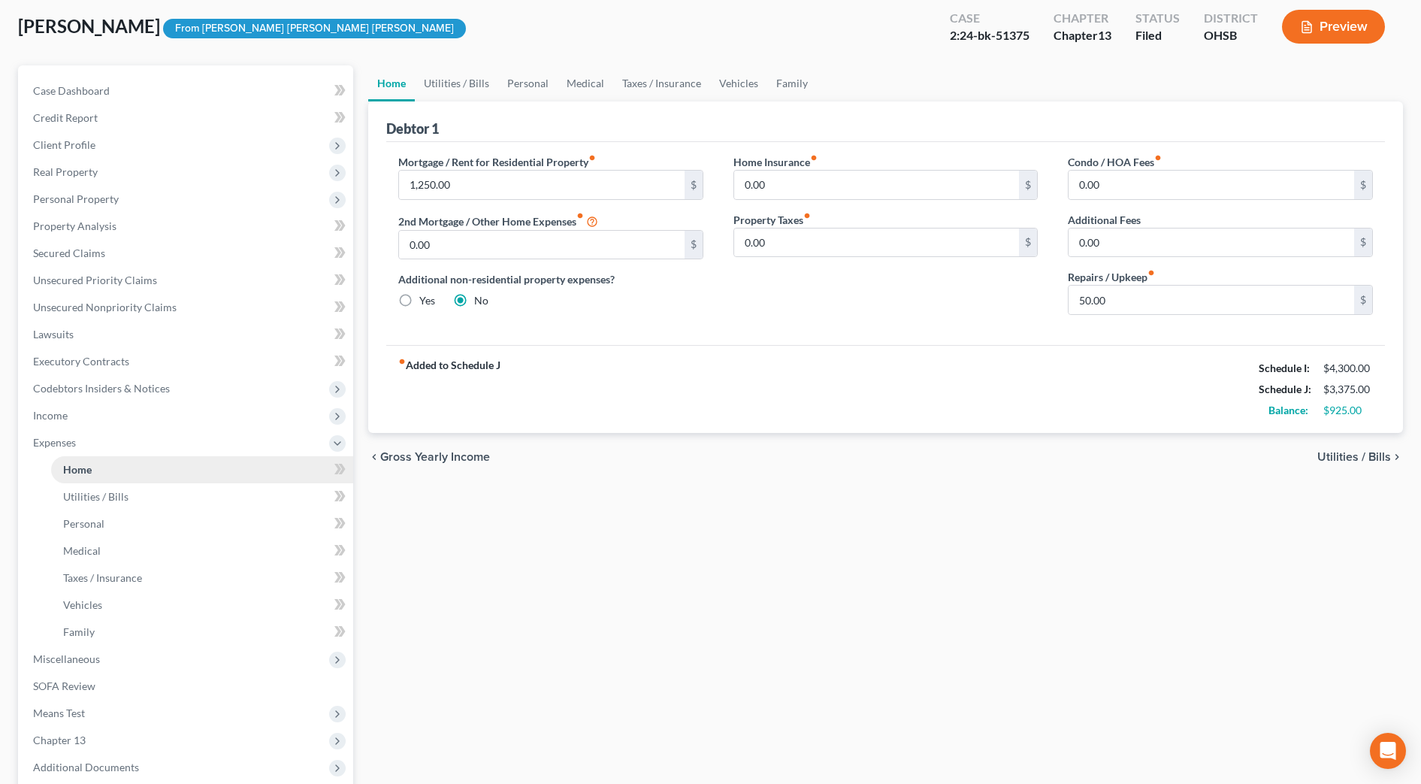
scroll to position [188, 0]
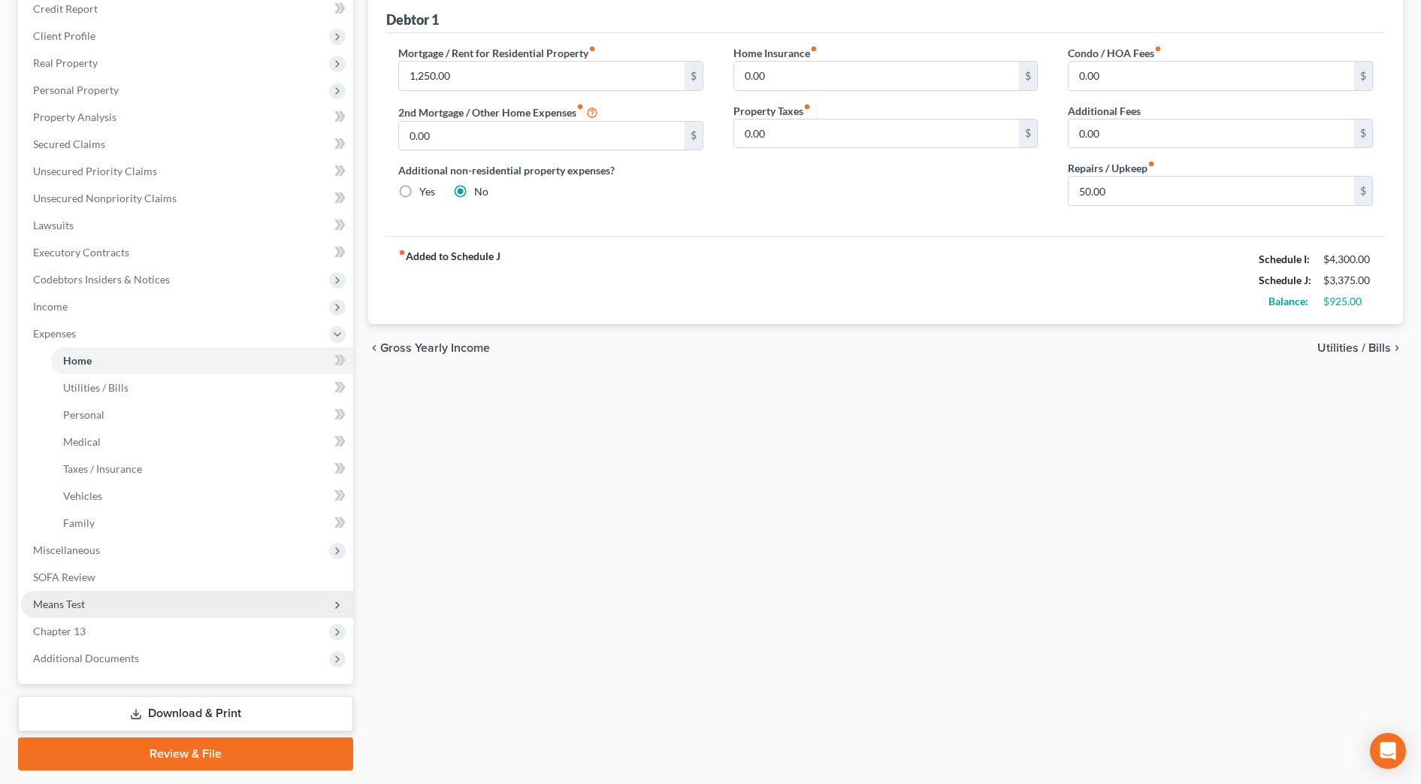
click at [94, 601] on span "Means Test" at bounding box center [187, 604] width 332 height 27
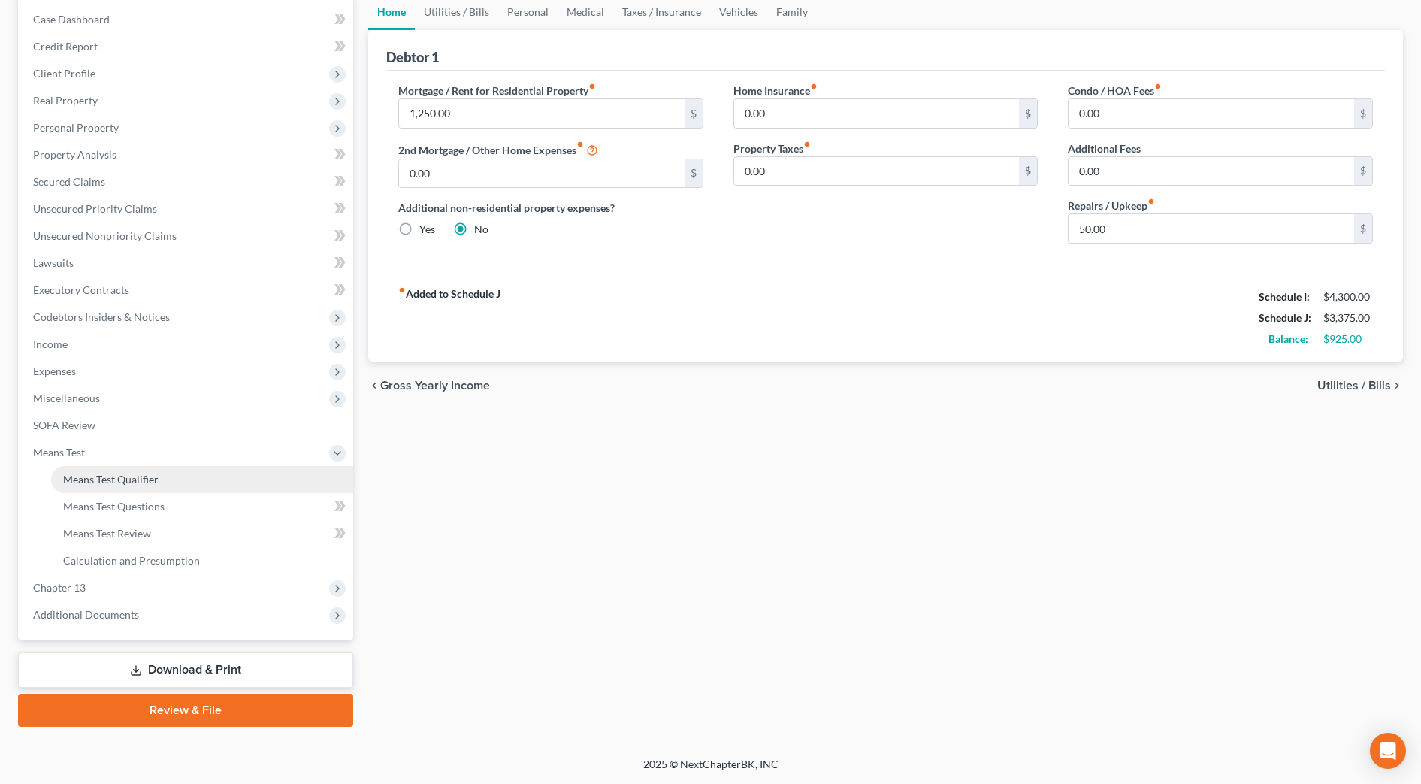
click at [131, 483] on span "Means Test Qualifier" at bounding box center [110, 479] width 95 height 13
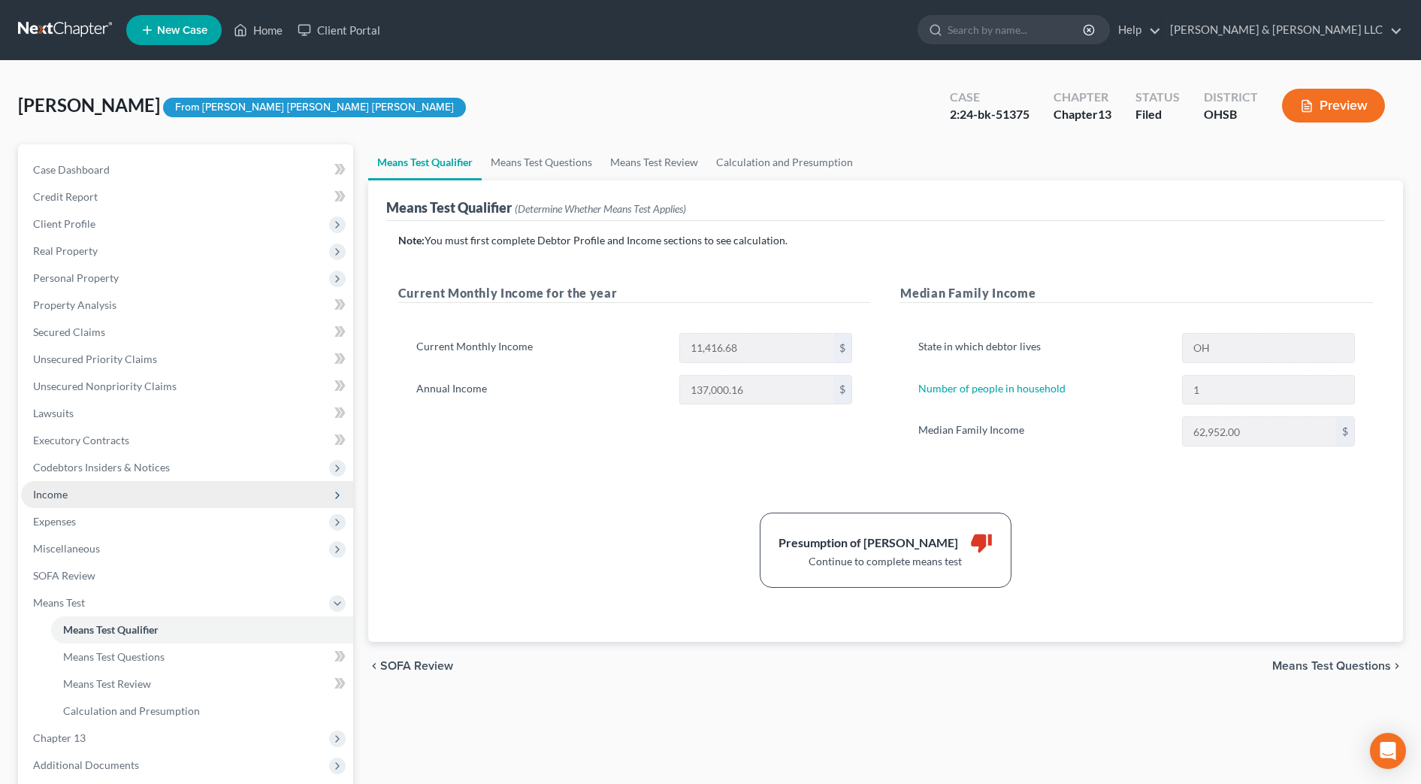
click at [63, 496] on span "Income" at bounding box center [50, 494] width 35 height 13
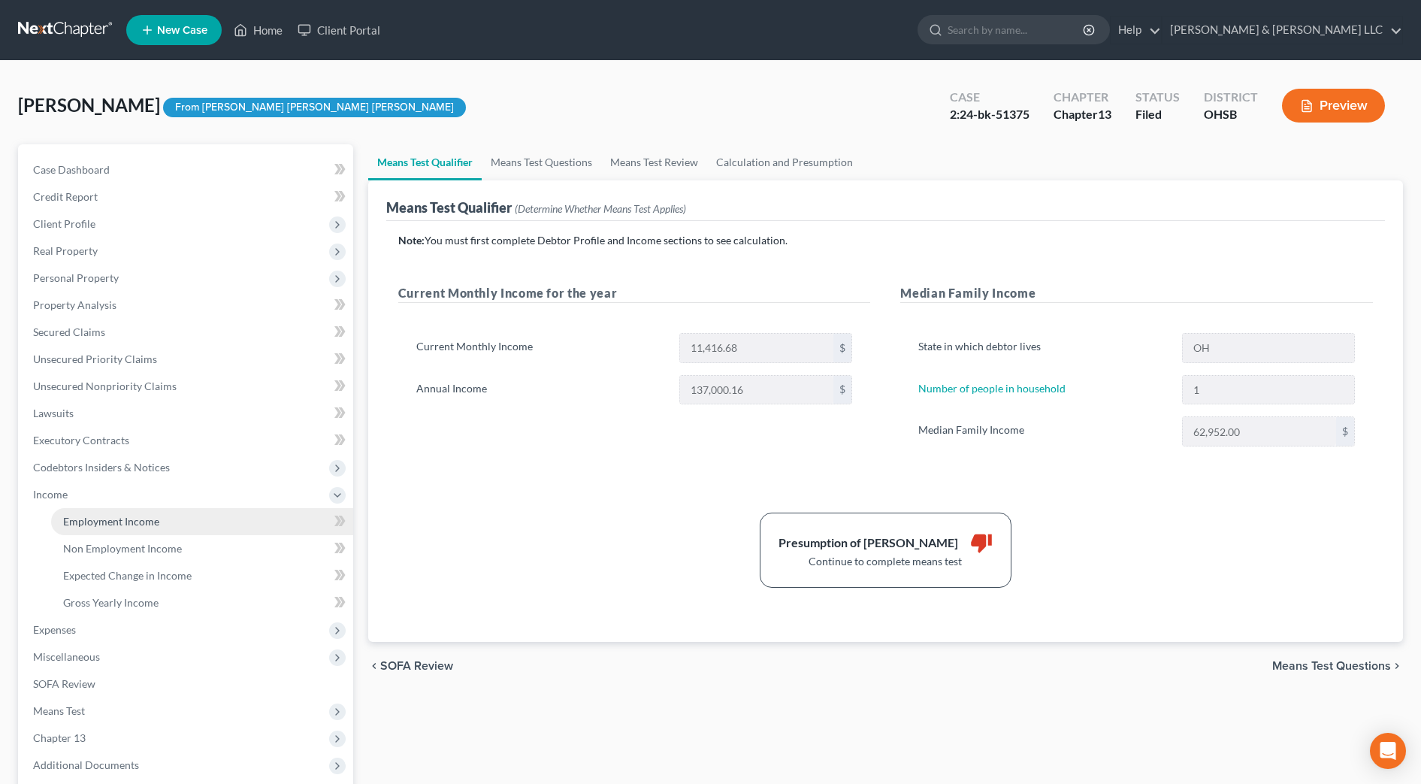
click at [85, 527] on span "Employment Income" at bounding box center [111, 521] width 96 height 13
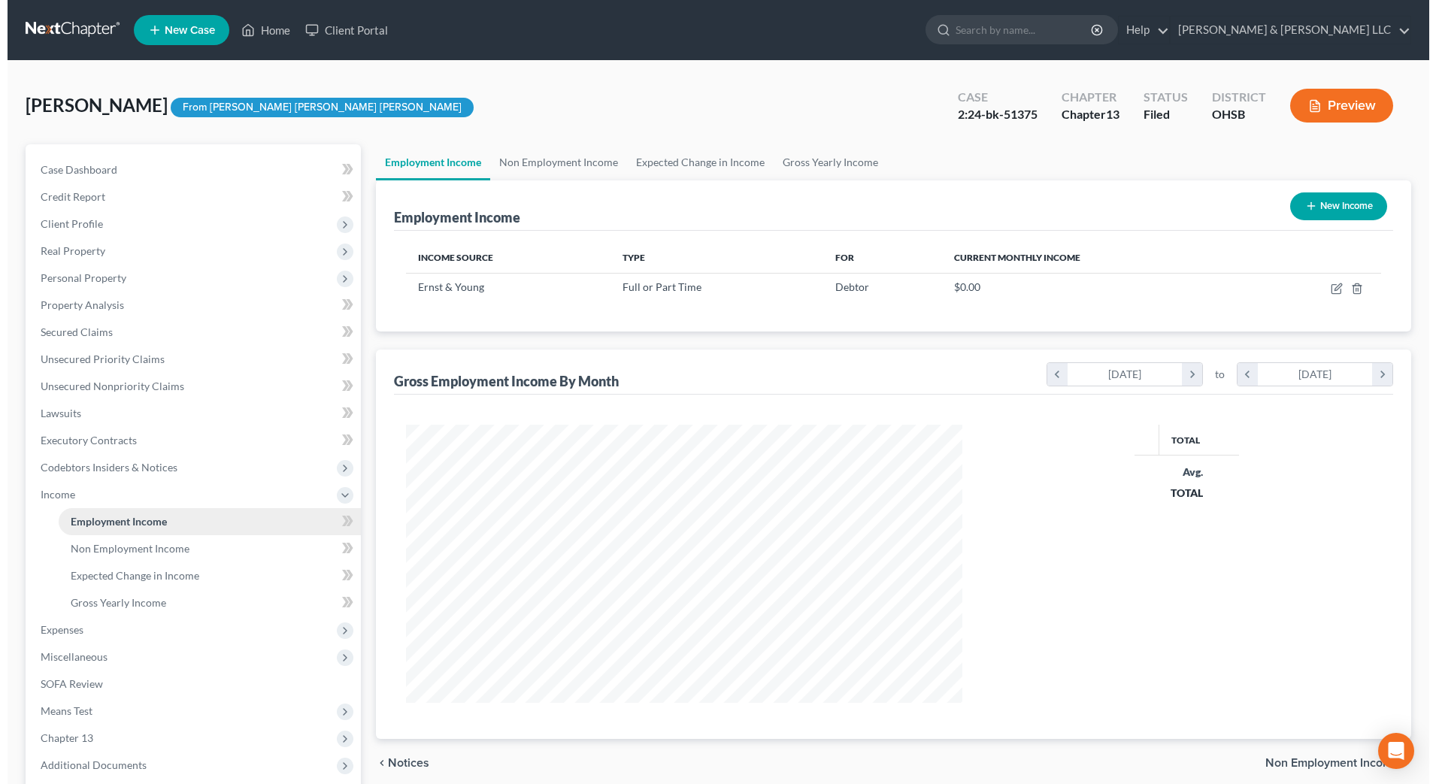
scroll to position [278, 586]
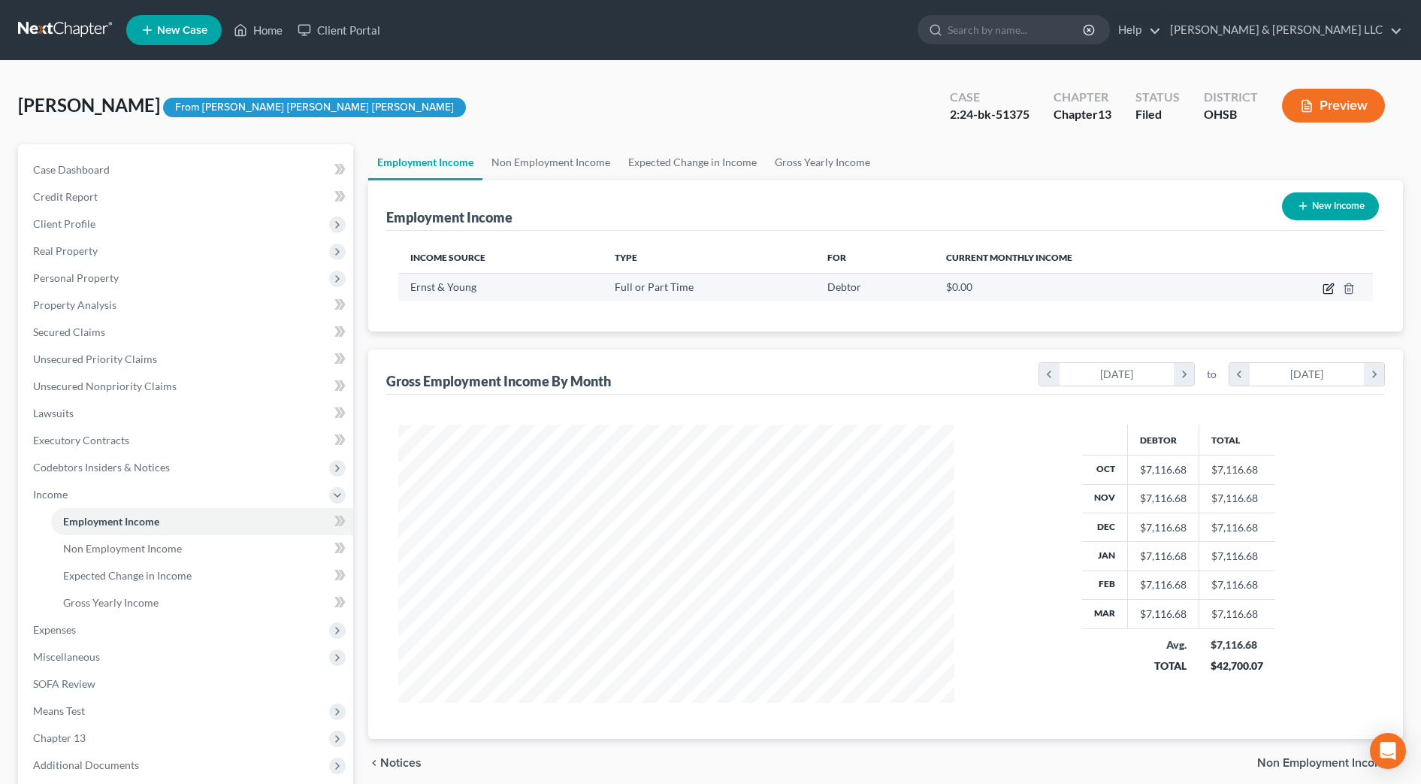
click at [1328, 288] on icon "button" at bounding box center [1330, 286] width 7 height 7
select select "0"
select select "45"
select select "2"
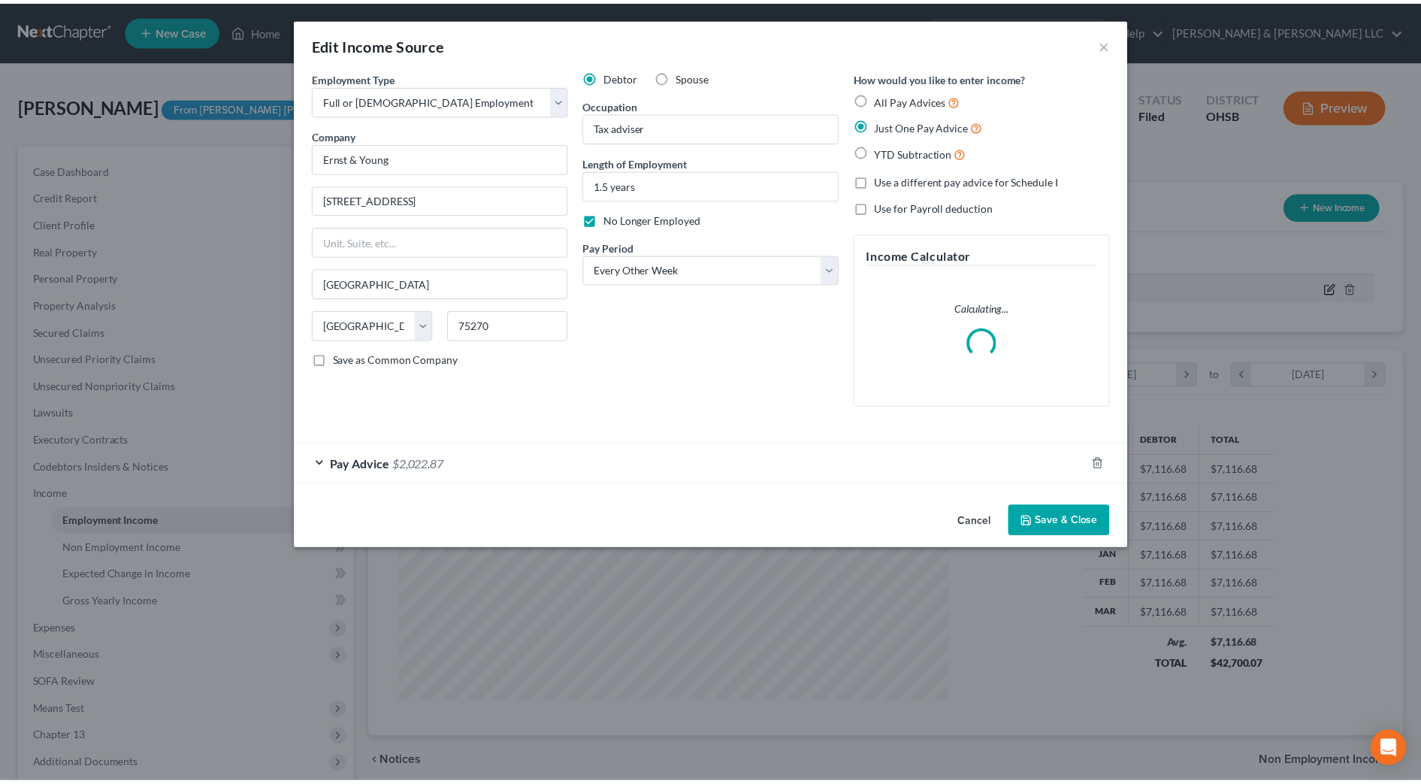
scroll to position [281, 593]
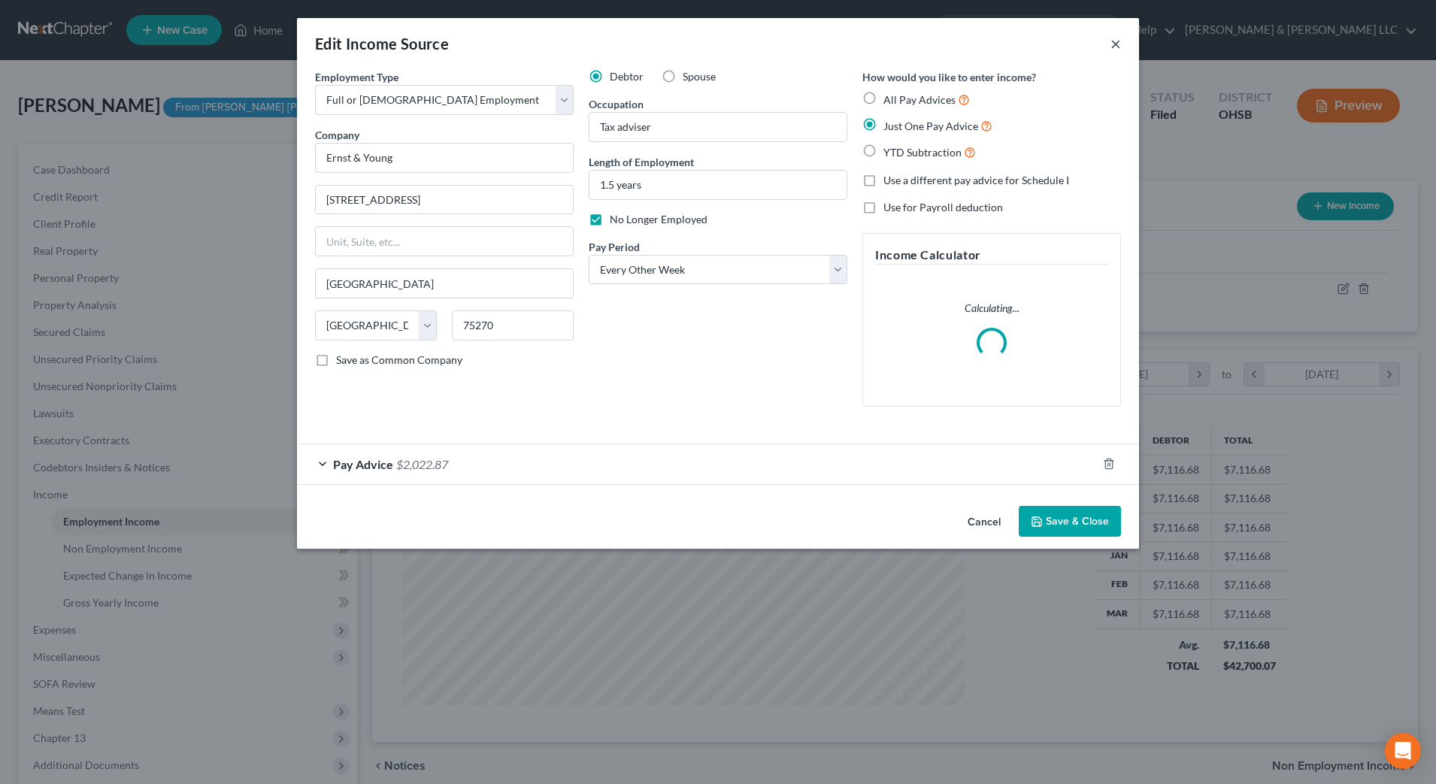
click at [1113, 48] on button "×" at bounding box center [1115, 44] width 11 height 18
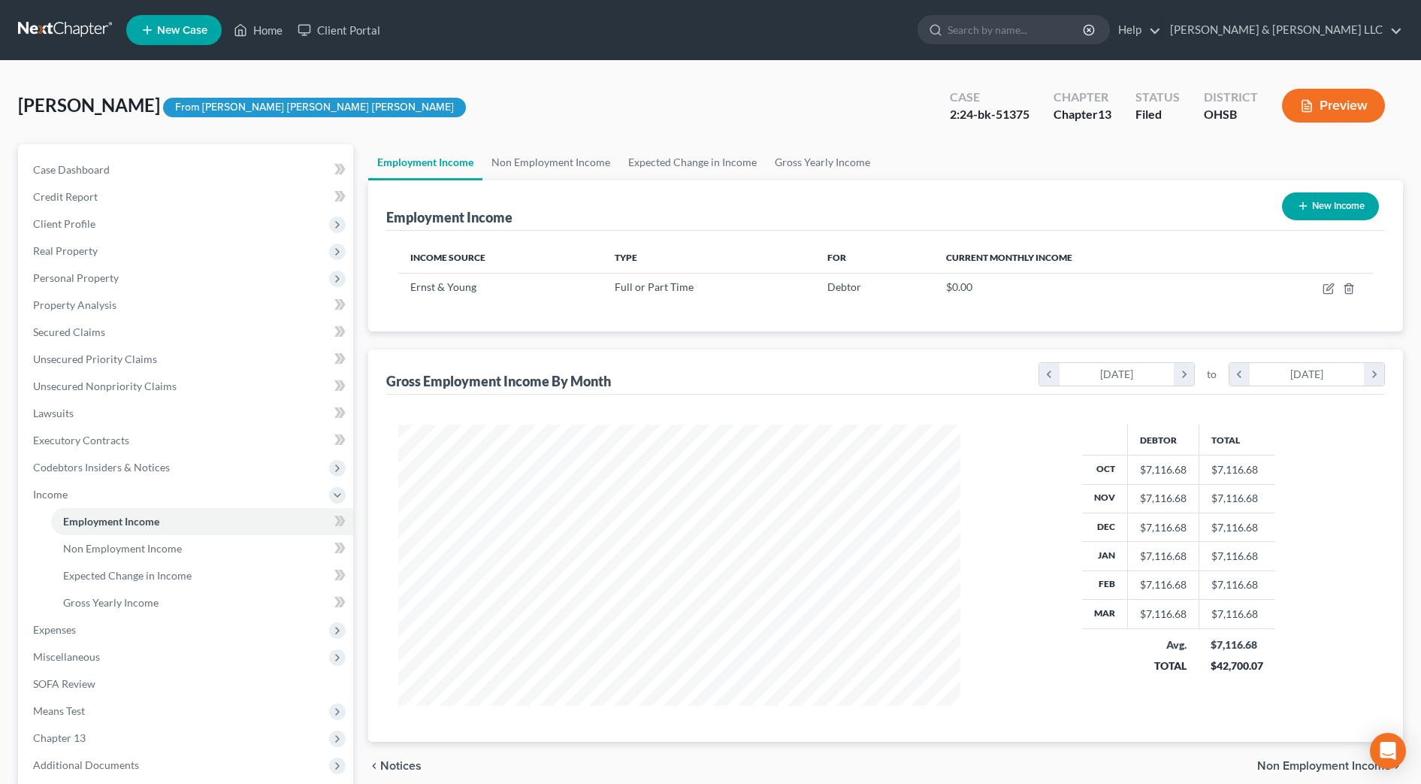
scroll to position [751424, 751116]
click at [141, 381] on span "Unsecured Nonpriority Claims" at bounding box center [105, 386] width 144 height 13
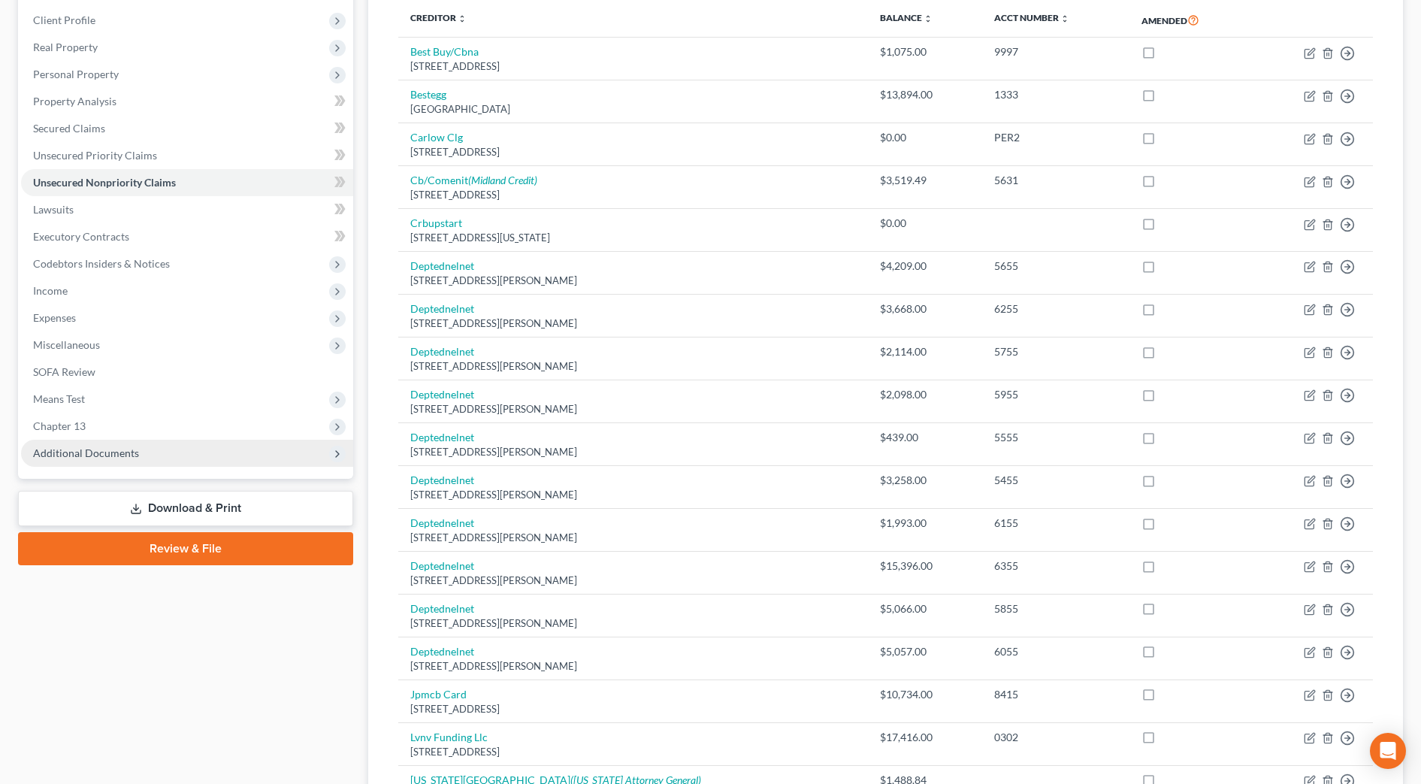
scroll to position [41, 0]
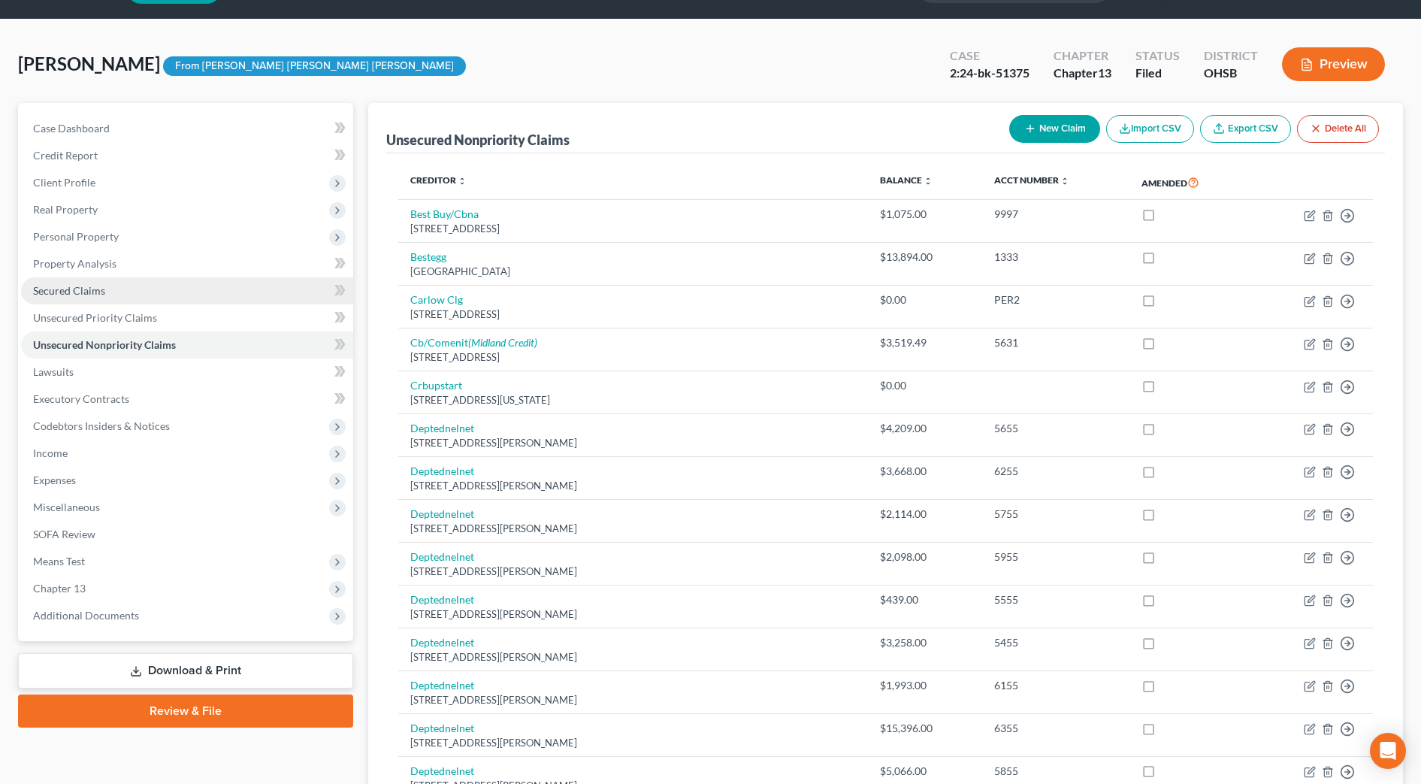
click at [66, 295] on span "Secured Claims" at bounding box center [69, 290] width 72 height 13
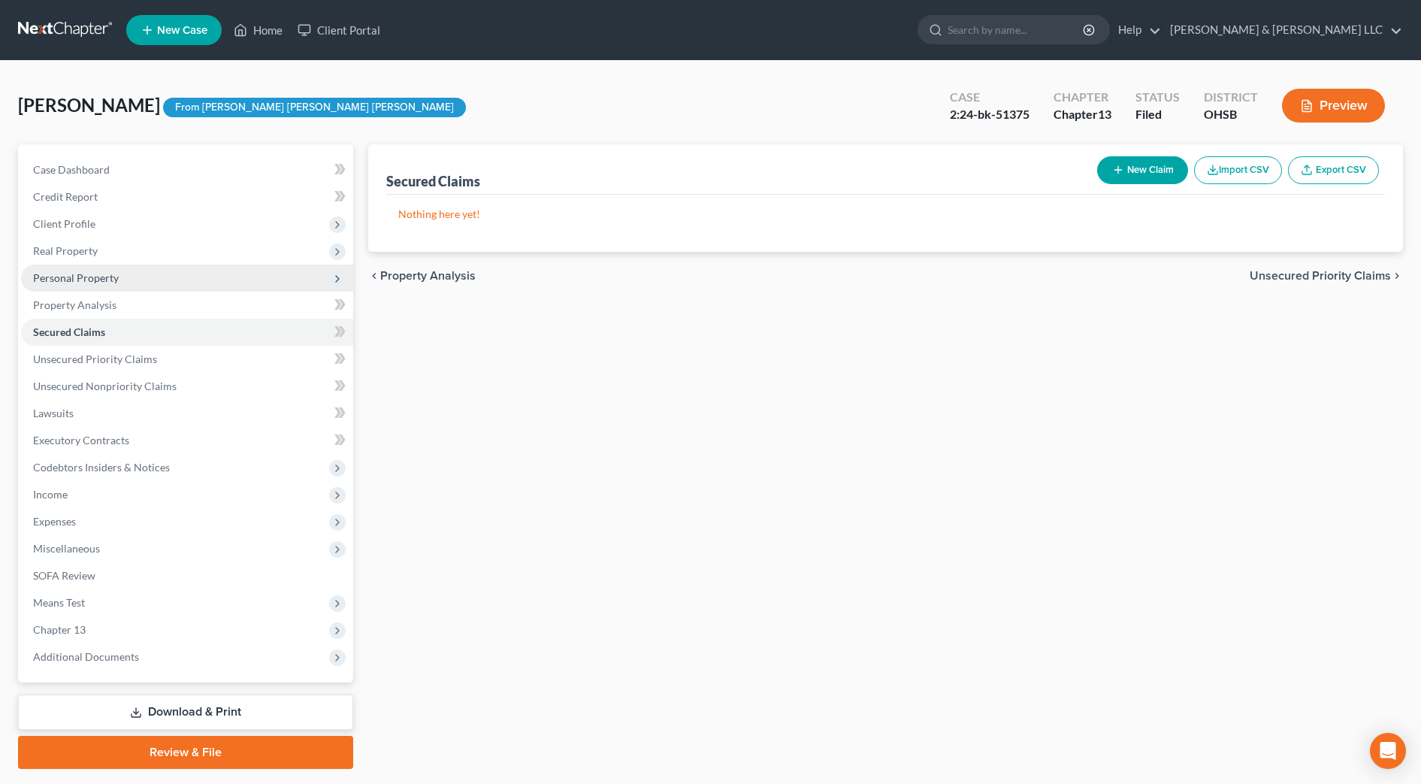
click at [68, 279] on span "Personal Property" at bounding box center [76, 277] width 86 height 13
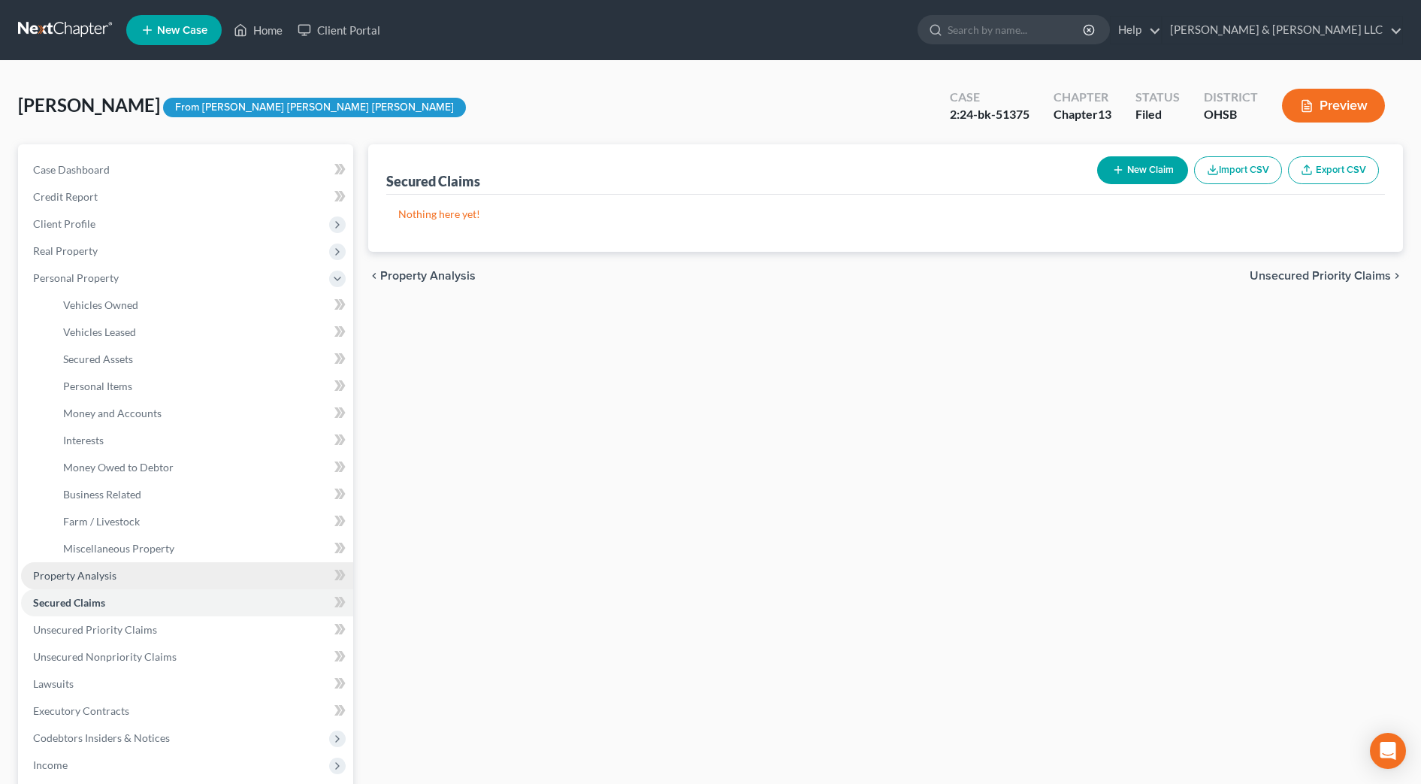
click at [109, 571] on span "Property Analysis" at bounding box center [74, 575] width 83 height 13
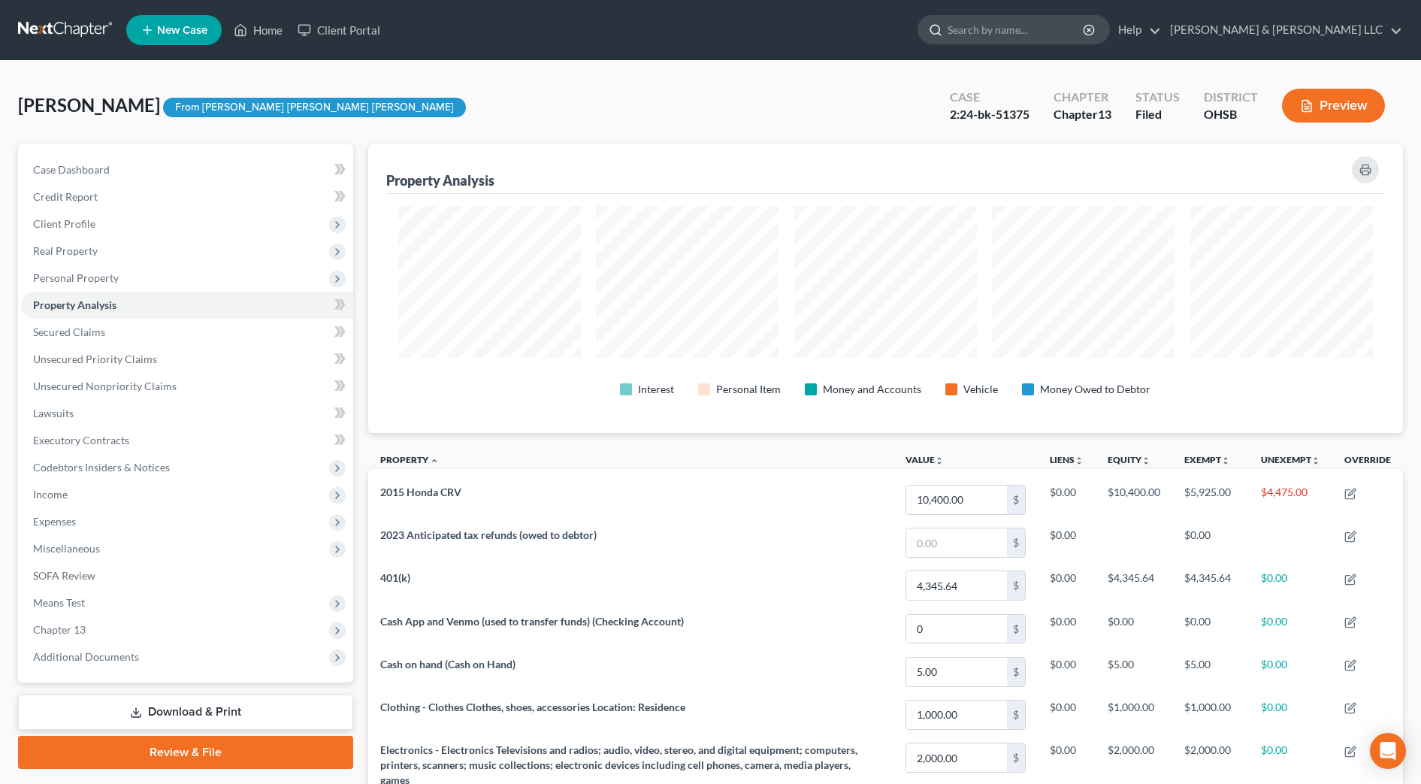
click at [1047, 38] on input "search" at bounding box center [1017, 30] width 138 height 28
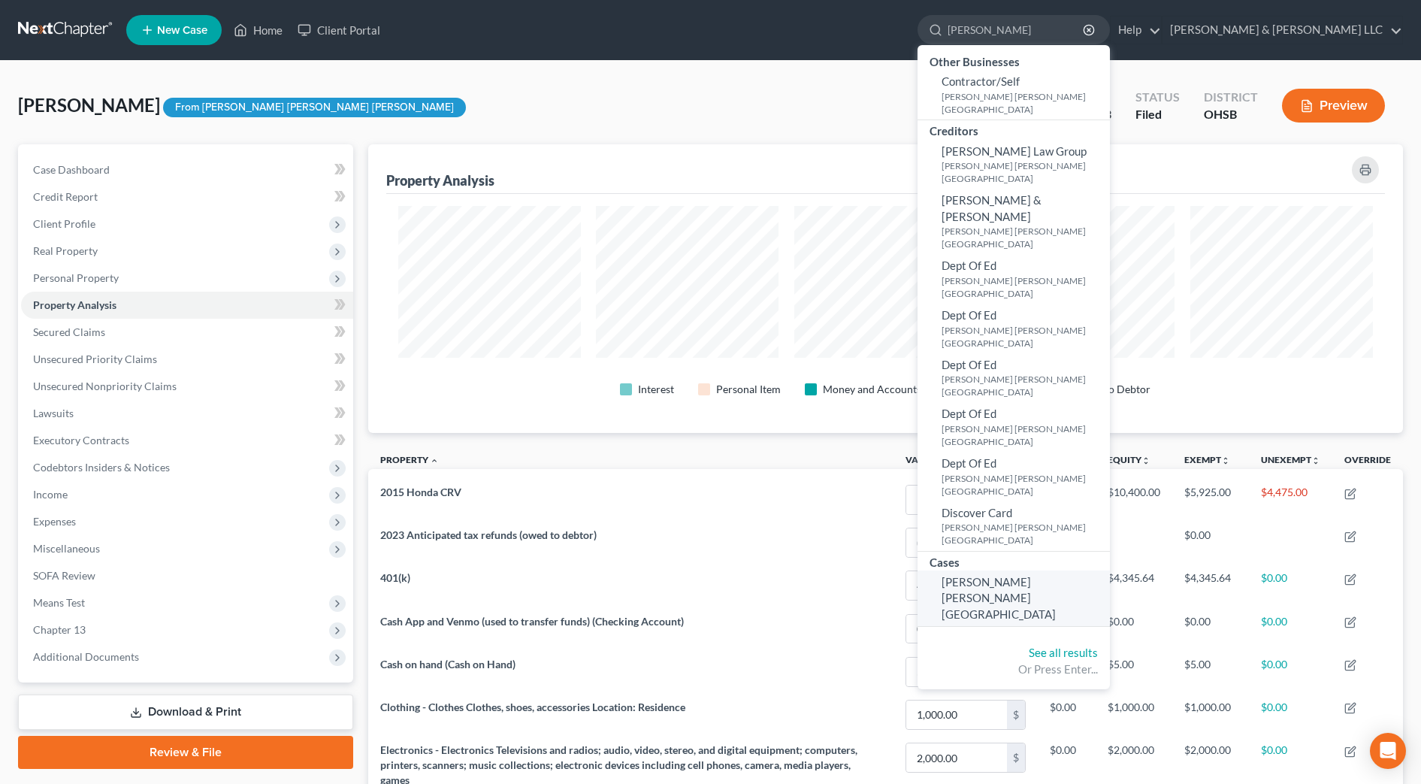
type input "[PERSON_NAME]"
click at [1054, 575] on span "[PERSON_NAME] [PERSON_NAME][GEOGRAPHIC_DATA]" at bounding box center [999, 598] width 114 height 46
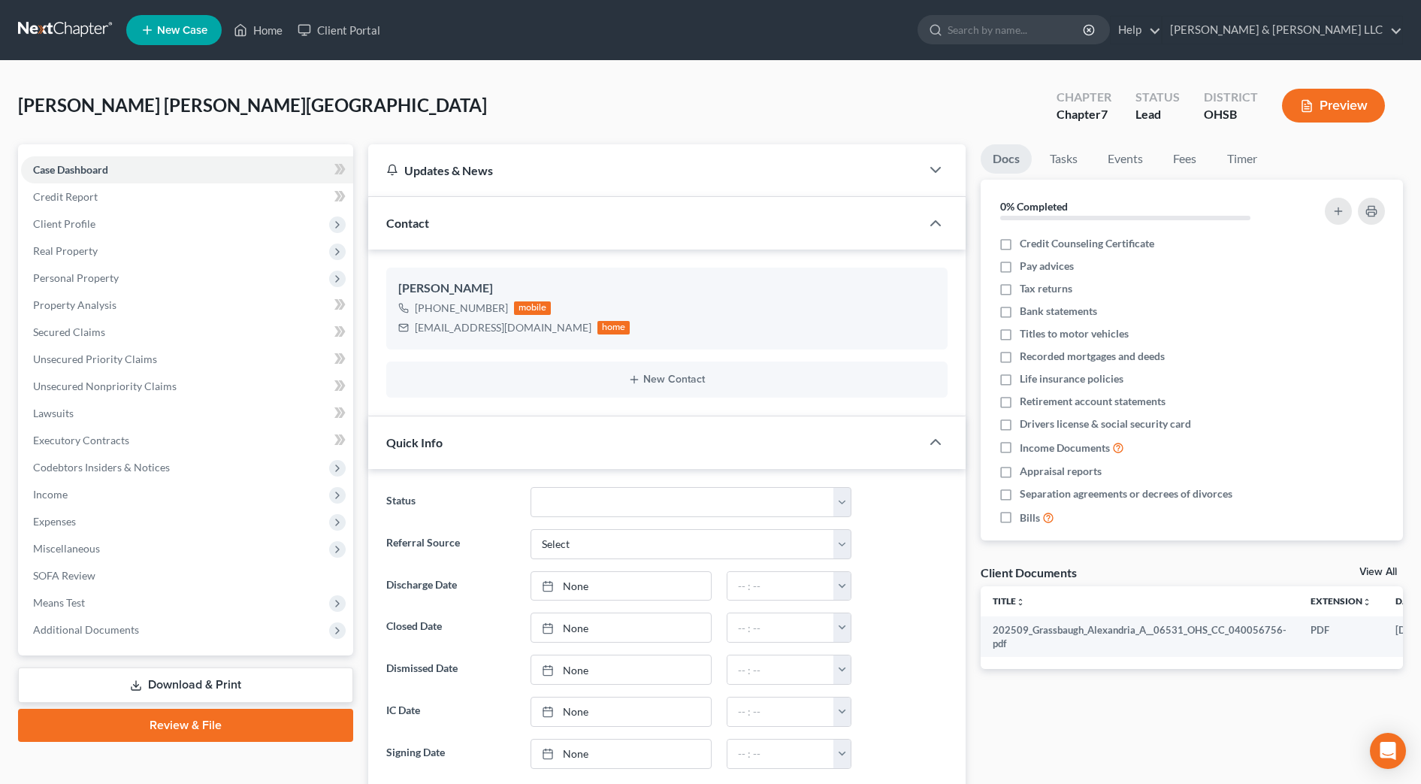
drag, startPoint x: 193, startPoint y: 686, endPoint x: 200, endPoint y: 681, distance: 8.1
click at [193, 687] on link "Download & Print" at bounding box center [185, 685] width 335 height 35
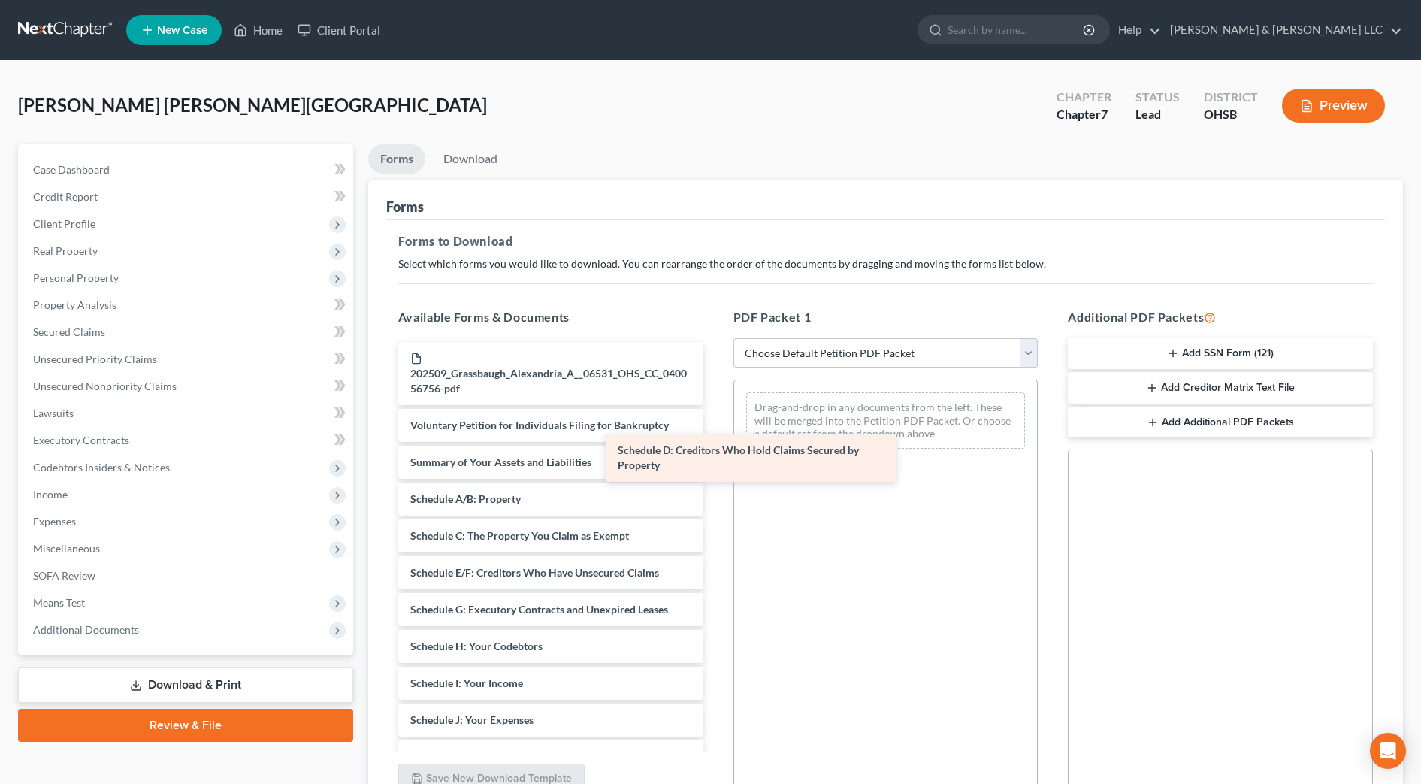
drag, startPoint x: 645, startPoint y: 586, endPoint x: 855, endPoint y: 456, distance: 246.8
click at [716, 456] on div "Schedule D: Creditors Who Hold Claims Secured by Property 202509_Grassbaugh_Ale…" at bounding box center [550, 716] width 329 height 749
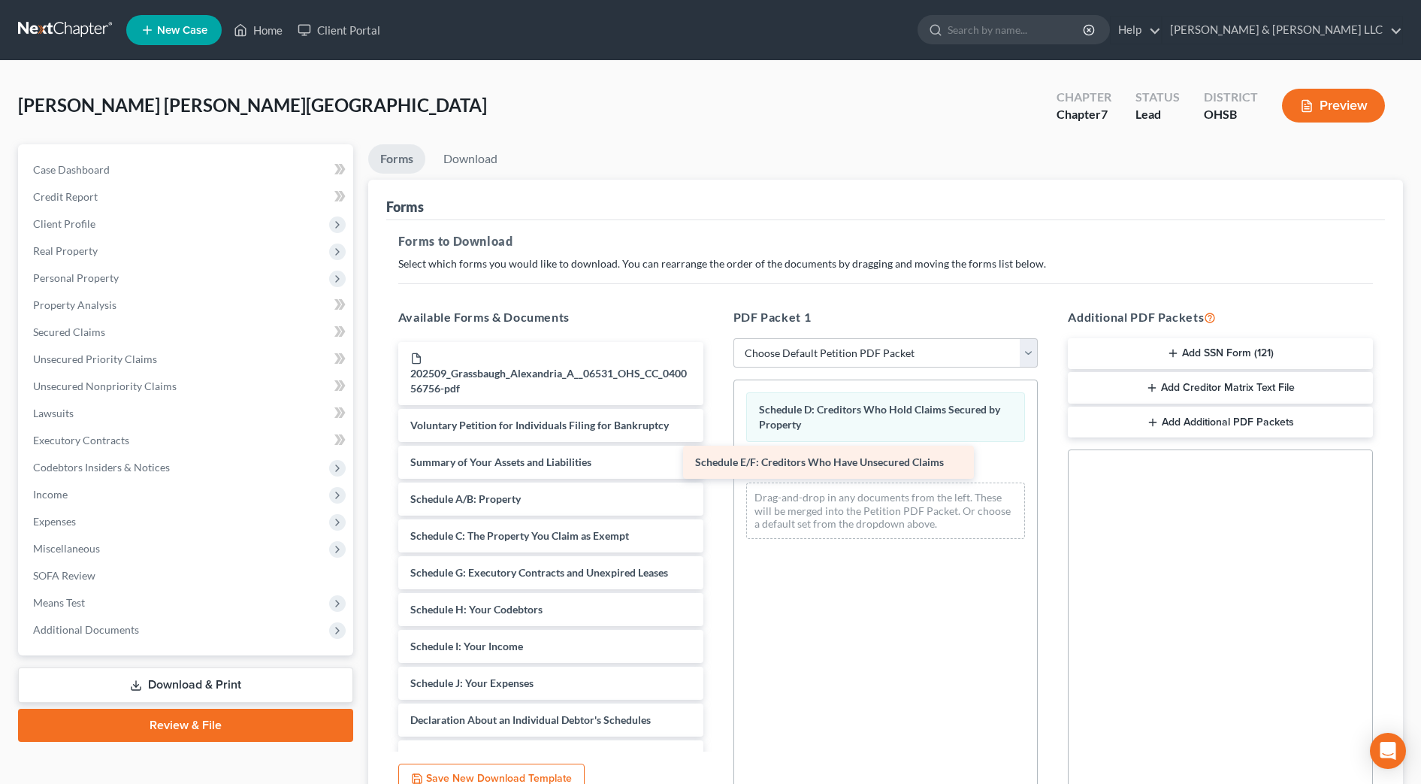
drag, startPoint x: 631, startPoint y: 579, endPoint x: 916, endPoint y: 468, distance: 305.6
click at [716, 468] on div "Schedule E/F: Creditors Who Have Unsecured Claims 202509_Grassbaugh_Alexandria_…" at bounding box center [550, 698] width 329 height 713
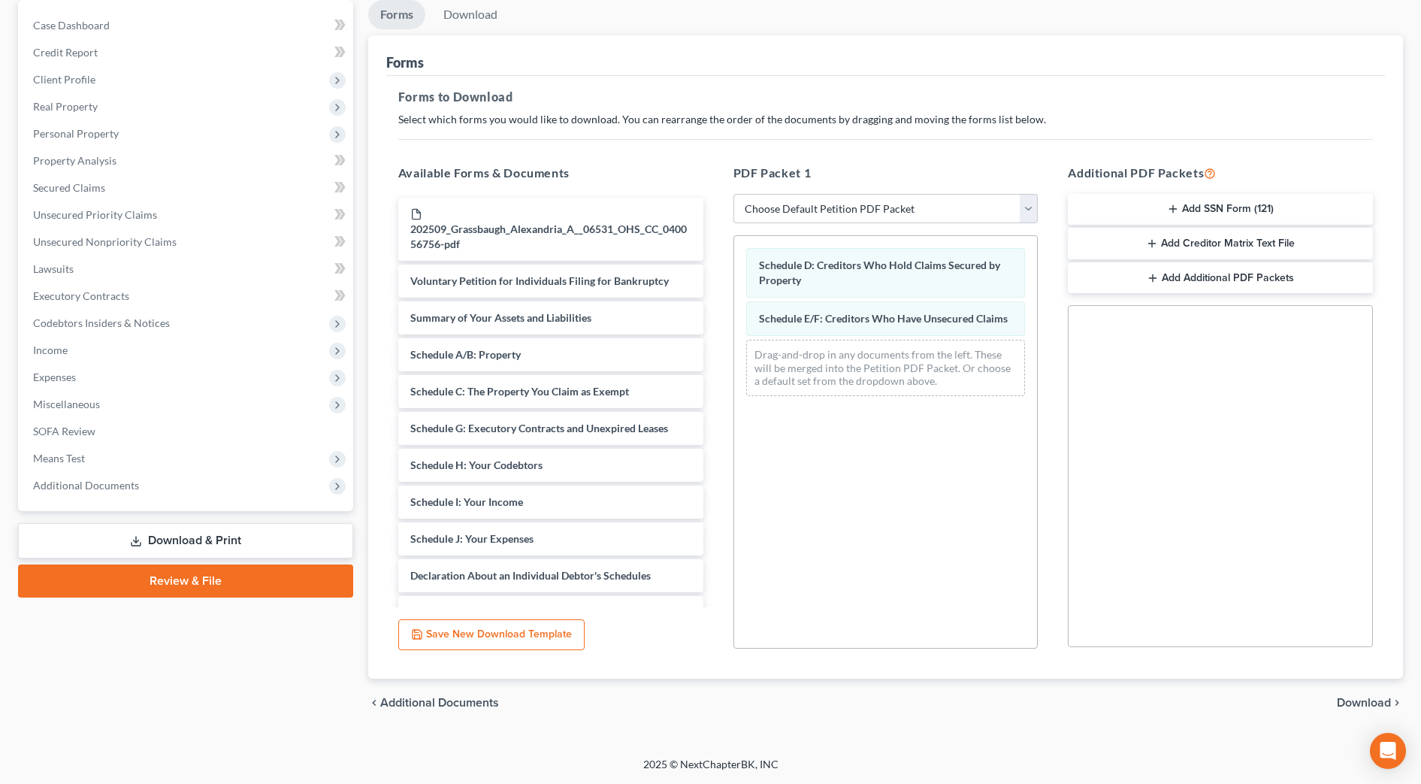
click at [1356, 705] on span "Download" at bounding box center [1364, 703] width 54 height 12
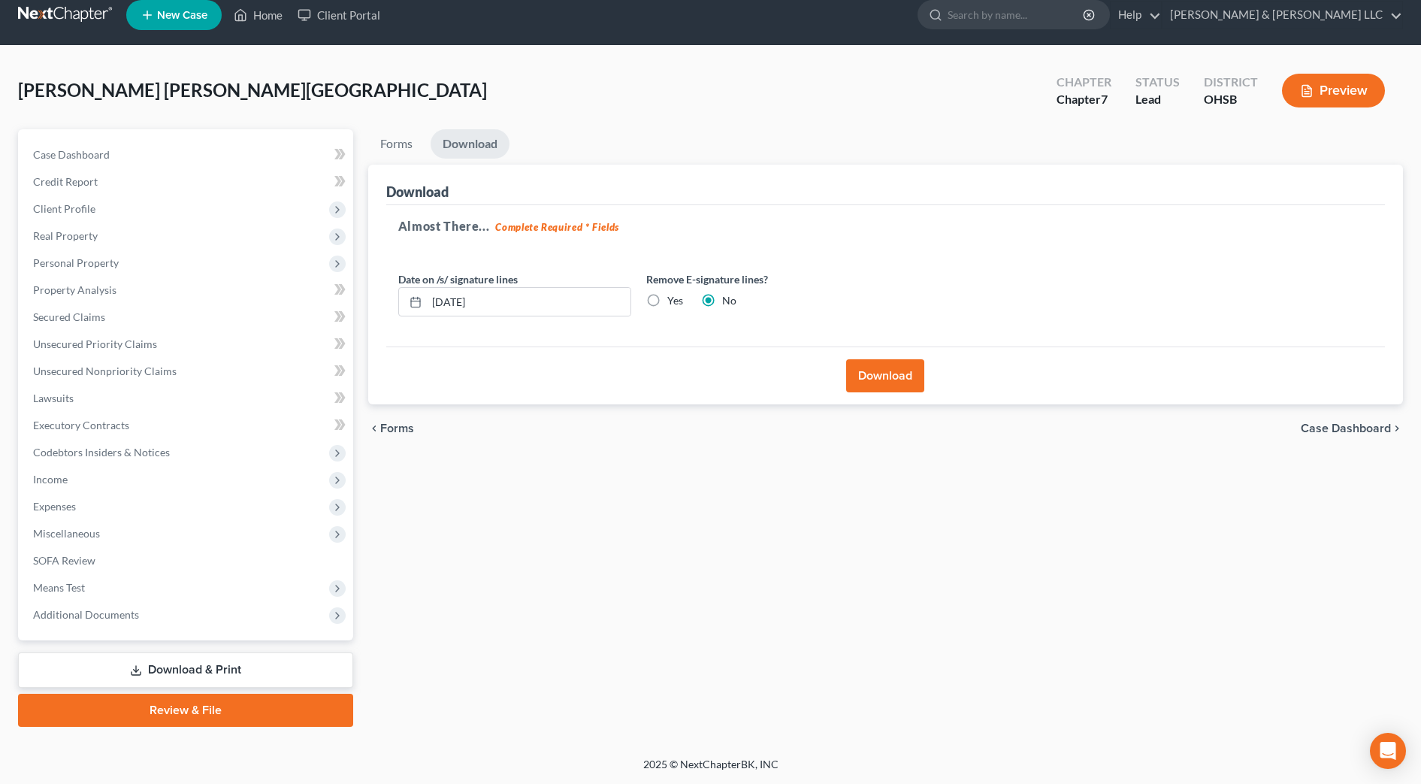
scroll to position [15, 0]
click at [902, 379] on button "Download" at bounding box center [885, 375] width 78 height 33
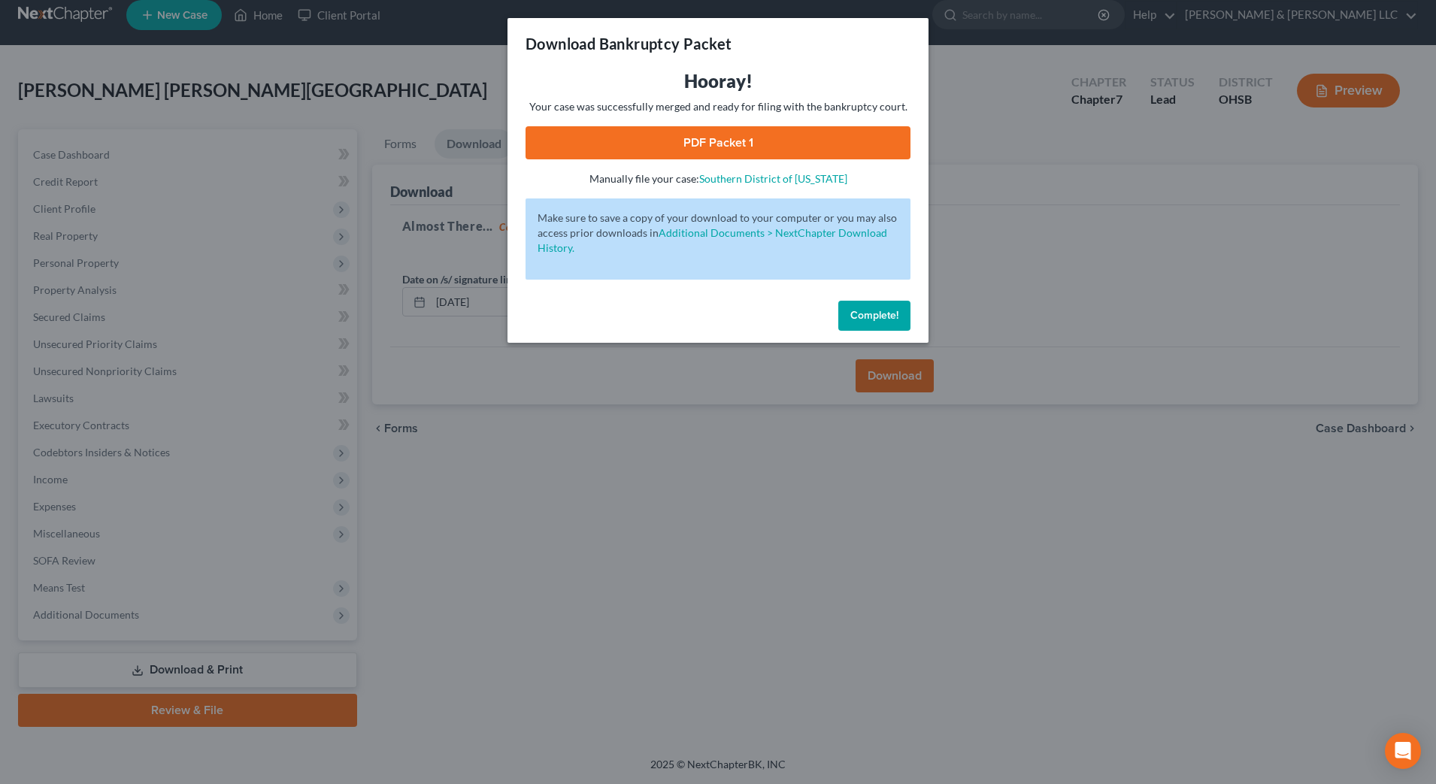
click at [700, 144] on link "PDF Packet 1" at bounding box center [717, 142] width 385 height 33
click at [876, 322] on button "Complete!" at bounding box center [874, 316] width 72 height 30
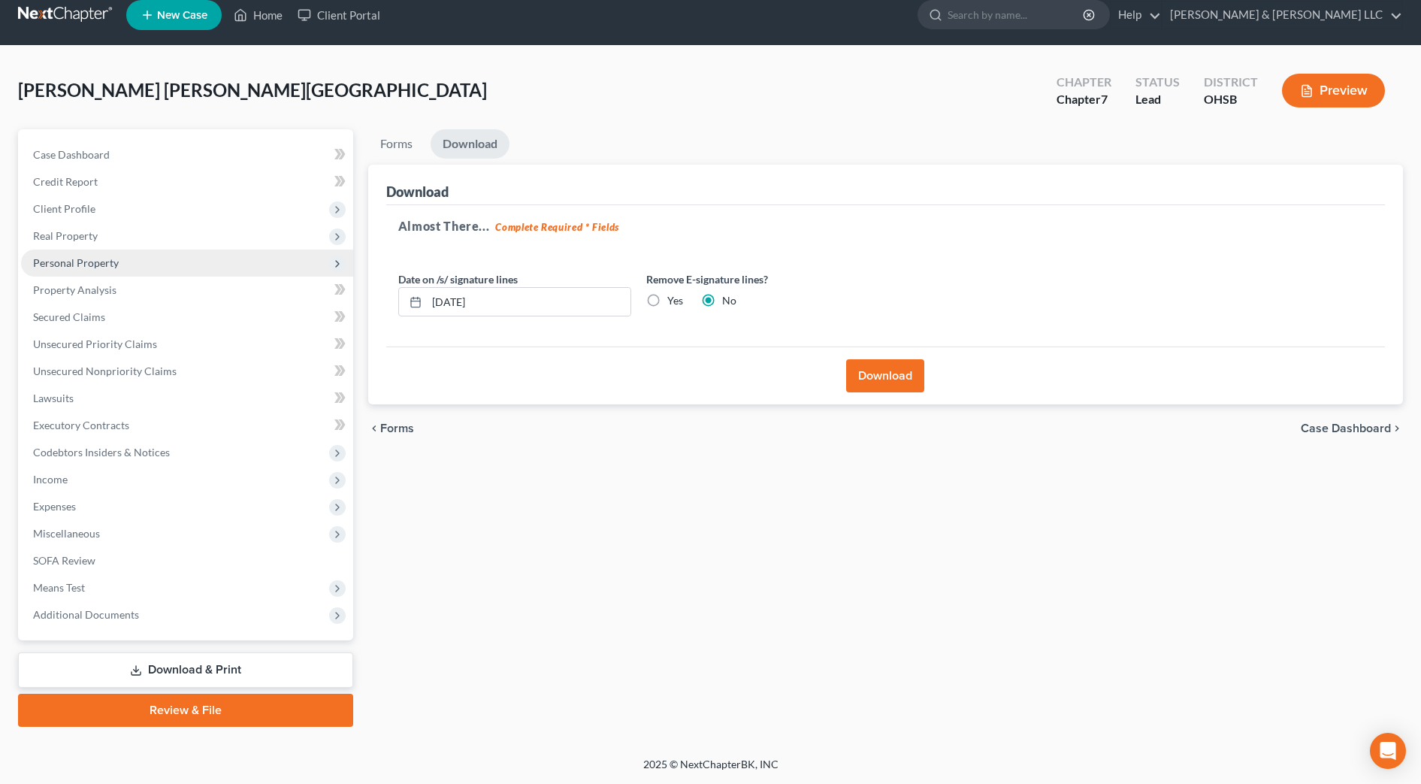
click at [120, 269] on span "Personal Property" at bounding box center [187, 263] width 332 height 27
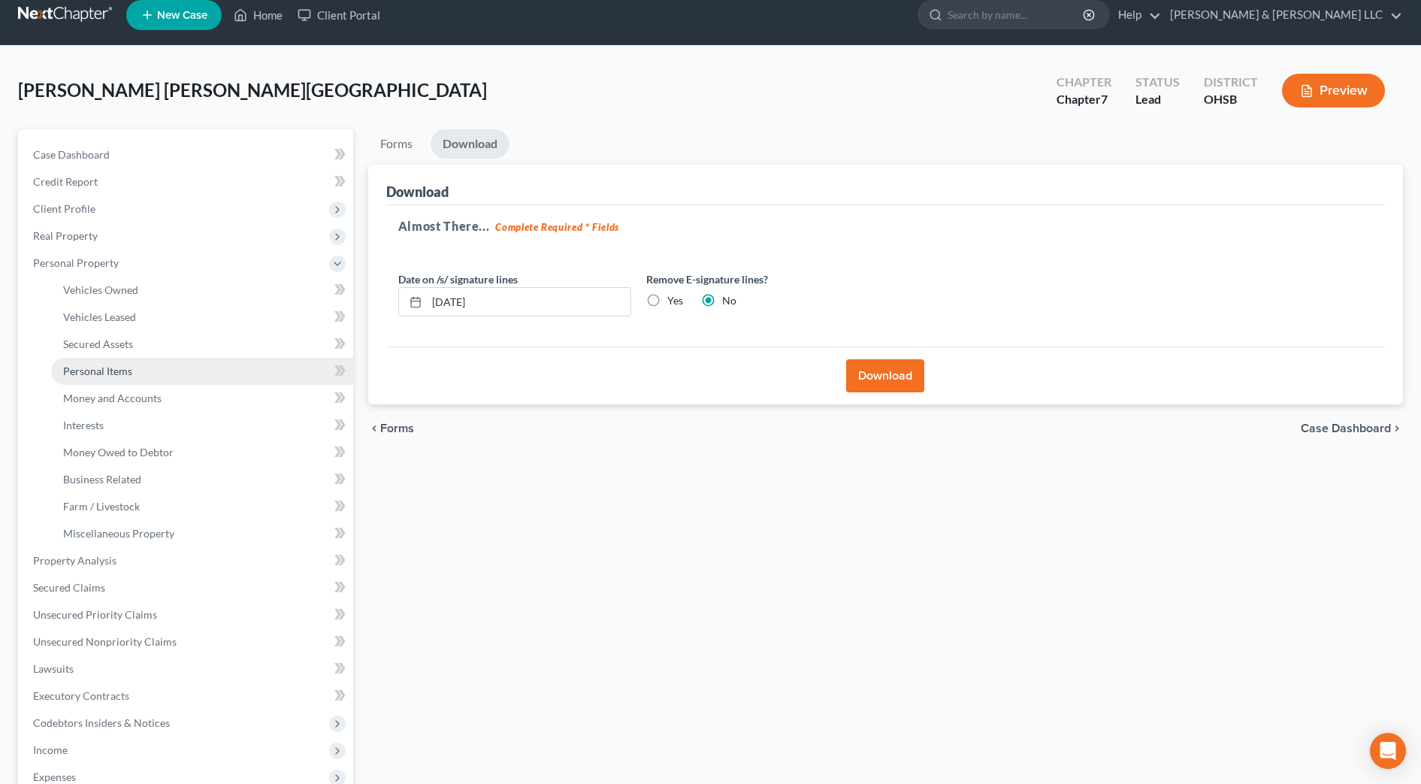
click at [129, 373] on span "Personal Items" at bounding box center [97, 371] width 69 height 13
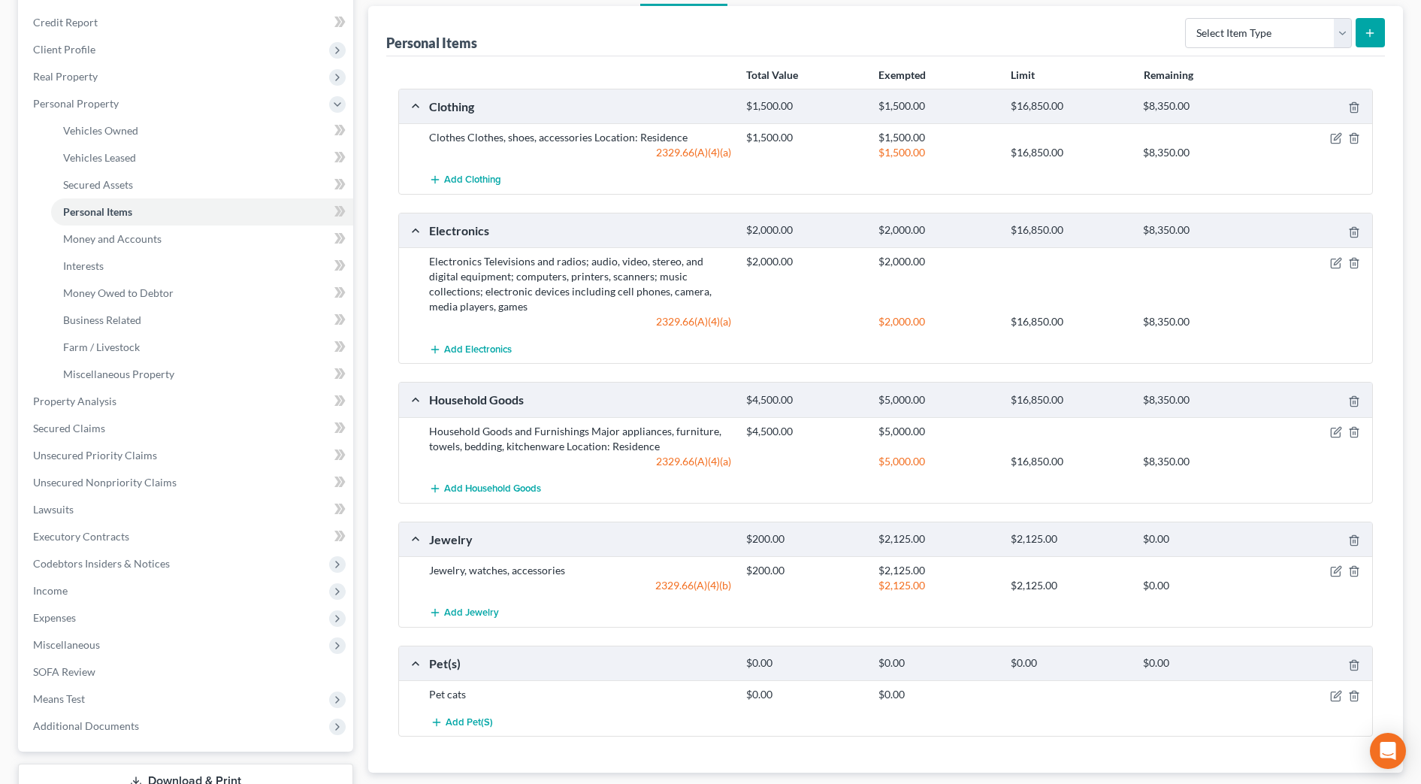
scroll to position [94, 0]
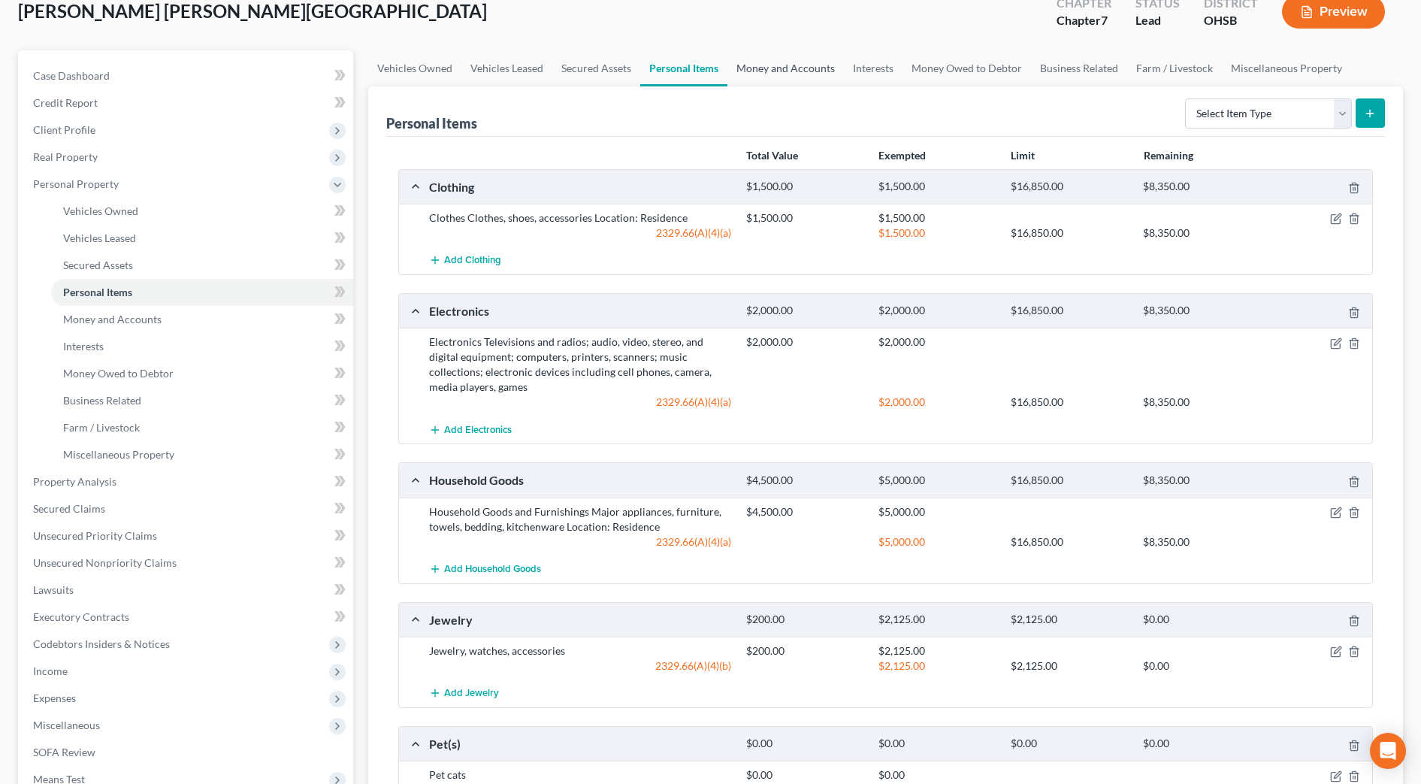
click at [777, 65] on link "Money and Accounts" at bounding box center [786, 68] width 117 height 36
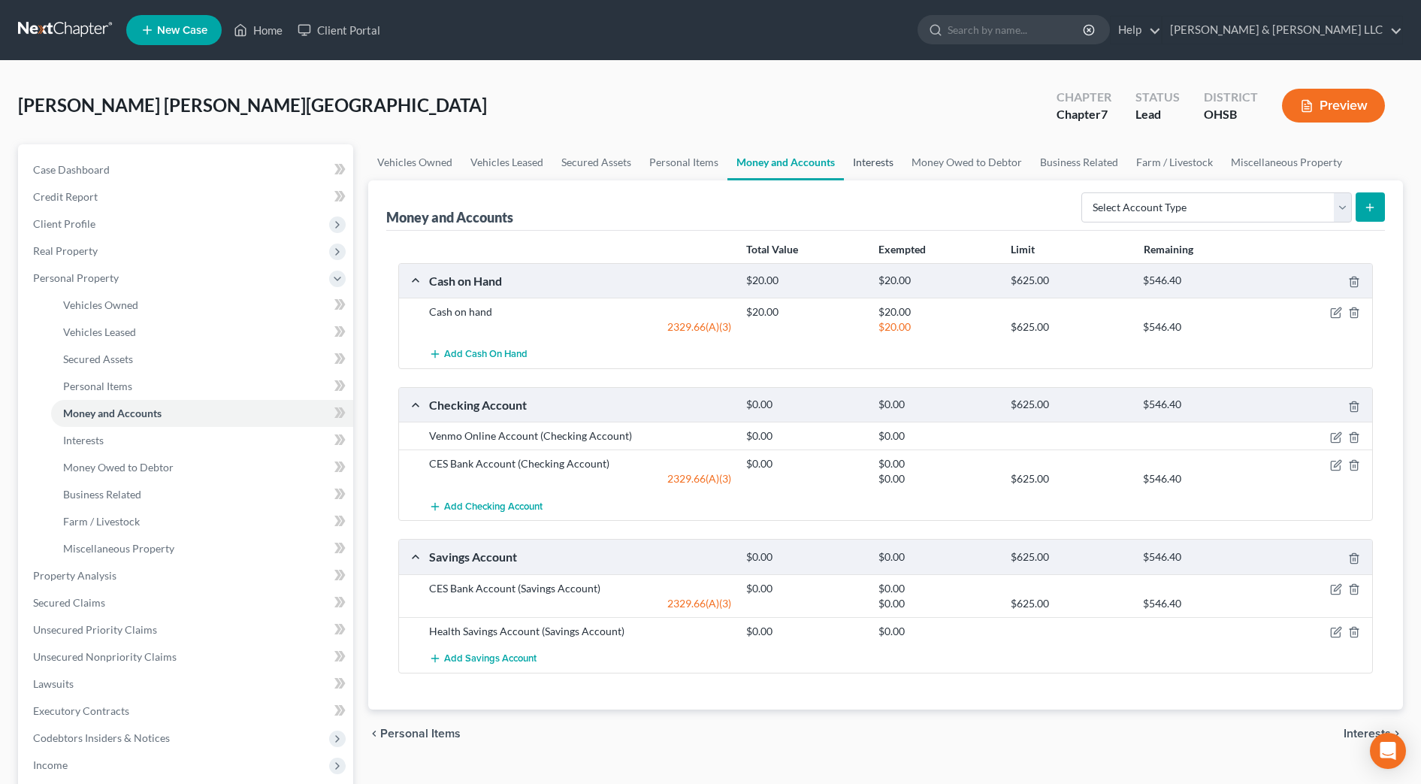
click at [867, 159] on link "Interests" at bounding box center [873, 162] width 59 height 36
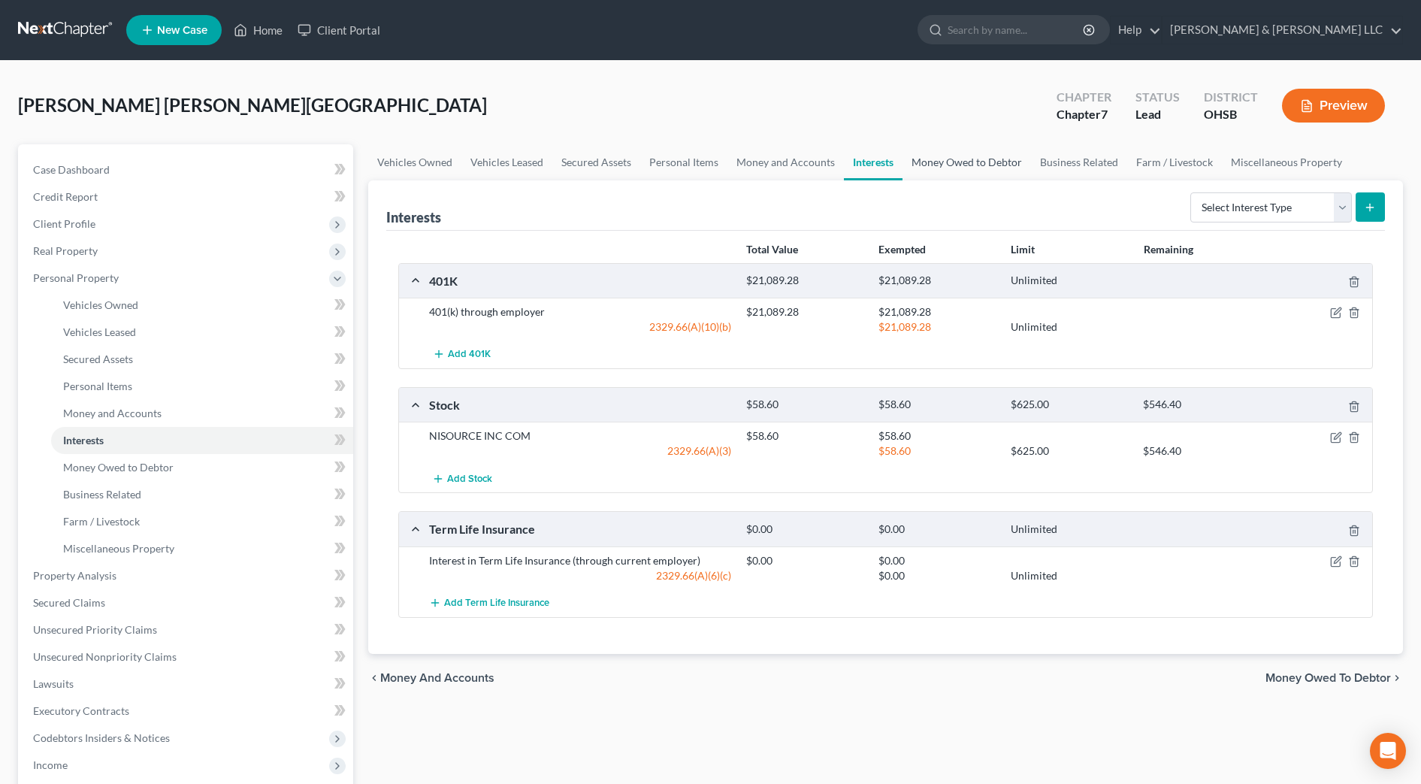
click at [986, 162] on link "Money Owed to Debtor" at bounding box center [967, 162] width 129 height 36
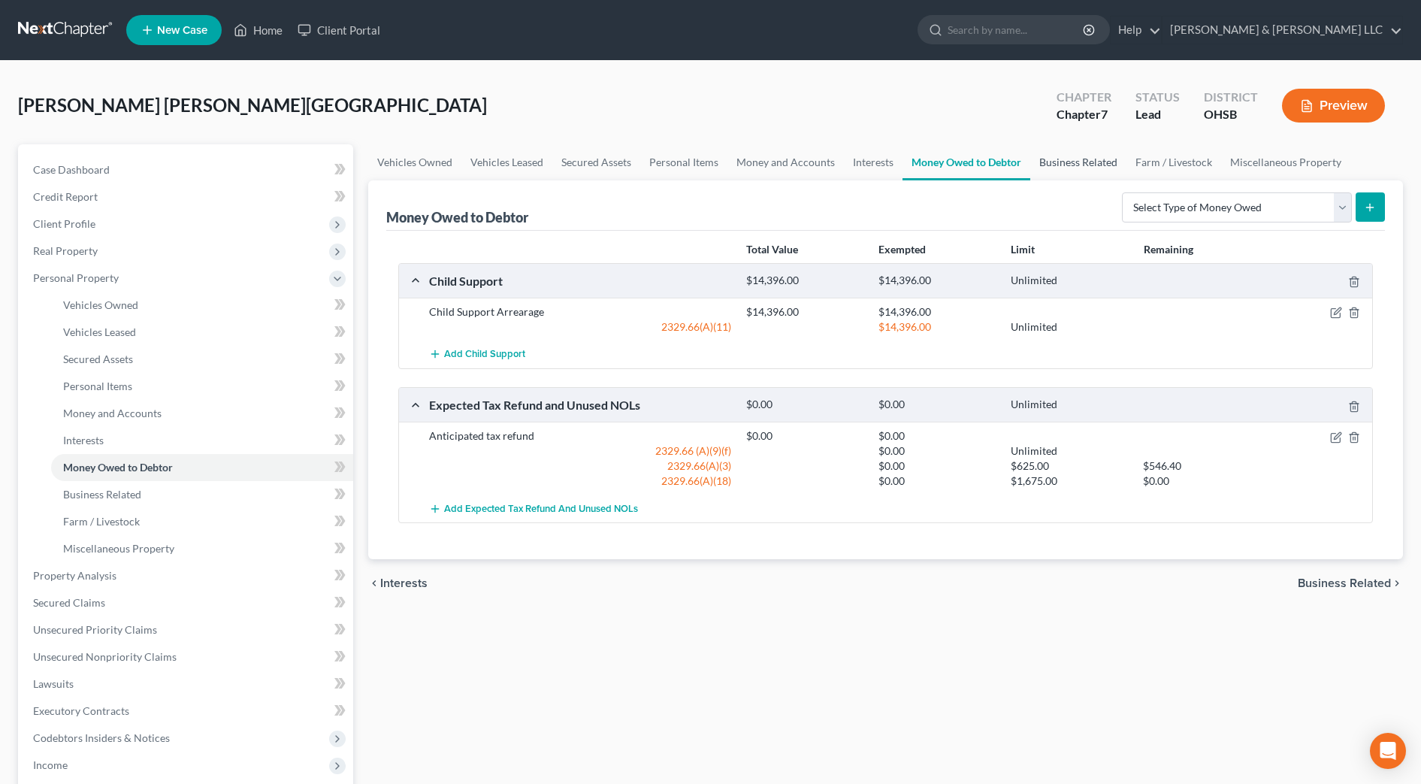
click at [1082, 162] on link "Business Related" at bounding box center [1079, 162] width 96 height 36
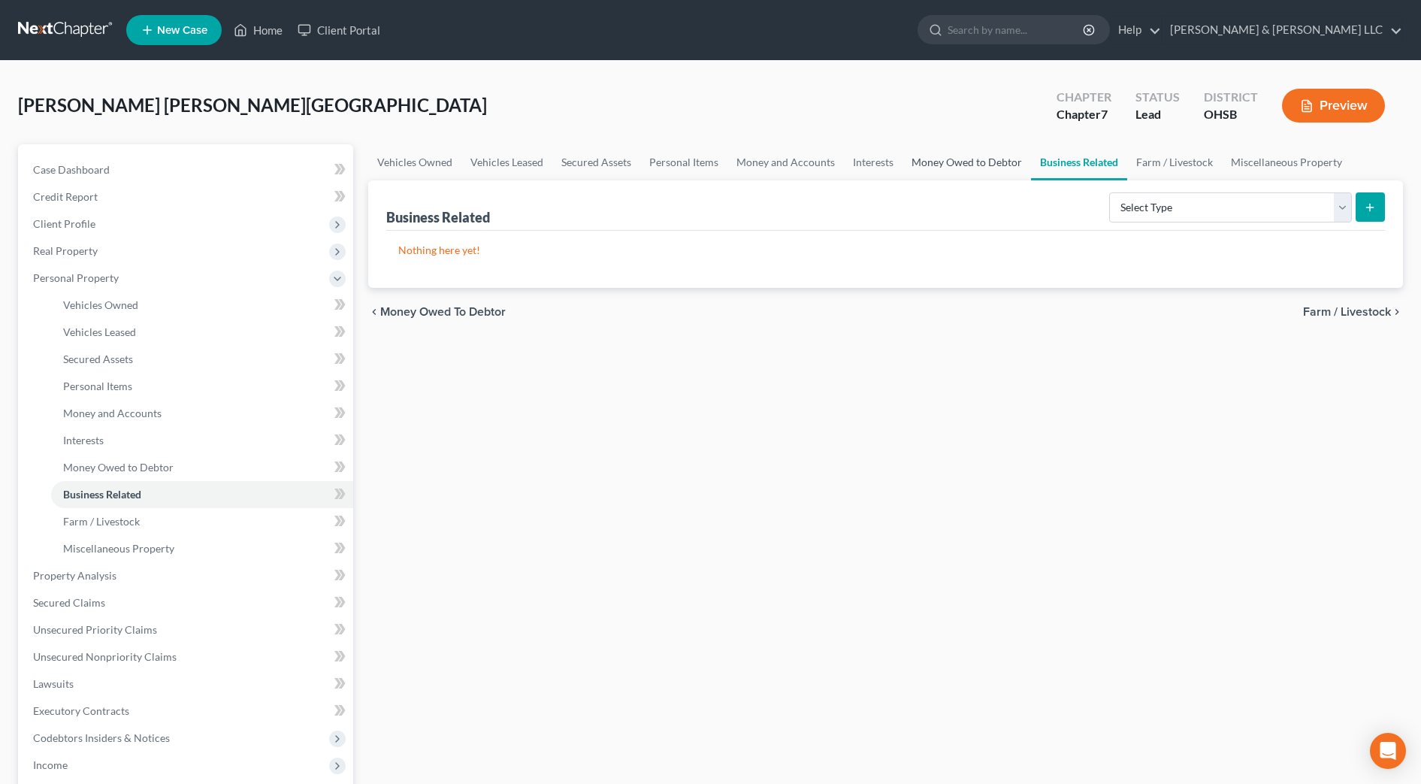
click at [1018, 162] on link "Money Owed to Debtor" at bounding box center [967, 162] width 129 height 36
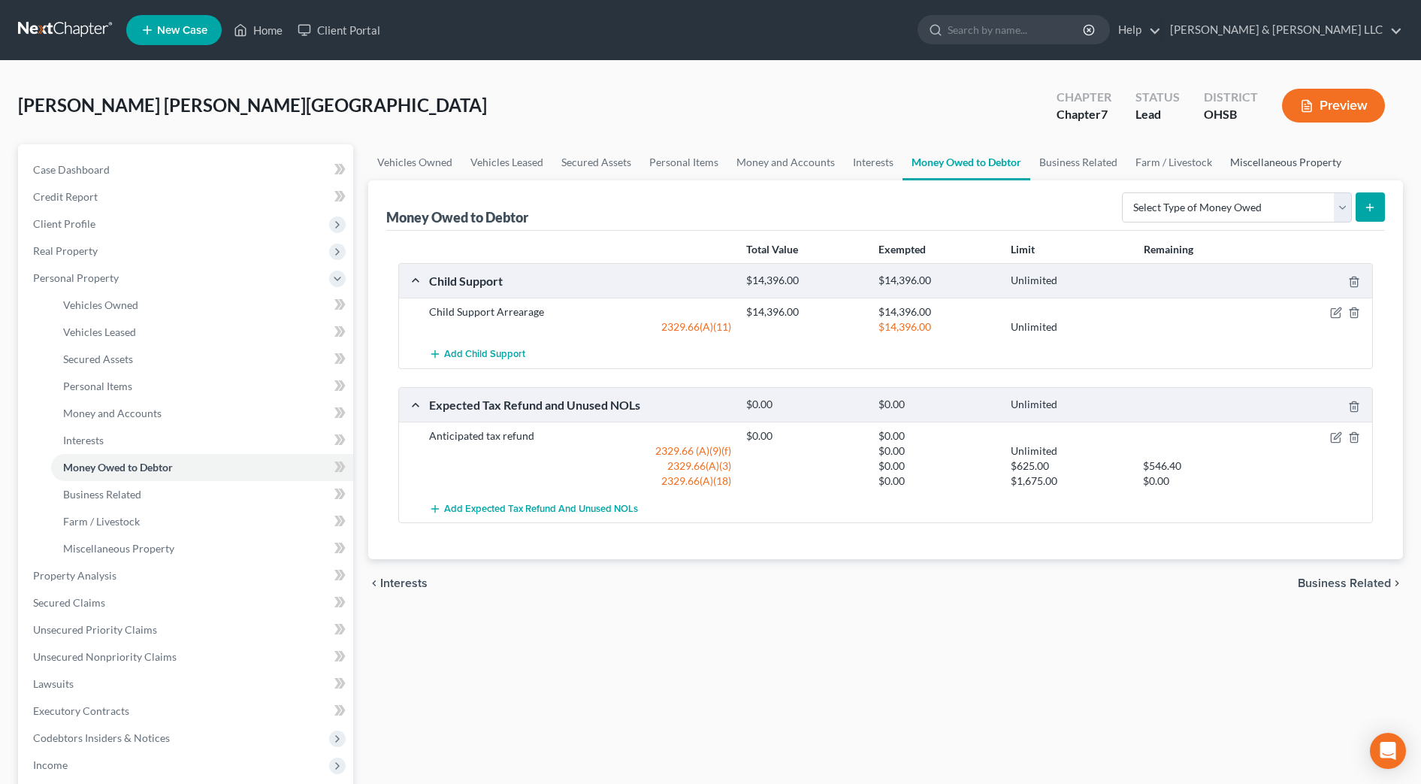
click at [1293, 168] on link "Miscellaneous Property" at bounding box center [1286, 162] width 129 height 36
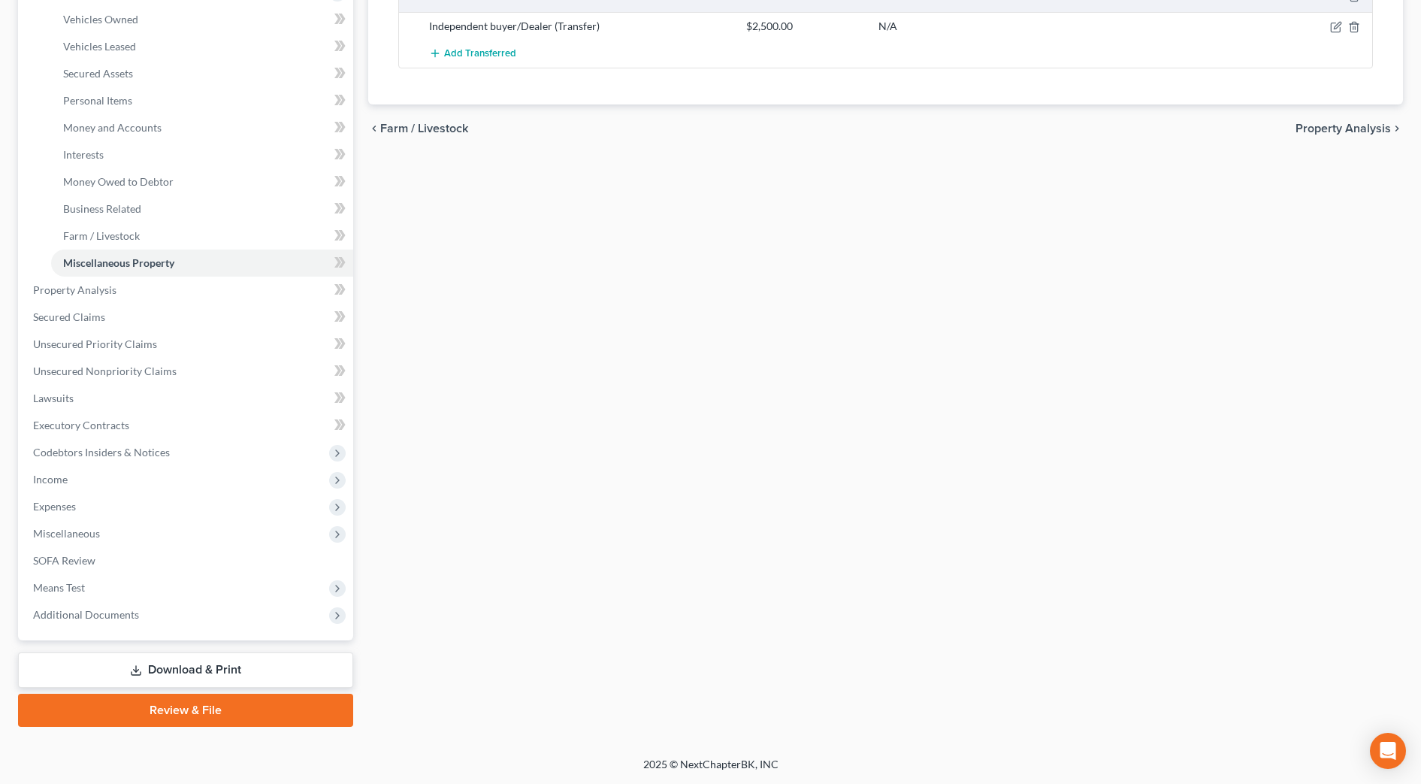
click at [259, 666] on link "Download & Print" at bounding box center [185, 669] width 335 height 35
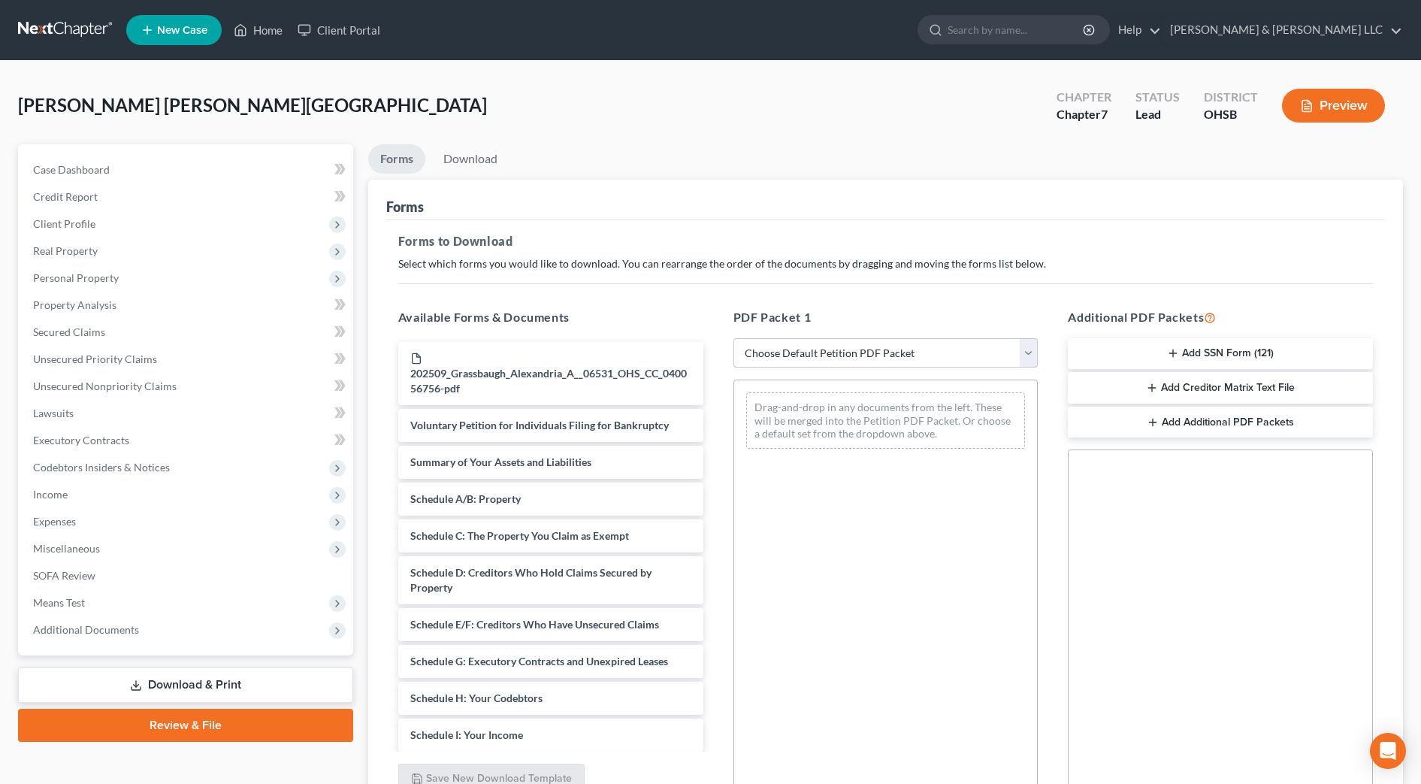
click at [956, 359] on select "Choose Default Petition PDF Packet Complete Bankruptcy Petition (all forms and …" at bounding box center [886, 353] width 305 height 30
select select "0"
click at [734, 338] on select "Choose Default Petition PDF Packet Complete Bankruptcy Petition (all forms and …" at bounding box center [886, 353] width 305 height 30
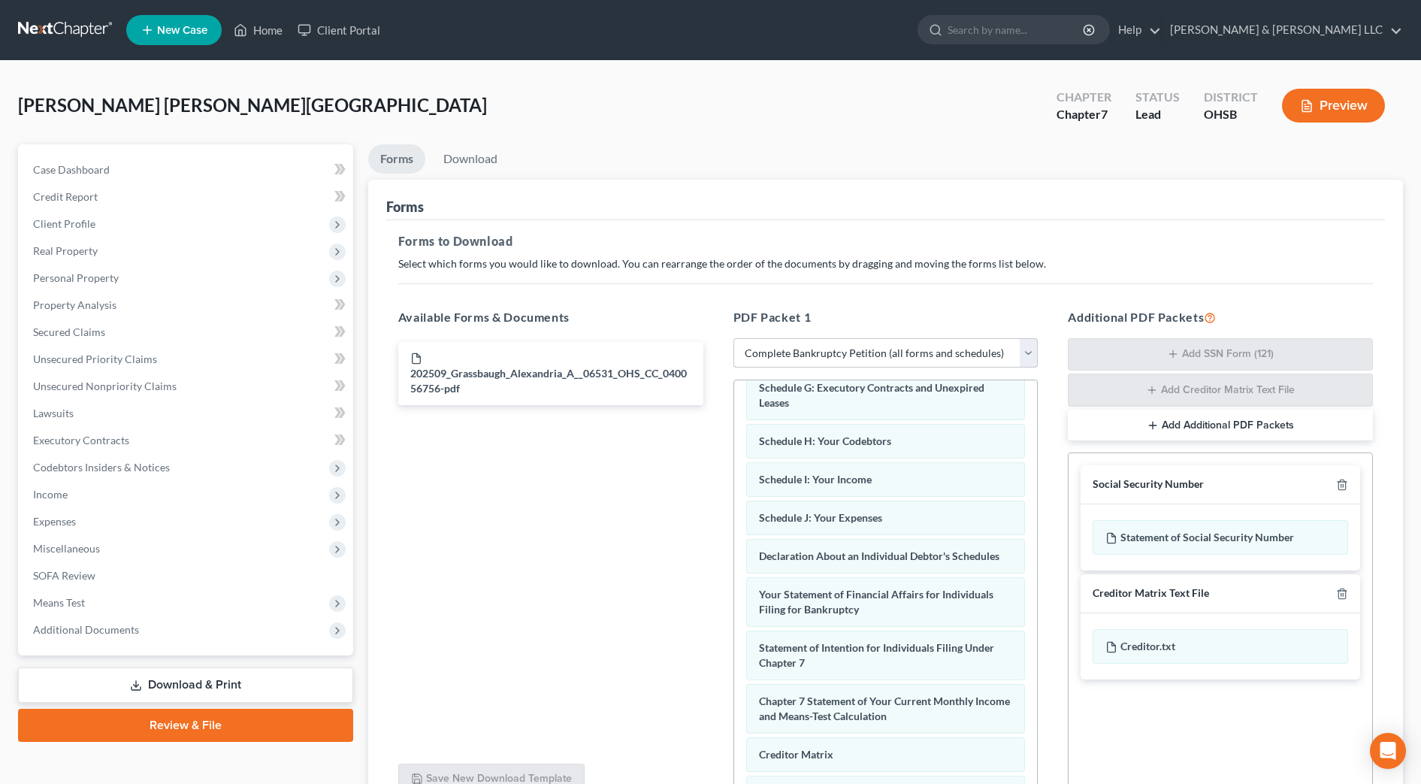
scroll to position [494, 0]
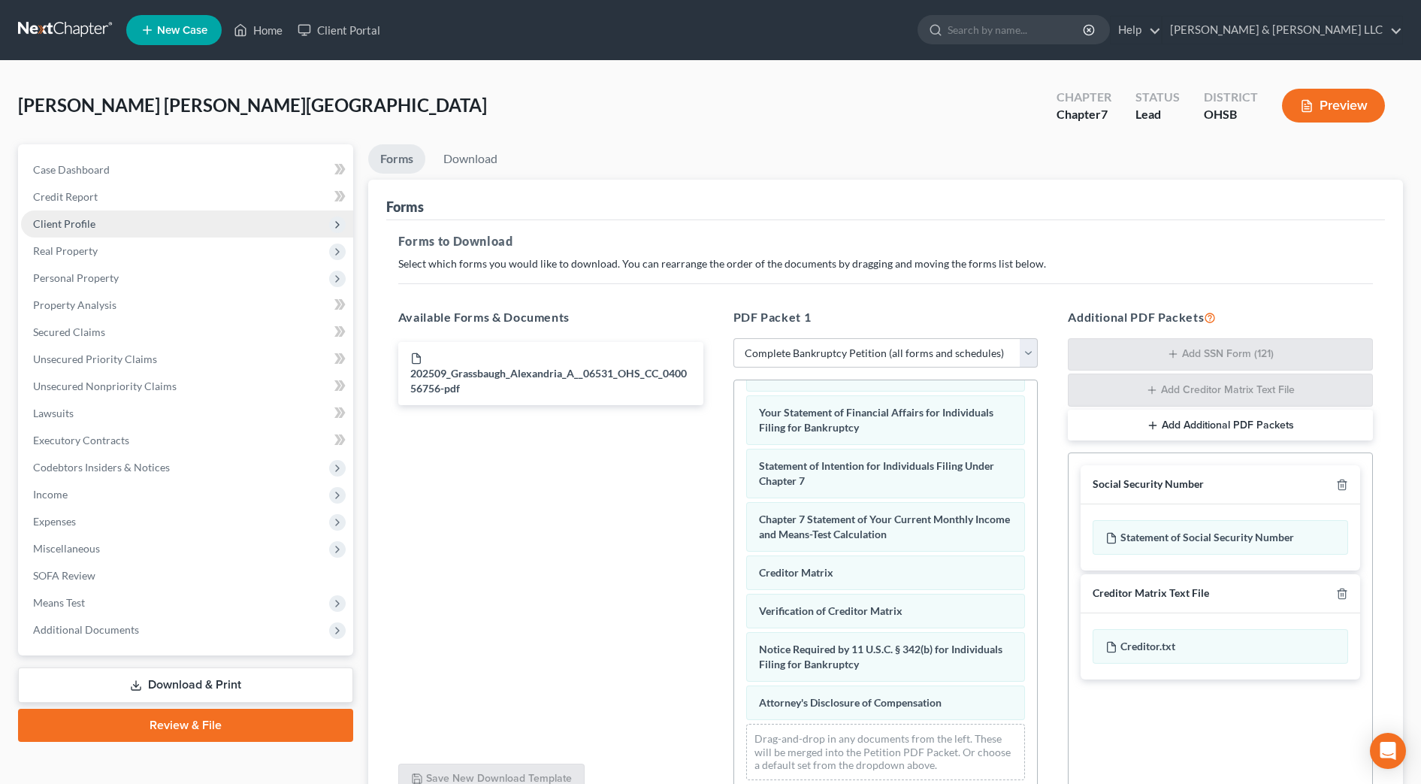
click at [126, 216] on span "Client Profile" at bounding box center [187, 223] width 332 height 27
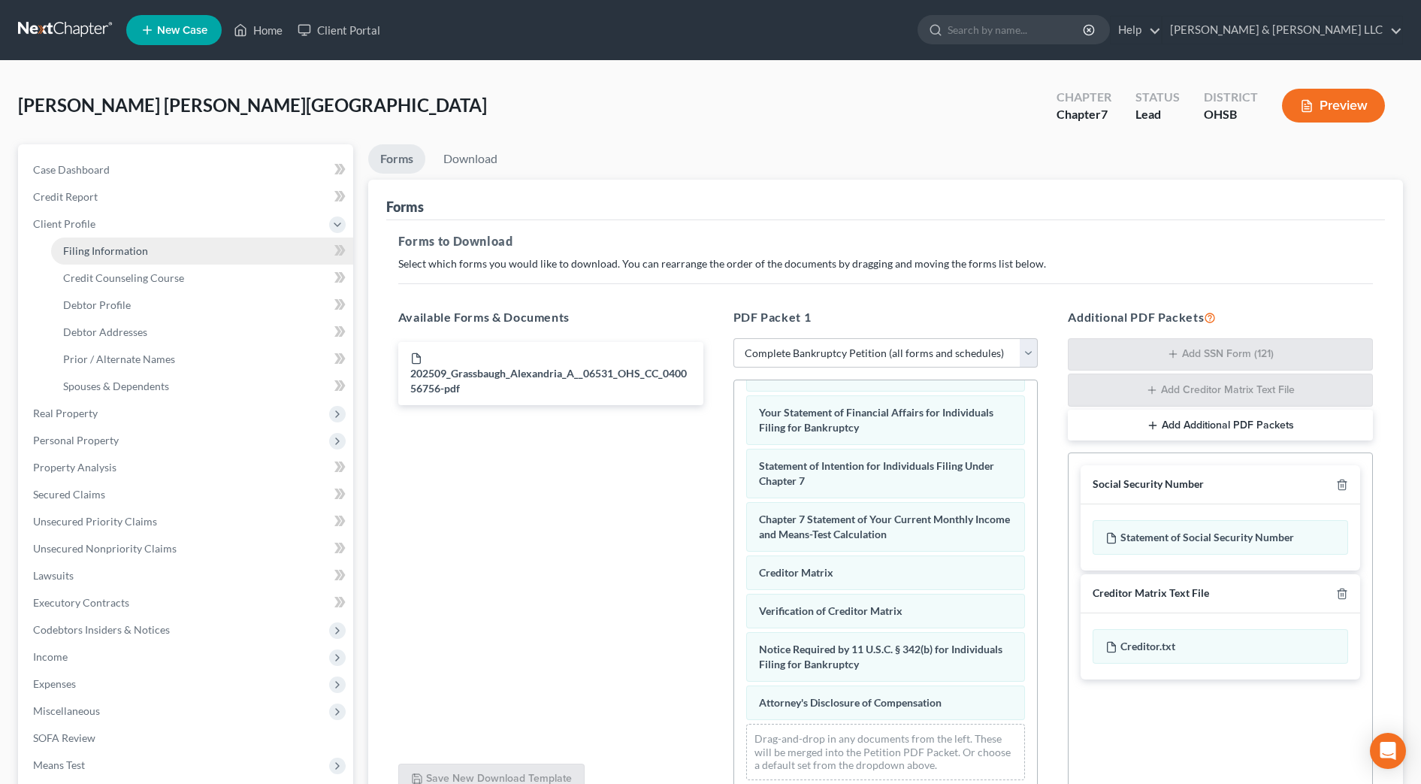
click at [129, 243] on link "Filing Information" at bounding box center [202, 251] width 302 height 27
select select "1"
select select "0"
select select "62"
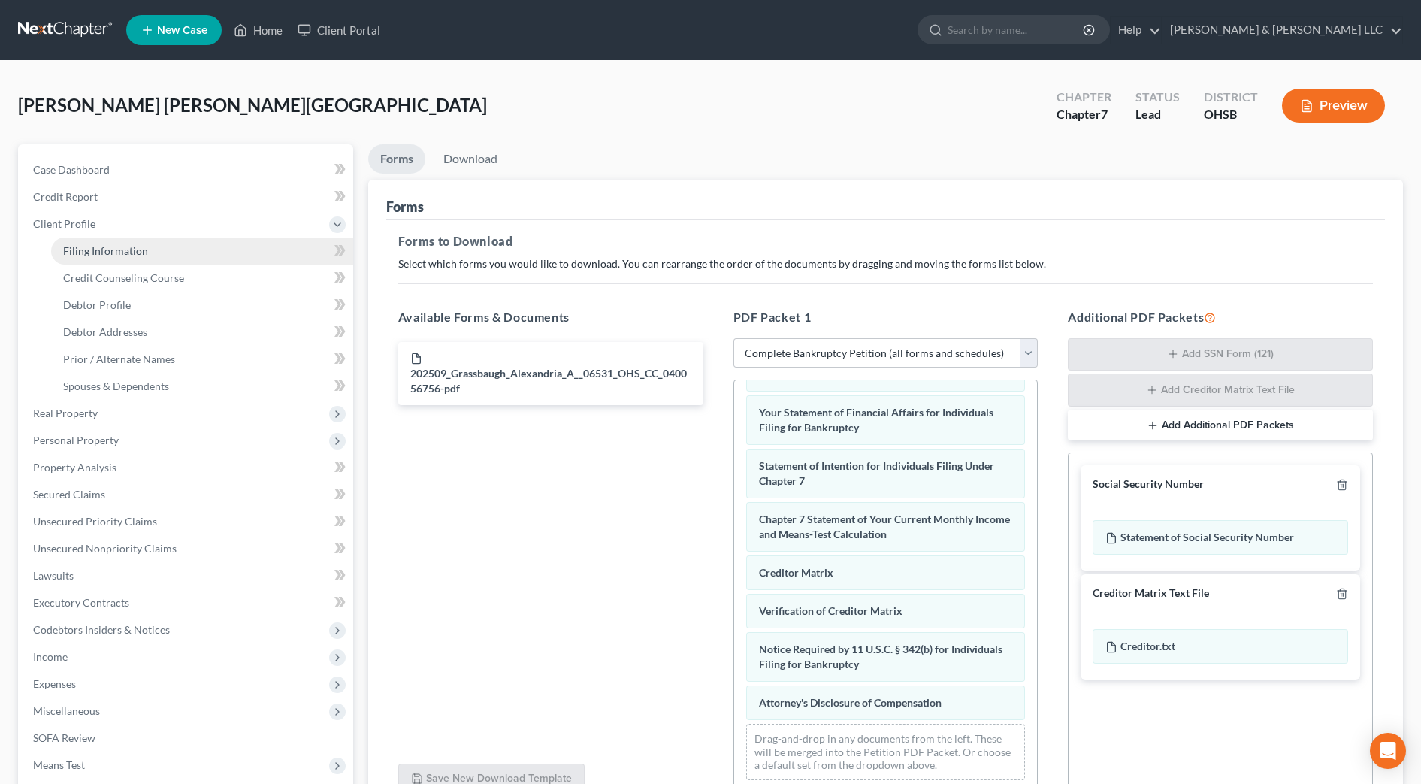
select select "2"
select select "36"
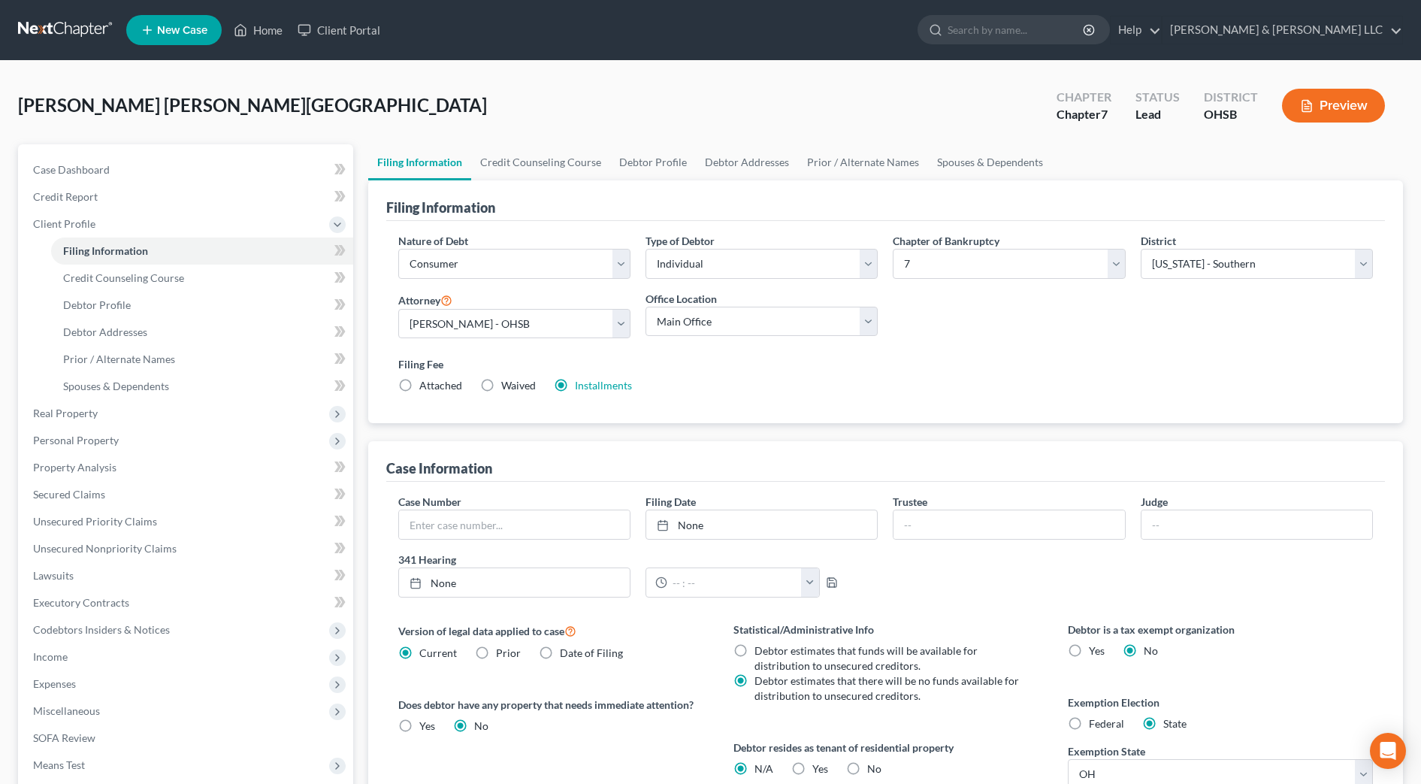
click at [614, 375] on div "Filing Fee Attached Waived Waived Installments Installments" at bounding box center [885, 374] width 975 height 37
click at [614, 382] on link "Installments" at bounding box center [603, 385] width 57 height 13
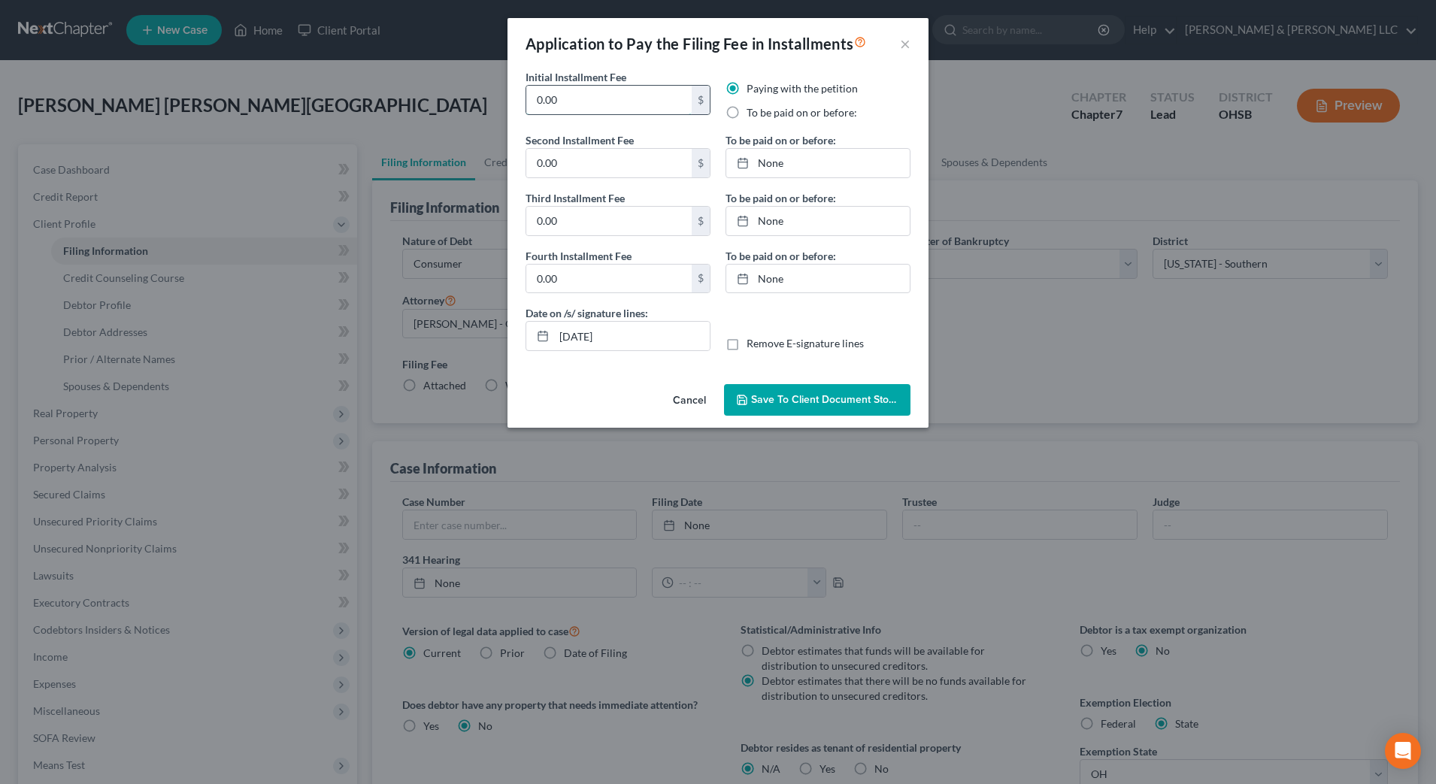
click at [601, 98] on input "0.00" at bounding box center [608, 100] width 165 height 29
type input "0"
type input "169"
click at [808, 174] on link "None" at bounding box center [817, 163] width 183 height 29
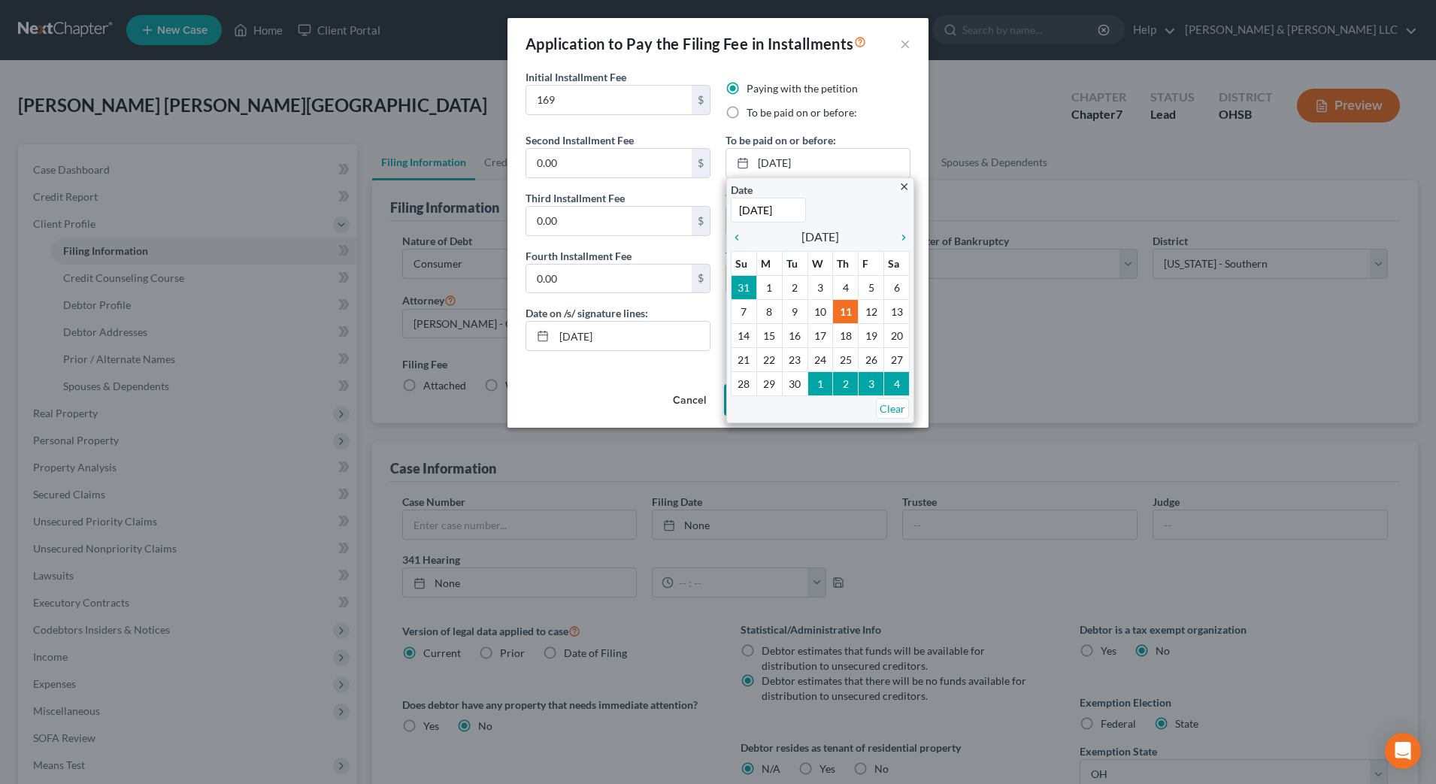
click at [808, 111] on label "To be paid on or before:" at bounding box center [801, 112] width 111 height 15
click at [762, 111] on input "To be paid on or before:" at bounding box center [757, 110] width 10 height 10
radio input "true"
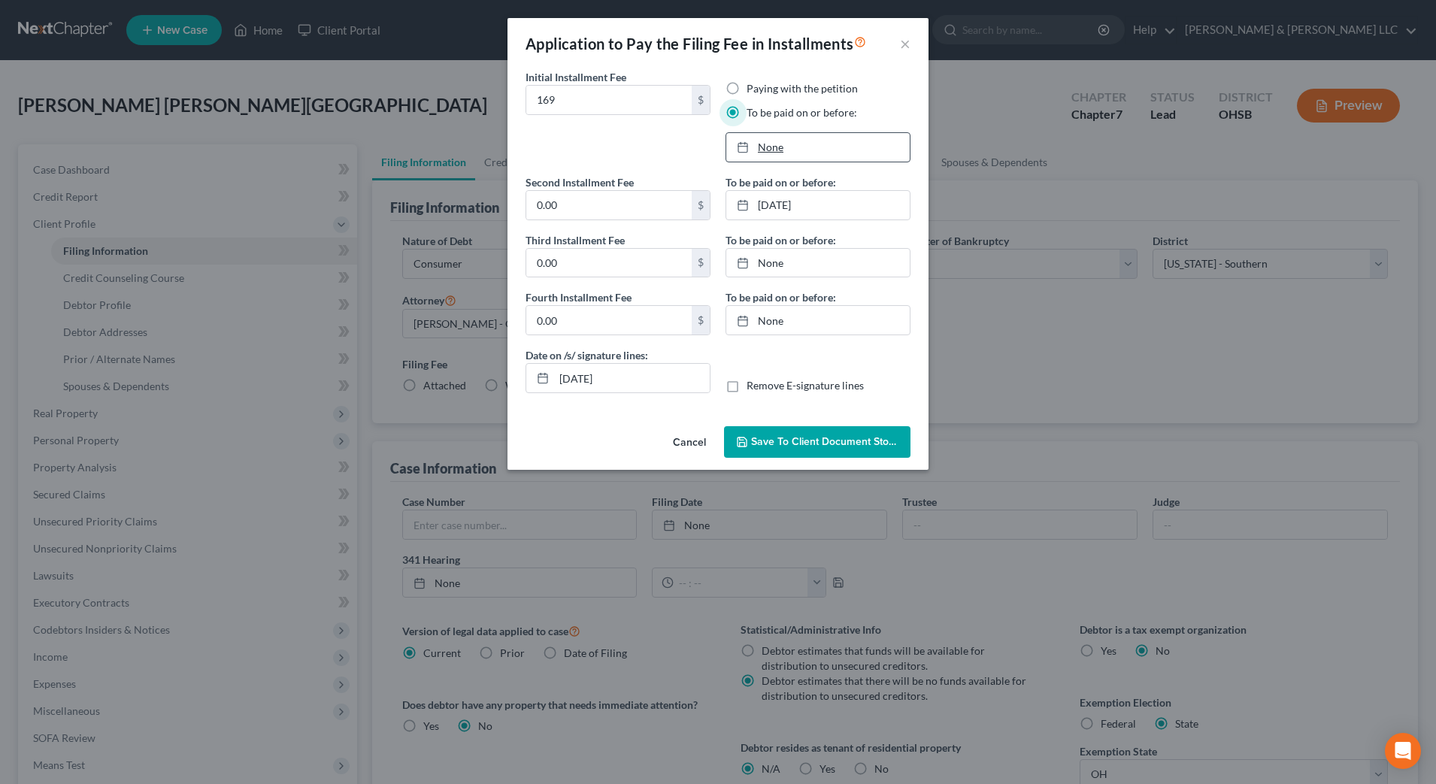
type input "[DATE]"
click at [801, 145] on link "None" at bounding box center [817, 147] width 183 height 29
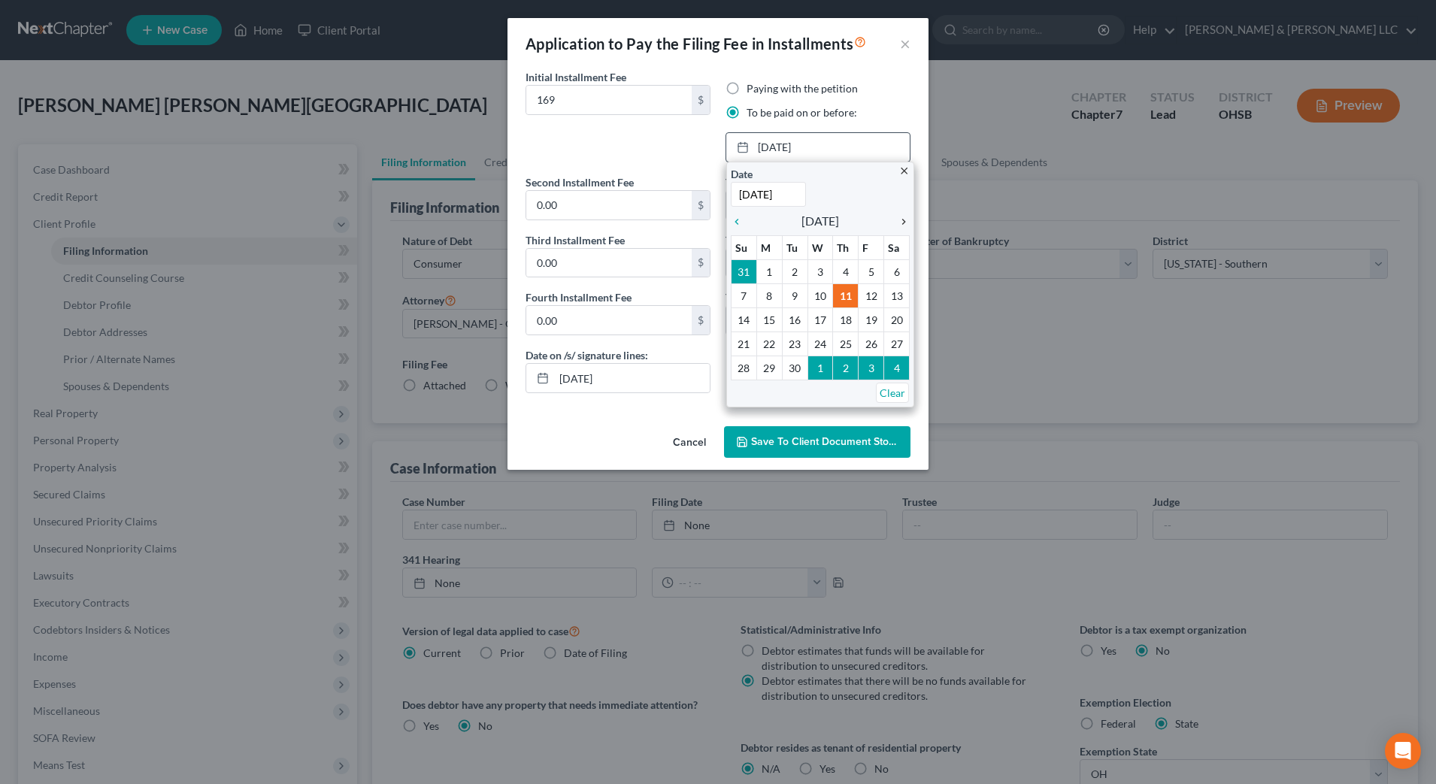
click at [907, 216] on icon "chevron_right" at bounding box center [900, 222] width 20 height 12
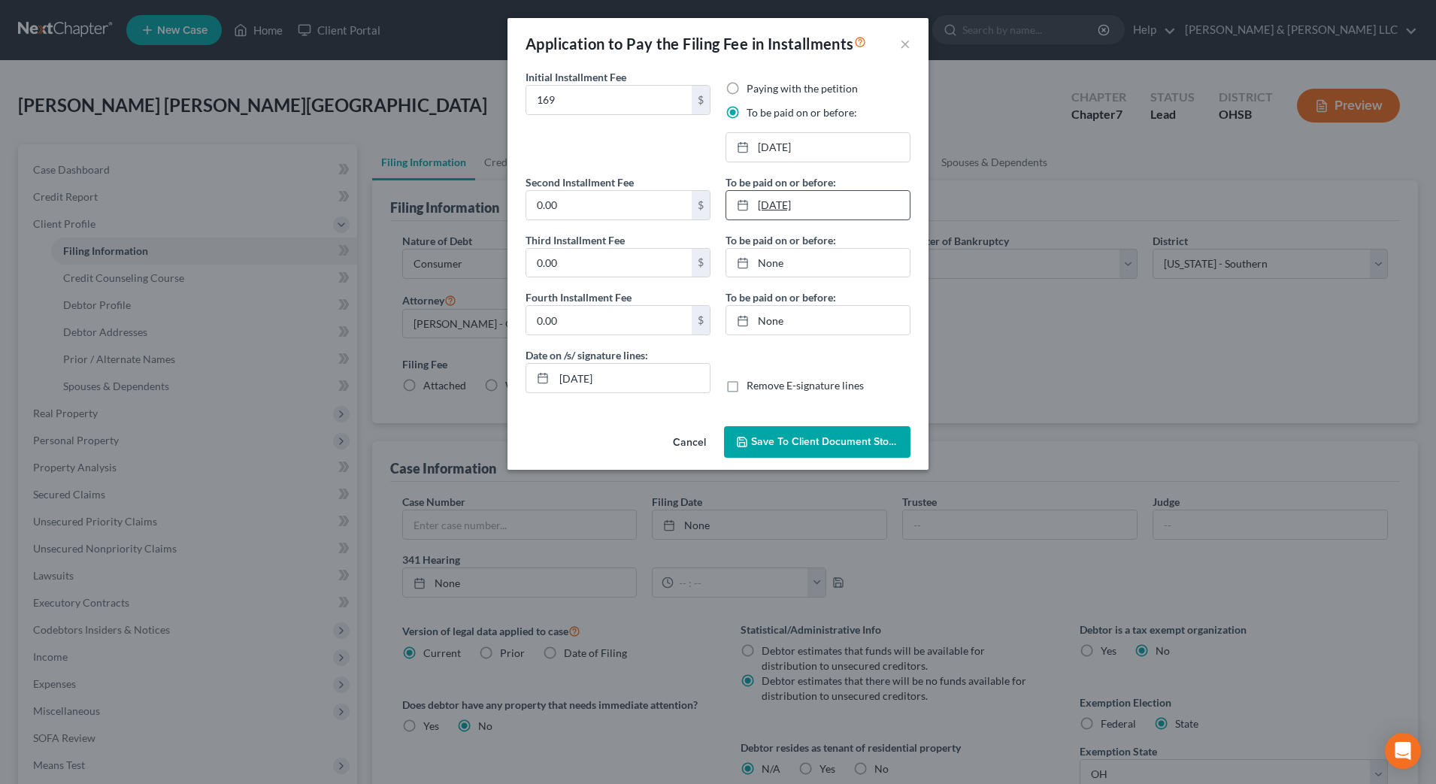
click at [810, 207] on link "[DATE]" at bounding box center [817, 205] width 183 height 29
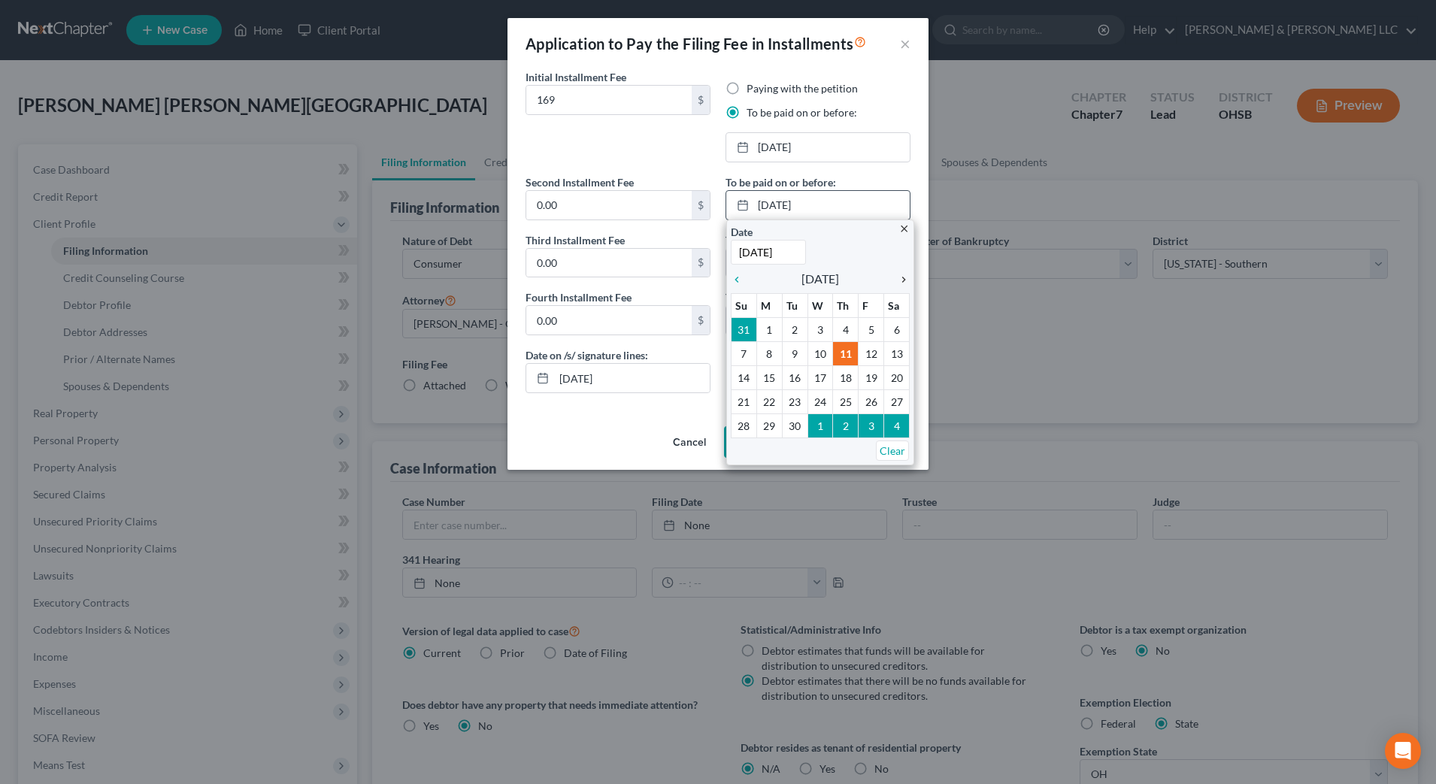
click at [901, 279] on icon "chevron_right" at bounding box center [900, 280] width 20 height 12
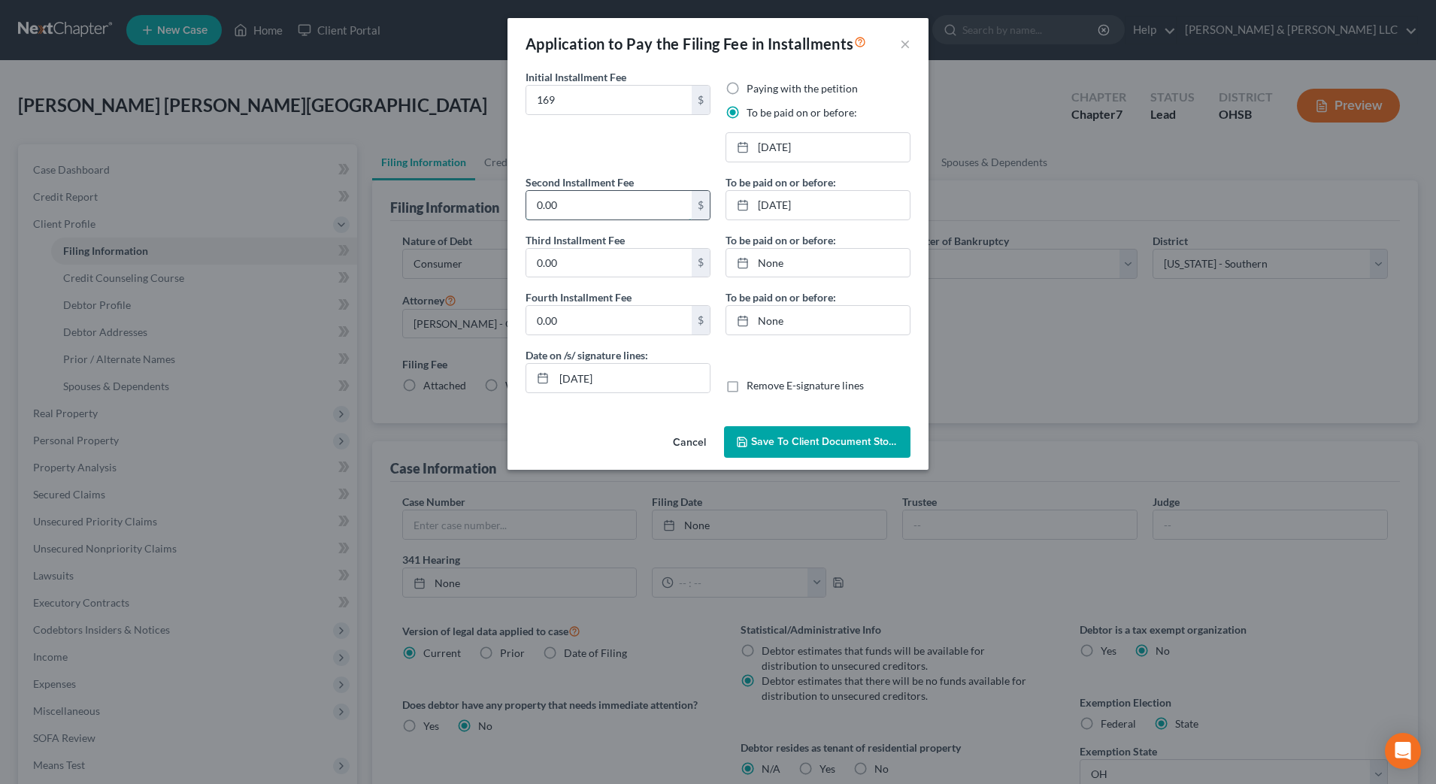
click at [608, 219] on input "0.00" at bounding box center [608, 205] width 165 height 29
type input "169"
click at [870, 363] on div "Date on /s/ signature lines: [DATE] Remove E-signature lines" at bounding box center [718, 376] width 400 height 58
click at [585, 377] on input "[DATE]" at bounding box center [632, 378] width 156 height 29
type input "[DATE]"
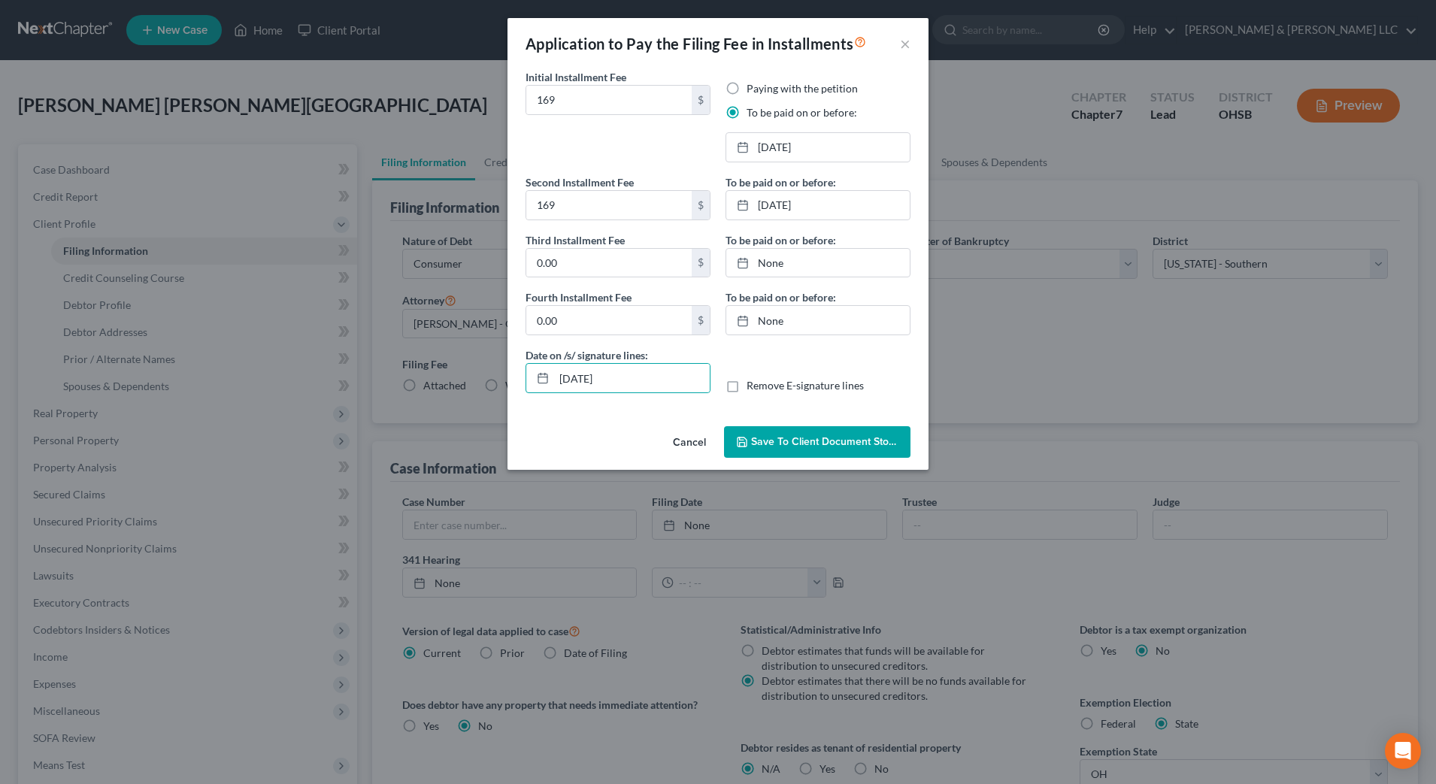
click at [865, 446] on span "Save to Client Document Storage" at bounding box center [830, 441] width 159 height 13
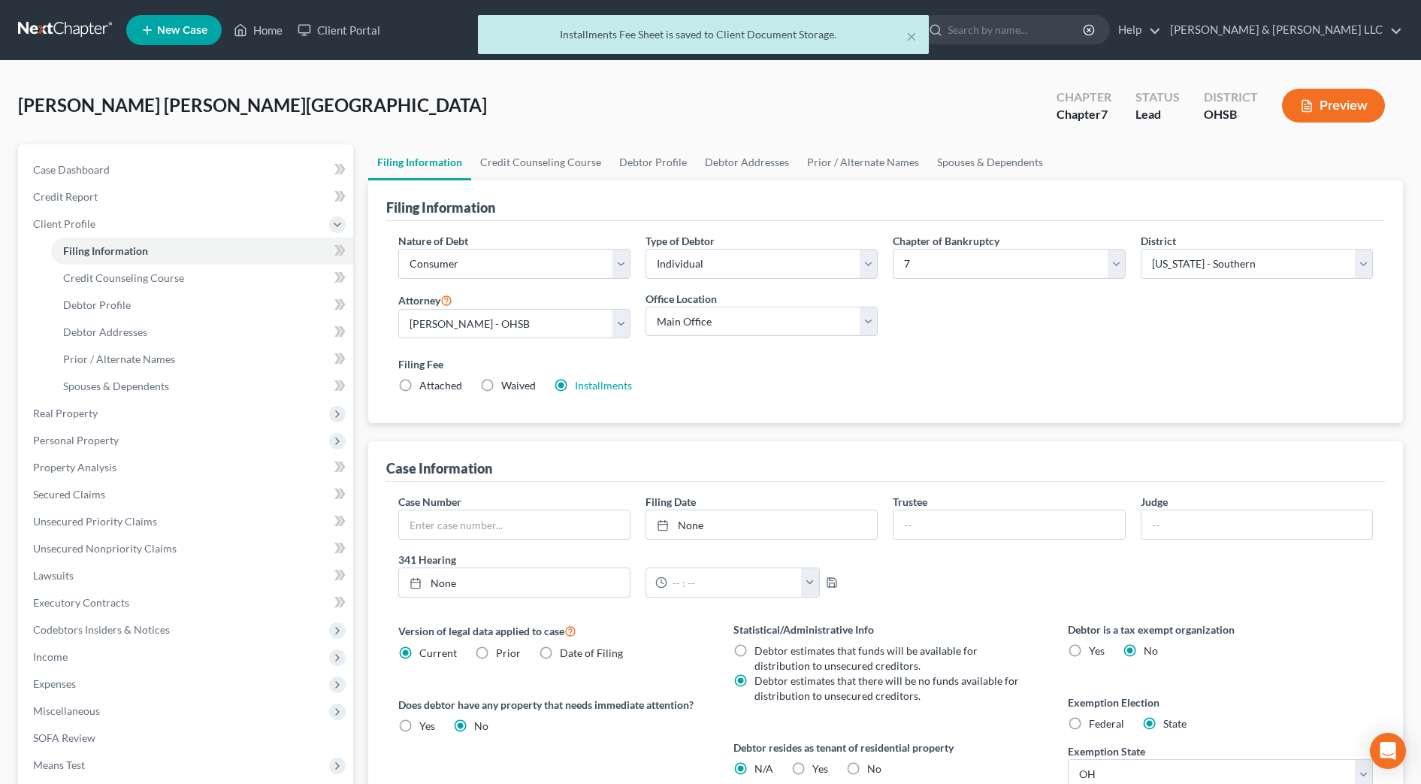
scroll to position [207, 0]
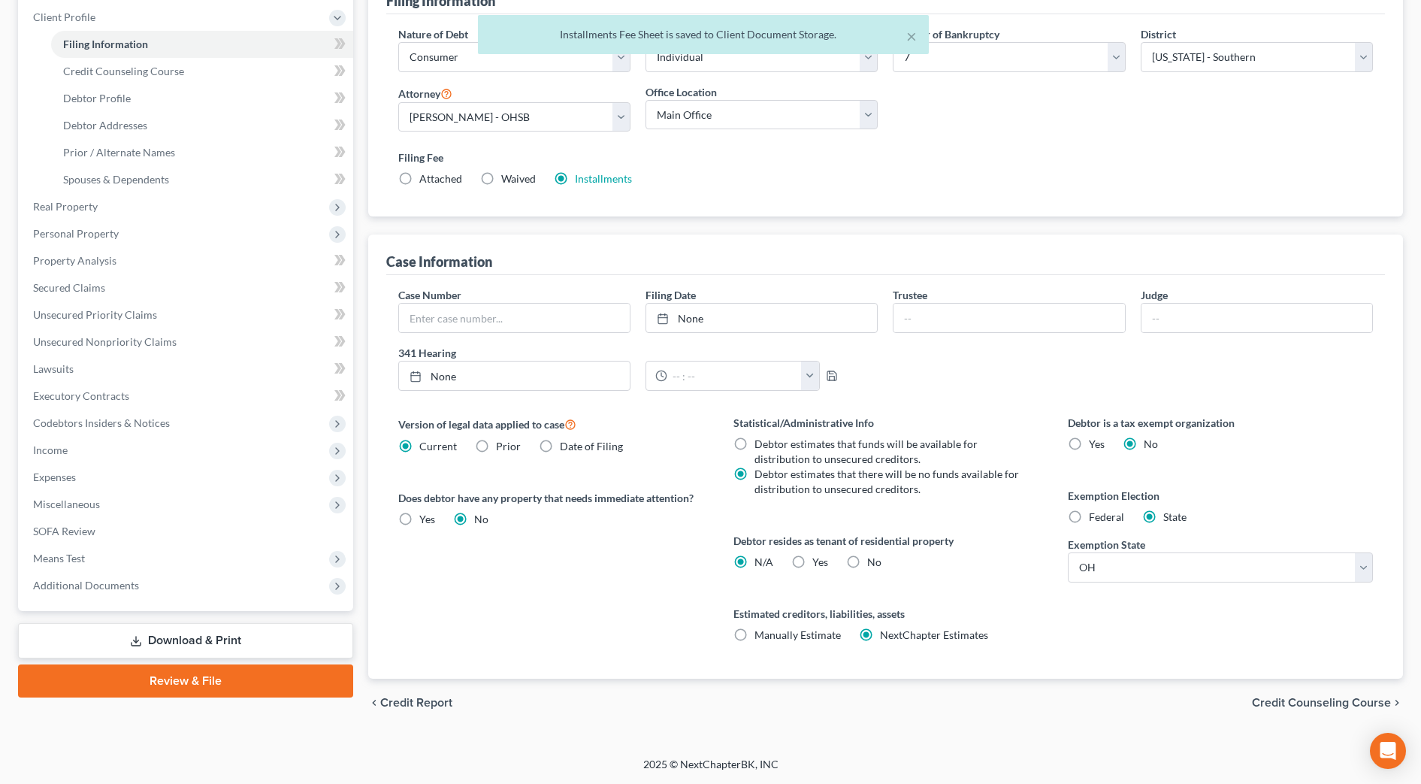
click at [164, 643] on link "Download & Print" at bounding box center [185, 640] width 335 height 35
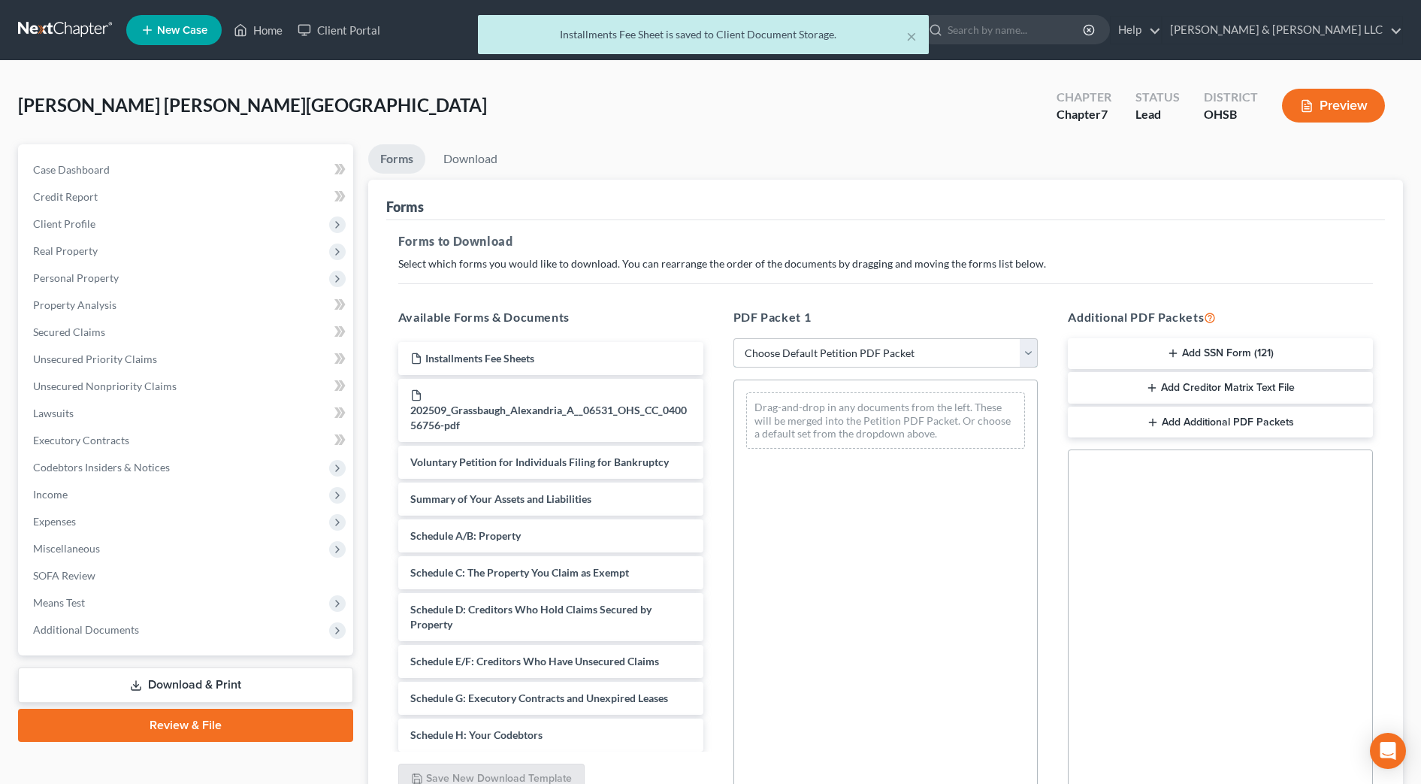
click at [861, 357] on select "Choose Default Petition PDF Packet Complete Bankruptcy Petition (all forms and …" at bounding box center [886, 353] width 305 height 30
select select "0"
click at [734, 338] on select "Choose Default Petition PDF Packet Complete Bankruptcy Petition (all forms and …" at bounding box center [886, 353] width 305 height 30
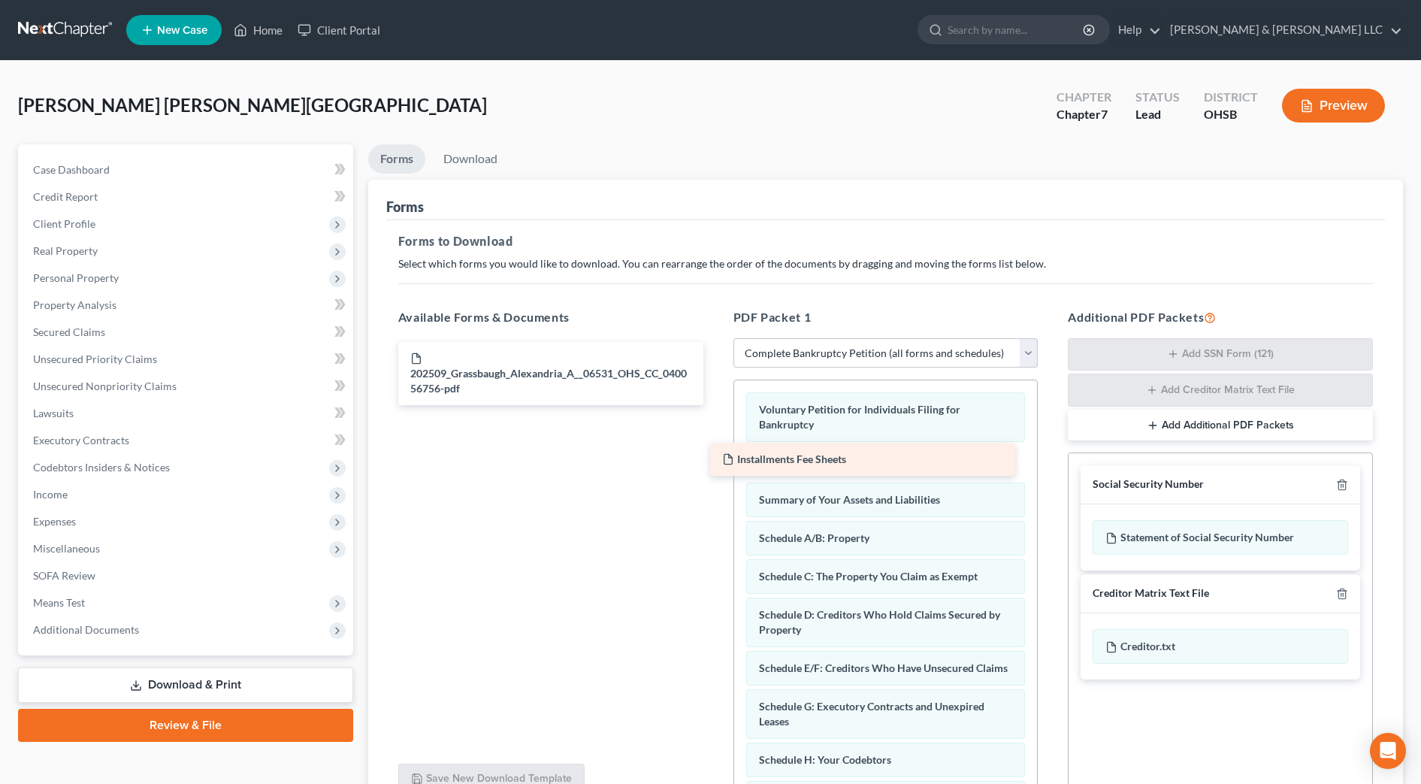
drag, startPoint x: 637, startPoint y: 346, endPoint x: 949, endPoint y: 447, distance: 327.8
click at [716, 405] on div "Installments Fee Sheets Installments Fee Sheets 202509_Grassbaugh_Alexandria_A_…" at bounding box center [550, 373] width 329 height 63
click at [173, 634] on span "Additional Documents" at bounding box center [187, 629] width 332 height 27
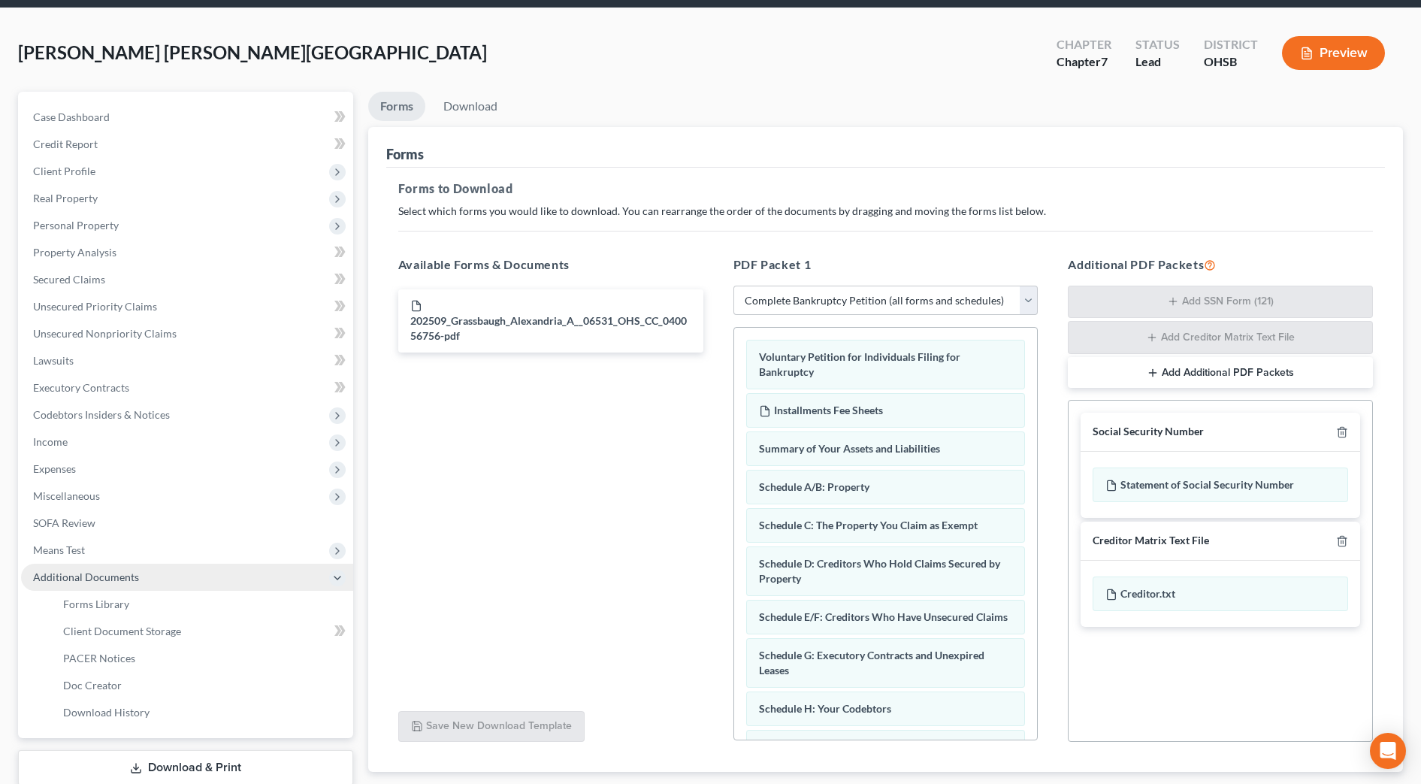
scroll to position [94, 0]
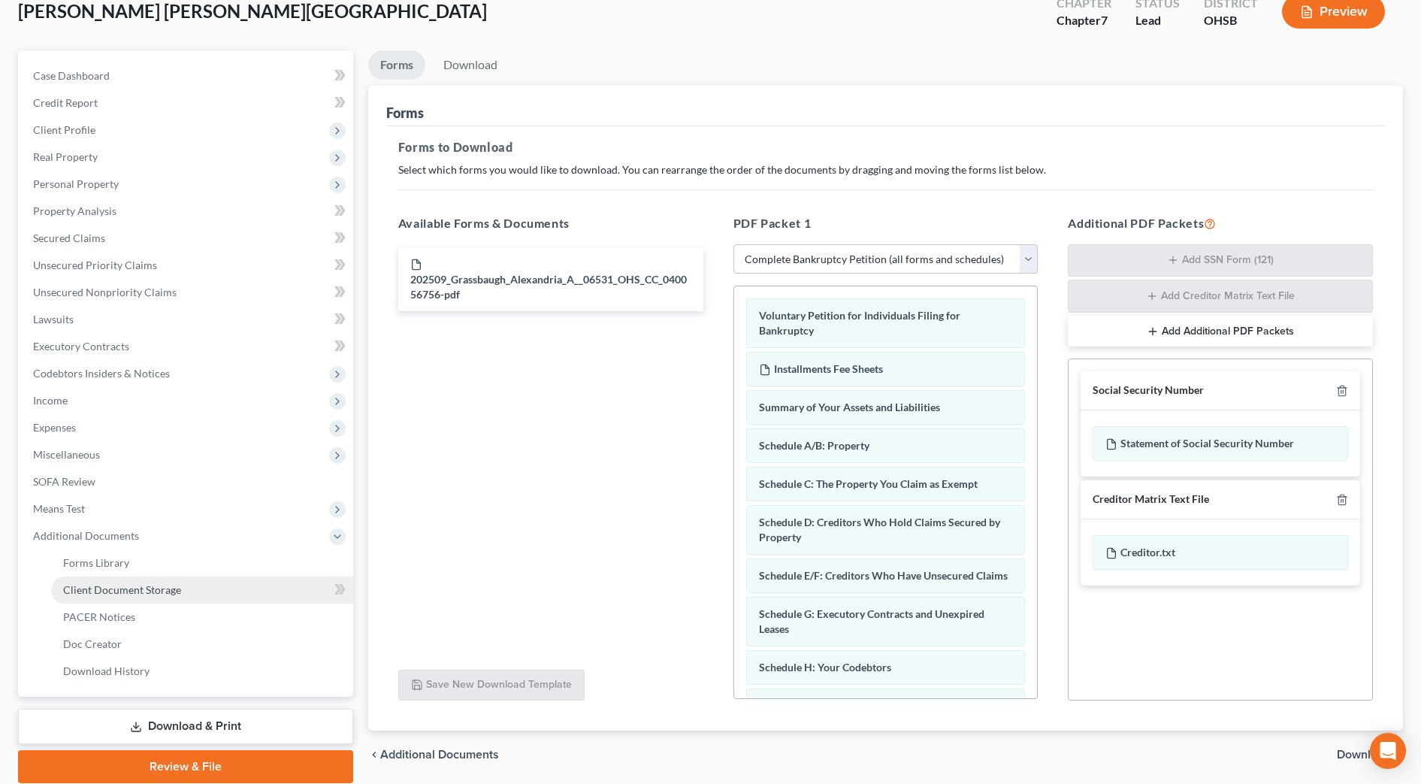
click at [145, 595] on span "Client Document Storage" at bounding box center [122, 589] width 118 height 13
select select "7"
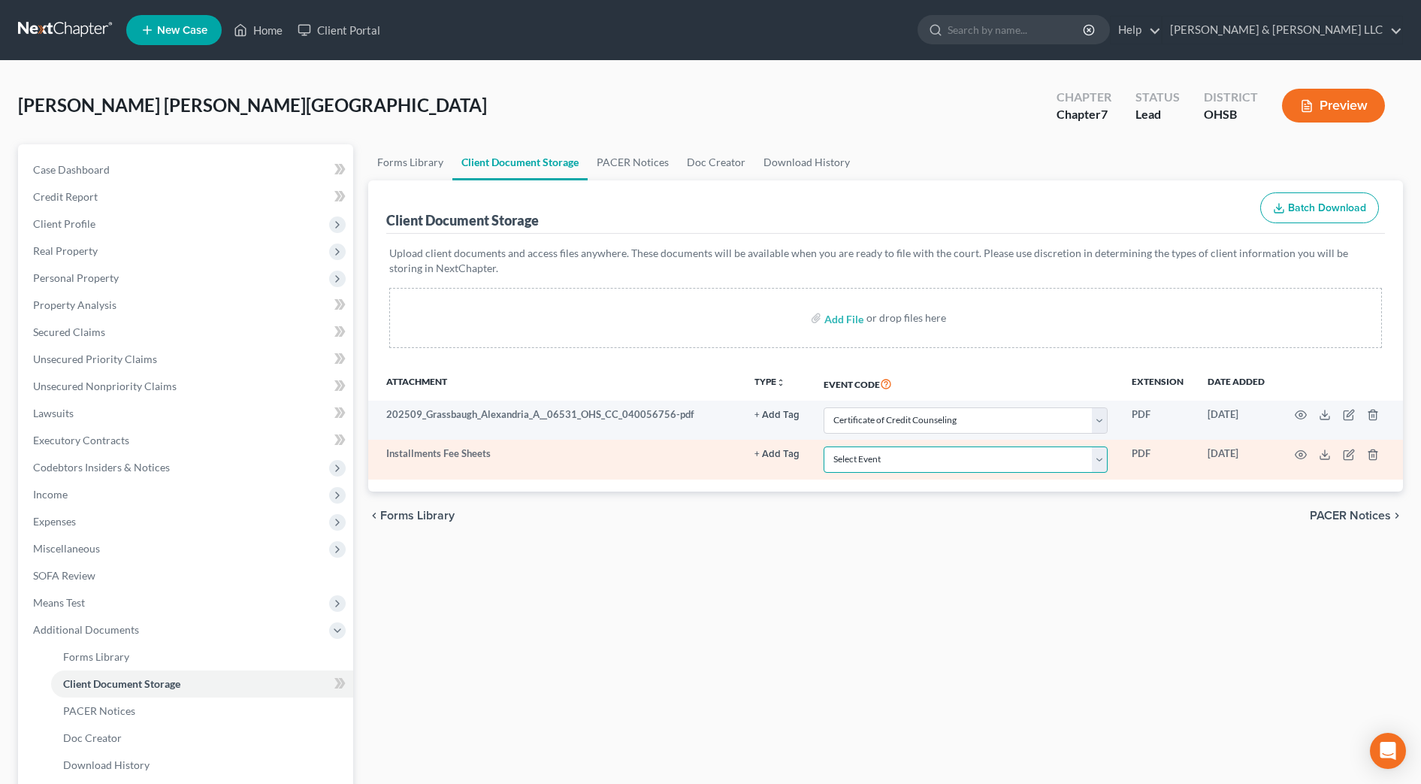
click at [849, 465] on select "Select Event 20 Largest Unsecured Creditors Amended Document Amended List of Cr…" at bounding box center [966, 460] width 284 height 26
select select "37"
click at [824, 447] on select "Select Event 20 Largest Unsecured Creditors Amended Document Amended List of Cr…" at bounding box center [966, 460] width 284 height 26
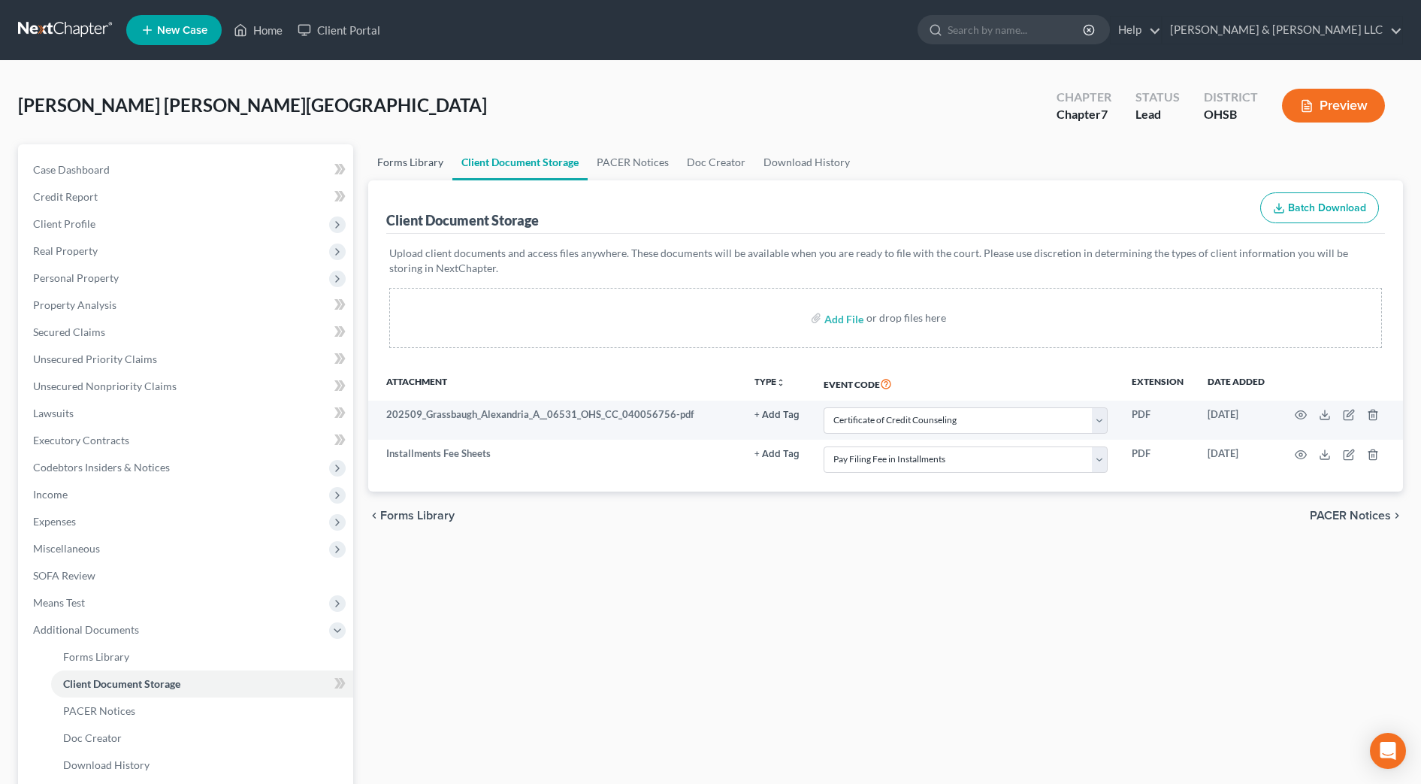
click at [419, 162] on link "Forms Library" at bounding box center [410, 162] width 84 height 36
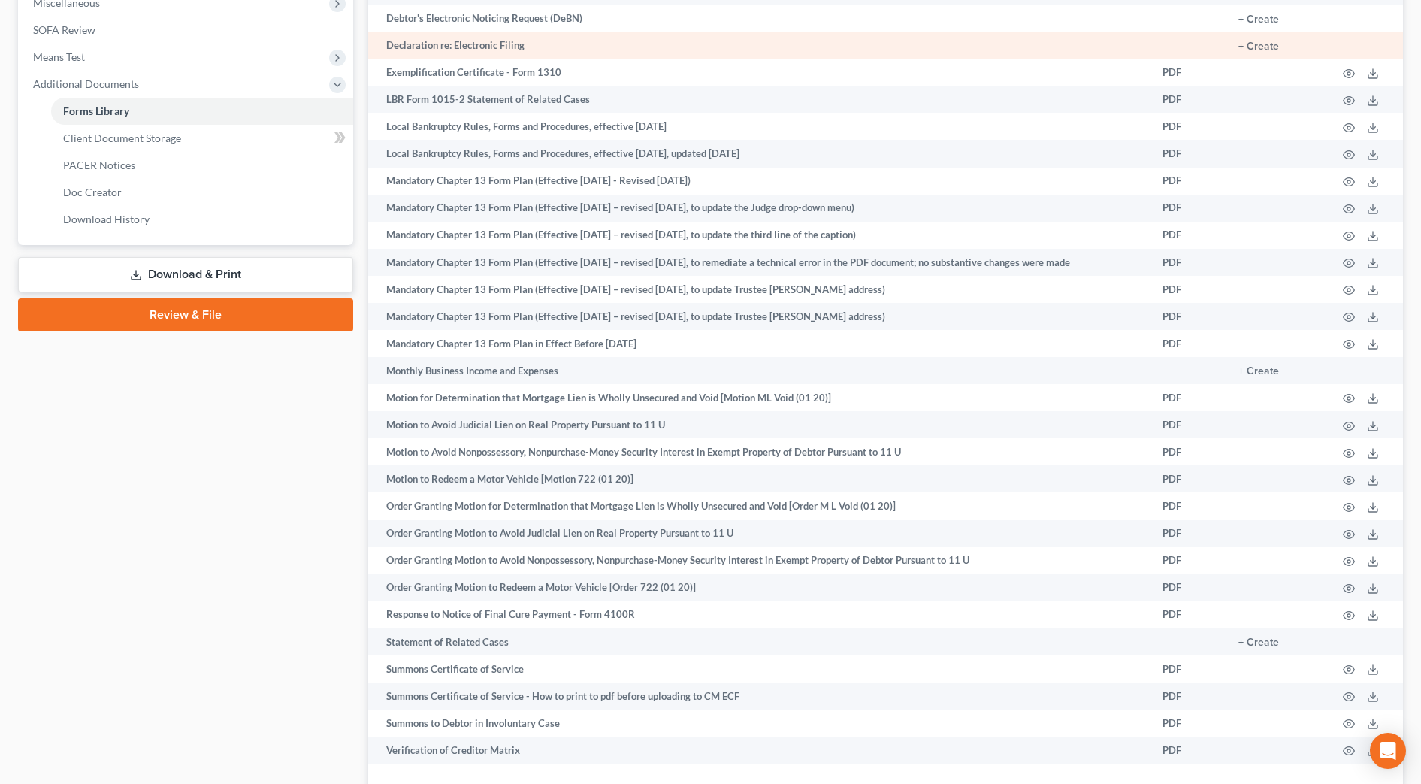
scroll to position [658, 0]
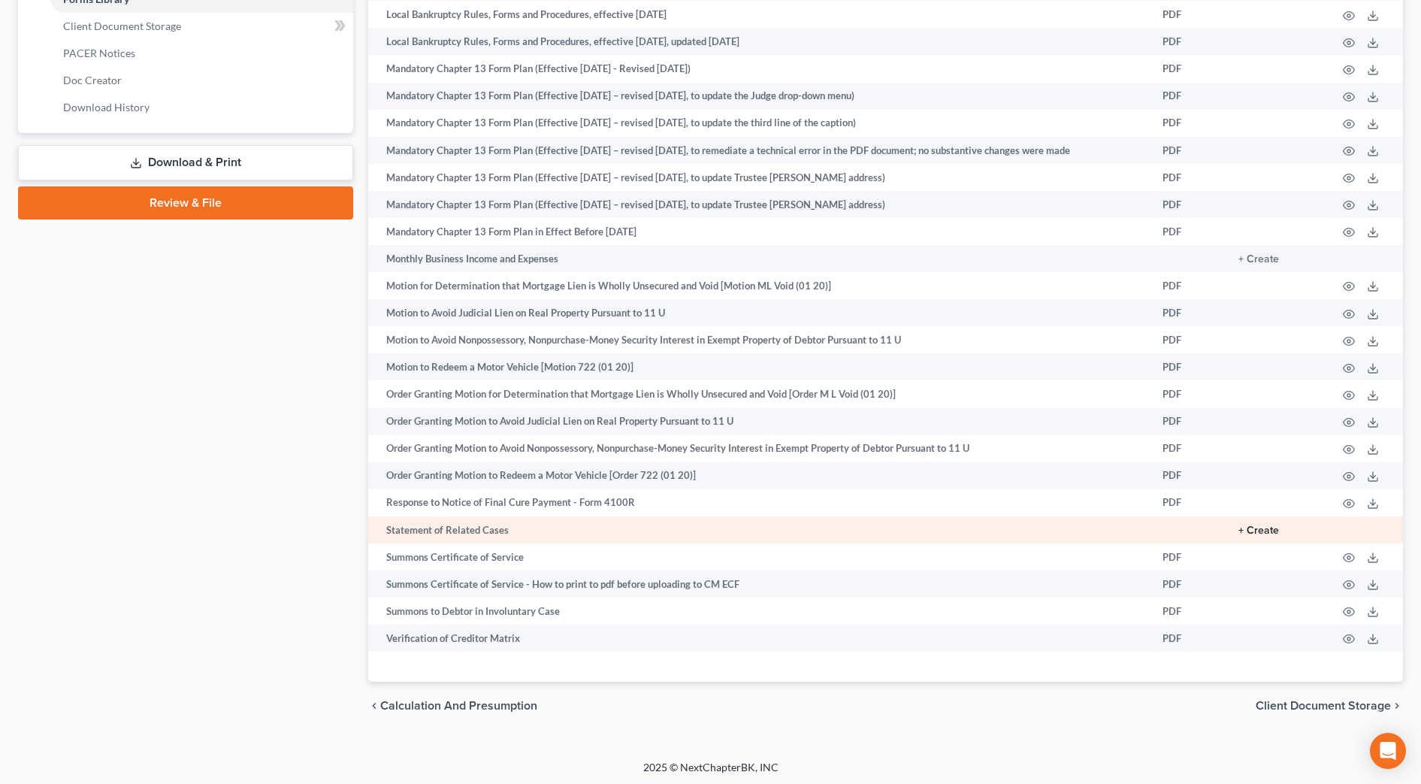
click at [1264, 536] on button "+ Create" at bounding box center [1259, 530] width 41 height 11
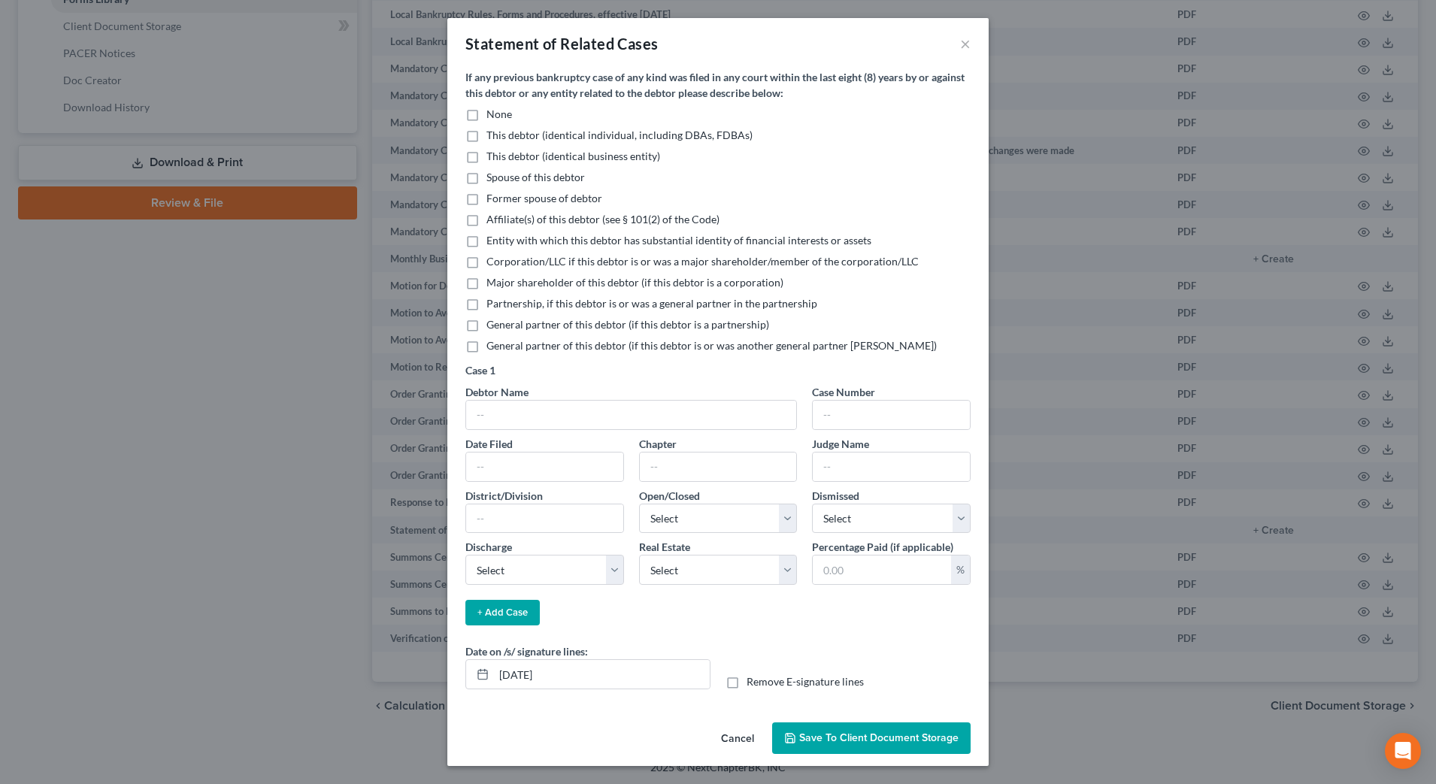
click at [502, 119] on span "None" at bounding box center [499, 113] width 26 height 13
click at [502, 117] on input "None" at bounding box center [497, 112] width 10 height 10
checkbox input "true"
click at [526, 676] on input "[DATE]" at bounding box center [602, 674] width 216 height 29
type input "[DATE]"
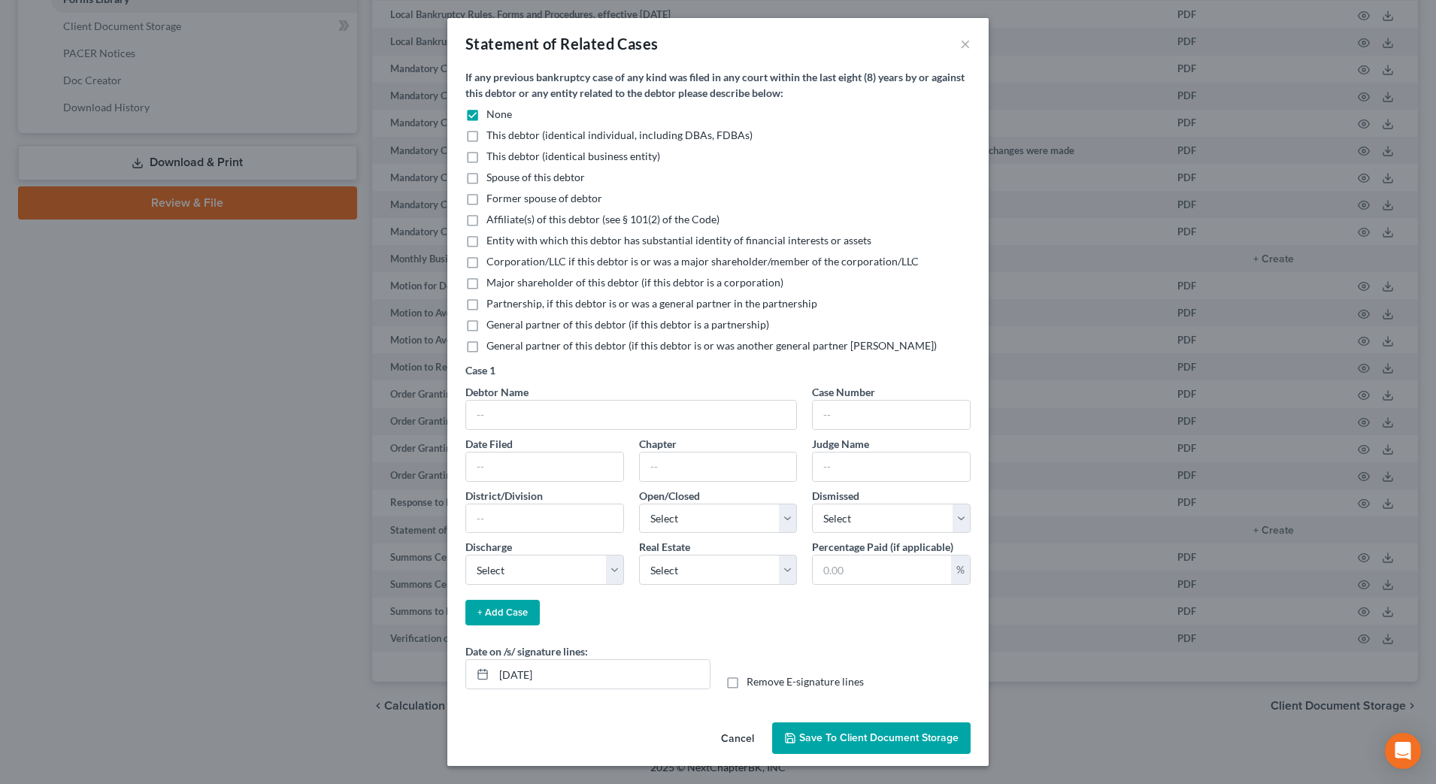
click at [845, 734] on span "Save to Client Document Storage" at bounding box center [878, 737] width 159 height 13
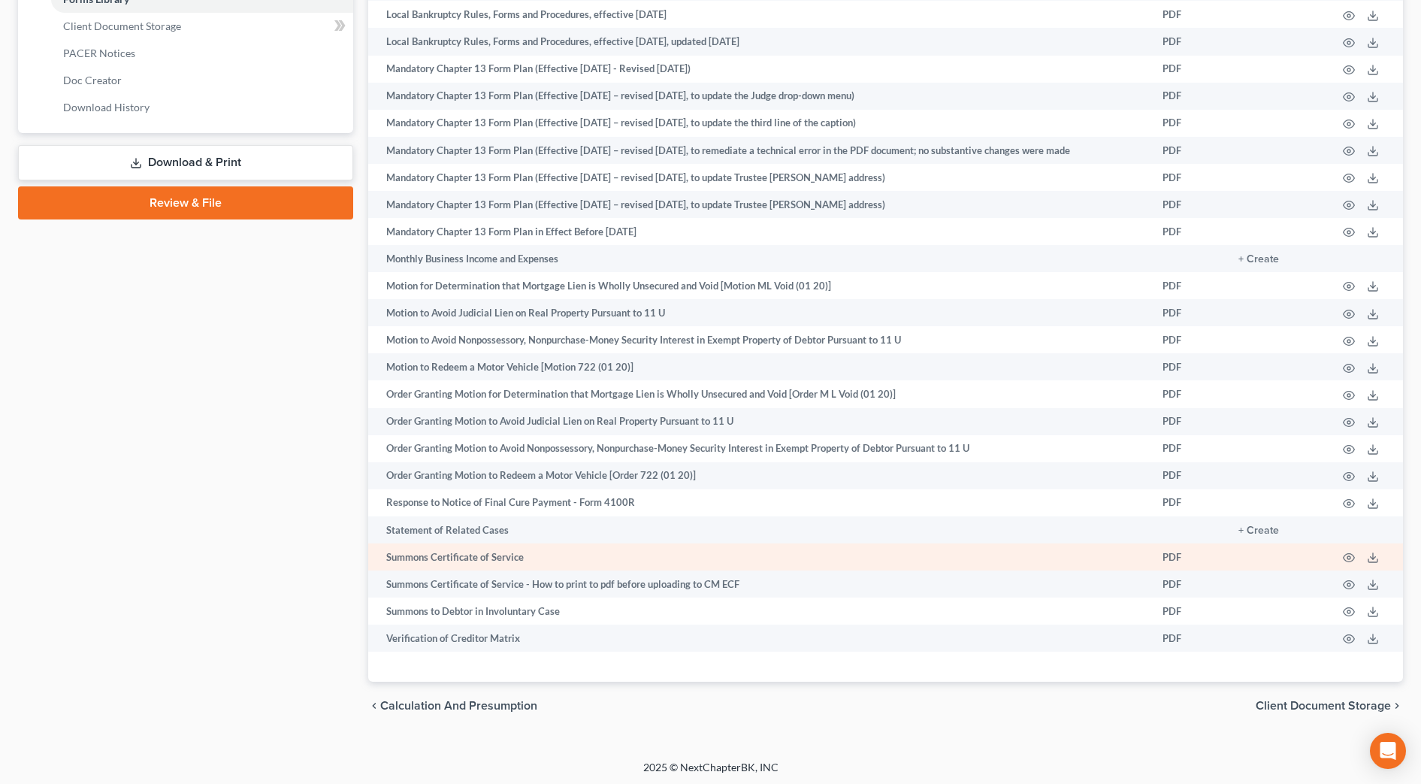
scroll to position [188, 0]
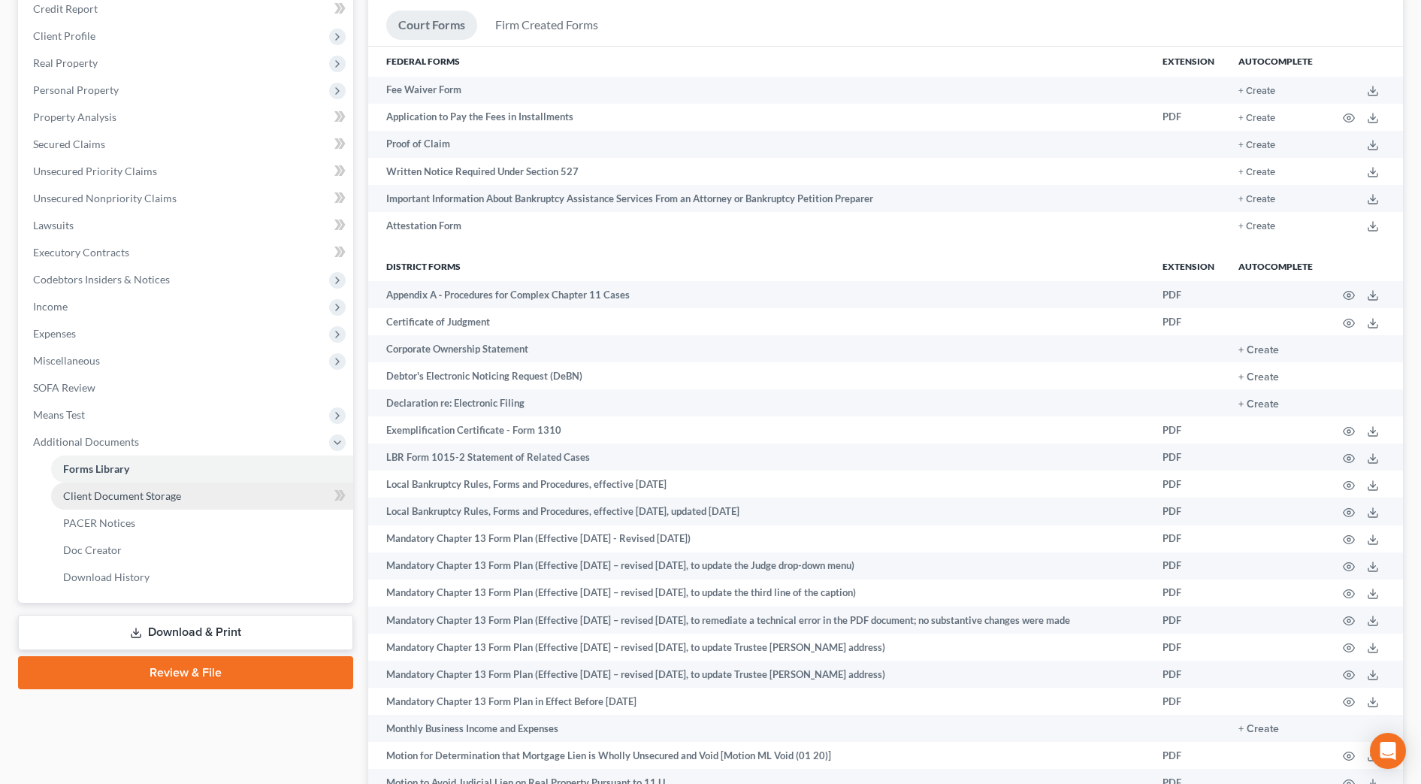
click at [177, 499] on span "Client Document Storage" at bounding box center [122, 495] width 118 height 13
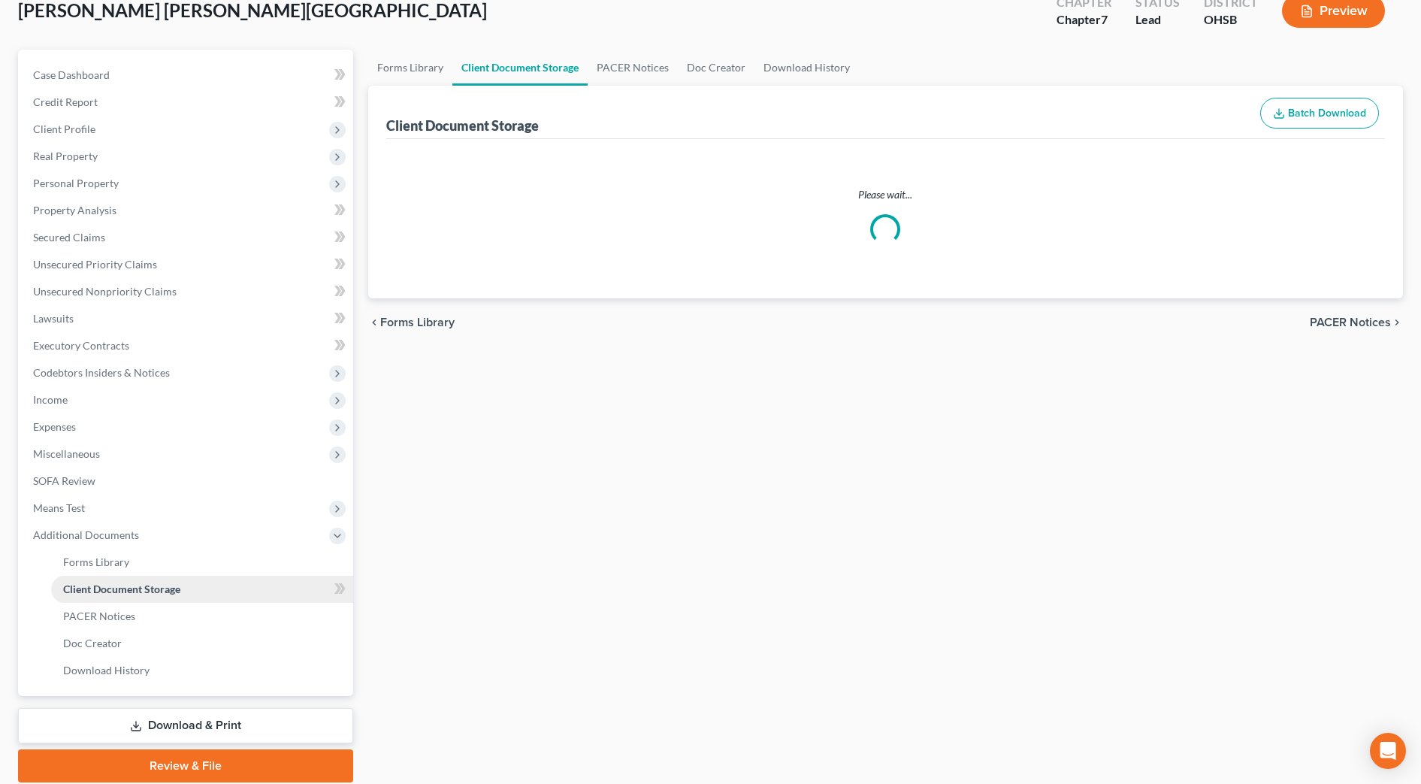
scroll to position [2, 0]
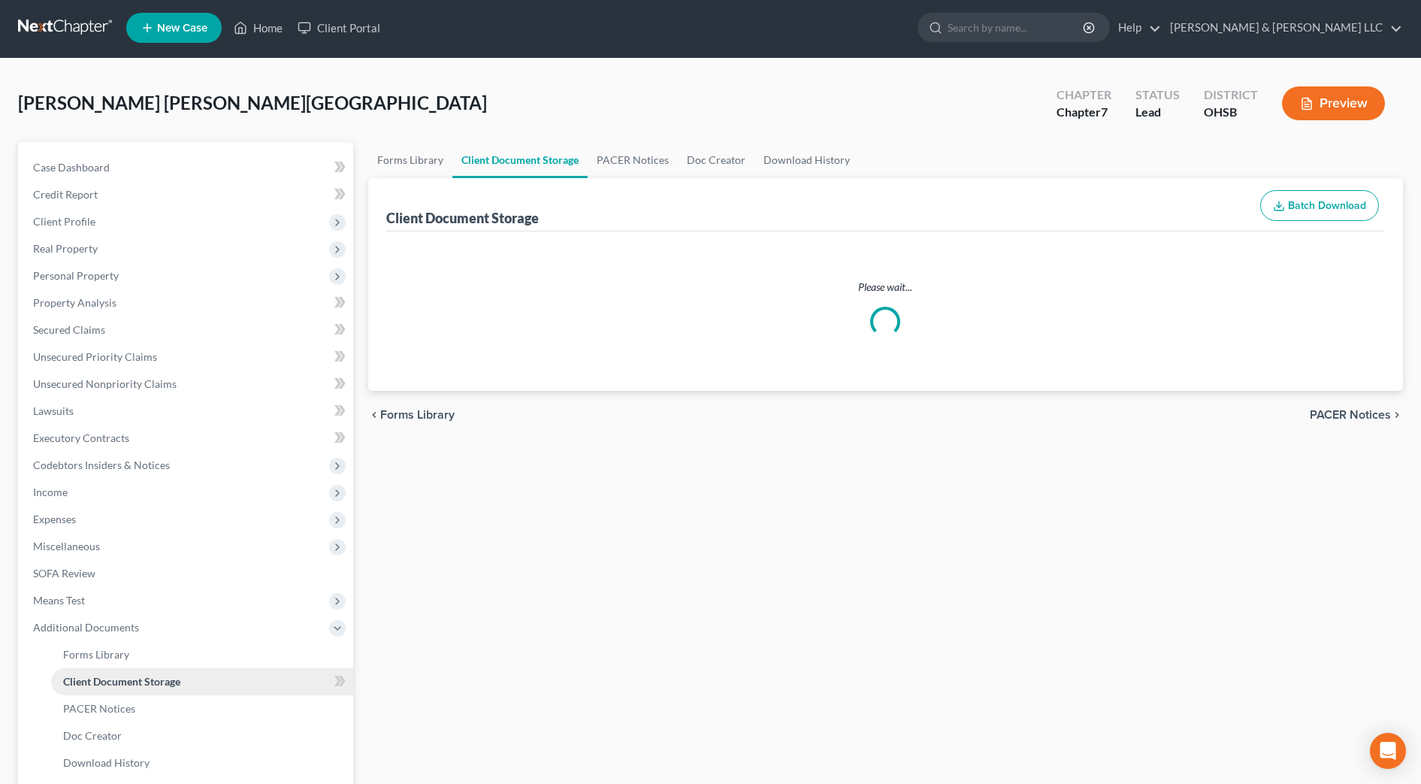
select select "7"
select select "37"
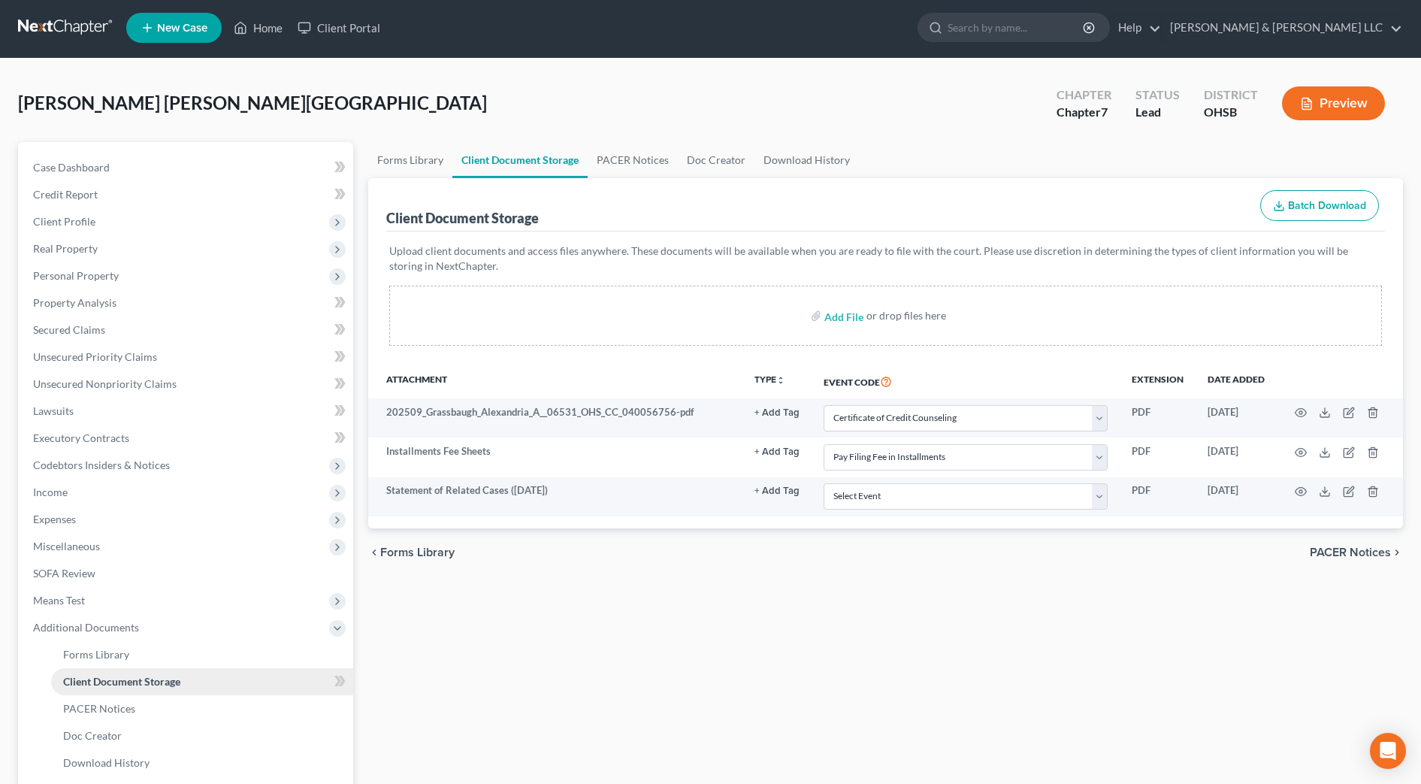
scroll to position [0, 0]
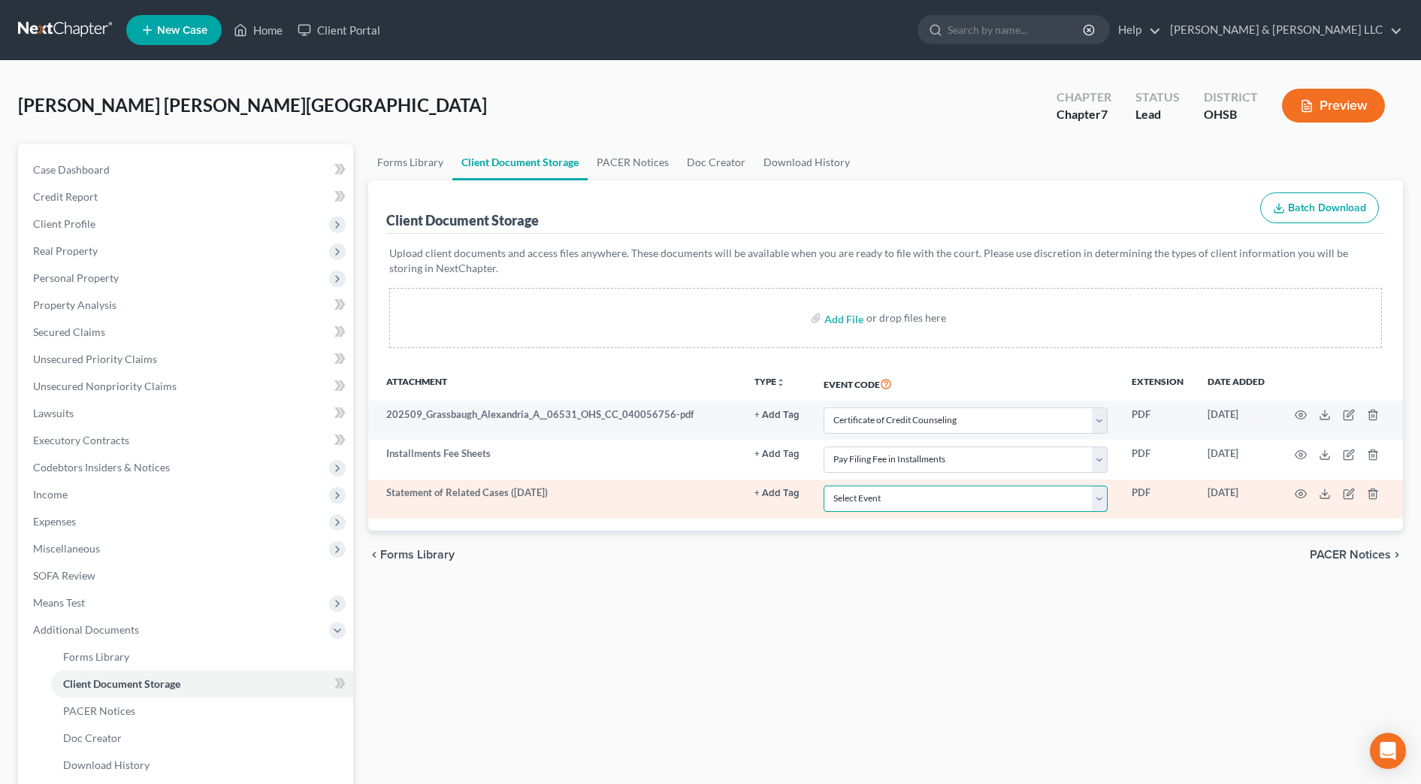
click at [939, 499] on select "Select Event 20 Largest Unsecured Creditors Amended Document Amended List of Cr…" at bounding box center [966, 499] width 284 height 26
select select "52"
click at [824, 486] on select "Select Event 20 Largest Unsecured Creditors Amended Document Amended List of Cr…" at bounding box center [966, 499] width 284 height 26
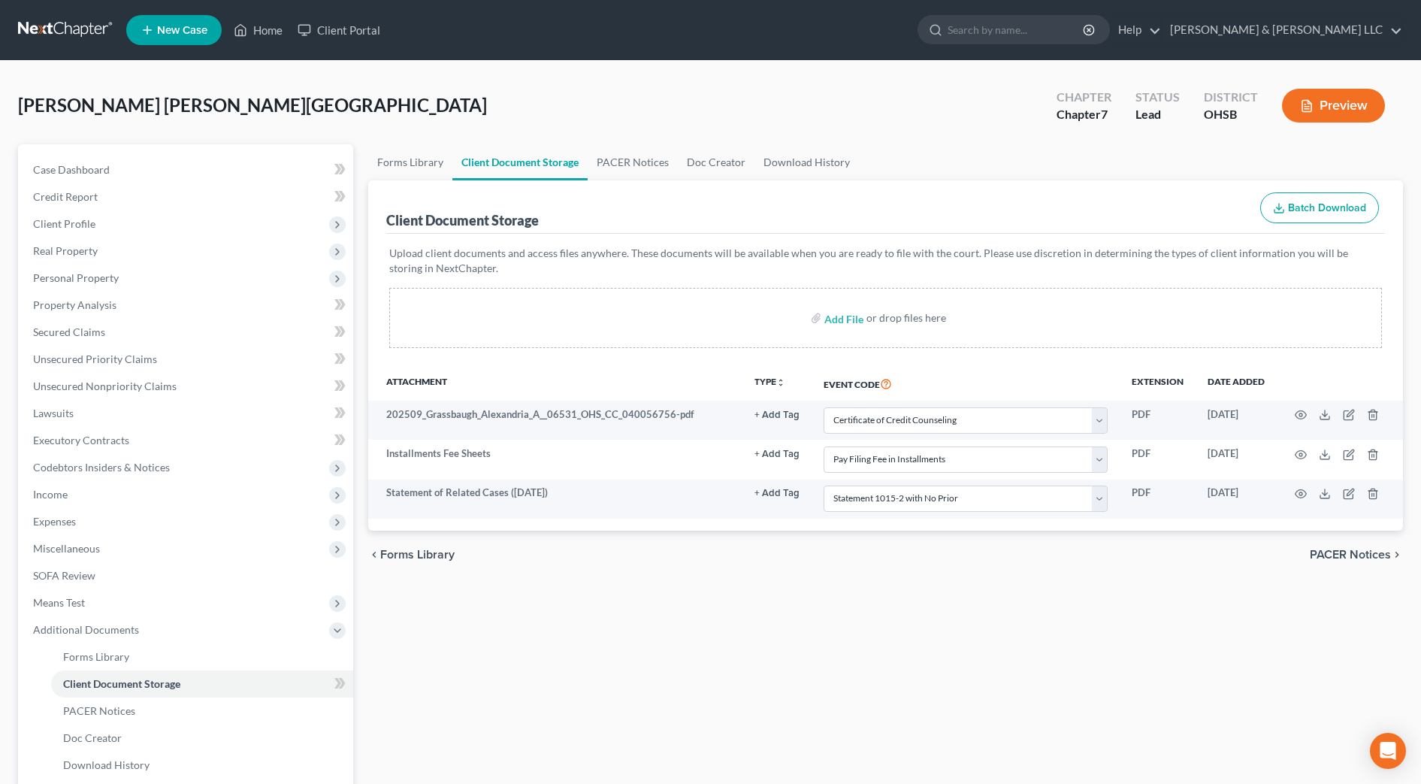
click at [897, 618] on div "Forms Library Client Document Storage PACER Notices Doc Creator Download Histor…" at bounding box center [886, 510] width 1050 height 733
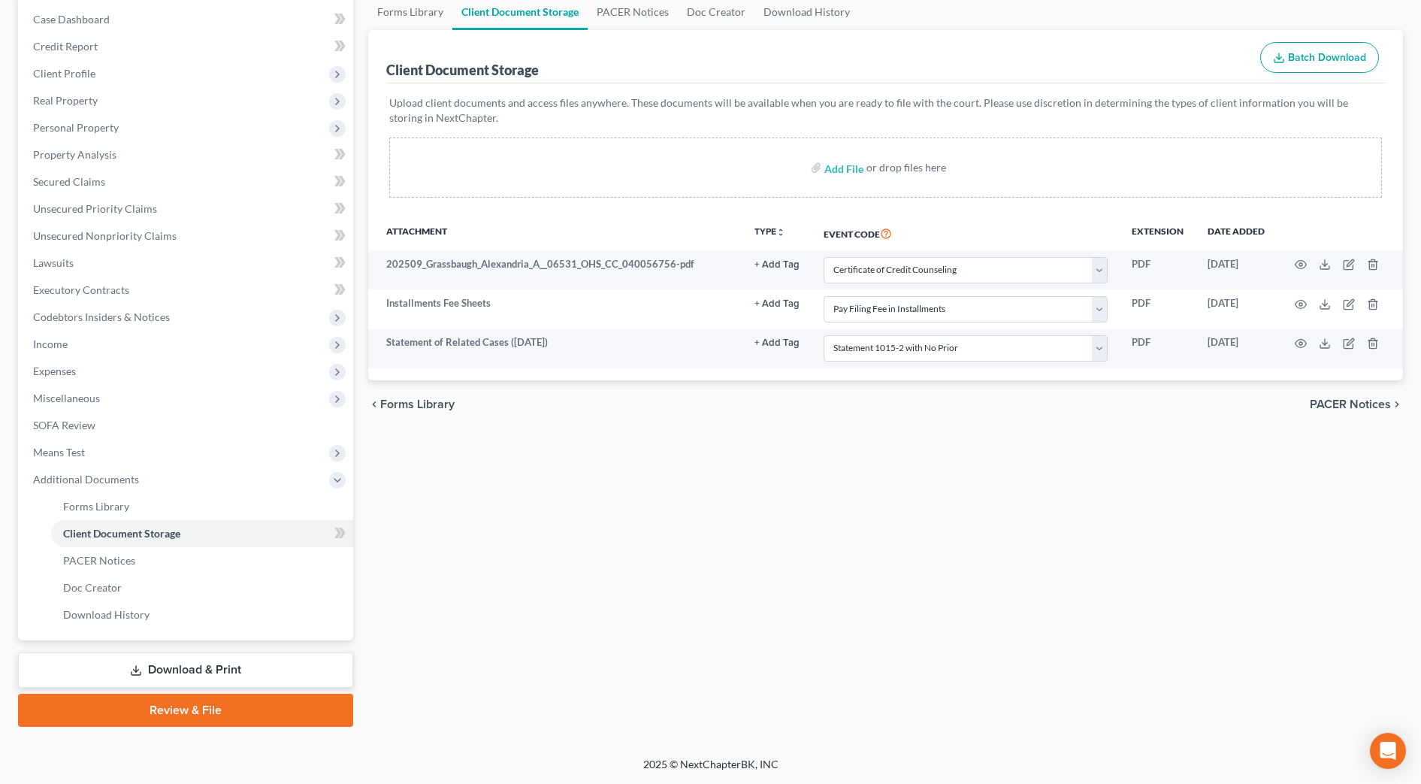
click at [220, 668] on link "Download & Print" at bounding box center [185, 669] width 335 height 35
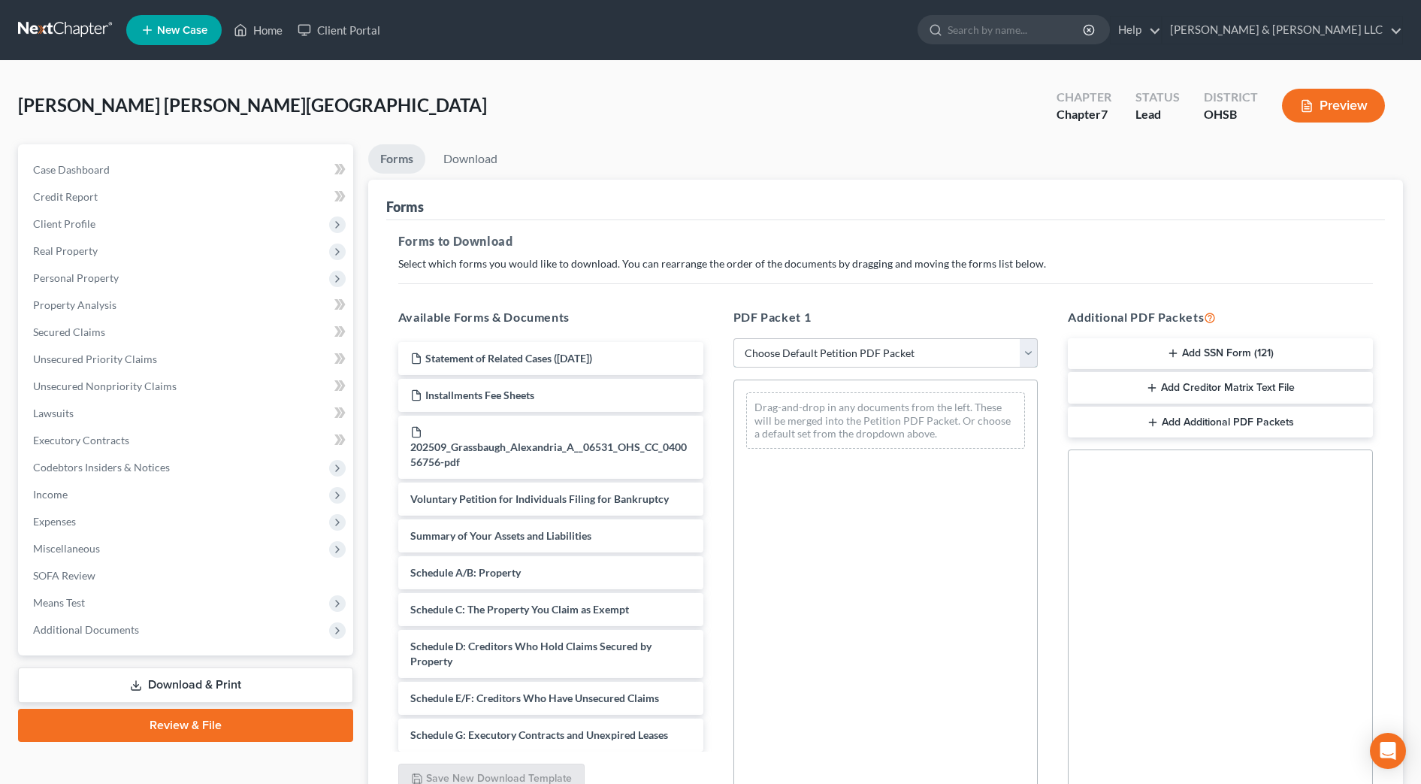
click at [834, 361] on select "Choose Default Petition PDF Packet Complete Bankruptcy Petition (all forms and …" at bounding box center [886, 353] width 305 height 30
select select "0"
click at [734, 338] on select "Choose Default Petition PDF Packet Complete Bankruptcy Petition (all forms and …" at bounding box center [886, 353] width 305 height 30
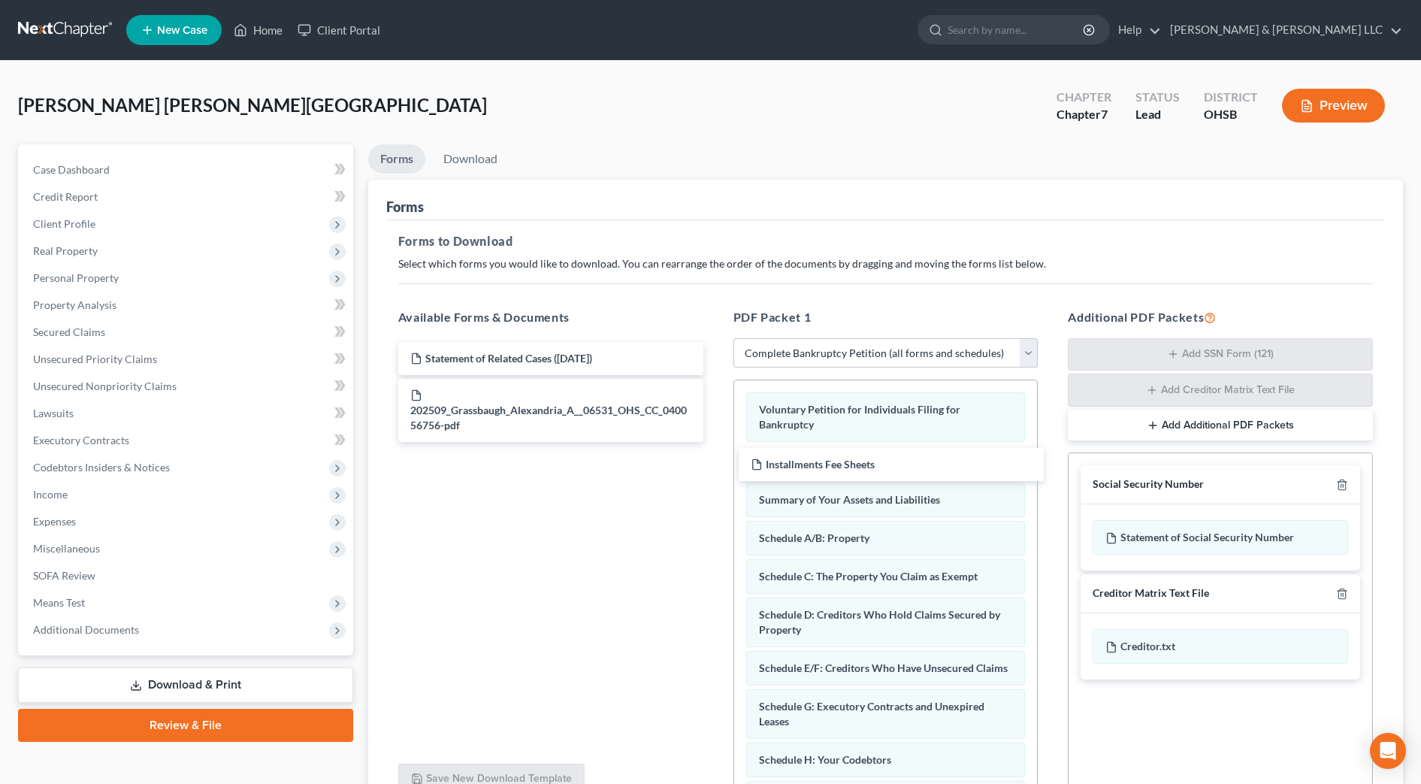
drag, startPoint x: 613, startPoint y: 392, endPoint x: 1021, endPoint y: 462, distance: 413.3
click at [716, 442] on div "Installments Fee Sheets Statement of Related Cases ([DATE]) Installments Fee Sh…" at bounding box center [550, 392] width 329 height 100
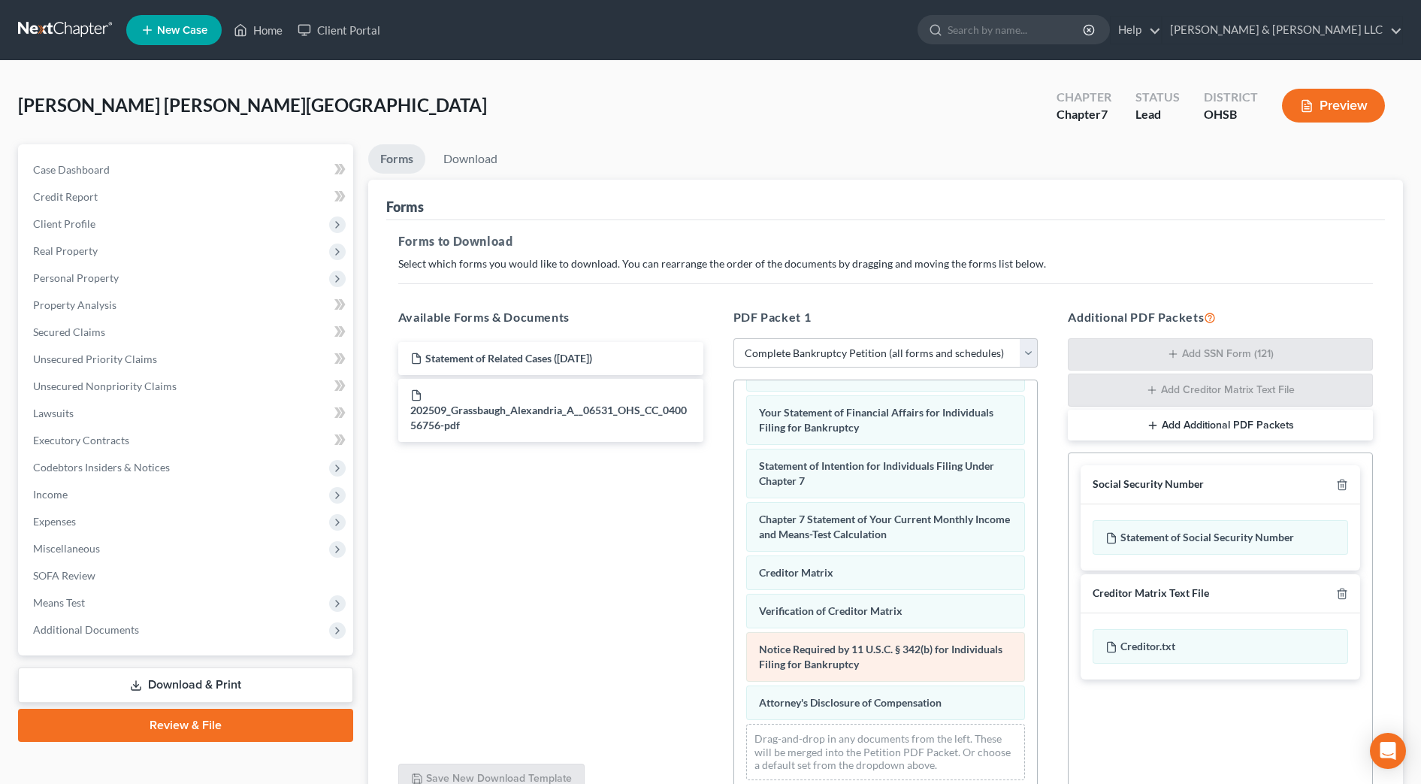
scroll to position [94, 0]
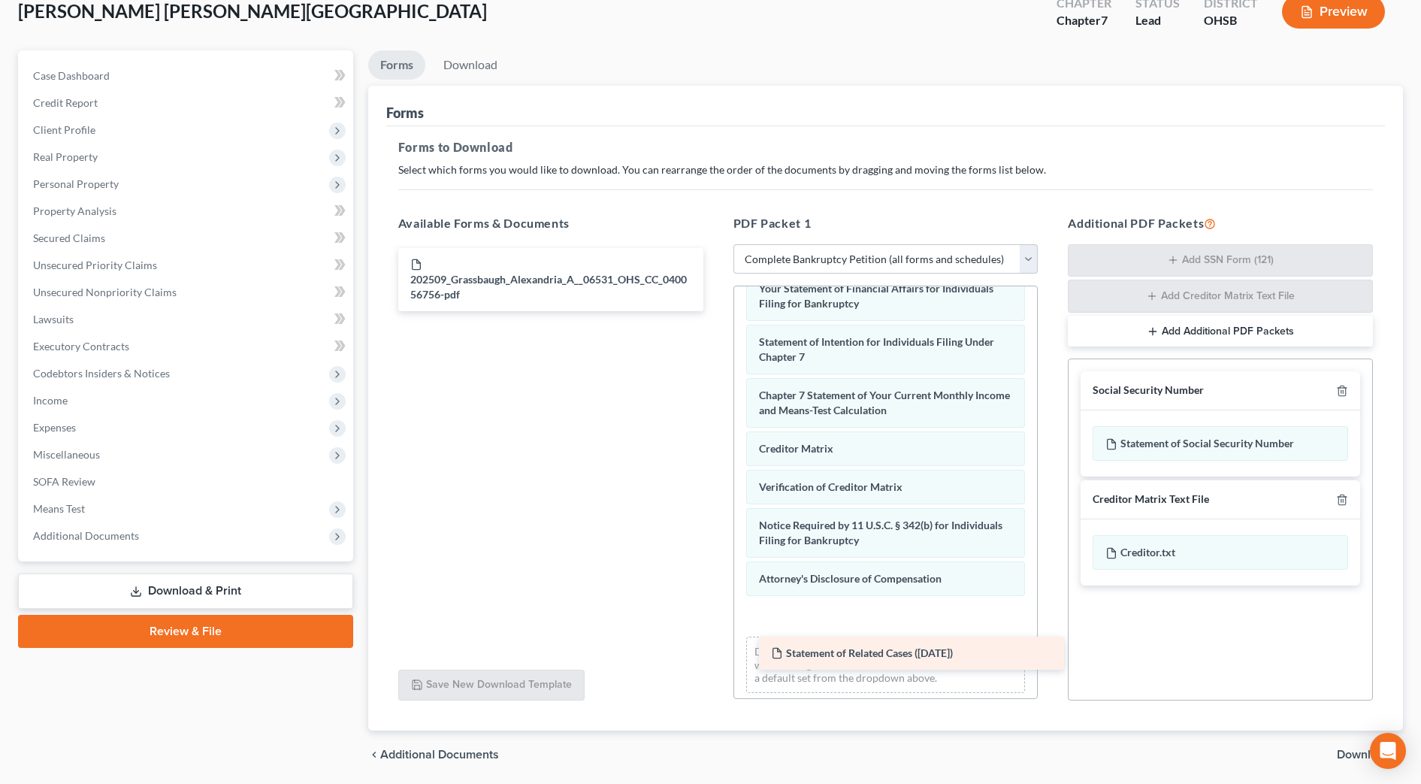
drag, startPoint x: 607, startPoint y: 258, endPoint x: 972, endPoint y: 635, distance: 525.2
click at [716, 311] on div "Statement of Related Cases ([DATE]) Statement of Related Cases ([DATE]) 202509_…" at bounding box center [550, 279] width 329 height 63
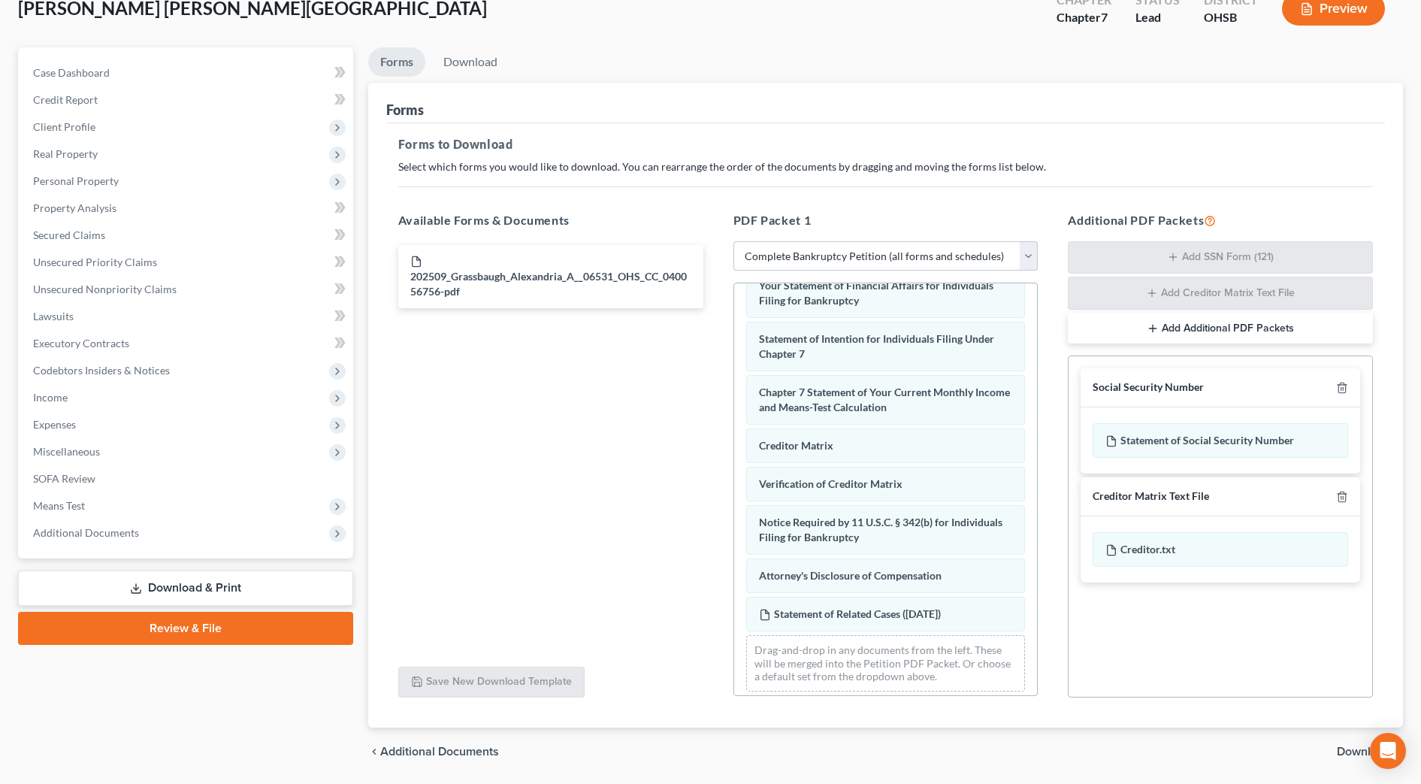
scroll to position [146, 0]
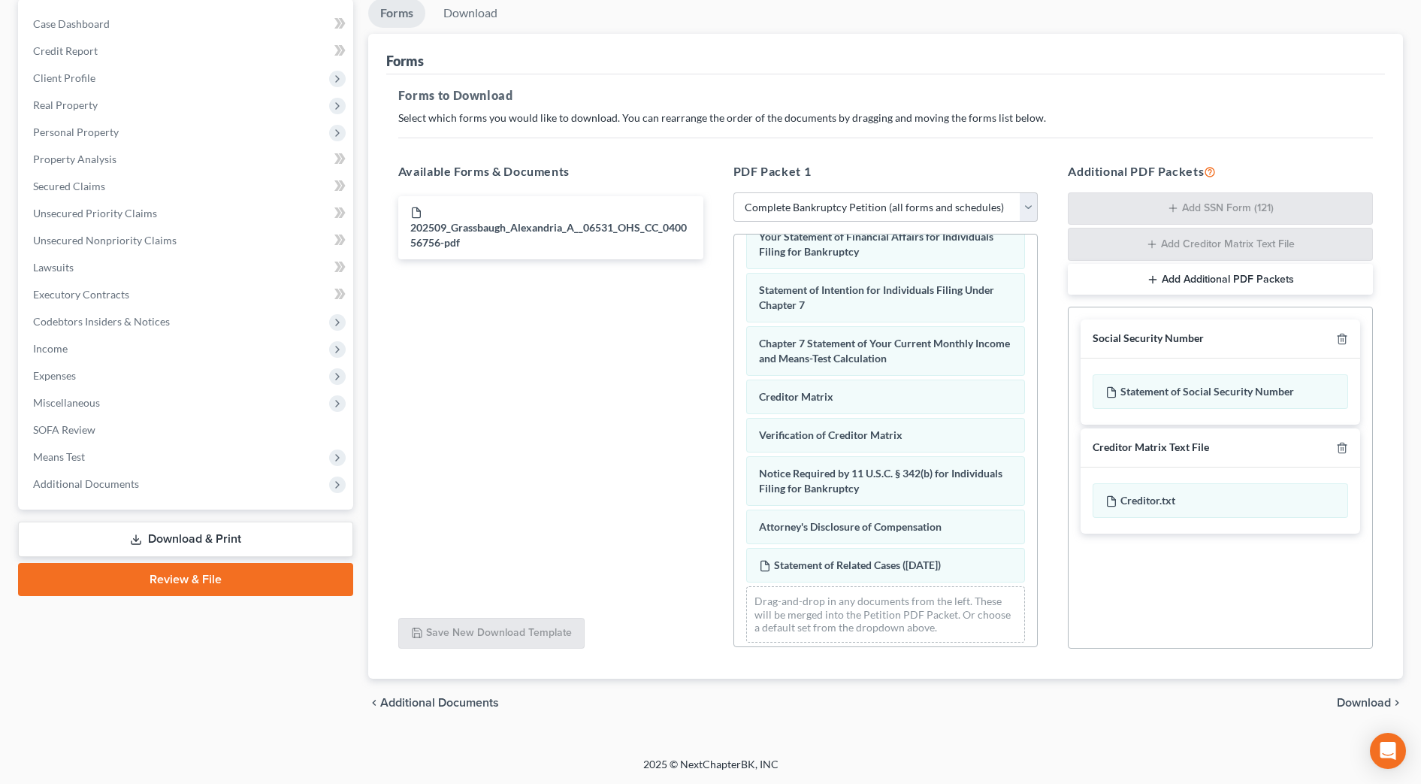
click at [1378, 706] on span "Download" at bounding box center [1364, 703] width 54 height 12
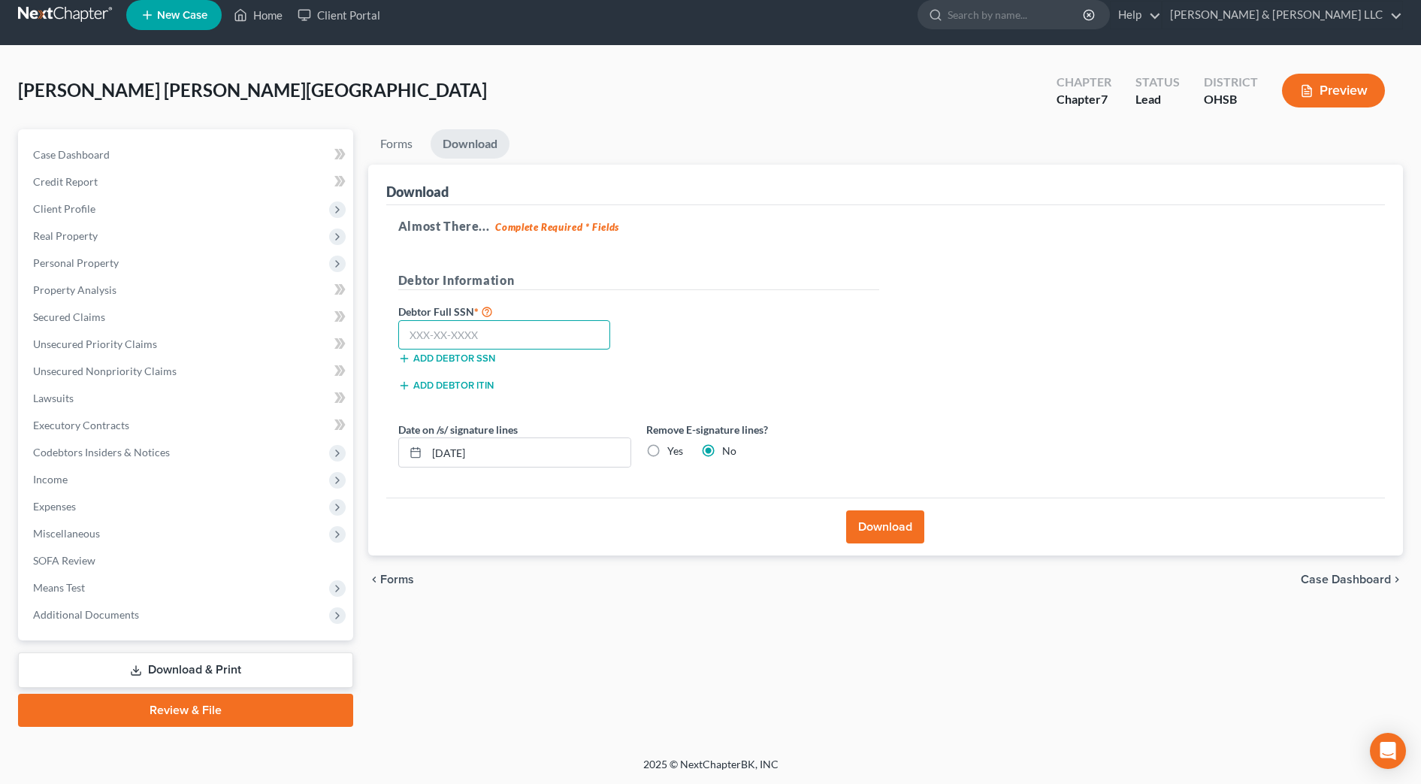
click at [559, 337] on input "text" at bounding box center [504, 335] width 213 height 30
type input "601-88-0389"
click at [460, 456] on input "[DATE]" at bounding box center [529, 452] width 204 height 29
type input "[DATE]"
click at [866, 527] on button "Download" at bounding box center [885, 526] width 78 height 33
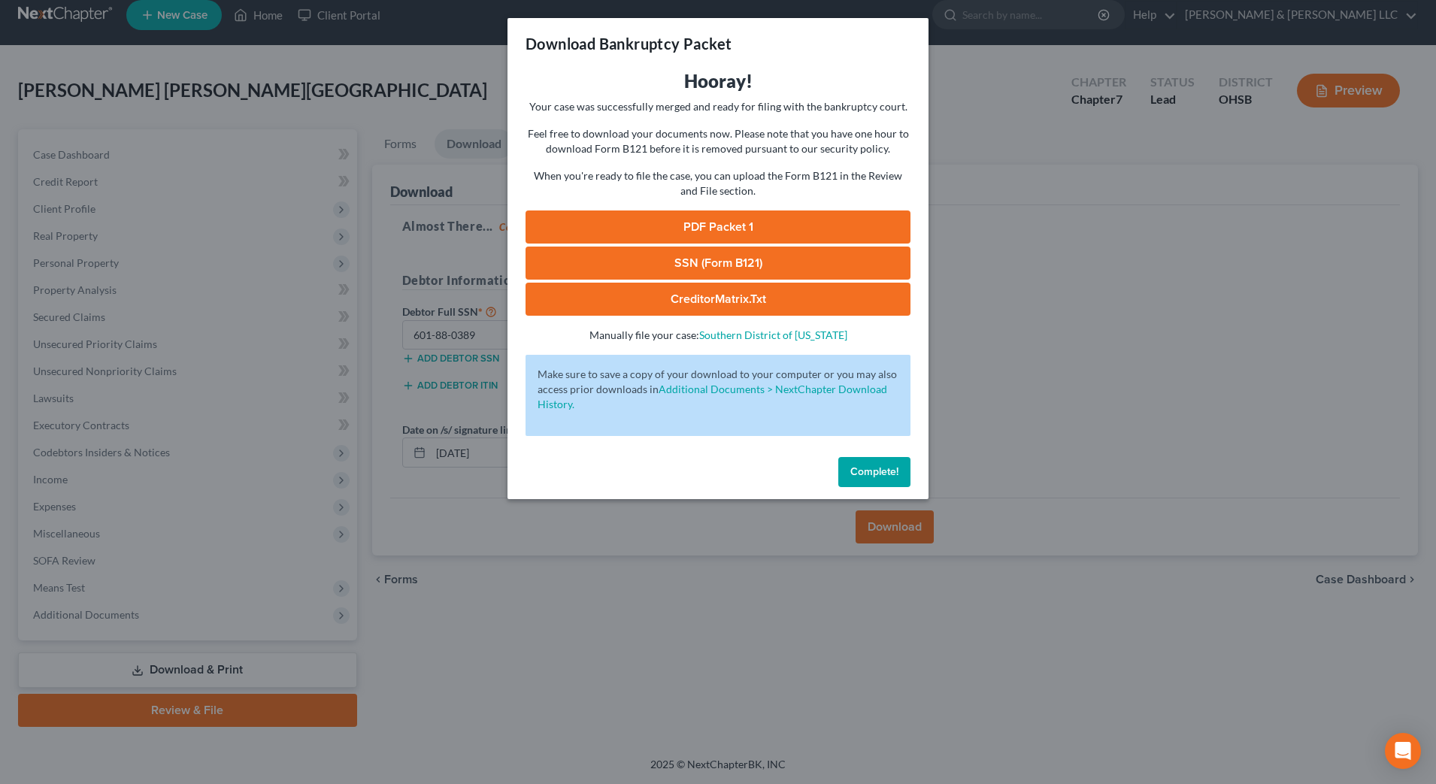
click at [697, 229] on link "PDF Packet 1" at bounding box center [717, 226] width 385 height 33
click at [663, 253] on link "SSN (Form B121)" at bounding box center [717, 263] width 385 height 33
click at [861, 474] on span "Complete!" at bounding box center [874, 471] width 48 height 13
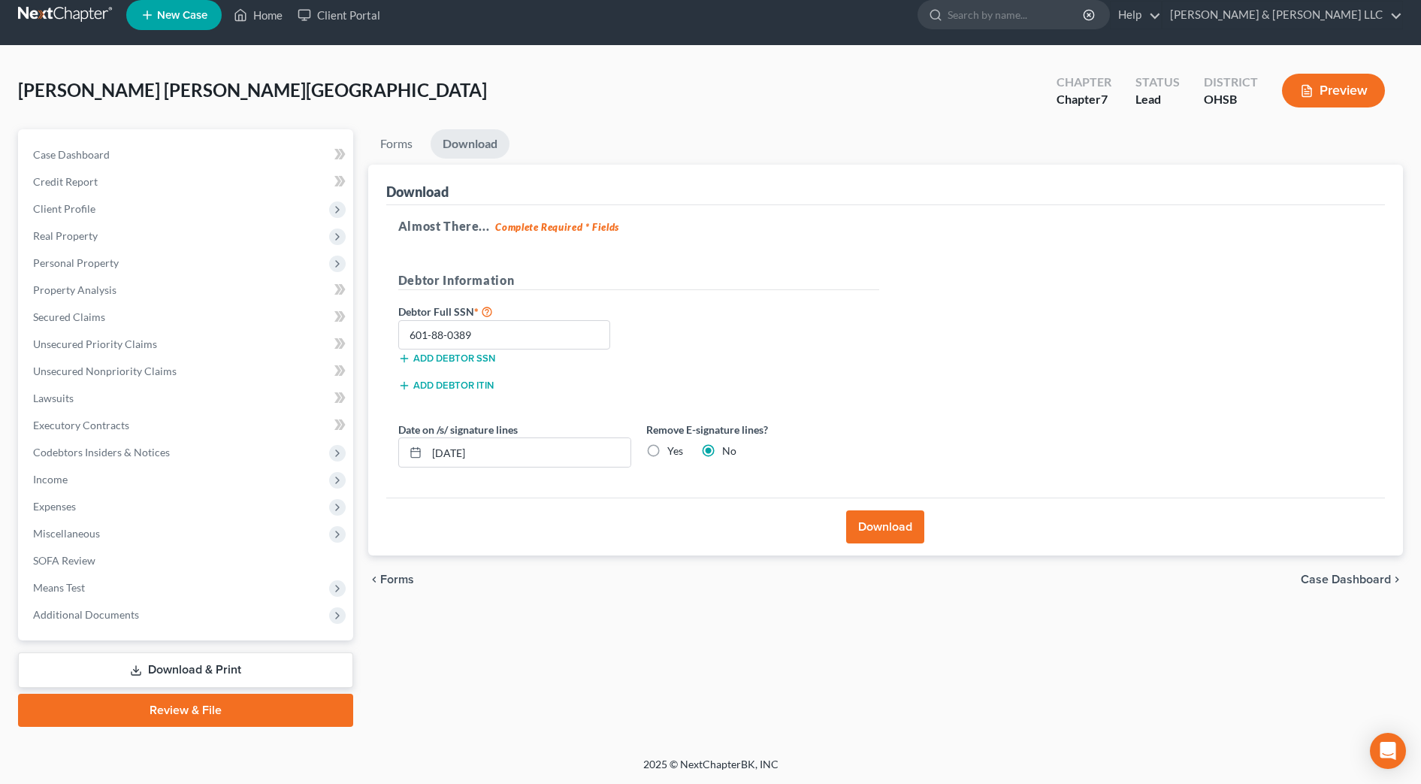
click at [529, 578] on div "chevron_left Forms Case Dashboard chevron_right" at bounding box center [885, 580] width 1035 height 48
click at [168, 531] on span "Miscellaneous" at bounding box center [187, 533] width 332 height 27
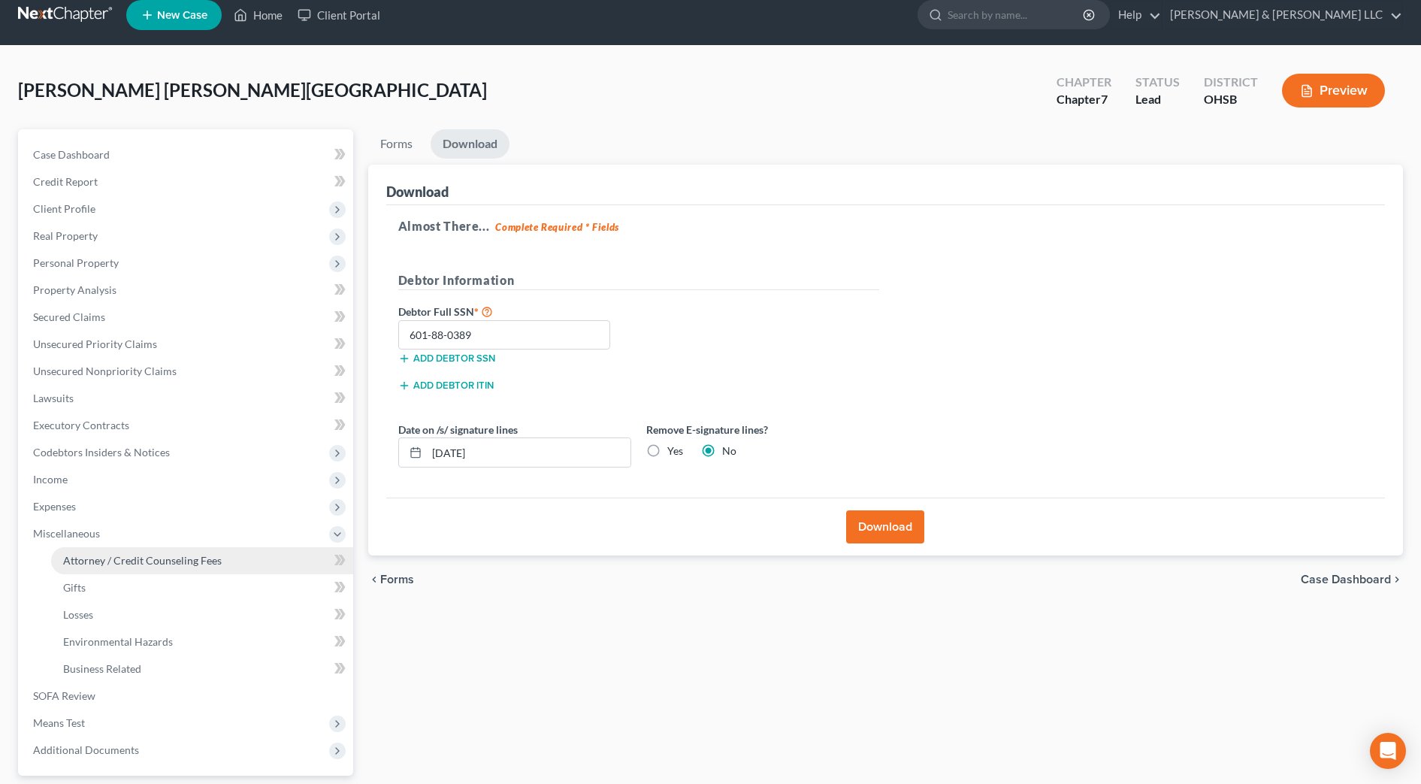
click at [168, 549] on link "Attorney / Credit Counseling Fees" at bounding box center [202, 560] width 302 height 27
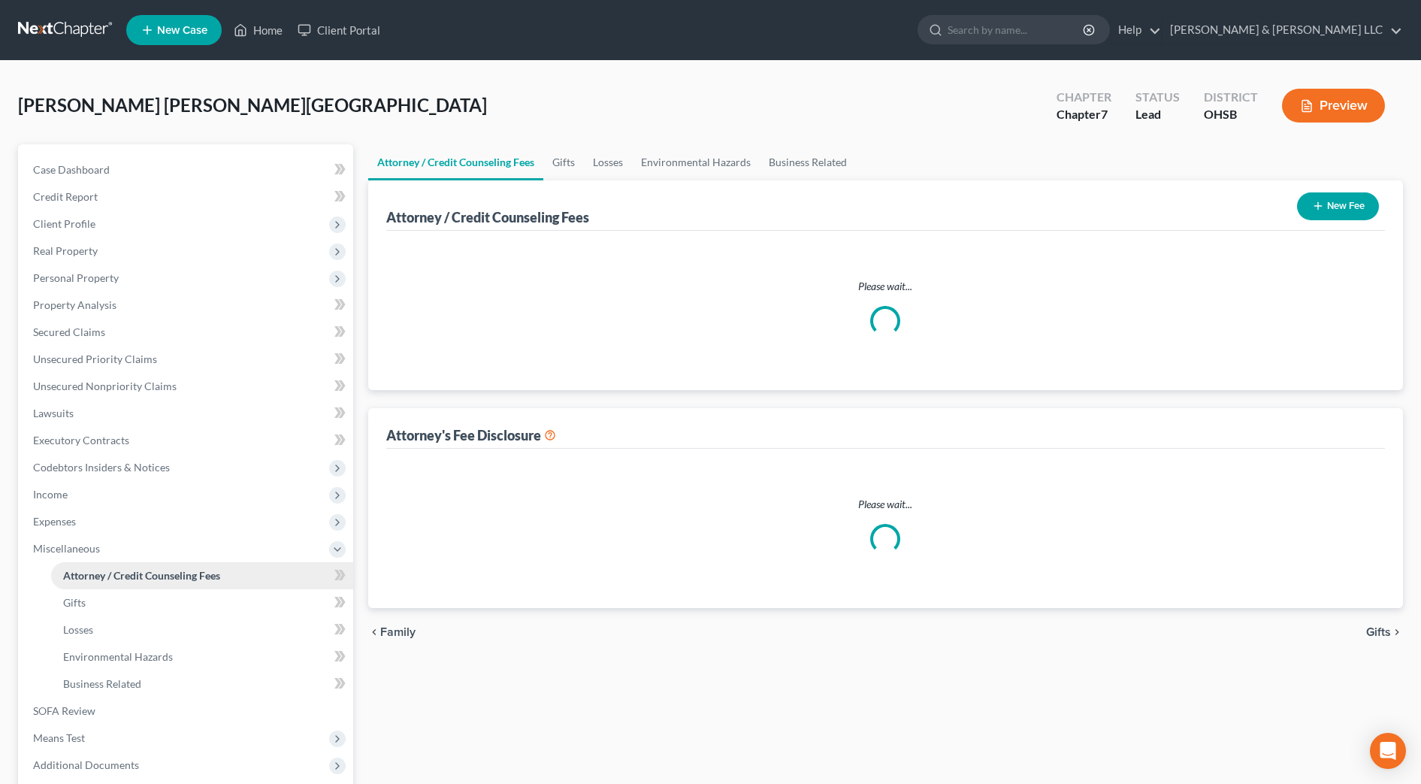
select select "0"
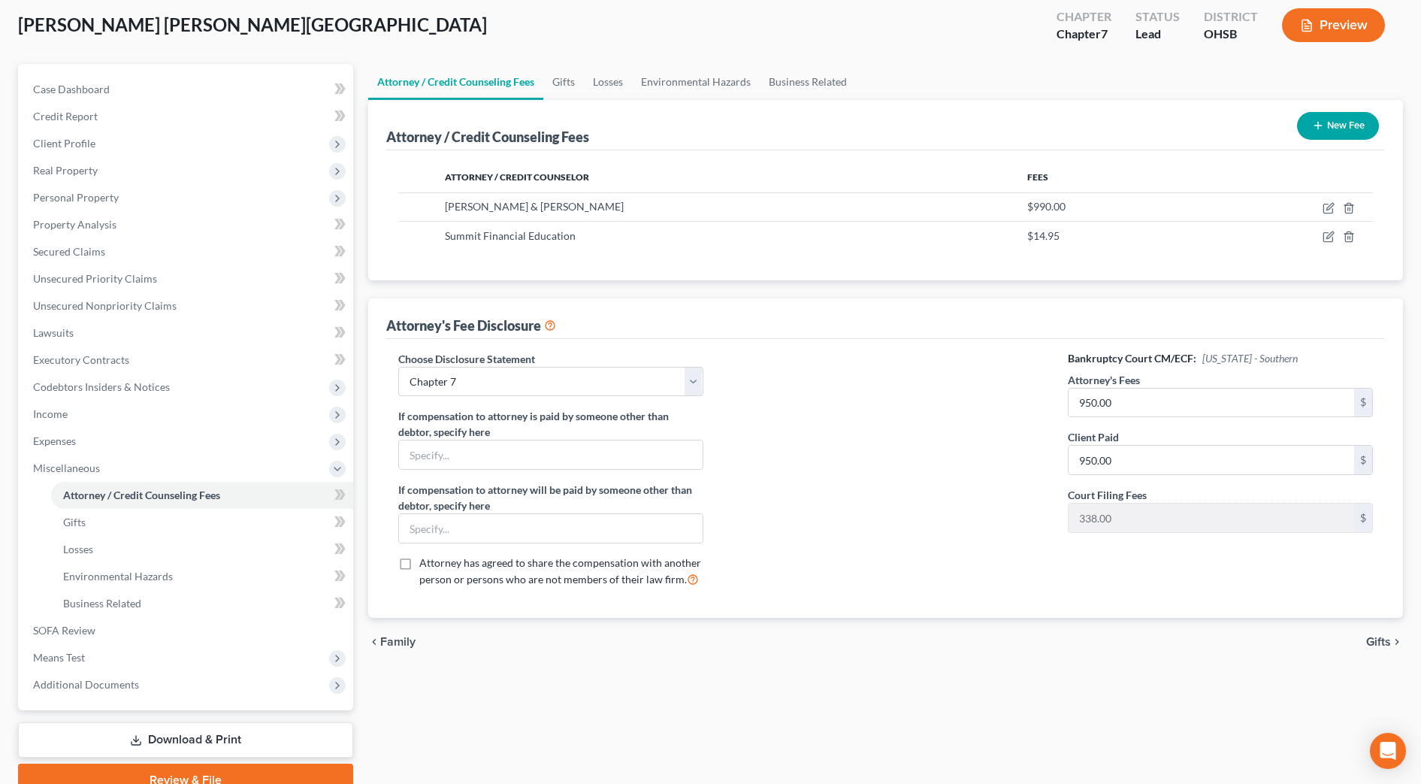
scroll to position [150, 0]
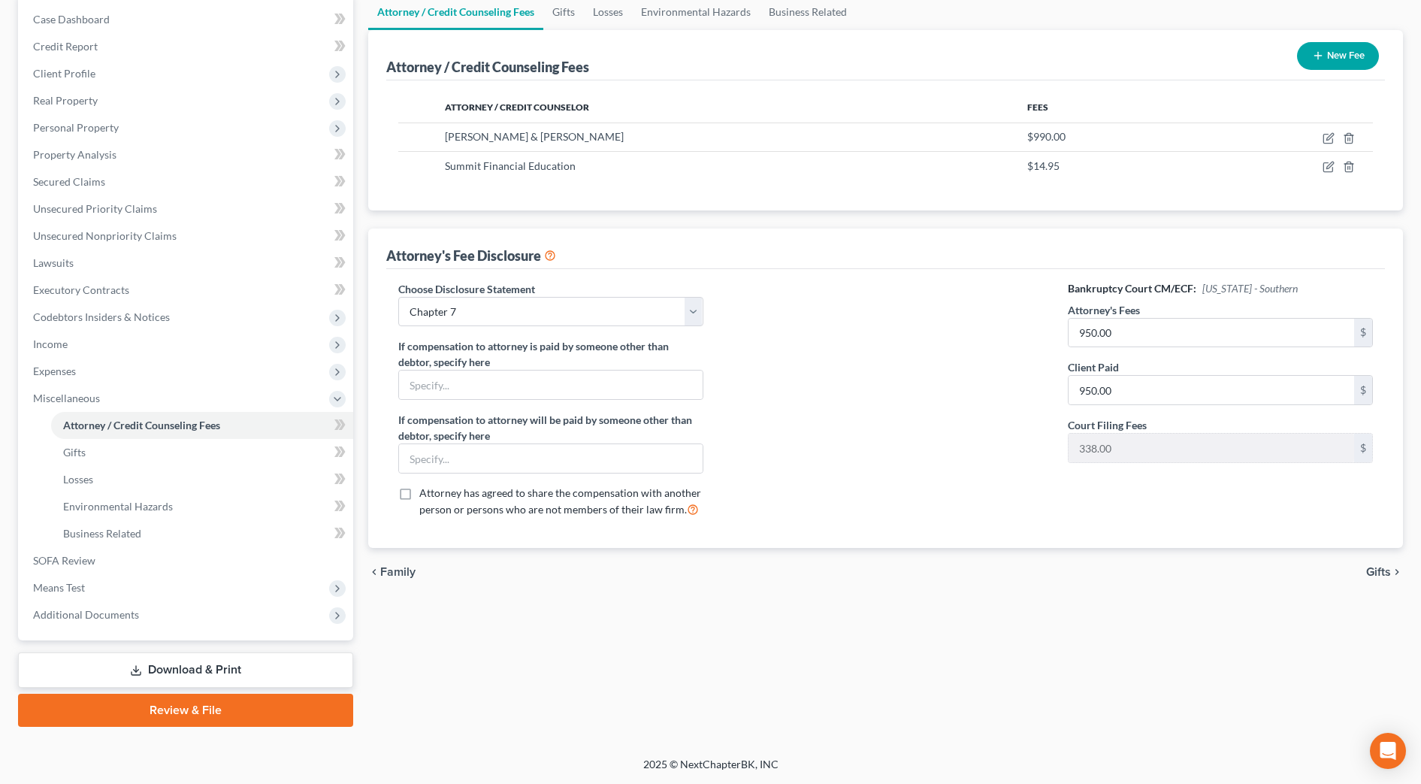
click at [295, 668] on link "Download & Print" at bounding box center [185, 669] width 335 height 35
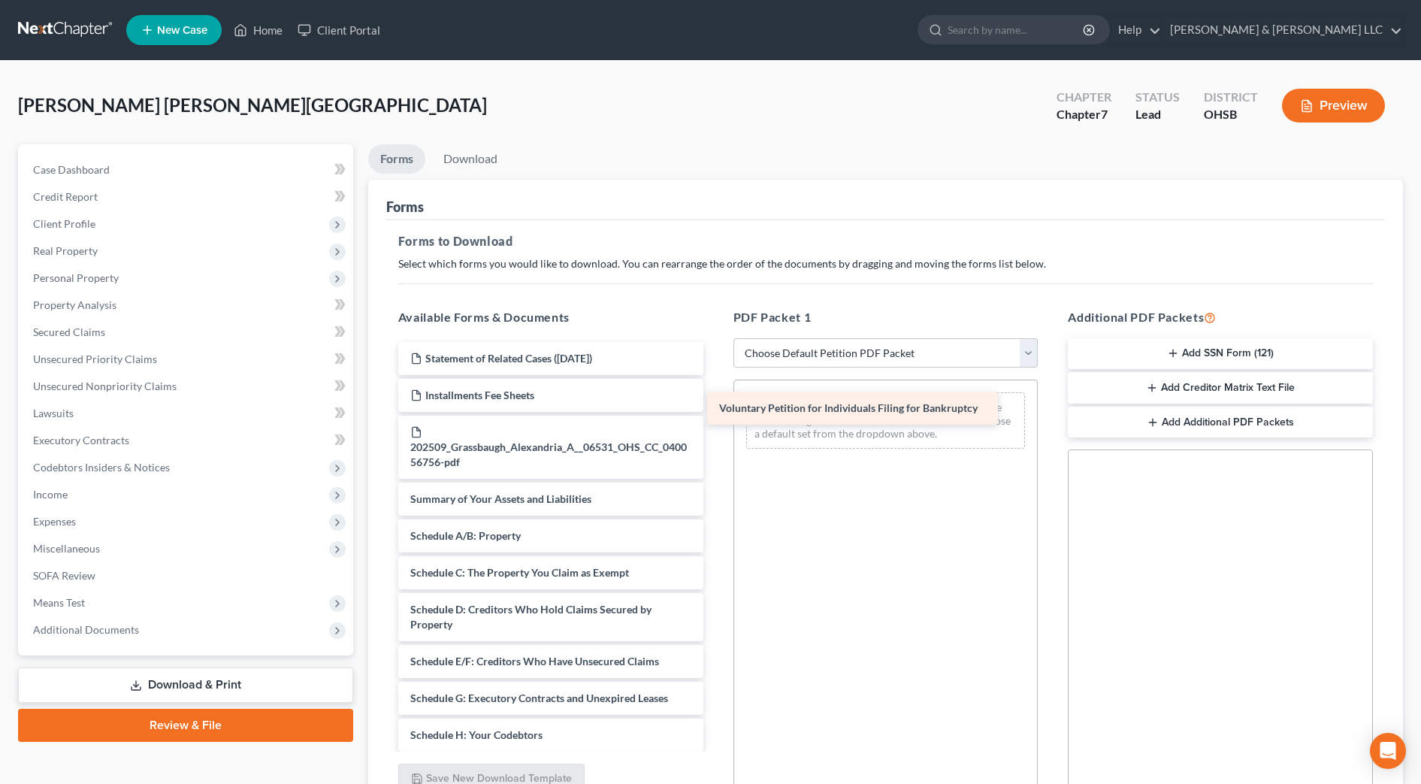
drag, startPoint x: 649, startPoint y: 508, endPoint x: 958, endPoint y: 417, distance: 322.1
click at [716, 417] on div "Voluntary Petition for Individuals Filing for Bankruptcy Statement of Related C…" at bounding box center [550, 761] width 329 height 838
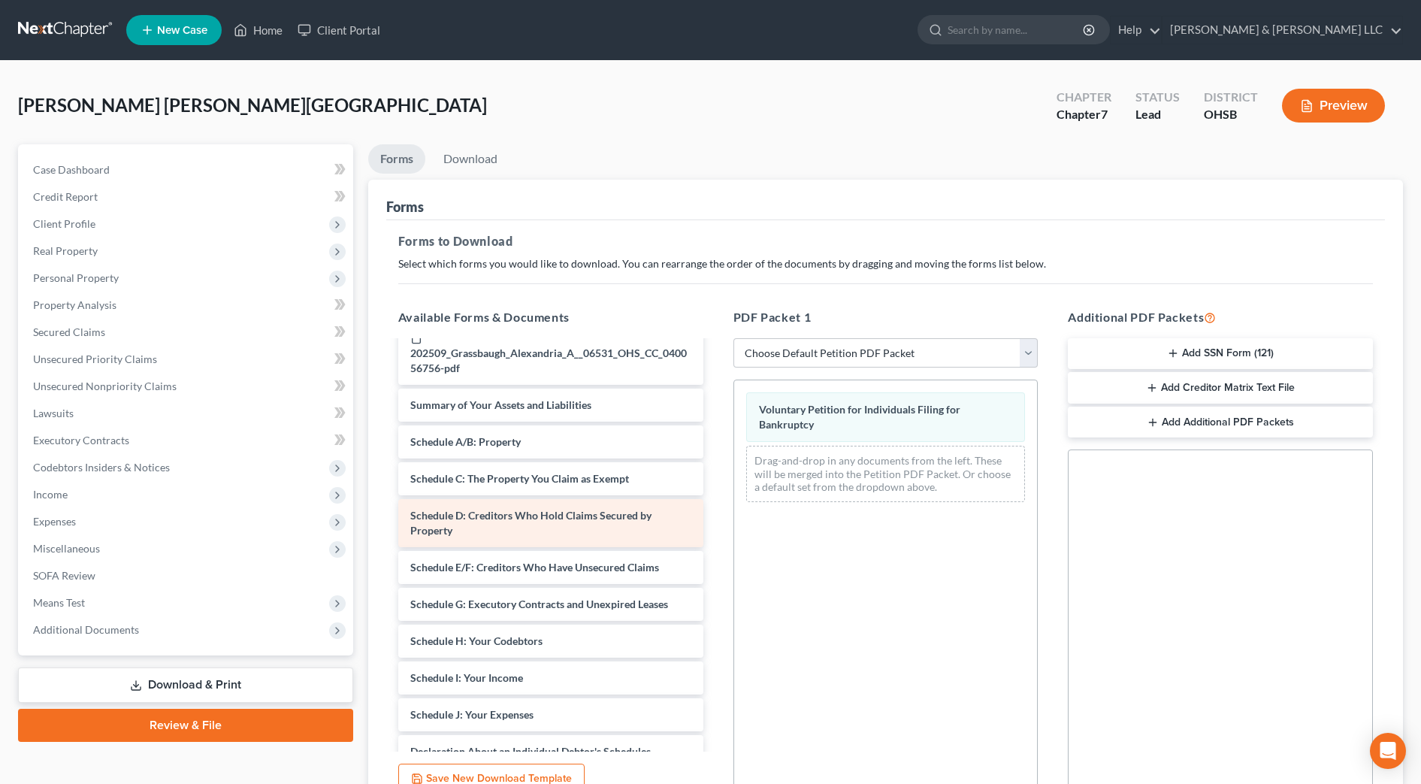
scroll to position [188, 0]
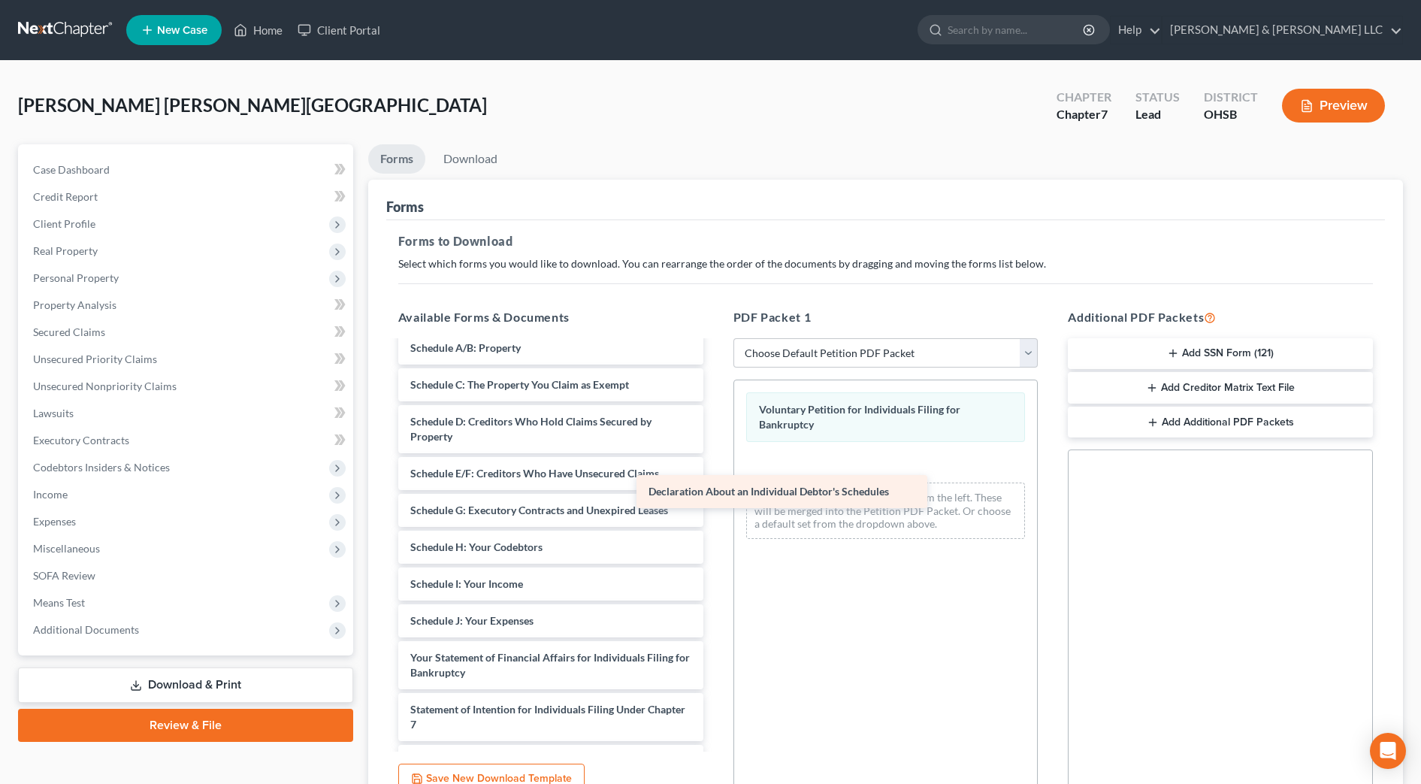
drag, startPoint x: 608, startPoint y: 654, endPoint x: 850, endPoint y: 473, distance: 302.3
click at [716, 461] on div "Declaration About an Individual Debtor's Schedules Statement of Related Cases (…" at bounding box center [550, 554] width 329 height 801
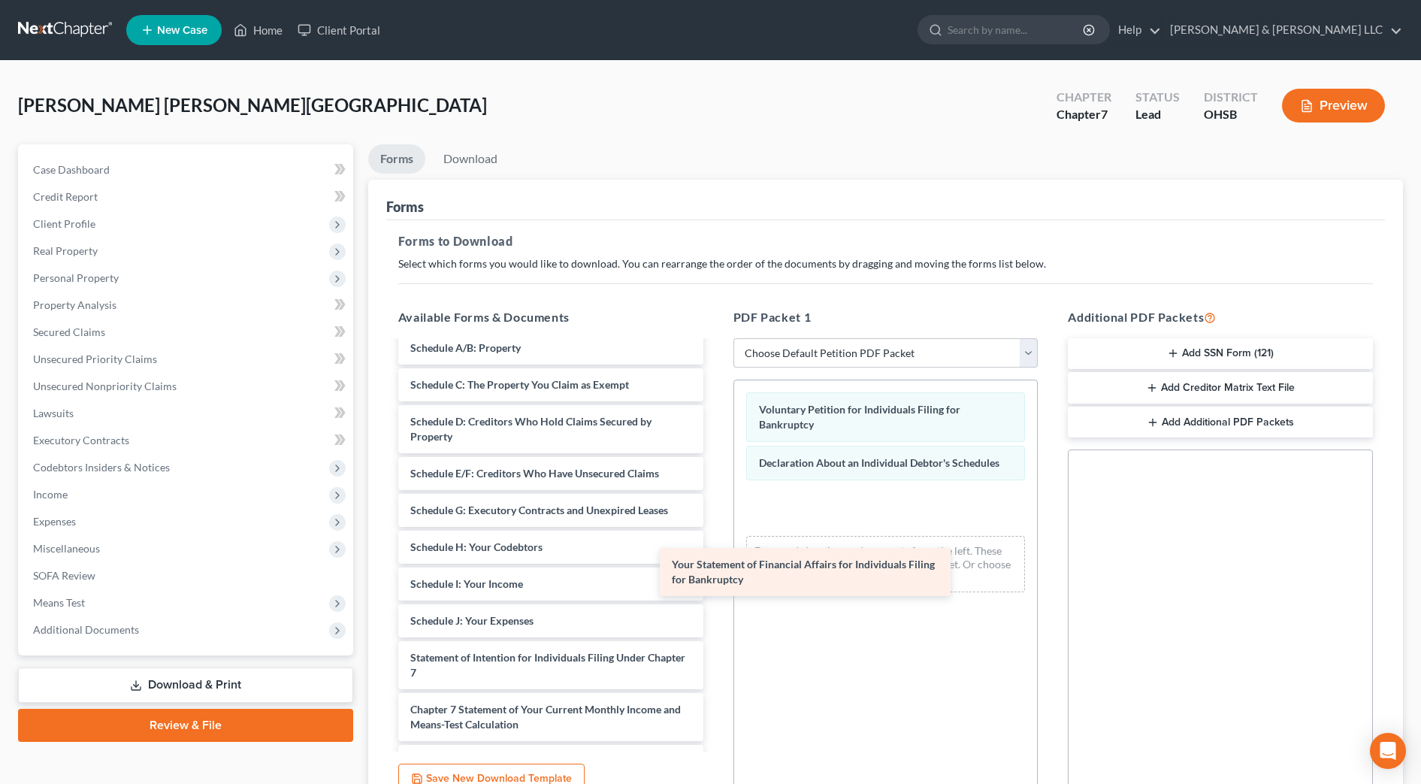
drag, startPoint x: 651, startPoint y: 659, endPoint x: 1028, endPoint y: 438, distance: 437.3
click at [716, 438] on div "Your Statement of Financial Affairs for Individuals Filing for Bankruptcy State…" at bounding box center [550, 528] width 329 height 749
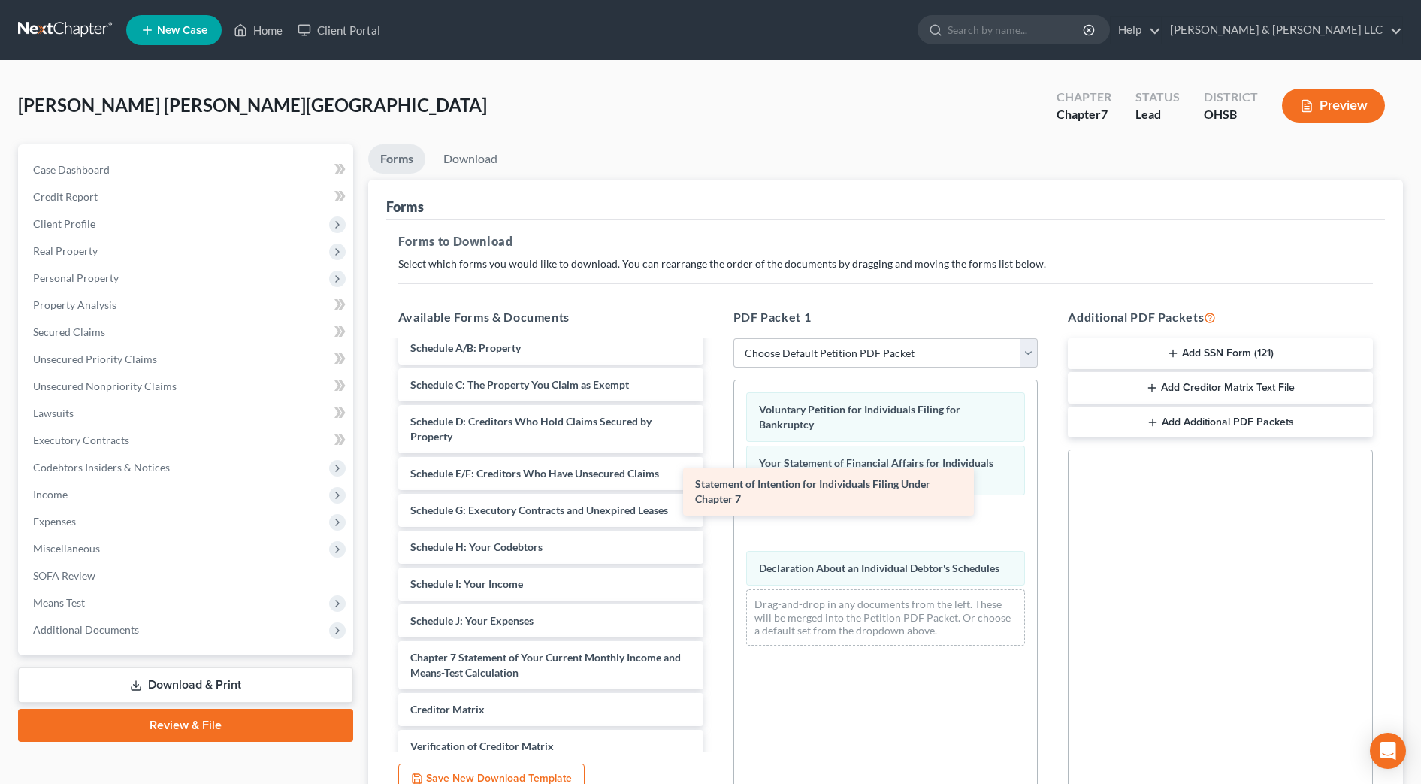
drag, startPoint x: 652, startPoint y: 661, endPoint x: 936, endPoint y: 488, distance: 332.4
click at [716, 488] on div "Statement of Intention for Individuals Filing Under Chapter 7 Statement of Rela…" at bounding box center [550, 503] width 329 height 698
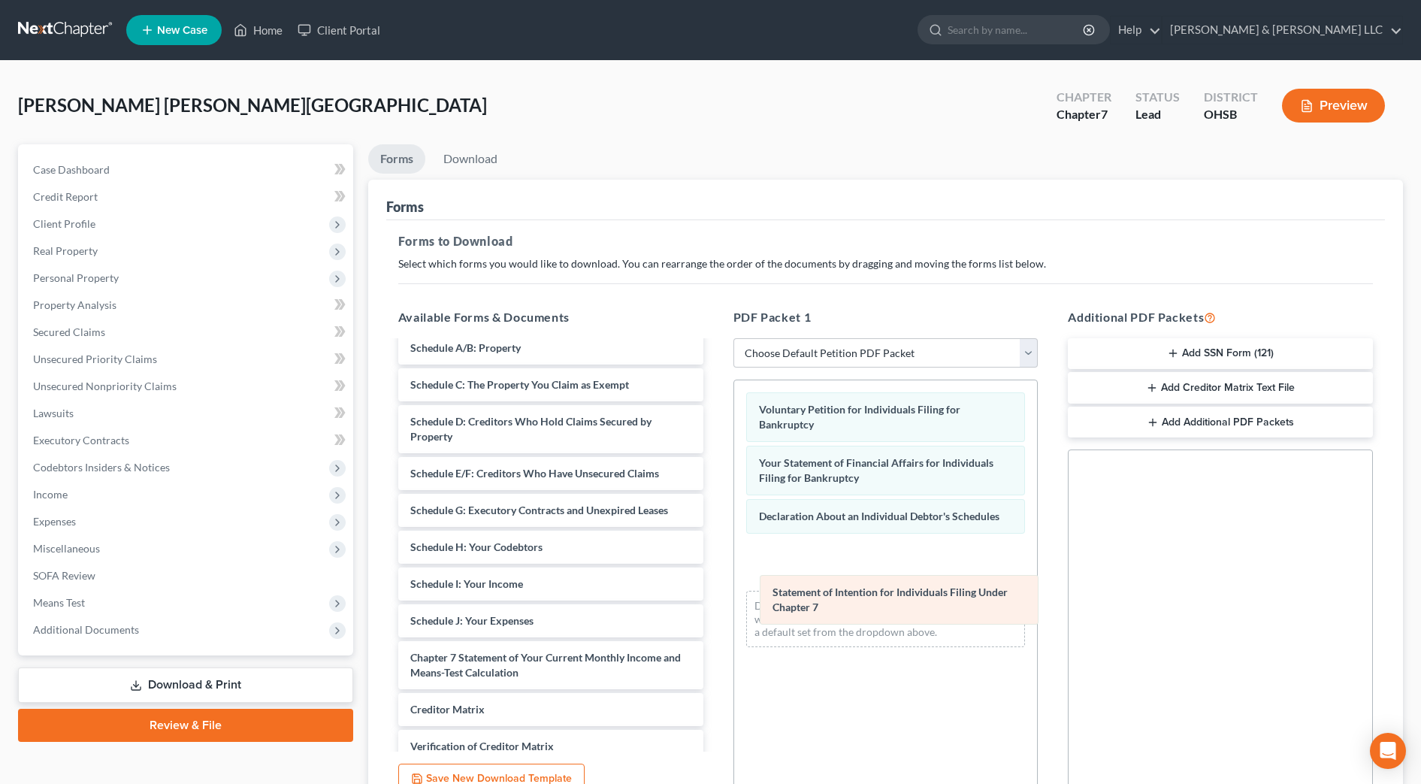
drag, startPoint x: 805, startPoint y: 527, endPoint x: 819, endPoint y: 603, distance: 77.1
click at [819, 603] on div "Statement of Intention for Individuals Filing Under Chapter 7 Voluntary Petitio…" at bounding box center [886, 519] width 304 height 279
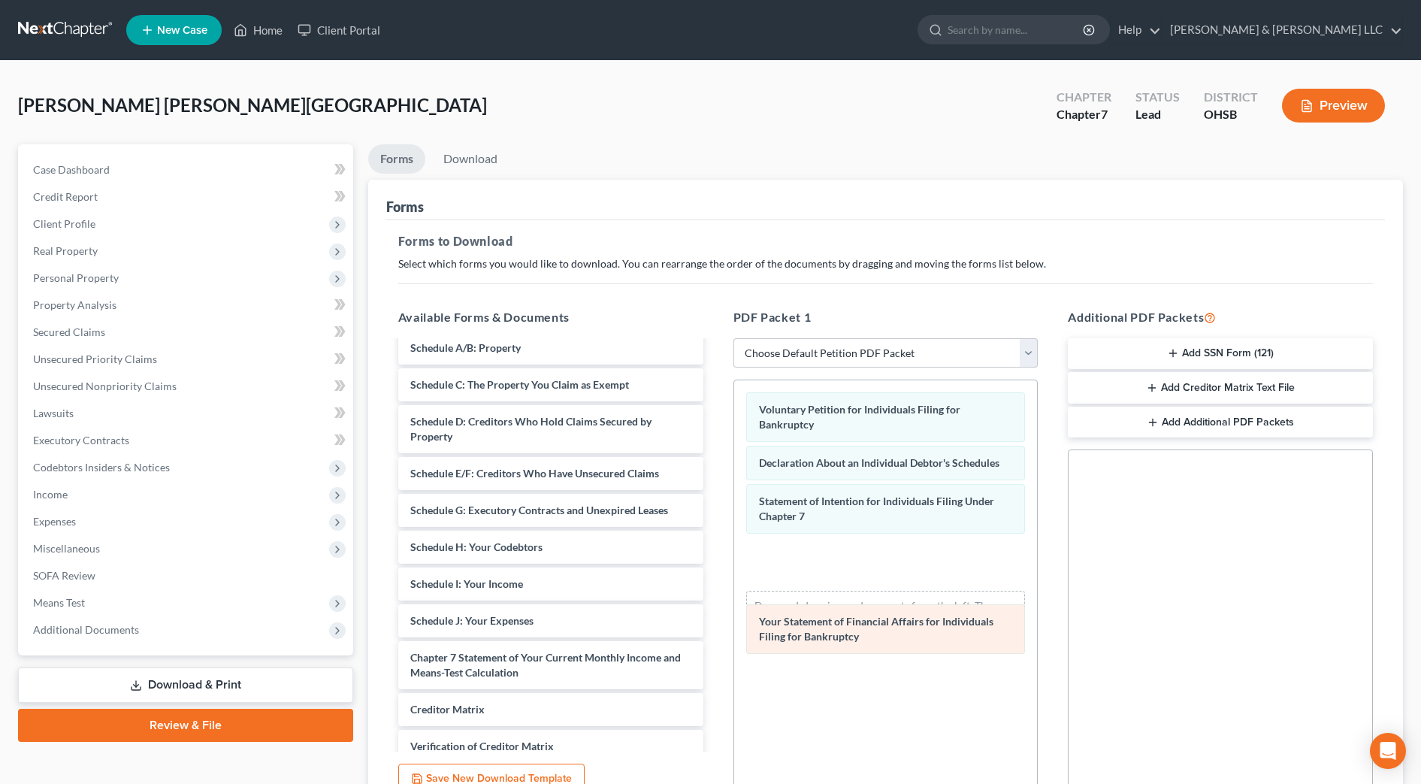
drag, startPoint x: 827, startPoint y: 470, endPoint x: 827, endPoint y: 628, distance: 158.6
click at [827, 628] on div "Your Statement of Financial Affairs for Individuals Filing for Bankruptcy Volun…" at bounding box center [886, 519] width 304 height 279
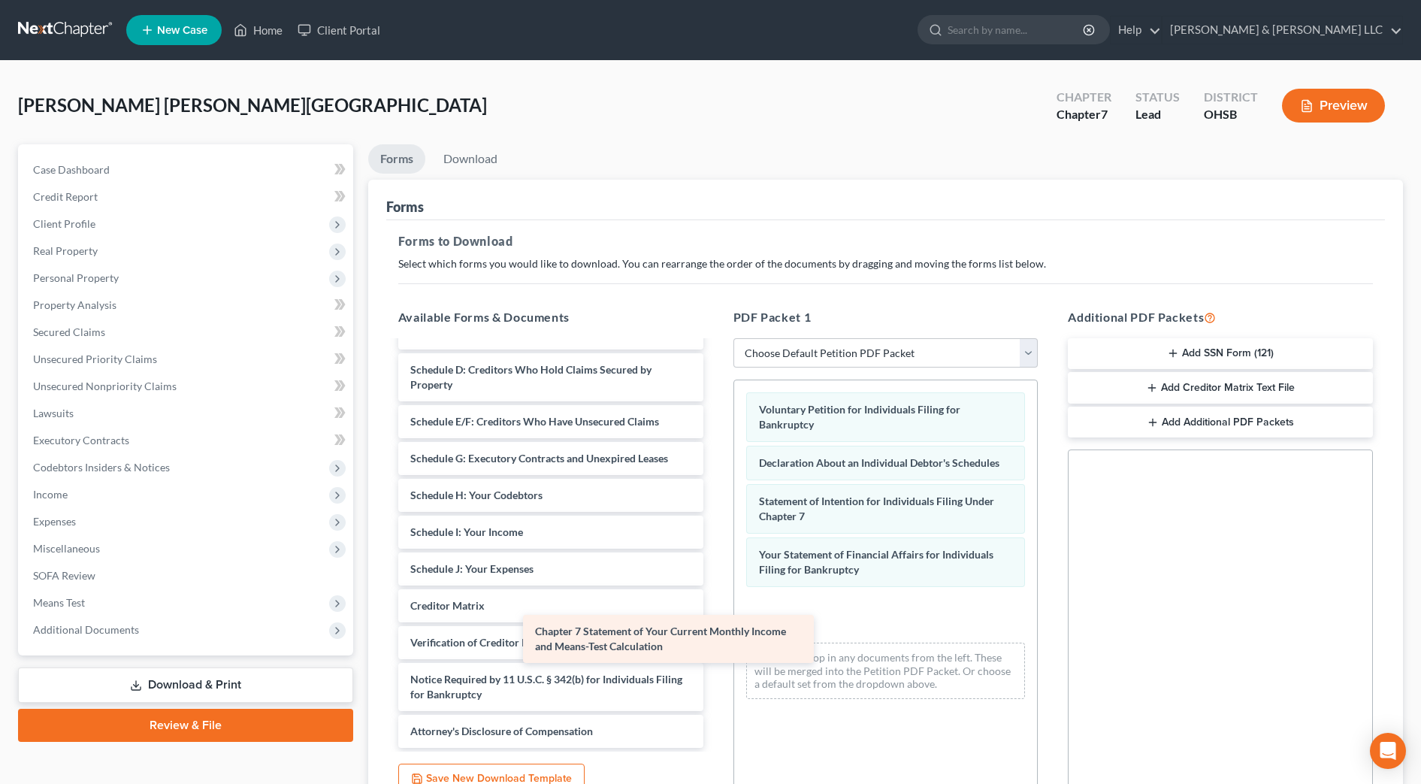
scroll to position [240, 0]
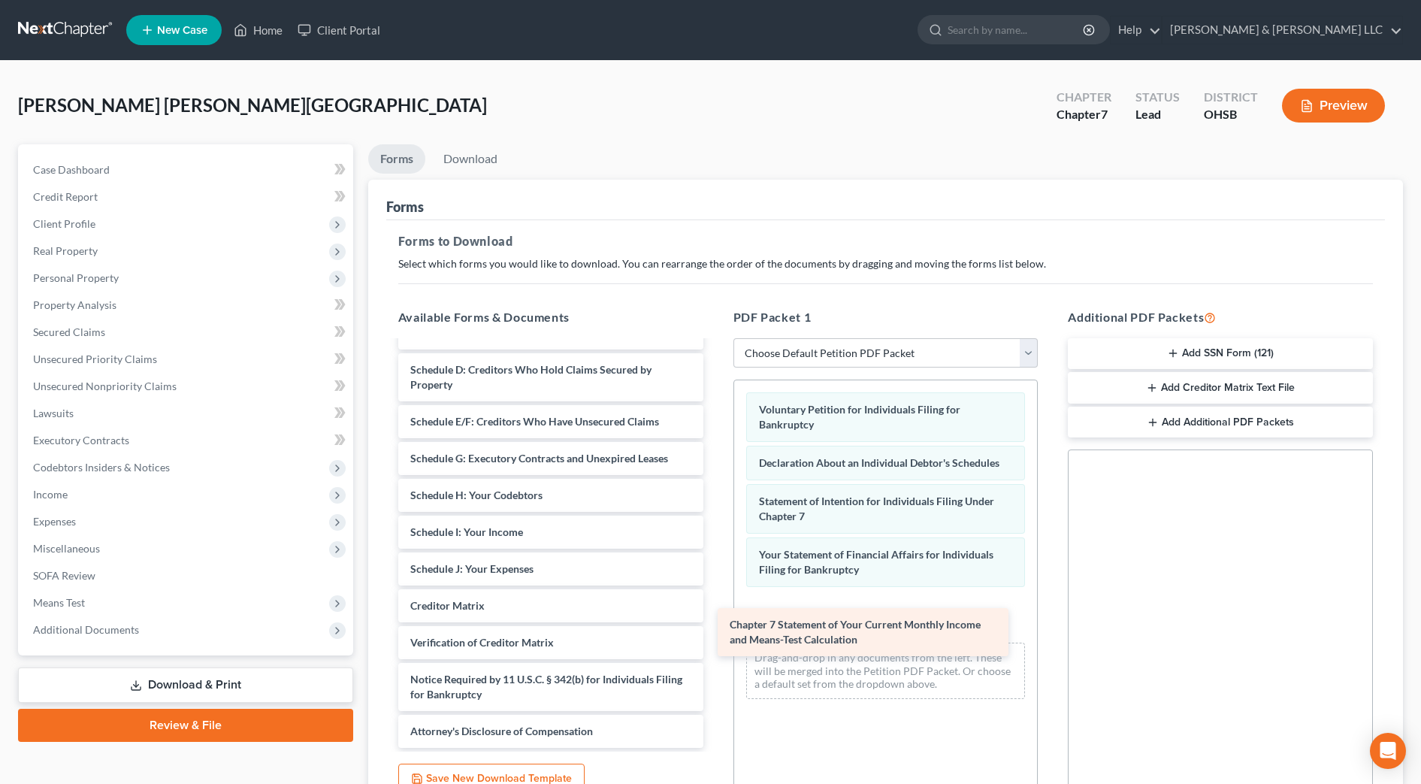
drag, startPoint x: 643, startPoint y: 559, endPoint x: 962, endPoint y: 630, distance: 327.2
click at [716, 630] on div "Chapter 7 Statement of Your Current Monthly Income and Means-Test Calculation S…" at bounding box center [550, 425] width 329 height 646
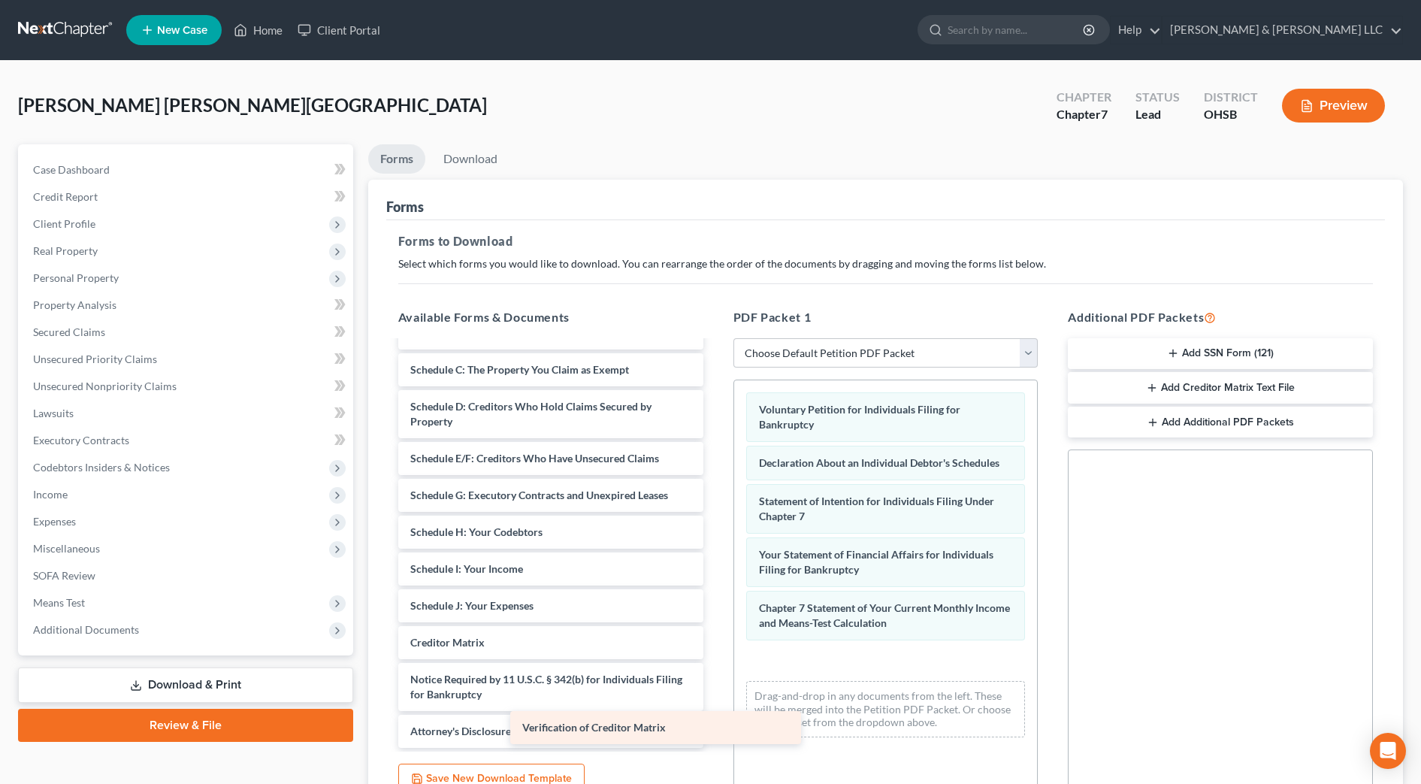
scroll to position [203, 0]
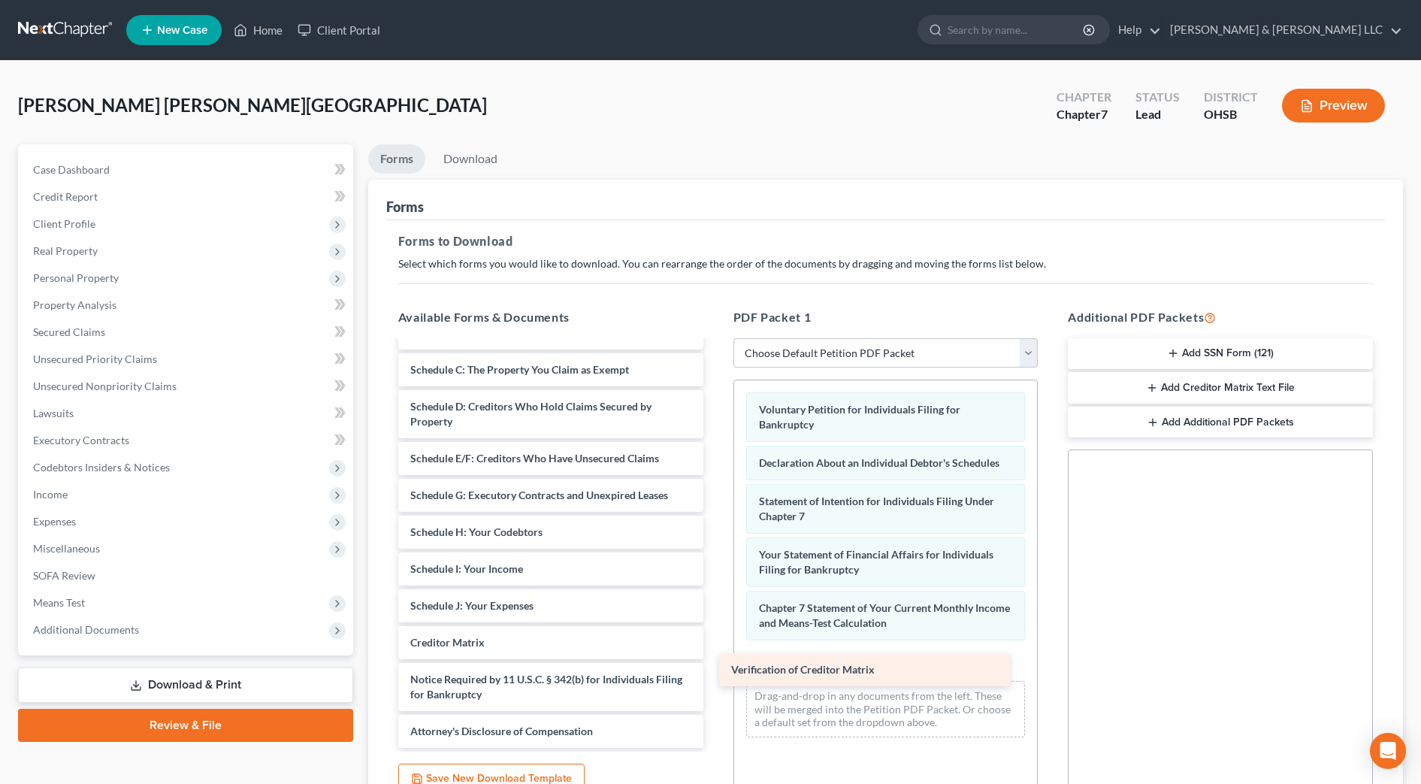
drag, startPoint x: 649, startPoint y: 646, endPoint x: 971, endPoint y: 673, distance: 322.8
click at [716, 673] on div "Verification of Creditor Matrix Statement of Related Cases ([DATE]) Installment…" at bounding box center [550, 443] width 329 height 609
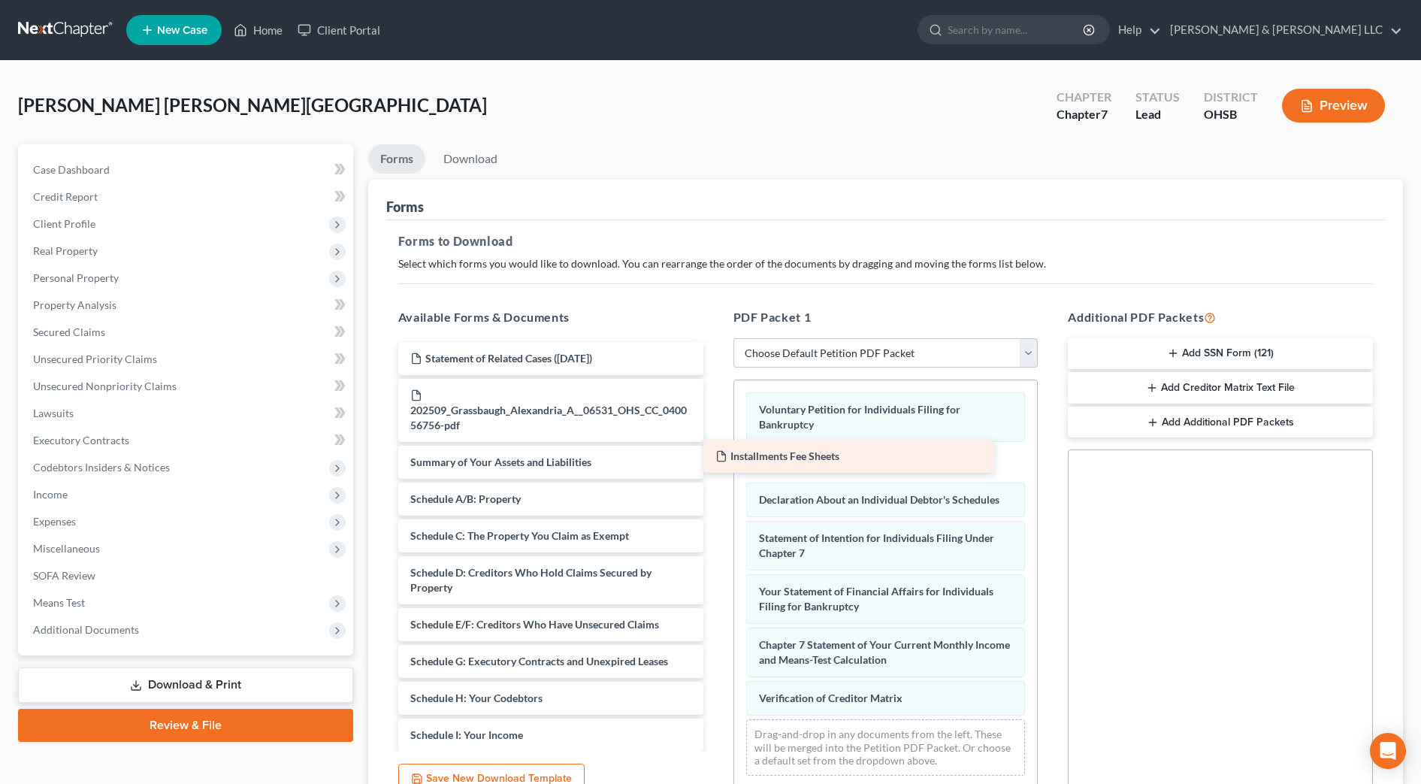
drag, startPoint x: 625, startPoint y: 392, endPoint x: 943, endPoint y: 452, distance: 324.2
click at [716, 452] on div "Installments Fee Sheets Statement of Related Cases ([DATE]) Installments Fee Sh…" at bounding box center [550, 628] width 329 height 572
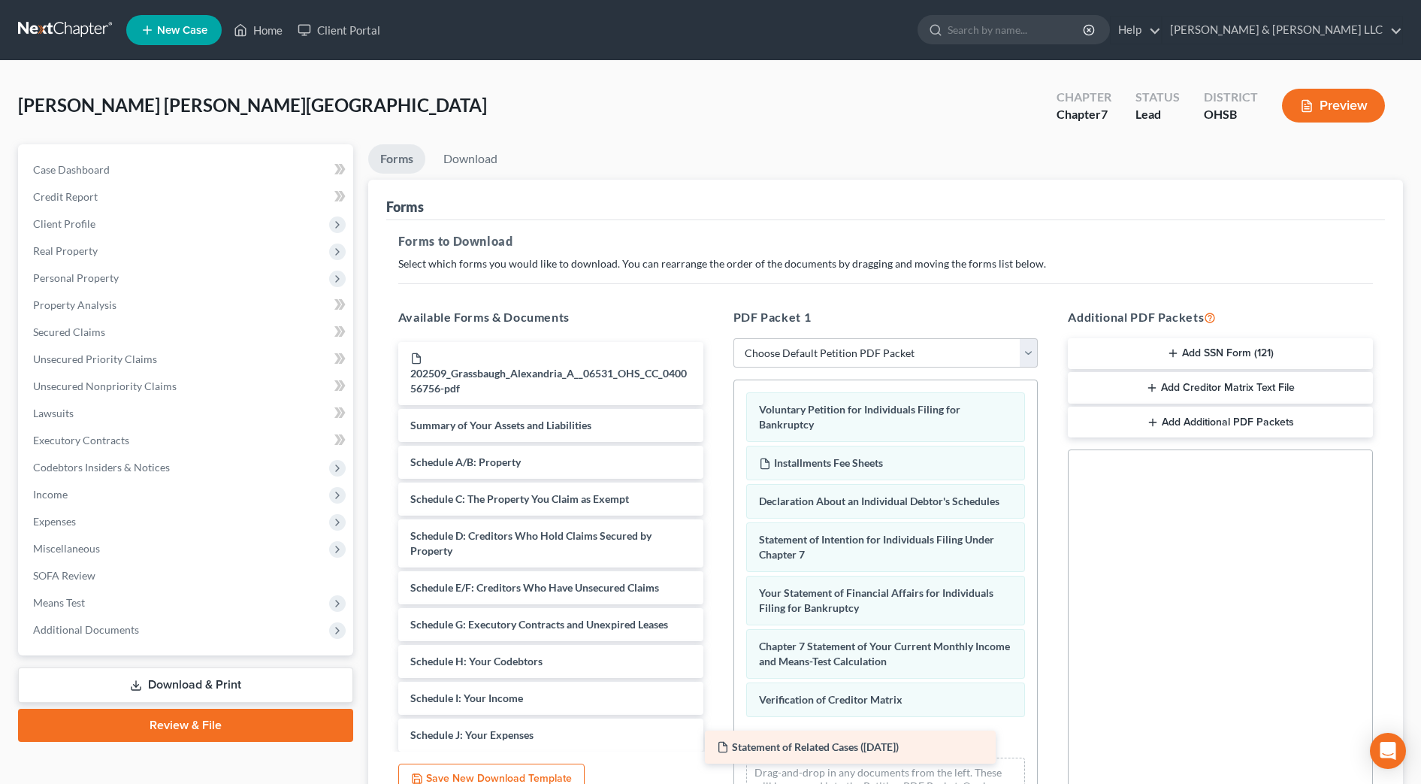
drag, startPoint x: 646, startPoint y: 359, endPoint x: 957, endPoint y: 746, distance: 496.2
click at [716, 746] on div "Statement of Related Cases ([DATE]) Statement of Related Cases ([DATE]) 202509_…" at bounding box center [550, 609] width 329 height 535
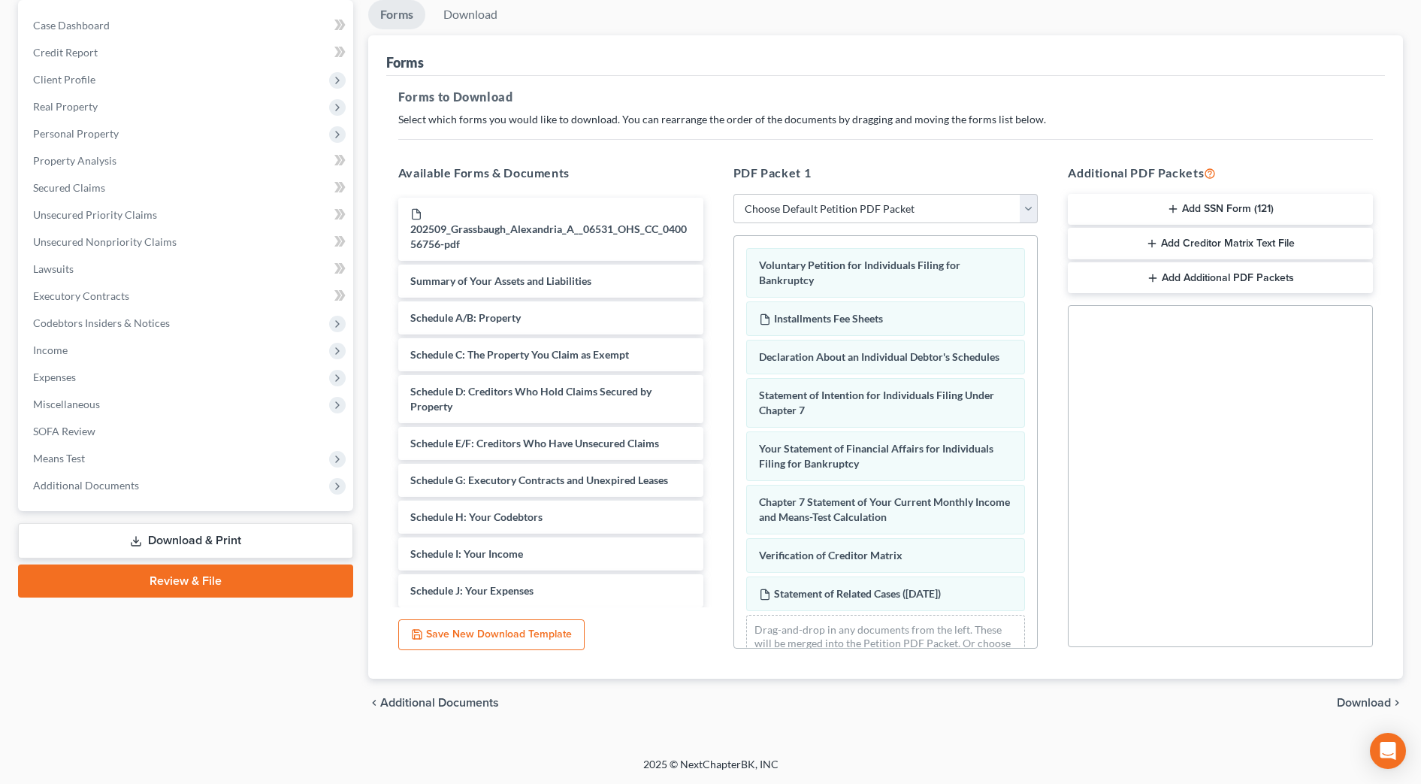
click at [1355, 704] on span "Download" at bounding box center [1364, 703] width 54 height 12
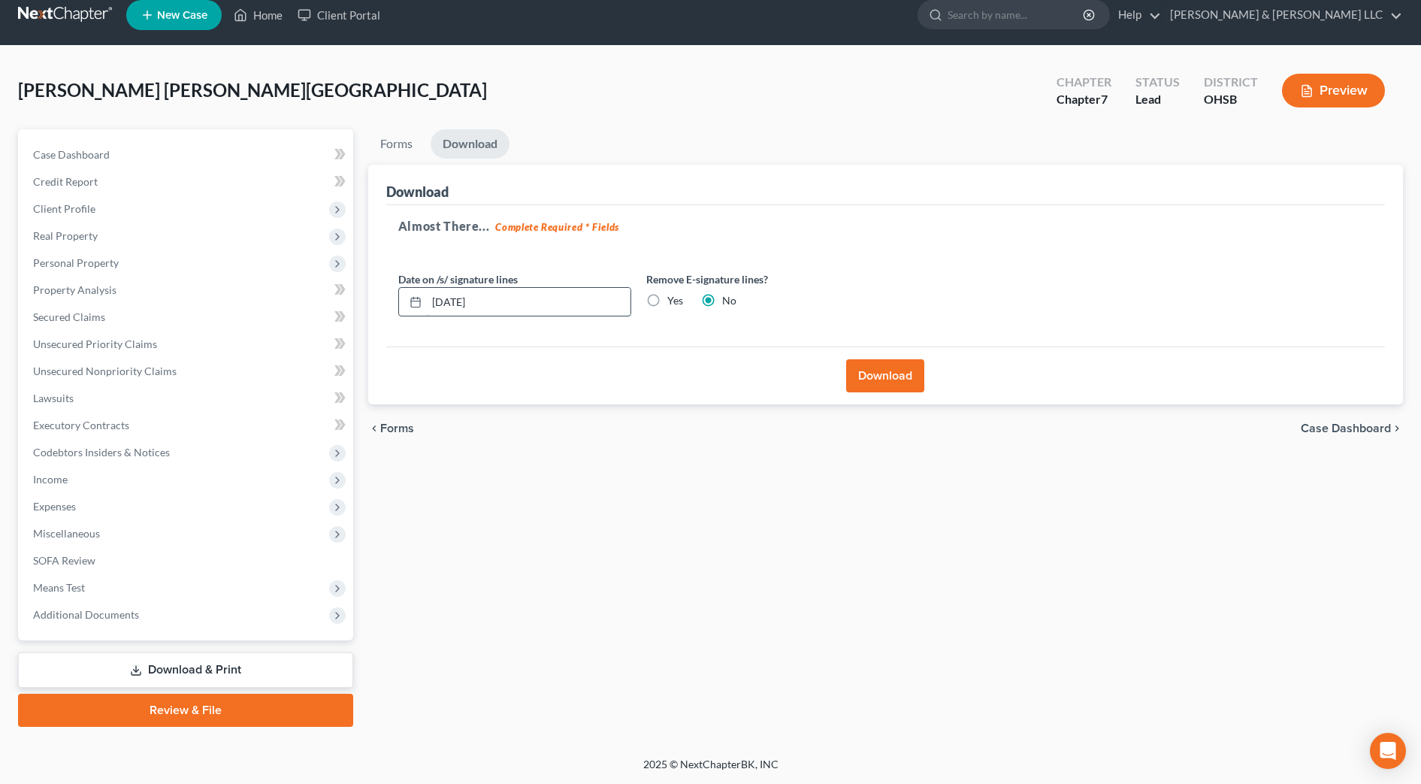
click at [458, 304] on input "[DATE]" at bounding box center [529, 302] width 204 height 29
drag, startPoint x: 525, startPoint y: 306, endPoint x: 383, endPoint y: 294, distance: 143.3
click at [383, 294] on div "Download Almost There... Complete Required * Fields Date on /s/ signature lines…" at bounding box center [885, 285] width 1035 height 241
type input "[DATE]"
click at [910, 368] on button "Download" at bounding box center [885, 375] width 78 height 33
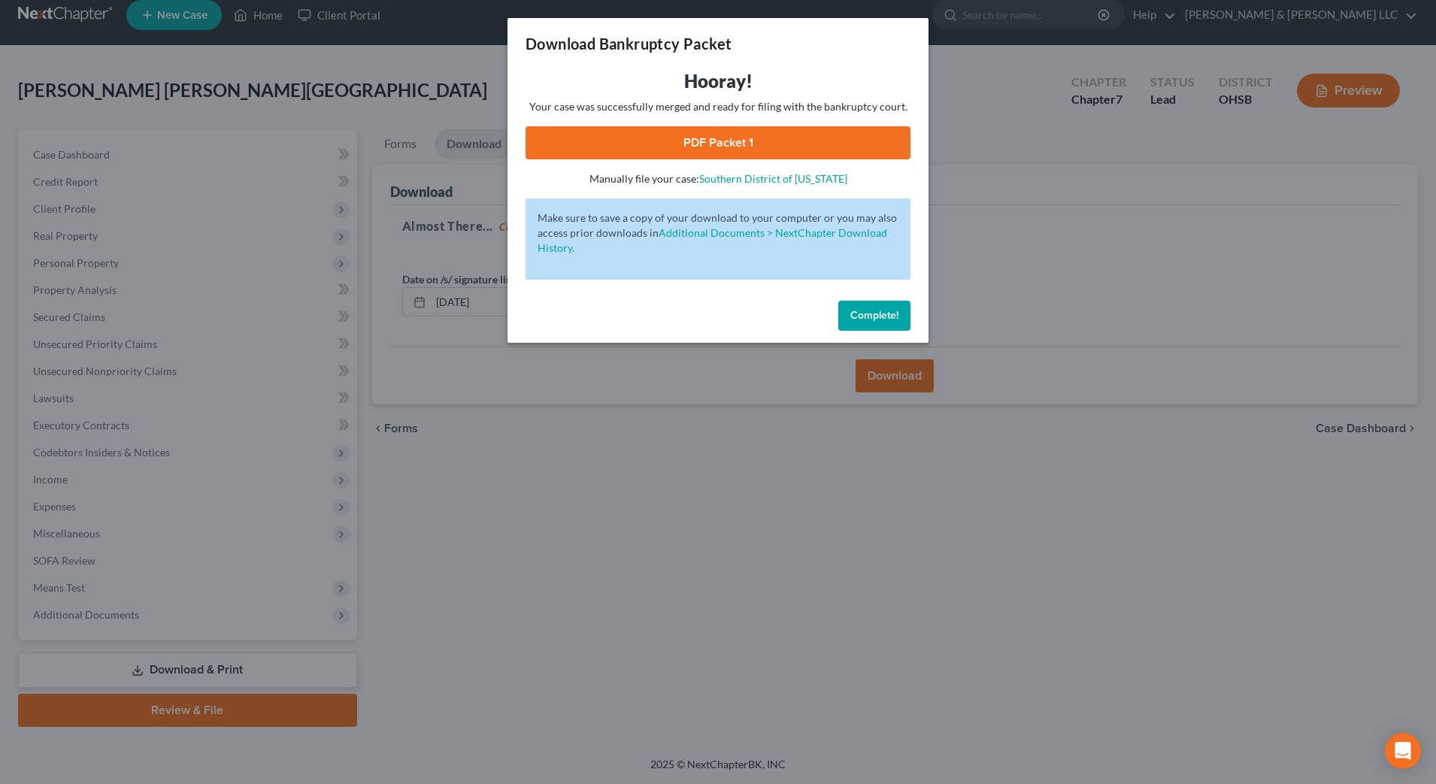
click at [756, 138] on link "PDF Packet 1" at bounding box center [717, 142] width 385 height 33
click at [887, 319] on span "Complete!" at bounding box center [874, 315] width 48 height 13
